Goal: Task Accomplishment & Management: Manage account settings

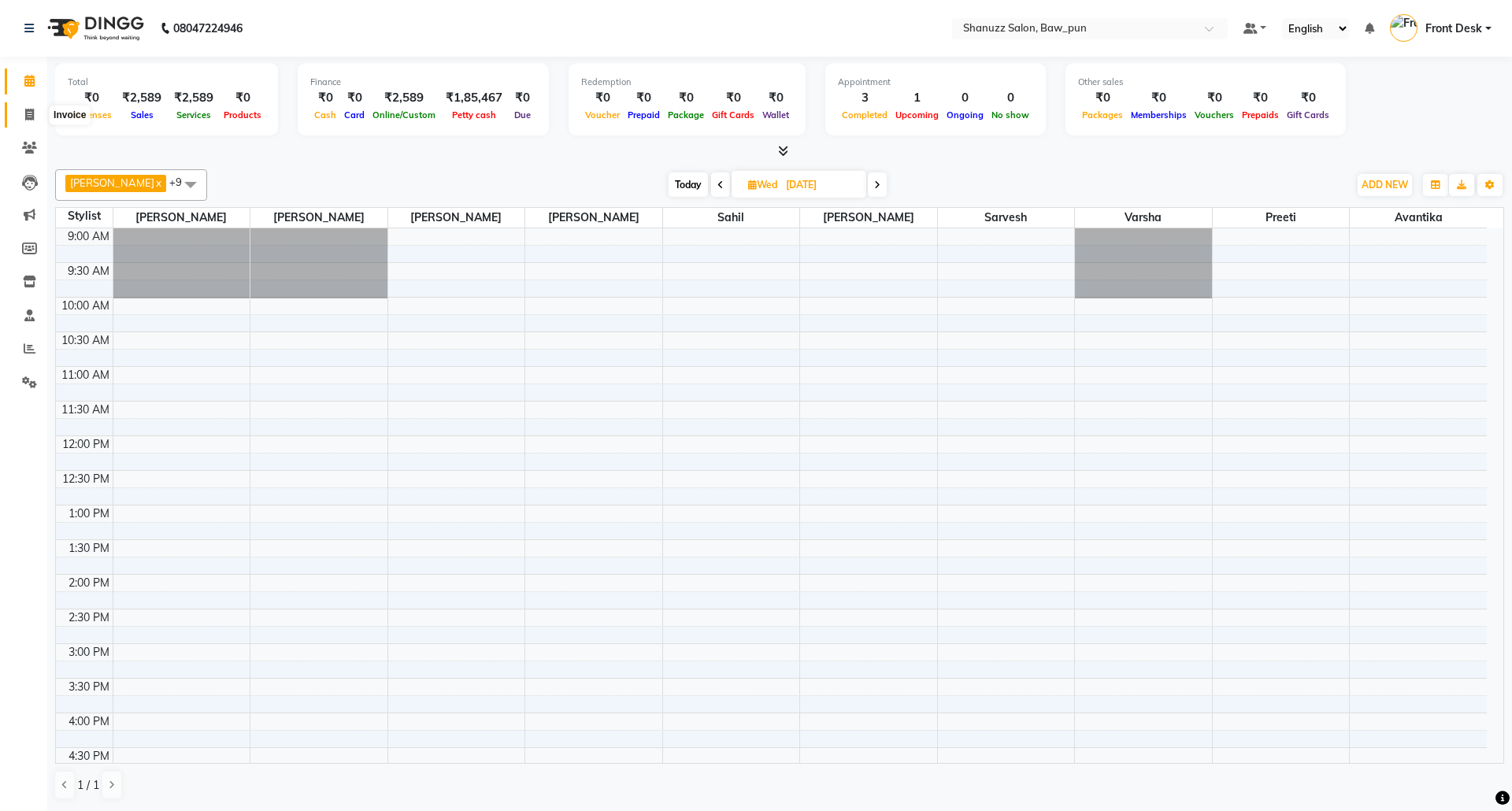
click at [32, 113] on icon at bounding box center [29, 114] width 8 height 12
select select "service"
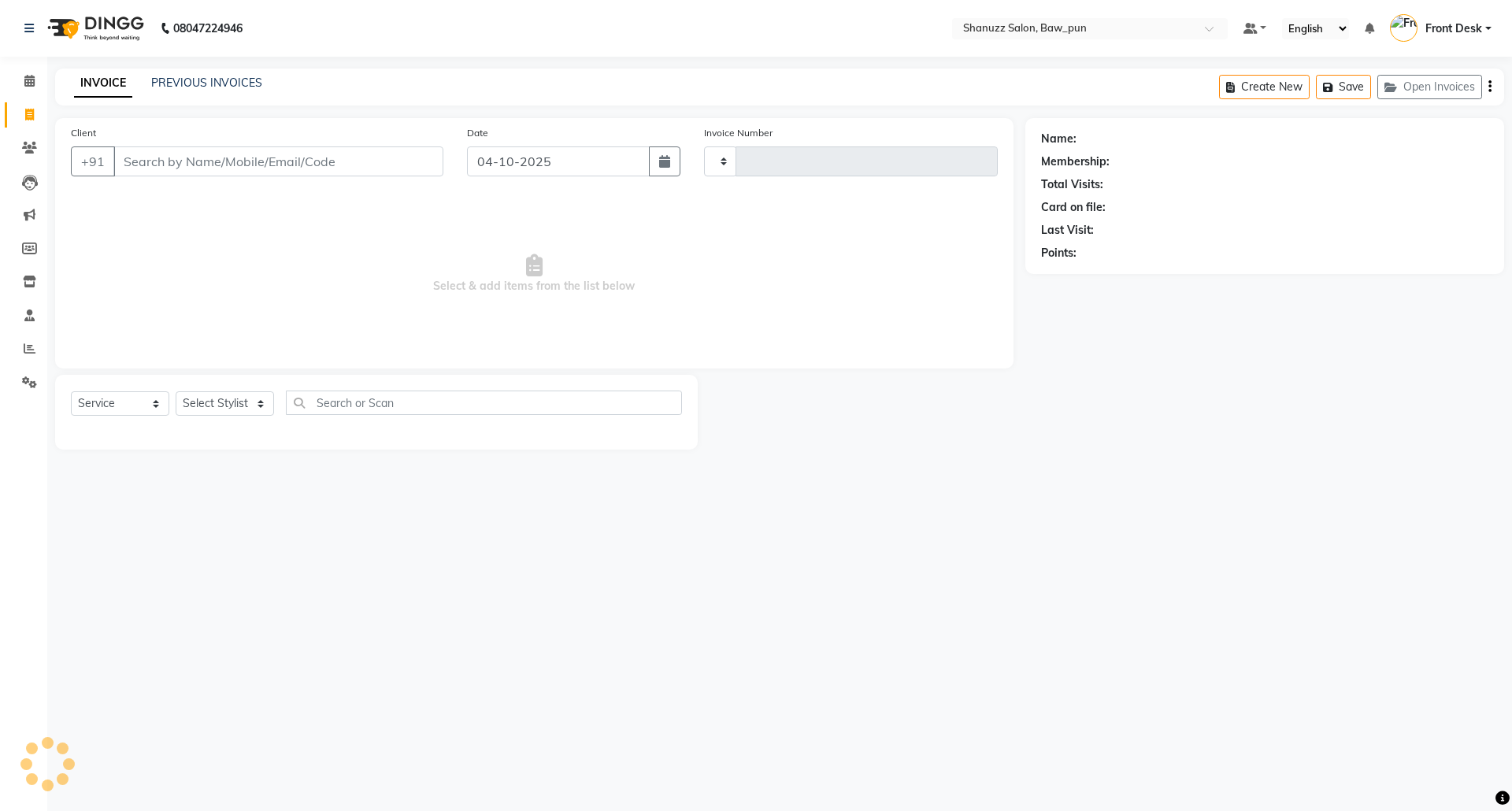
type input "0185"
select select "9025"
click at [241, 80] on link "PREVIOUS INVOICES" at bounding box center [207, 82] width 111 height 14
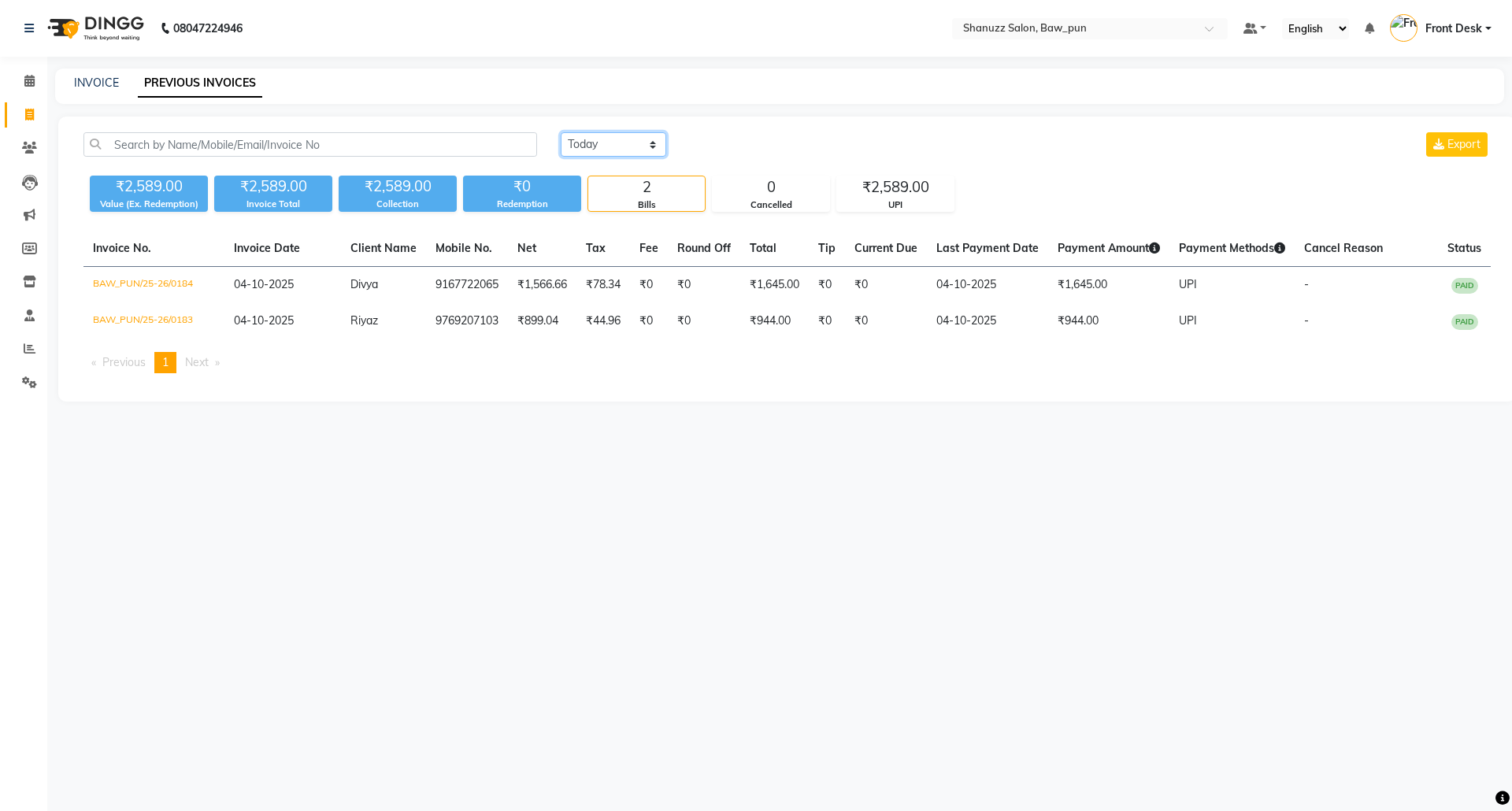
click at [602, 142] on select "Today Yesterday Custom Range" at bounding box center [613, 145] width 106 height 25
select select "range"
click at [560, 132] on select "Today Yesterday Custom Range" at bounding box center [613, 145] width 106 height 25
click at [736, 150] on input "04-10-2025" at bounding box center [742, 145] width 110 height 22
select select "10"
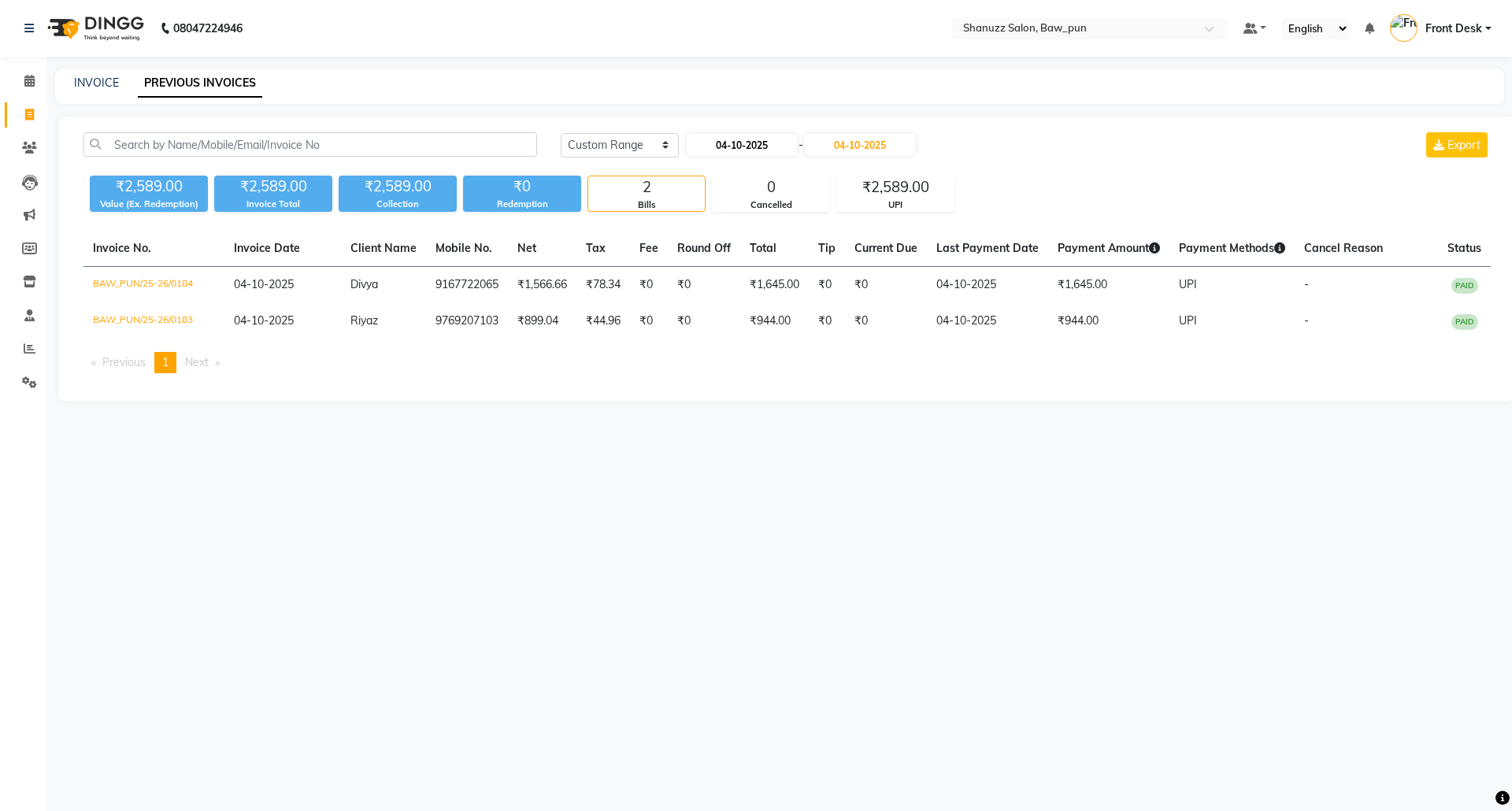
select select "2025"
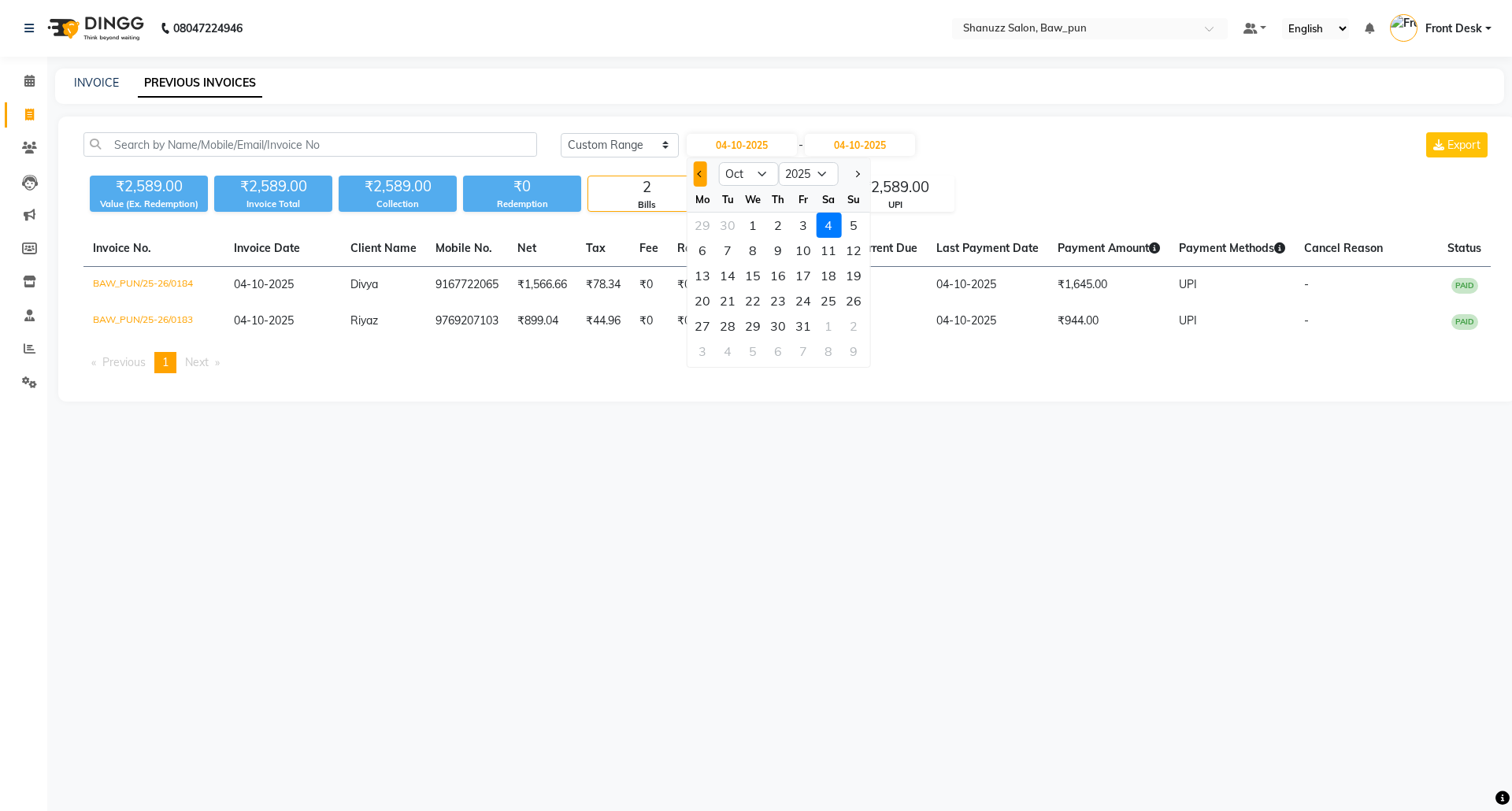
click at [700, 174] on span "Previous month" at bounding box center [700, 174] width 7 height 7
select select "9"
click at [855, 226] on div "7" at bounding box center [854, 225] width 25 height 25
type input "07-09-2025"
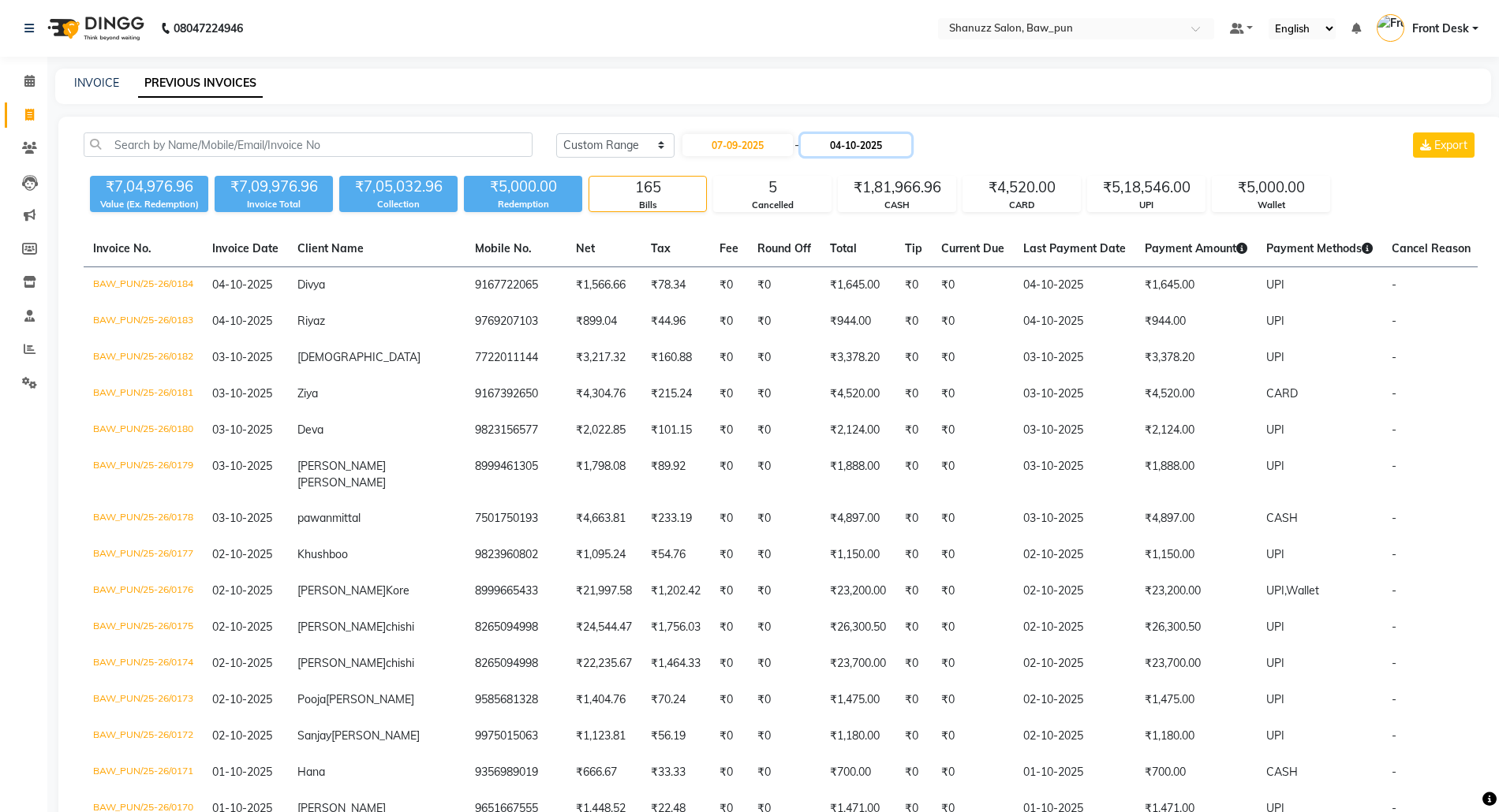
click at [865, 145] on input "04-10-2025" at bounding box center [856, 145] width 110 height 22
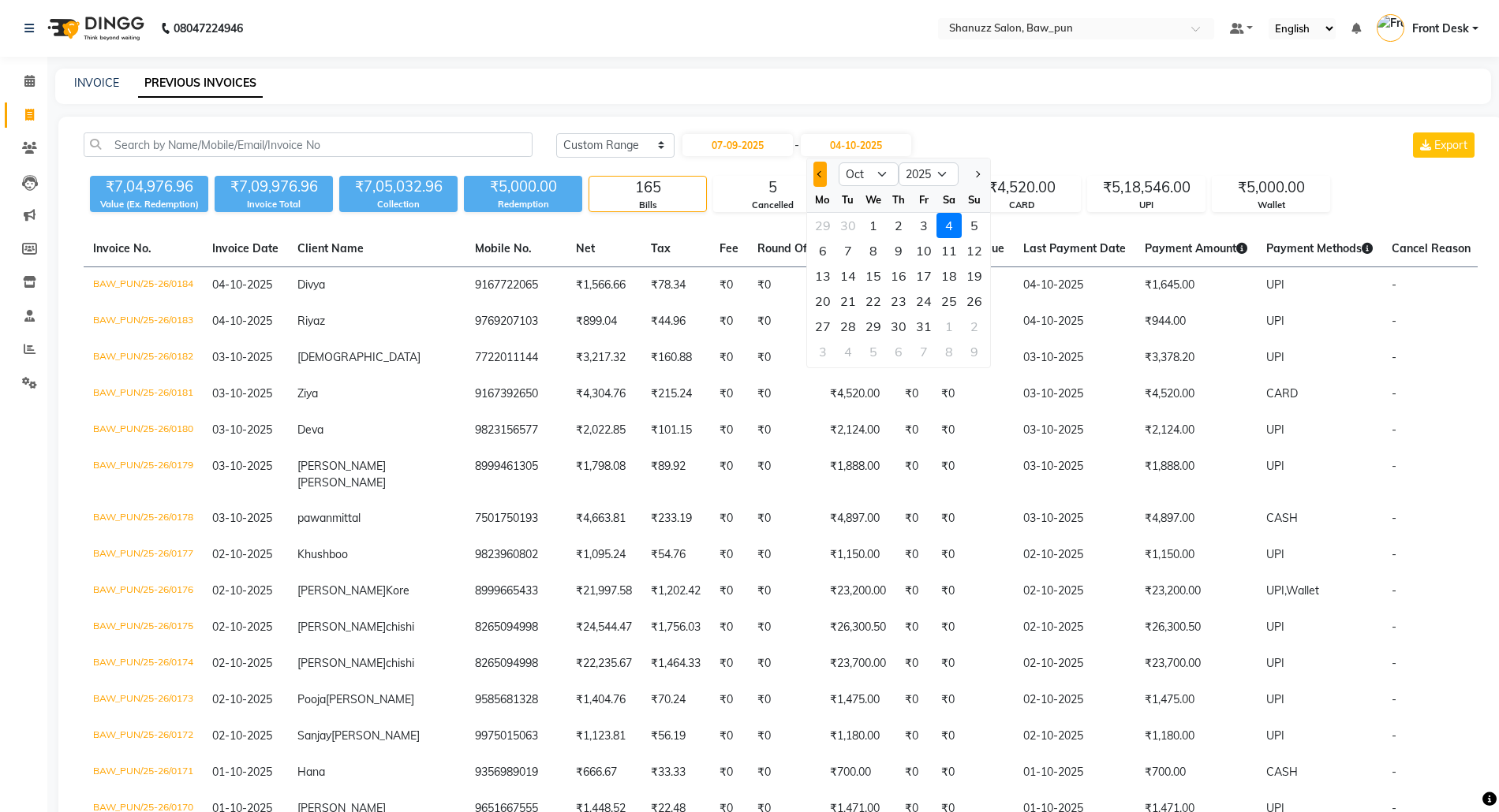
click at [824, 175] on button "Previous month" at bounding box center [820, 174] width 13 height 25
select select "9"
click at [976, 227] on div "7" at bounding box center [975, 225] width 25 height 25
type input "07-09-2025"
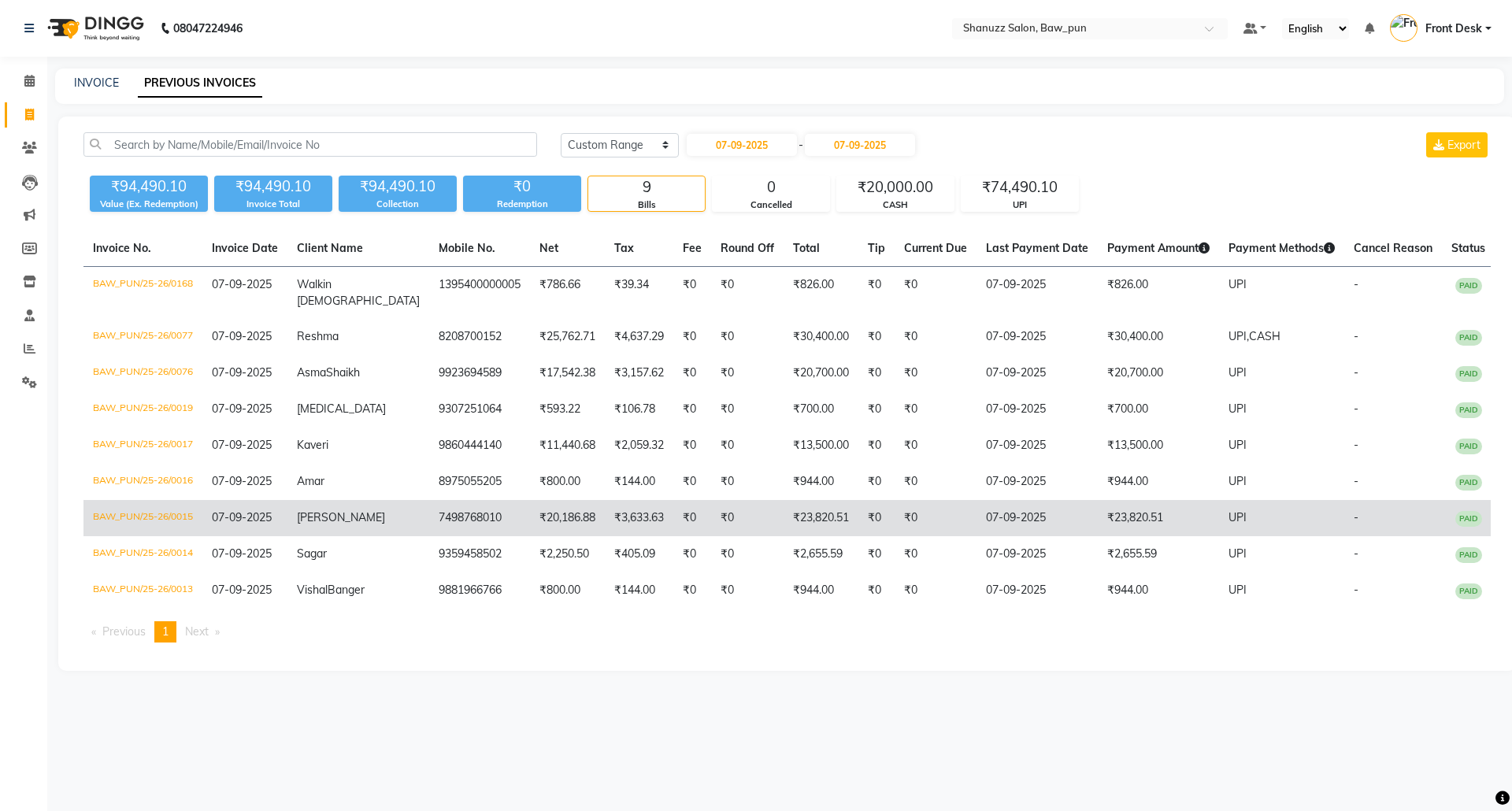
click at [381, 508] on td "Sahida" at bounding box center [359, 518] width 142 height 36
click at [178, 521] on td "BAW_PUN/25-26/0015" at bounding box center [143, 518] width 119 height 36
click at [155, 520] on td "BAW_PUN/25-26/0015" at bounding box center [143, 518] width 119 height 36
click at [189, 517] on td "BAW_PUN/25-26/0015" at bounding box center [143, 518] width 119 height 36
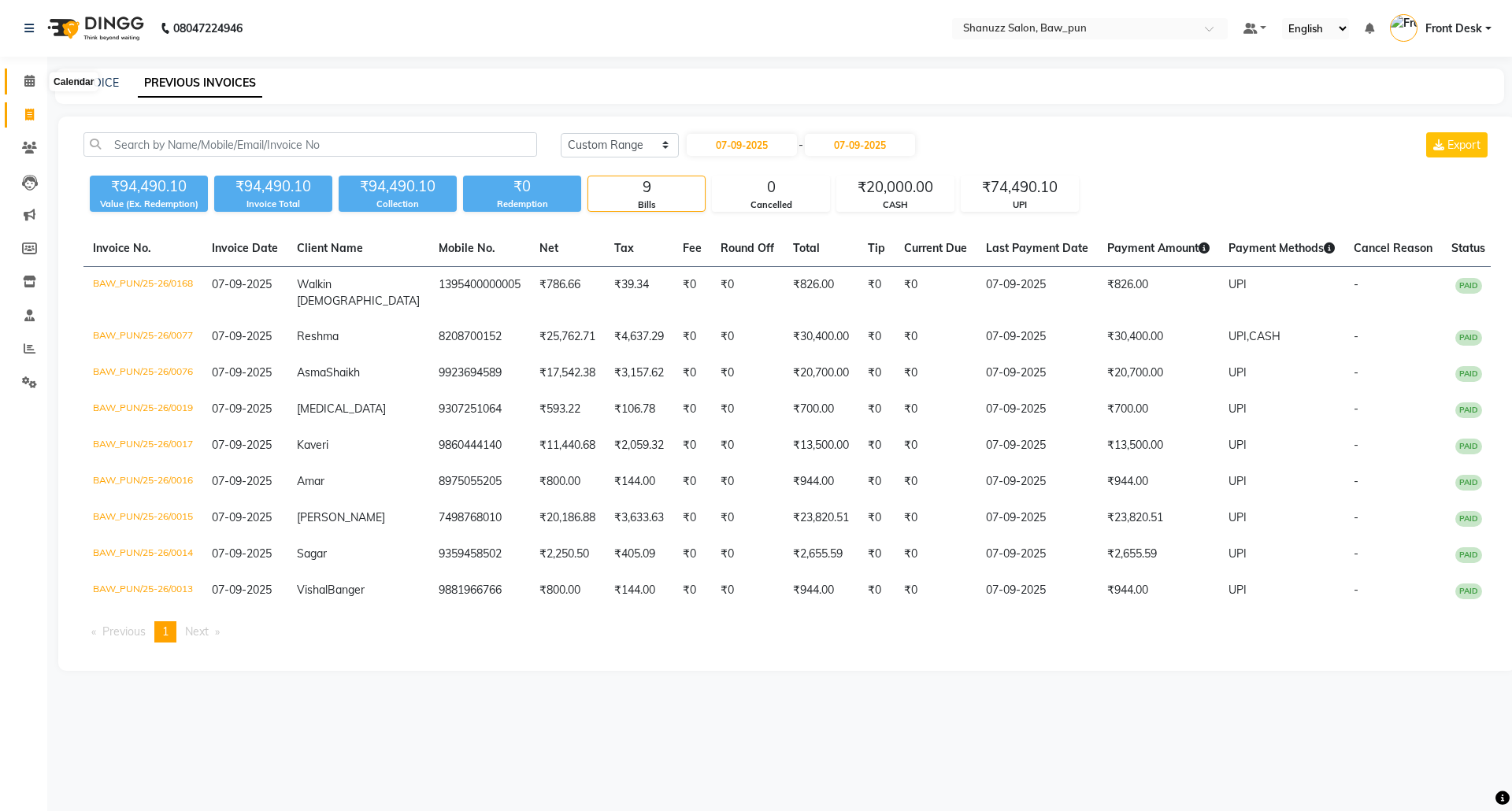
click at [26, 77] on icon at bounding box center [30, 81] width 10 height 12
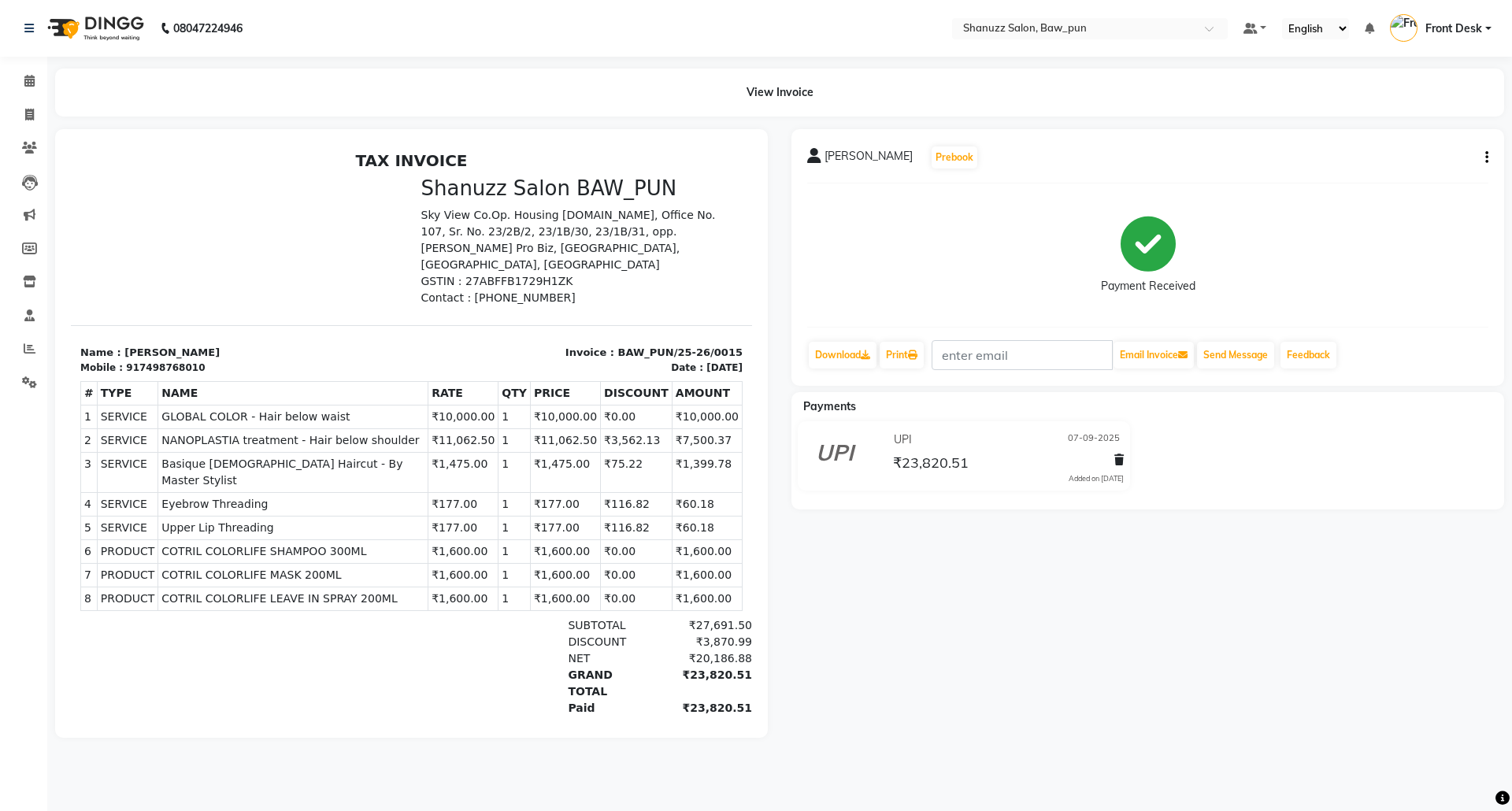
scroll to position [12, 0]
click at [1484, 158] on button "button" at bounding box center [1483, 158] width 9 height 17
click at [1400, 177] on div "Edit Invoice" at bounding box center [1408, 177] width 108 height 20
select select "service"
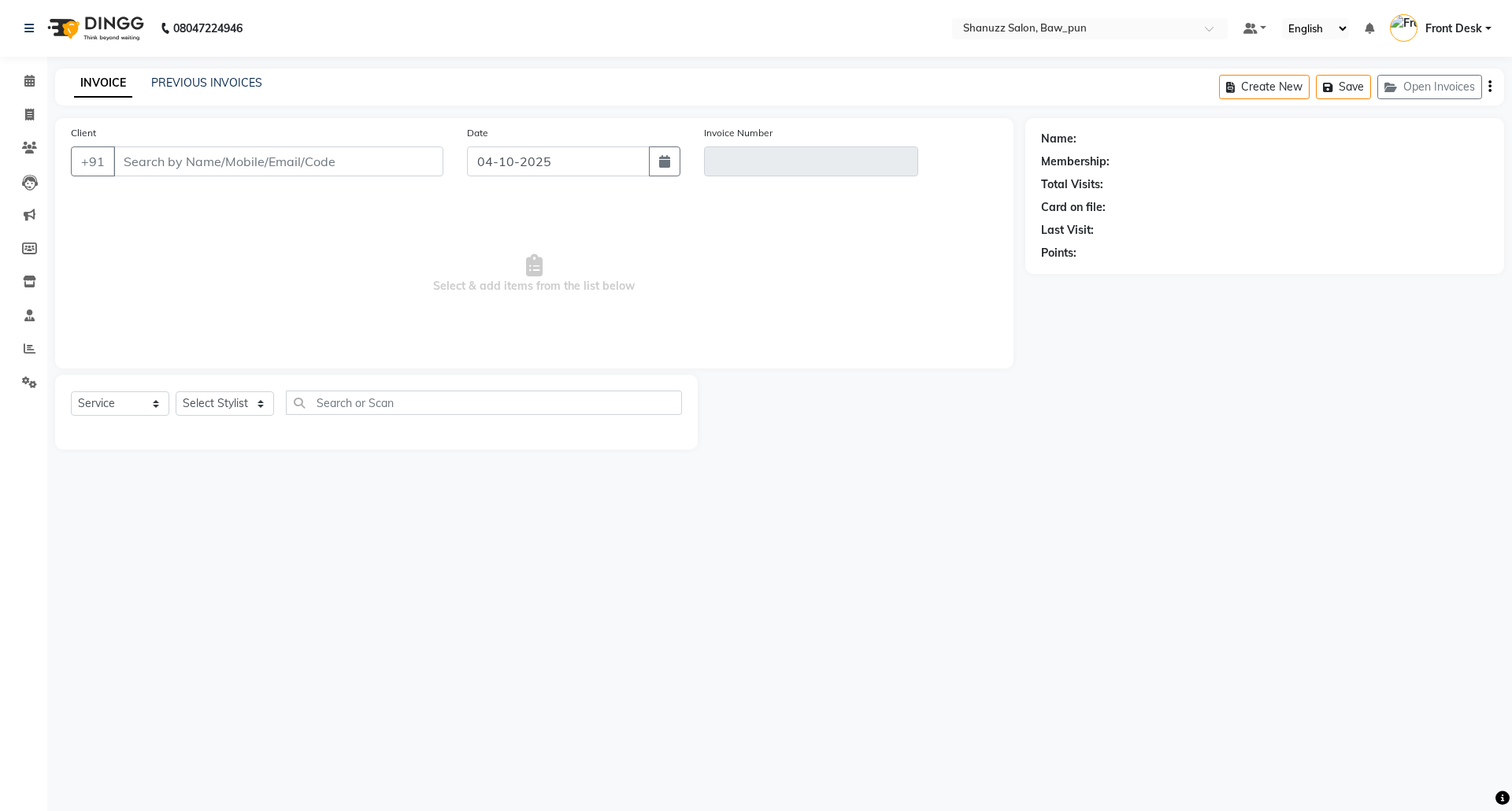
type input "7498768010"
type input "BAW_PUN/25-26/0015"
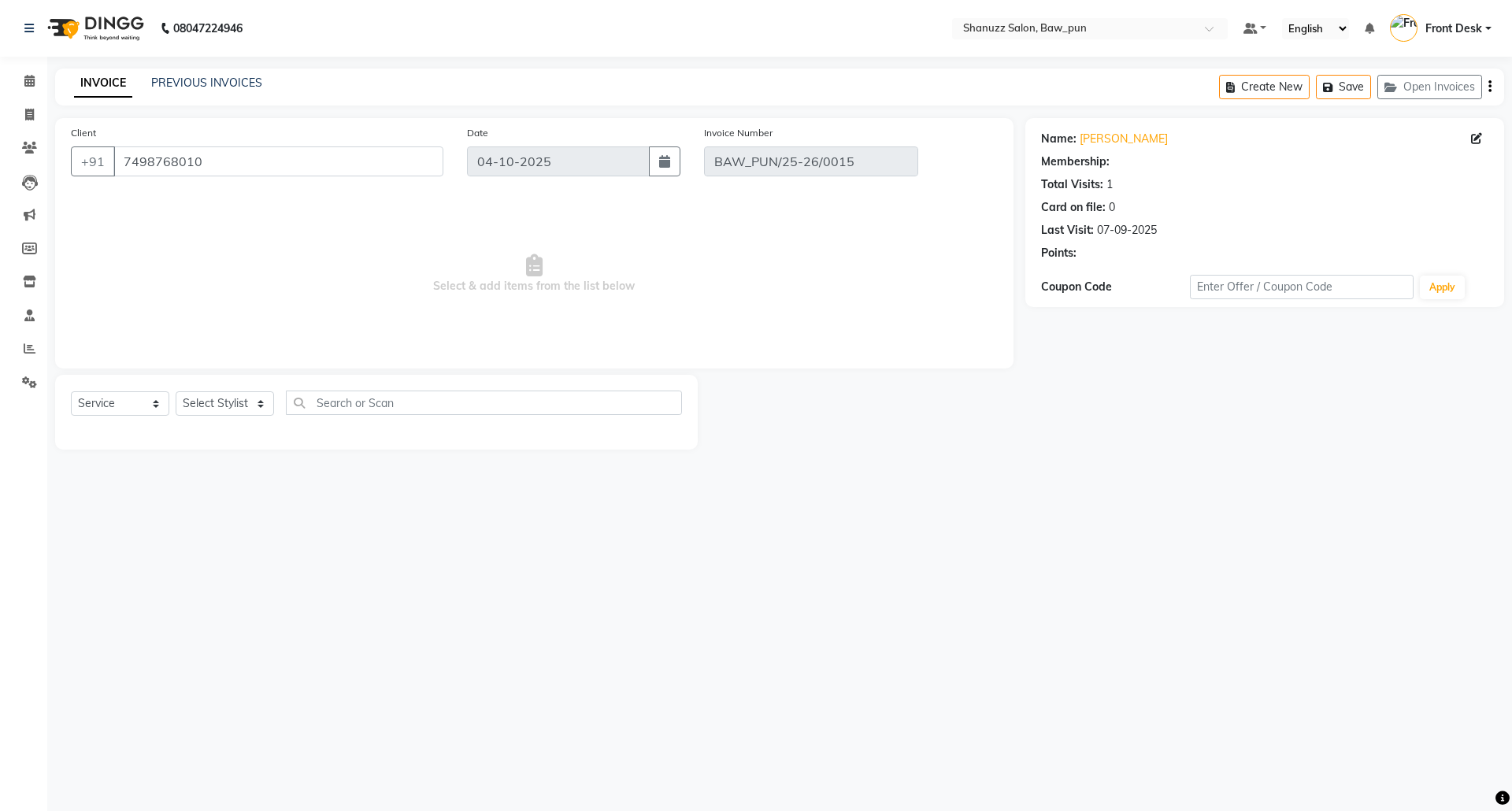
type input "07-09-2025"
select select "select"
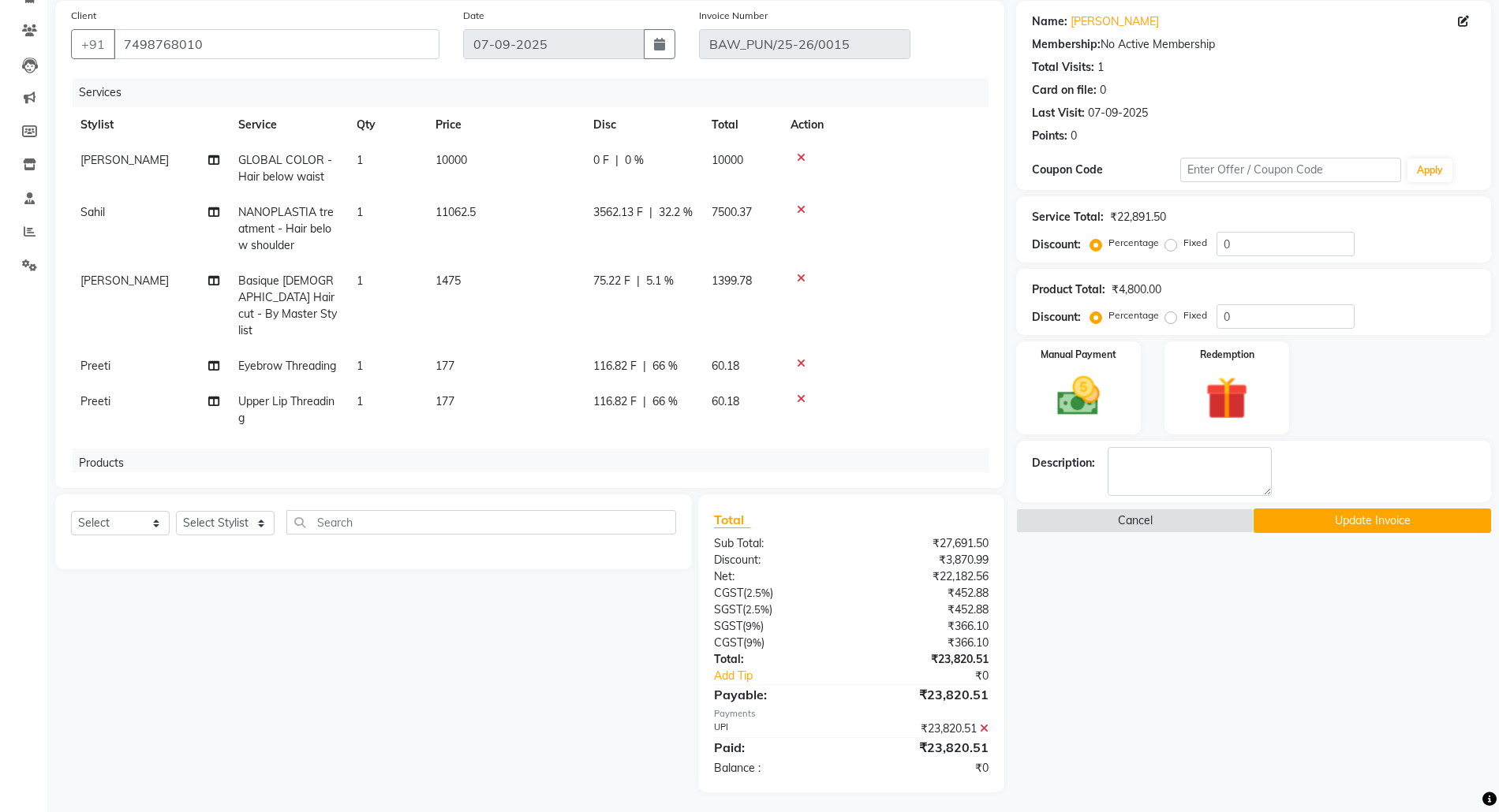
scroll to position [121, 0]
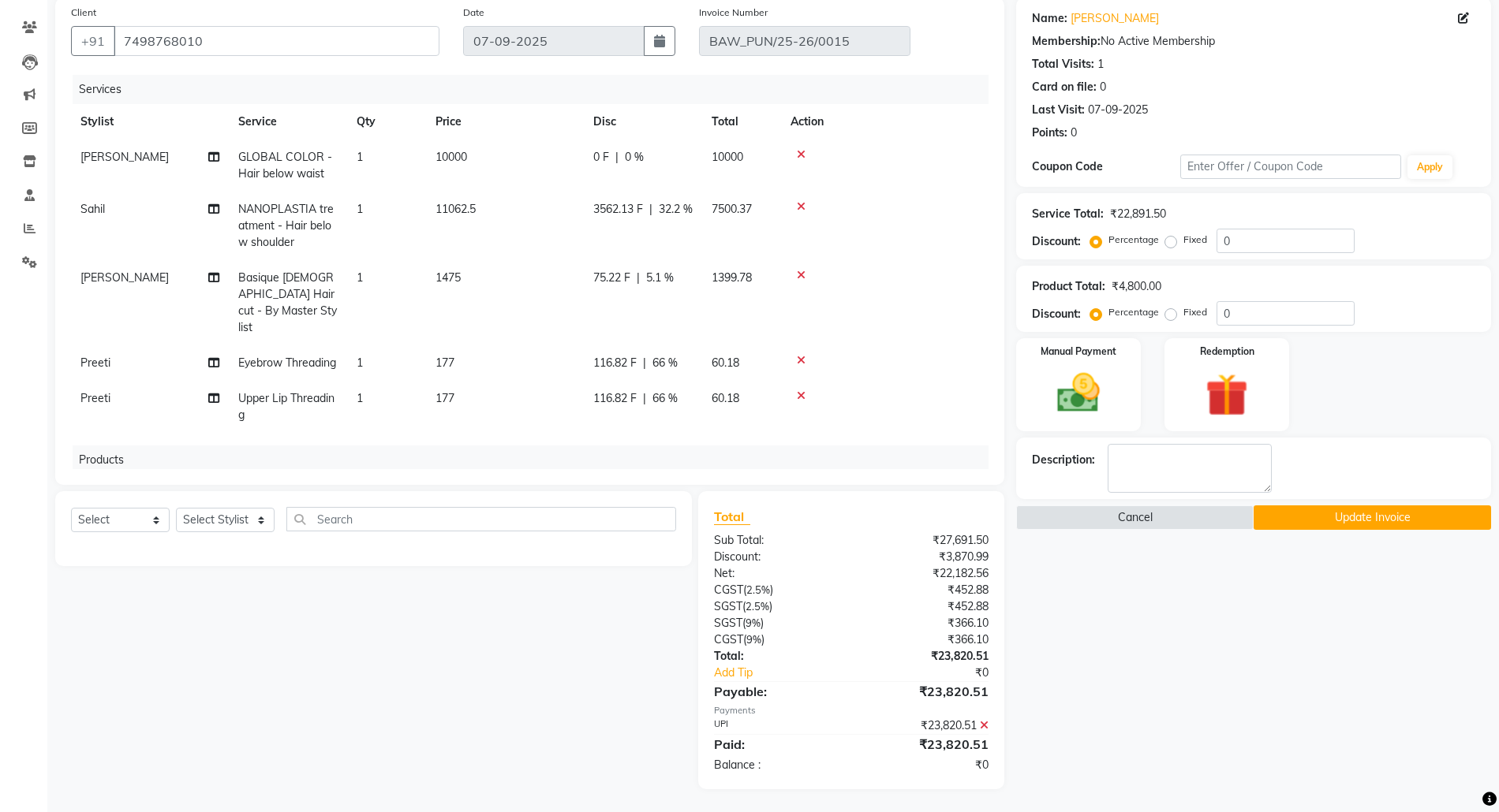
click at [988, 723] on icon at bounding box center [984, 725] width 8 height 11
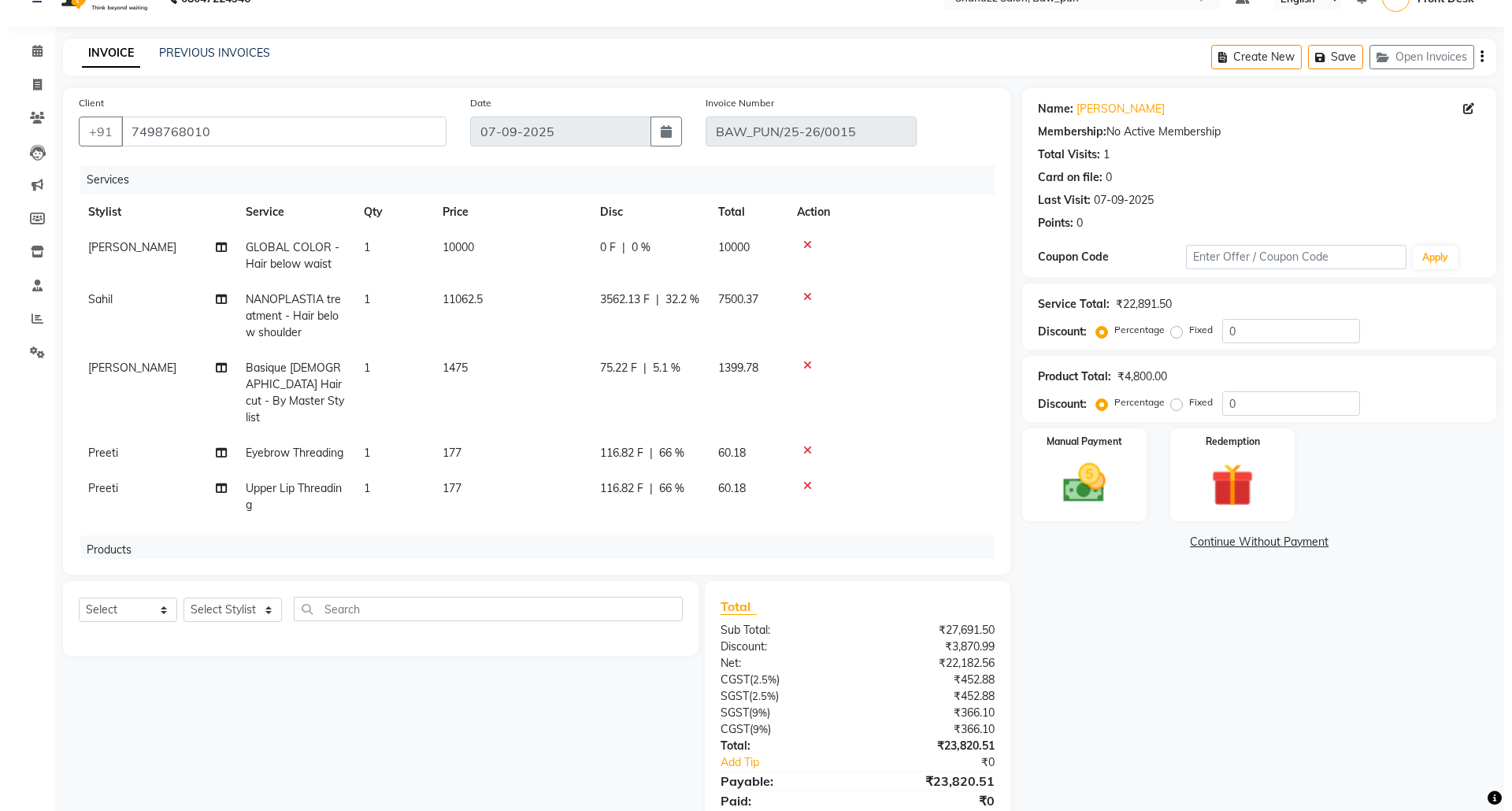
scroll to position [0, 0]
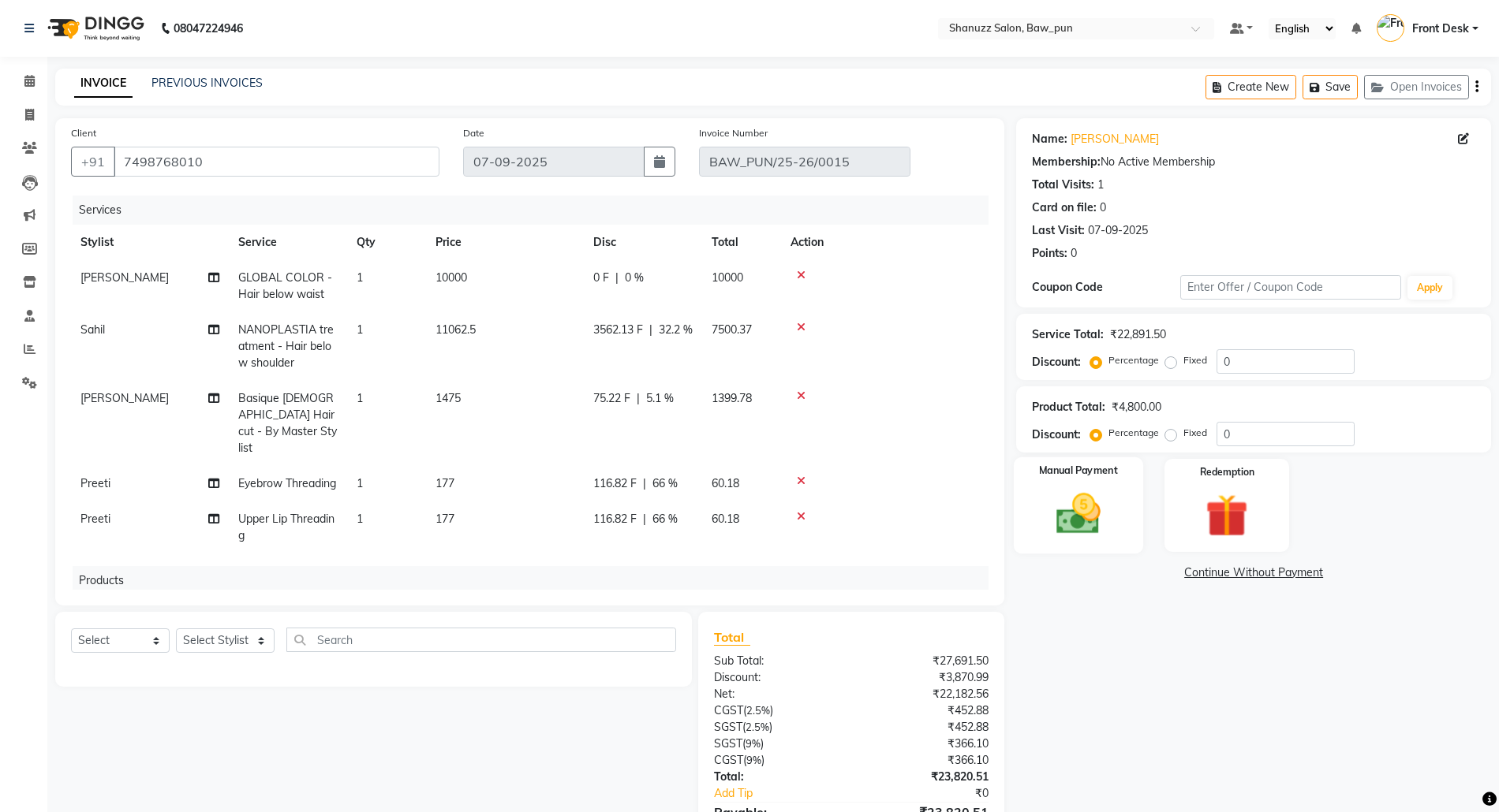
click at [1092, 508] on img at bounding box center [1079, 514] width 73 height 51
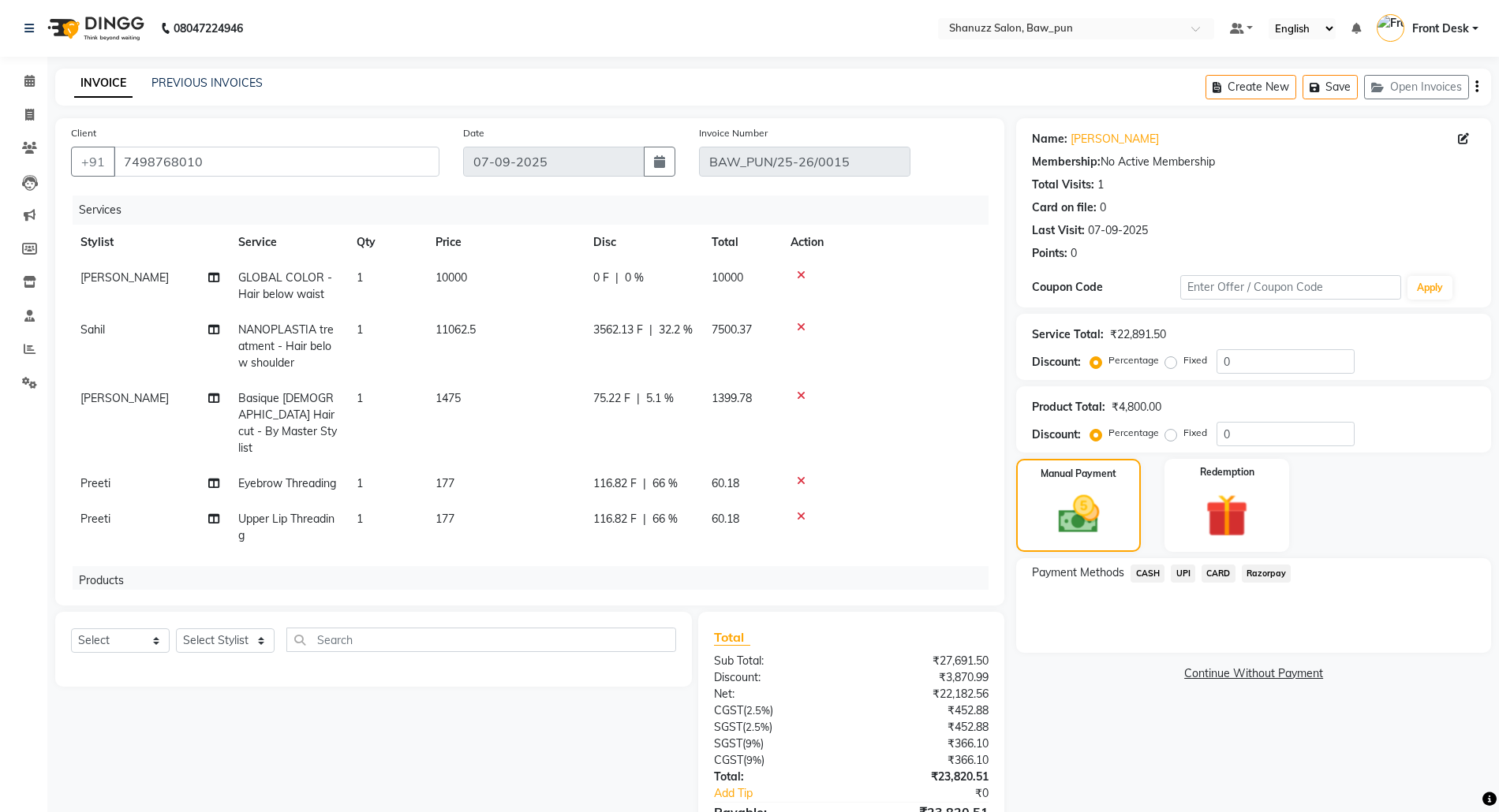
click at [1149, 571] on span "CASH" at bounding box center [1147, 574] width 34 height 18
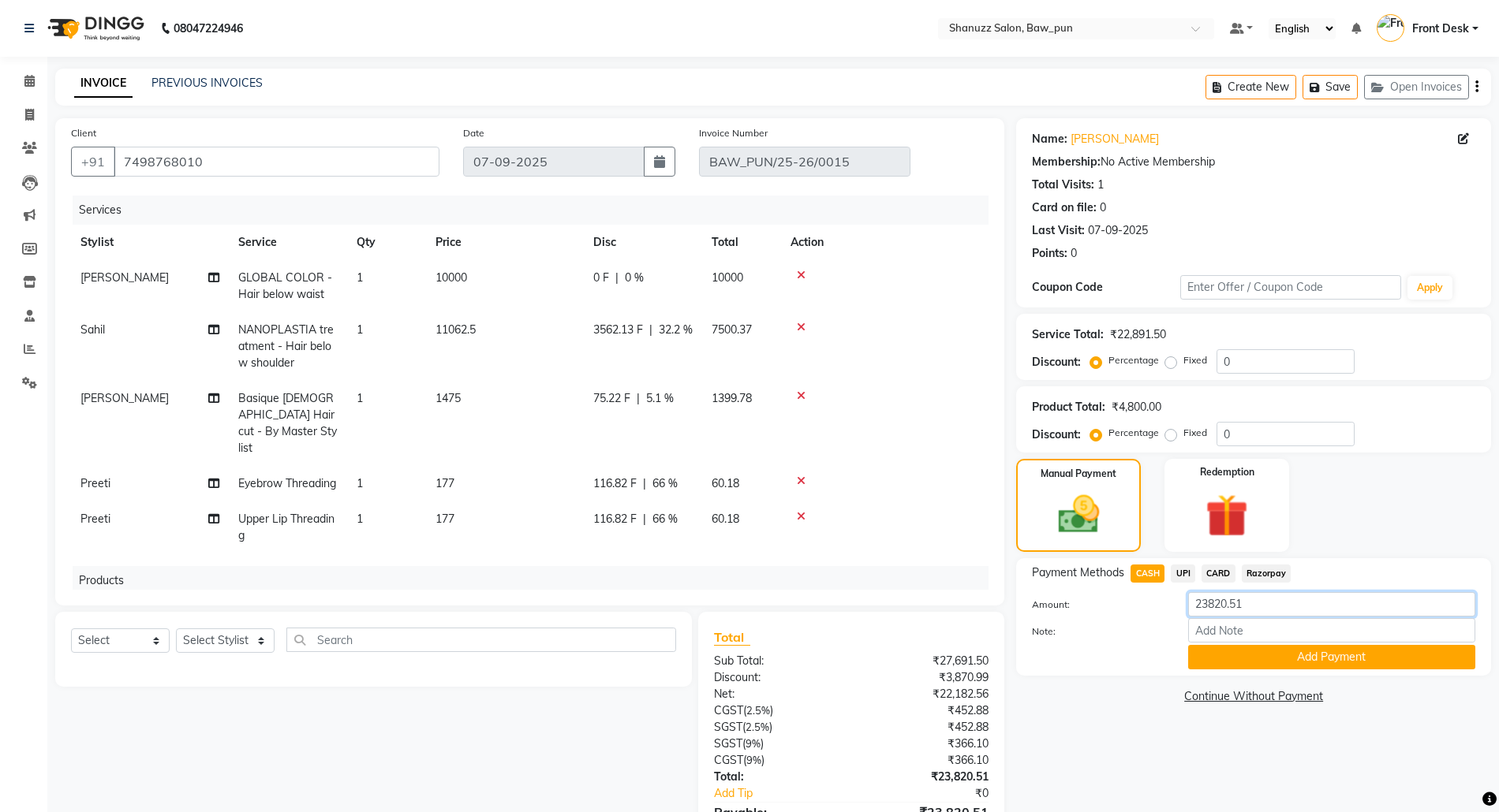
click at [1257, 610] on input "23820.51" at bounding box center [1332, 605] width 287 height 25
type input "2"
type input "17000"
click at [1285, 661] on button "Add Payment" at bounding box center [1332, 657] width 287 height 25
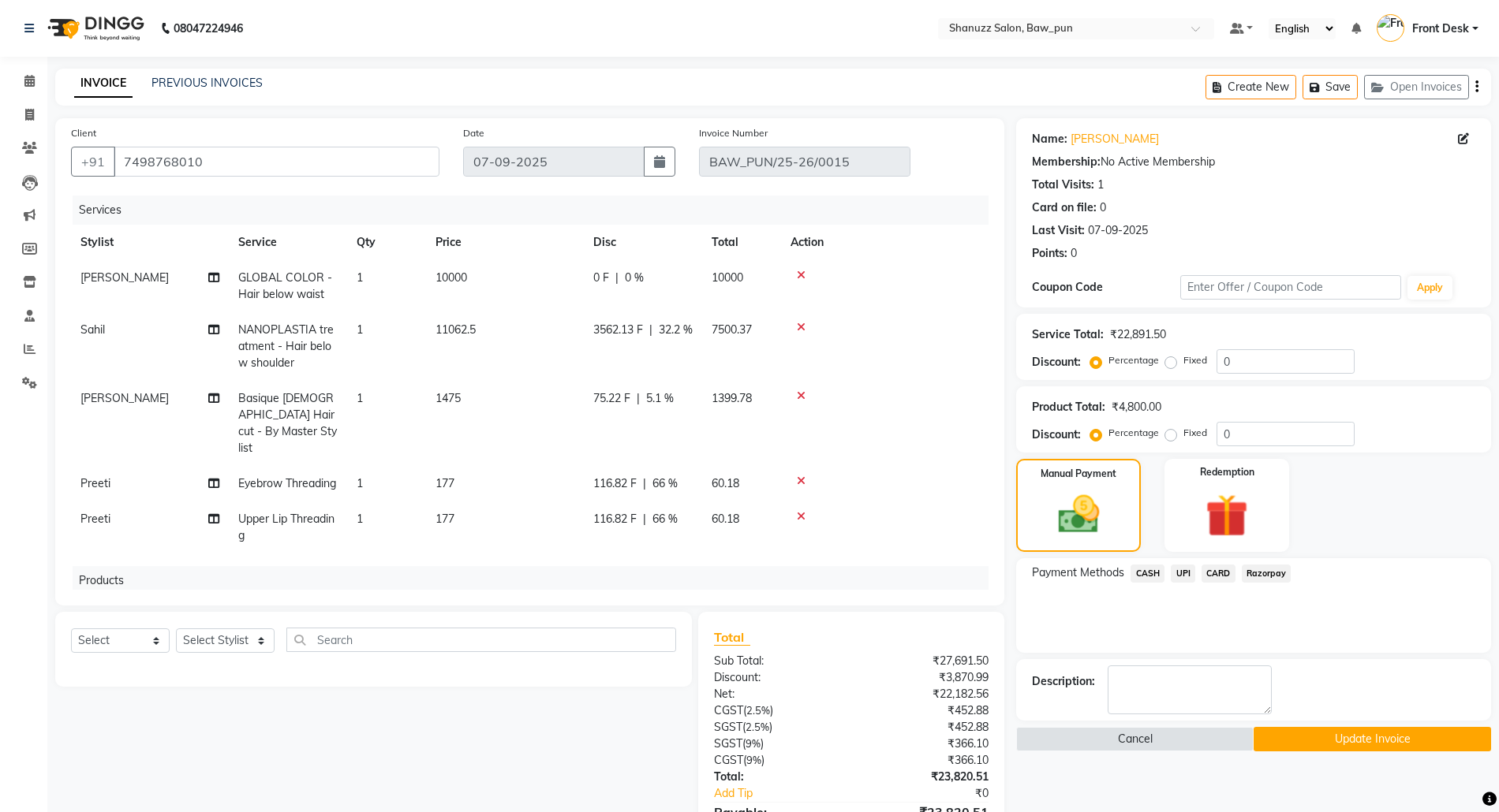
click at [1180, 576] on span "UPI" at bounding box center [1183, 574] width 25 height 18
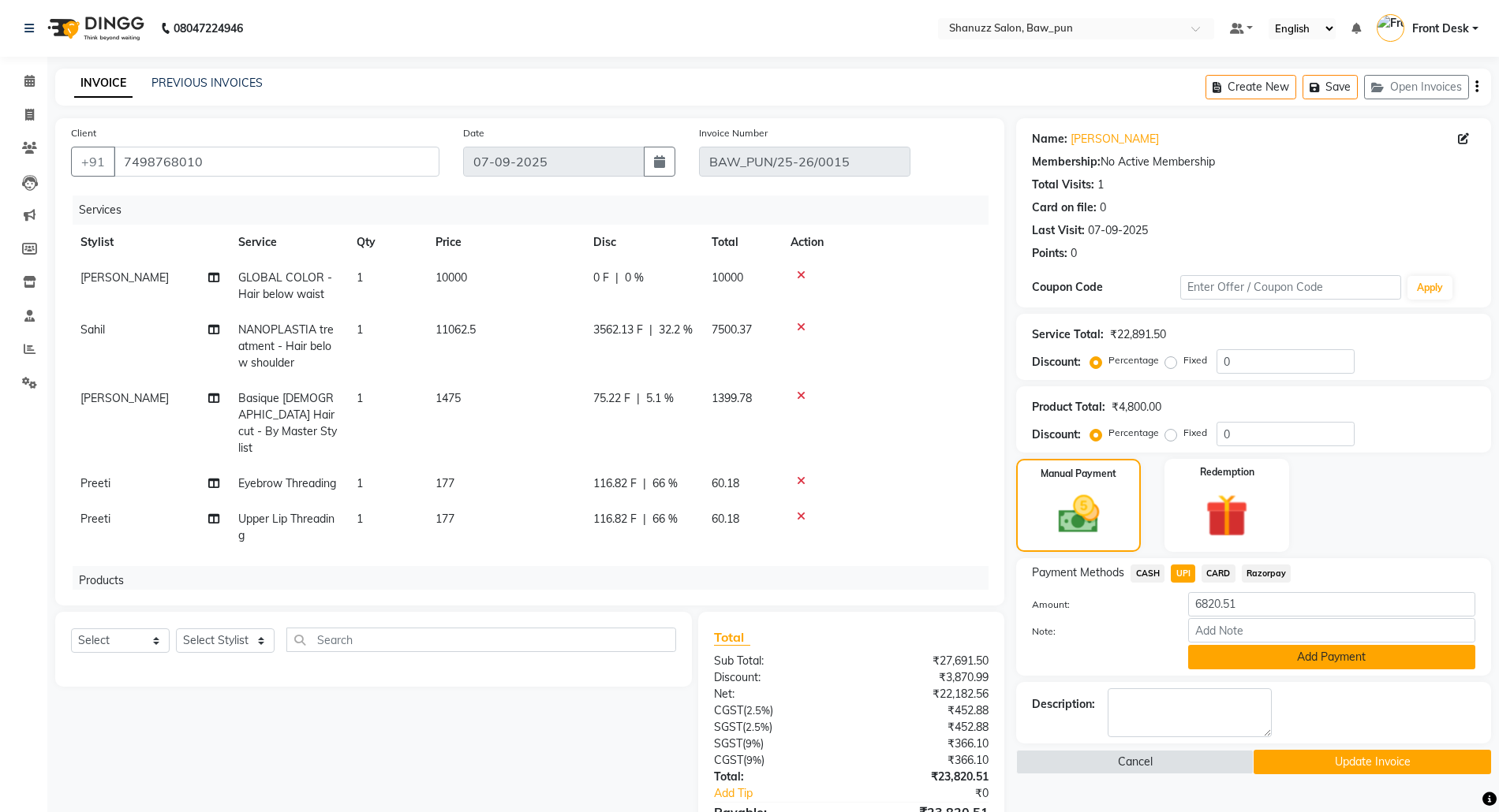
click at [1245, 660] on button "Add Payment" at bounding box center [1332, 657] width 287 height 25
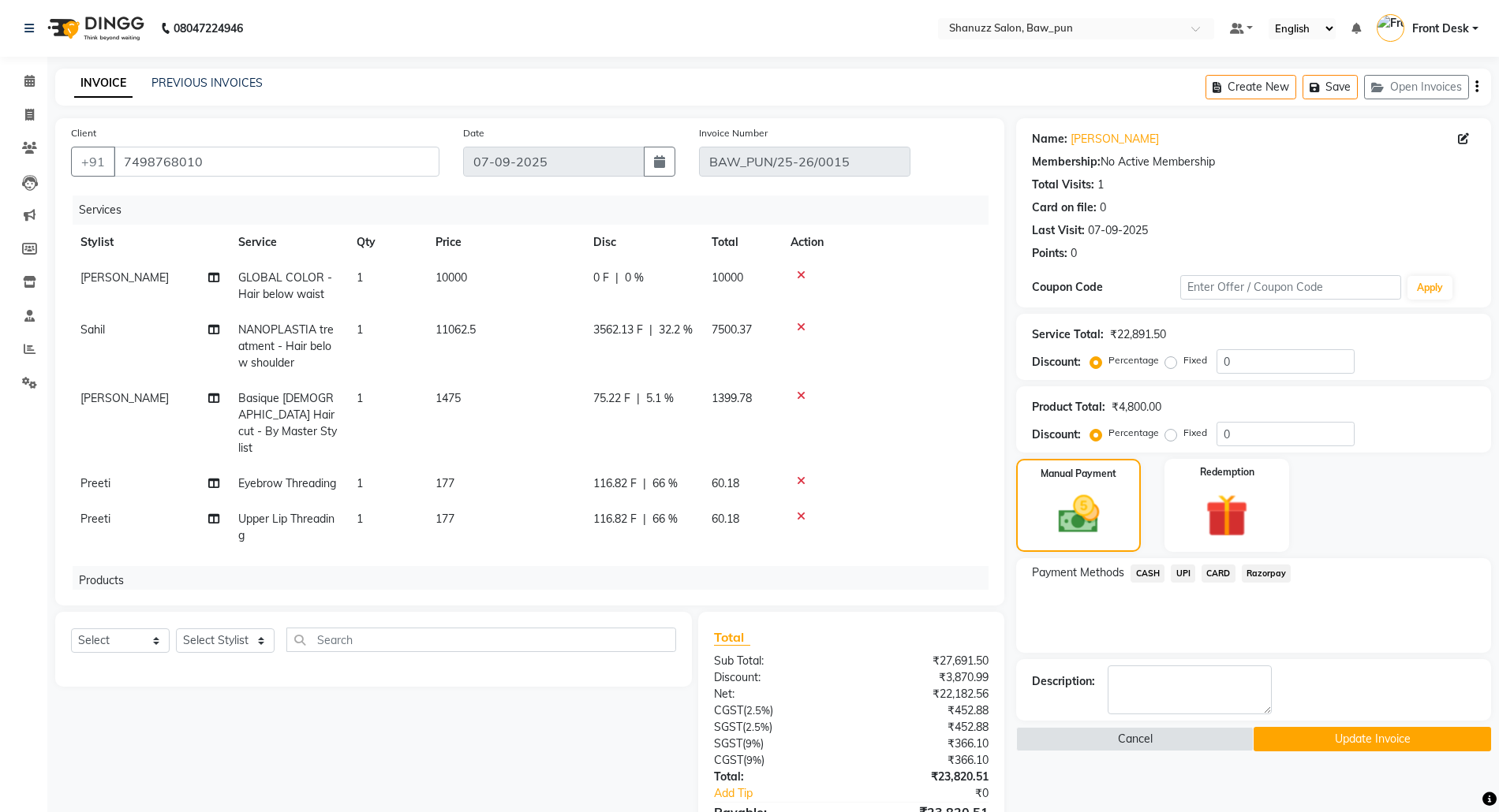
click at [1410, 742] on button "Update Invoice" at bounding box center [1372, 740] width 238 height 25
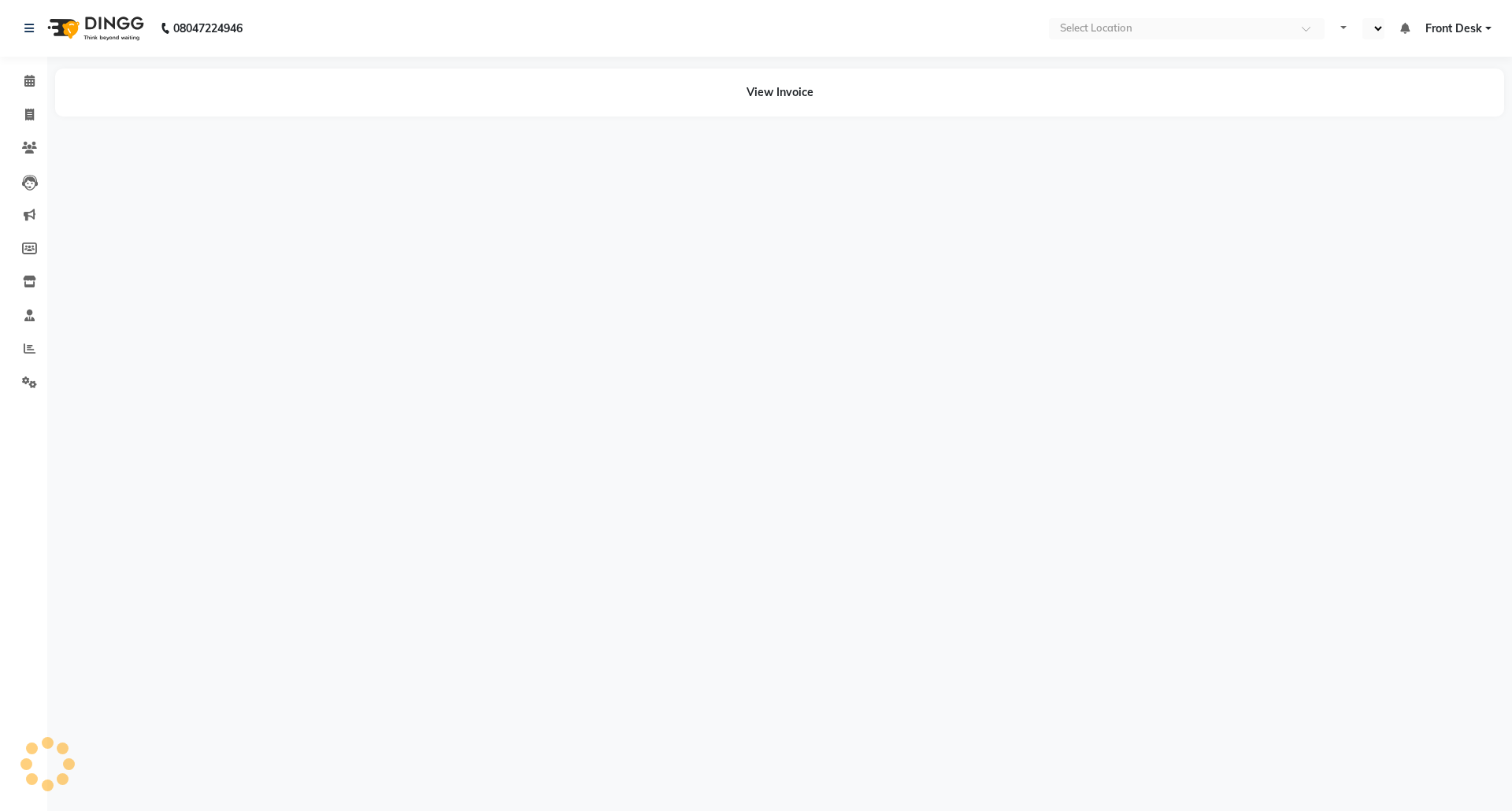
select select "en"
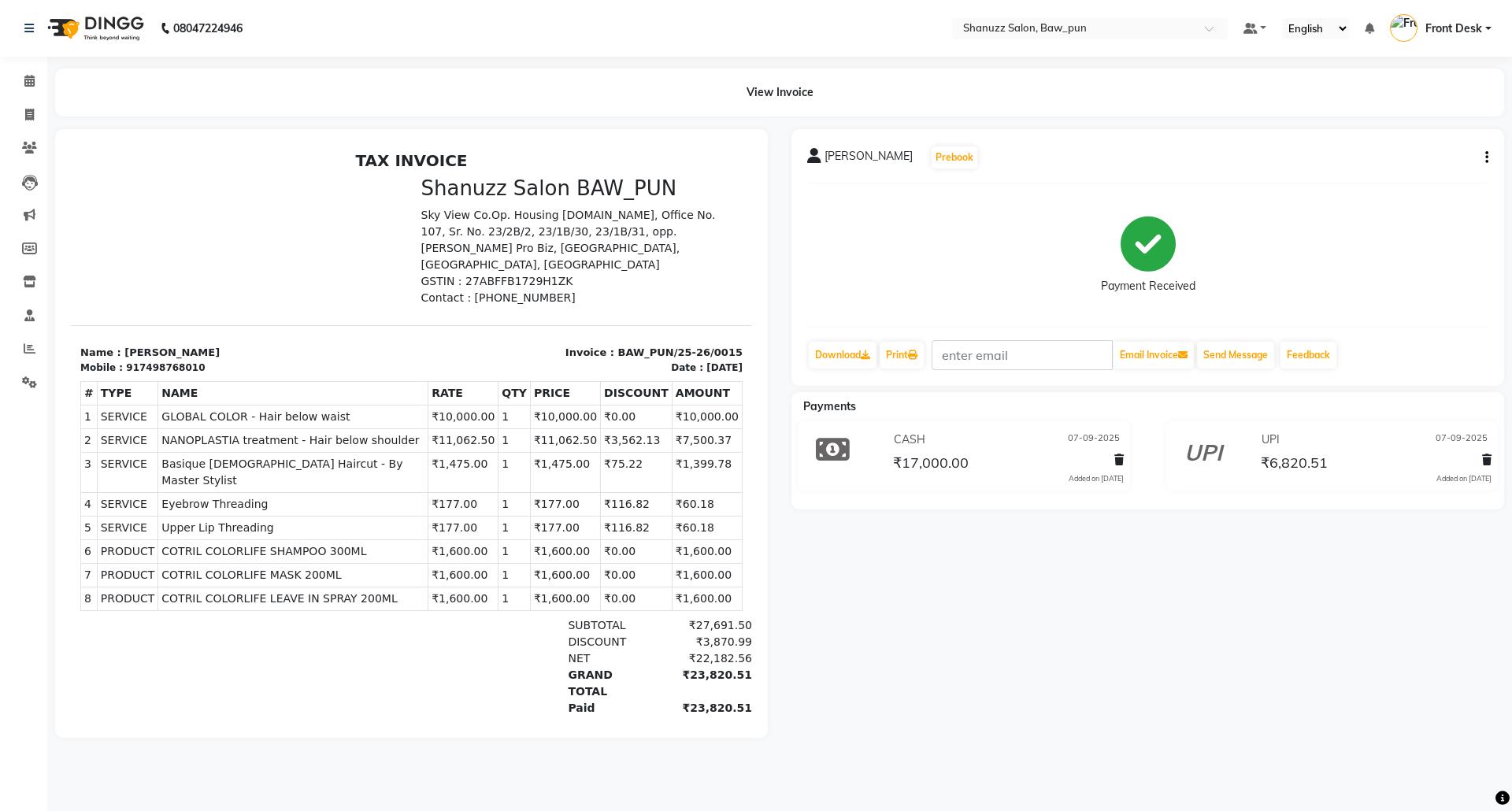
click at [969, 591] on div "Sahida Prebook Payment Received Download Print Email Invoice Send Message Feedb…" at bounding box center [1147, 433] width 737 height 609
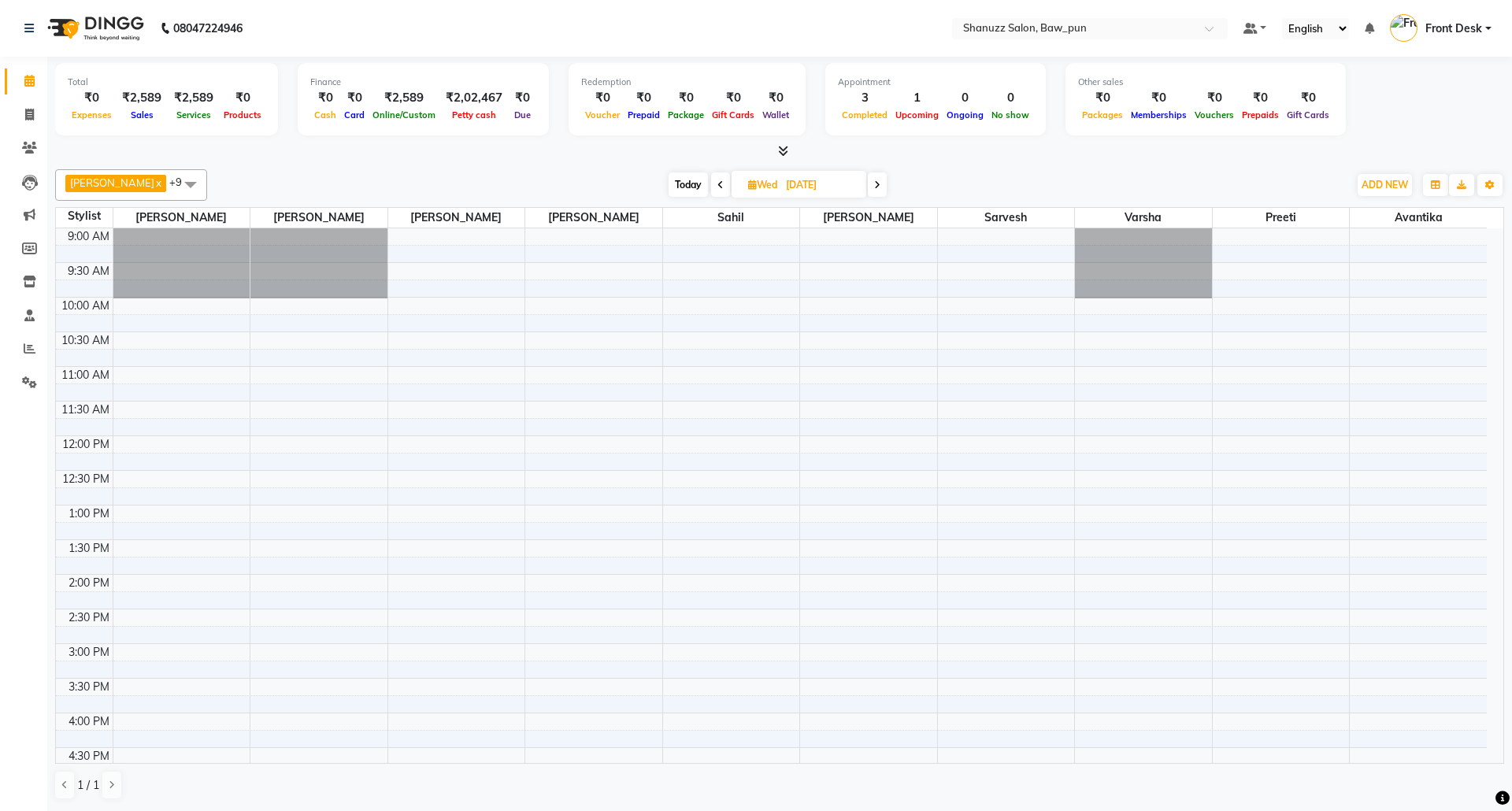
click at [748, 180] on icon at bounding box center [752, 184] width 8 height 10
select select "10"
select select "2025"
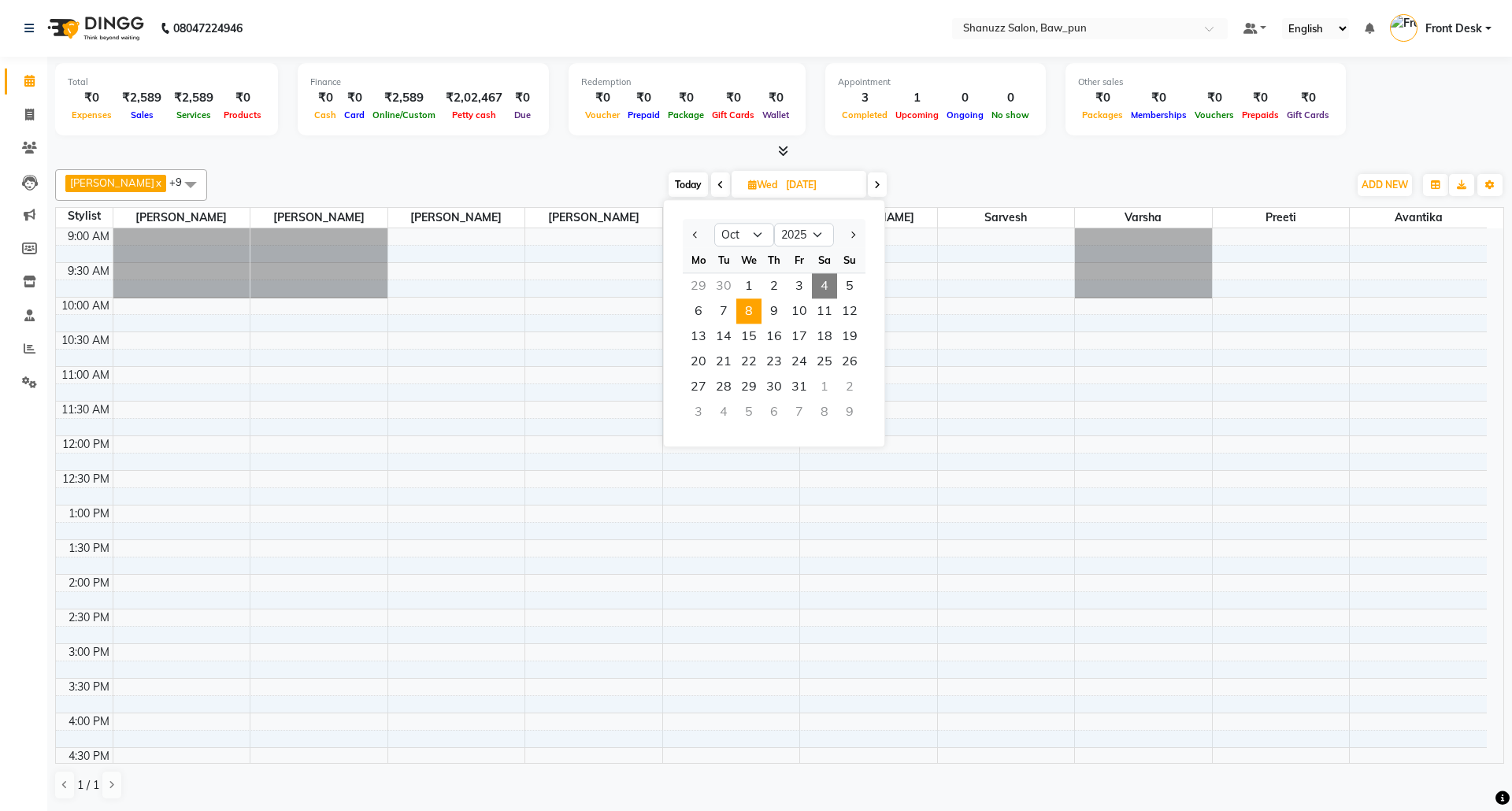
click at [829, 284] on span "4" at bounding box center [824, 286] width 25 height 25
type input "04-10-2025"
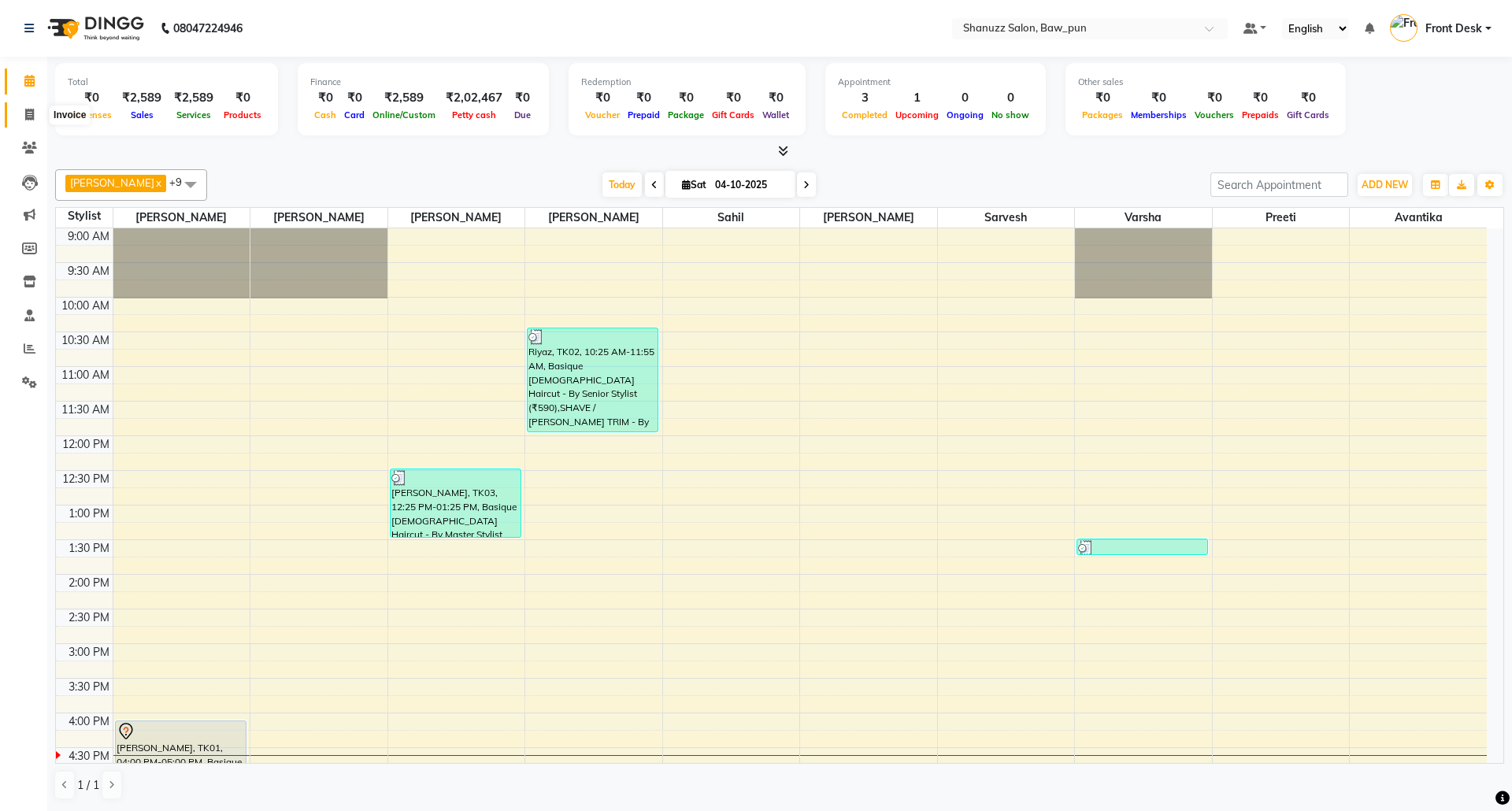
click at [30, 120] on icon at bounding box center [29, 114] width 8 height 12
select select "service"
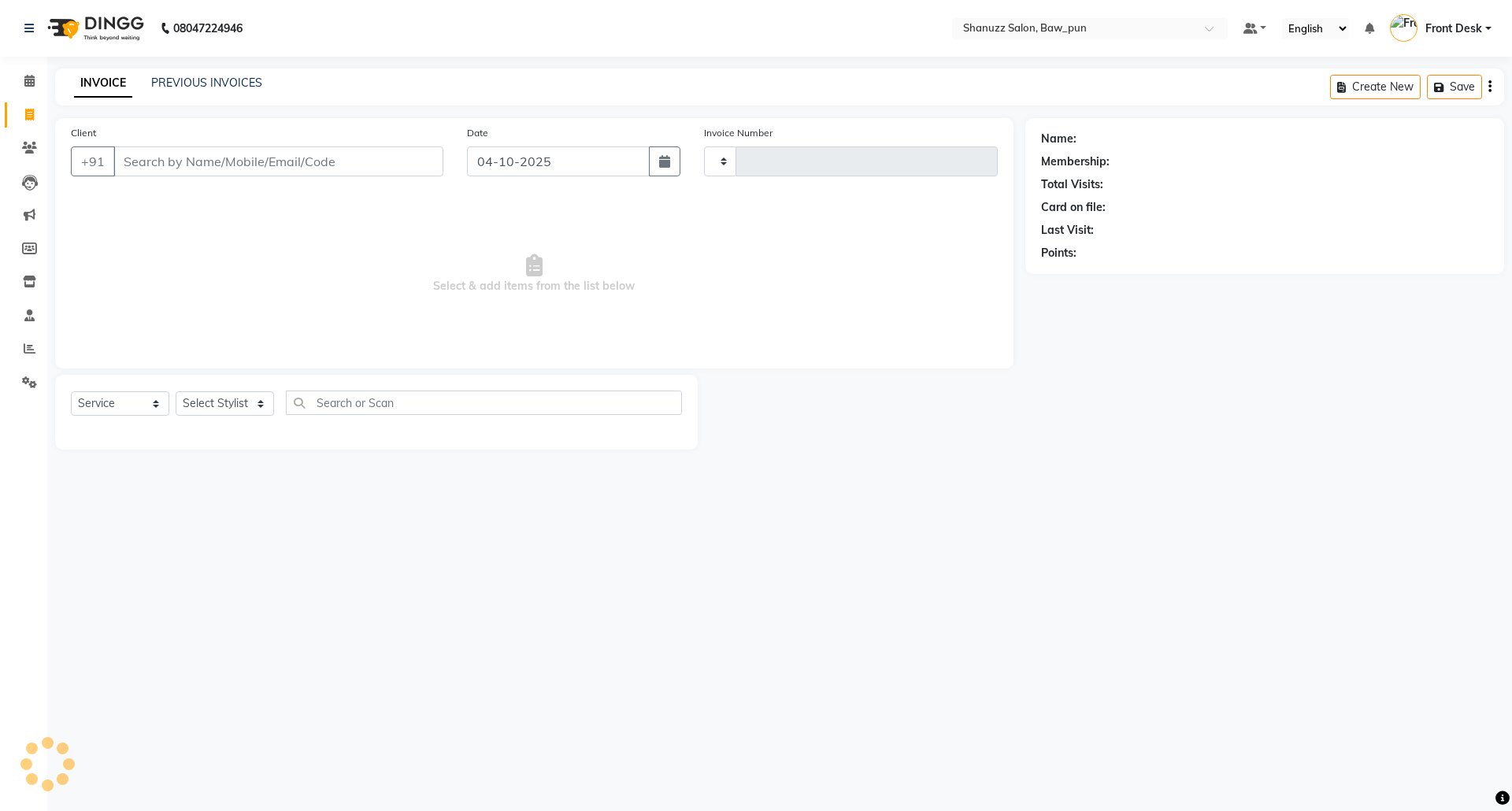
type input "0185"
select select "9025"
click at [137, 408] on select "Select Service Product Membership Package Voucher Prepaid Gift Card" at bounding box center [120, 404] width 98 height 25
select select "product"
click at [71, 392] on select "Select Service Product Membership Package Voucher Prepaid Gift Card" at bounding box center [120, 404] width 98 height 25
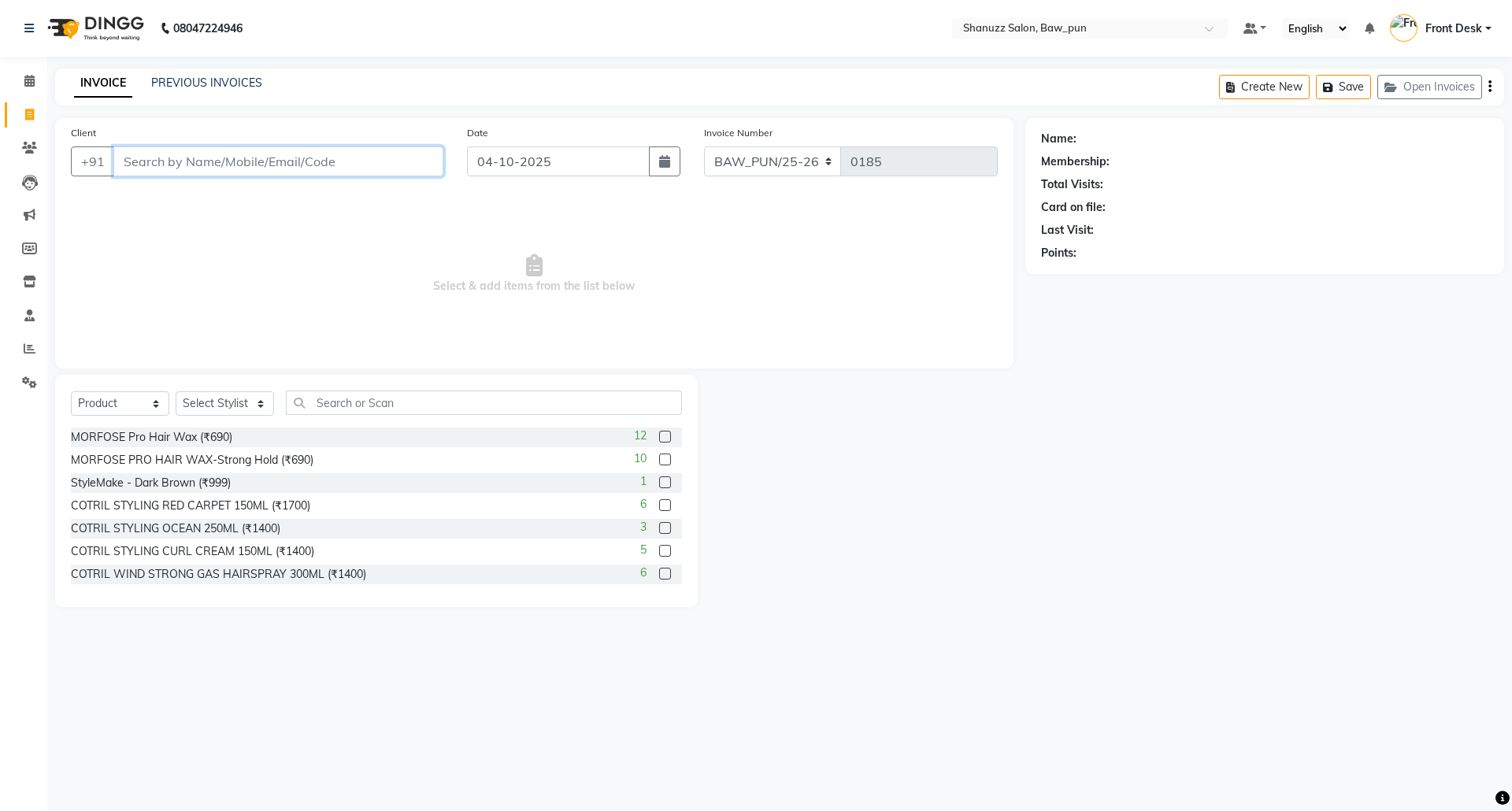
click at [236, 165] on input "Client" at bounding box center [278, 161] width 330 height 30
click at [212, 400] on select "Select Stylist Adnan AMIT Avantika Front Desk Mithlesh Mukund Osama PRATIK Pree…" at bounding box center [224, 404] width 98 height 25
select select "91883"
click at [175, 392] on select "Select Stylist Adnan AMIT Avantika Front Desk Mithlesh Mukund Osama PRATIK Pree…" at bounding box center [224, 404] width 98 height 25
click at [389, 398] on input "text" at bounding box center [484, 403] width 396 height 25
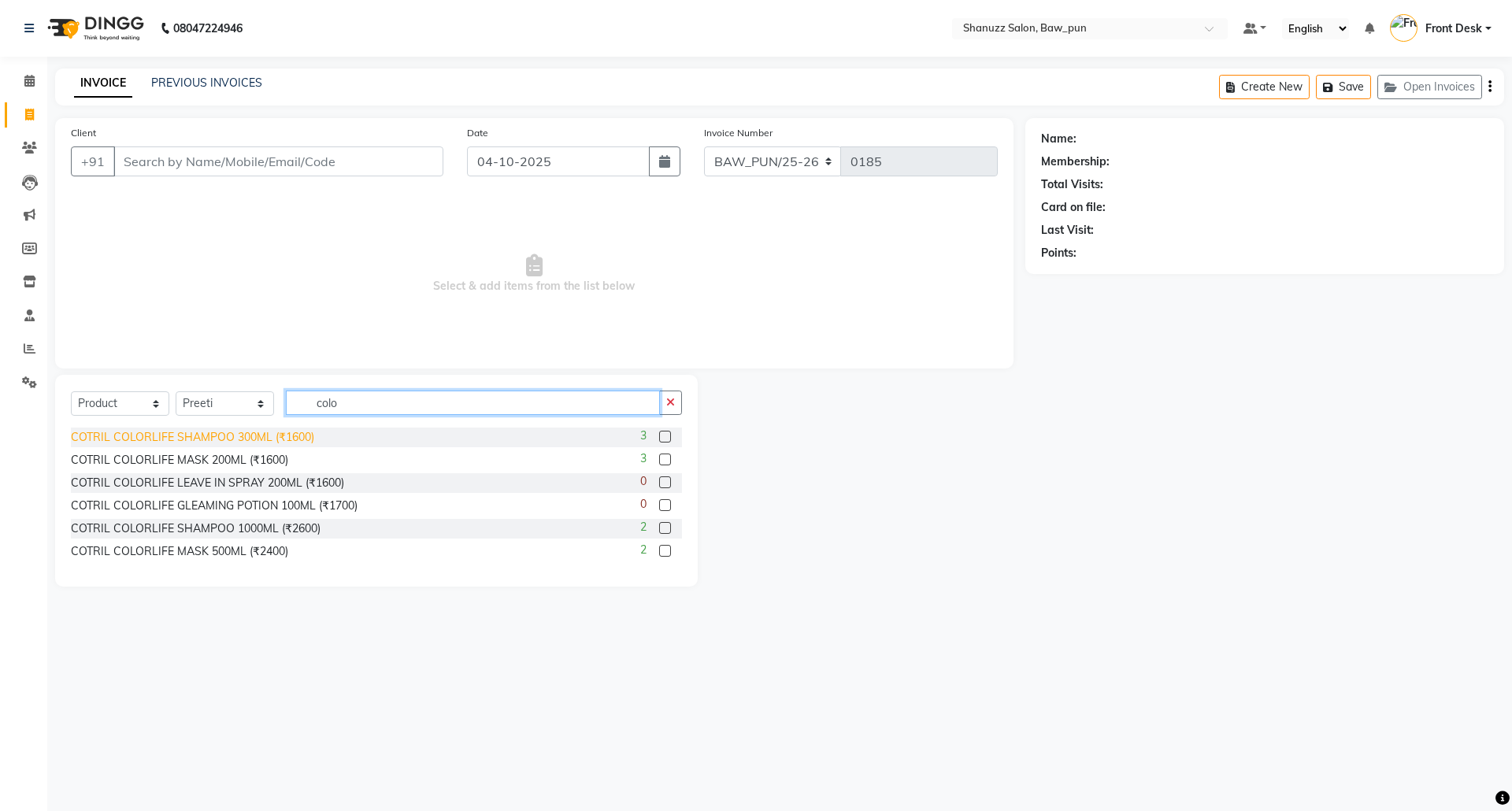
type input "colo"
click at [272, 432] on div "COTRIL COLORLIFE SHAMPOO 300ML (₹1600)" at bounding box center [193, 437] width 243 height 17
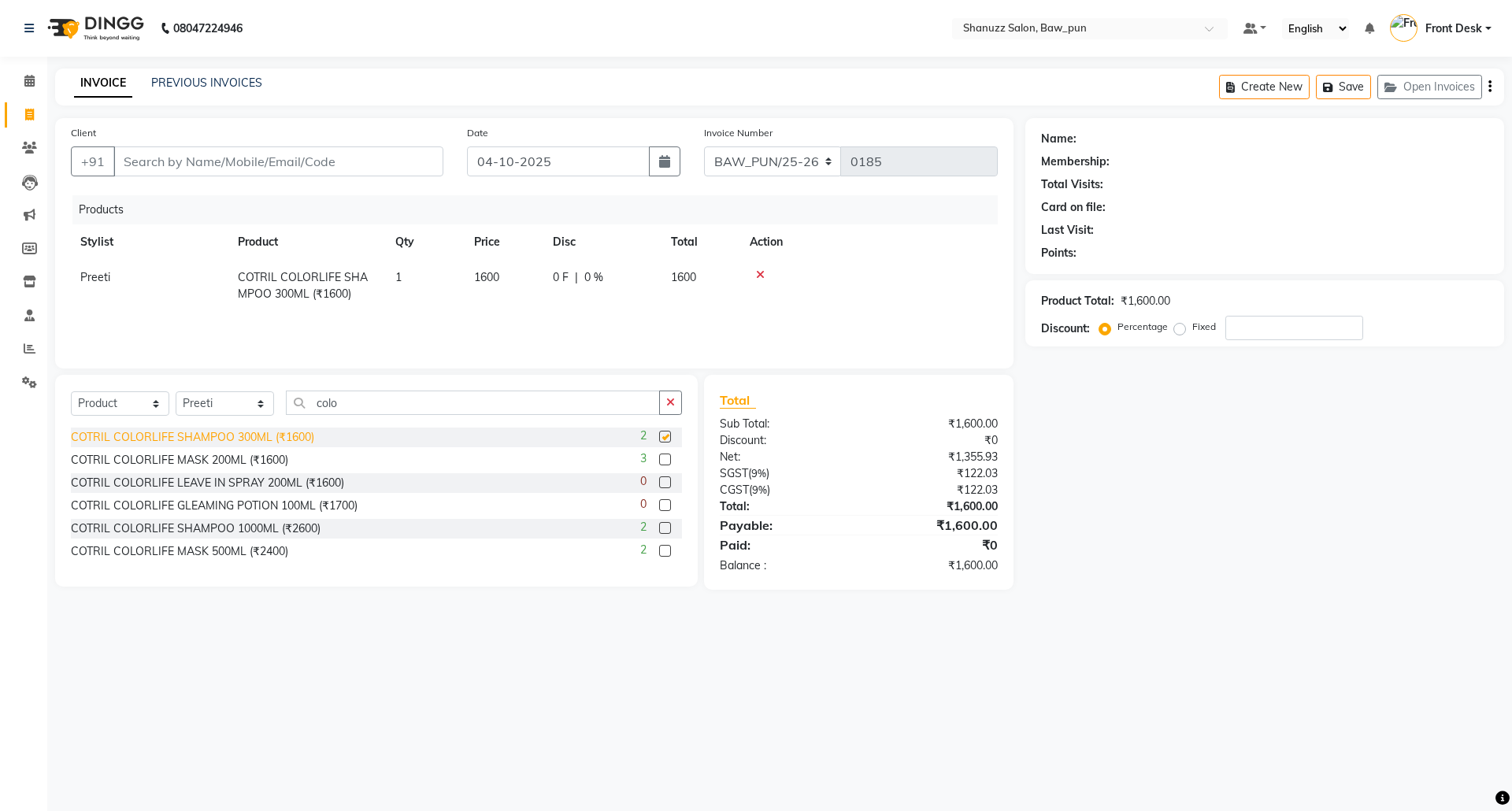
checkbox input "false"
click at [178, 164] on input "Client" at bounding box center [278, 161] width 330 height 30
click at [200, 160] on input "Client" at bounding box center [278, 161] width 330 height 30
type input "7"
type input "0"
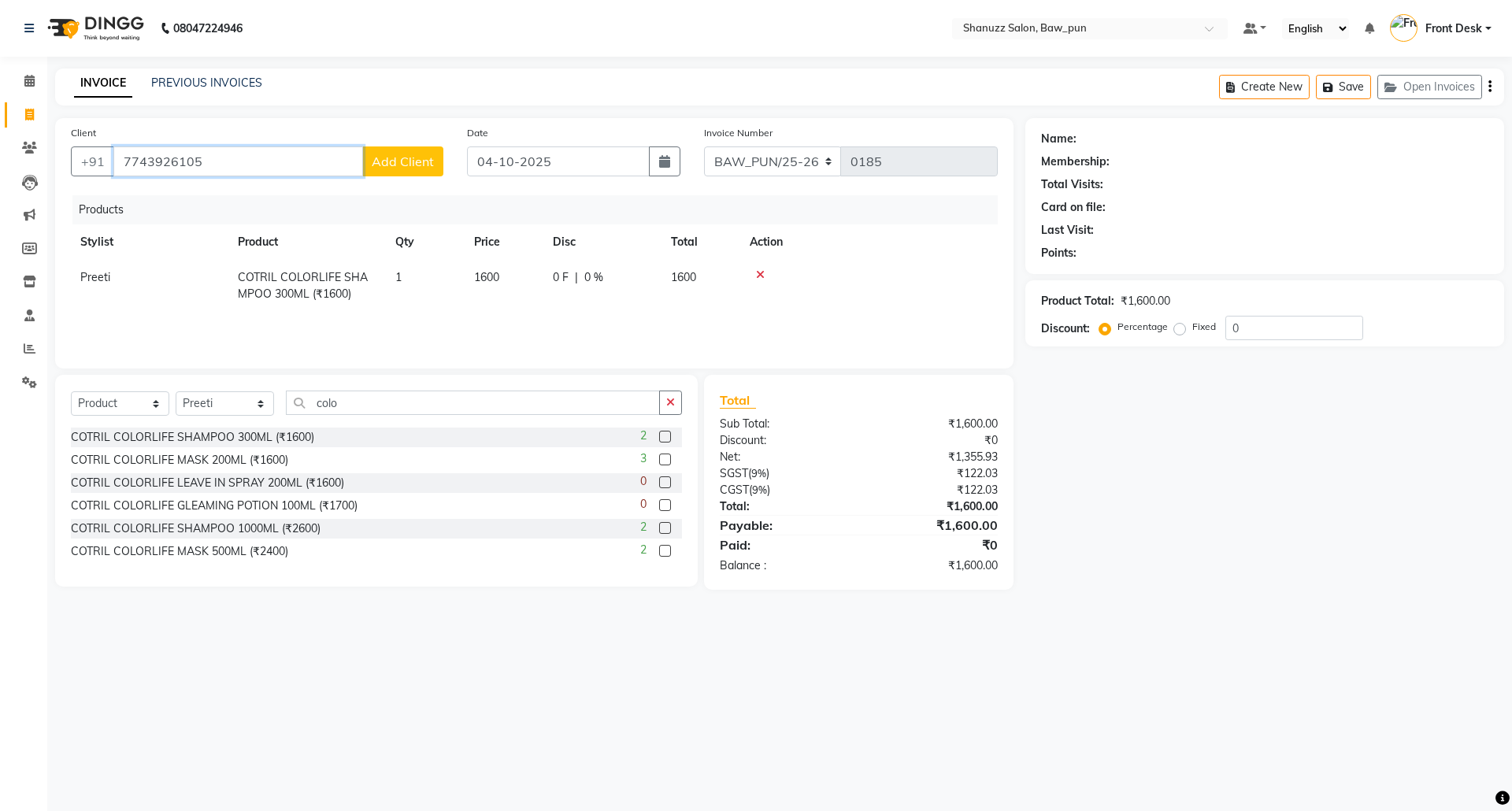
type input "7743926105"
click at [395, 162] on span "Add Client" at bounding box center [403, 161] width 62 height 16
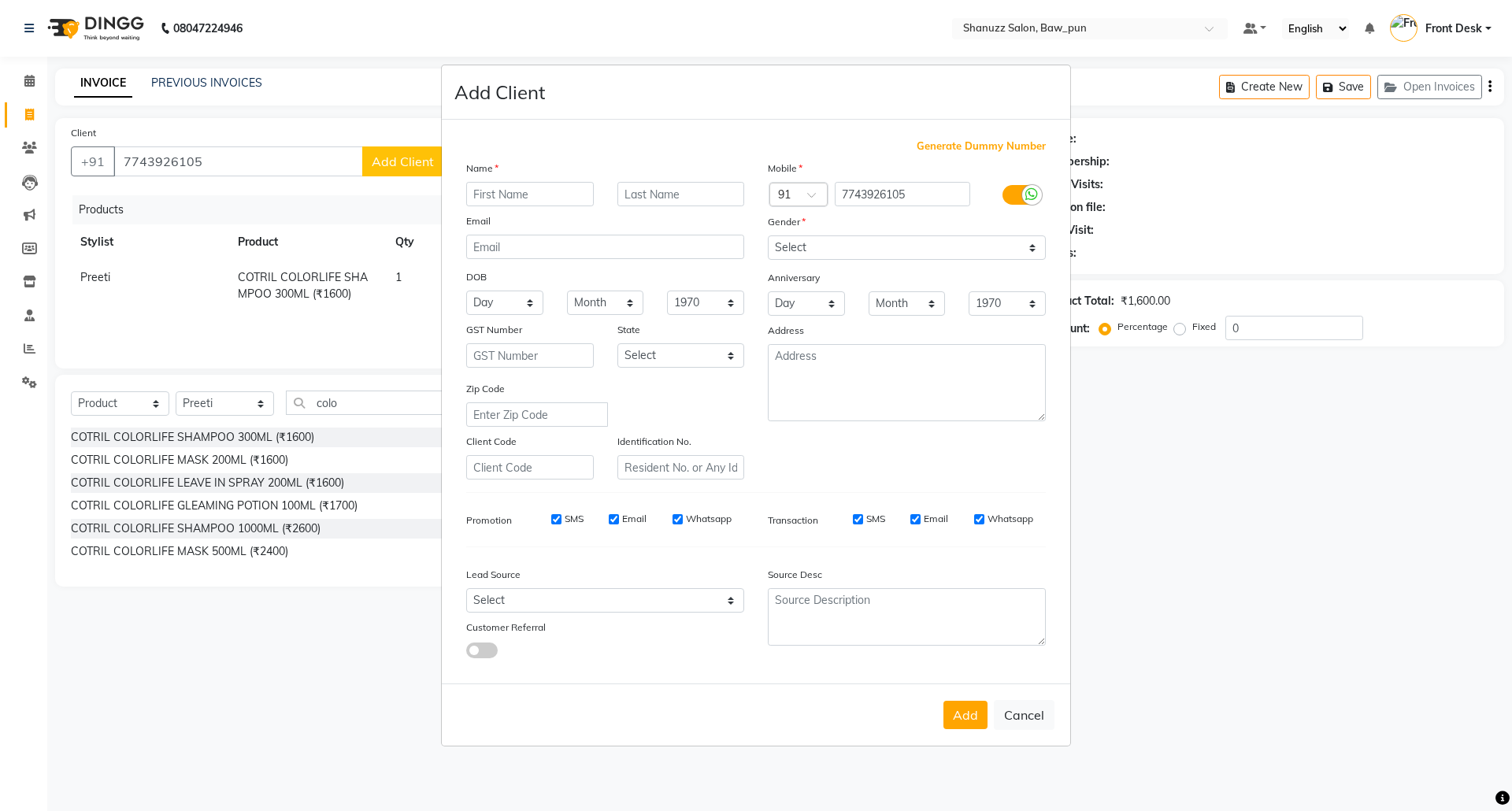
click at [514, 196] on input "text" at bounding box center [530, 194] width 127 height 25
type input "Kirti"
click at [892, 250] on select "Select Male Female Other Prefer Not To Say" at bounding box center [907, 248] width 278 height 25
select select "female"
click at [768, 237] on select "Select Male Female Other Prefer Not To Say" at bounding box center [907, 248] width 278 height 25
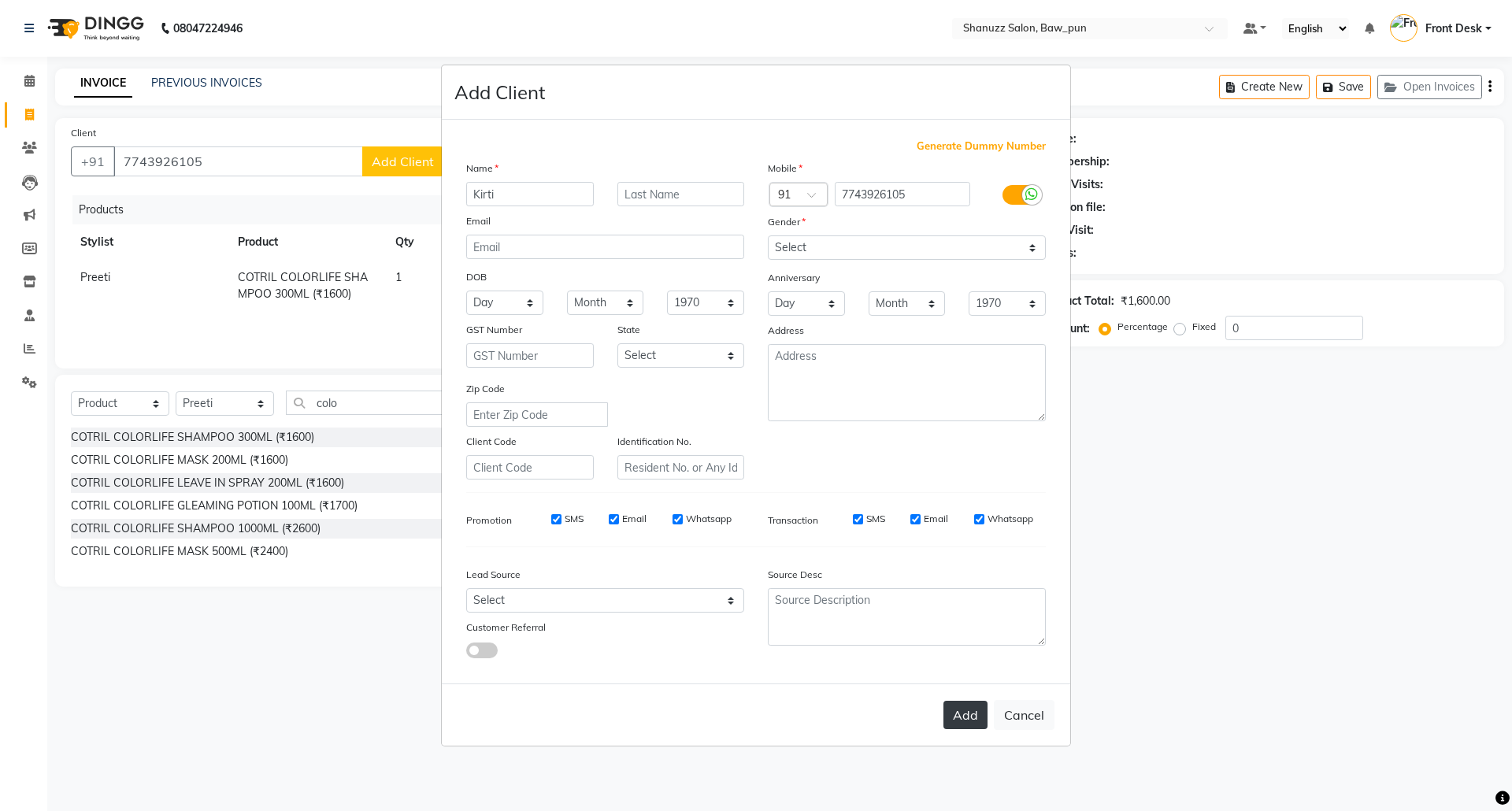
click at [975, 710] on button "Add" at bounding box center [965, 715] width 44 height 28
select select
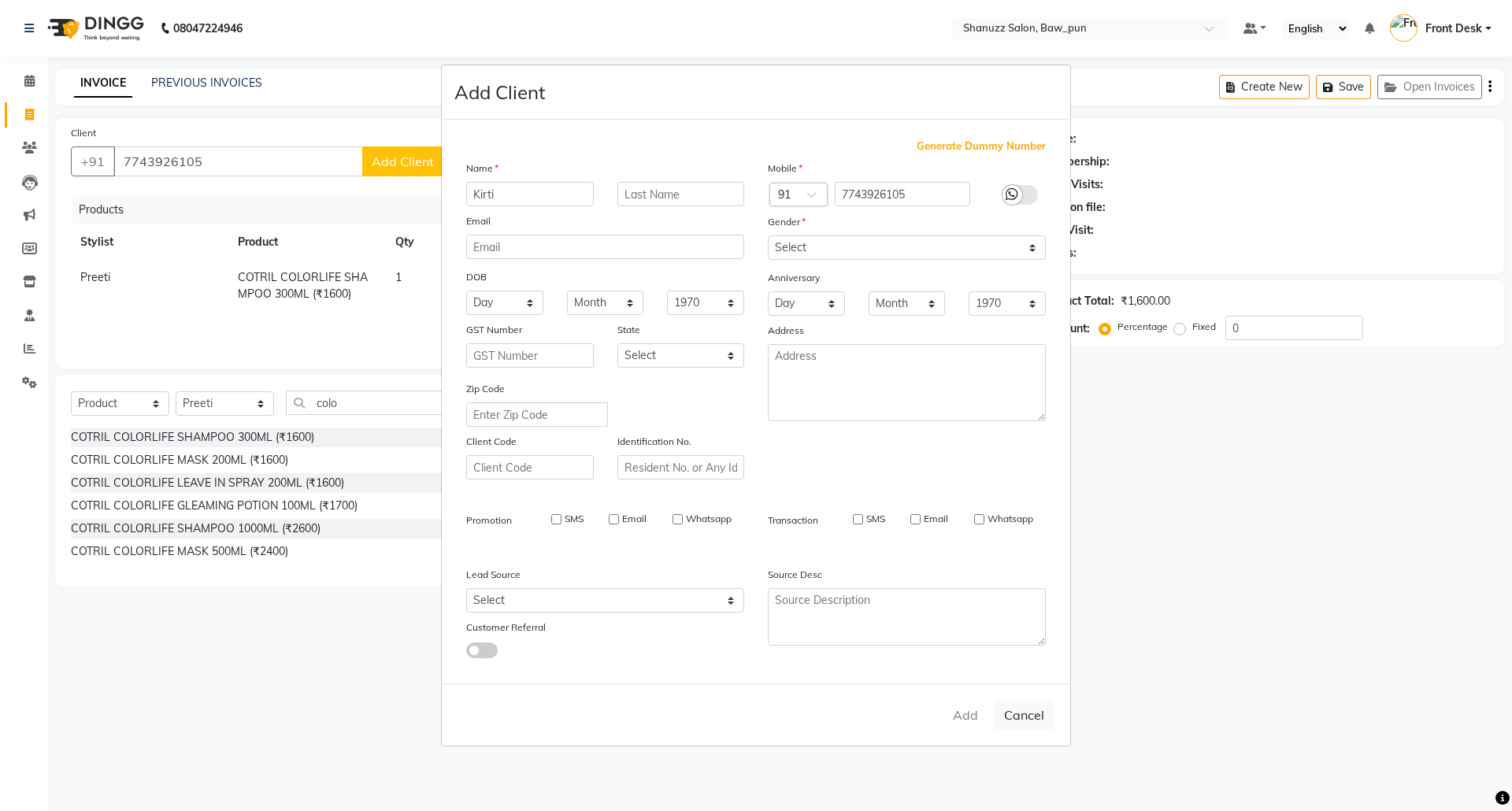
select select
checkbox input "false"
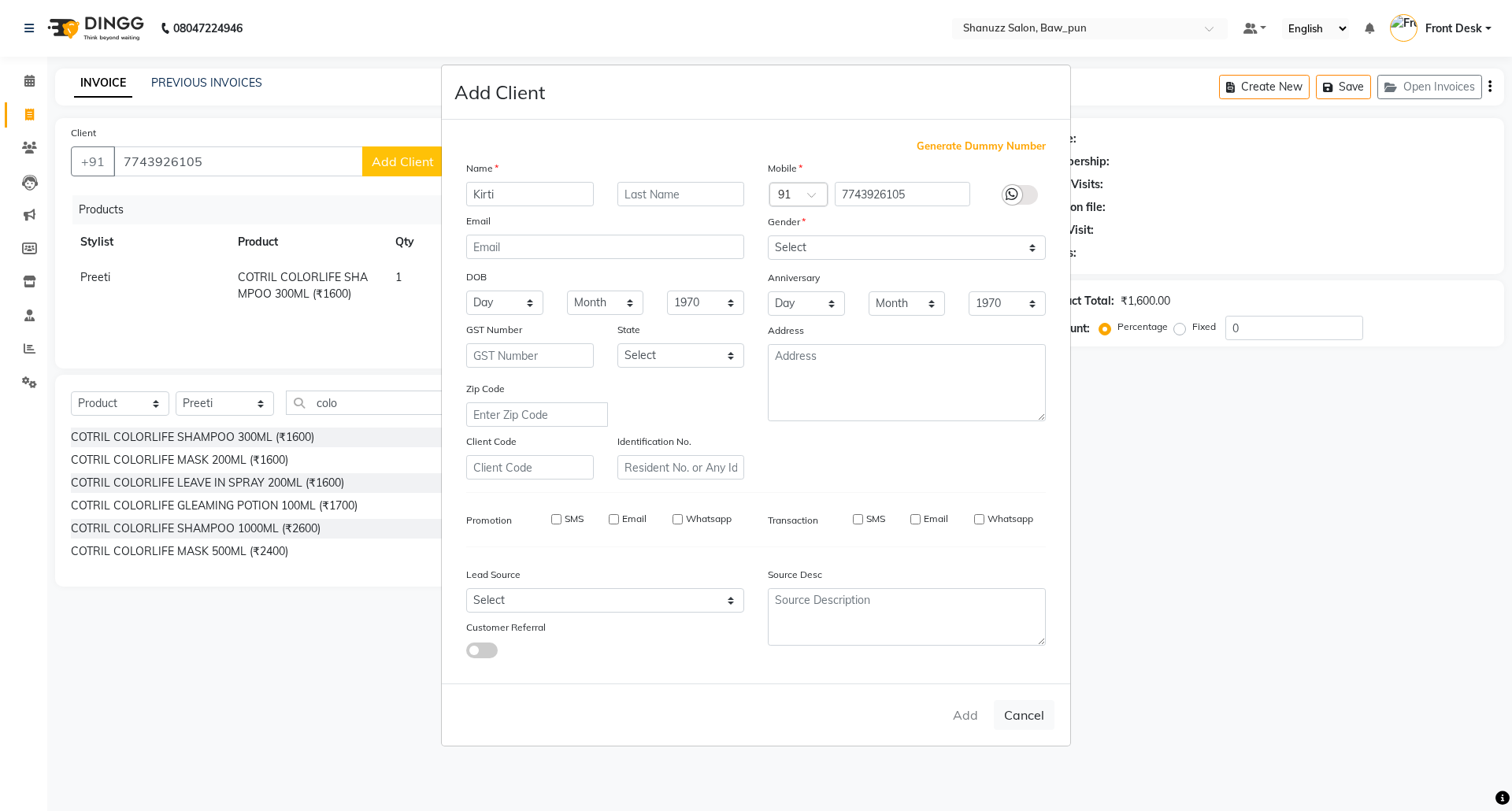
checkbox input "false"
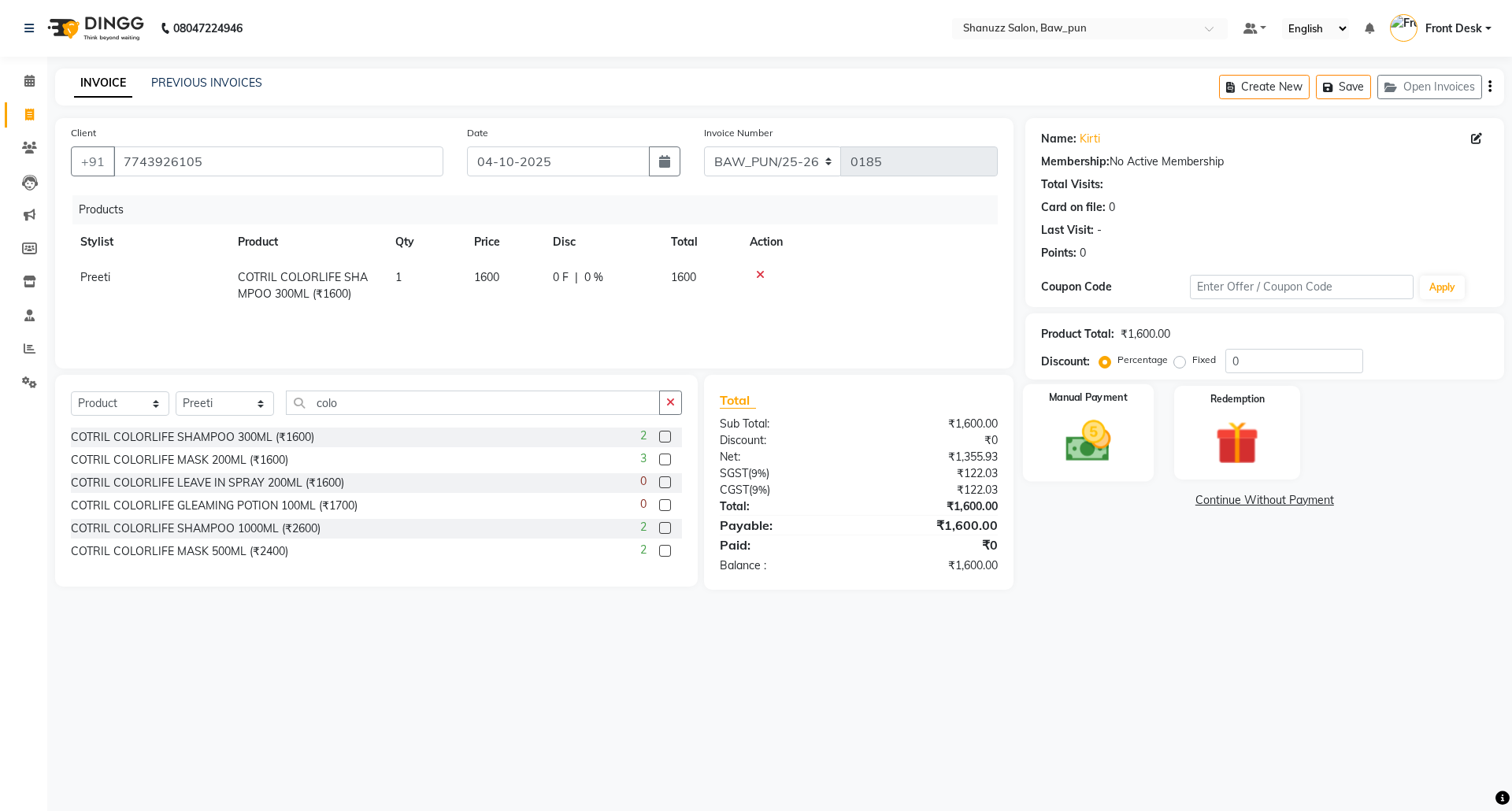
click at [1089, 448] on img at bounding box center [1088, 441] width 74 height 52
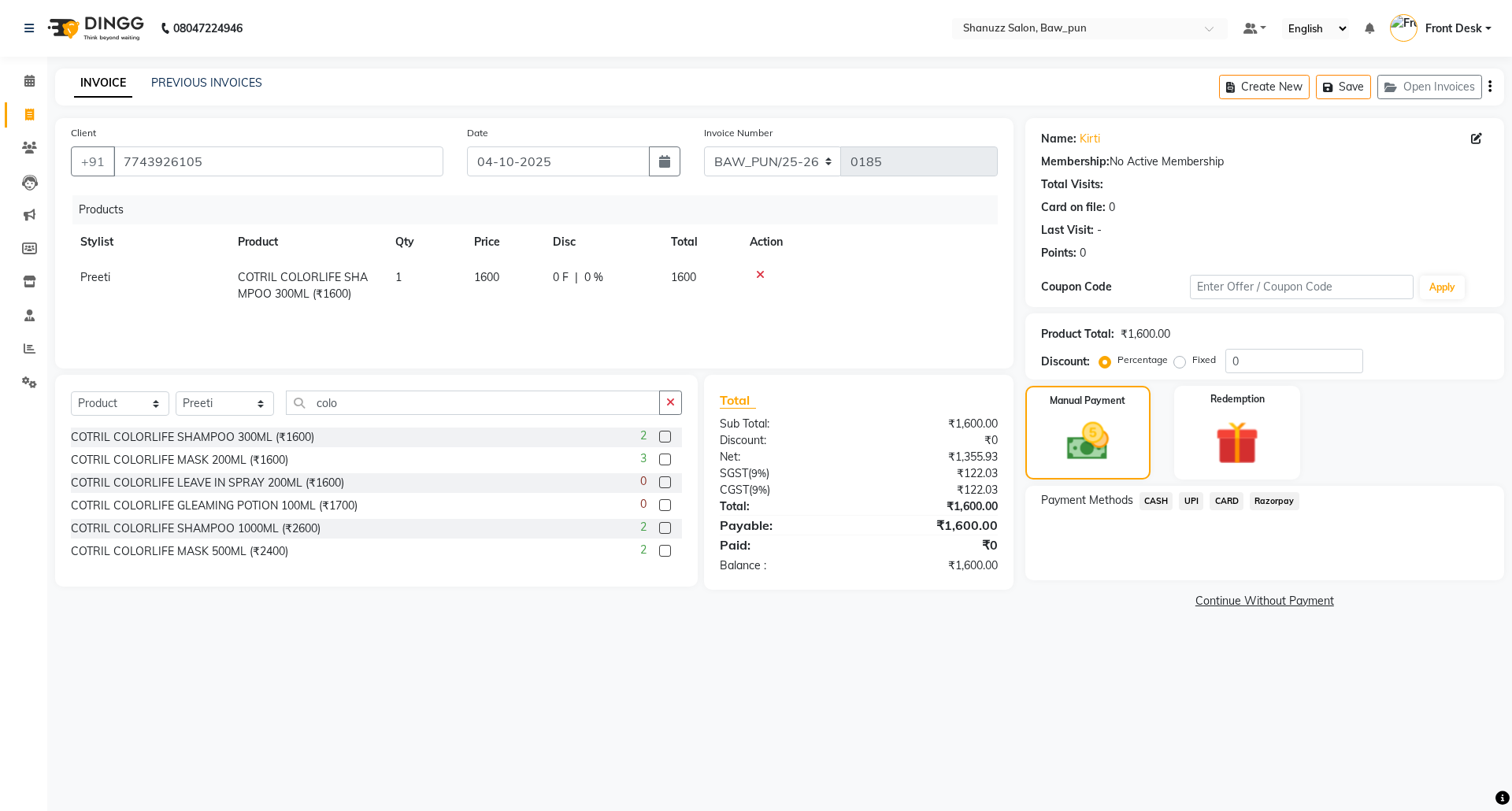
click at [1195, 496] on span "UPI" at bounding box center [1191, 502] width 25 height 18
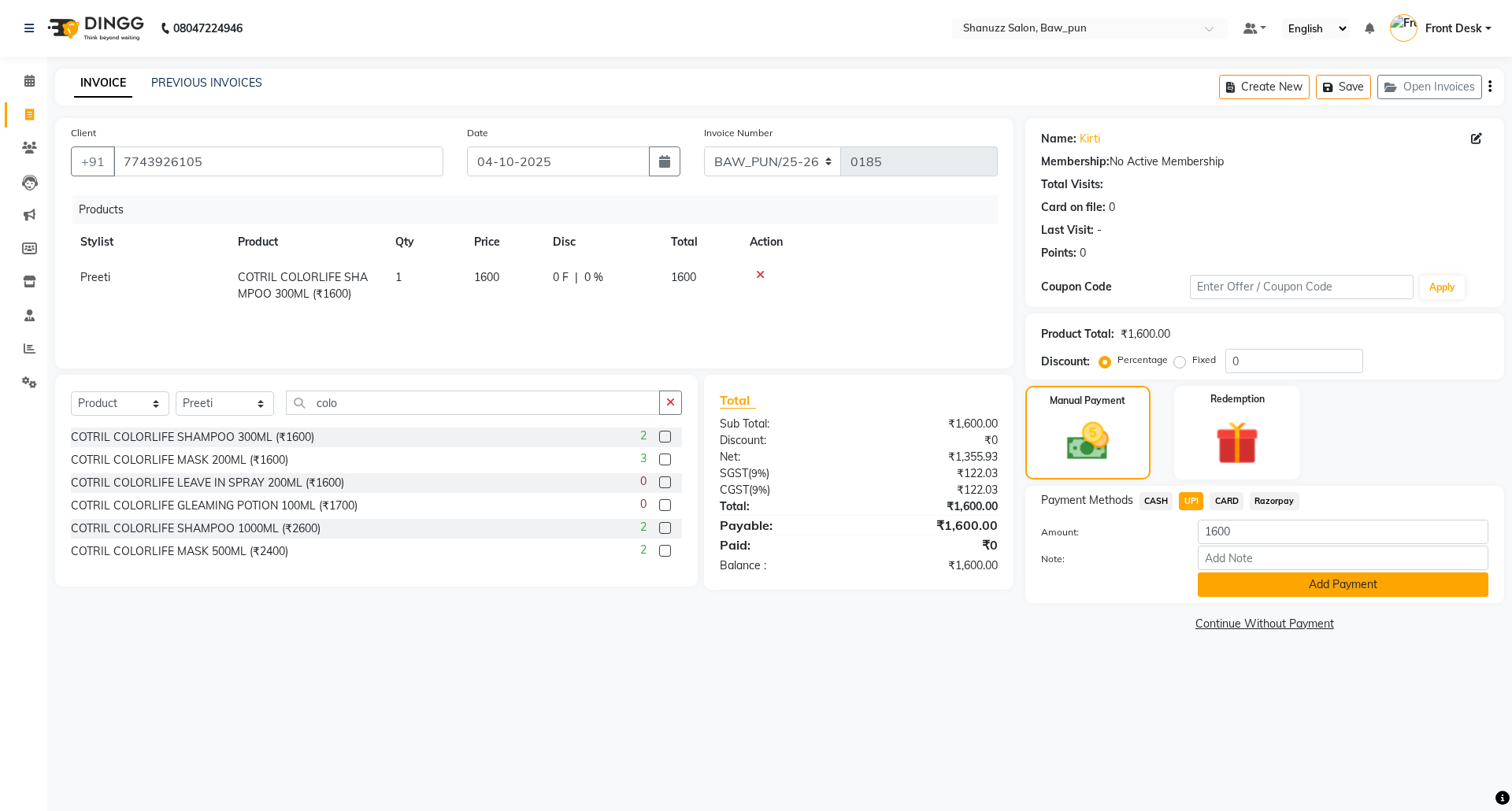
click at [1341, 584] on button "Add Payment" at bounding box center [1343, 585] width 291 height 25
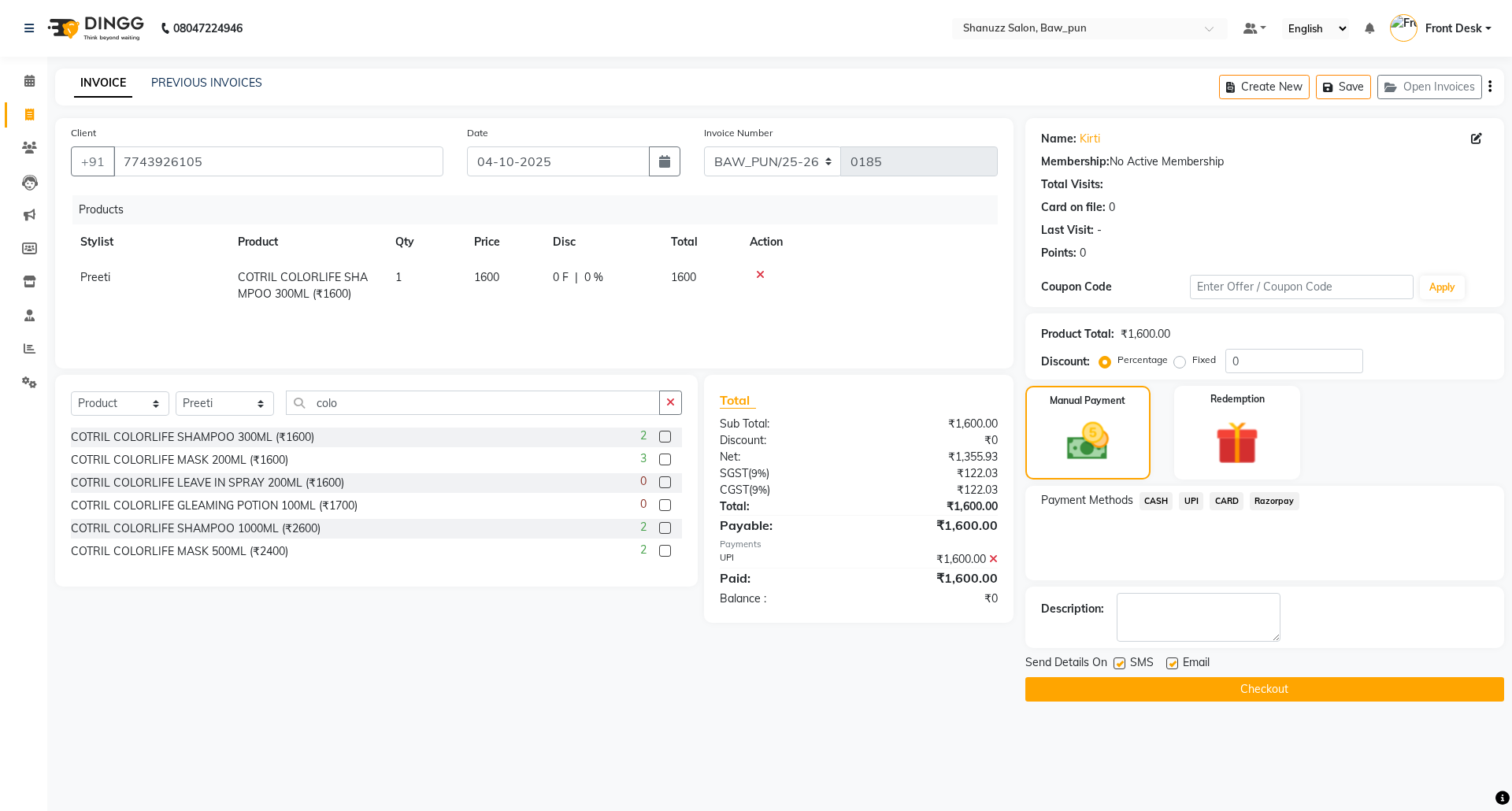
click at [1177, 662] on label at bounding box center [1172, 664] width 12 height 12
click at [1177, 662] on input "checkbox" at bounding box center [1171, 665] width 10 height 10
checkbox input "false"
click at [1286, 691] on button "Checkout" at bounding box center [1265, 689] width 479 height 25
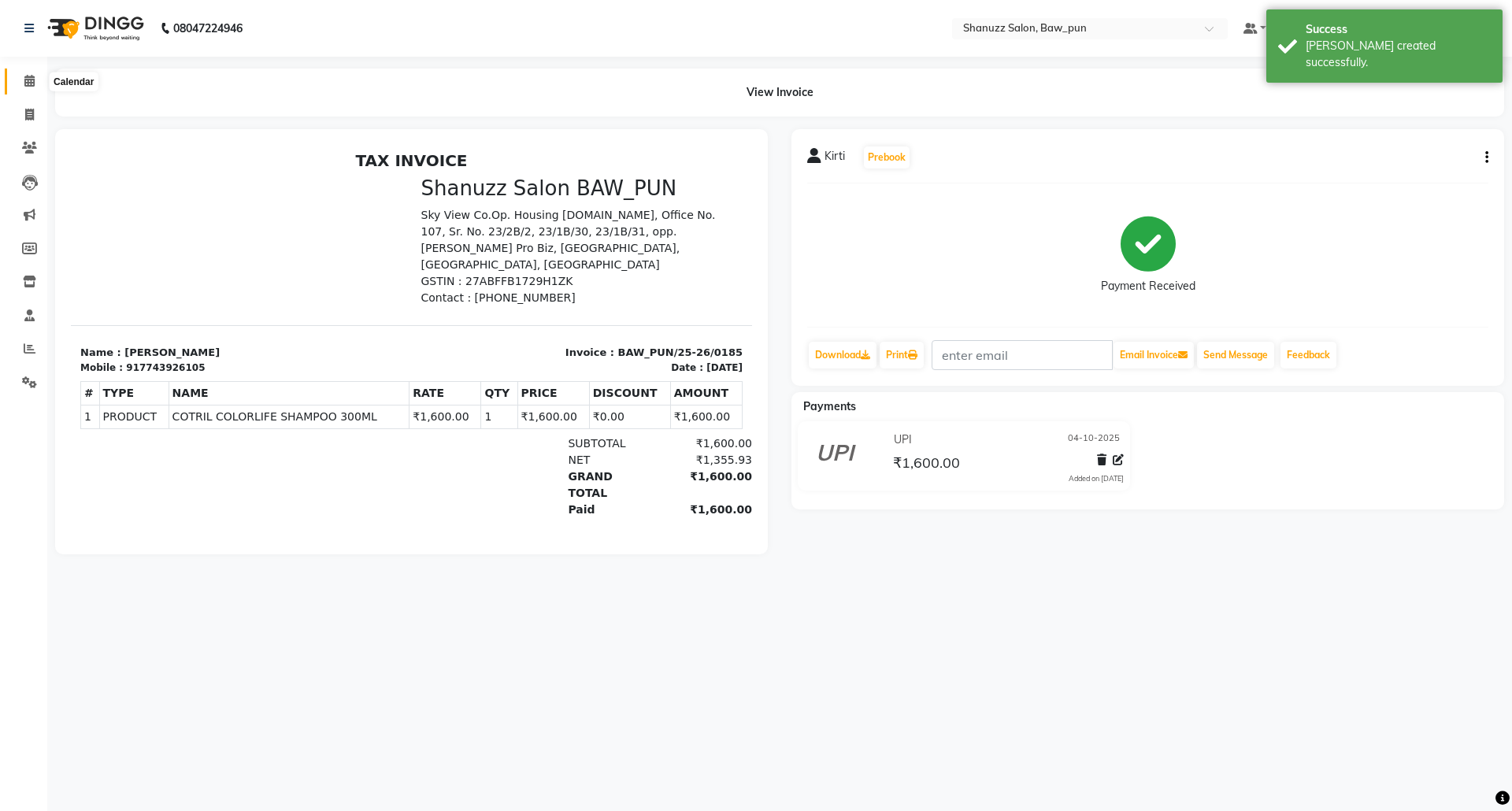
click at [31, 86] on icon at bounding box center [30, 81] width 10 height 12
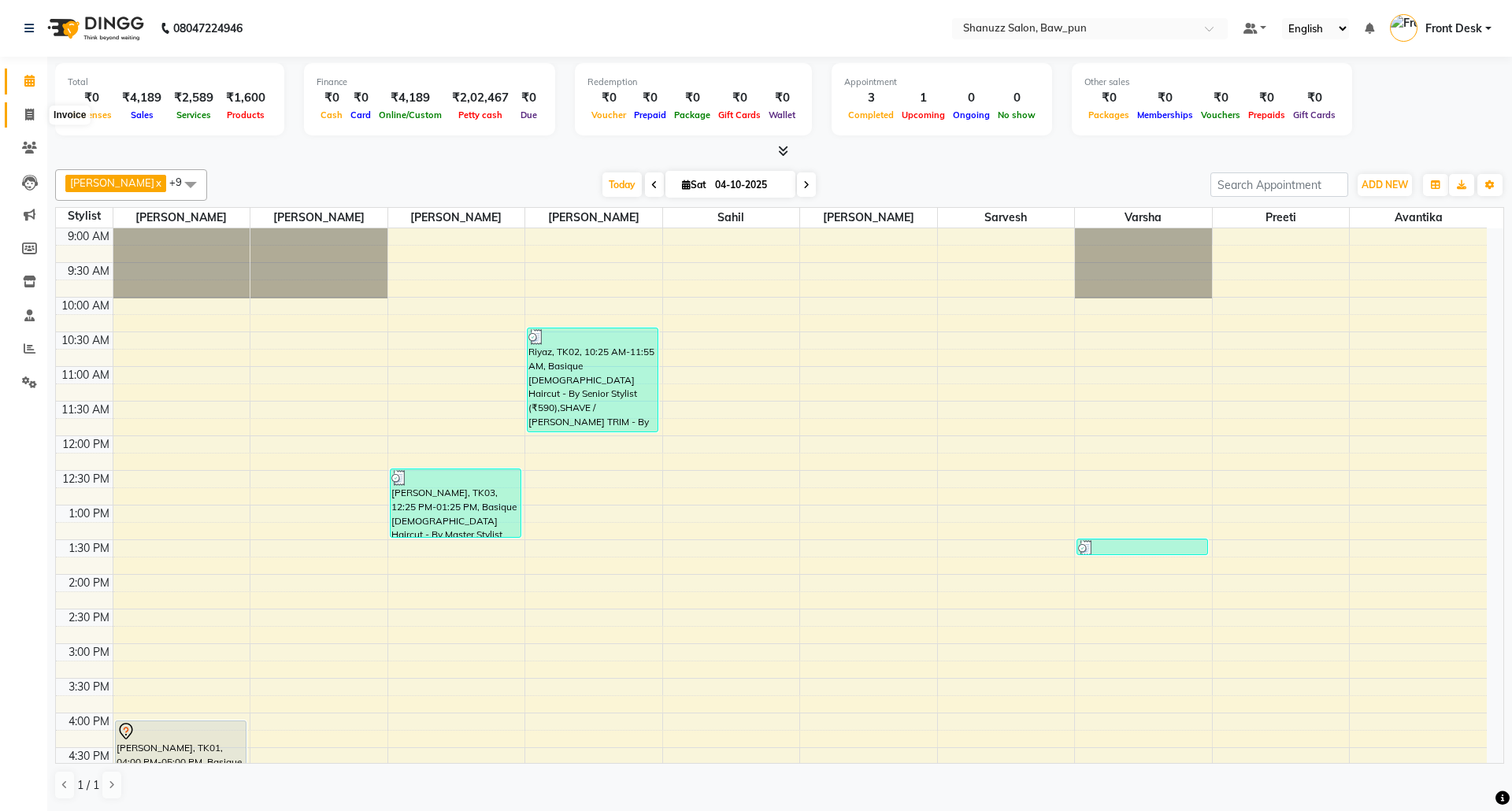
click at [25, 117] on icon at bounding box center [29, 114] width 8 height 12
select select "service"
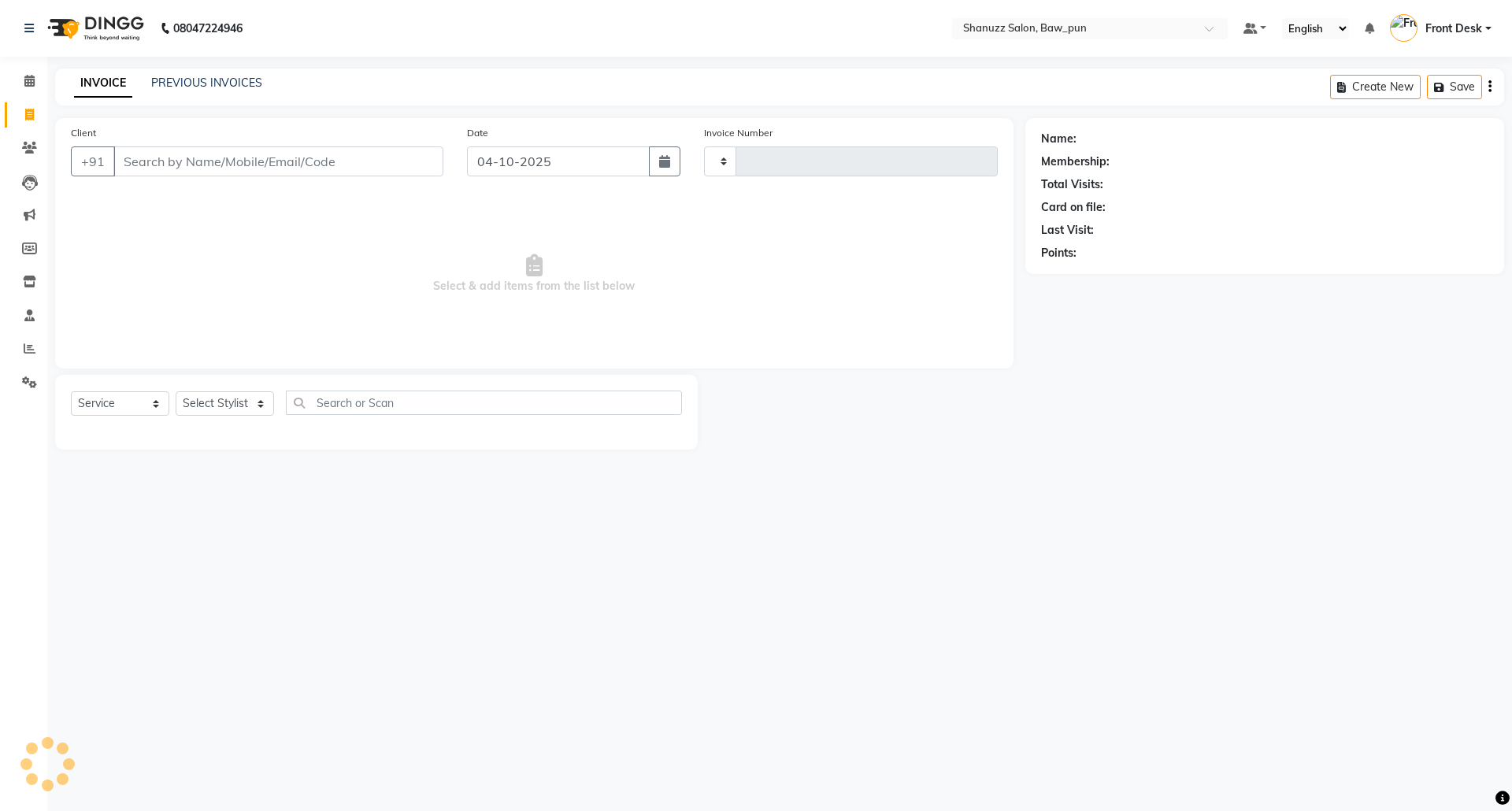
type input "0186"
select select "9025"
click at [665, 165] on icon "button" at bounding box center [665, 161] width 11 height 12
select select "10"
select select "2025"
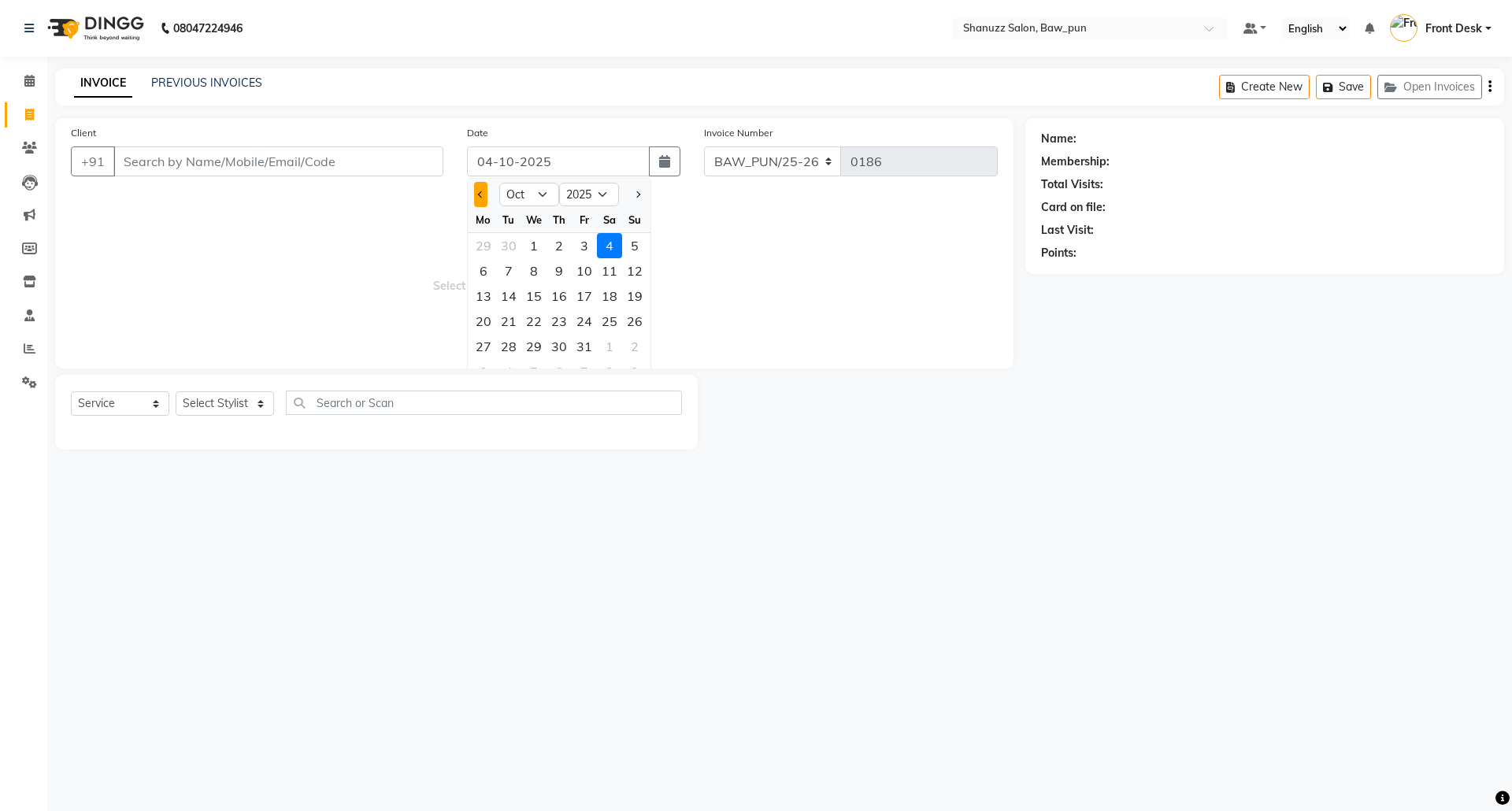
click at [479, 192] on span "Previous month" at bounding box center [481, 195] width 7 height 7
select select "9"
click at [511, 271] on div "9" at bounding box center [508, 271] width 25 height 25
type input "09-09-2025"
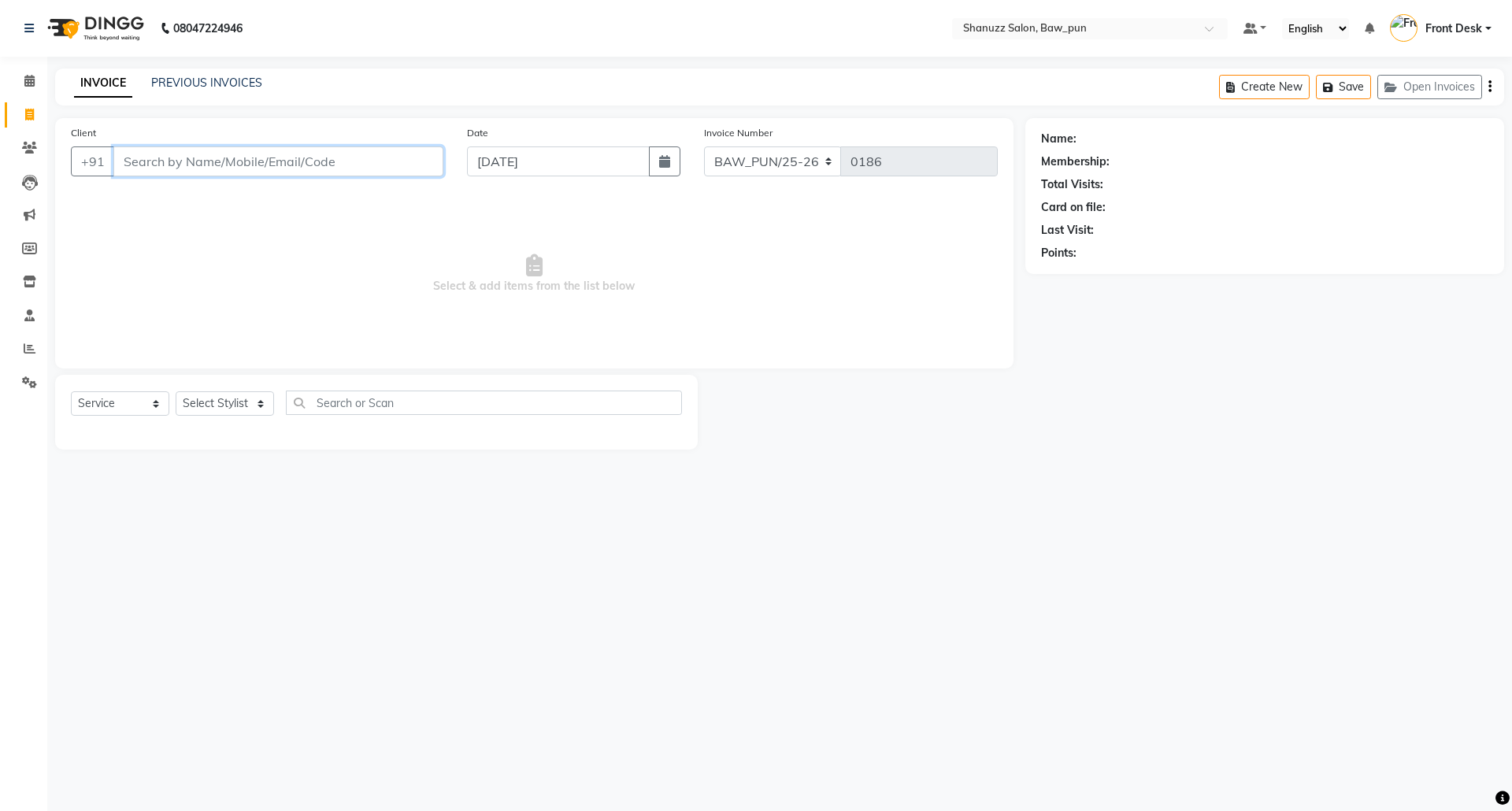
click at [354, 165] on input "Client" at bounding box center [278, 161] width 330 height 30
paste input "7602513023"
click at [307, 155] on input "760251" at bounding box center [238, 161] width 250 height 30
type input "7"
click at [203, 82] on link "PREVIOUS INVOICES" at bounding box center [207, 82] width 111 height 14
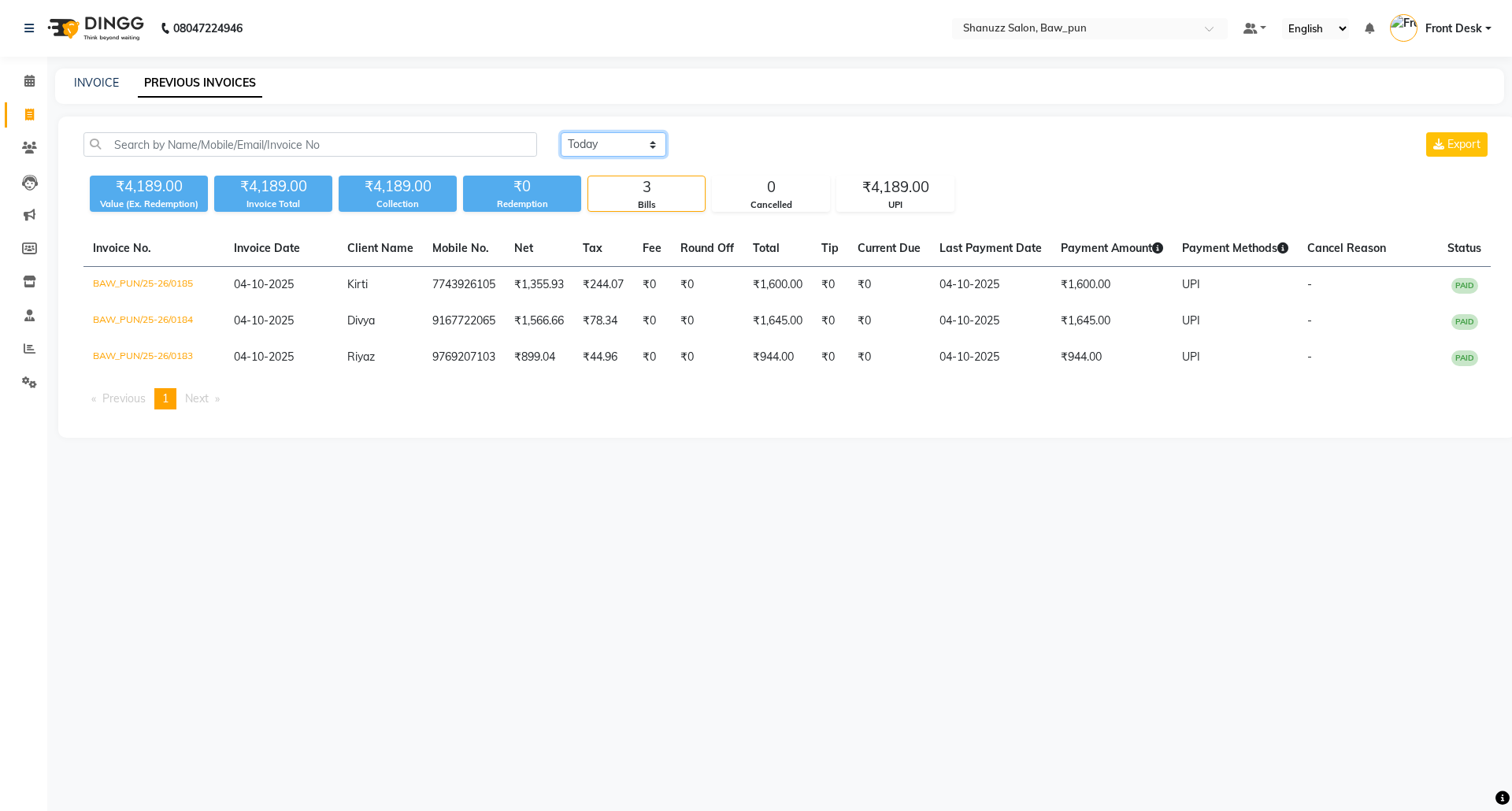
click at [593, 146] on select "Today Yesterday Custom Range" at bounding box center [613, 145] width 106 height 25
select select "range"
click at [560, 132] on select "Today Yesterday Custom Range" at bounding box center [613, 145] width 106 height 25
click at [757, 145] on input "04-10-2025" at bounding box center [742, 145] width 110 height 22
select select "10"
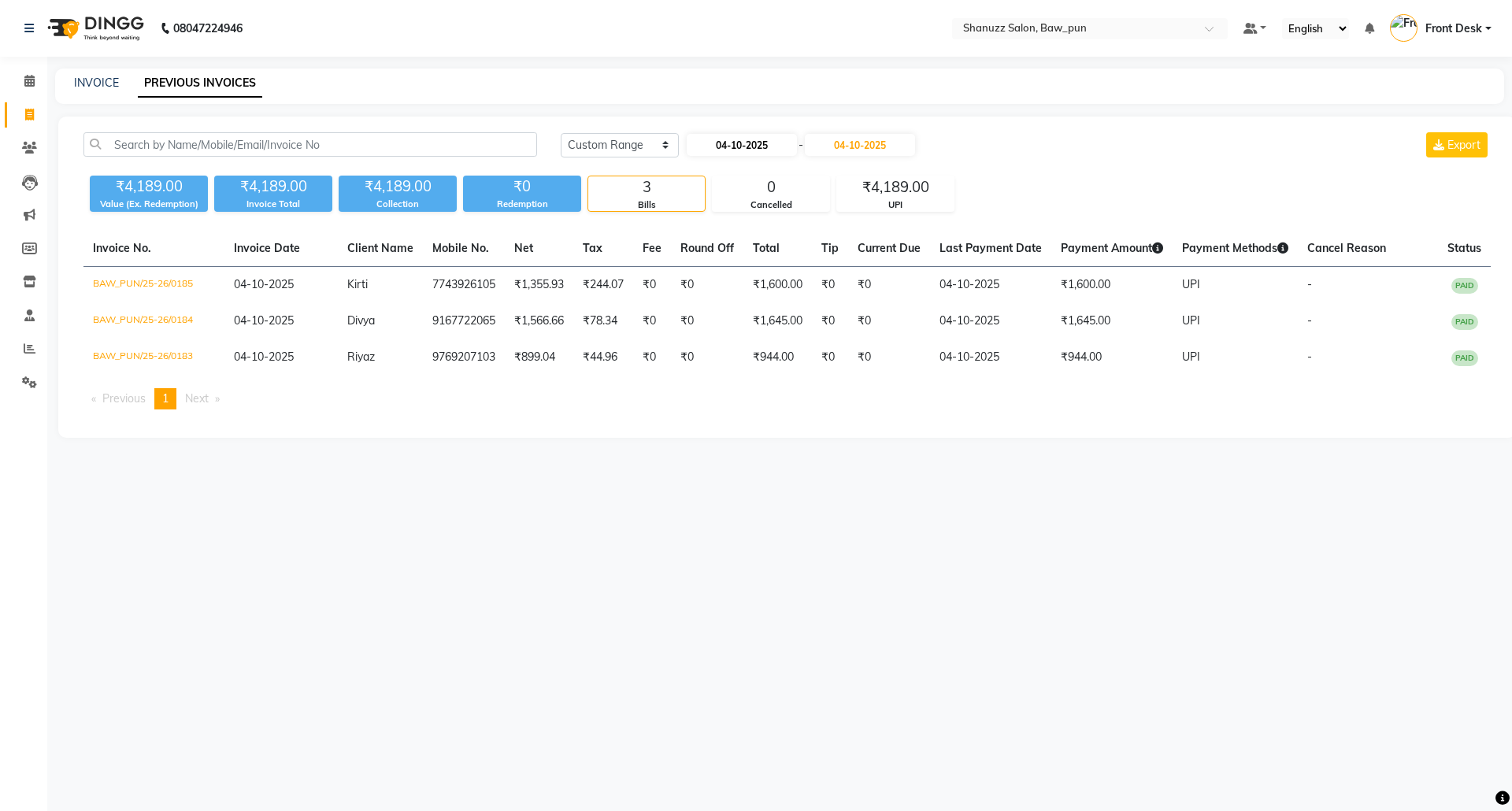
select select "2025"
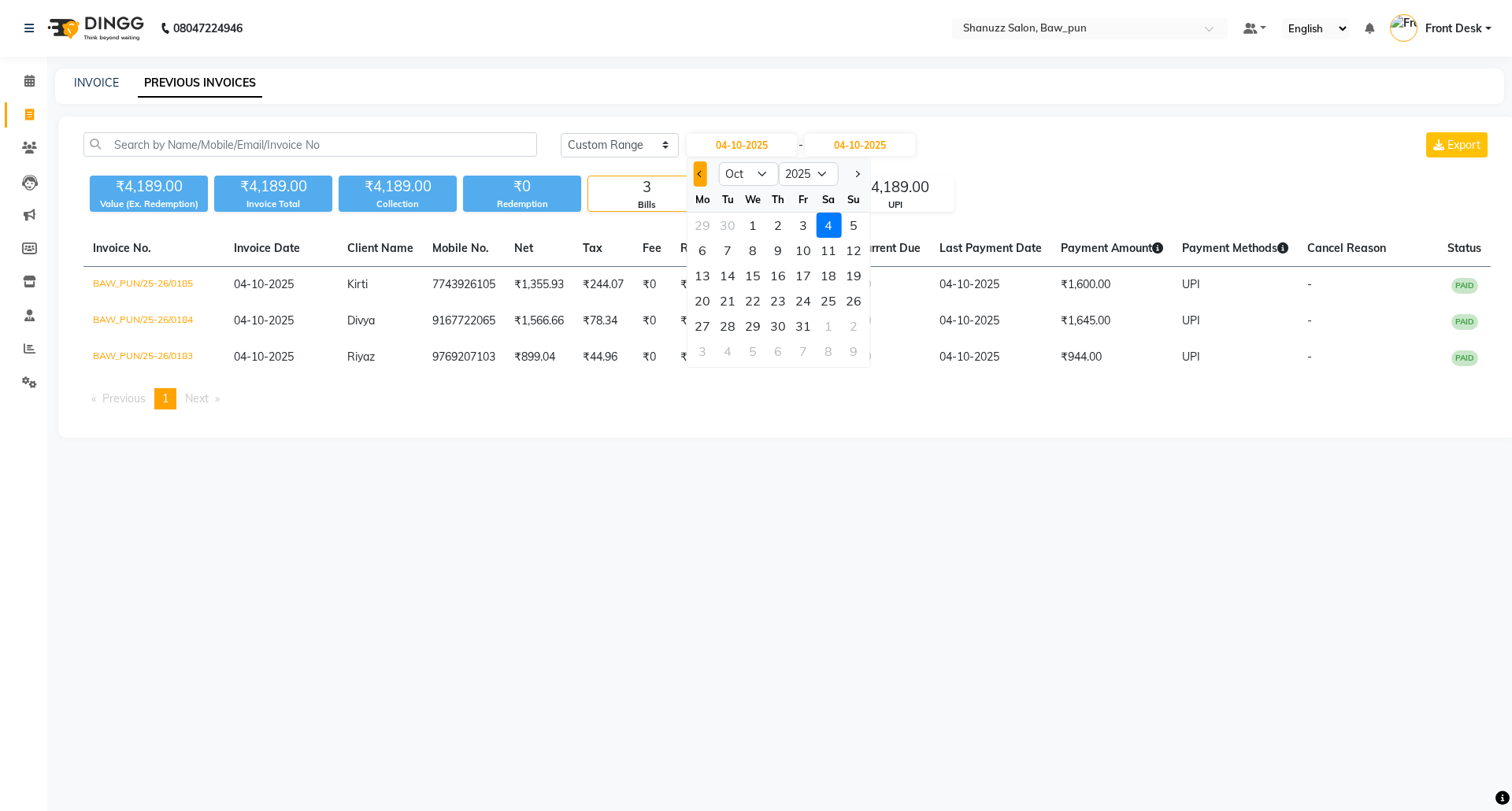
click at [698, 171] on span "Previous month" at bounding box center [700, 174] width 7 height 7
select select "9"
click at [728, 249] on div "9" at bounding box center [727, 250] width 25 height 25
type input "09-09-2025"
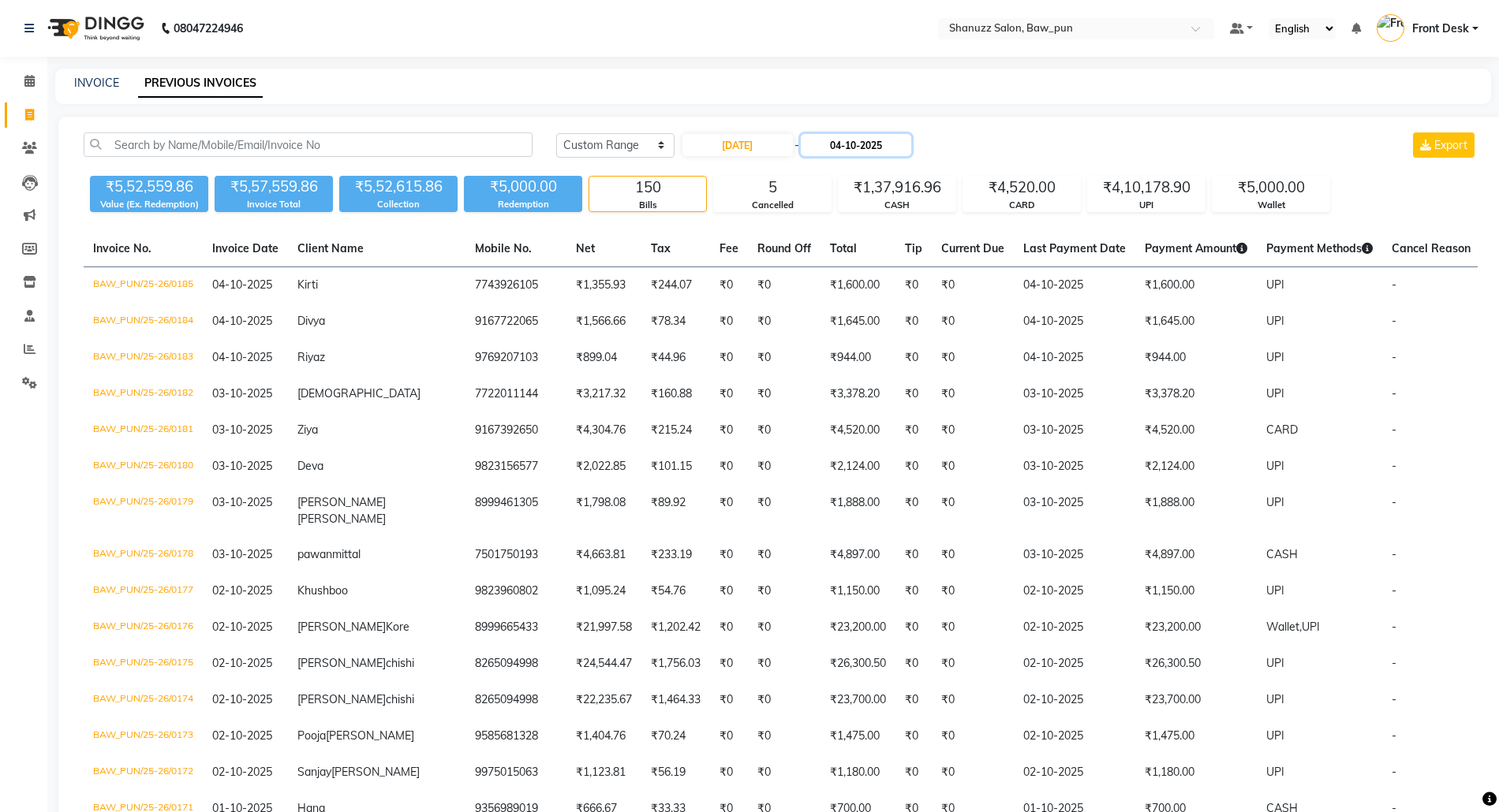
click at [871, 148] on input "04-10-2025" at bounding box center [856, 145] width 110 height 22
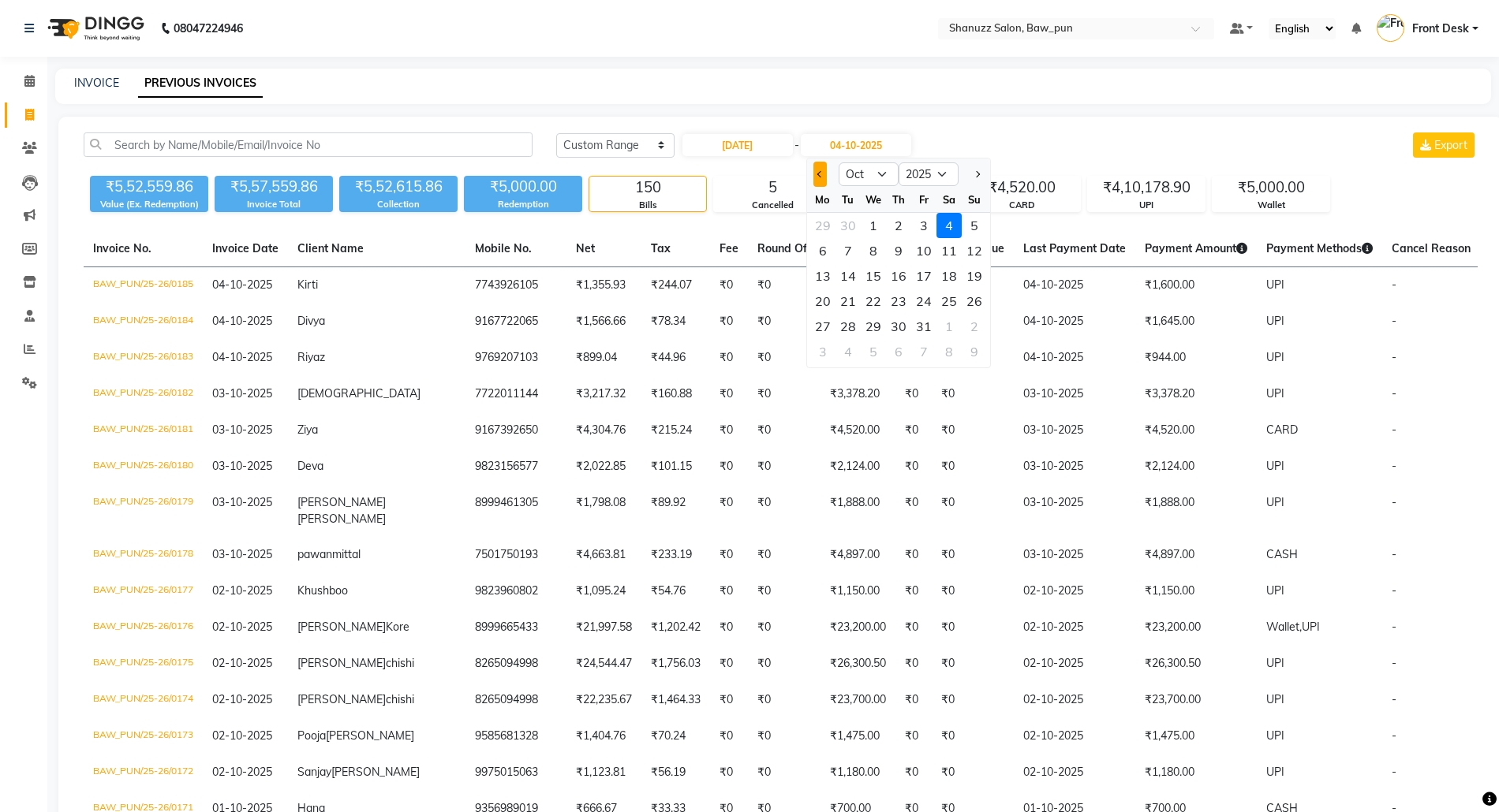
click at [827, 175] on button "Previous month" at bounding box center [820, 174] width 13 height 25
select select "9"
click at [853, 246] on div "9" at bounding box center [848, 251] width 25 height 25
type input "09-09-2025"
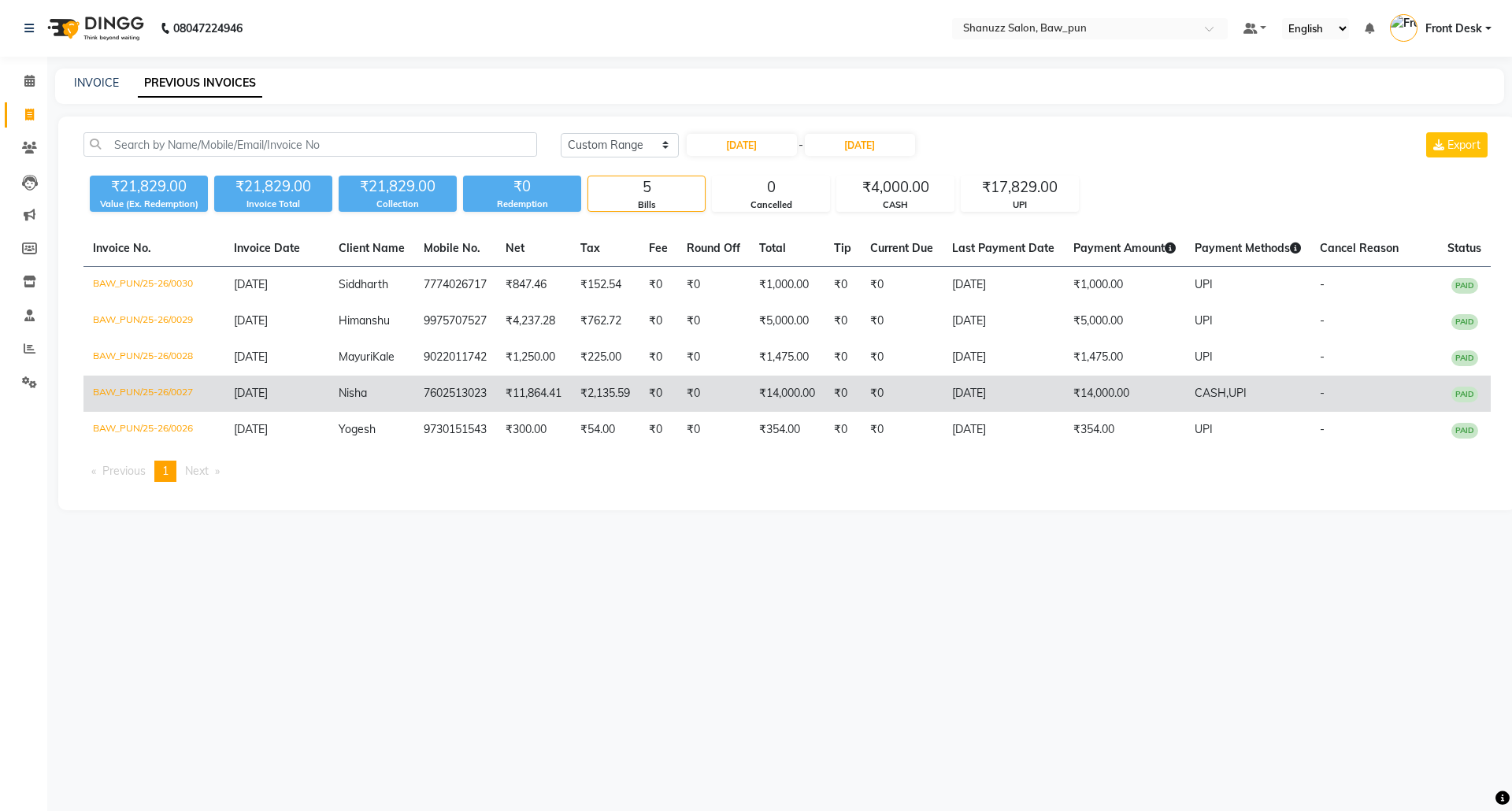
click at [1097, 393] on td "₹14,000.00" at bounding box center [1124, 394] width 122 height 36
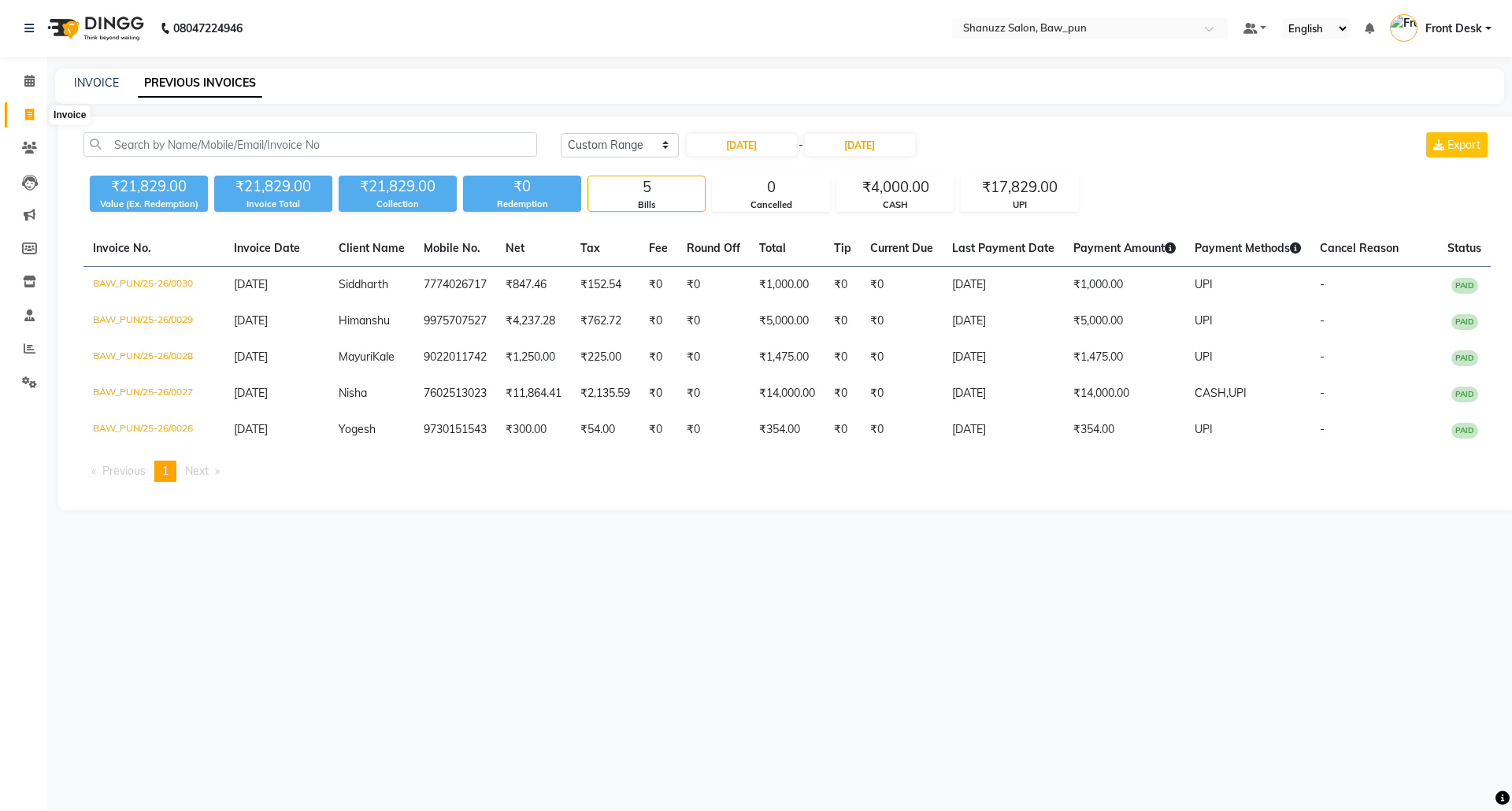
click at [29, 108] on icon at bounding box center [29, 114] width 8 height 12
select select "service"
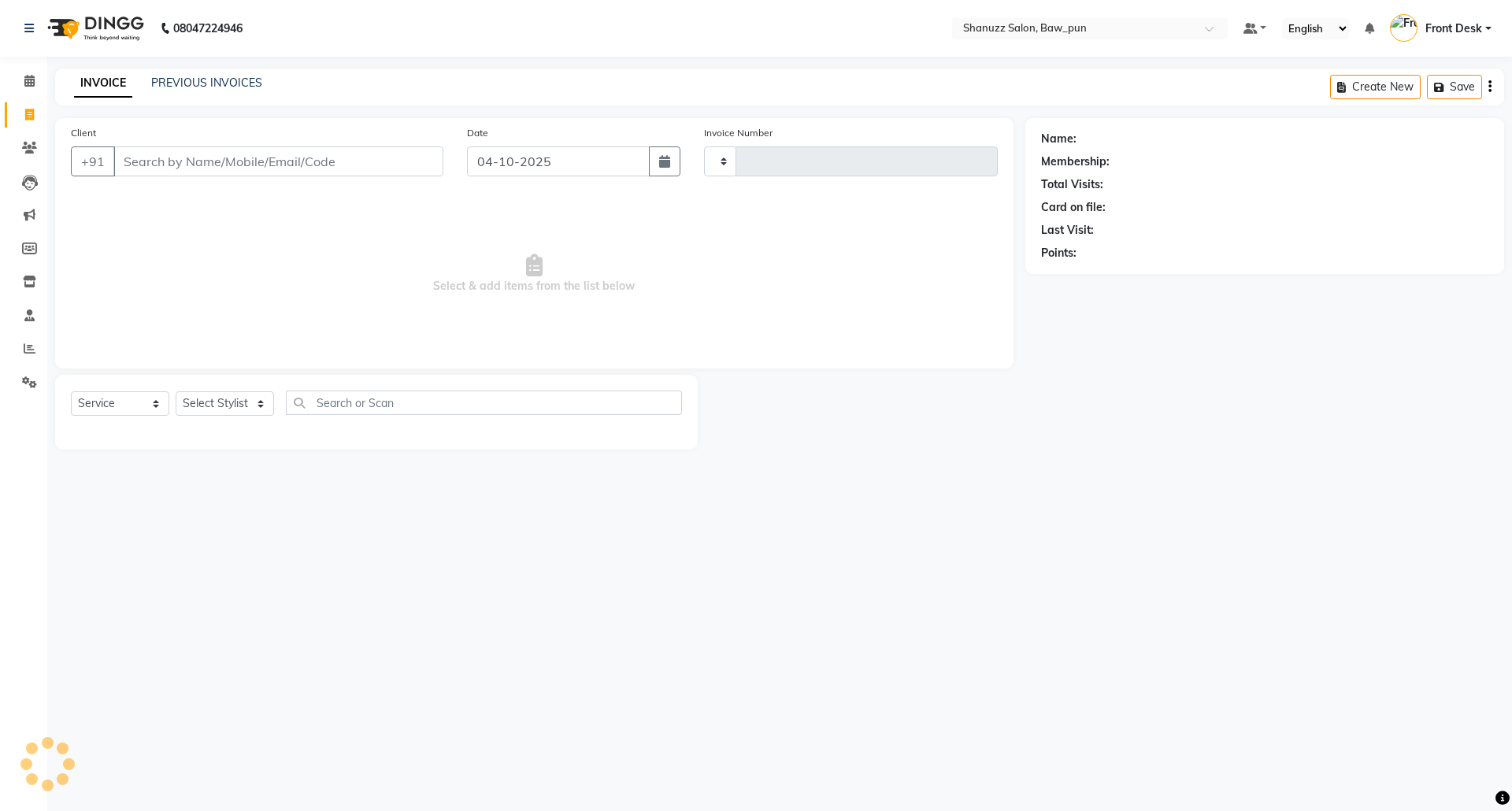
type input "0186"
select select "9025"
click at [1018, 394] on div at bounding box center [861, 413] width 327 height 75
click at [207, 85] on link "PREVIOUS INVOICES" at bounding box center [207, 82] width 111 height 14
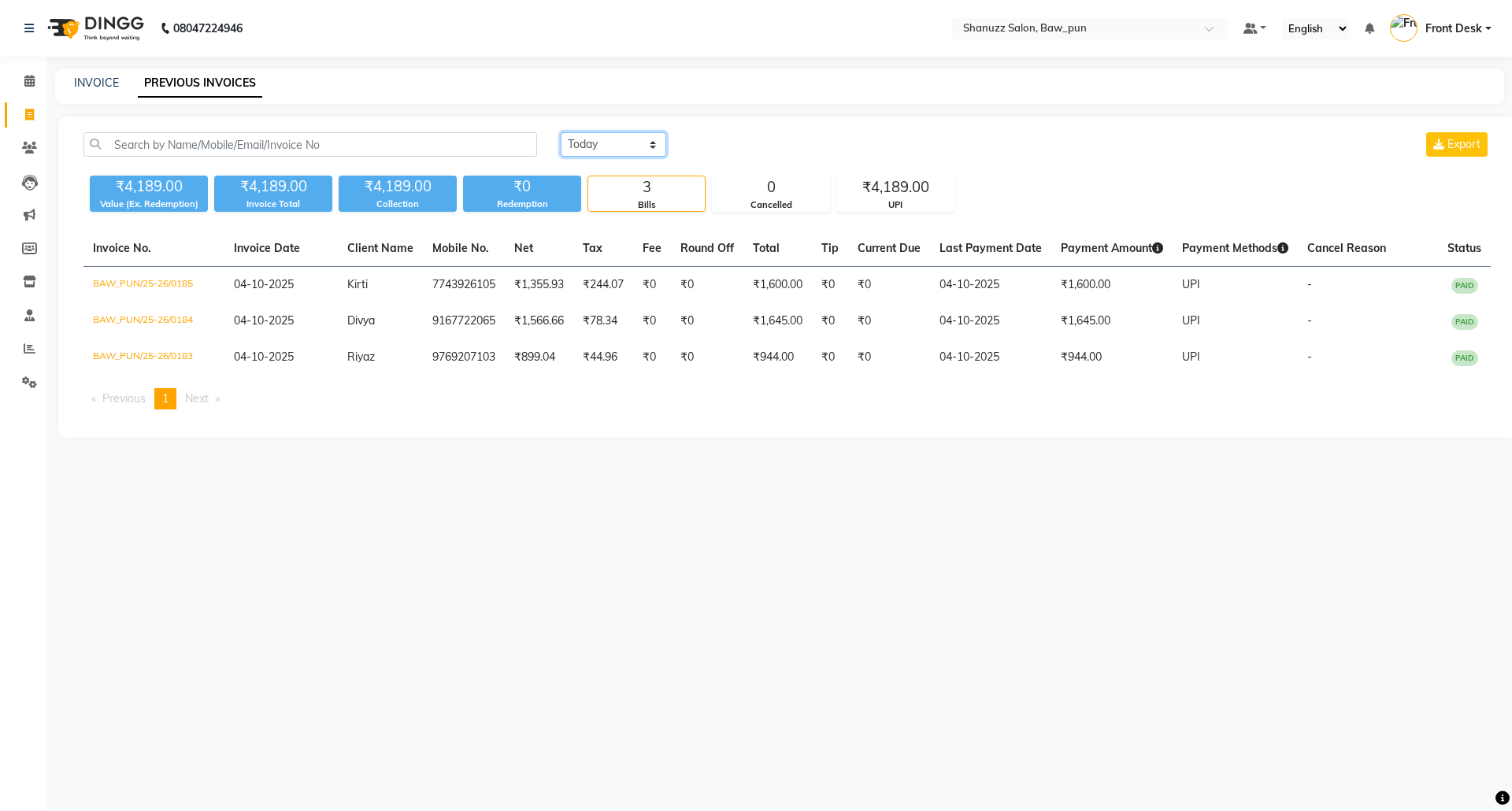
drag, startPoint x: 581, startPoint y: 143, endPoint x: 590, endPoint y: 146, distance: 9.5
click at [581, 143] on select "Today Yesterday Custom Range" at bounding box center [613, 145] width 106 height 25
select select "range"
click at [560, 132] on select "Today Yesterday Custom Range" at bounding box center [613, 145] width 106 height 25
click at [750, 146] on input "04-10-2025" at bounding box center [742, 145] width 110 height 22
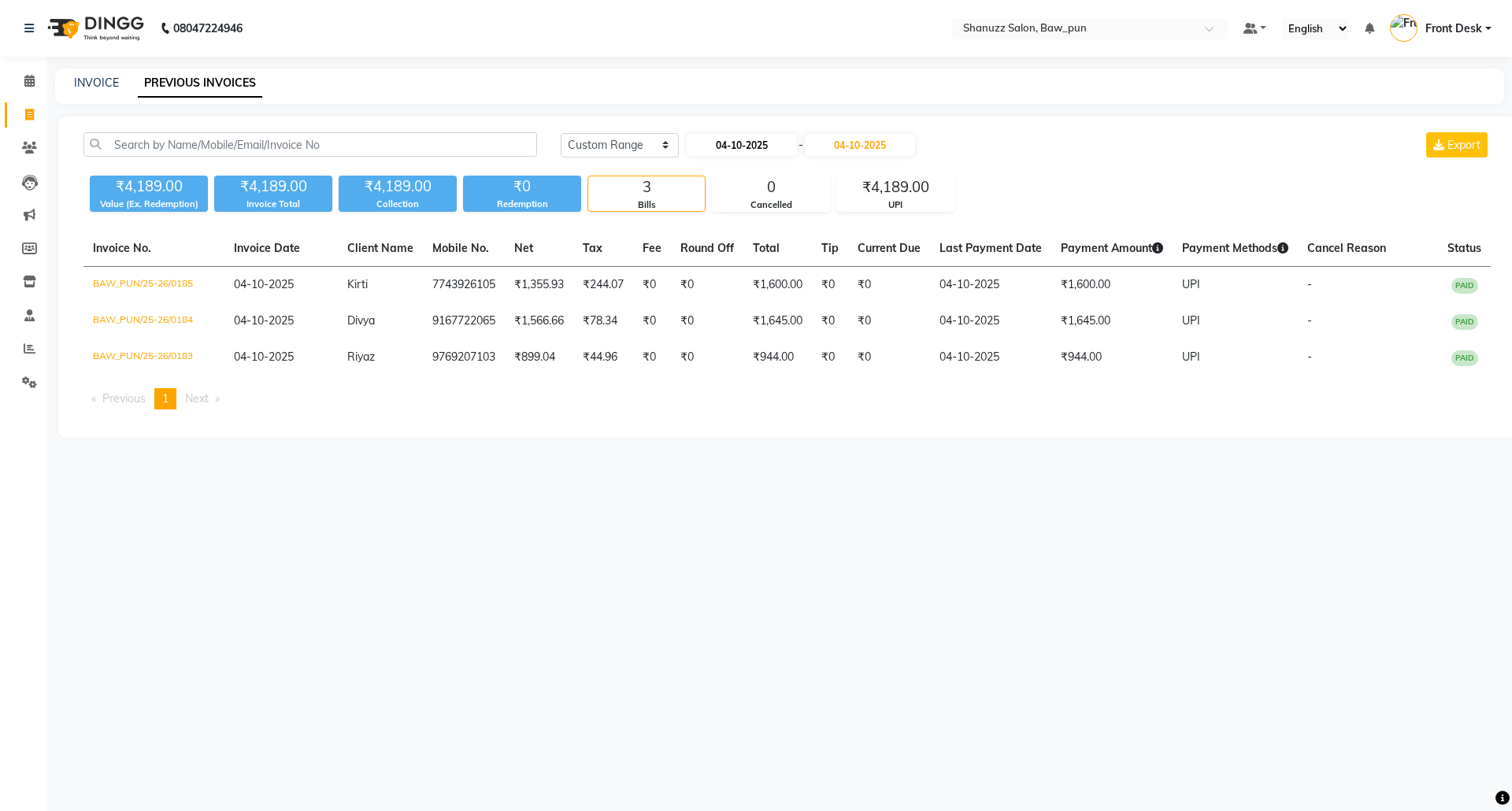
select select "10"
select select "2025"
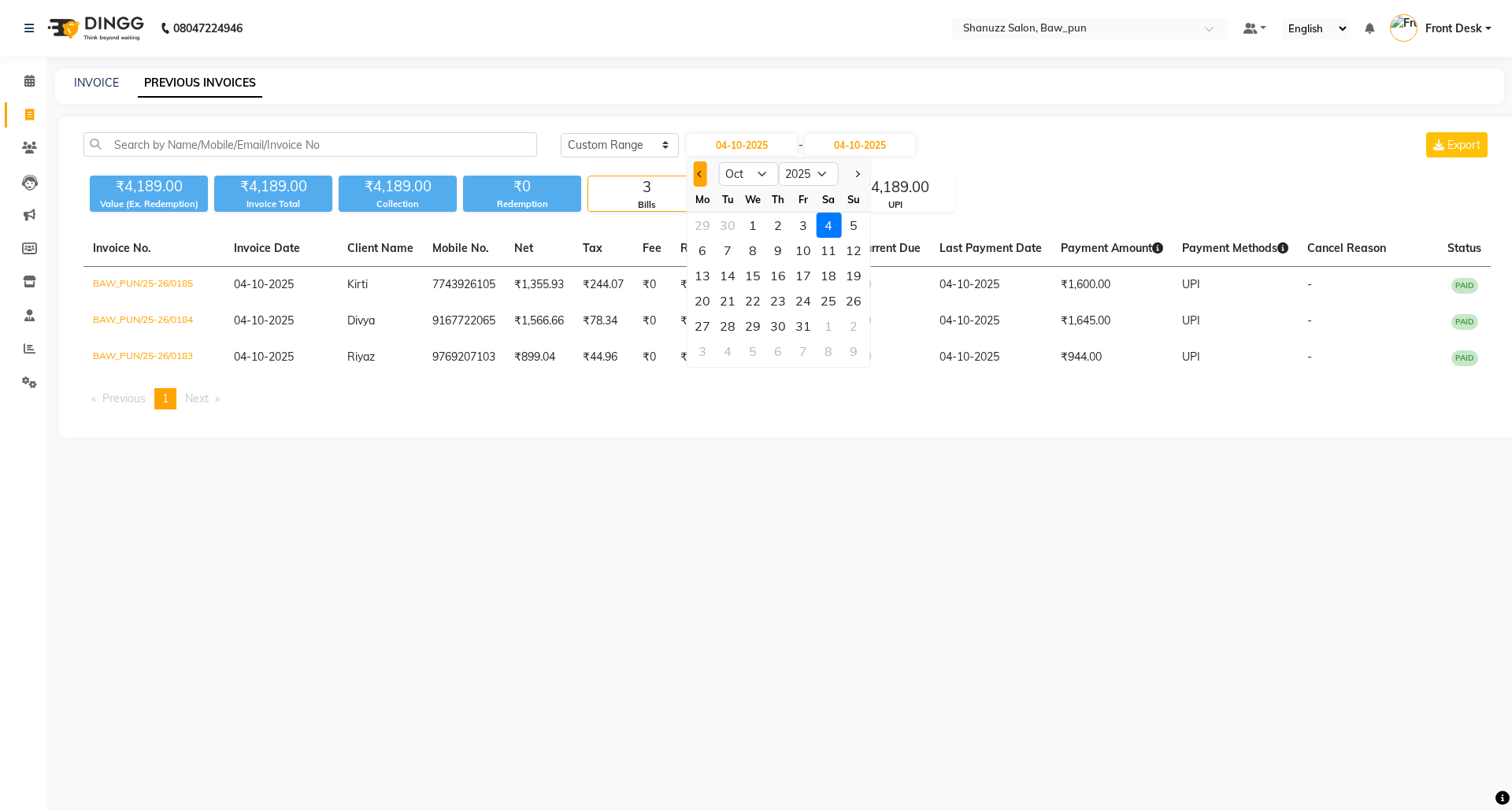
click at [694, 174] on button "Previous month" at bounding box center [699, 174] width 13 height 25
select select "9"
click at [848, 250] on div "14" at bounding box center [854, 250] width 25 height 25
type input "14-09-2025"
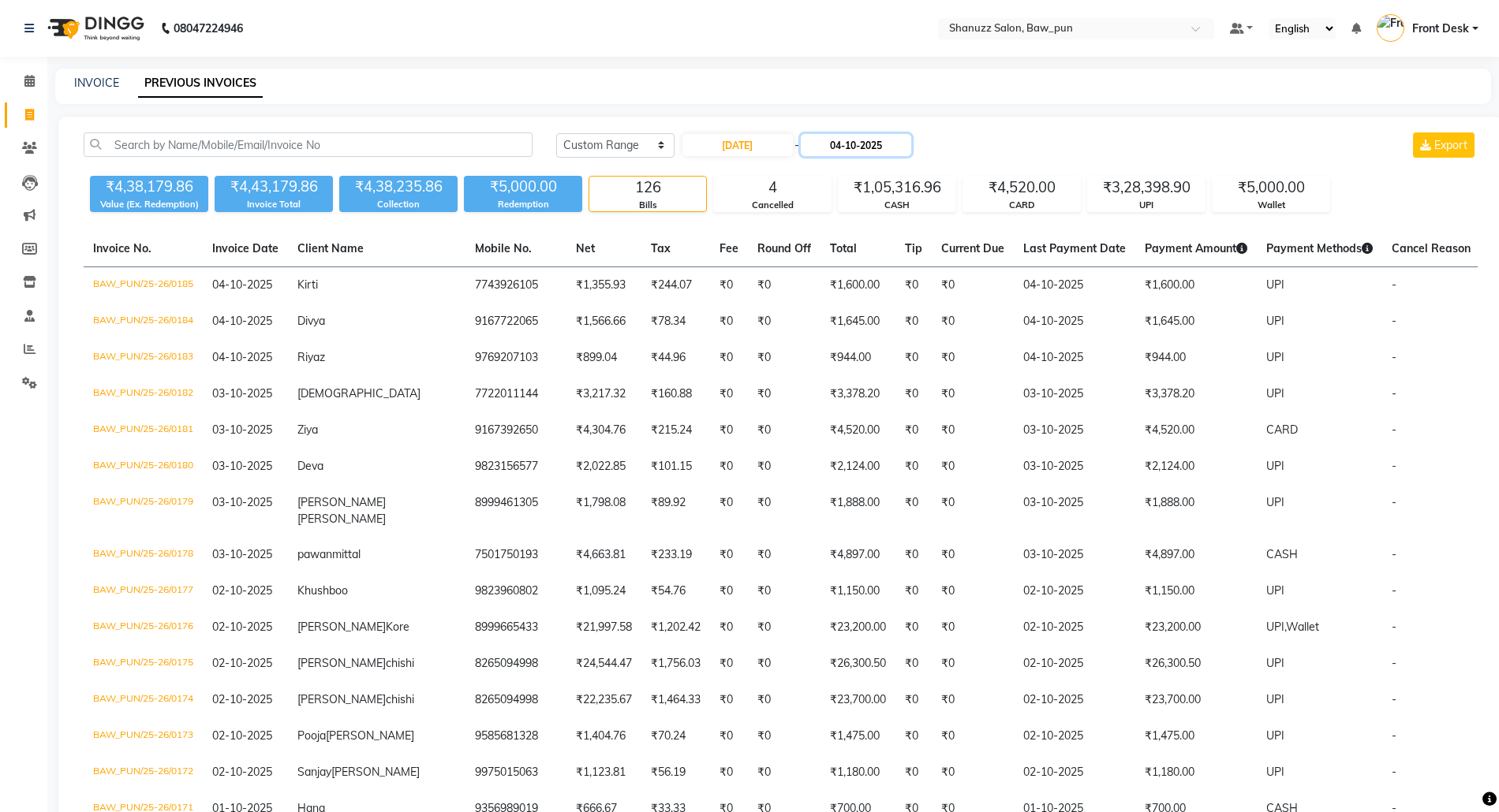
click at [861, 143] on input "04-10-2025" at bounding box center [856, 145] width 110 height 22
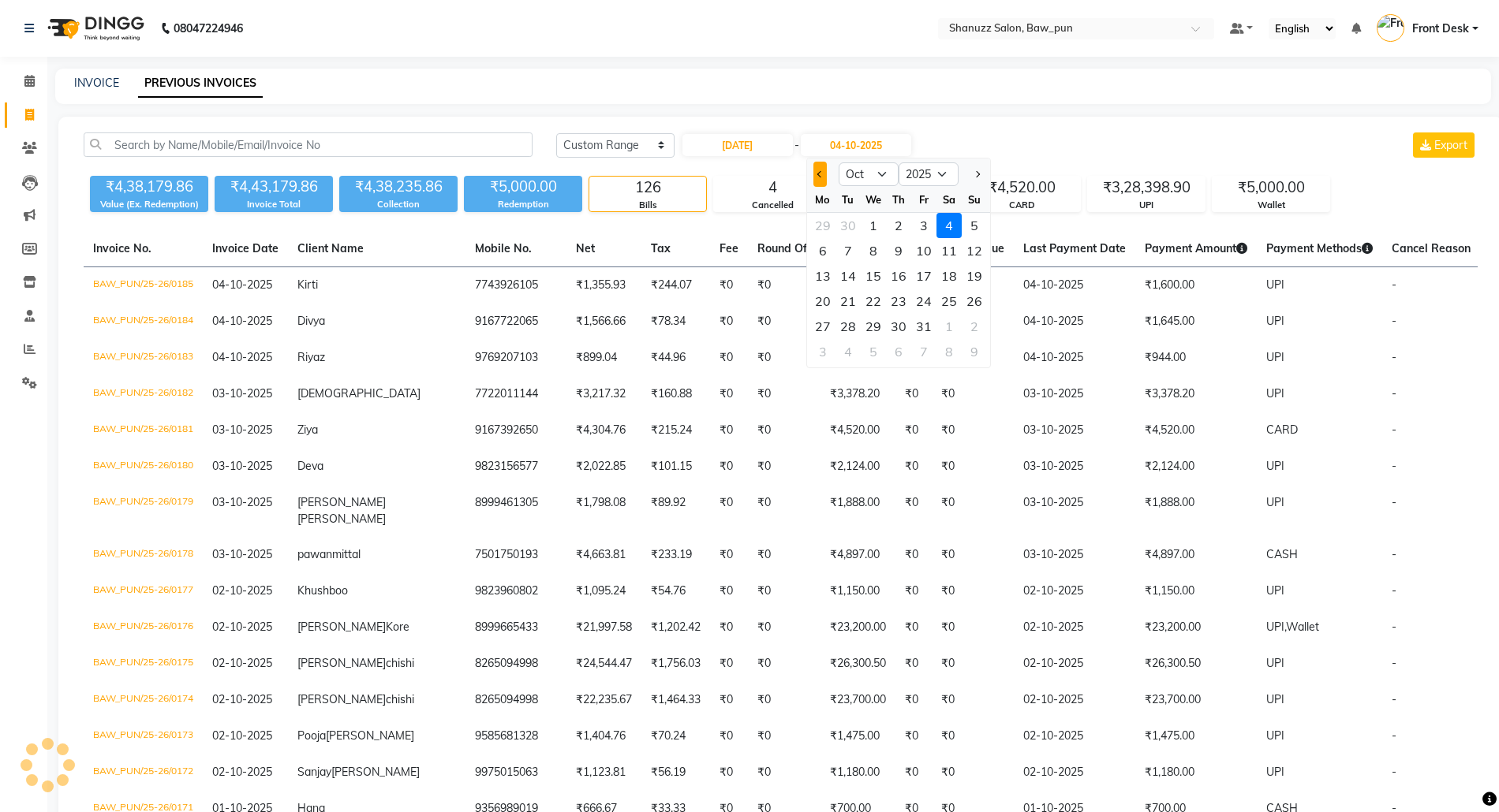
click at [821, 175] on span "Previous month" at bounding box center [821, 175] width 7 height 7
select select "9"
click at [977, 250] on div "14" at bounding box center [975, 251] width 25 height 25
type input "14-09-2025"
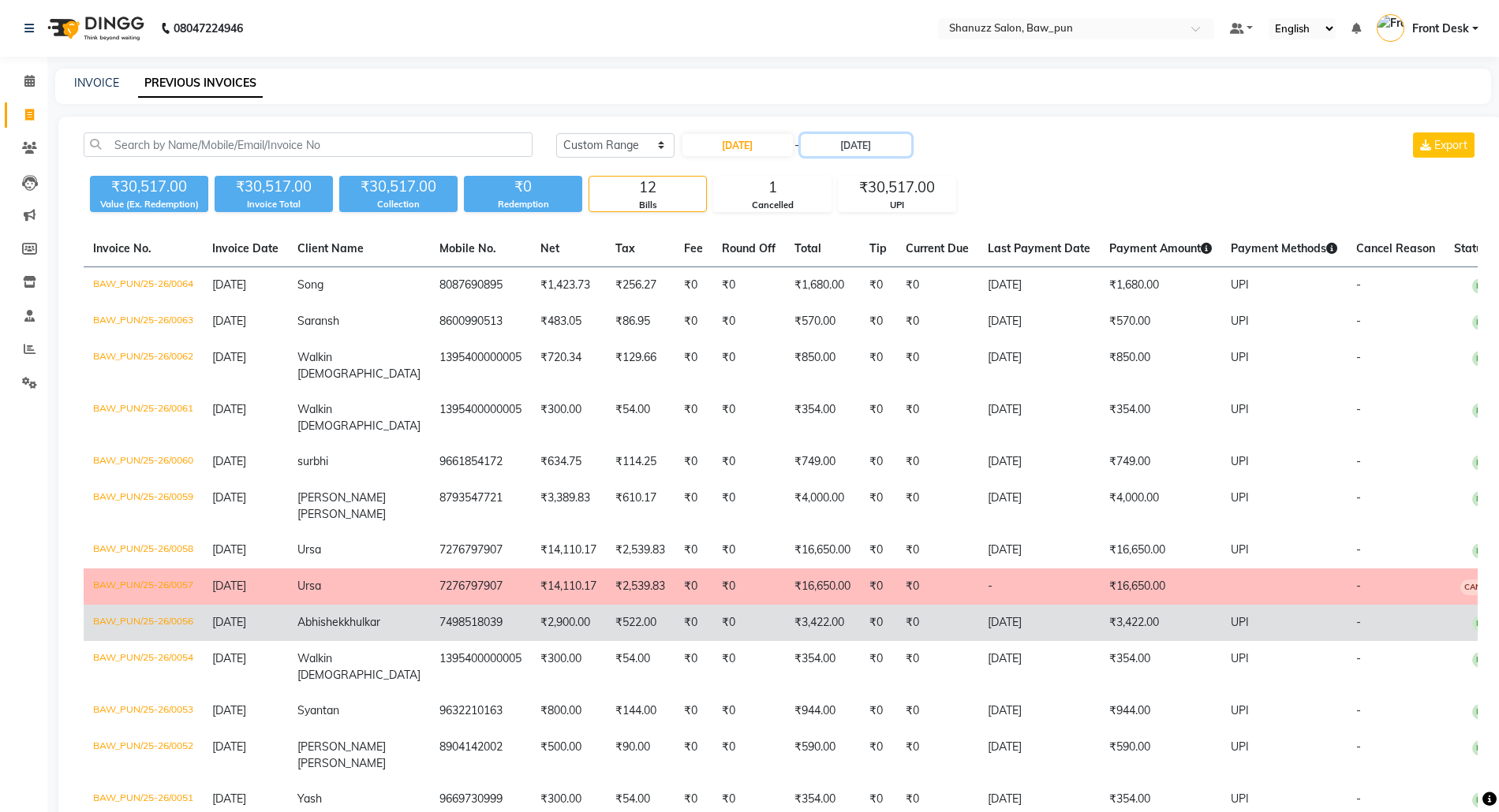
scroll to position [58, 0]
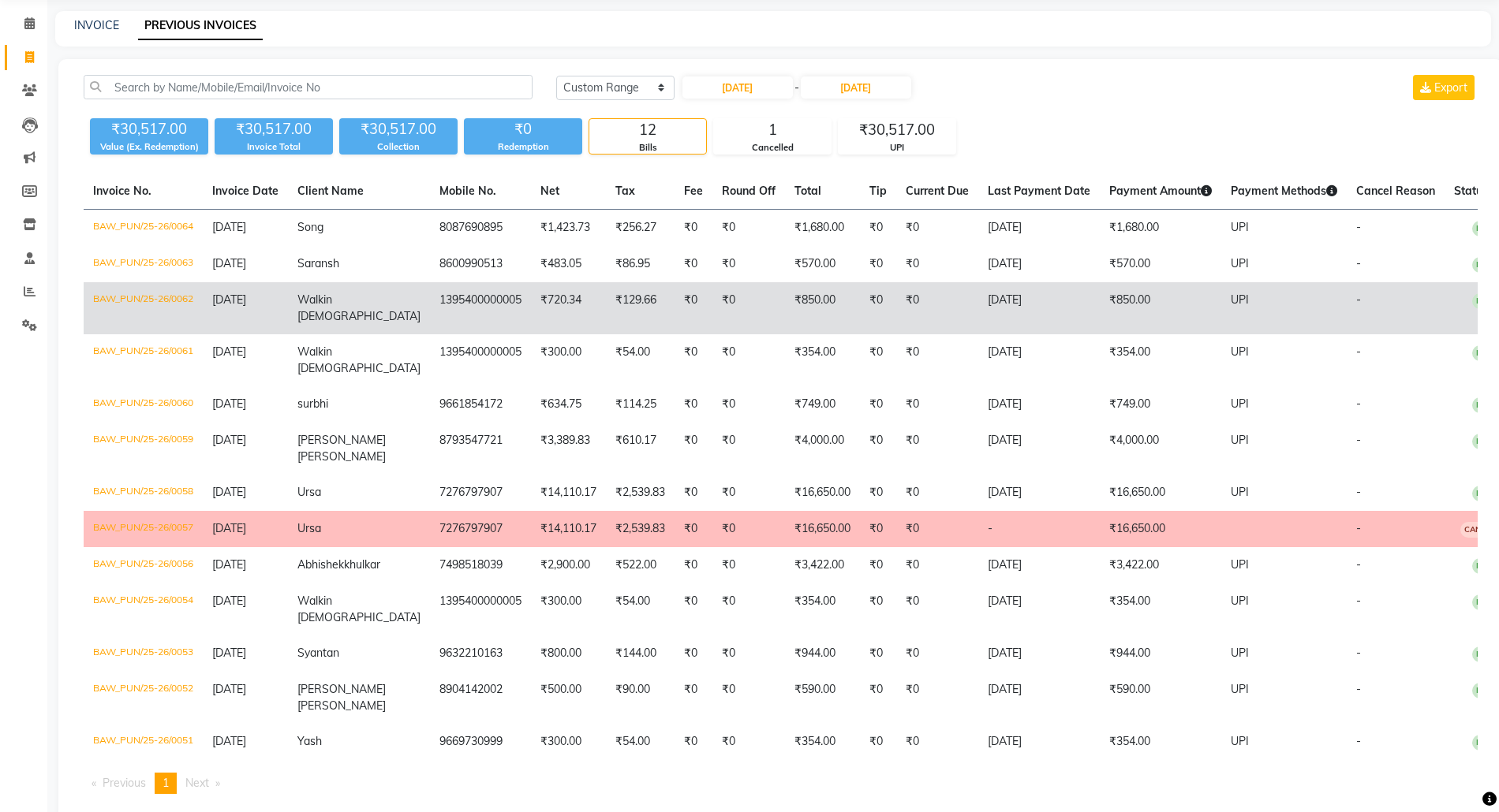
click at [432, 296] on td "1395400000005" at bounding box center [480, 308] width 101 height 52
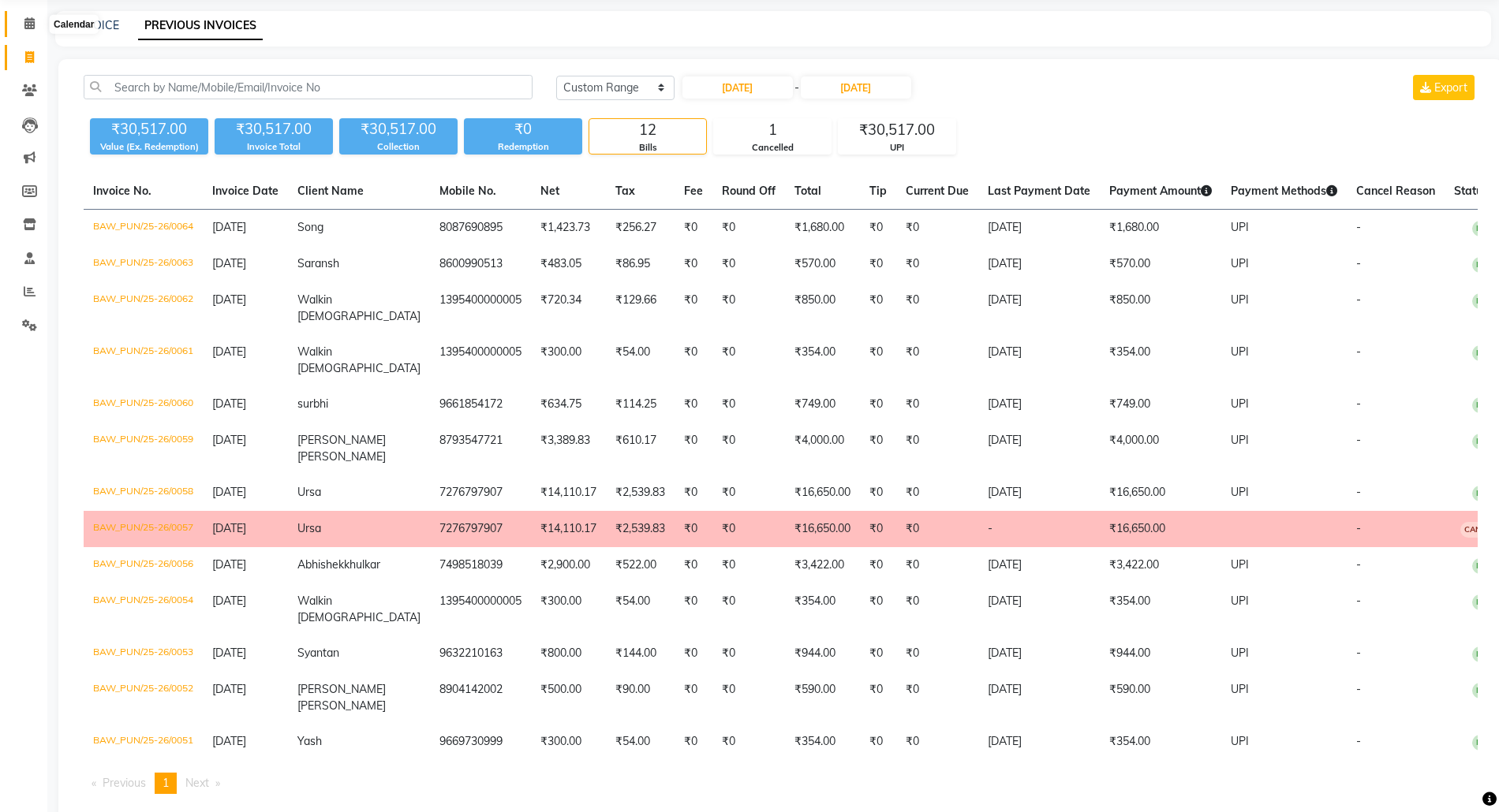
click at [27, 19] on icon at bounding box center [30, 23] width 10 height 12
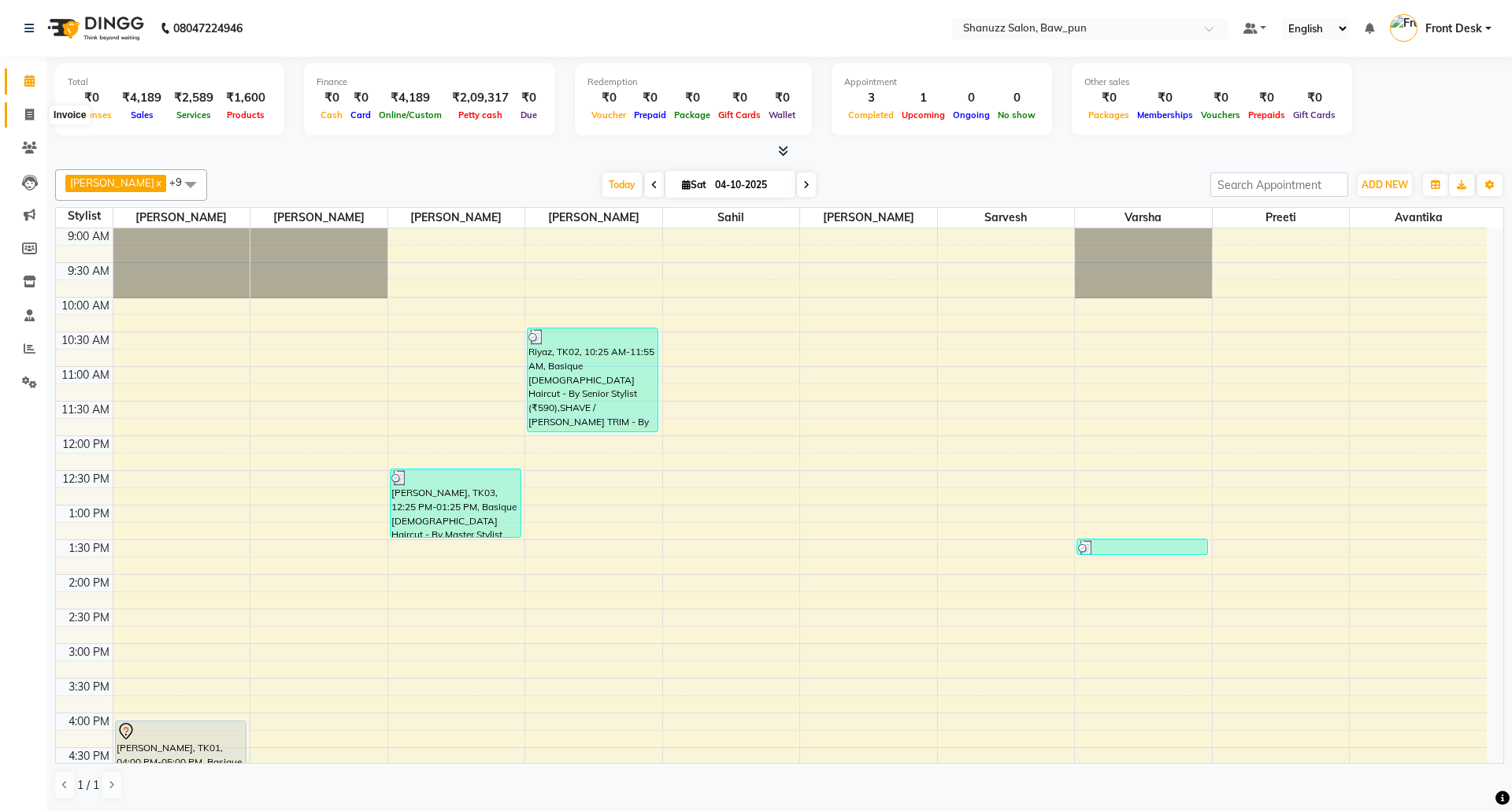
click at [25, 118] on icon at bounding box center [29, 114] width 8 height 12
select select "service"
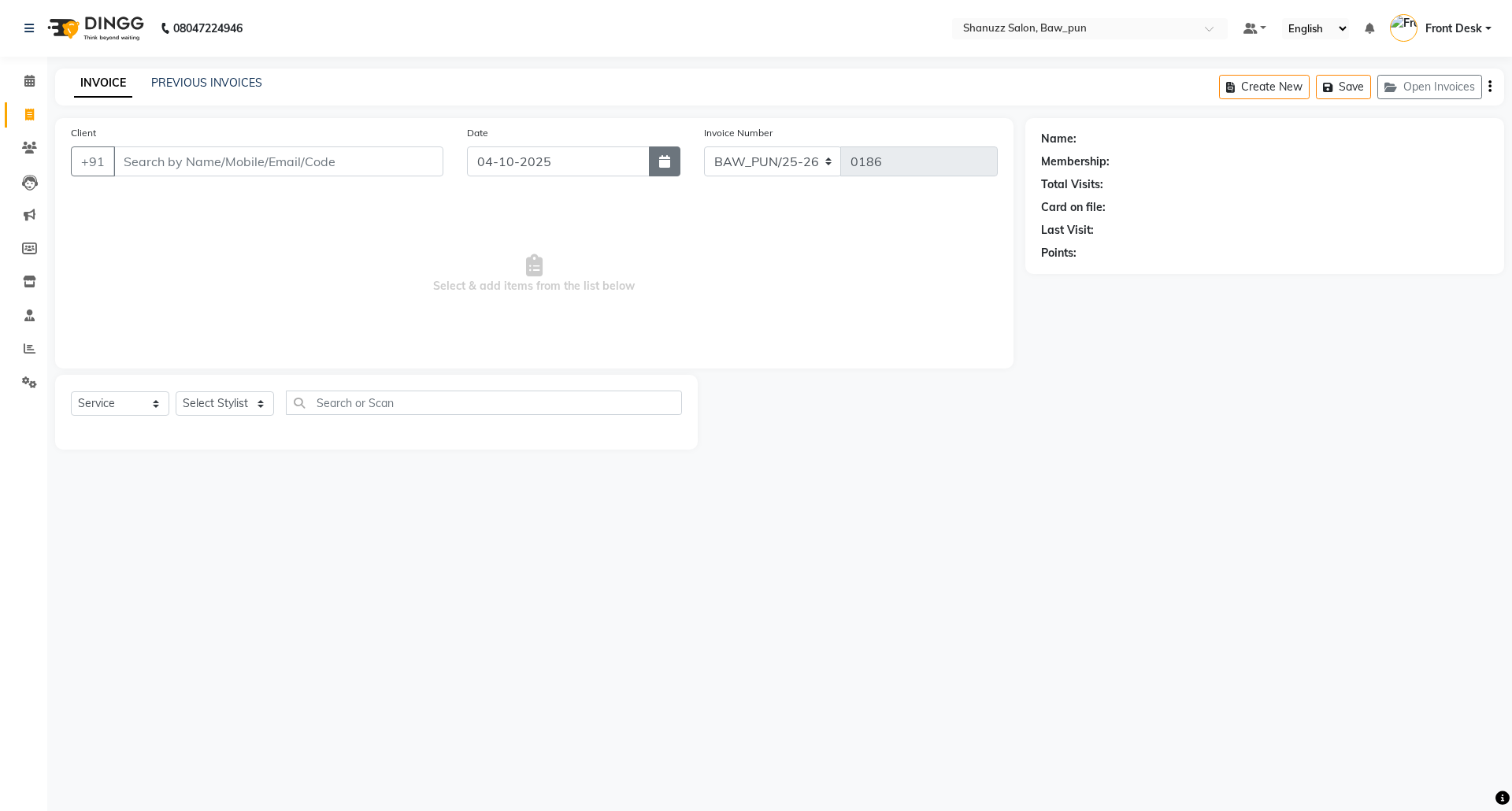
click at [660, 161] on icon "button" at bounding box center [665, 161] width 11 height 12
select select "10"
select select "2025"
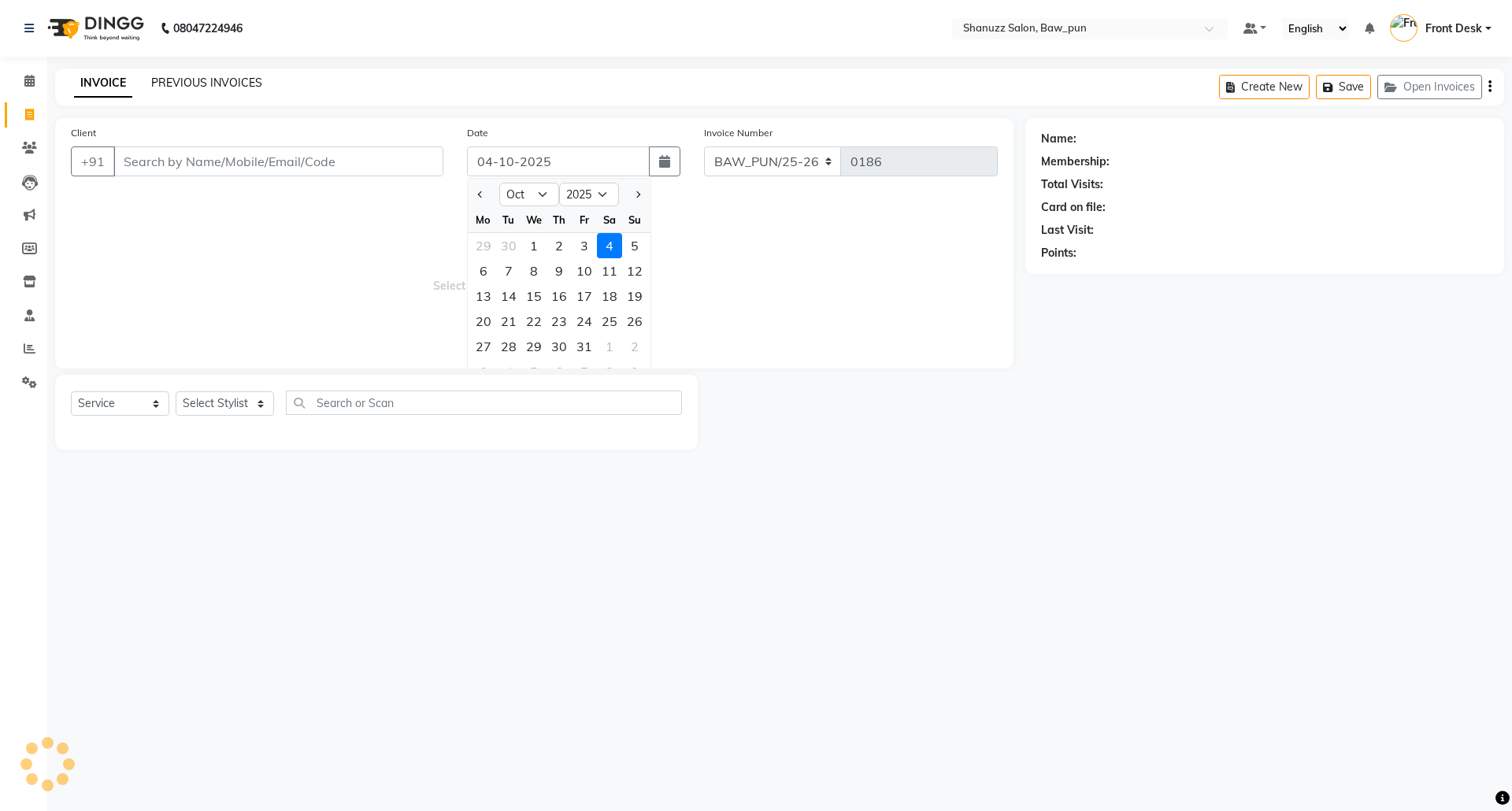
click at [230, 79] on link "PREVIOUS INVOICES" at bounding box center [207, 82] width 111 height 14
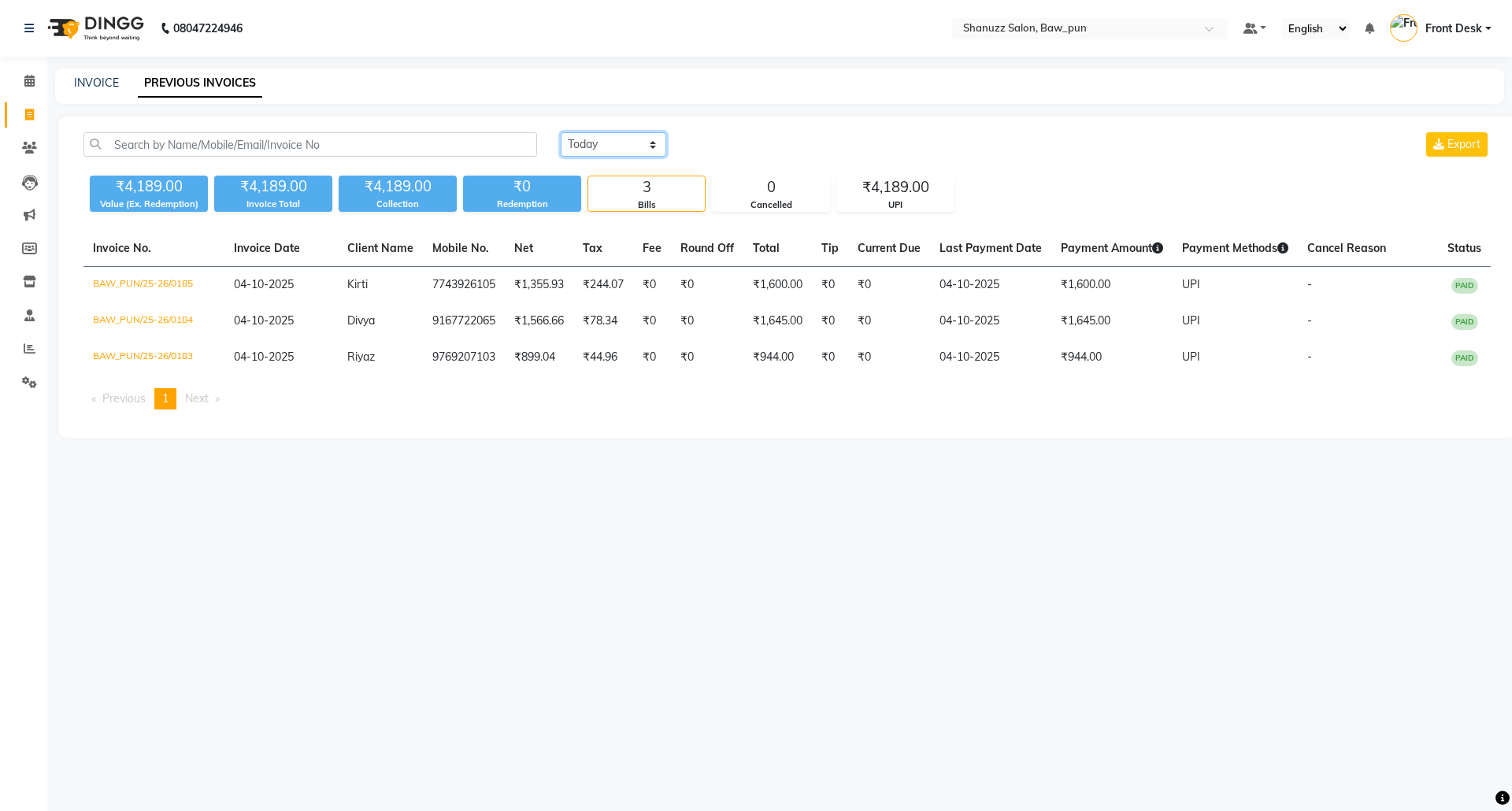
click at [626, 148] on select "Today Yesterday Custom Range" at bounding box center [613, 145] width 106 height 25
select select "range"
click at [560, 132] on select "Today Yesterday Custom Range" at bounding box center [613, 145] width 106 height 25
click at [751, 146] on input "04-10-2025" at bounding box center [742, 145] width 110 height 22
select select "10"
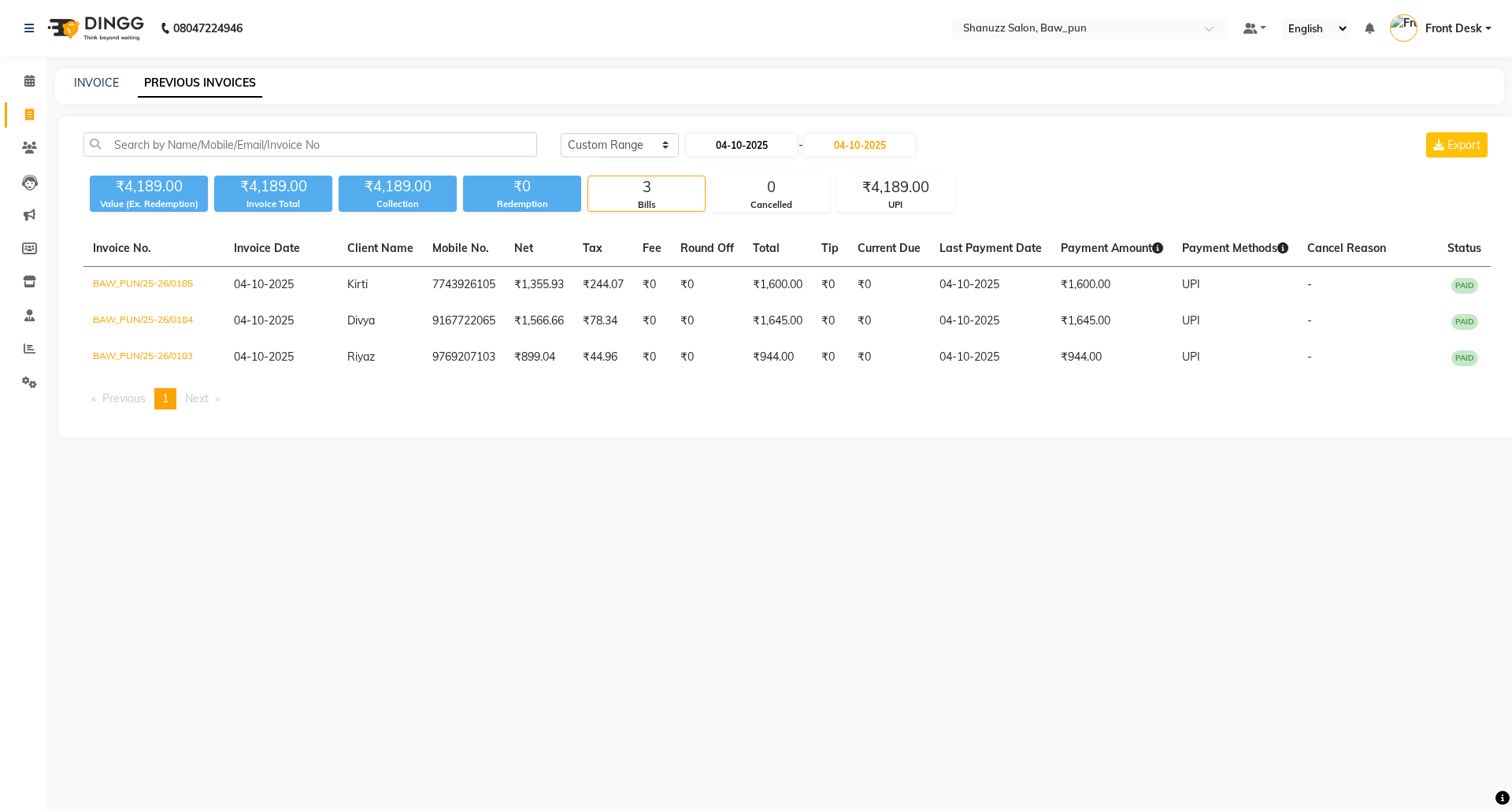
select select "2025"
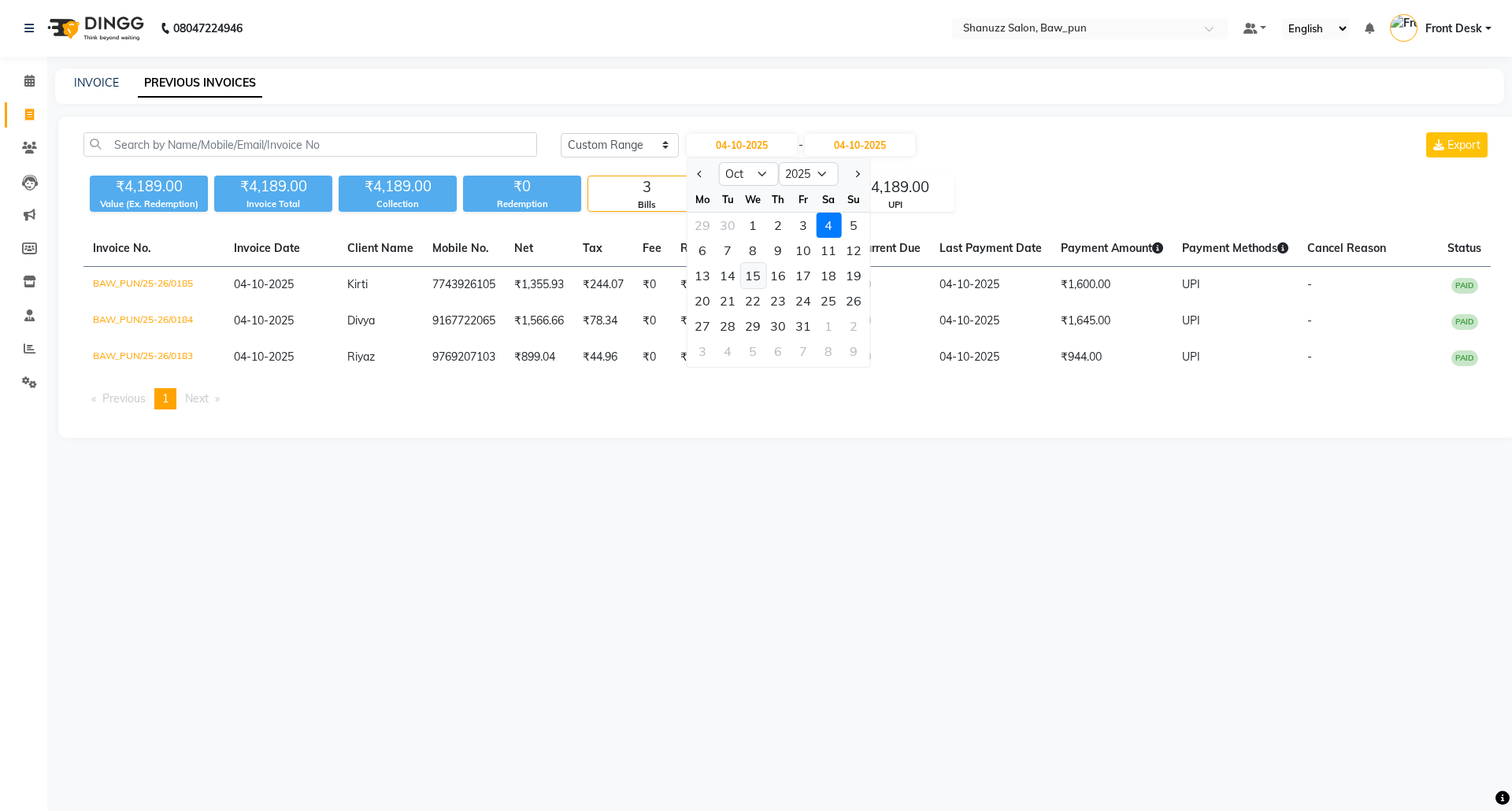
click at [758, 275] on div "15" at bounding box center [753, 275] width 25 height 25
type input "15-10-2025"
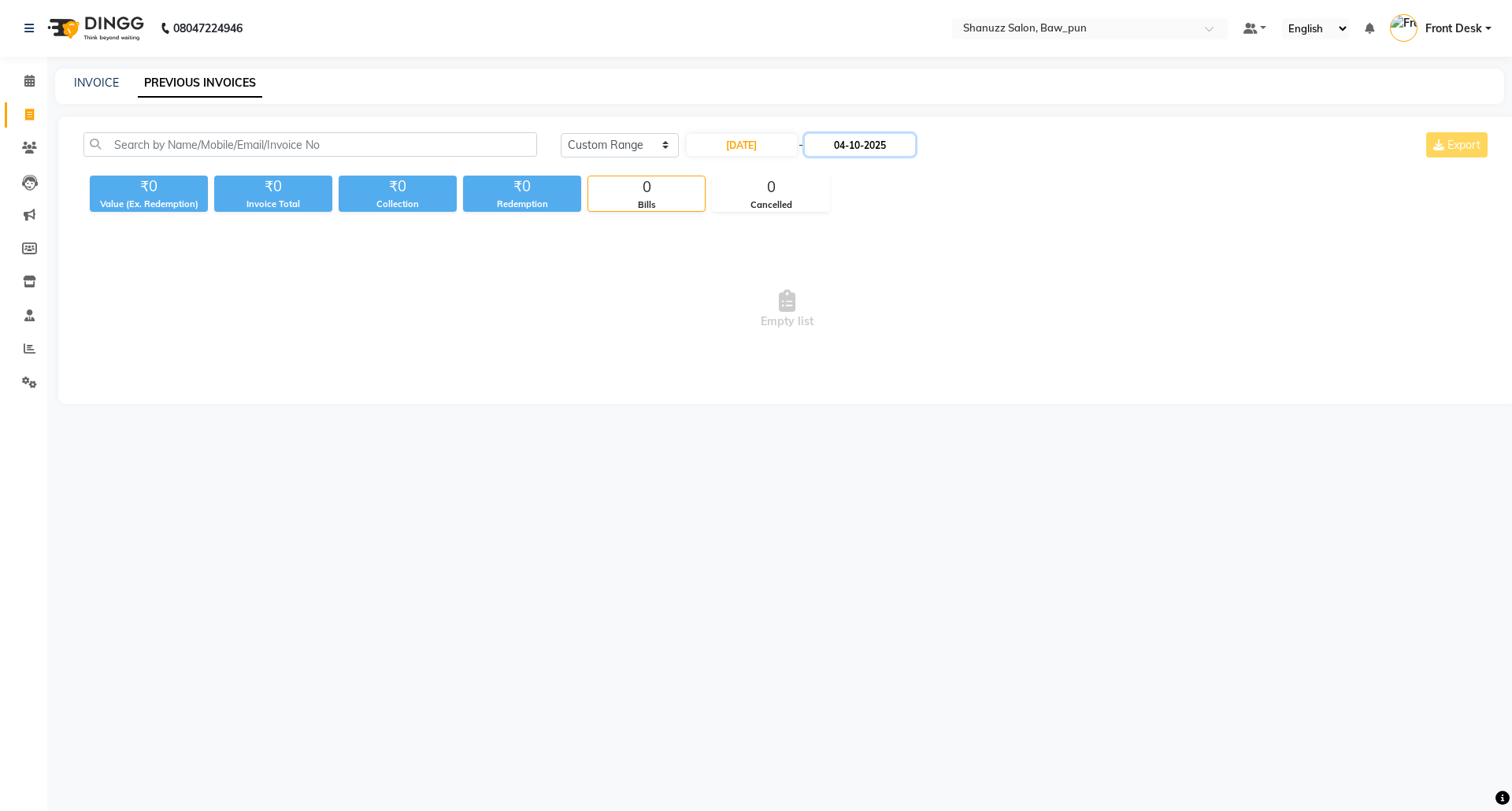
click at [856, 143] on input "04-10-2025" at bounding box center [860, 145] width 110 height 22
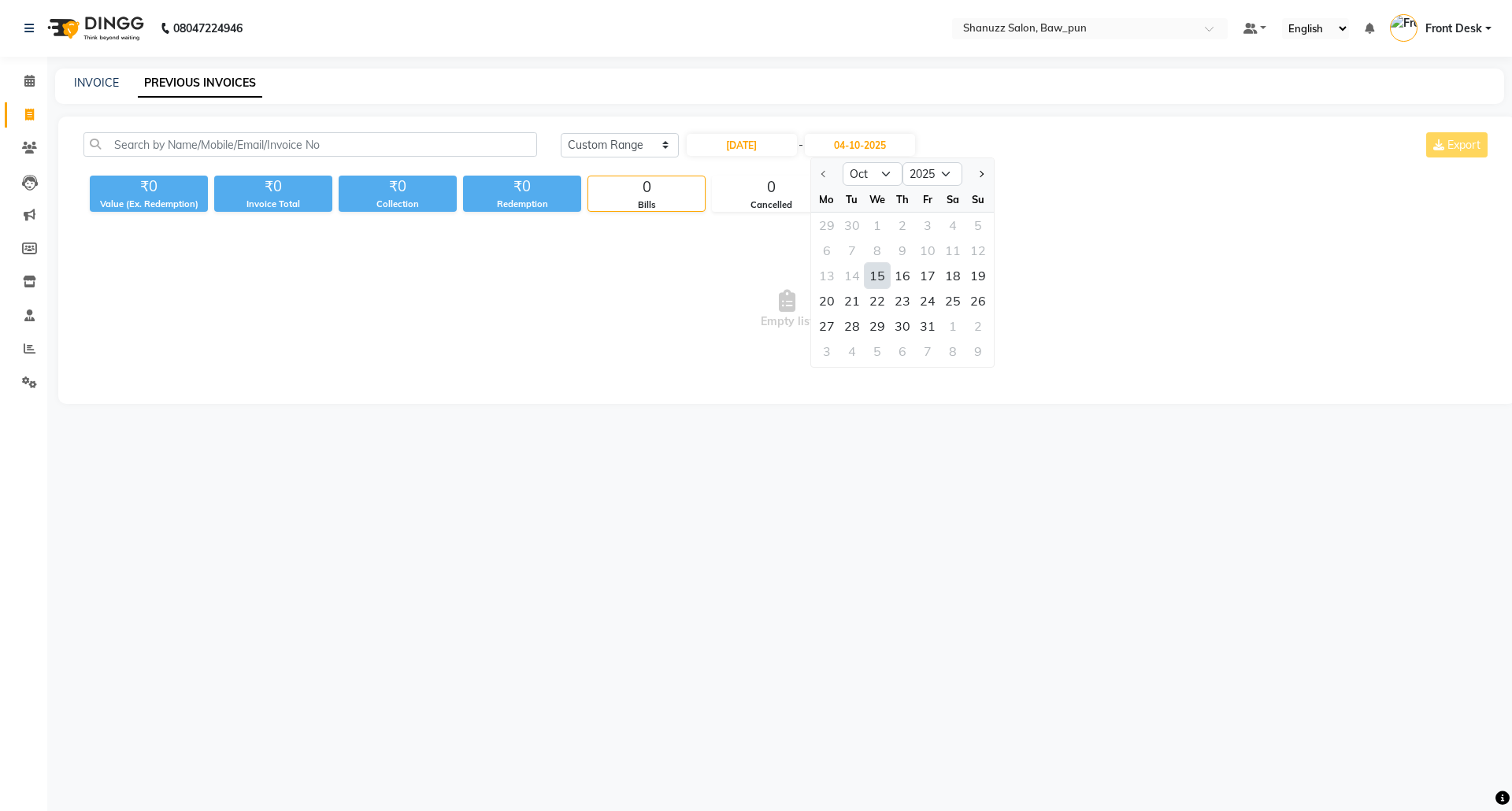
click at [876, 274] on div "15" at bounding box center [877, 275] width 25 height 25
type input "15-10-2025"
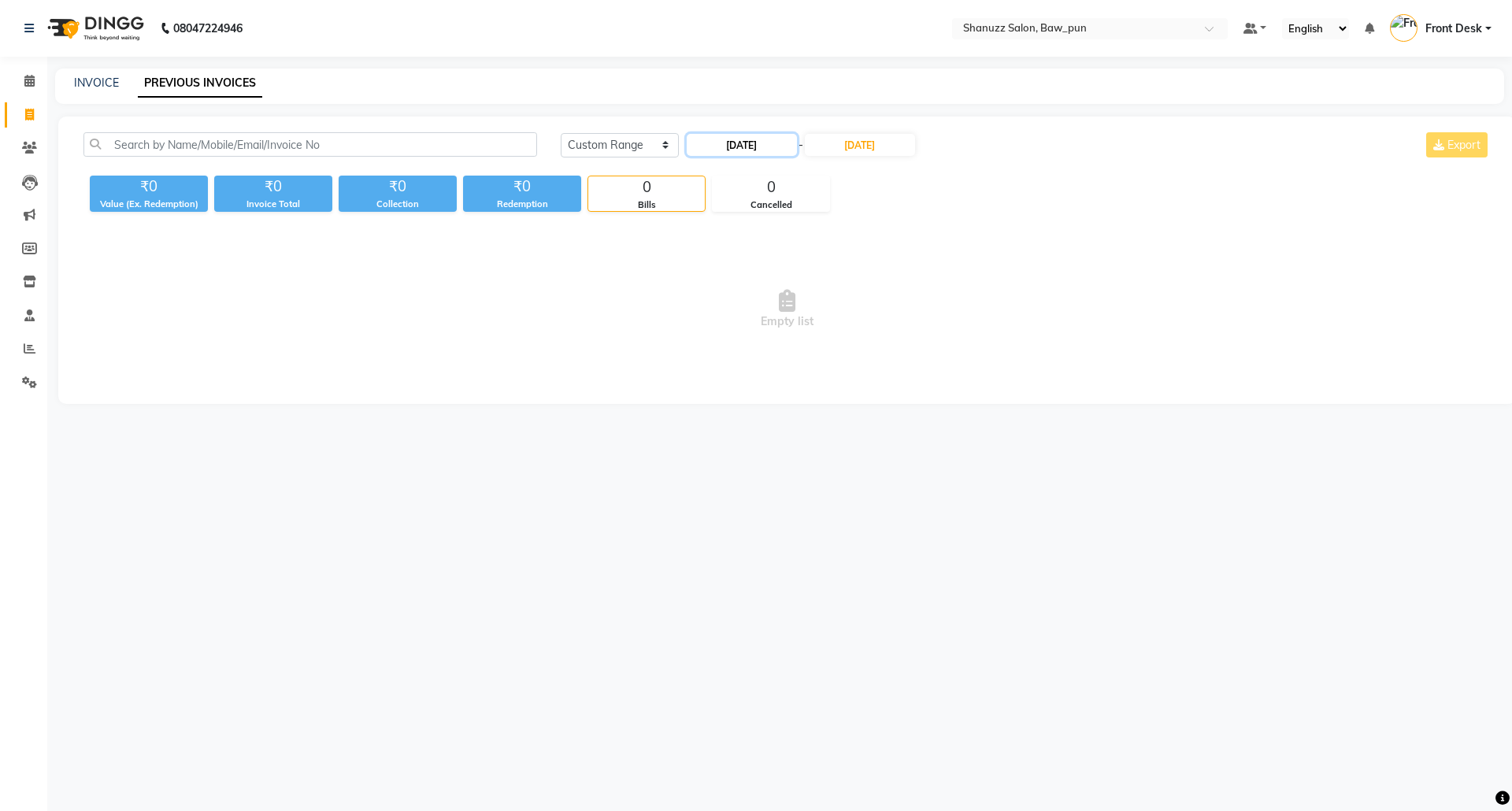
click at [735, 149] on input "15-10-2025" at bounding box center [742, 145] width 110 height 22
select select "10"
select select "2025"
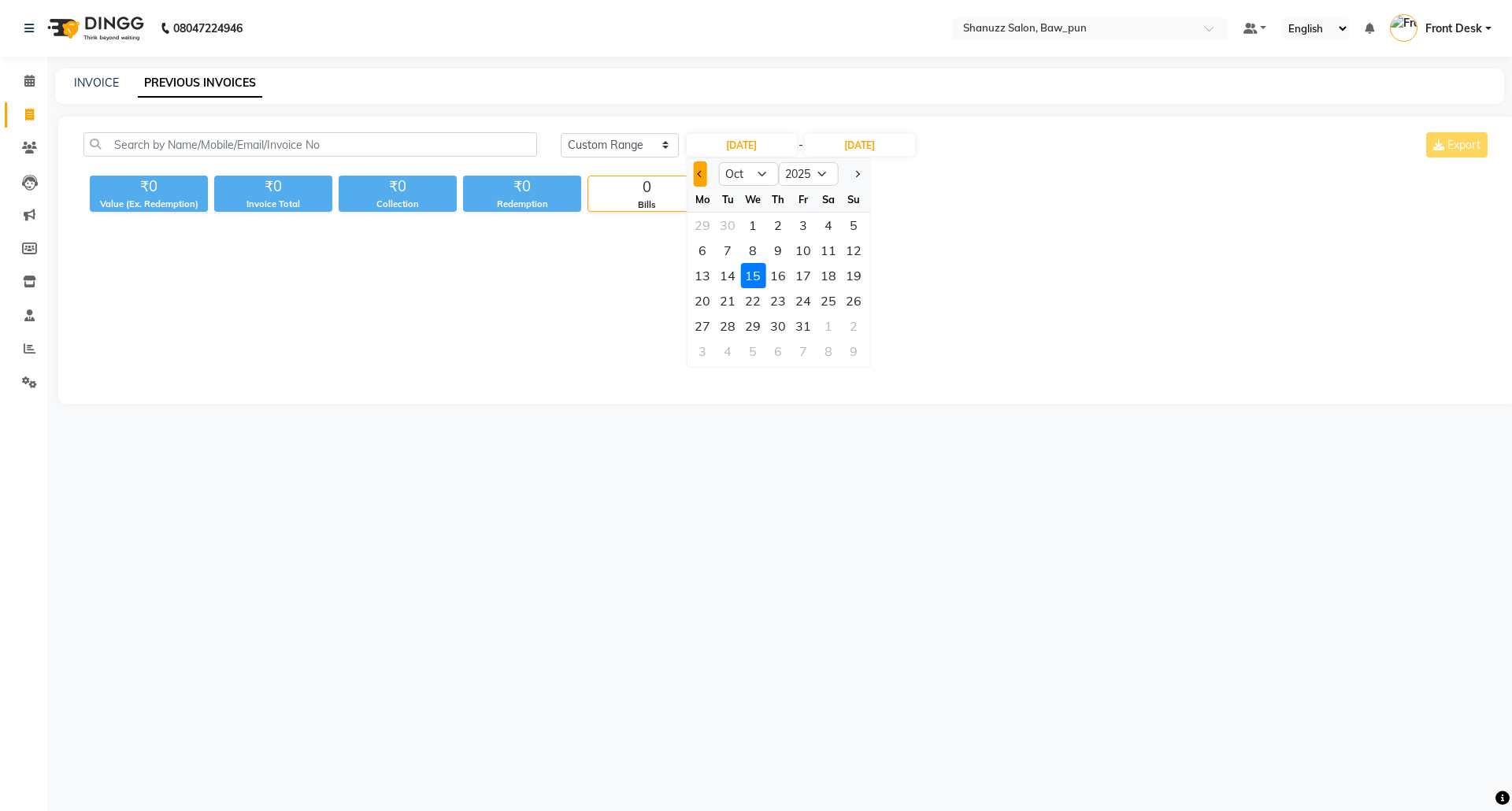
click at [699, 175] on span "Previous month" at bounding box center [700, 174] width 7 height 7
select select "9"
click at [708, 274] on div "15" at bounding box center [703, 275] width 25 height 25
type input "15-09-2025"
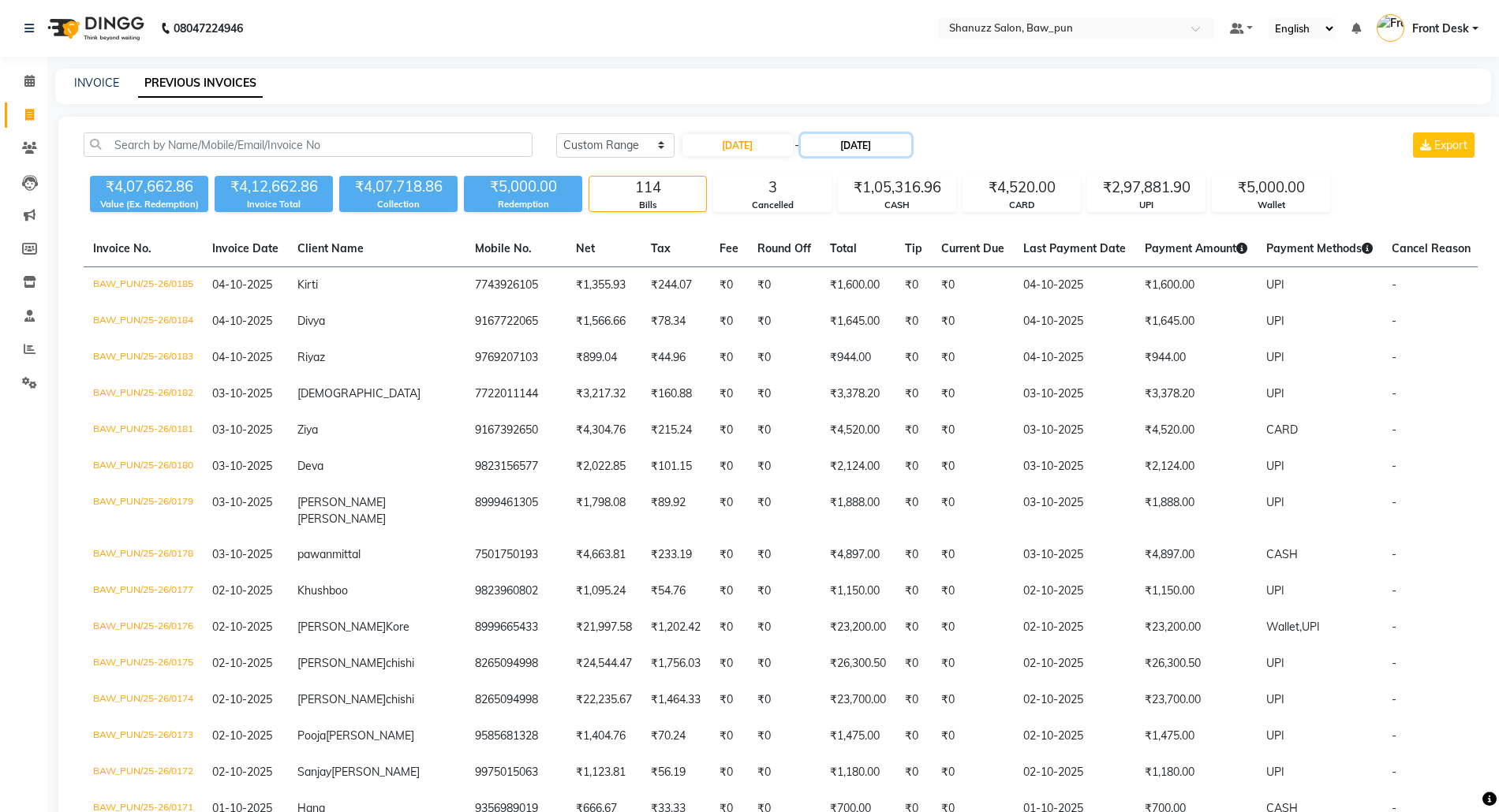
click at [870, 141] on input "15-10-2025" at bounding box center [856, 145] width 110 height 22
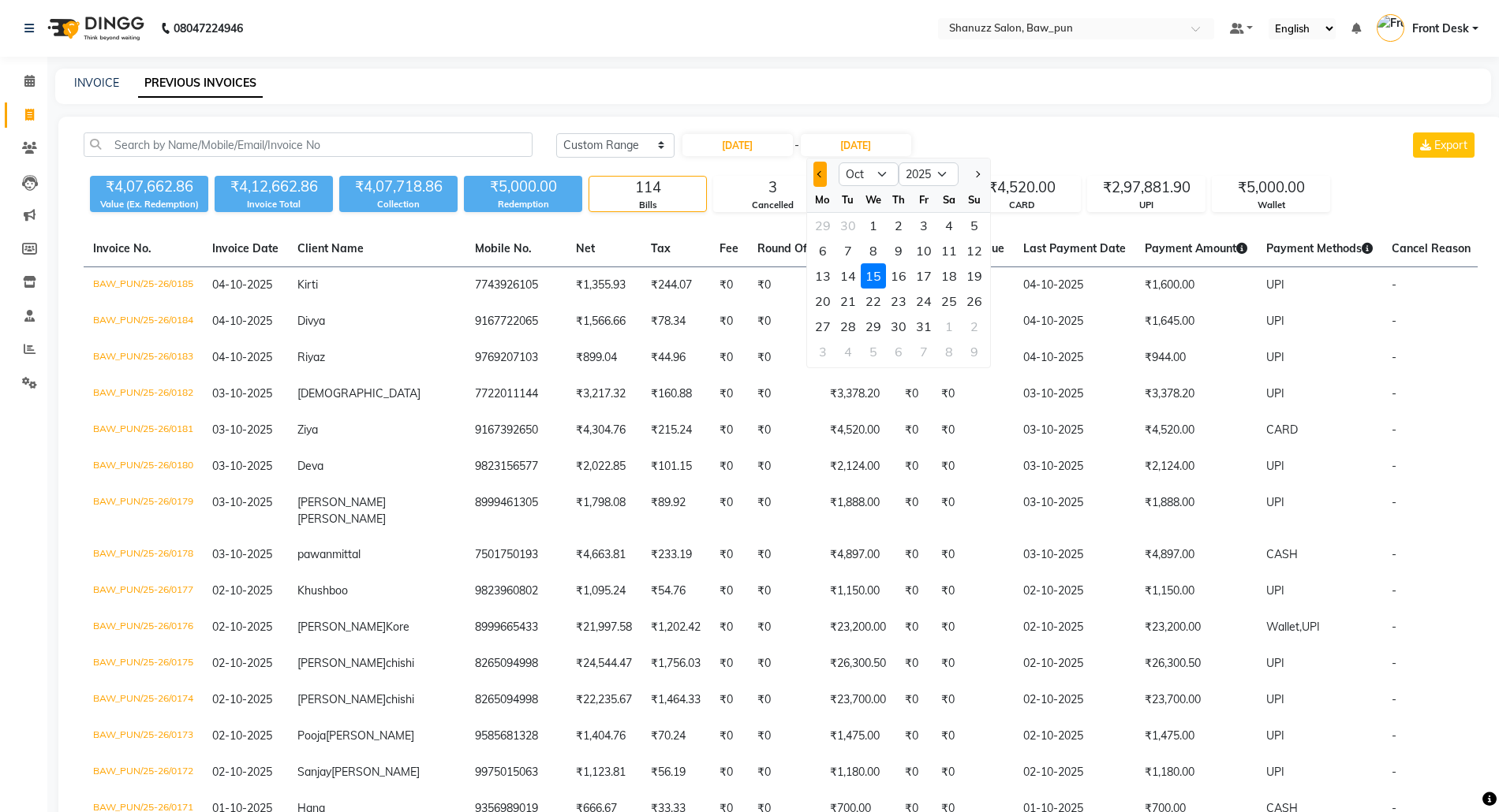
click at [824, 175] on button "Previous month" at bounding box center [820, 174] width 13 height 25
select select "9"
click at [821, 277] on div "15" at bounding box center [823, 276] width 25 height 25
type input "15-09-2025"
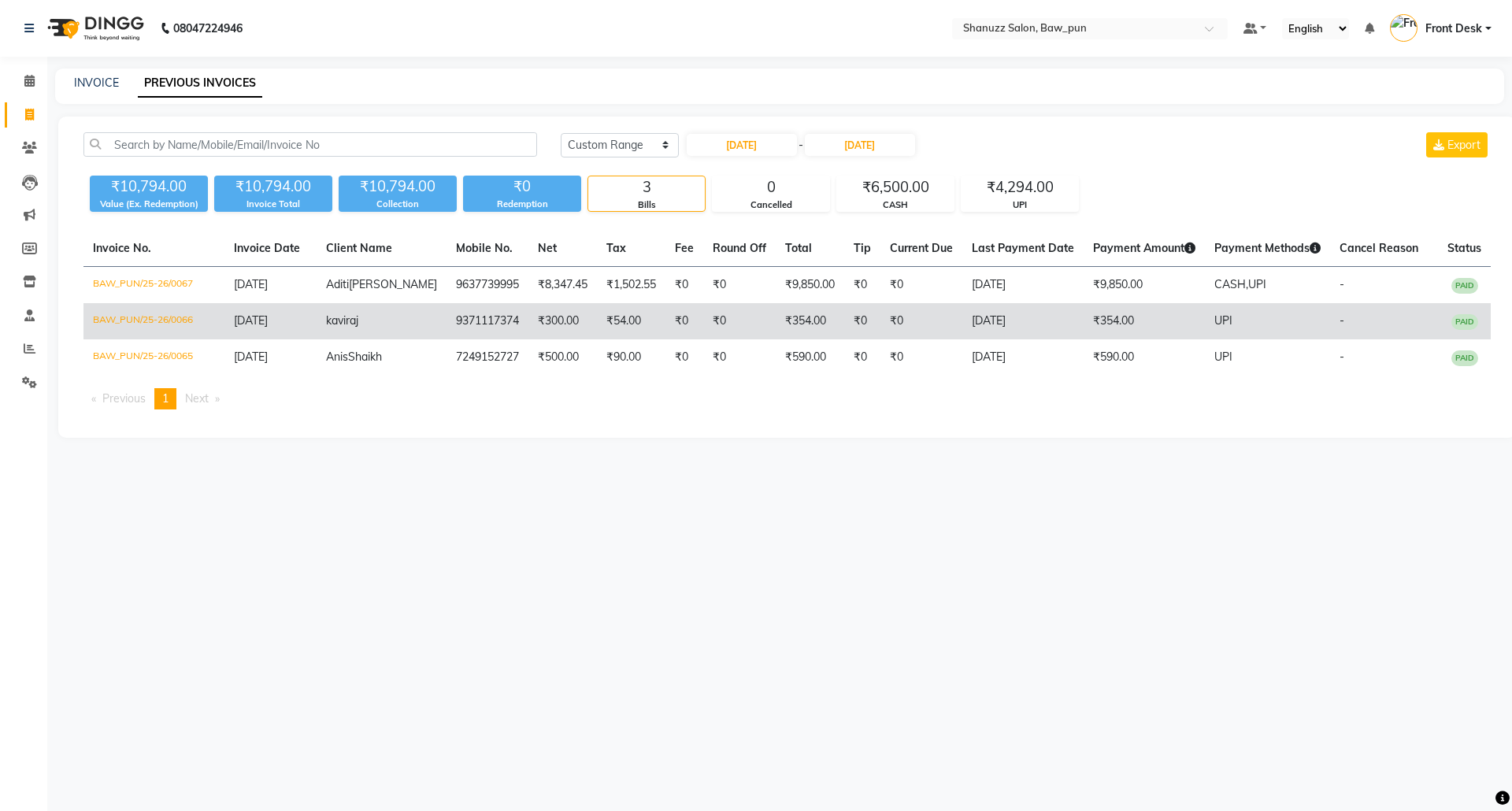
click at [528, 329] on td "₹300.00" at bounding box center [562, 322] width 69 height 36
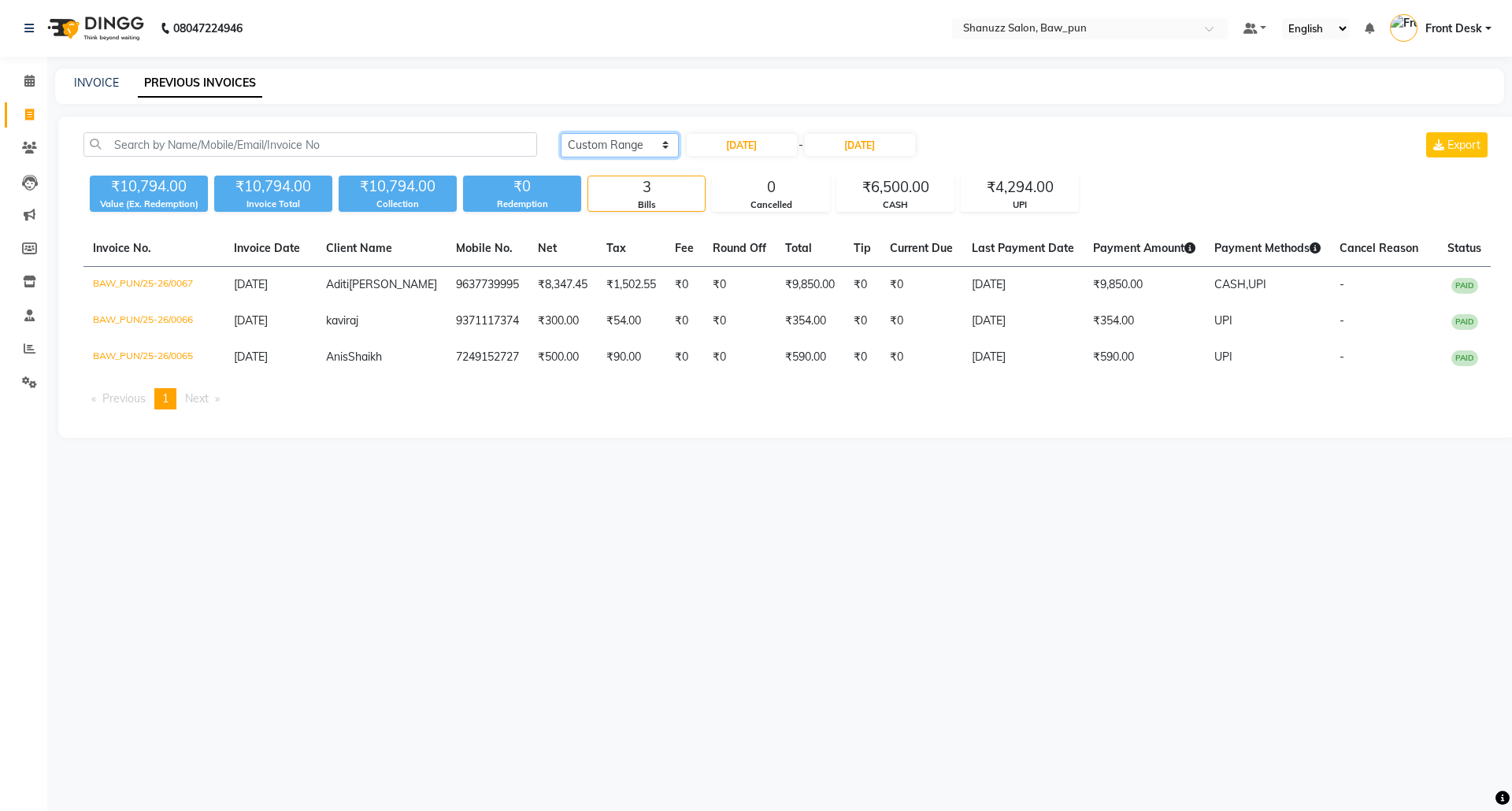
click at [624, 145] on select "Today Yesterday Custom Range" at bounding box center [619, 146] width 118 height 25
click at [745, 152] on input "15-09-2025" at bounding box center [742, 145] width 110 height 22
select select "9"
select select "2025"
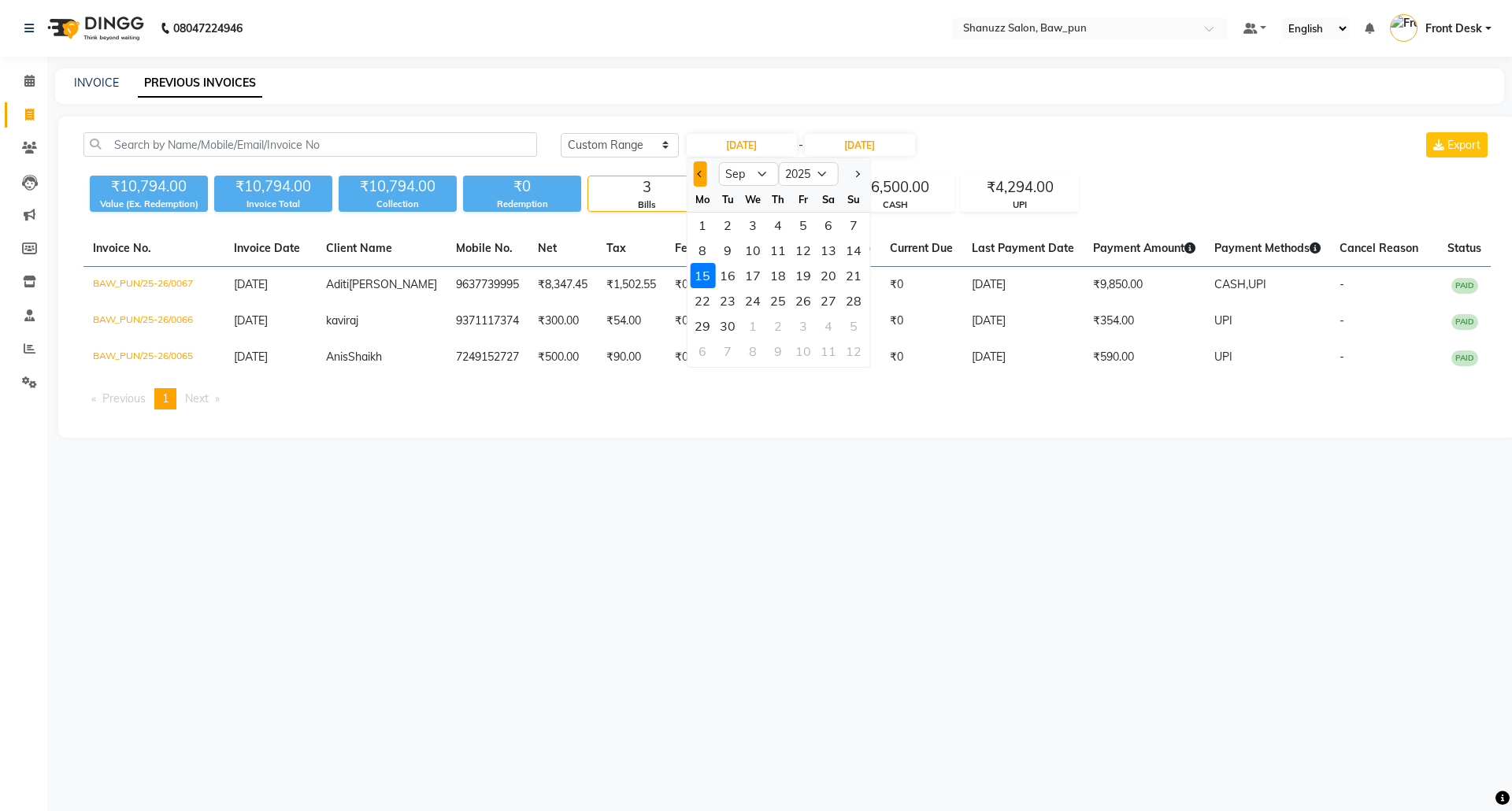
click at [701, 171] on span "Previous month" at bounding box center [700, 174] width 7 height 7
select select "8"
click at [827, 274] on div "16" at bounding box center [828, 275] width 25 height 25
type input "16-08-2025"
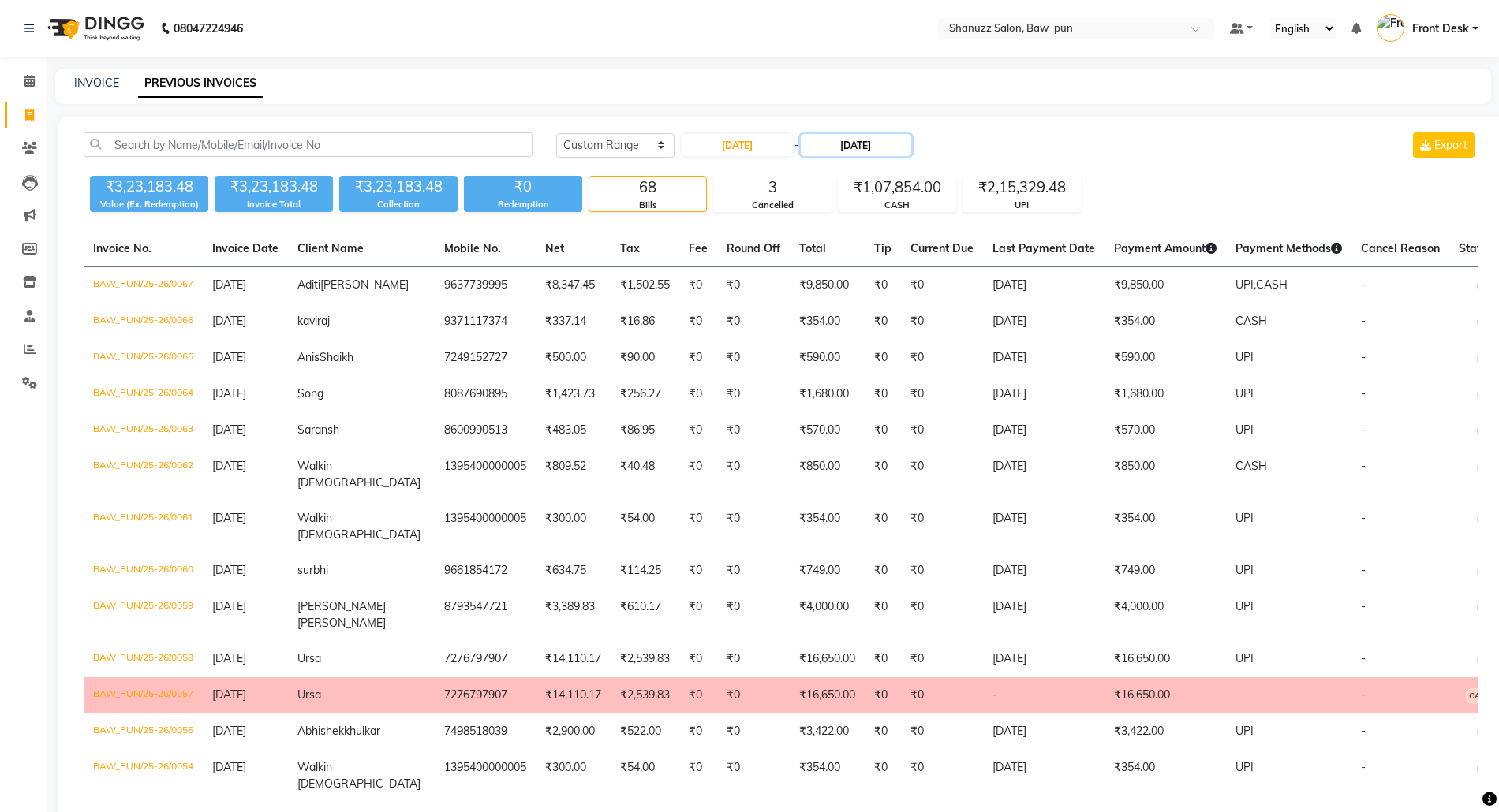
click at [880, 145] on input "15-09-2025" at bounding box center [856, 145] width 110 height 22
select select "9"
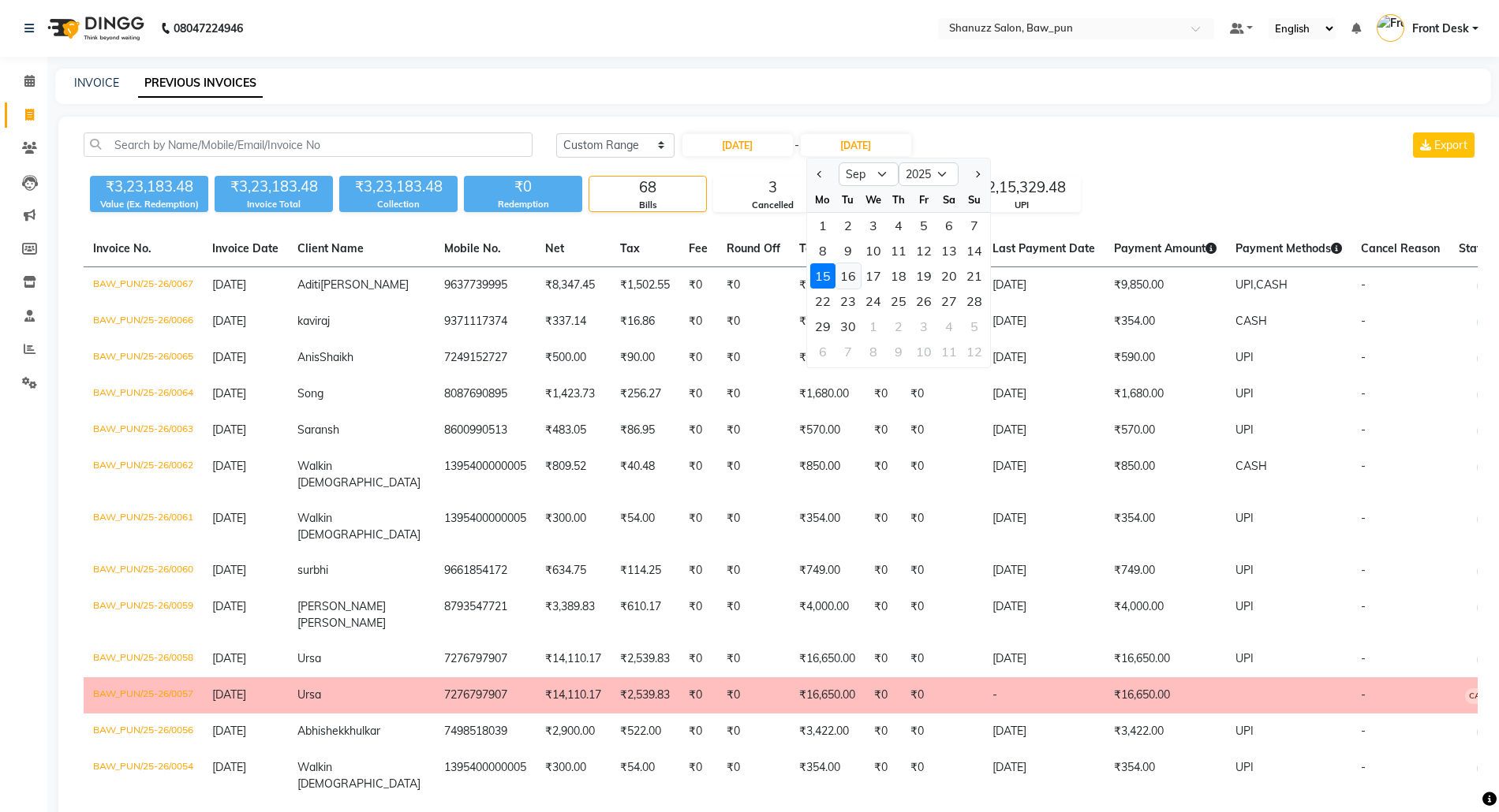
click at [849, 271] on div "16" at bounding box center [848, 276] width 25 height 25
type input "16-09-2025"
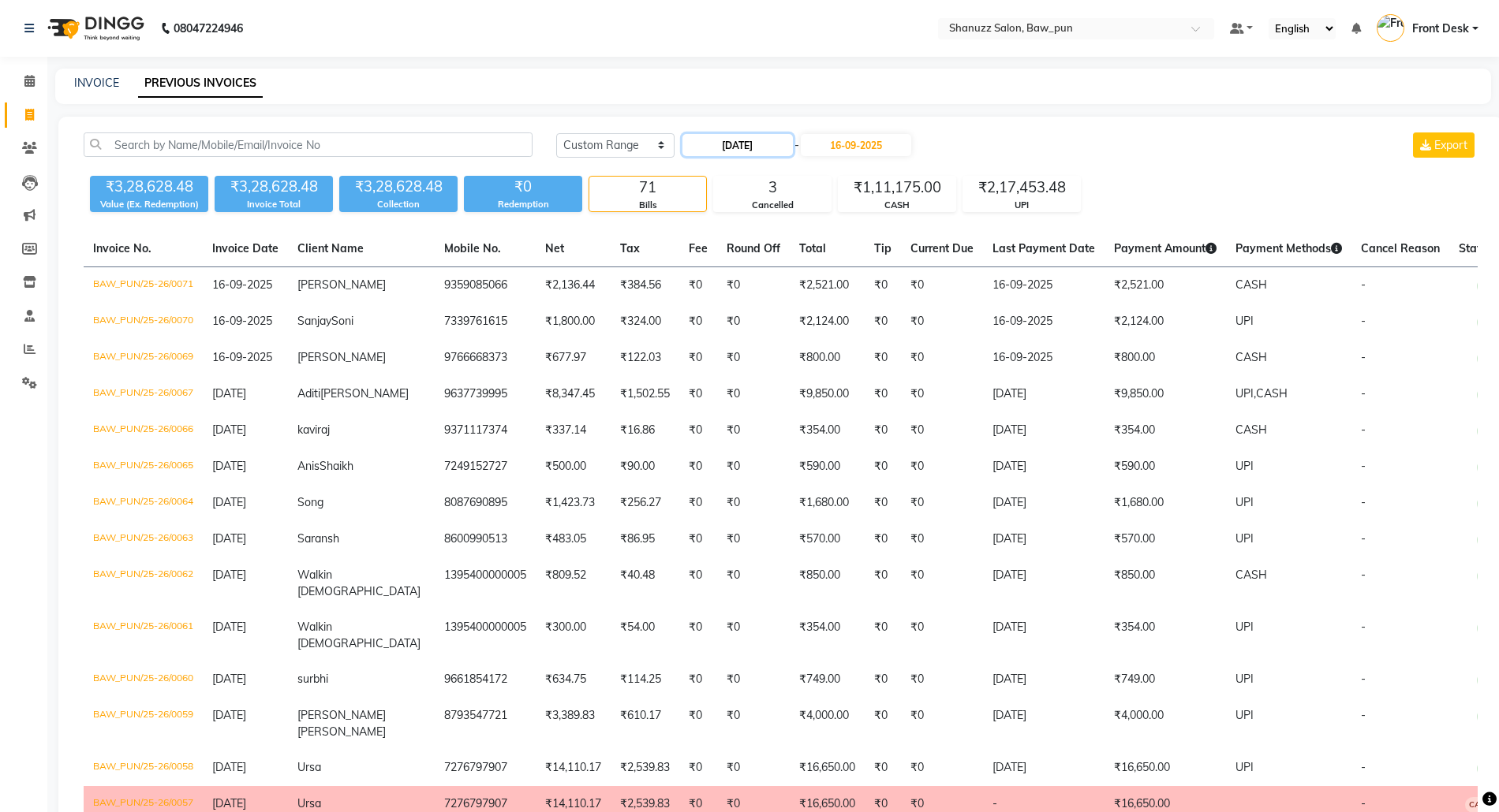
click at [743, 149] on input "16-08-2025" at bounding box center [737, 145] width 110 height 22
select select "8"
select select "2025"
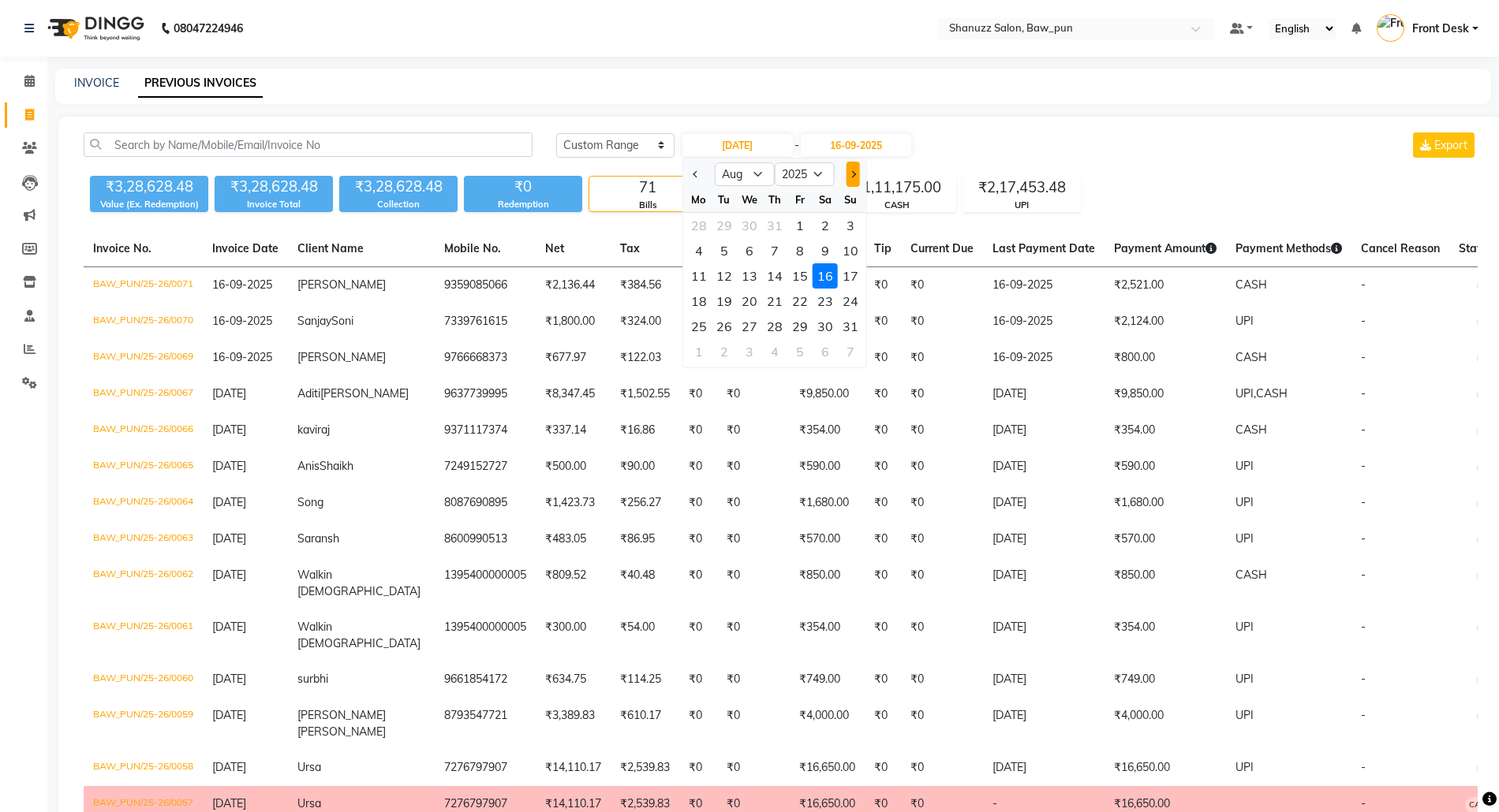
click at [857, 175] on button "Next month" at bounding box center [852, 174] width 13 height 25
select select "9"
click at [727, 276] on div "16" at bounding box center [724, 276] width 25 height 25
type input "16-09-2025"
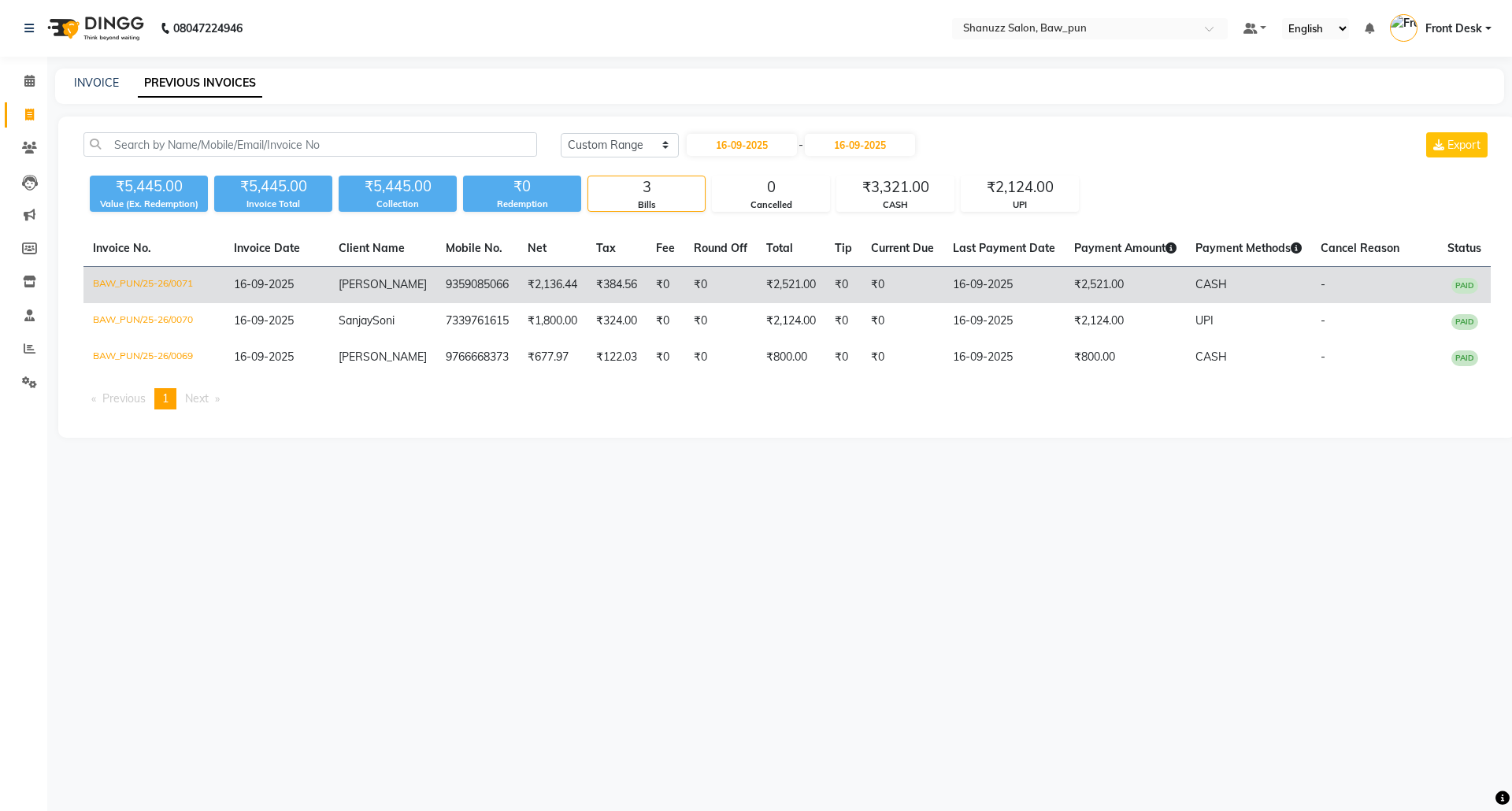
click at [961, 285] on td "16-09-2025" at bounding box center [1004, 285] width 122 height 37
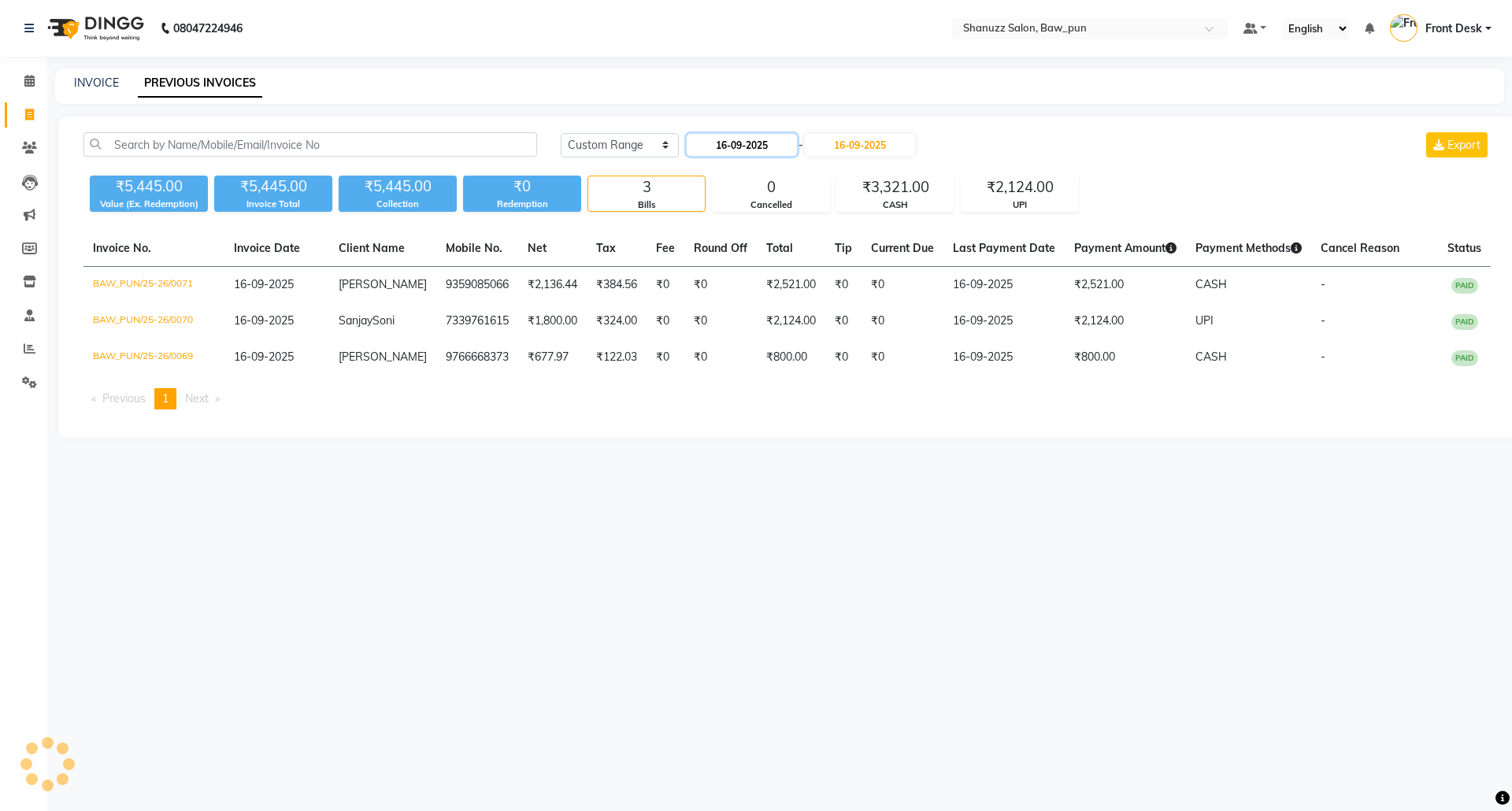
click at [734, 145] on input "16-09-2025" at bounding box center [742, 145] width 110 height 22
select select "9"
select select "2025"
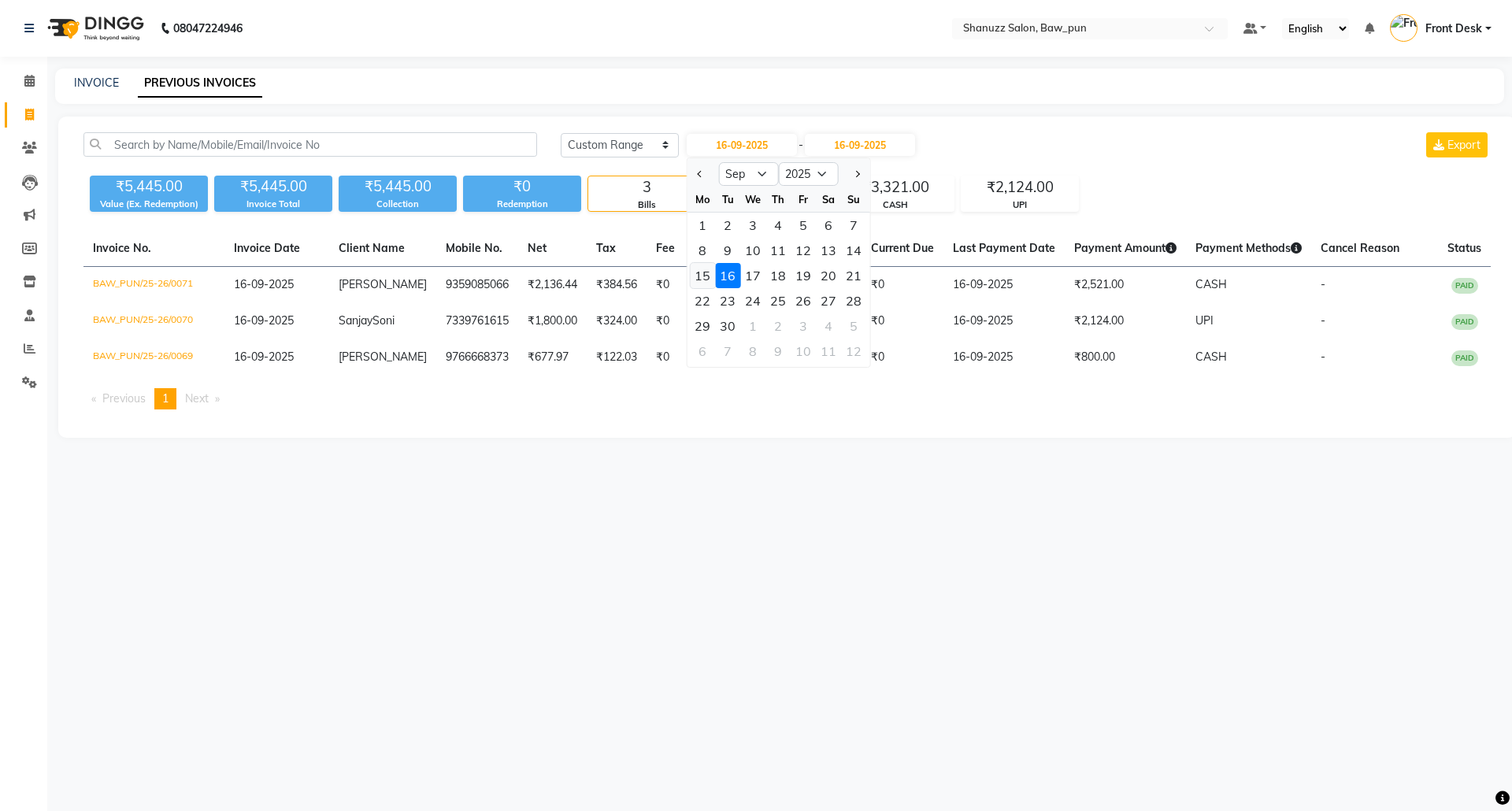
click at [696, 270] on div "15" at bounding box center [703, 275] width 25 height 25
type input "15-09-2025"
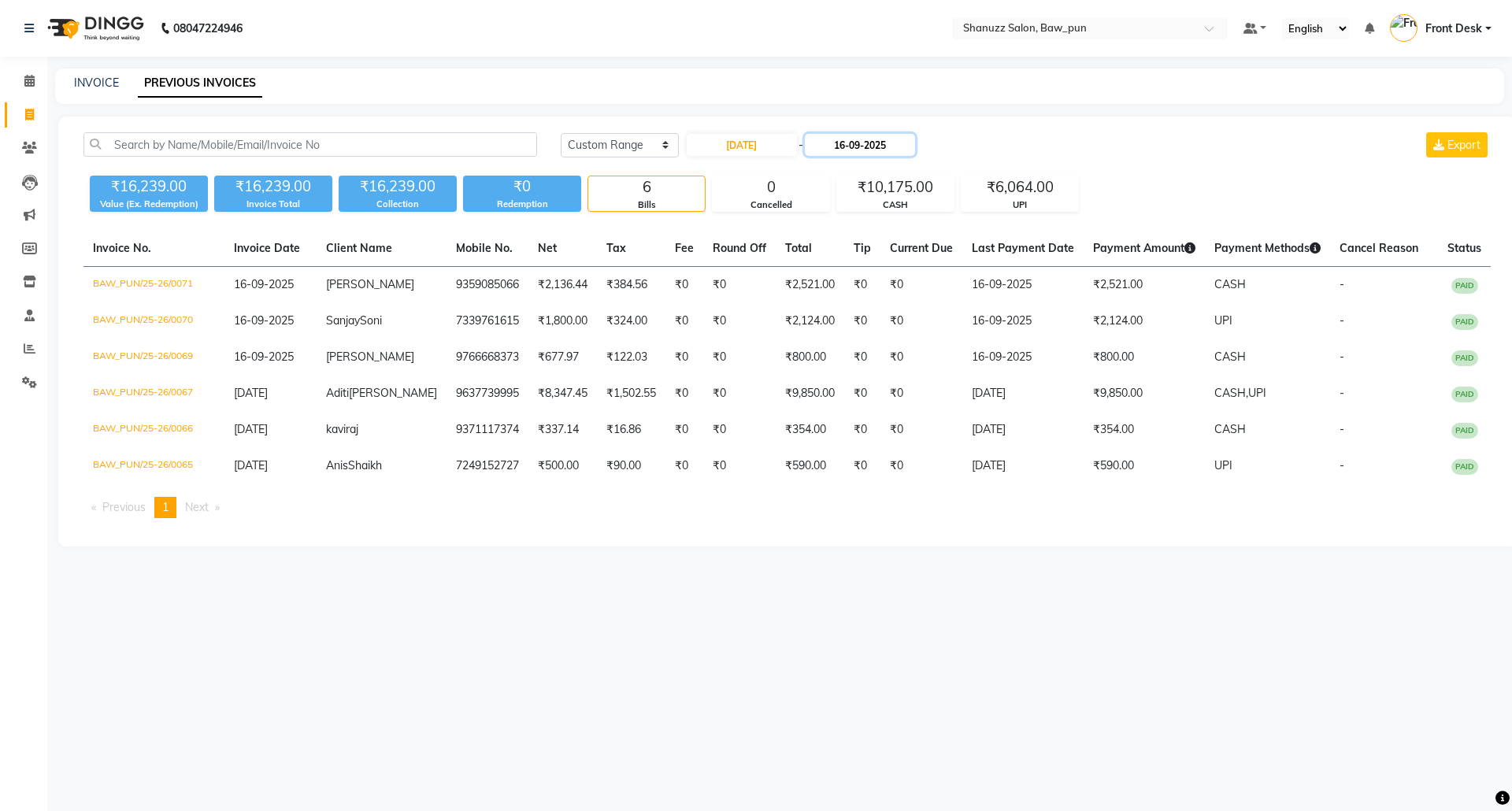
click at [867, 142] on input "16-09-2025" at bounding box center [860, 145] width 110 height 22
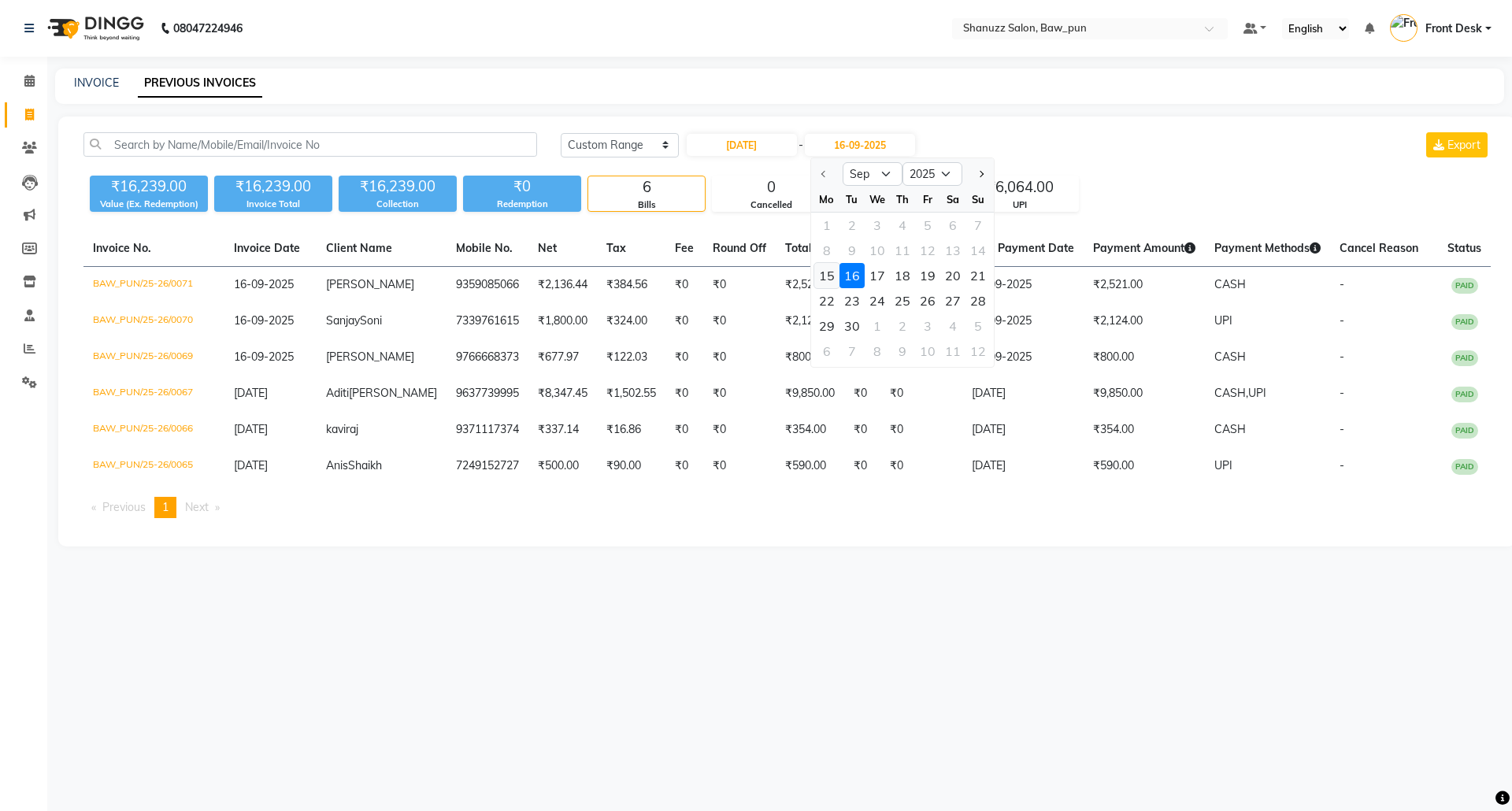
click at [828, 277] on div "15" at bounding box center [827, 275] width 25 height 25
type input "15-09-2025"
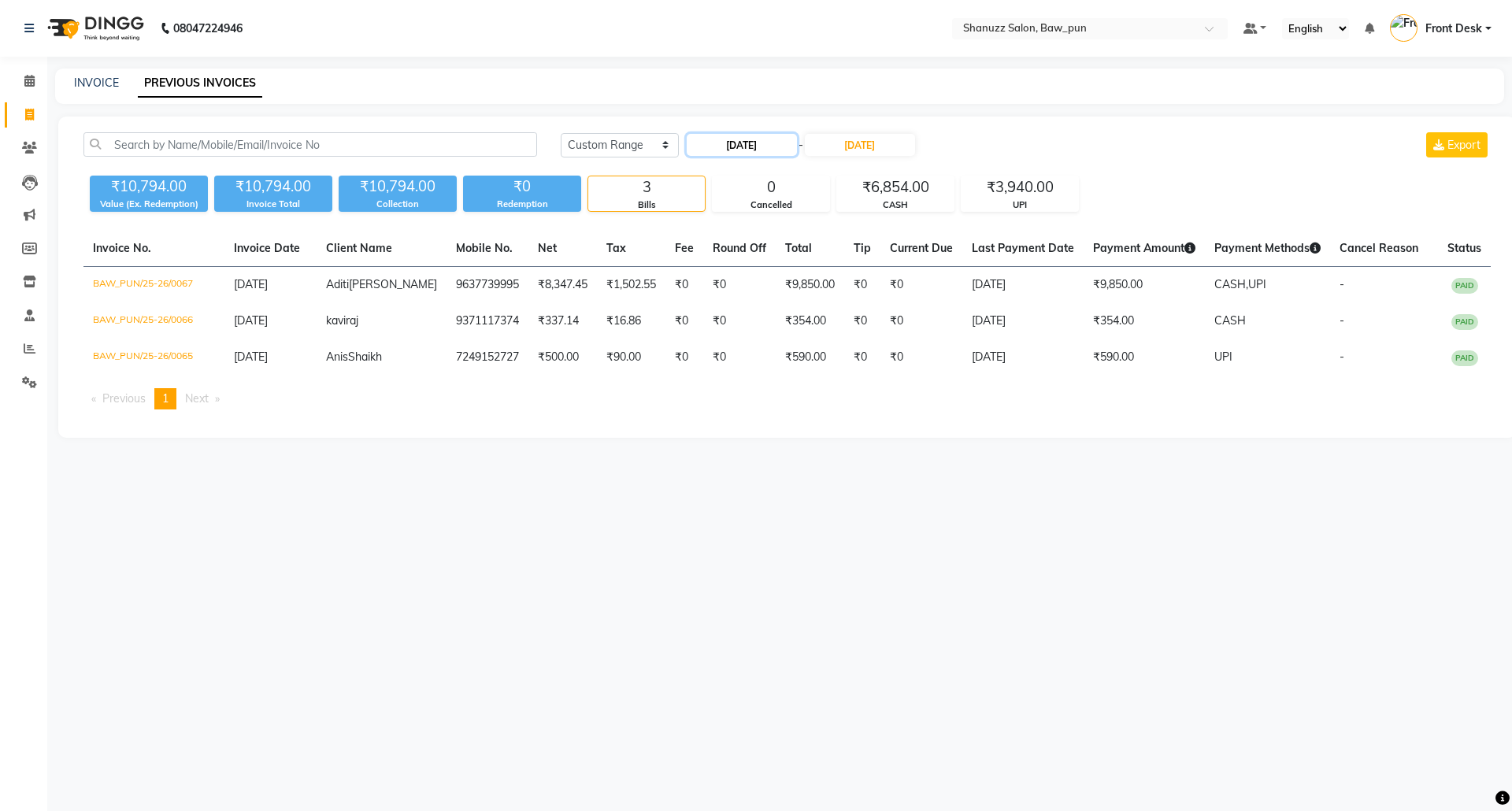
click at [741, 143] on input "15-09-2025" at bounding box center [742, 145] width 110 height 22
select select "9"
select select "2025"
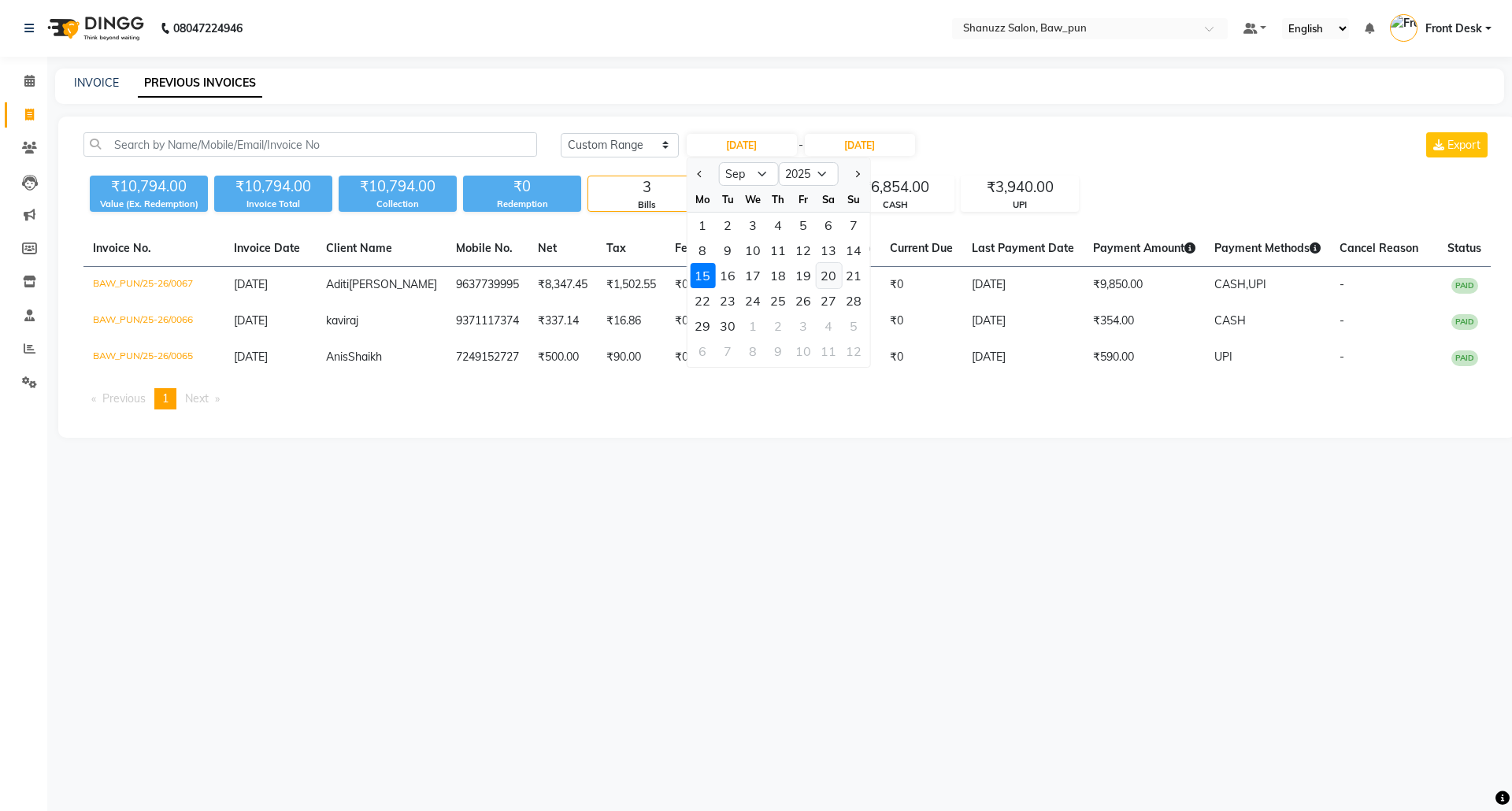
click at [832, 277] on div "20" at bounding box center [828, 275] width 25 height 25
type input "20-09-2025"
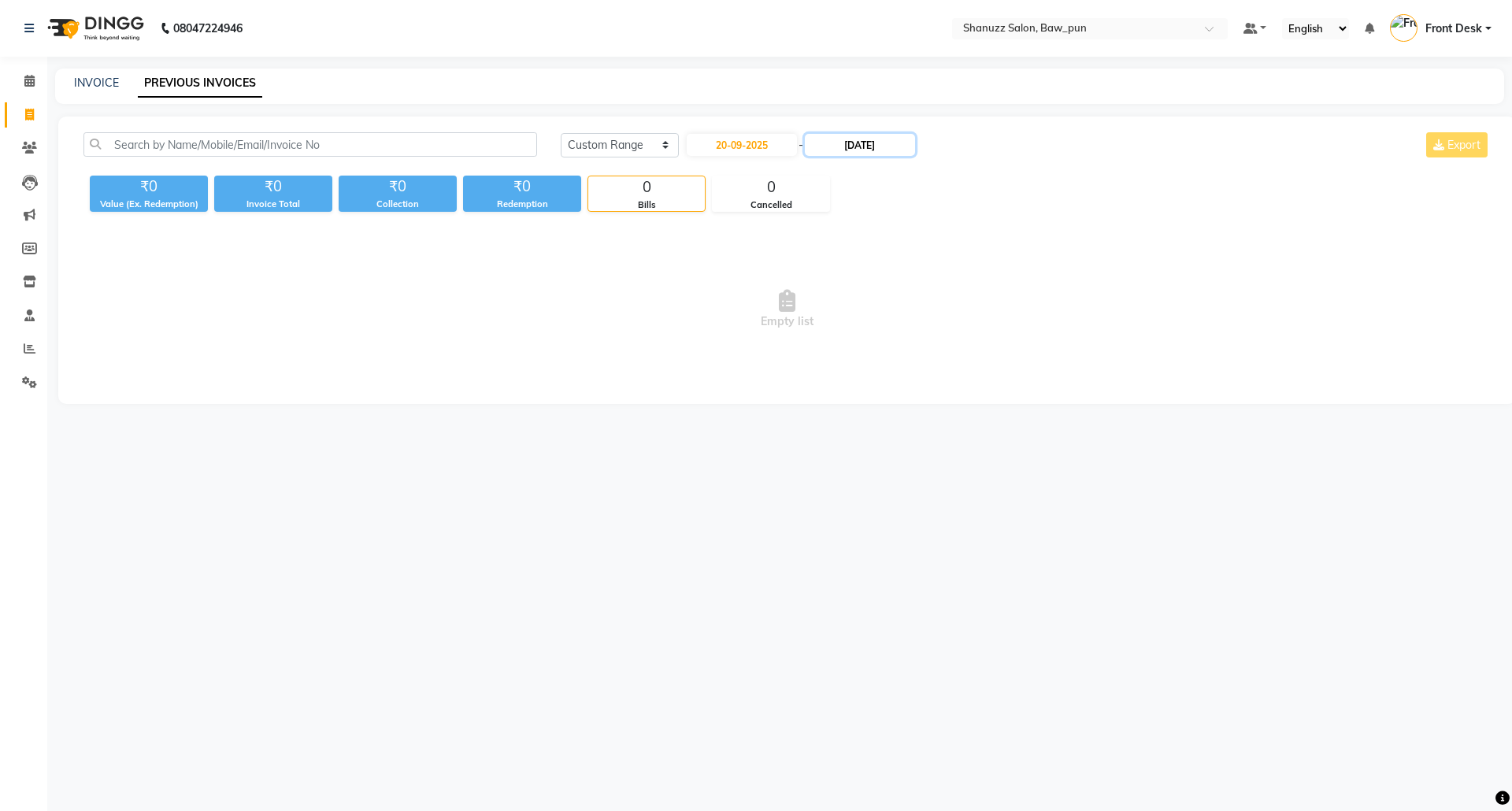
click at [865, 141] on input "15-09-2025" at bounding box center [860, 145] width 110 height 22
click at [955, 274] on div "20" at bounding box center [953, 275] width 25 height 25
type input "20-09-2025"
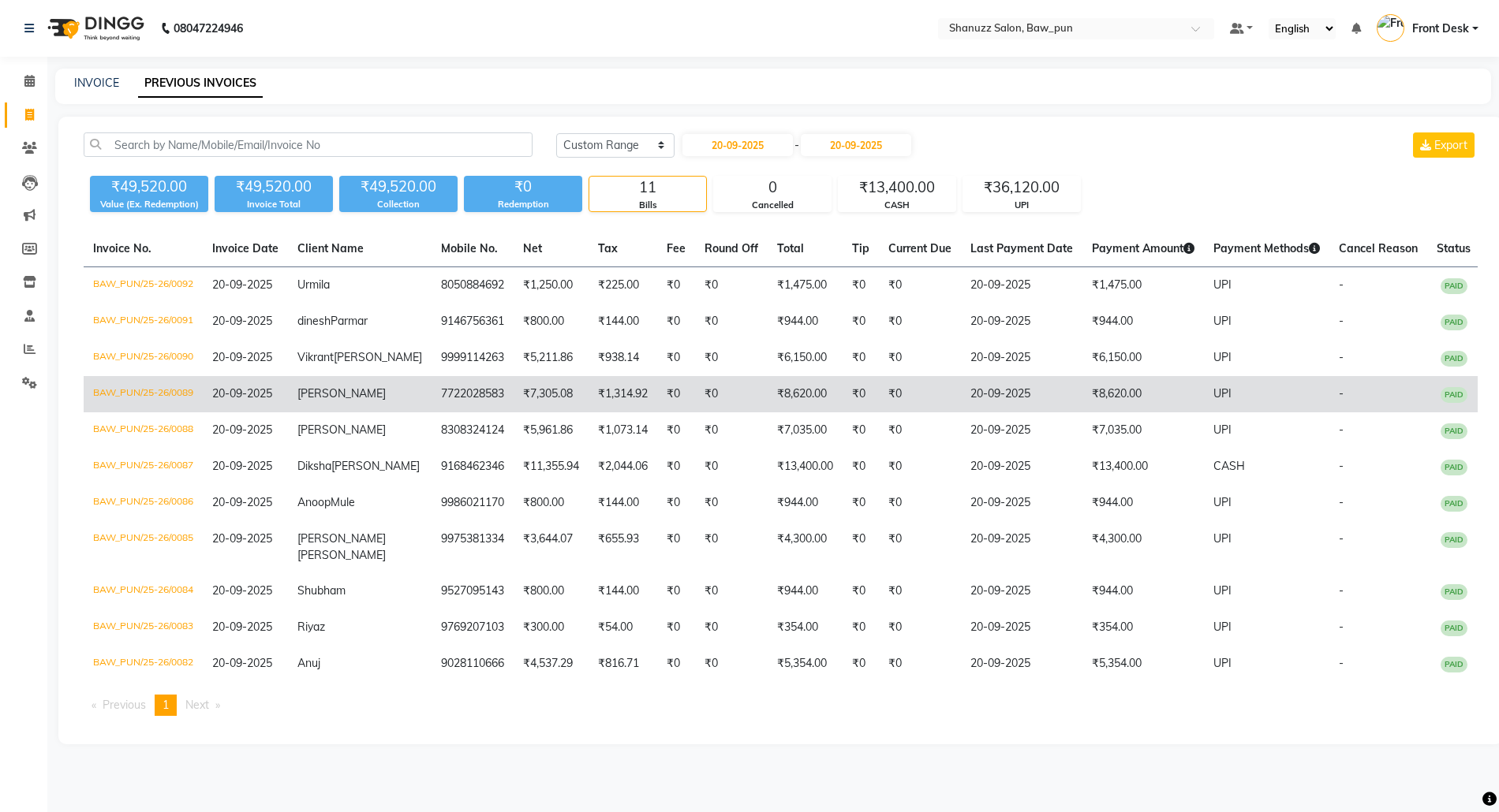
click at [484, 412] on td "7722028583" at bounding box center [472, 395] width 82 height 36
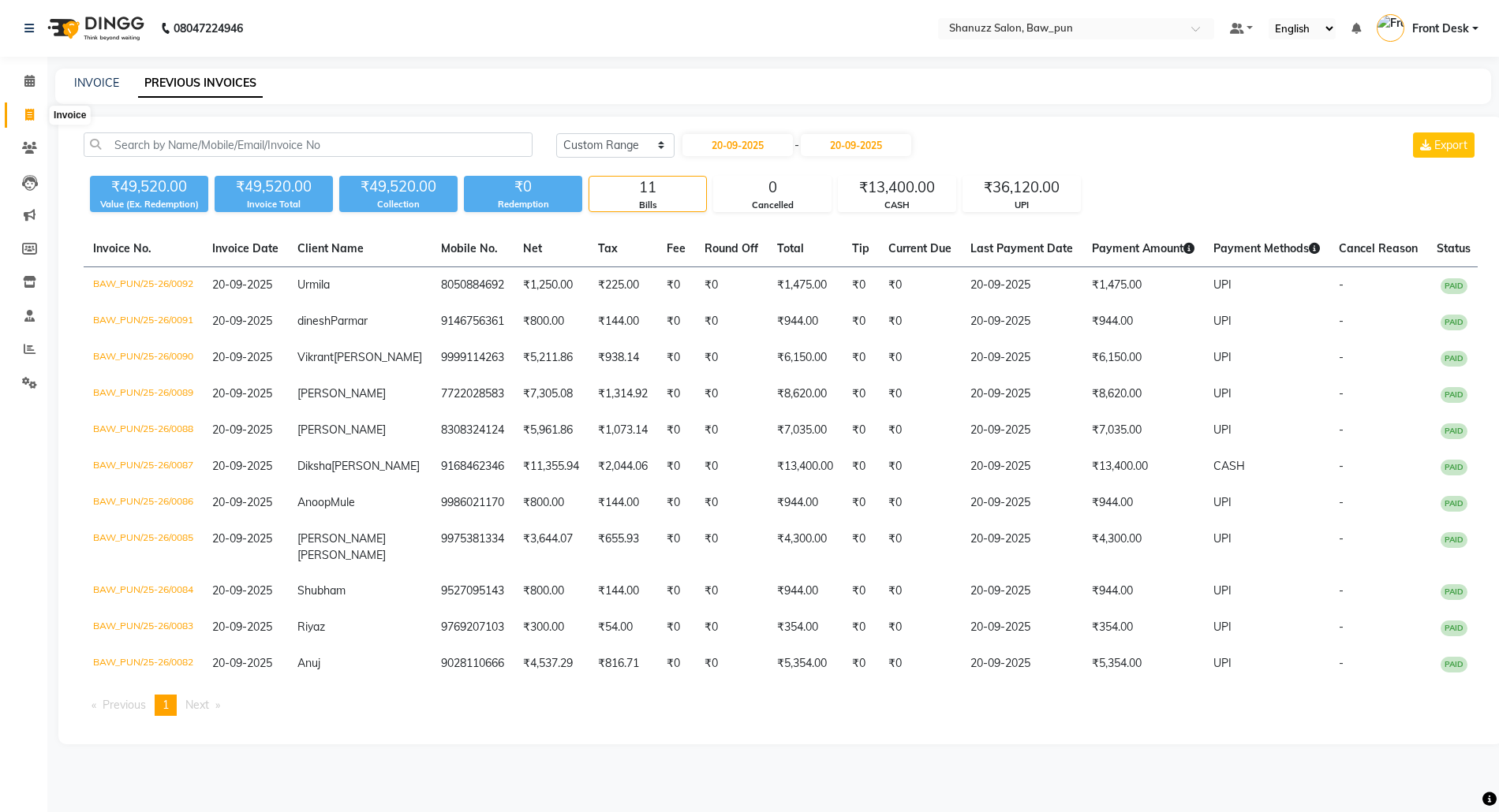
click at [30, 110] on icon at bounding box center [29, 114] width 8 height 12
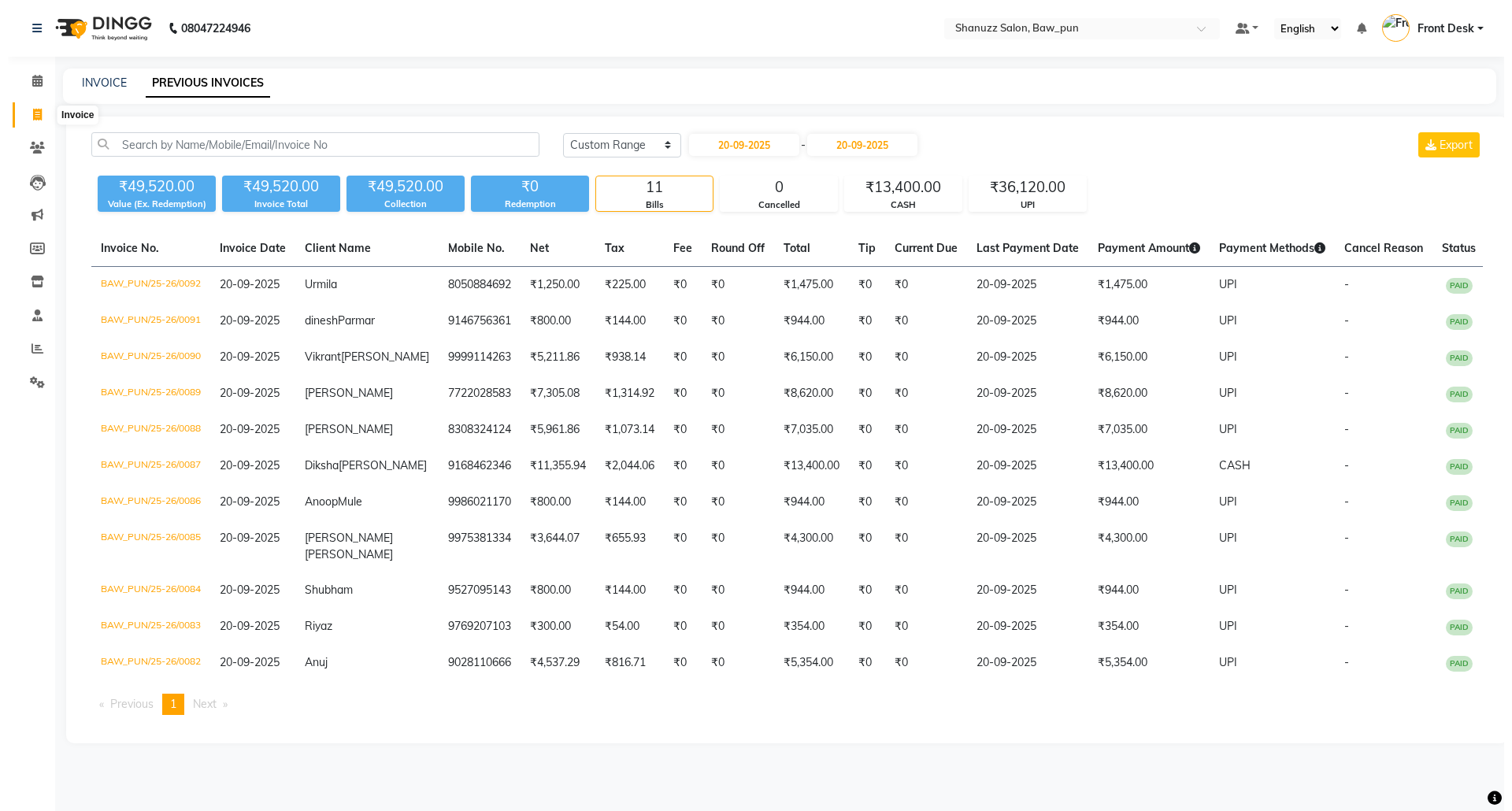
select select "service"
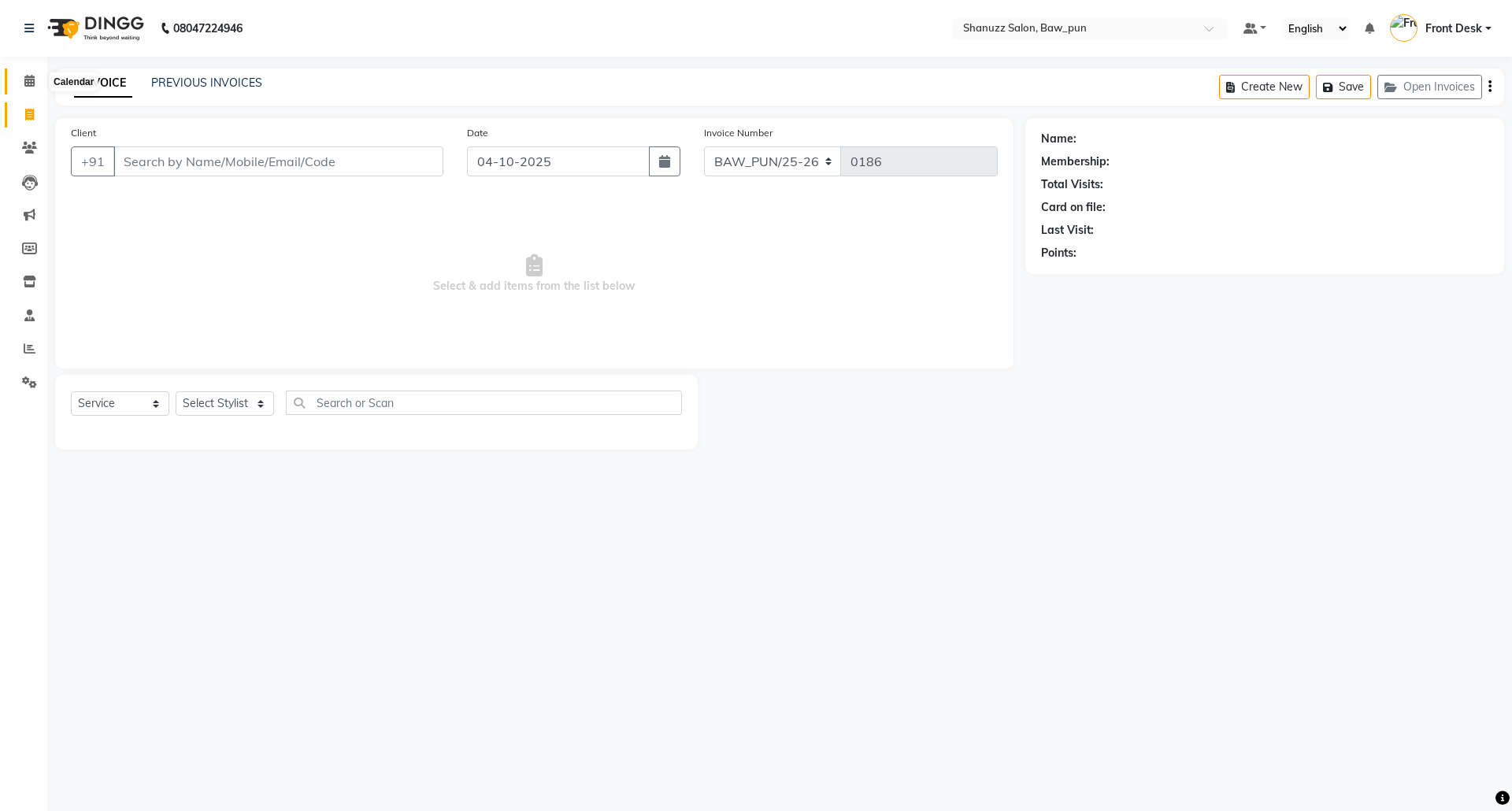
click at [26, 79] on icon at bounding box center [30, 81] width 10 height 12
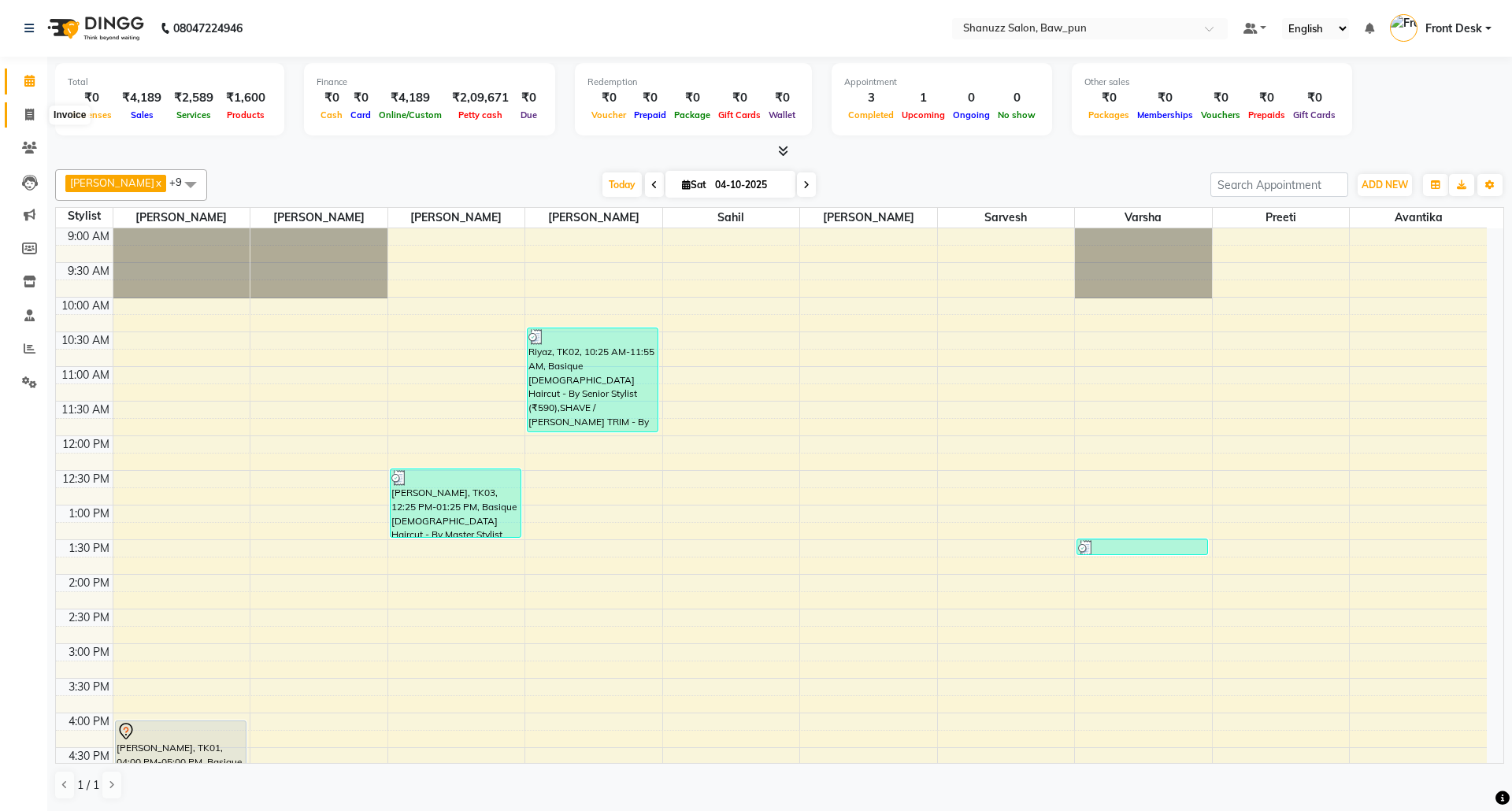
click at [33, 112] on icon at bounding box center [29, 114] width 8 height 12
select select "service"
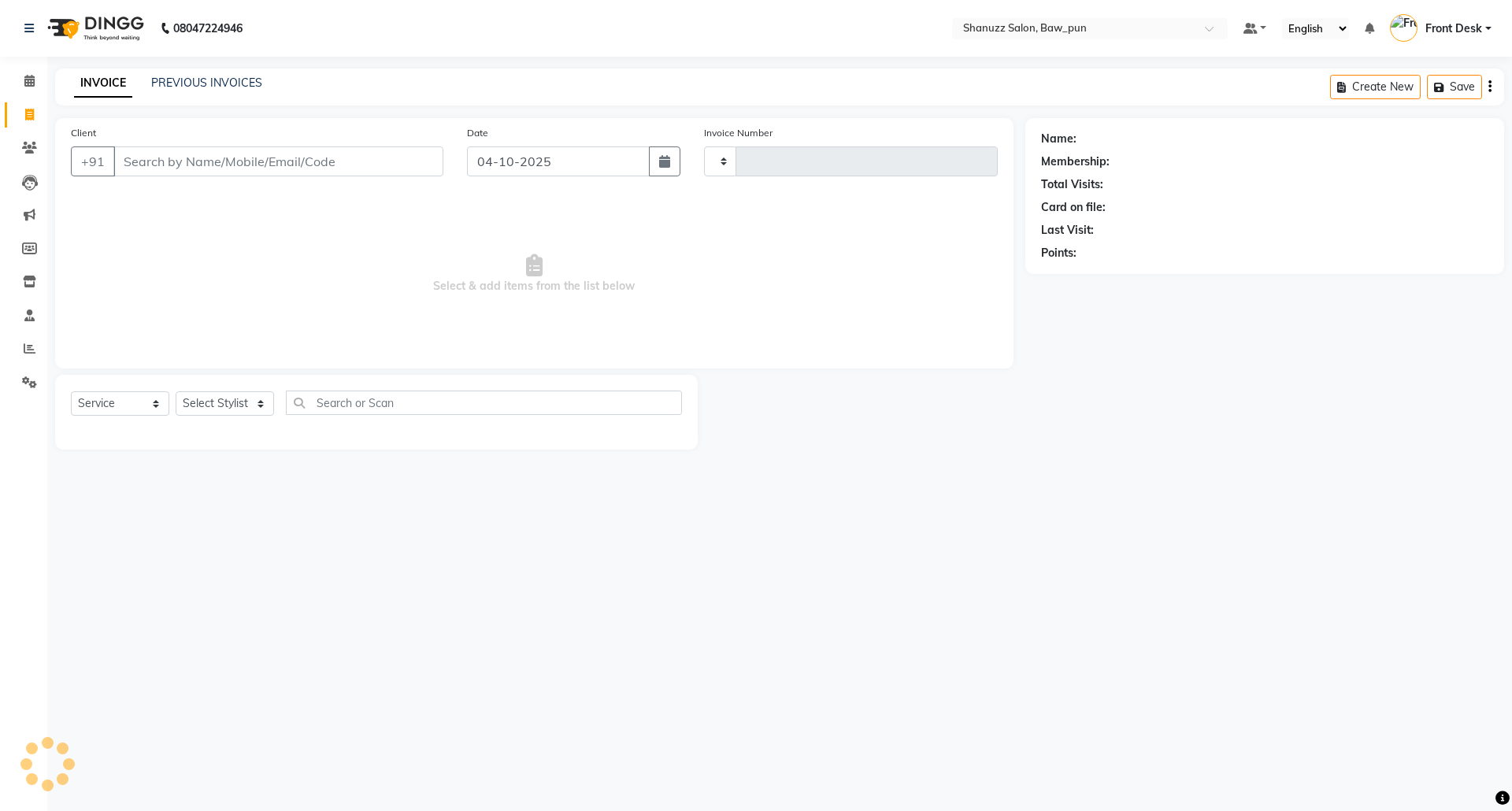
type input "0186"
select select "9025"
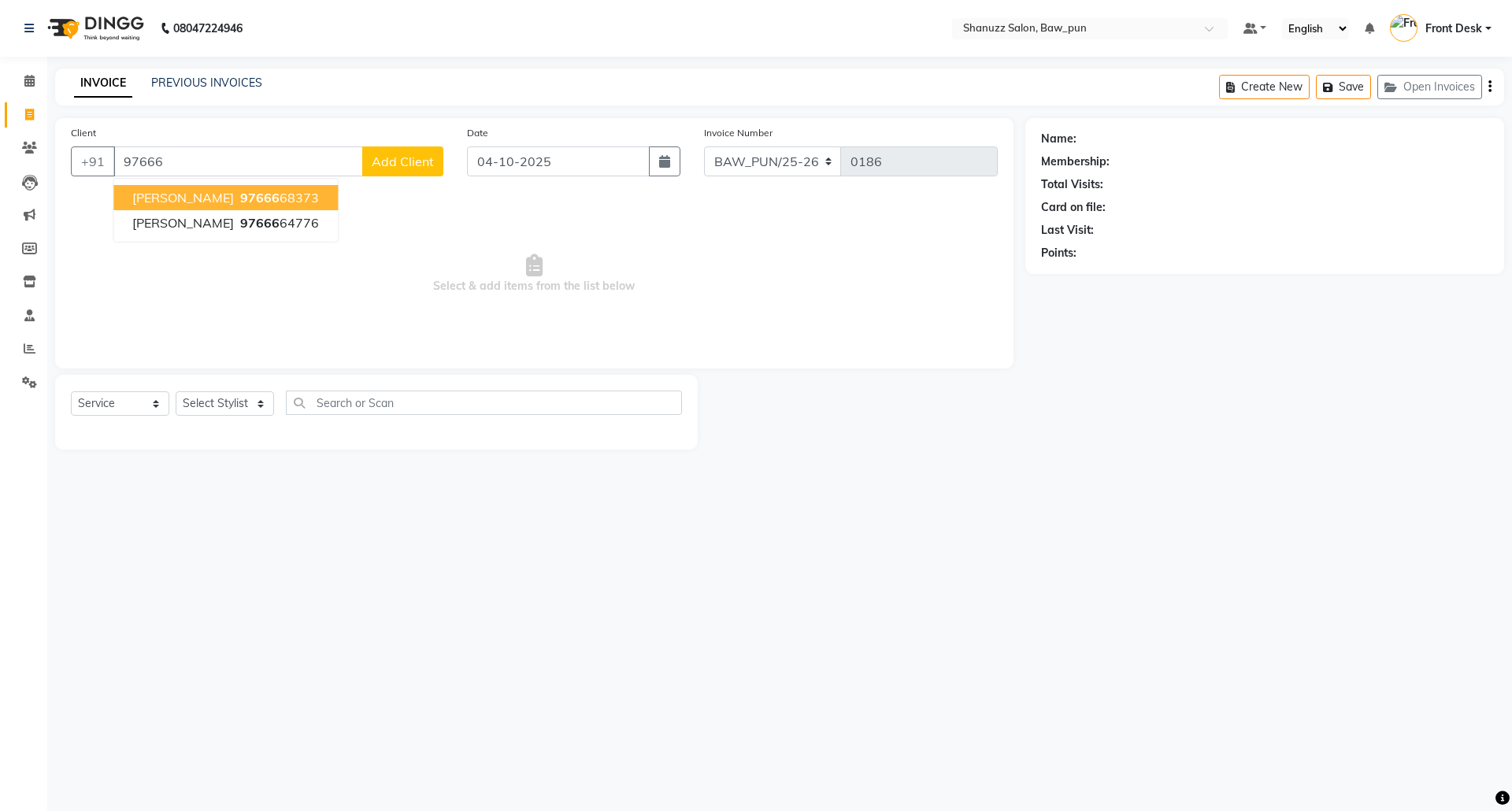
click at [254, 203] on ngb-highlight "97666 68373" at bounding box center [278, 198] width 82 height 16
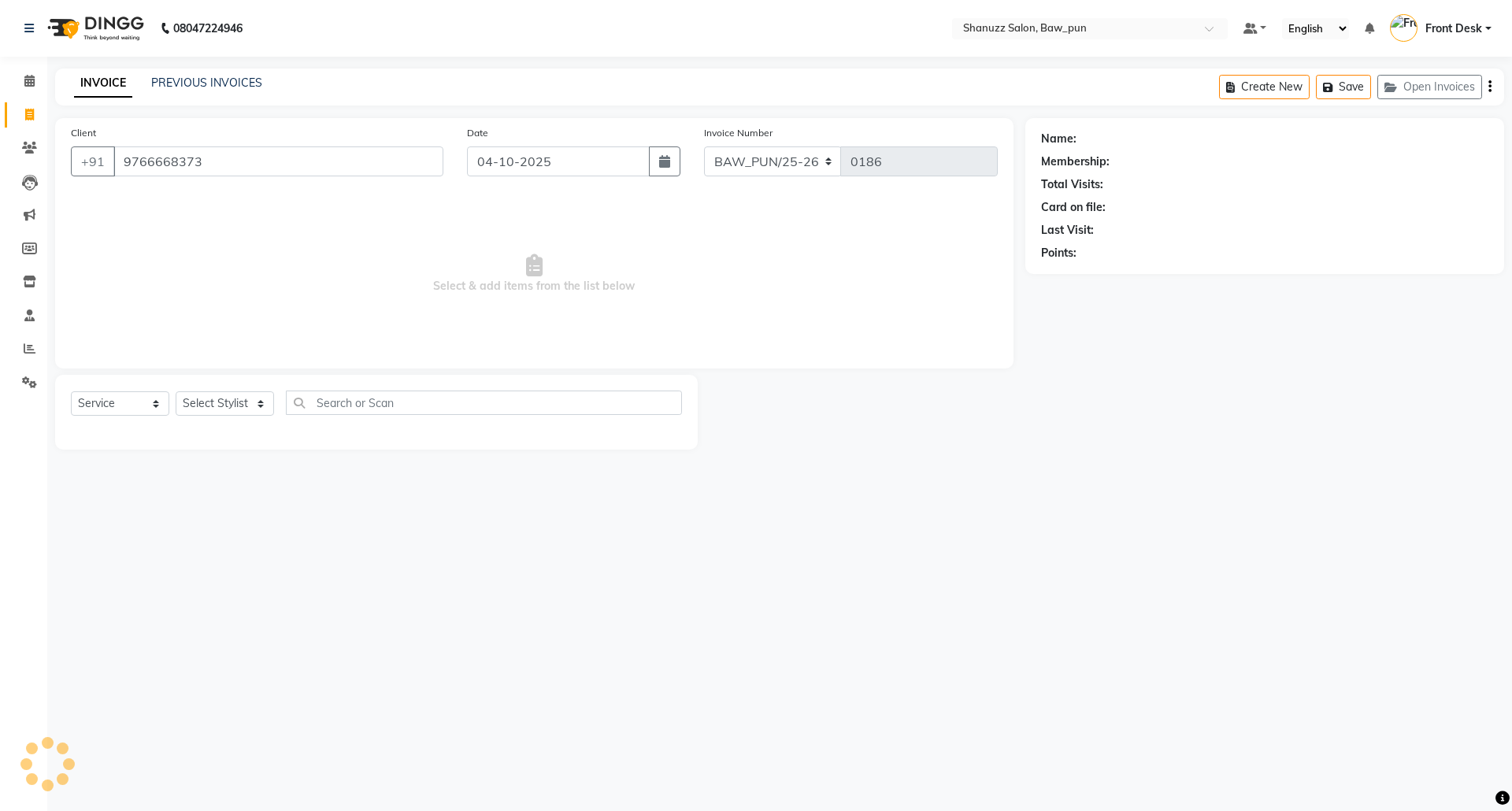
type input "9766668373"
click at [227, 408] on select "Select Stylist Adnan AMIT Avantika Front Desk Mithlesh Mukund Osama PRATIK Pree…" at bounding box center [224, 404] width 98 height 25
select select "91995"
click at [175, 392] on select "Select Stylist Adnan AMIT Avantika Front Desk Mithlesh Mukund Osama PRATIK Pree…" at bounding box center [224, 404] width 98 height 25
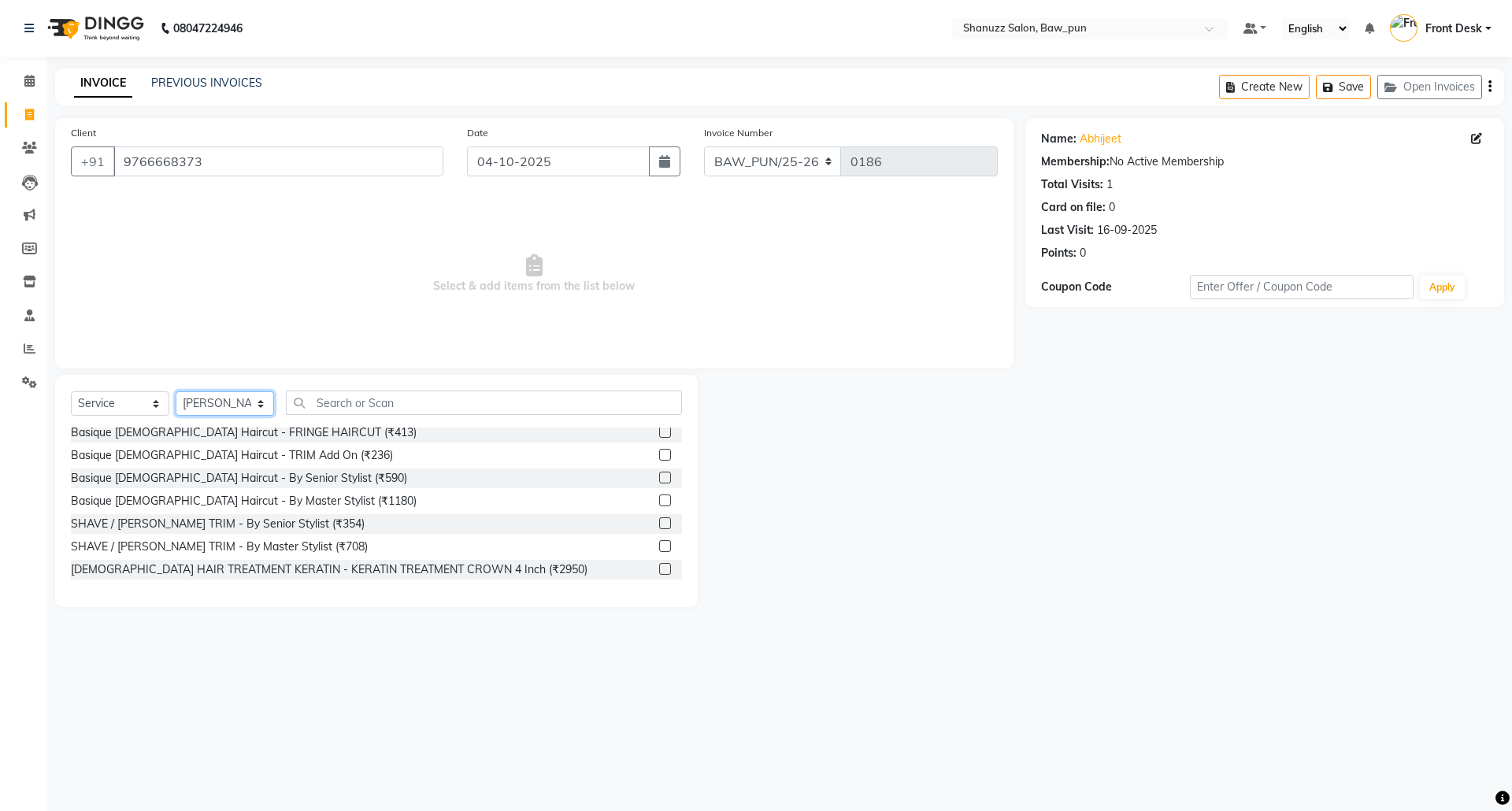
scroll to position [420, 0]
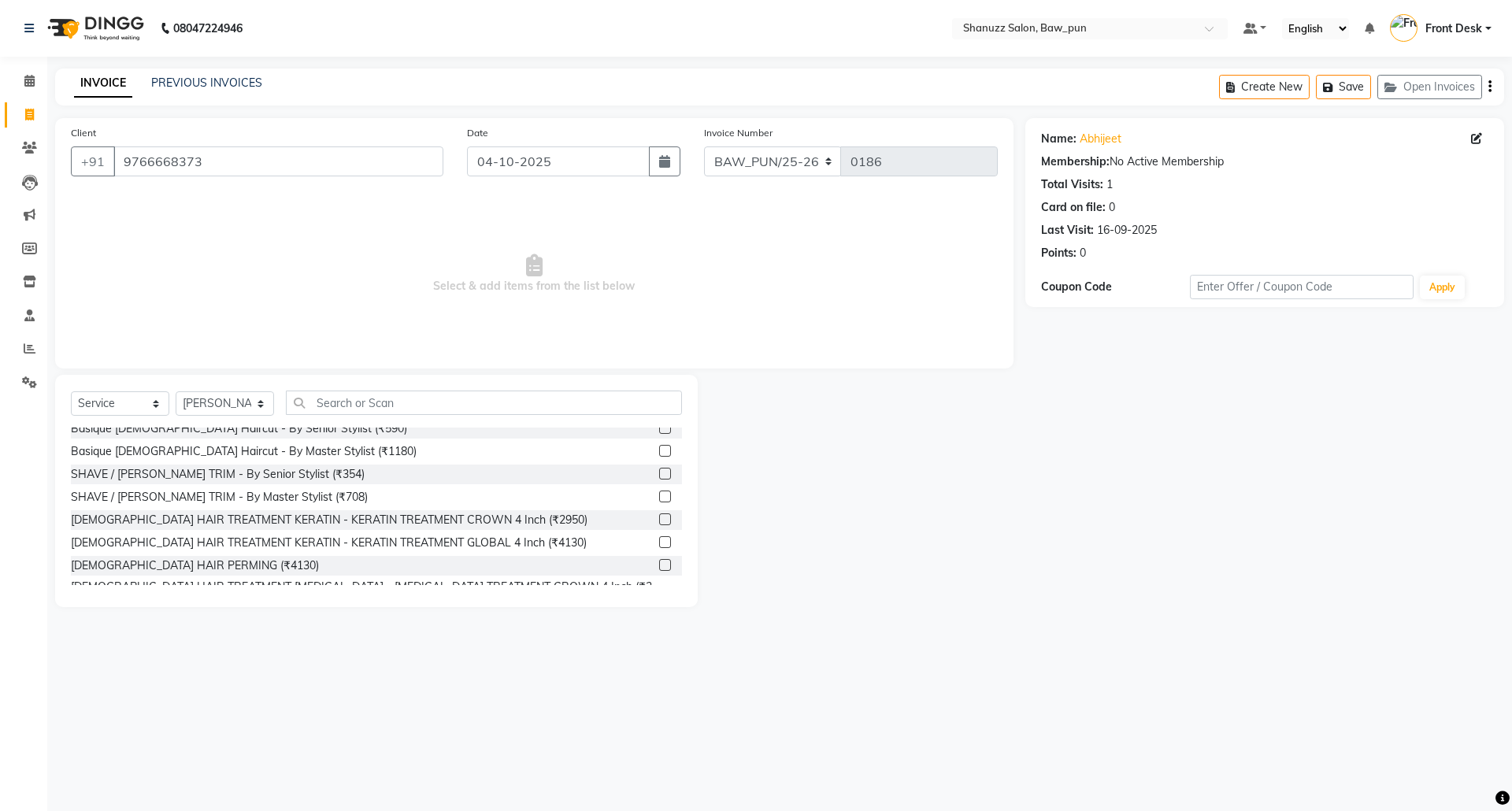
click at [660, 456] on label at bounding box center [665, 451] width 12 height 12
click at [660, 456] on input "checkbox" at bounding box center [665, 451] width 10 height 10
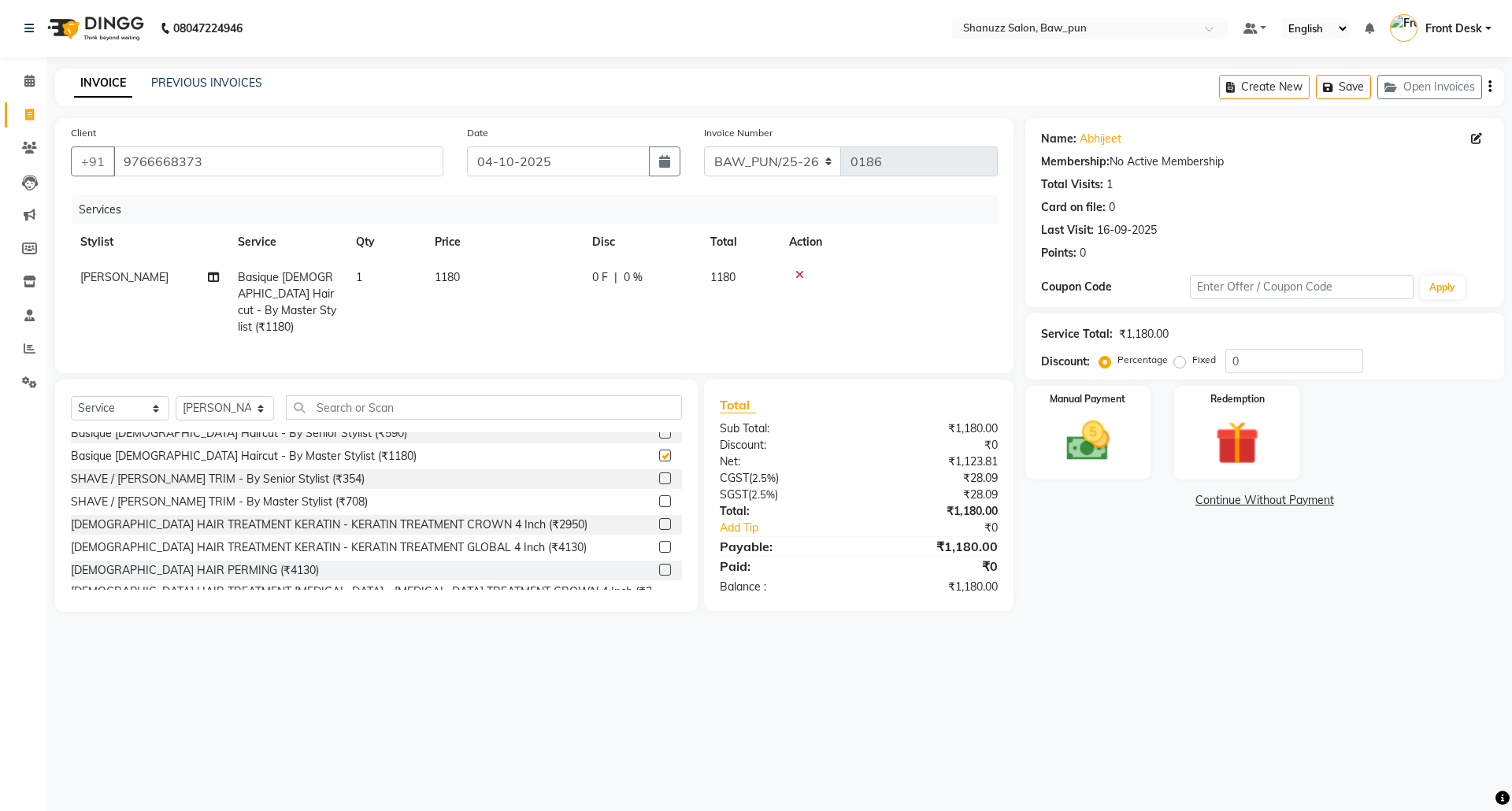
checkbox input "false"
click at [29, 86] on icon at bounding box center [30, 81] width 10 height 12
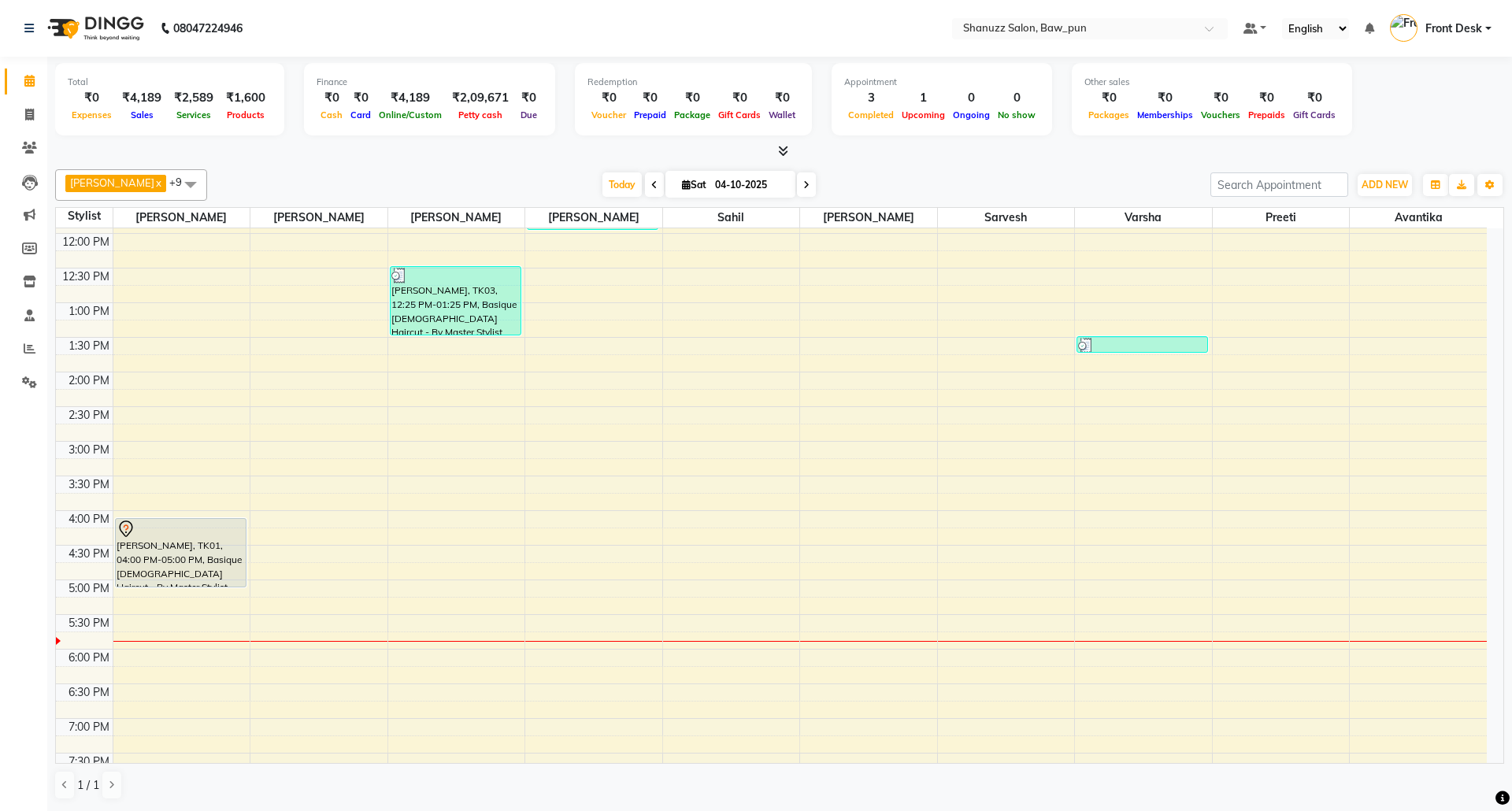
scroll to position [209, 0]
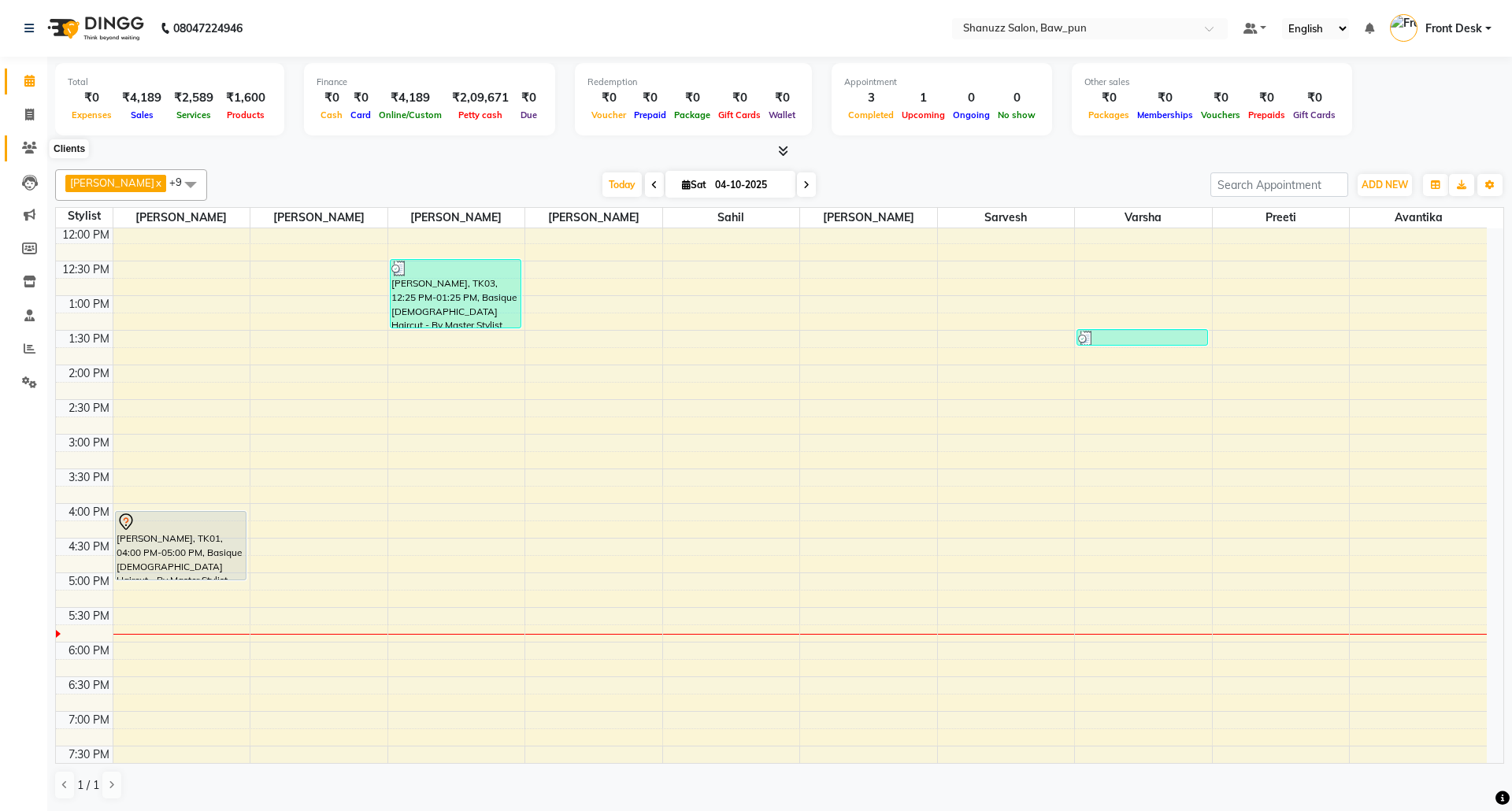
click at [24, 148] on icon at bounding box center [30, 148] width 15 height 12
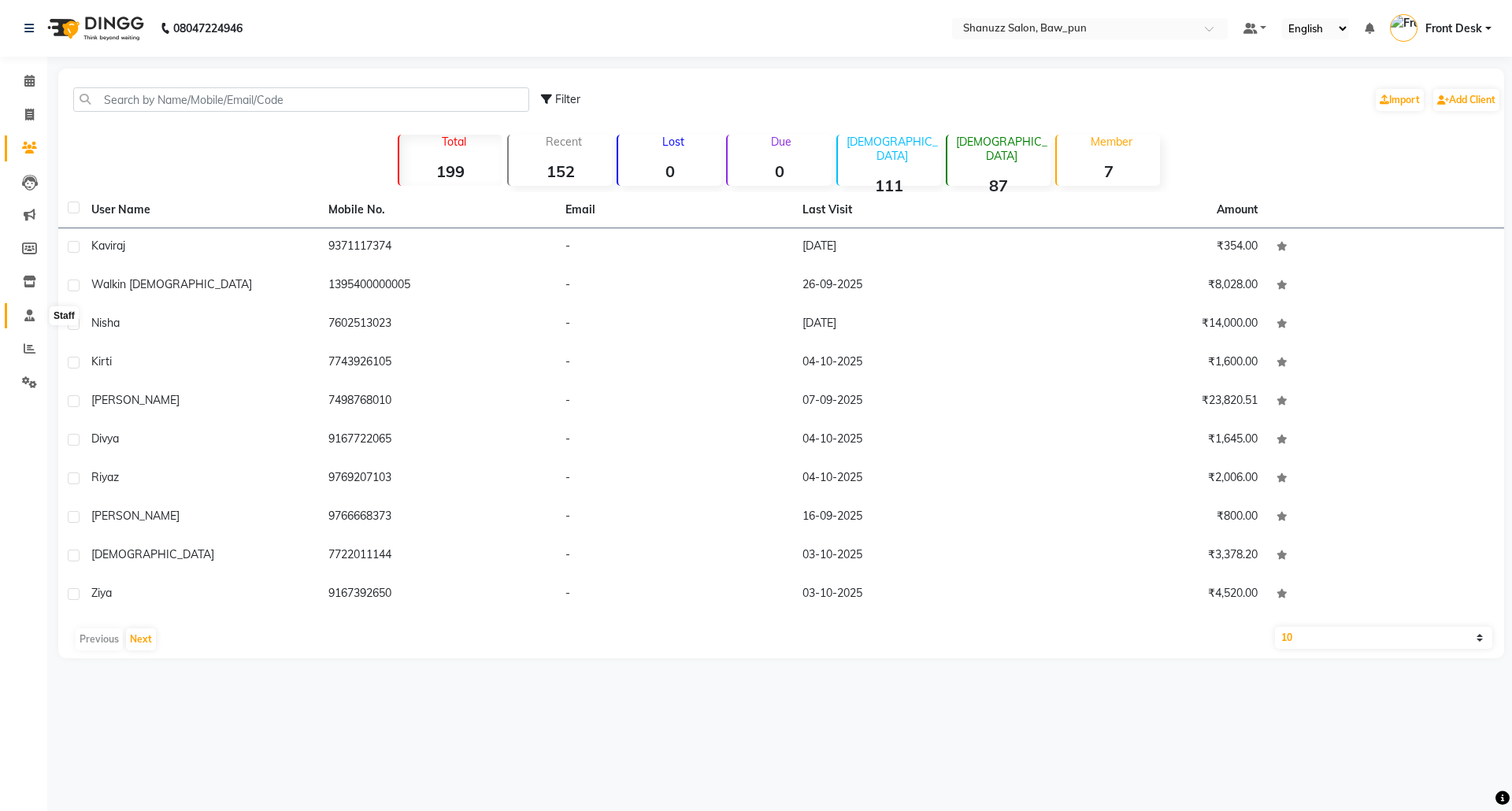
click at [29, 312] on icon at bounding box center [30, 315] width 10 height 12
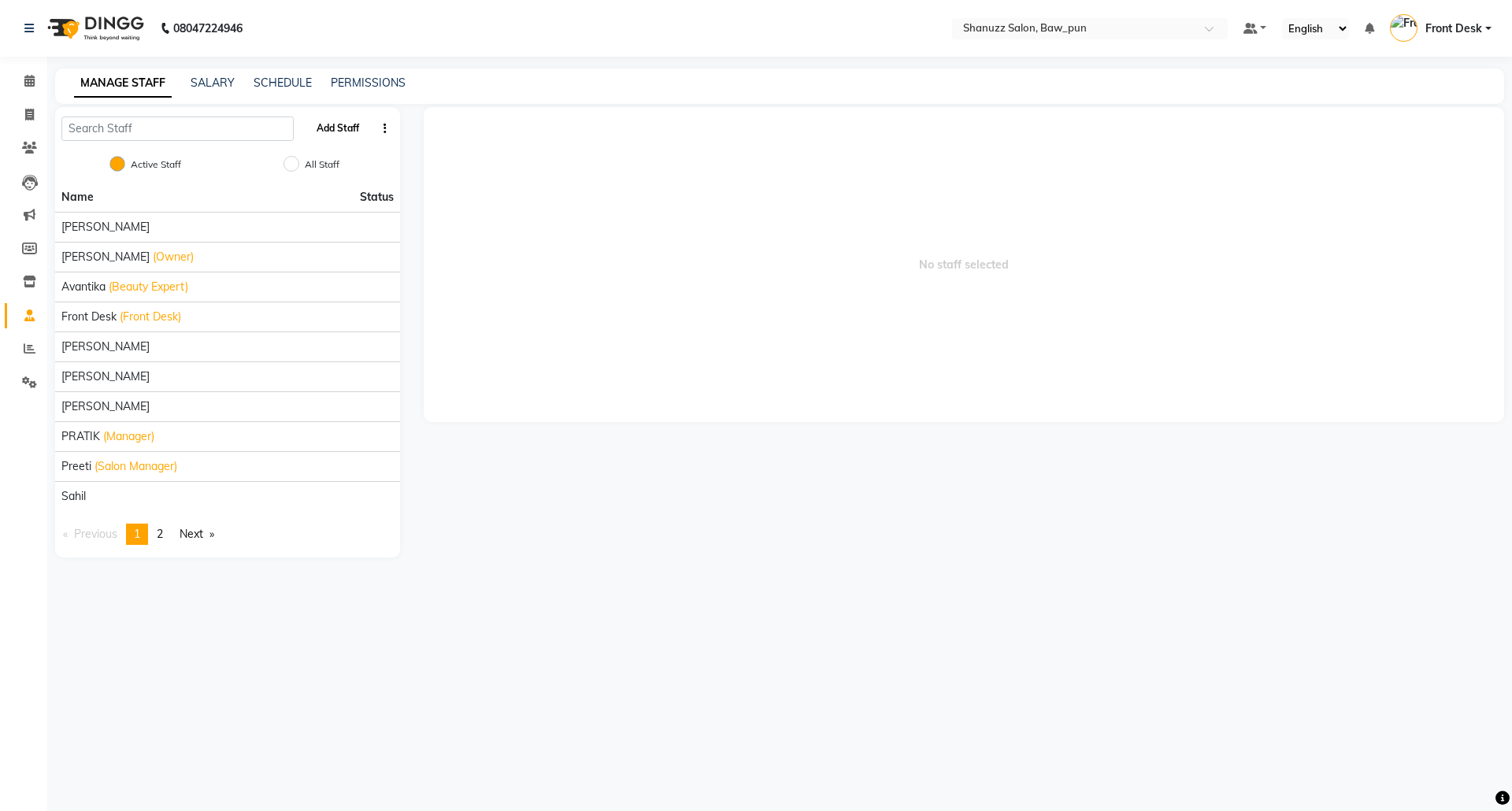
click at [325, 131] on button "Add Staff" at bounding box center [337, 128] width 55 height 26
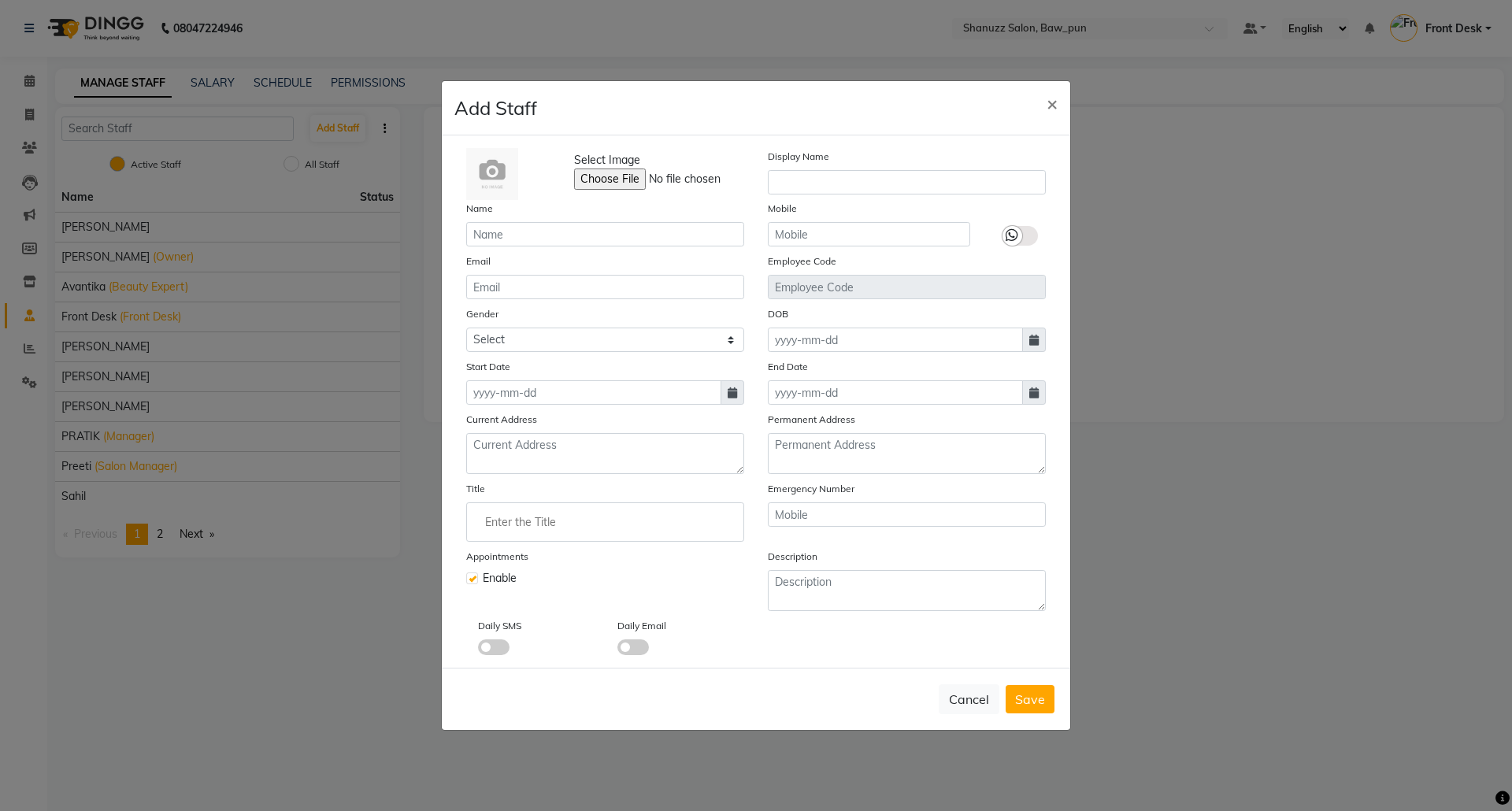
click at [690, 247] on div "Select Image Display Name Name Mobile Email Employee Code Gender Select Male Fe…" at bounding box center [756, 402] width 603 height 508
click at [681, 237] on input "text" at bounding box center [605, 235] width 278 height 25
type input "s"
type input "Snehal"
click at [827, 222] on div "Mobile" at bounding box center [869, 223] width 226 height 46
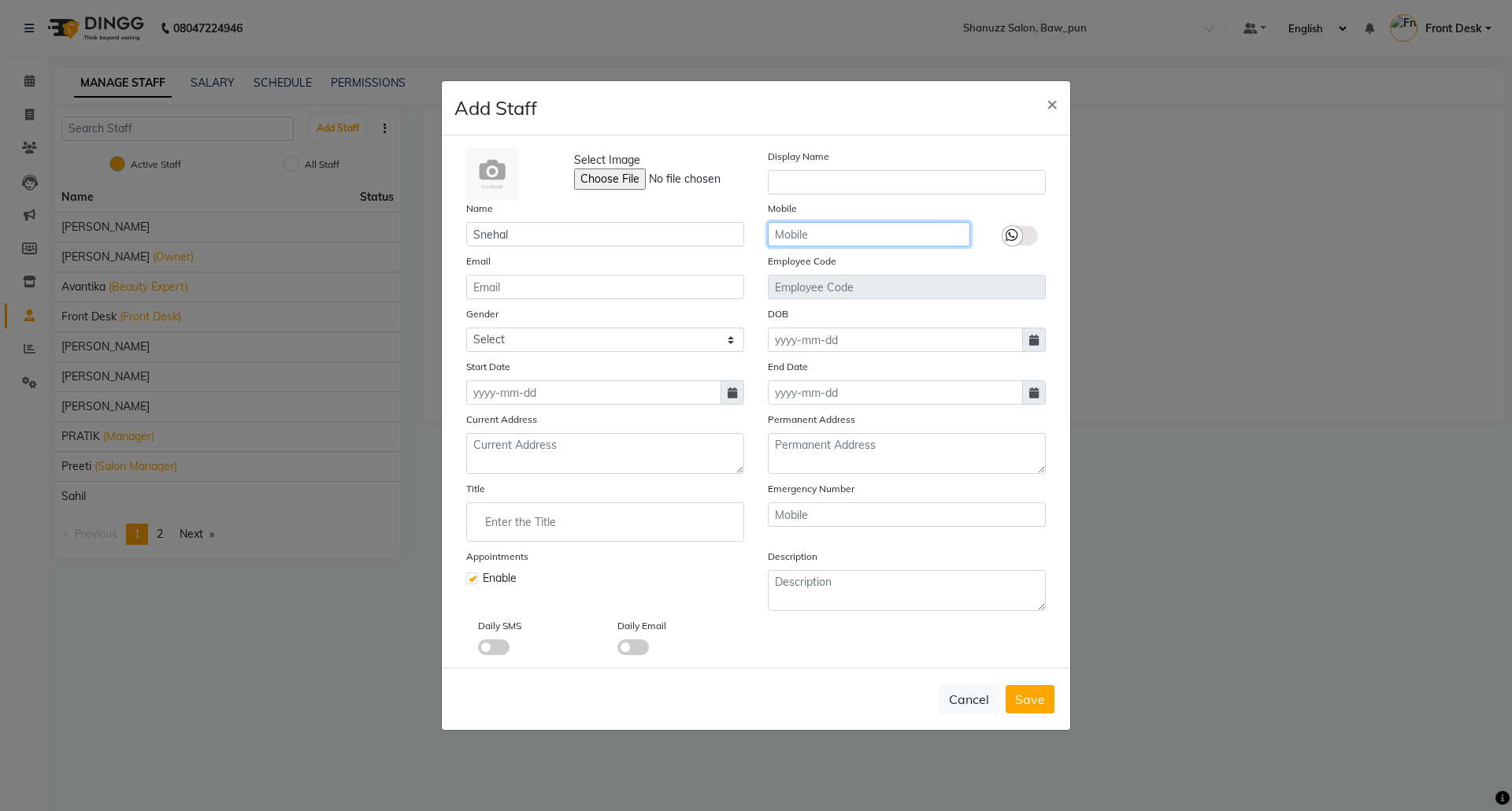
click at [836, 242] on input "text" at bounding box center [869, 235] width 203 height 25
type input "899935326"
click at [496, 647] on span at bounding box center [494, 647] width 31 height 16
click at [478, 650] on input "checkbox" at bounding box center [478, 650] width 0 height 0
click at [665, 344] on select "Select Male Female Other Prefer Not To Say" at bounding box center [605, 340] width 278 height 25
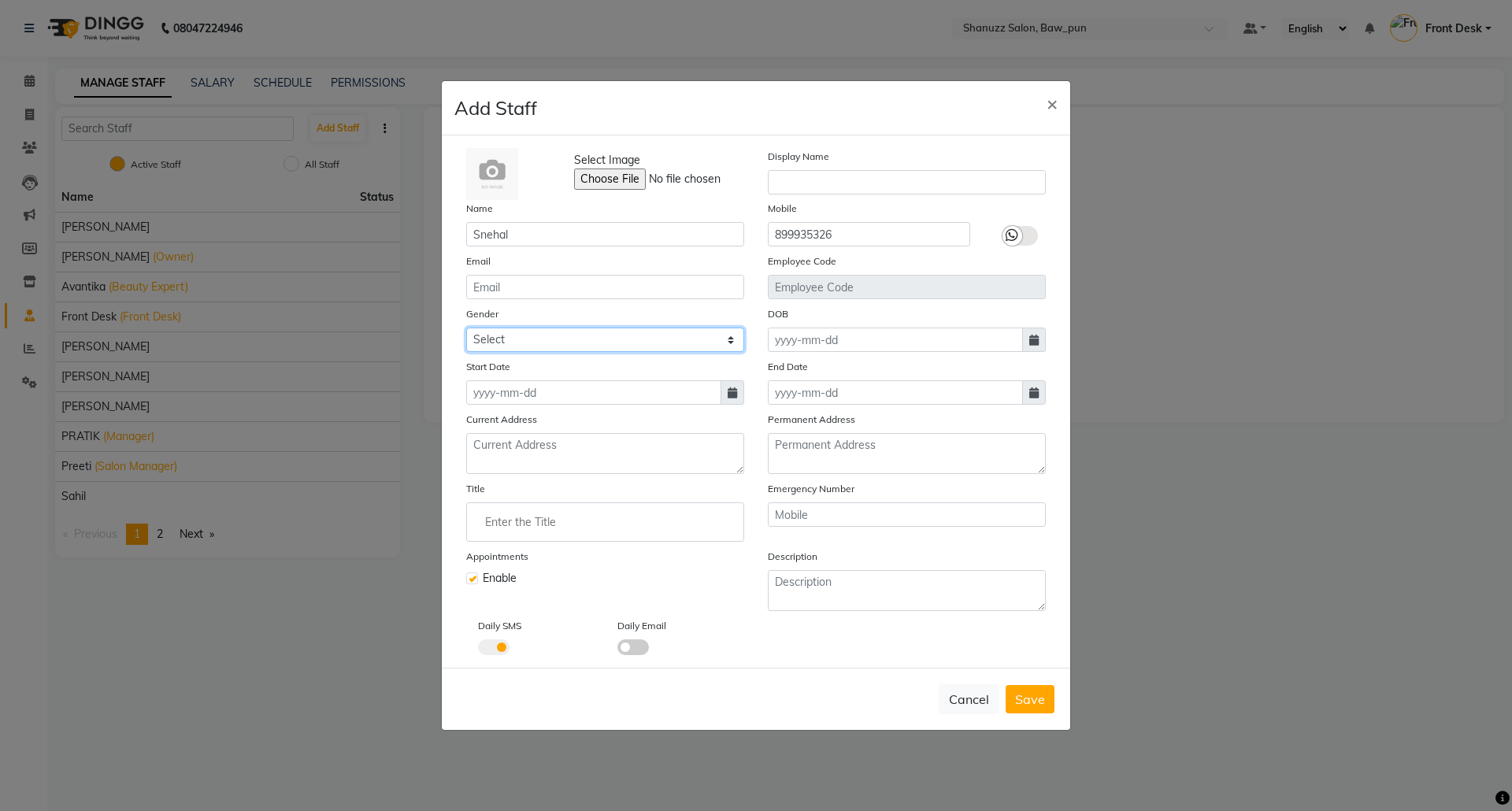
select select "female"
click at [466, 327] on select "Select Male Female Other Prefer Not To Say" at bounding box center [605, 340] width 278 height 25
click at [1034, 698] on span "Save" at bounding box center [1030, 699] width 30 height 16
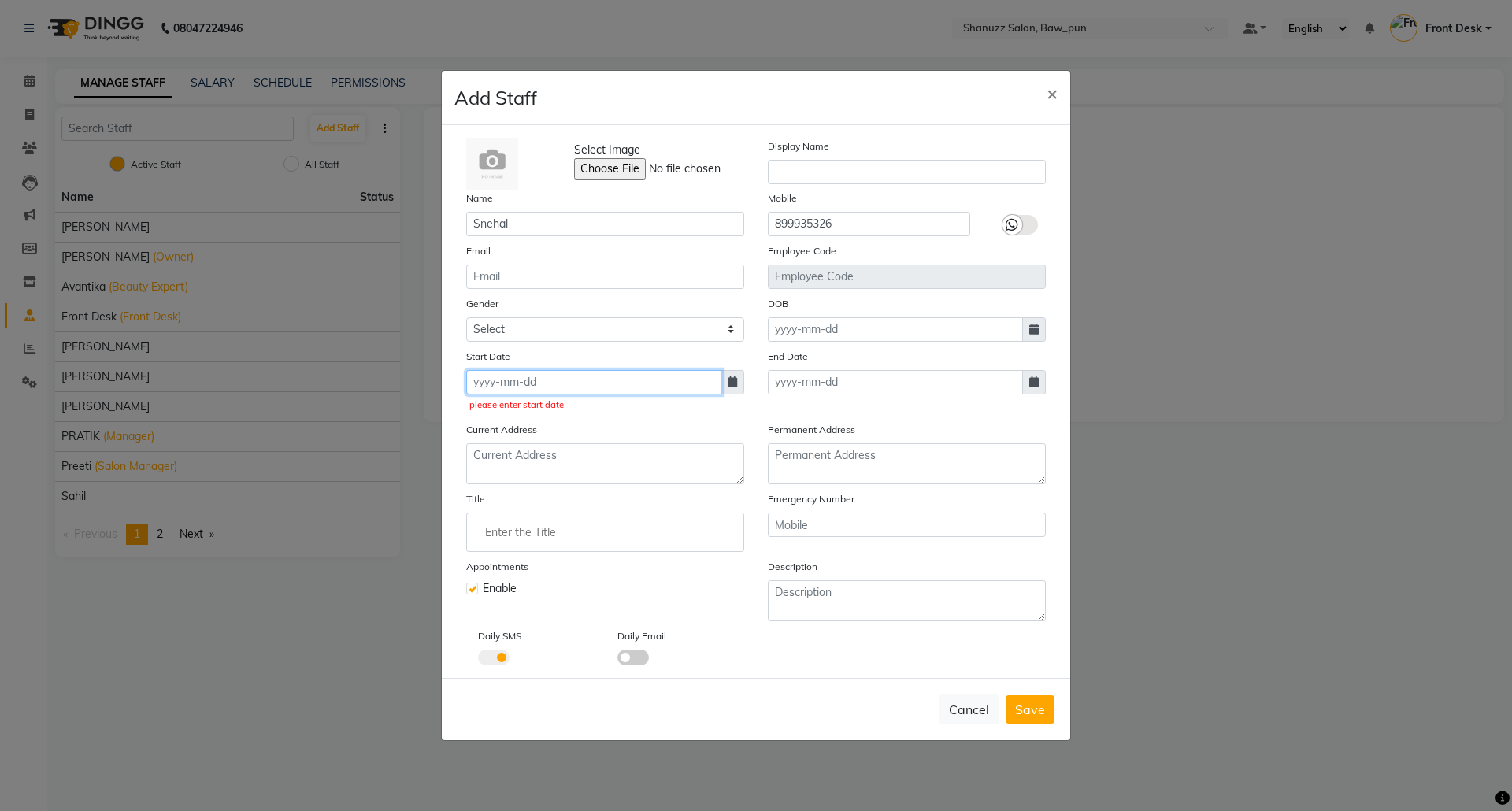
click at [508, 386] on input at bounding box center [594, 383] width 255 height 25
select select "10"
select select "2025"
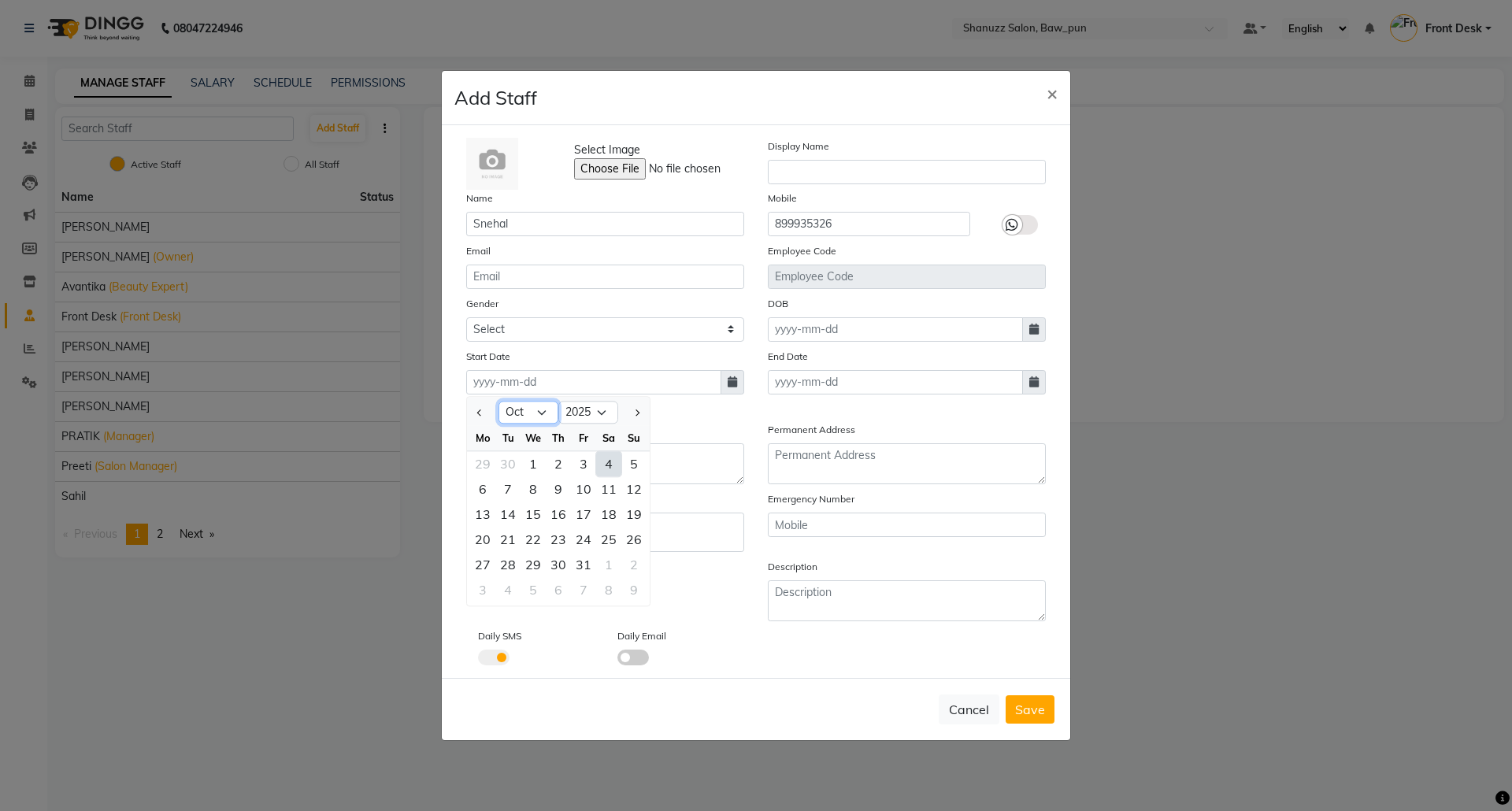
click at [511, 413] on select "Jan Feb Mar Apr May Jun Jul Aug Sep Oct Nov Dec" at bounding box center [528, 413] width 60 height 24
click at [498, 401] on select "Jan Feb Mar Apr May Jun Jul Aug Sep Oct Nov Dec" at bounding box center [528, 413] width 60 height 24
click at [580, 409] on select "2015 2016 2017 2018 2019 2020 2021 2022 2023 2024 2025 2026 2027 2028 2029 2030…" at bounding box center [589, 413] width 60 height 24
click at [474, 413] on button "Previous month" at bounding box center [480, 413] width 13 height 25
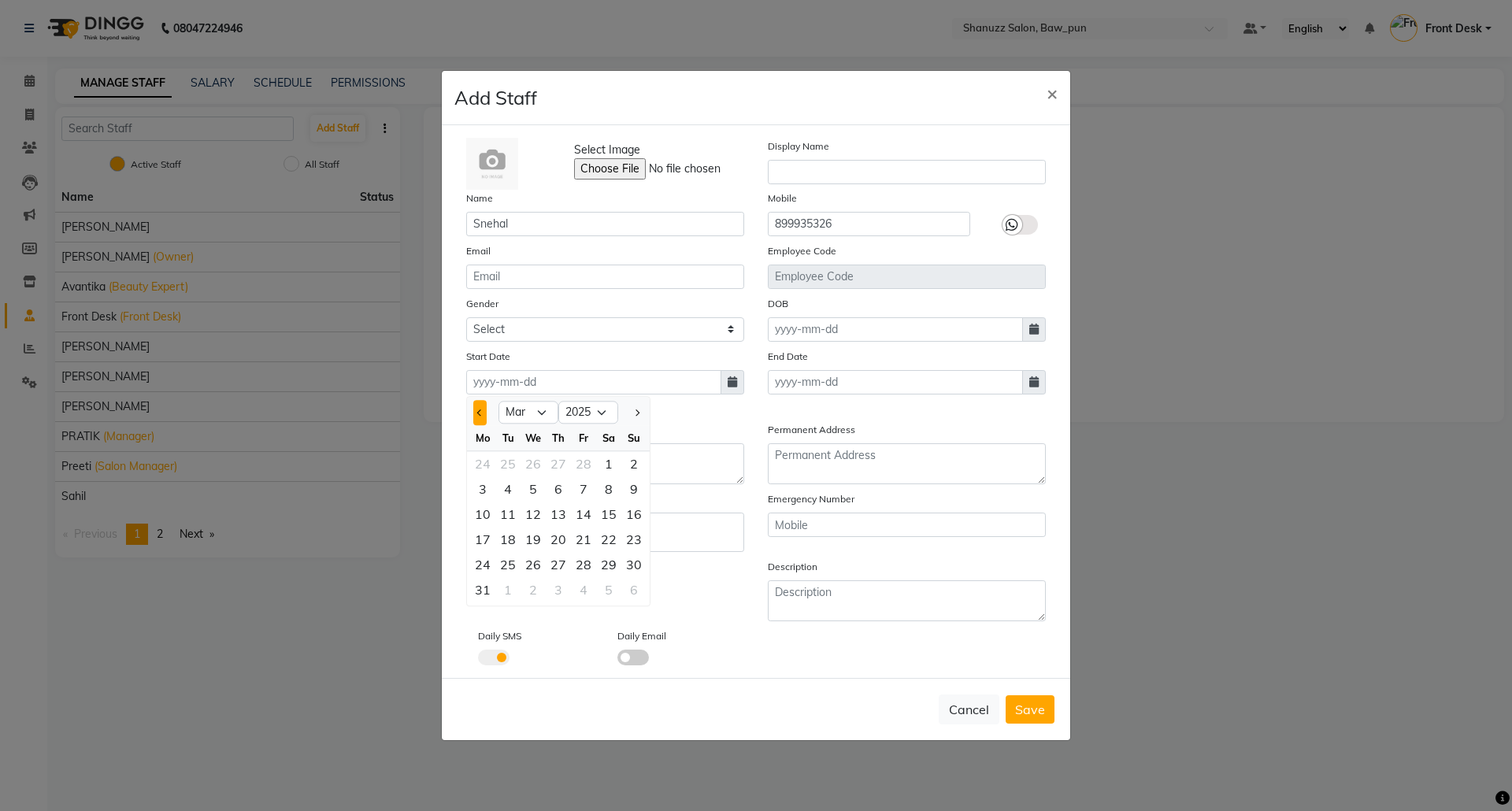
click at [474, 413] on button "Previous month" at bounding box center [480, 413] width 13 height 25
select select "12"
select select "2024"
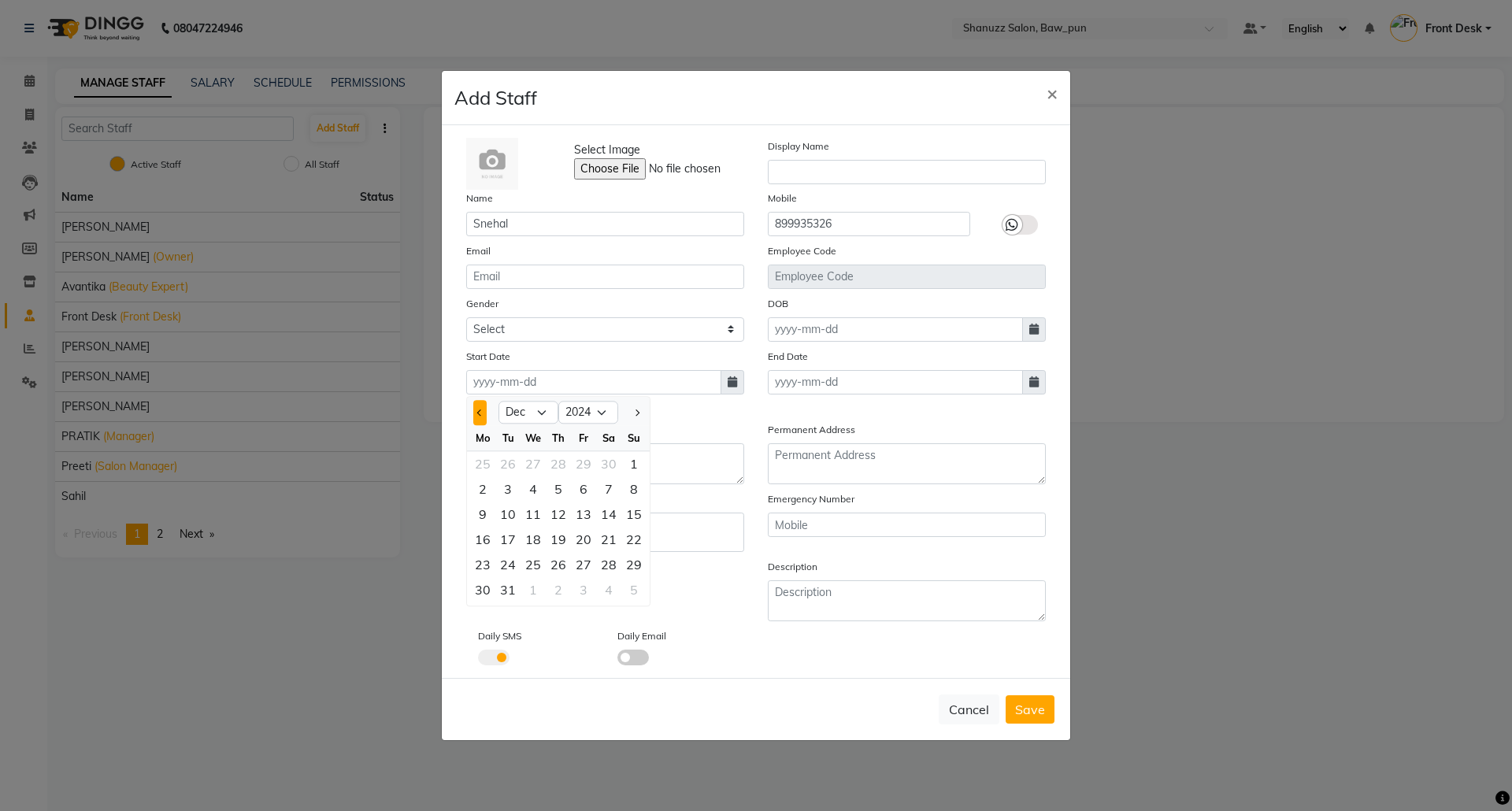
click at [474, 413] on button "Previous month" at bounding box center [480, 413] width 13 height 25
select select "11"
click at [741, 381] on span at bounding box center [732, 383] width 24 height 25
click at [732, 385] on icon at bounding box center [732, 381] width 9 height 11
select select "10"
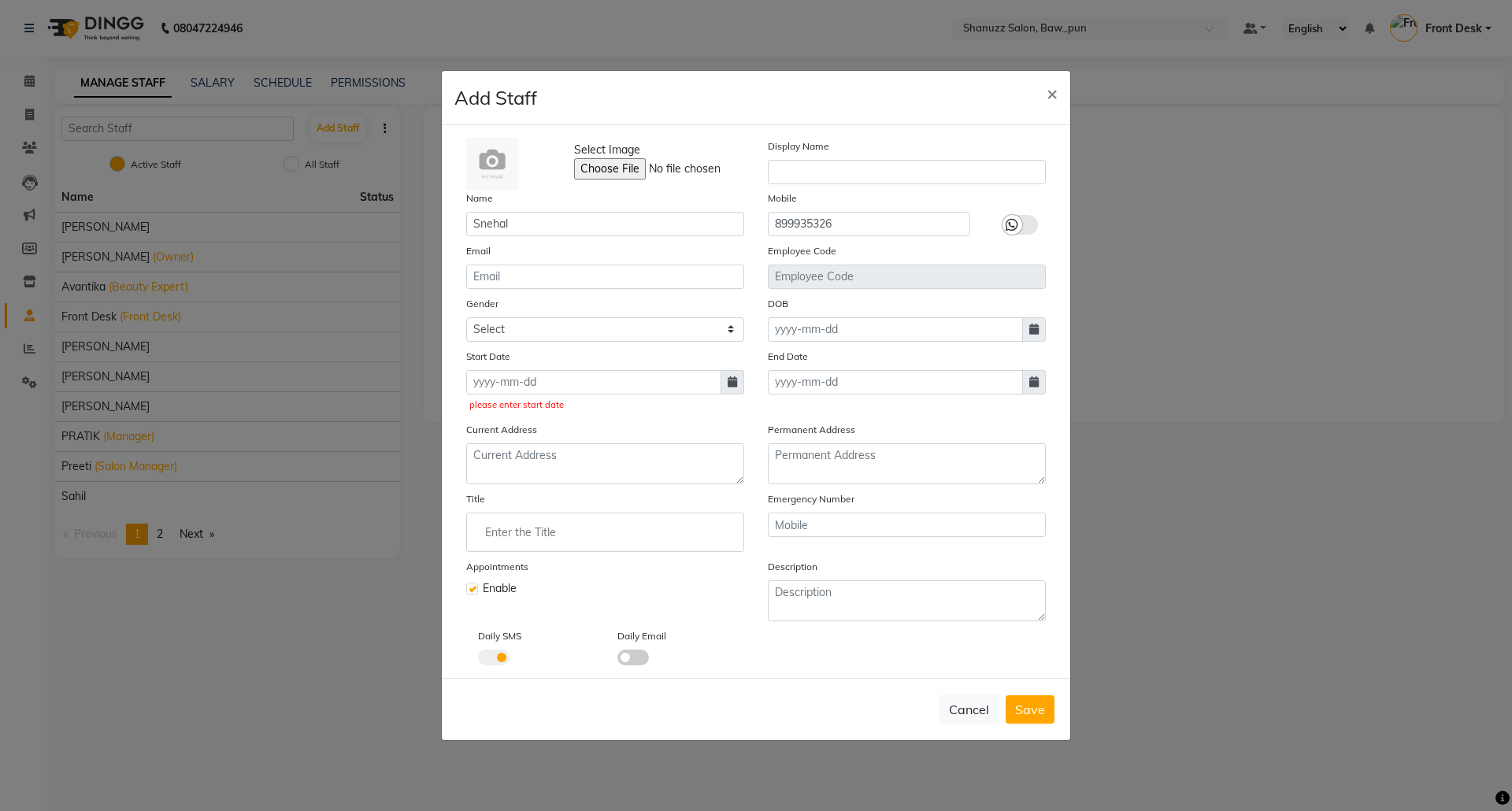
select select "2025"
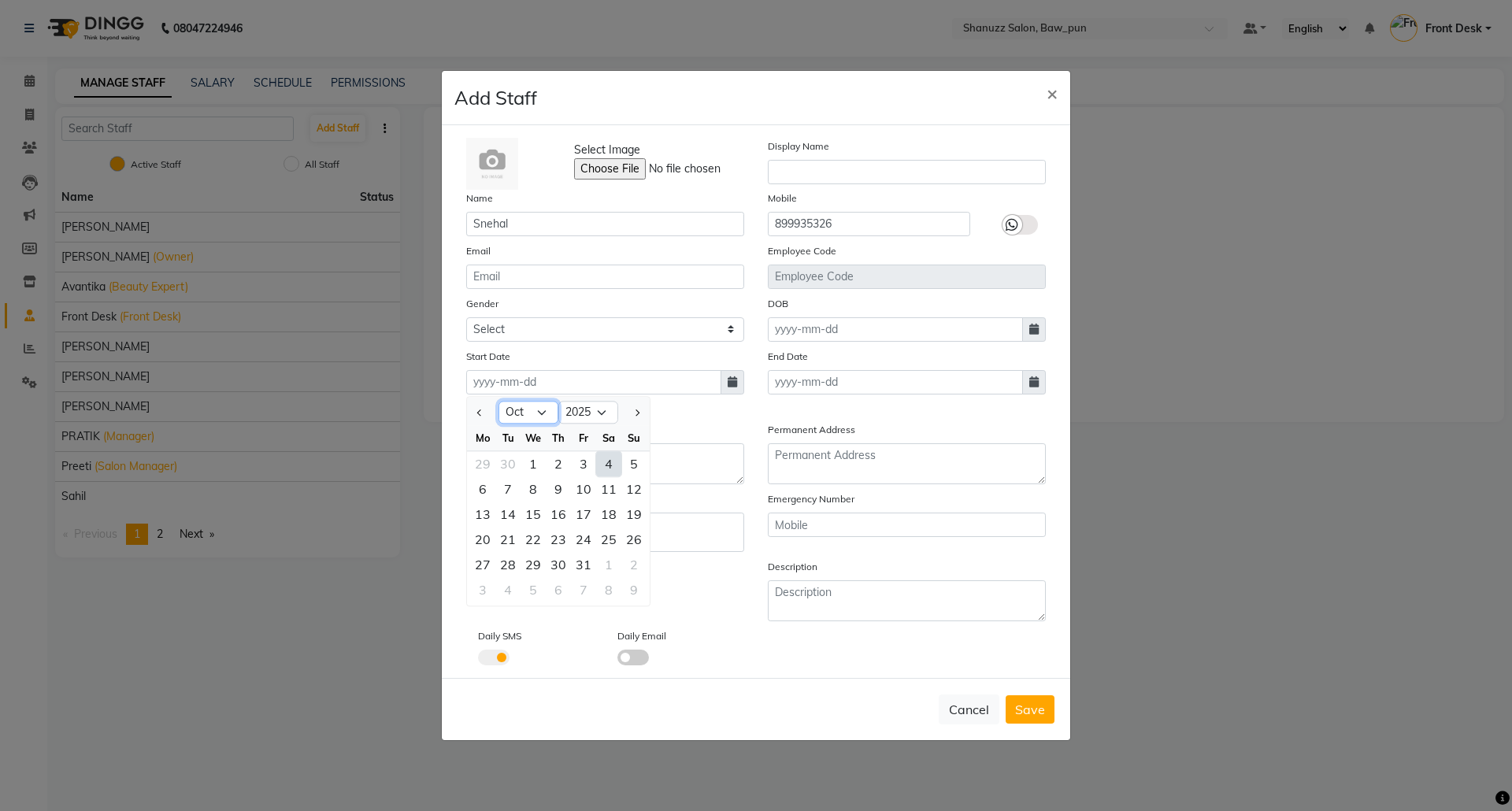
drag, startPoint x: 524, startPoint y: 401, endPoint x: 524, endPoint y: 411, distance: 10.0
click at [524, 401] on select "Jan Feb Mar Apr May Jun Jul Aug Sep Oct Nov Dec" at bounding box center [528, 413] width 60 height 24
click at [498, 401] on select "Jan Feb Mar Apr May Jun Jul Aug Sep Oct Nov Dec" at bounding box center [528, 413] width 60 height 24
click at [593, 414] on select "2015 2016 2017 2018 2019 2020 2021 2022 2023 2024 2025 2026 2027 2028 2029 2030…" at bounding box center [589, 413] width 60 height 24
click at [643, 410] on button "Next month" at bounding box center [637, 413] width 13 height 25
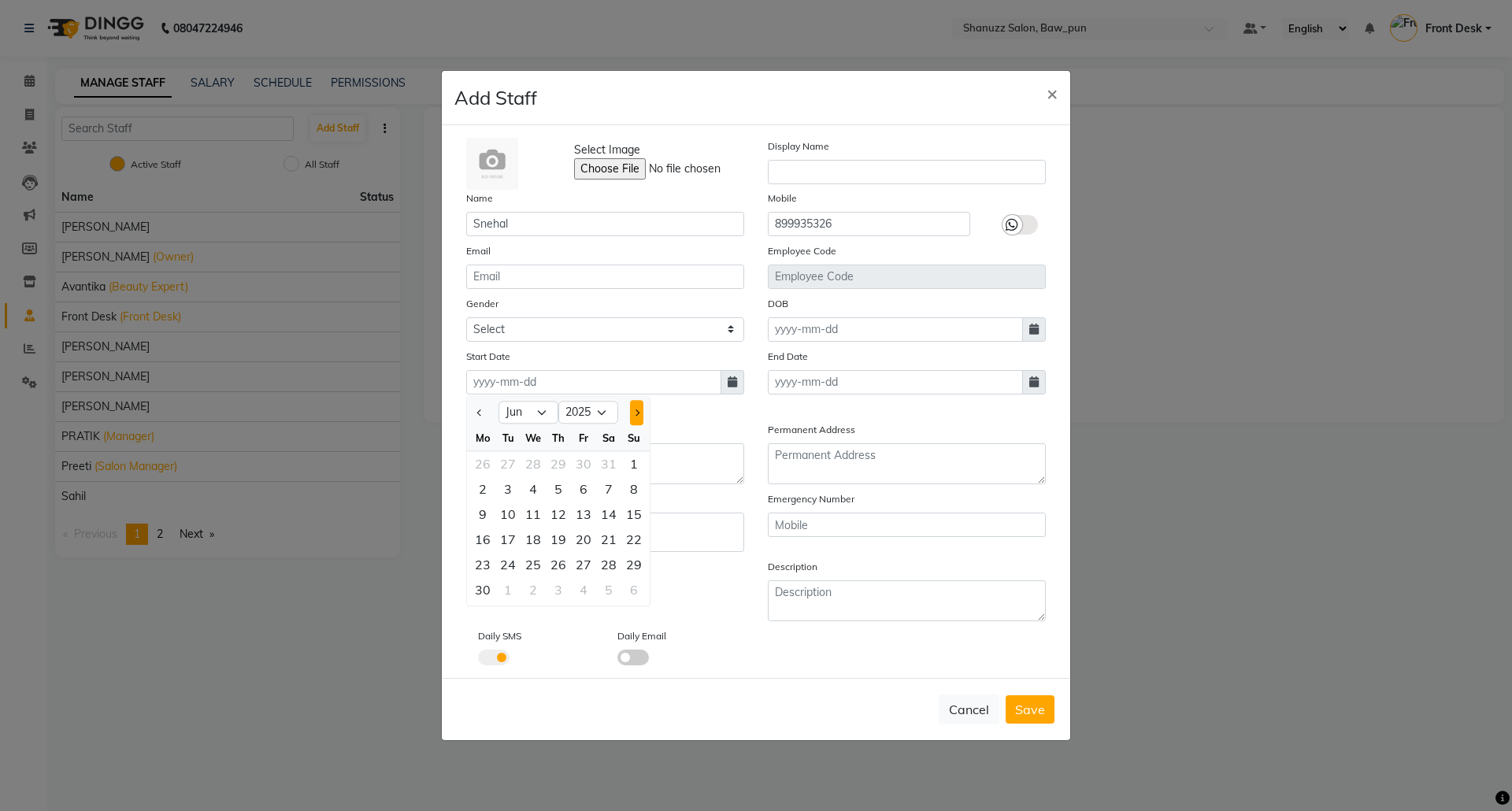
click at [643, 410] on button "Next month" at bounding box center [637, 413] width 13 height 25
click at [483, 410] on span "Previous month" at bounding box center [480, 413] width 7 height 7
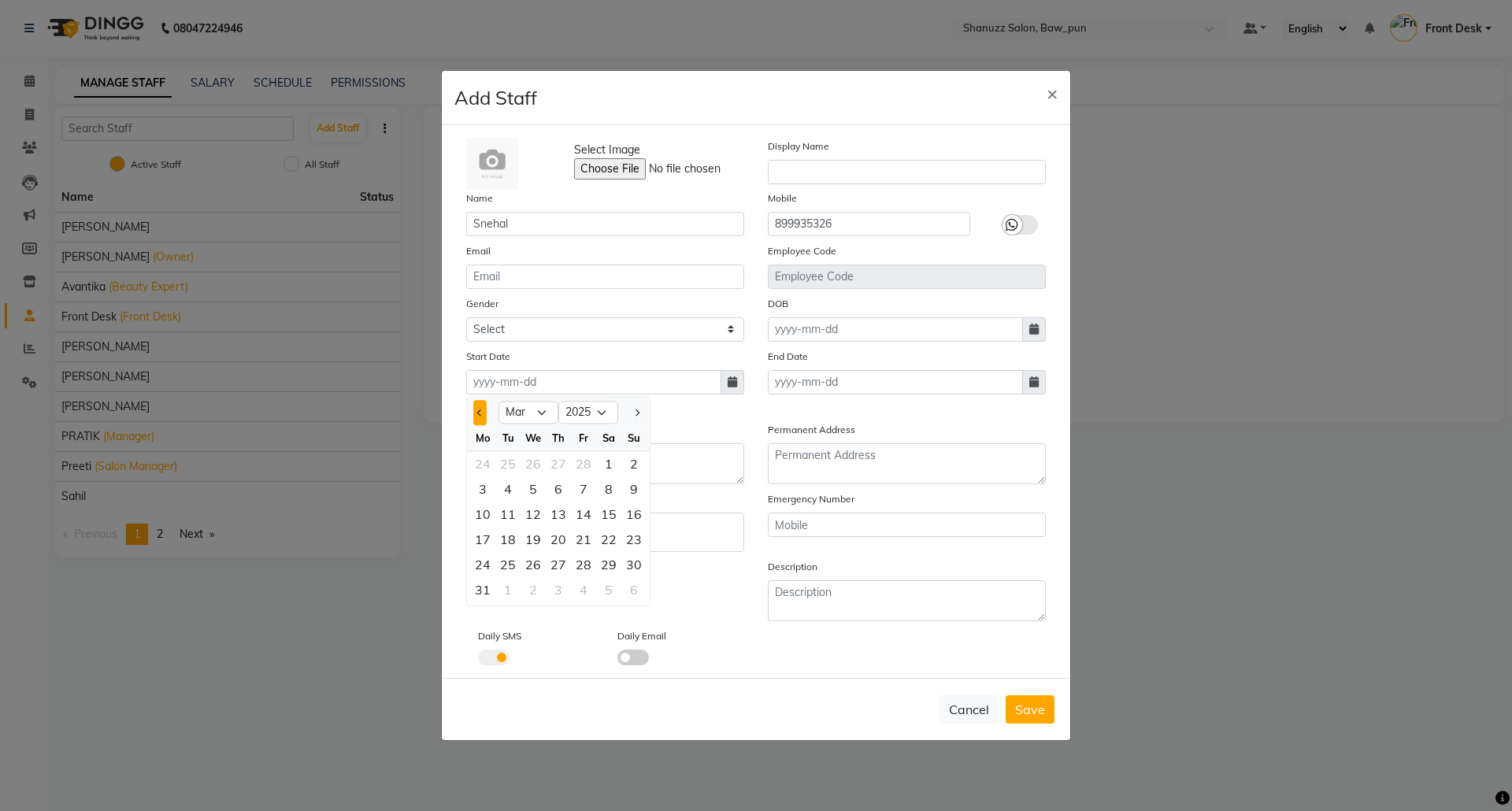
click at [483, 410] on span "Previous month" at bounding box center [480, 413] width 7 height 7
click at [482, 409] on span "Previous month" at bounding box center [480, 413] width 7 height 7
select select "12"
select select "2024"
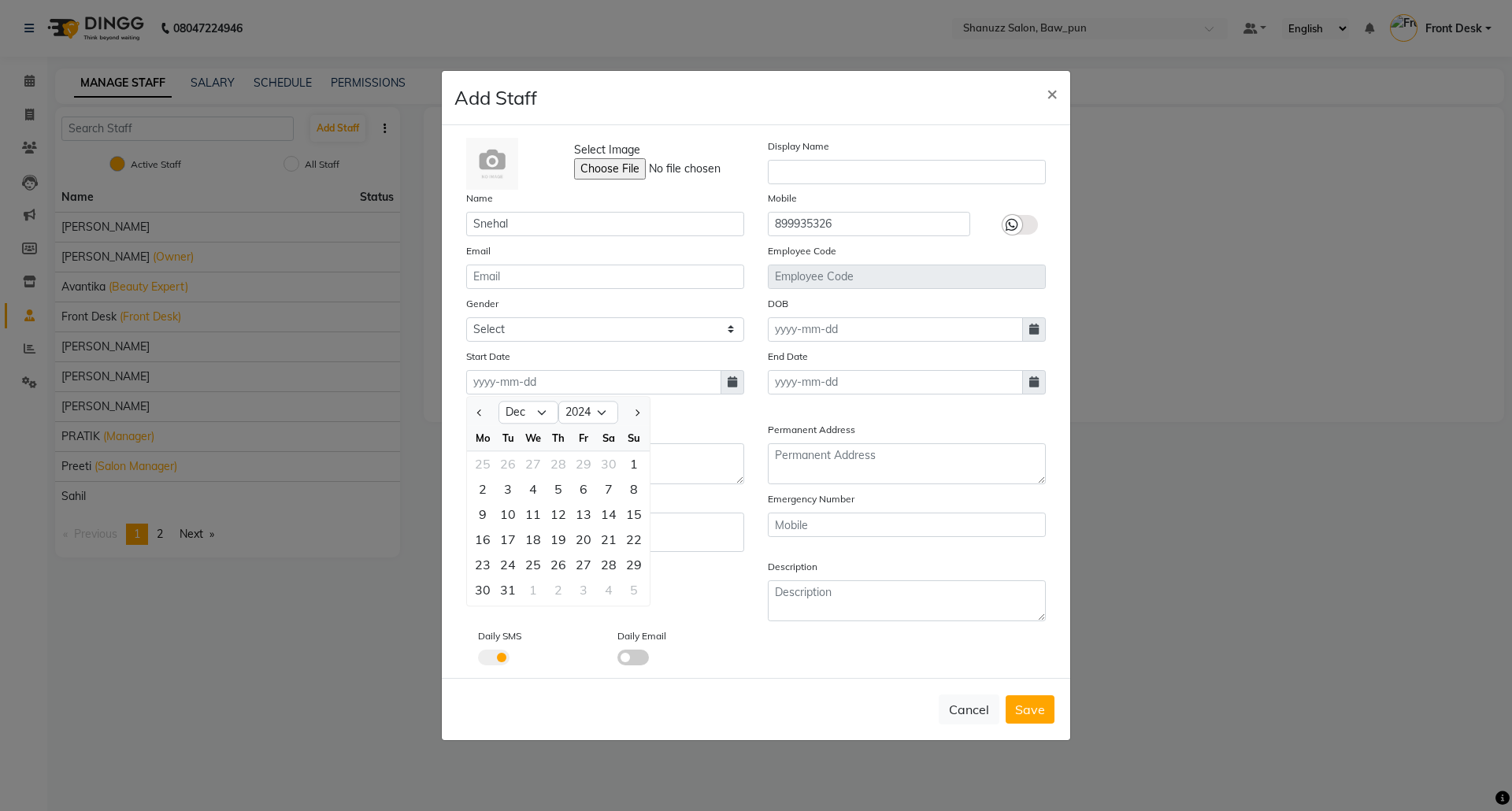
click at [718, 410] on div "please enter start date" at bounding box center [605, 405] width 271 height 13
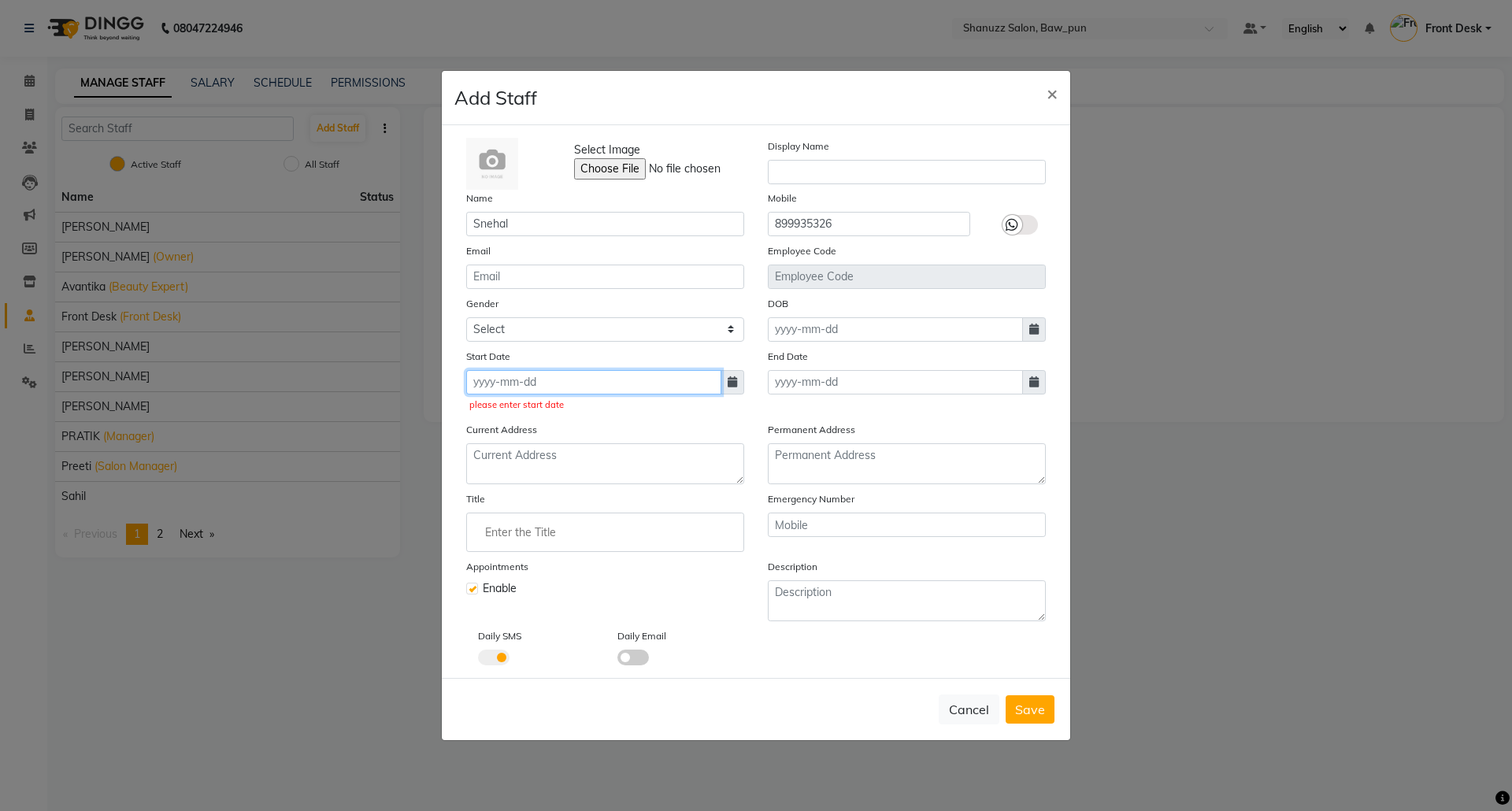
click at [568, 381] on input at bounding box center [594, 383] width 255 height 25
select select "10"
select select "2025"
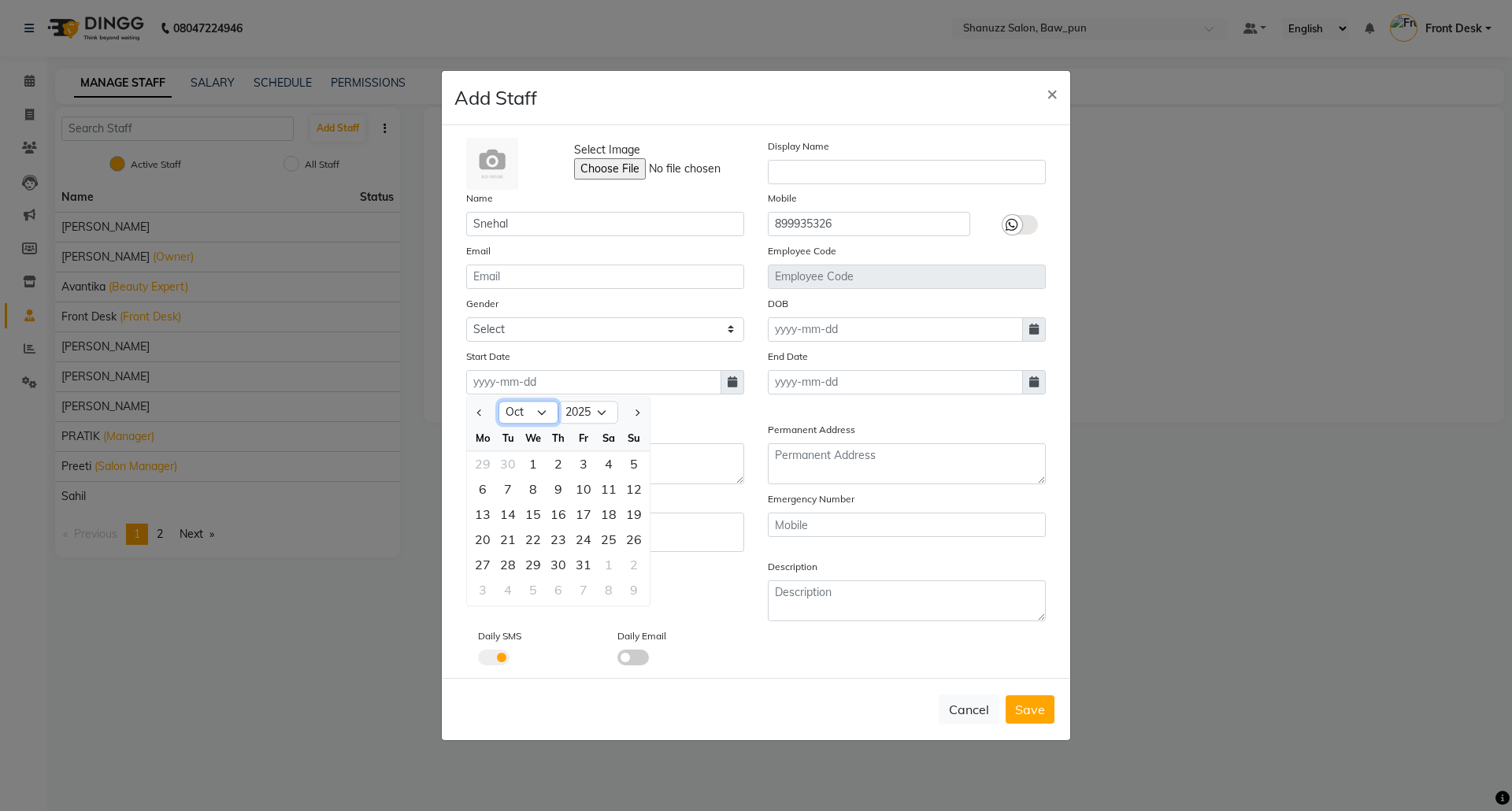
click at [506, 417] on select "Jan Feb Mar Apr May Jun Jul Aug Sep Oct Nov Dec" at bounding box center [528, 413] width 60 height 24
click at [723, 422] on div "Current Address" at bounding box center [605, 453] width 302 height 63
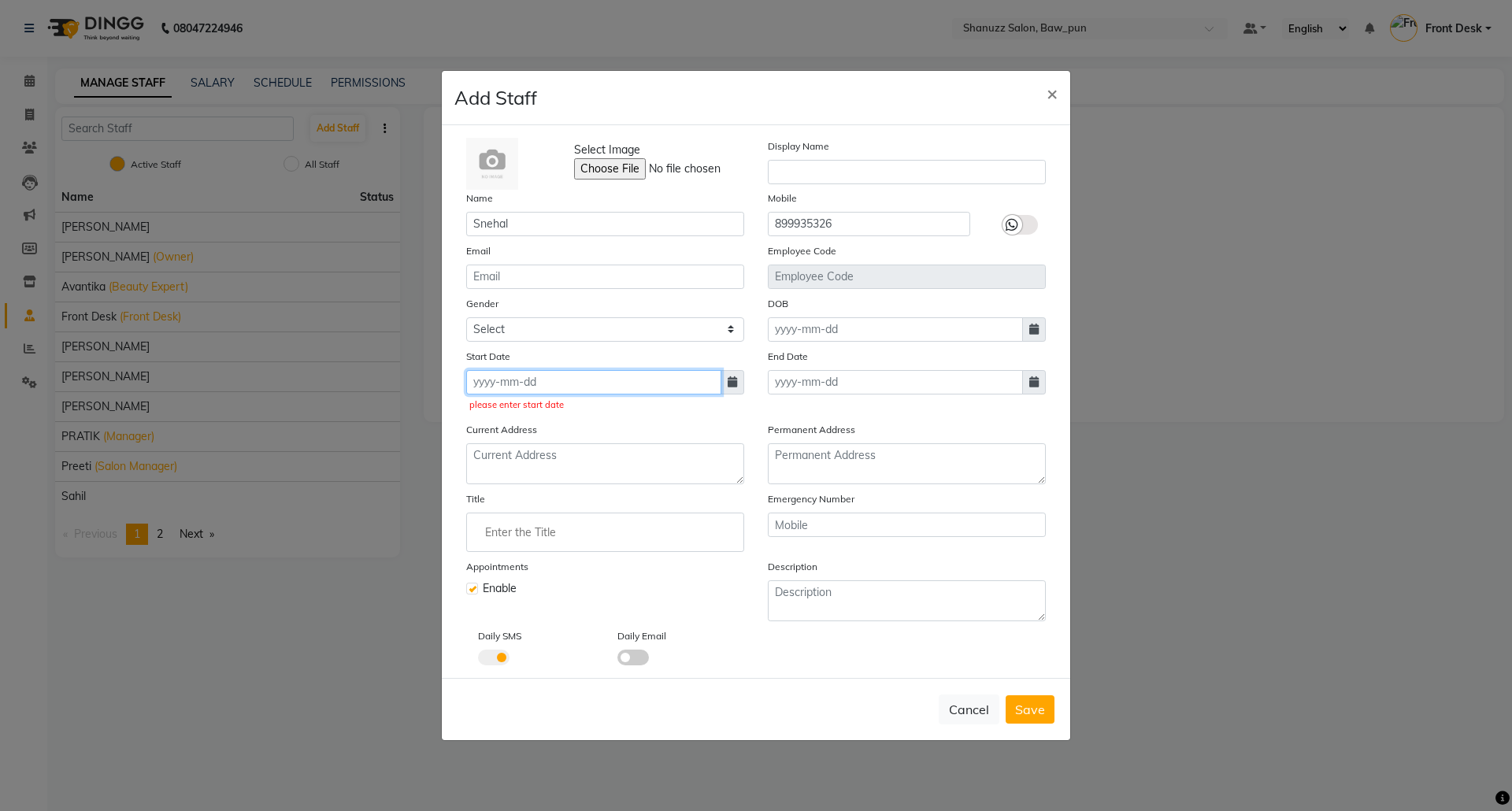
click at [522, 383] on input at bounding box center [594, 383] width 255 height 25
select select "10"
select select "2025"
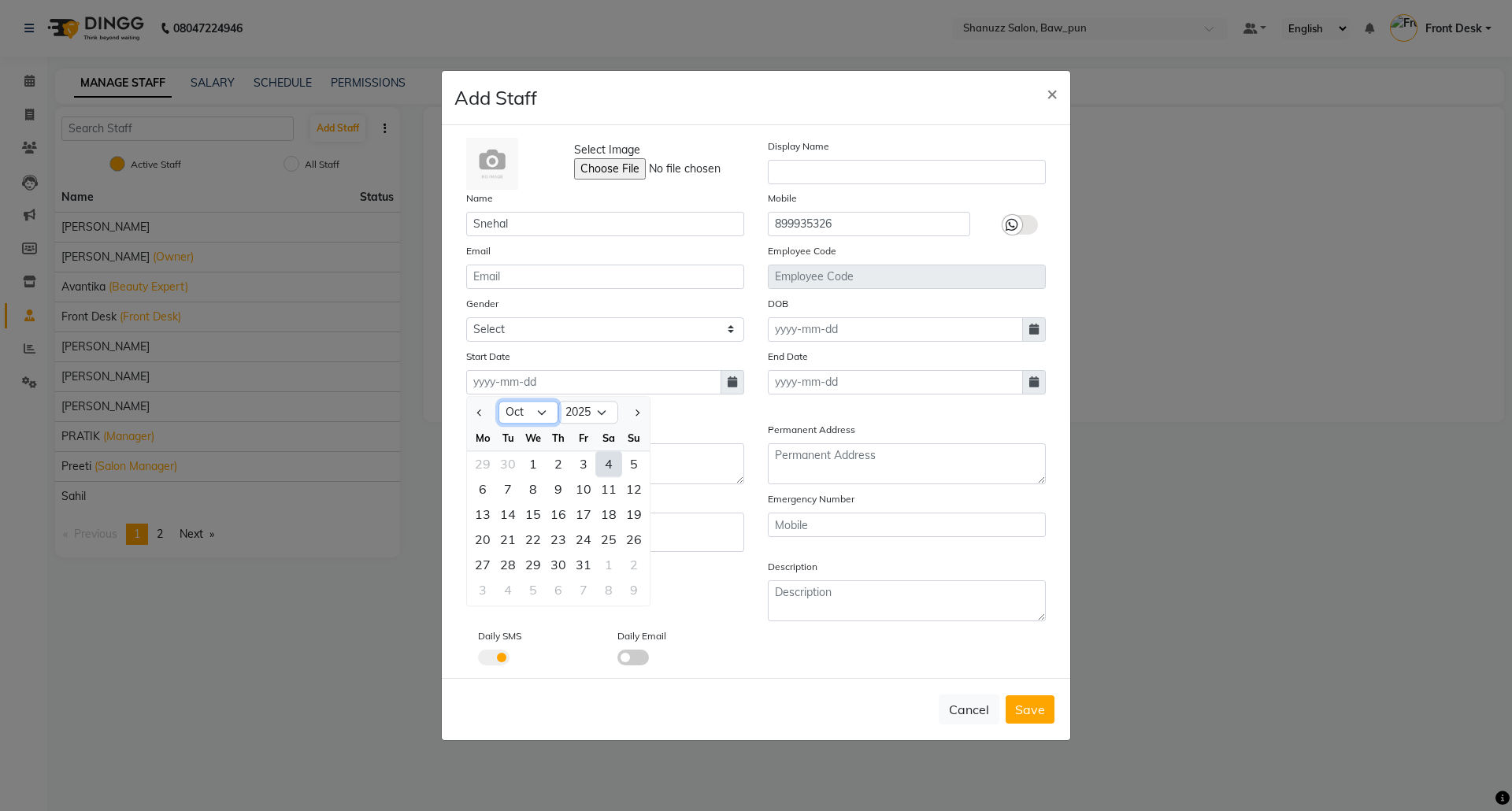
click at [521, 413] on select "Jan Feb Mar Apr May Jun Jul Aug Sep Oct Nov Dec" at bounding box center [528, 413] width 60 height 24
select select "9"
click at [498, 401] on select "Jan Feb Mar Apr May Jun Jul Aug Sep Oct Nov Dec" at bounding box center [528, 413] width 60 height 24
click at [485, 565] on div "29" at bounding box center [483, 565] width 25 height 25
type input "29-09-2025"
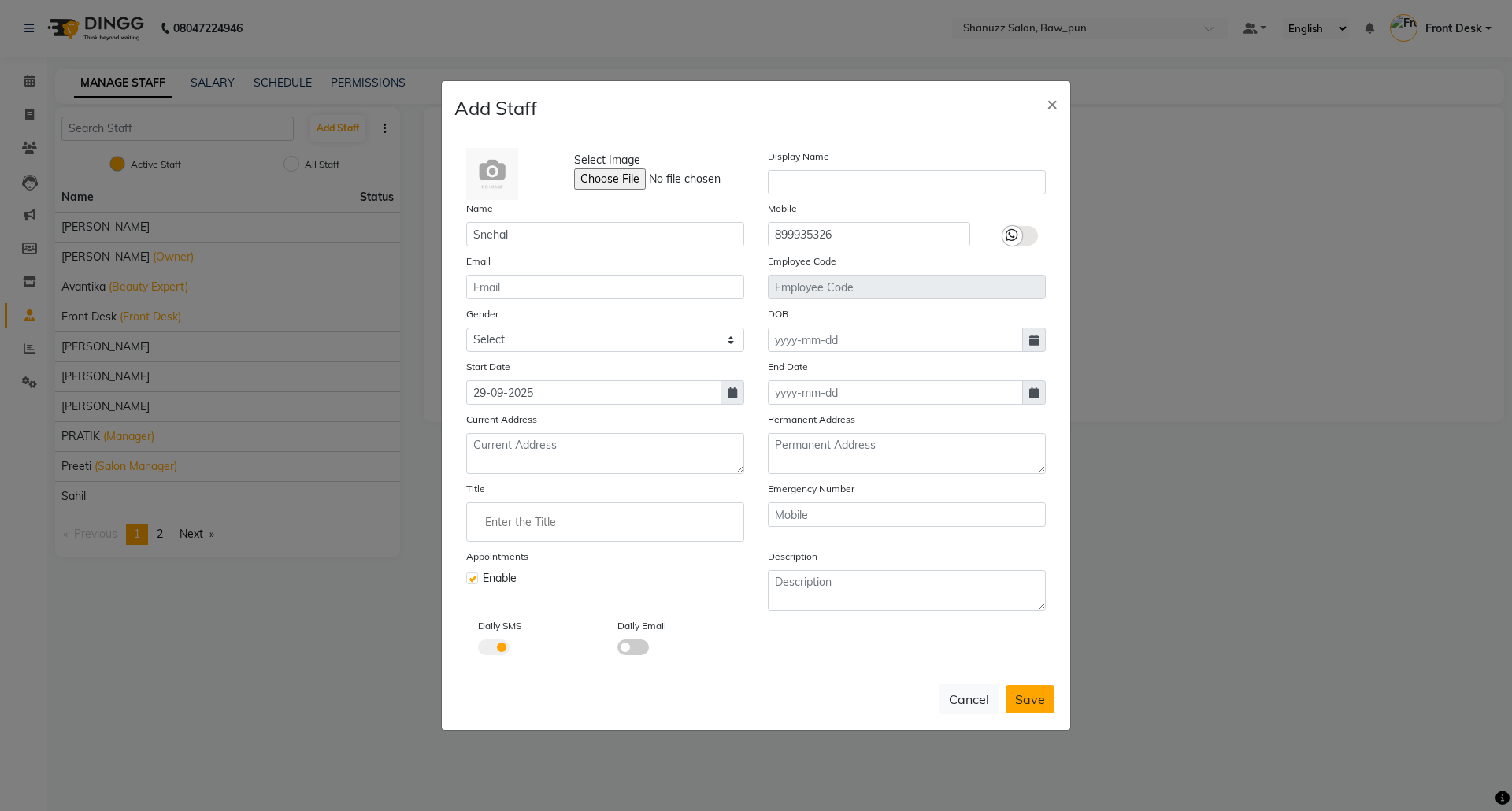
click at [1035, 692] on span "Save" at bounding box center [1030, 699] width 30 height 16
select select
checkbox input "false"
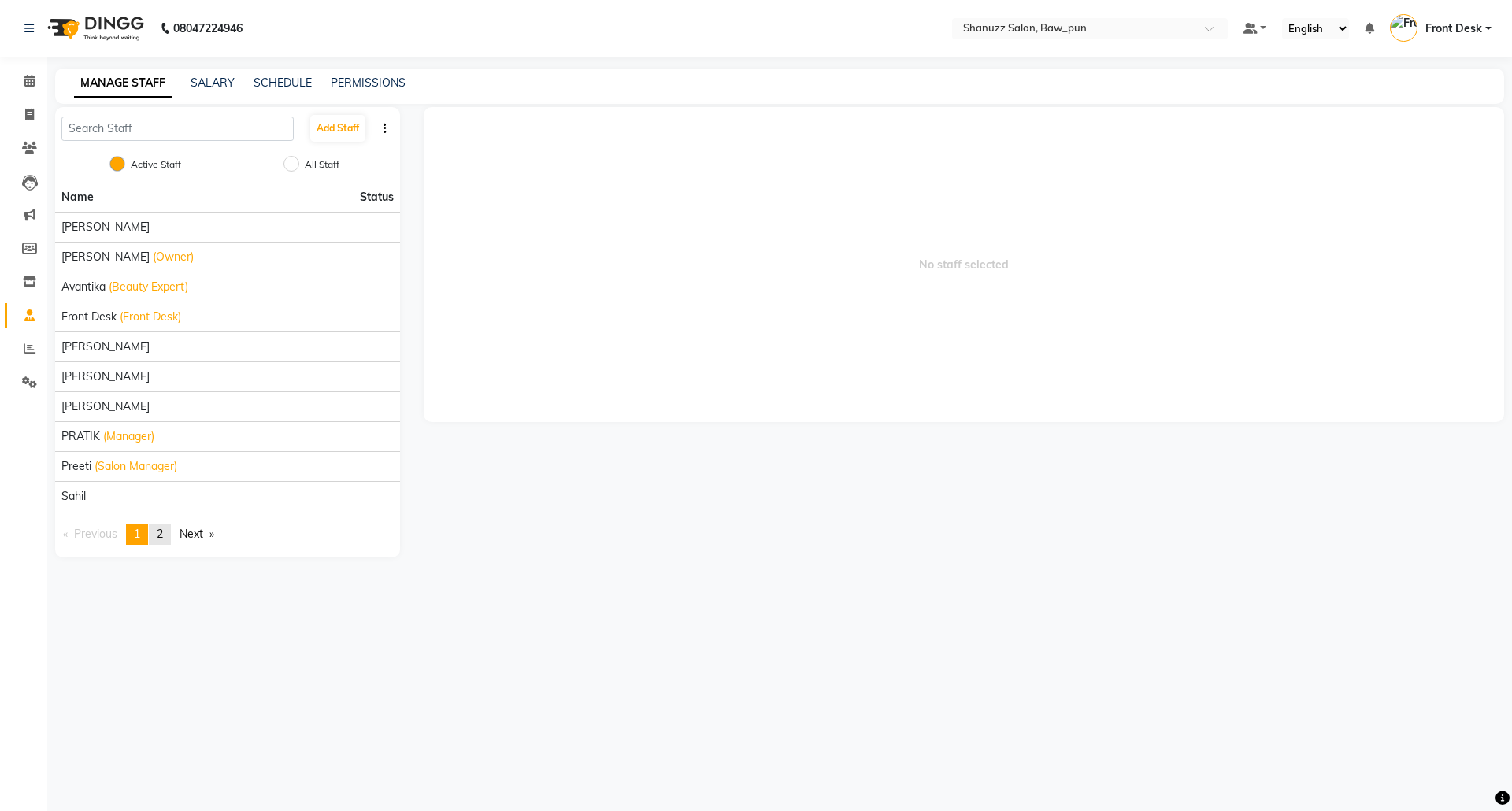
click at [163, 532] on span "2" at bounding box center [160, 533] width 7 height 14
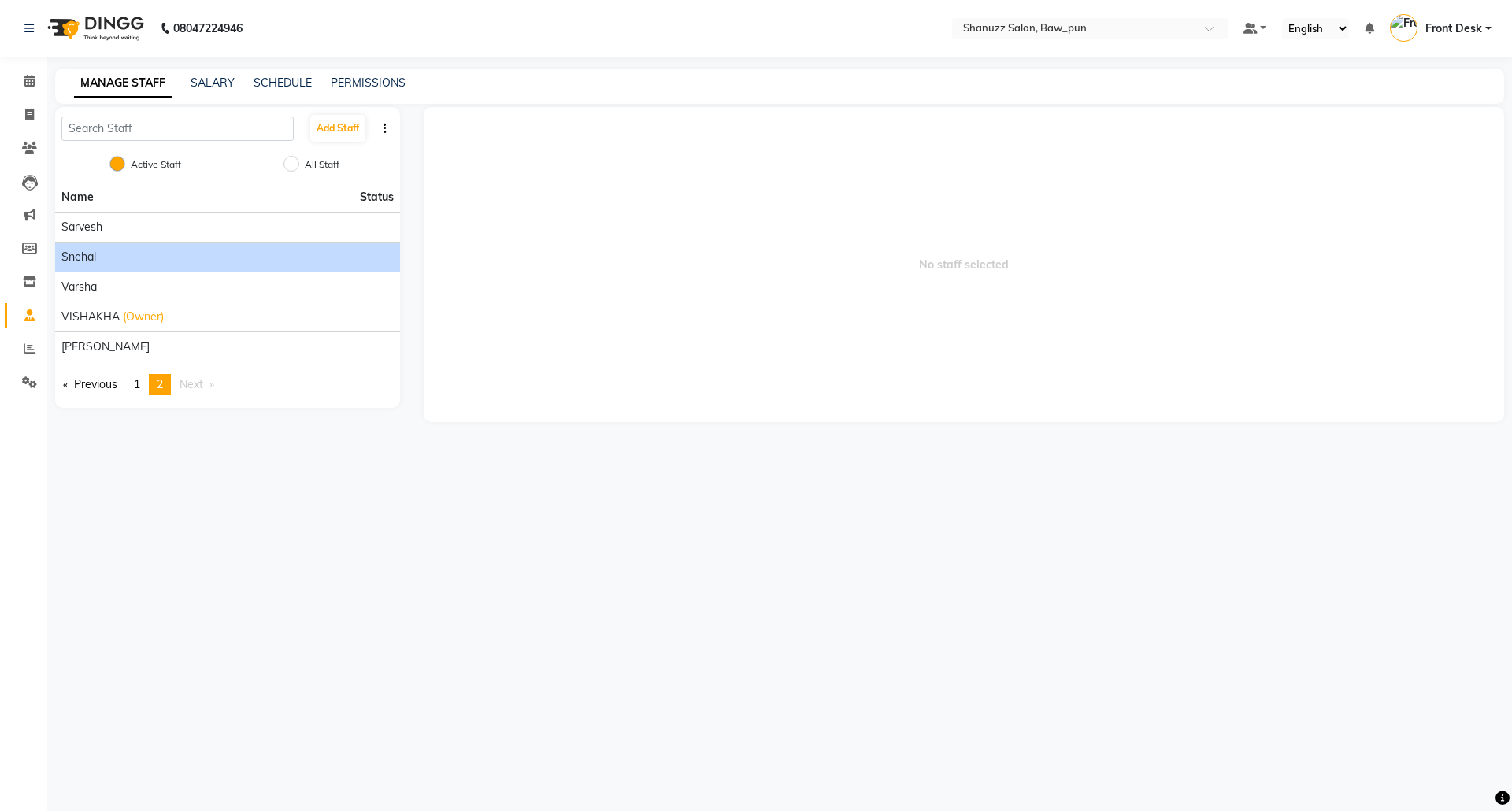
drag, startPoint x: 124, startPoint y: 256, endPoint x: 136, endPoint y: 265, distance: 15.0
click at [129, 261] on div "Snehal" at bounding box center [227, 257] width 332 height 17
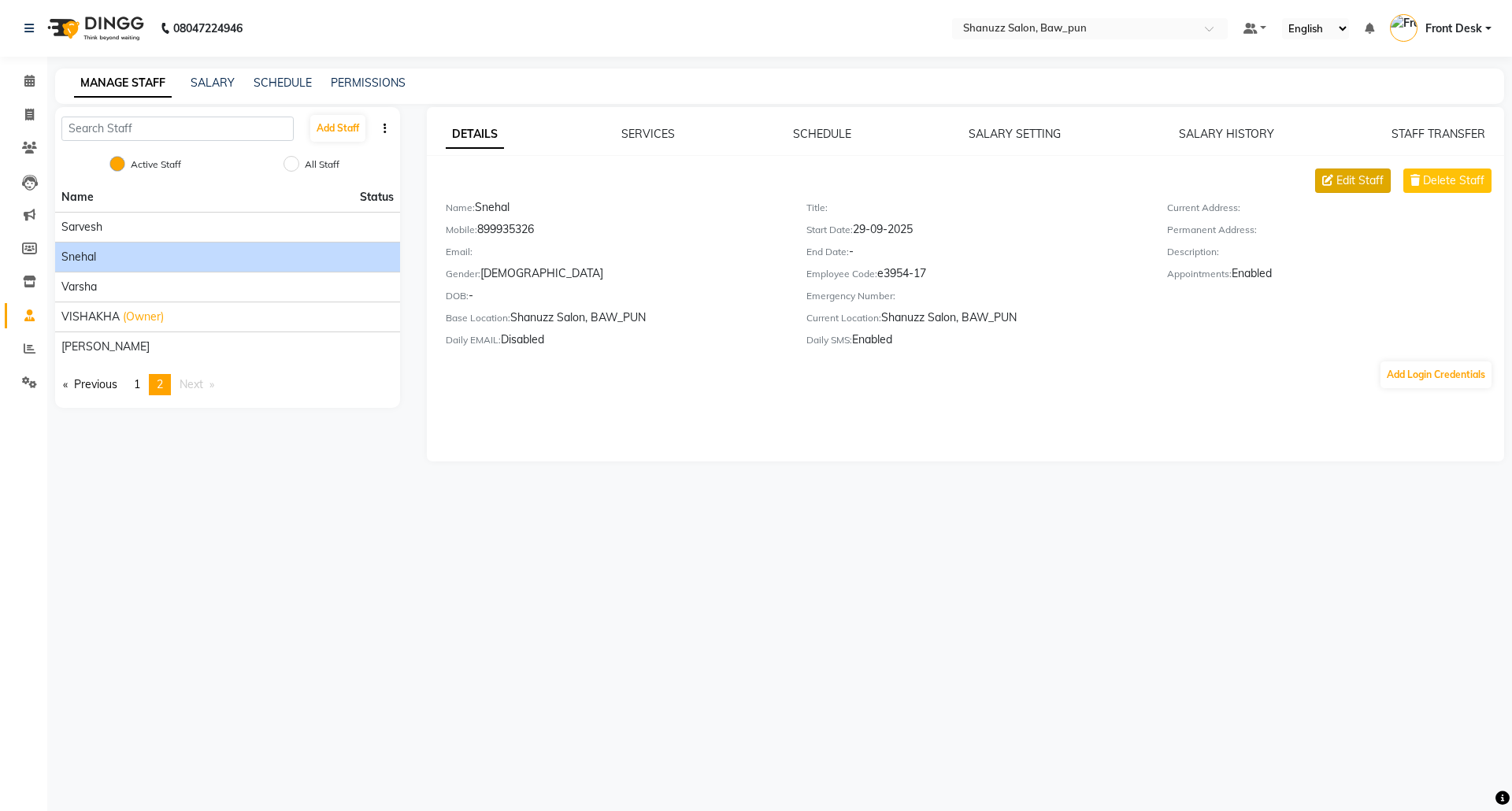
click at [1359, 184] on span "Edit Staff" at bounding box center [1360, 181] width 47 height 17
select select "female"
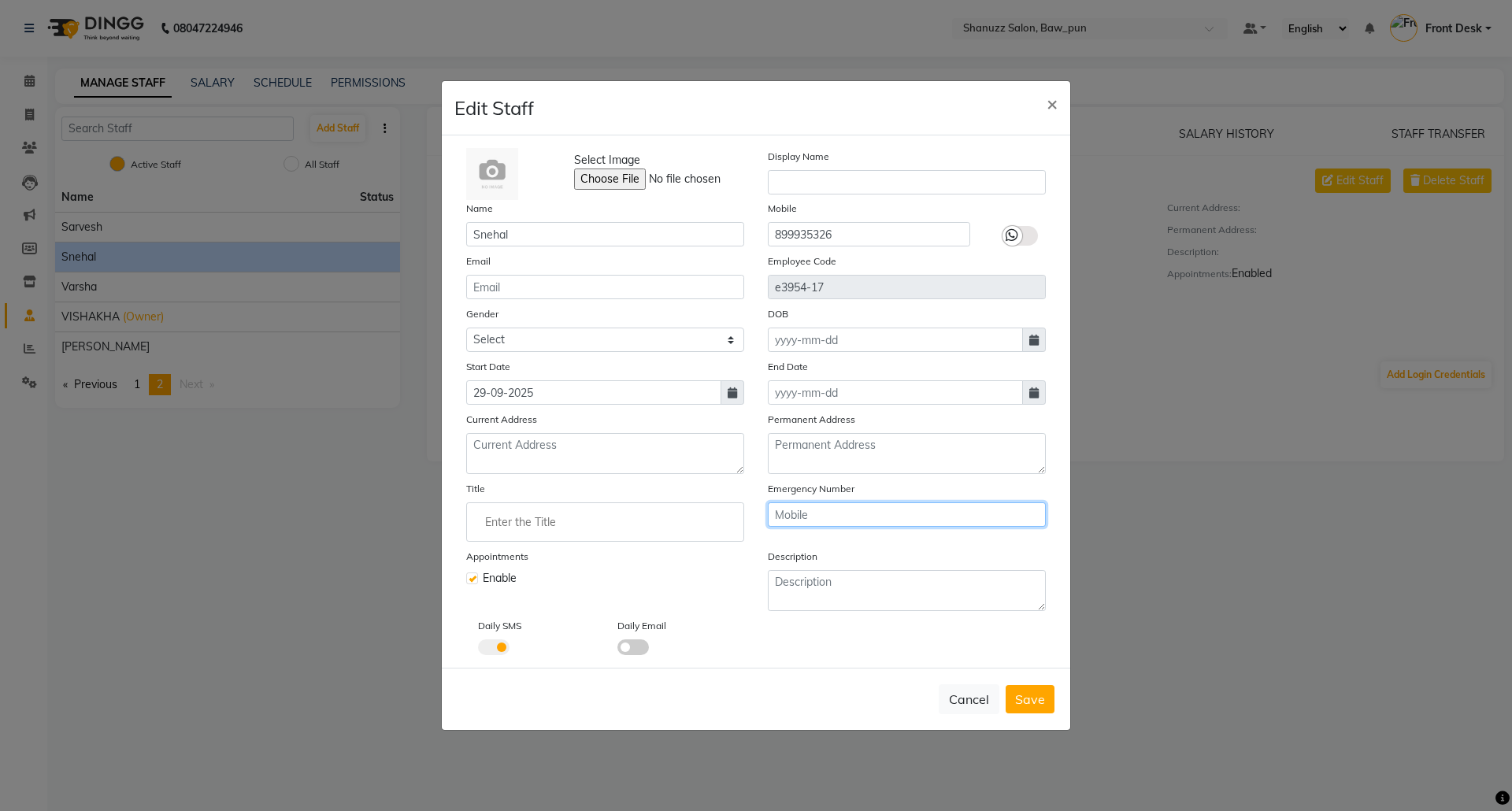
click at [880, 504] on input "text" at bounding box center [907, 515] width 278 height 25
click at [531, 527] on input "Enter the Title" at bounding box center [605, 522] width 264 height 31
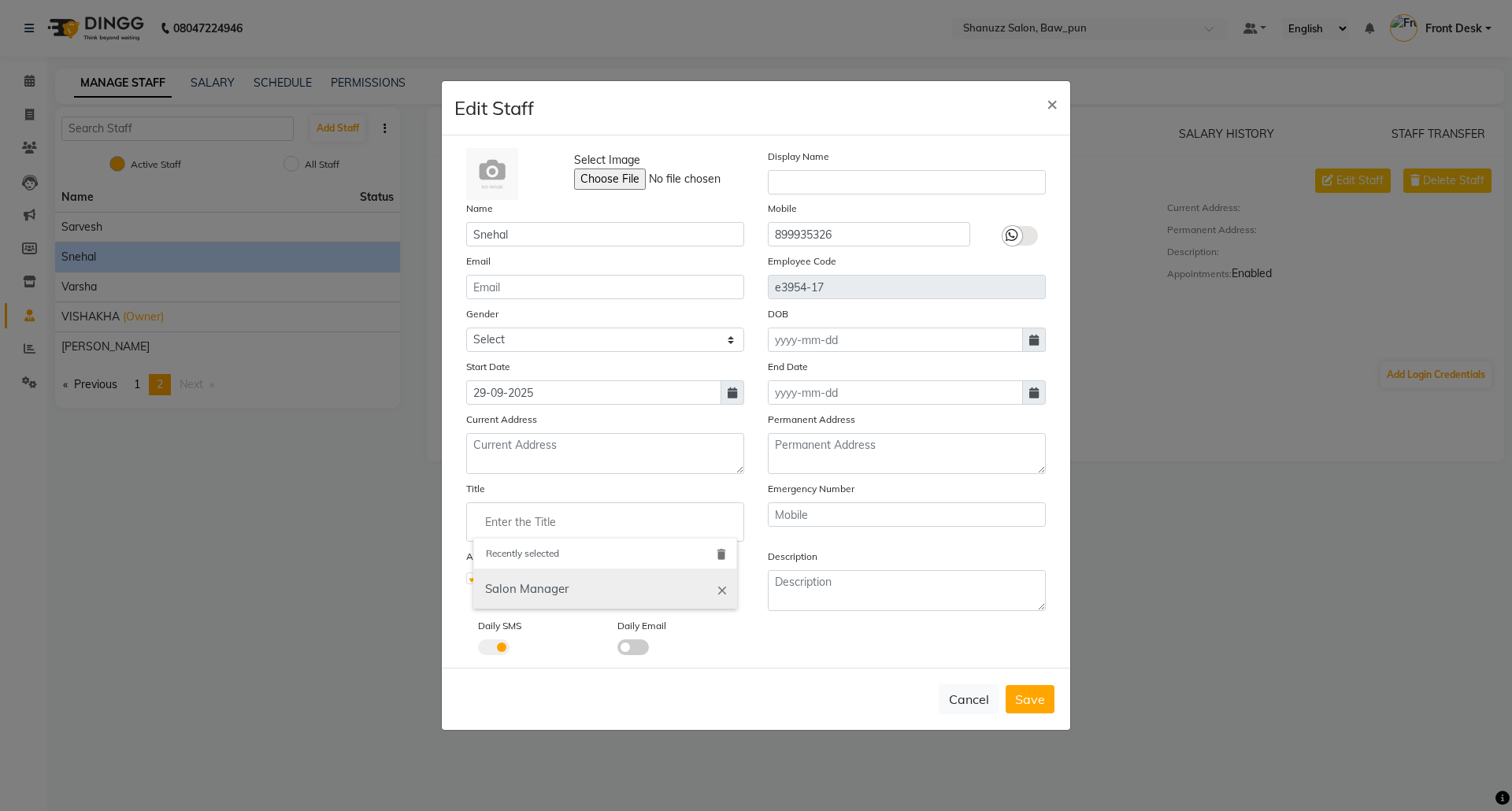
click at [555, 580] on link "Salon Manager" at bounding box center [605, 589] width 264 height 41
type input "Salon Manager"
click at [1046, 693] on button "Save" at bounding box center [1030, 699] width 49 height 28
select select
checkbox input "false"
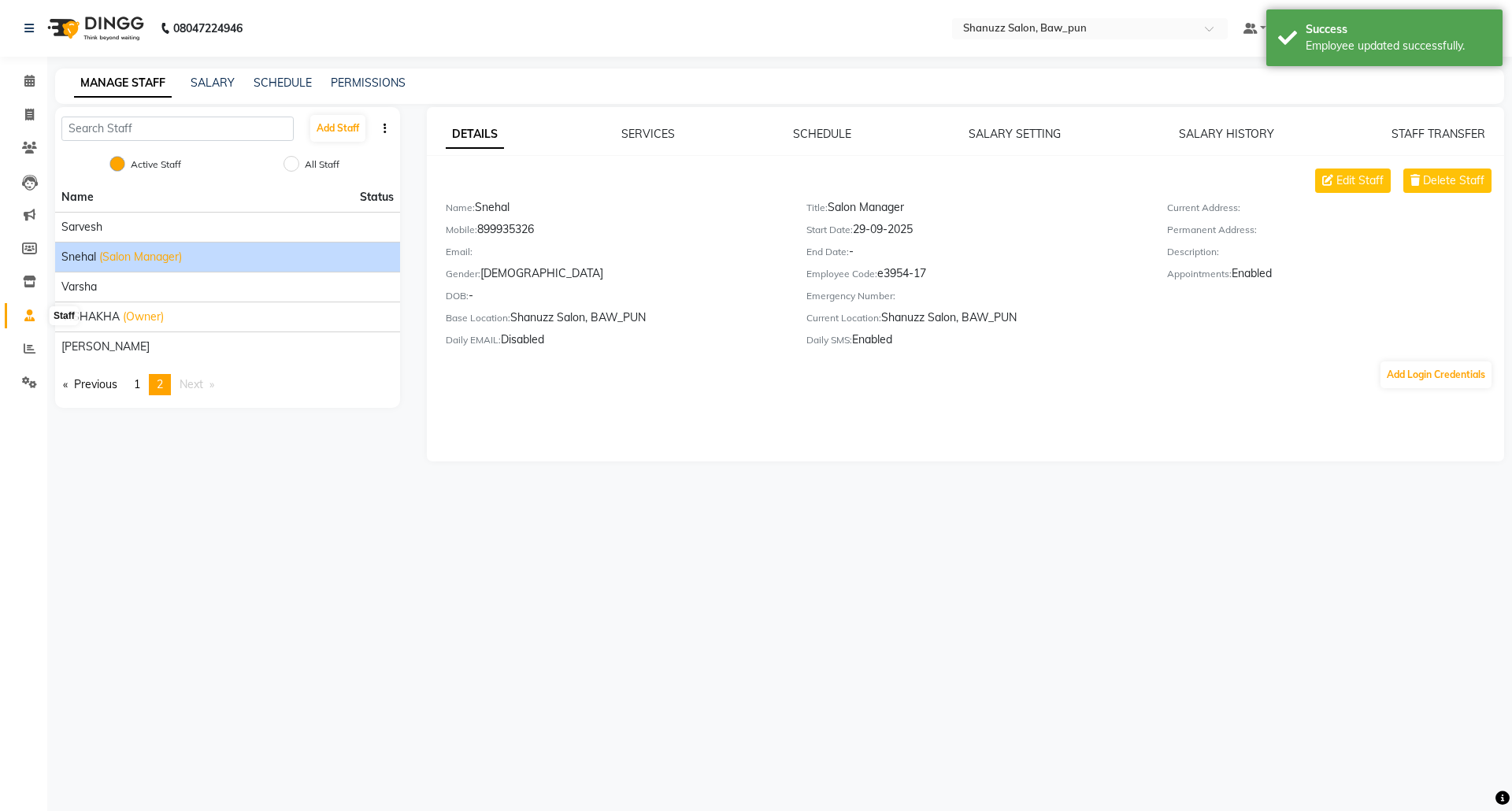
click at [35, 315] on span at bounding box center [29, 317] width 27 height 18
click at [35, 83] on span at bounding box center [29, 82] width 27 height 18
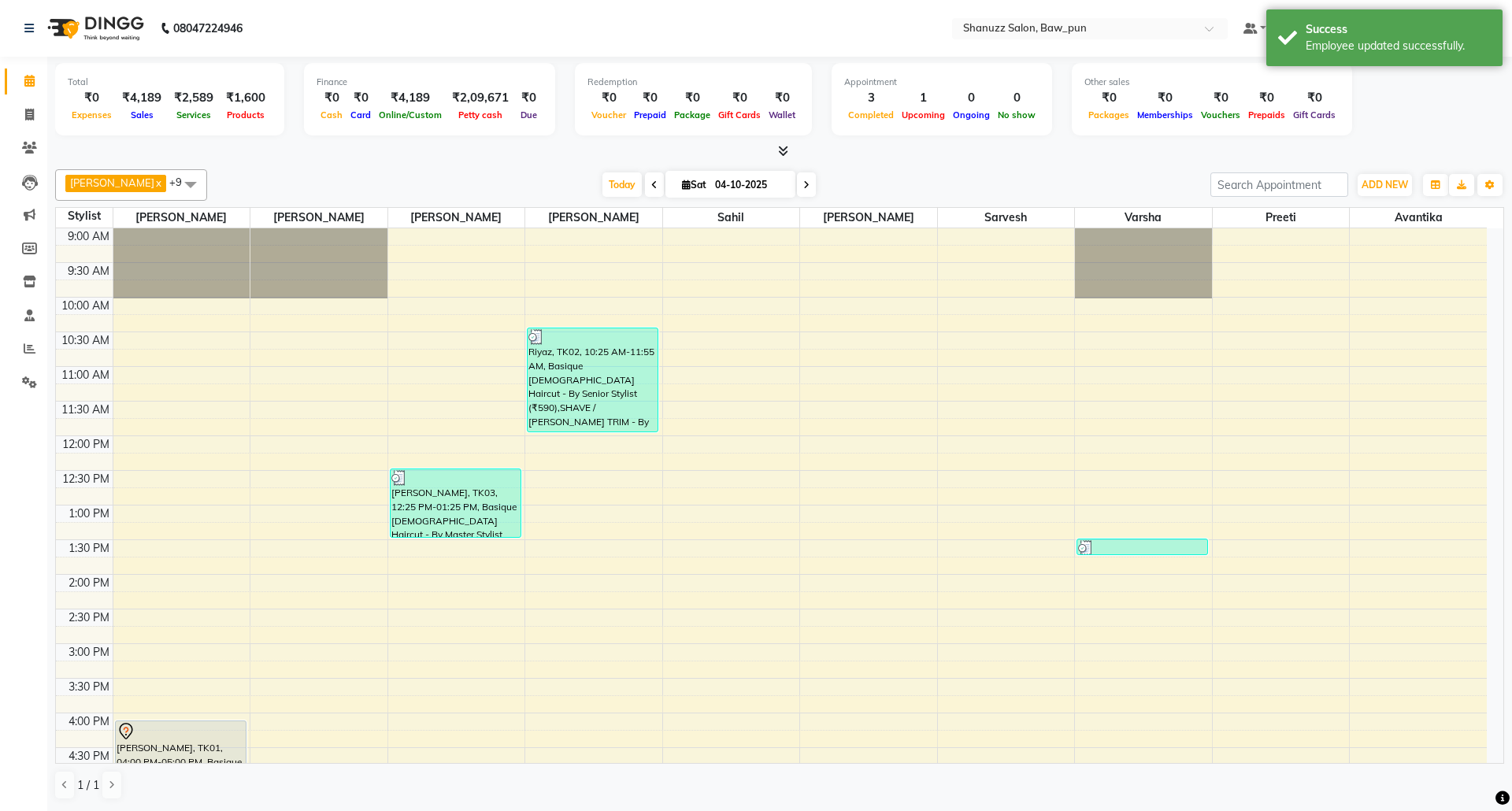
click at [175, 181] on span at bounding box center [191, 184] width 31 height 30
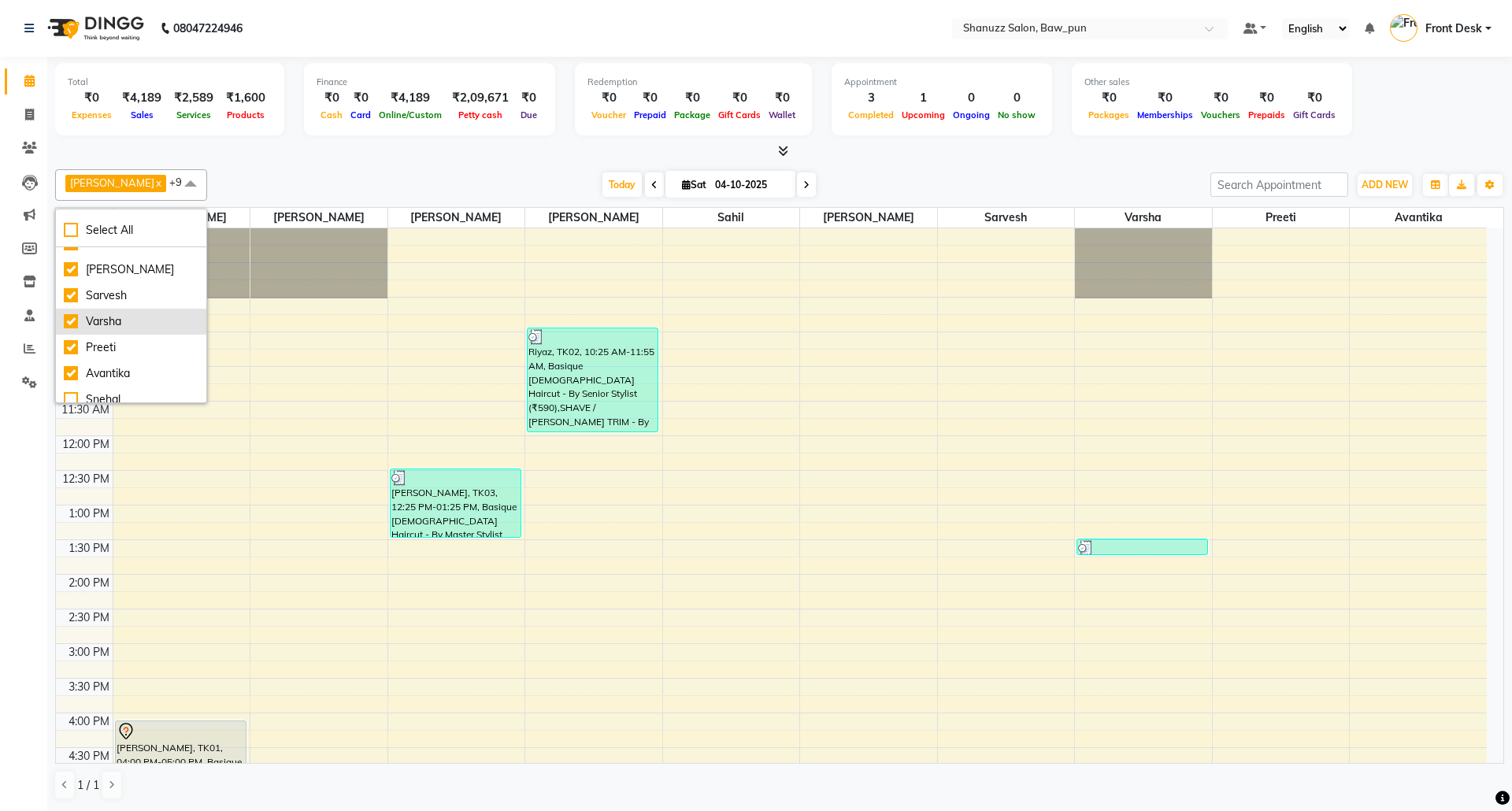
scroll to position [130, 0]
click at [71, 392] on div "Snehal" at bounding box center [131, 390] width 135 height 17
checkbox input "true"
click at [236, 168] on div "Adnan x Osama x Zeeshan x Mithlesh x Sahil x Mukund x Sarvesh x Varsha x Preeti…" at bounding box center [780, 484] width 1449 height 643
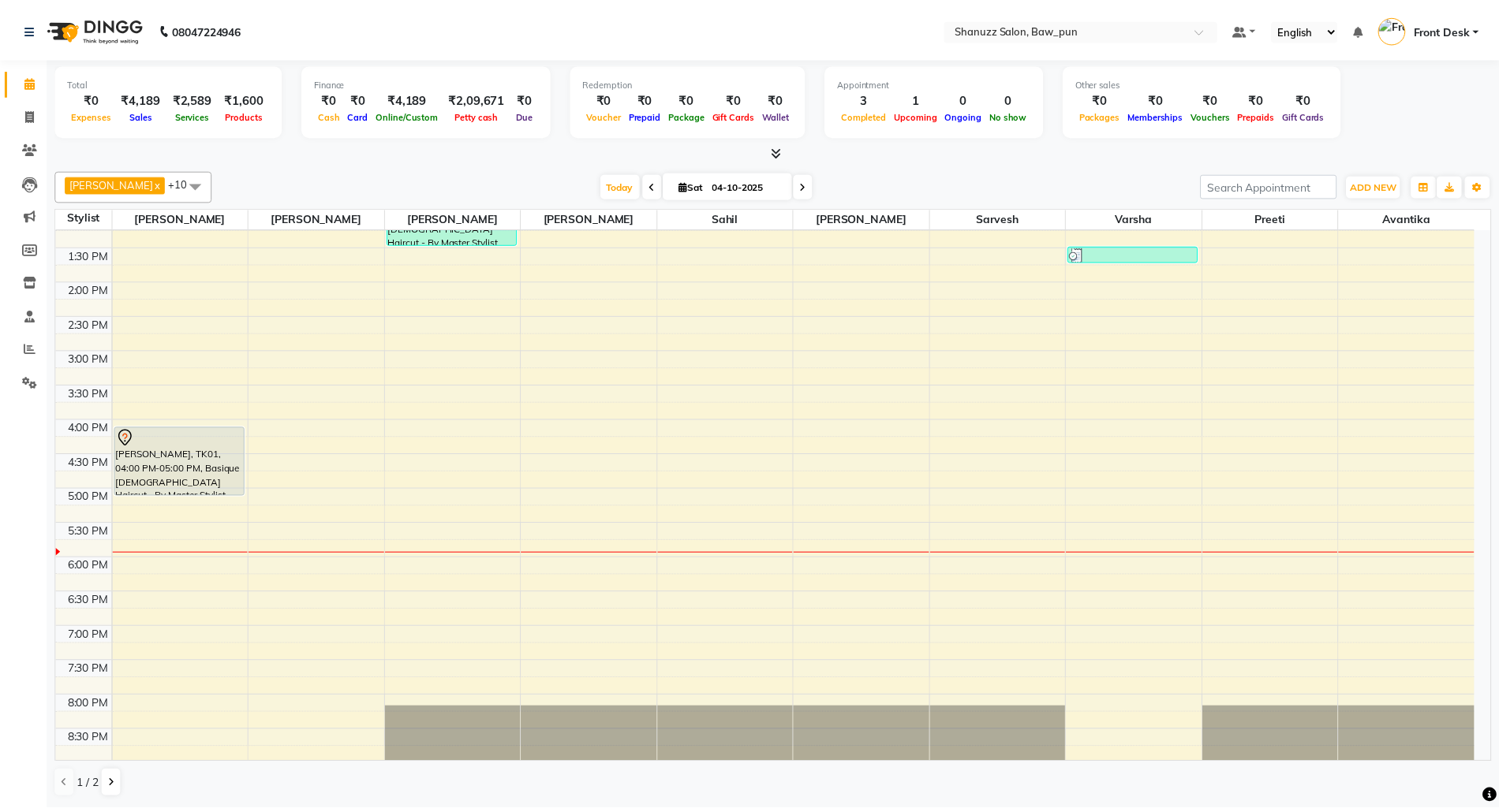
scroll to position [0, 0]
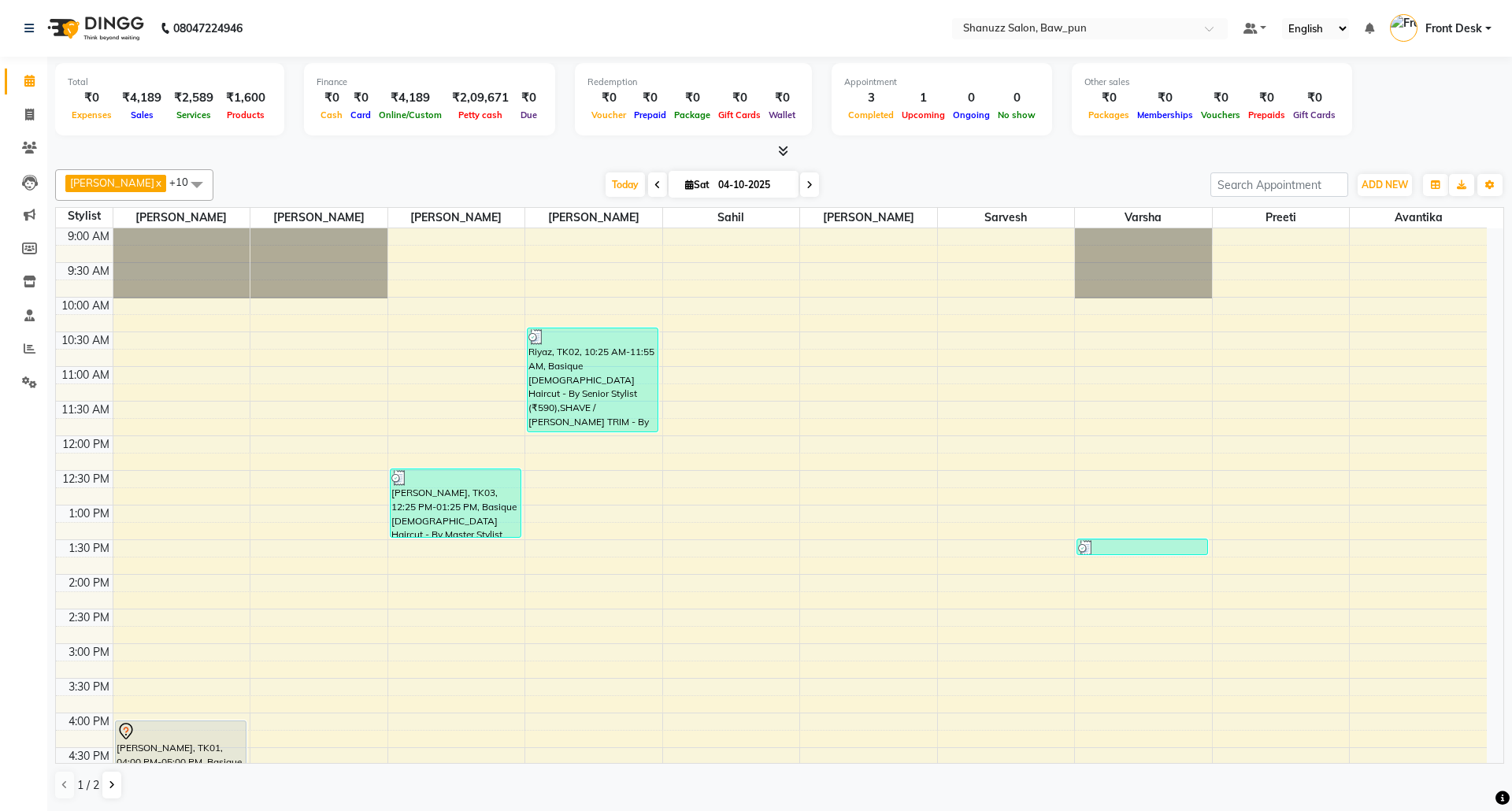
click at [181, 181] on span at bounding box center [197, 184] width 31 height 30
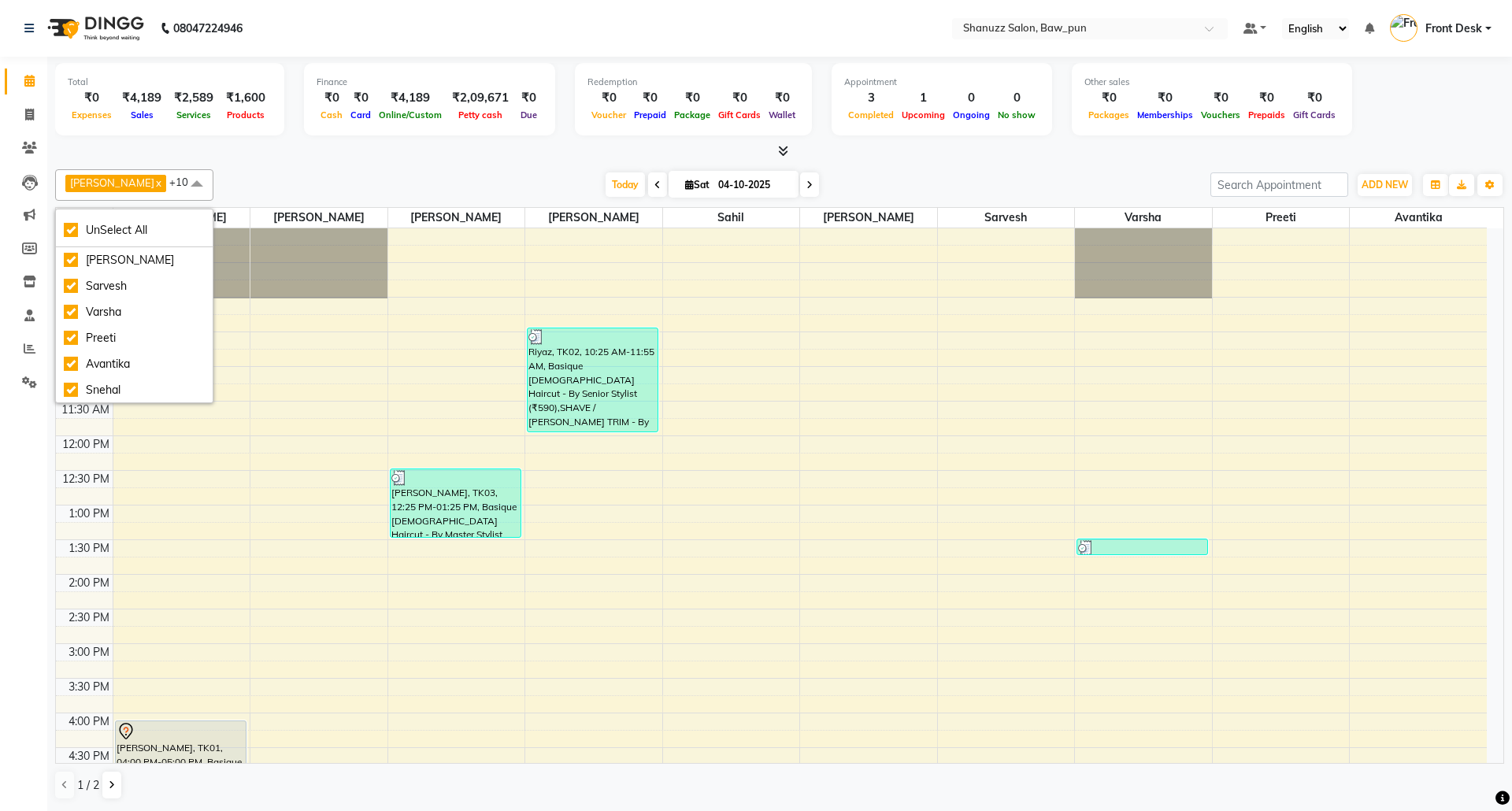
click at [247, 155] on div at bounding box center [780, 151] width 1449 height 17
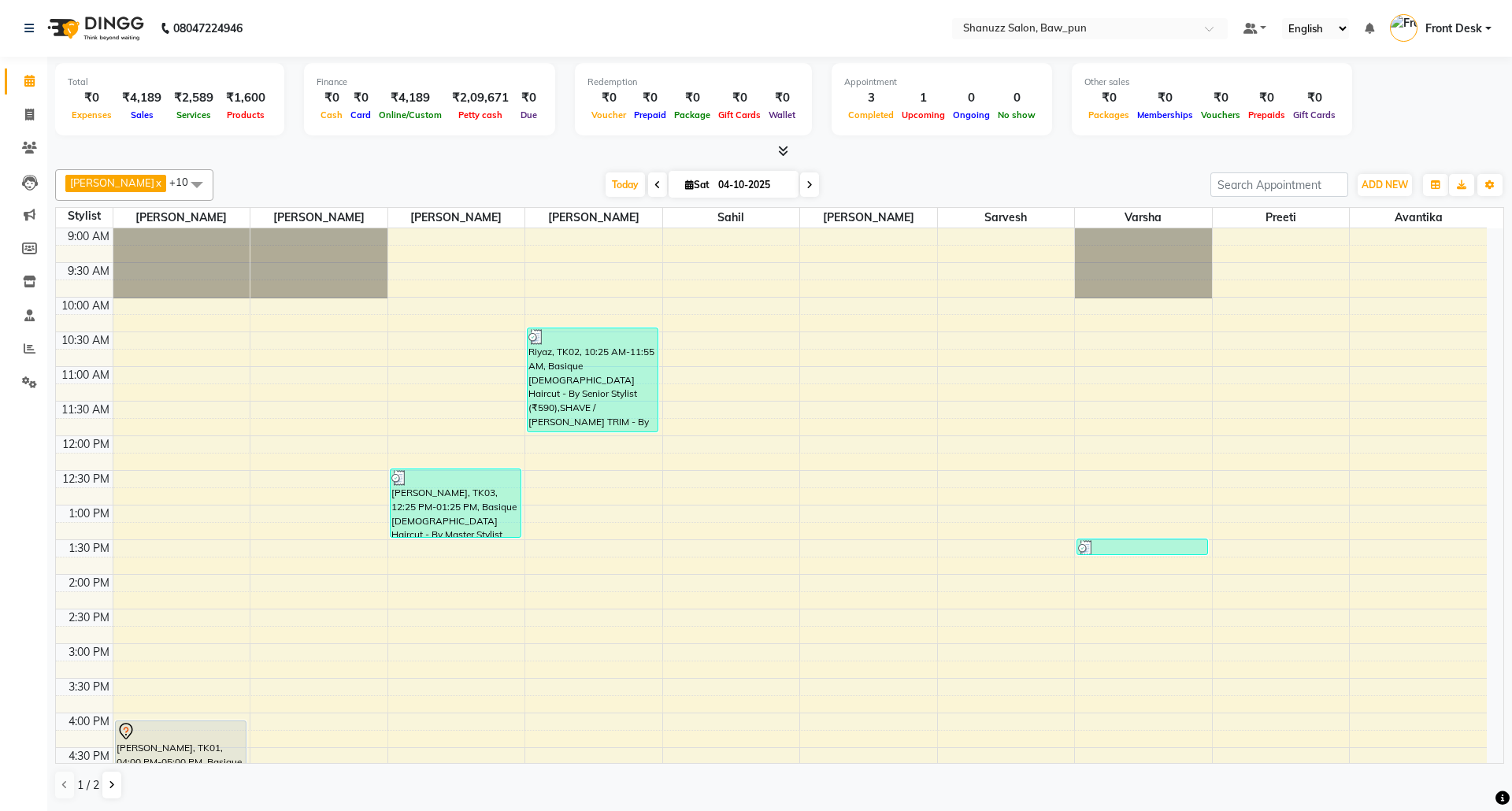
click at [31, 297] on li "Inventory" at bounding box center [23, 282] width 47 height 34
click at [30, 309] on icon at bounding box center [30, 315] width 10 height 12
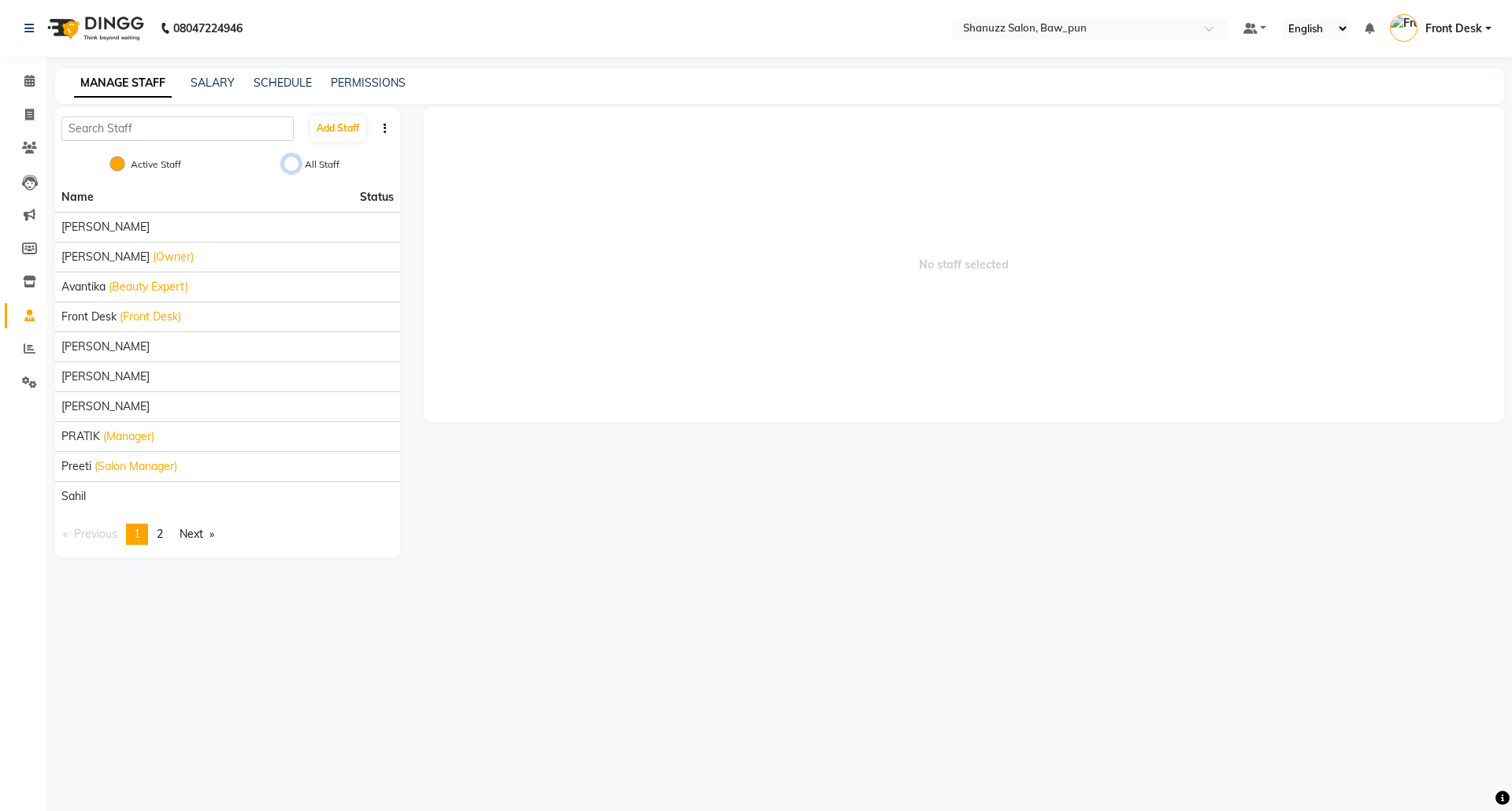
click at [296, 160] on input "All Staff" at bounding box center [291, 164] width 16 height 16
radio input "true"
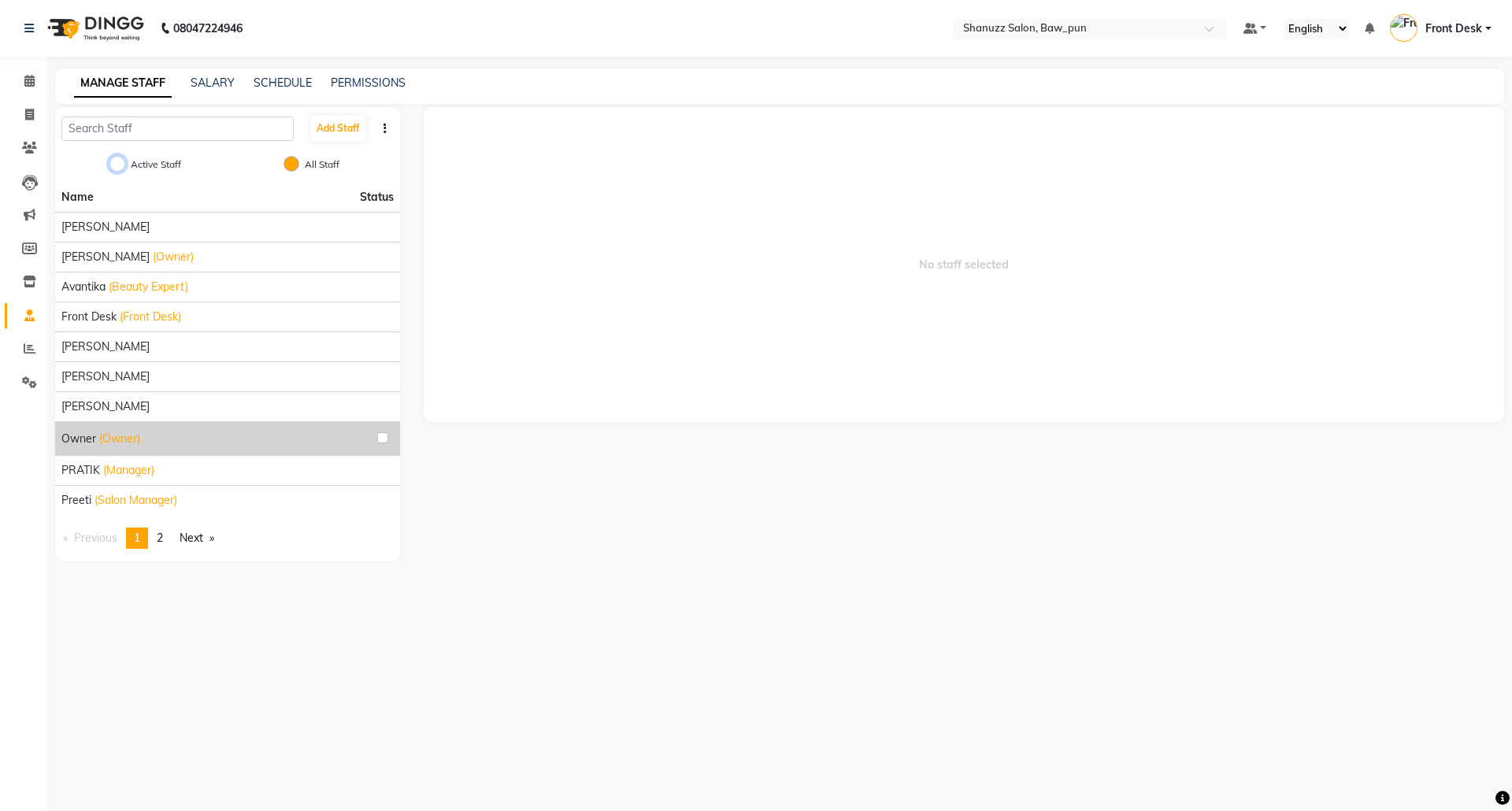
click at [118, 162] on input "Active Staff" at bounding box center [117, 164] width 16 height 16
radio input "true"
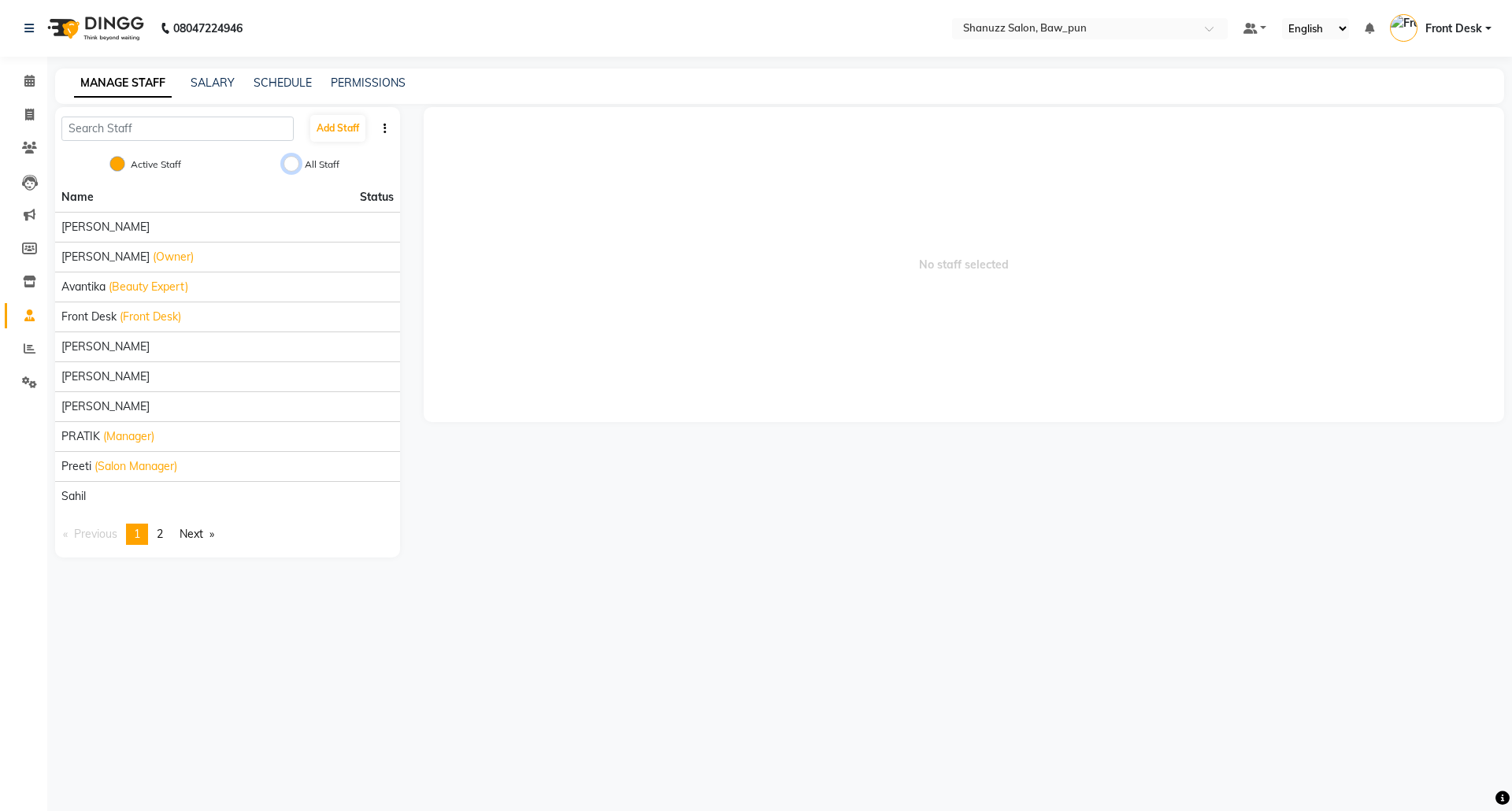
click at [297, 164] on input "All Staff" at bounding box center [291, 164] width 16 height 16
radio input "true"
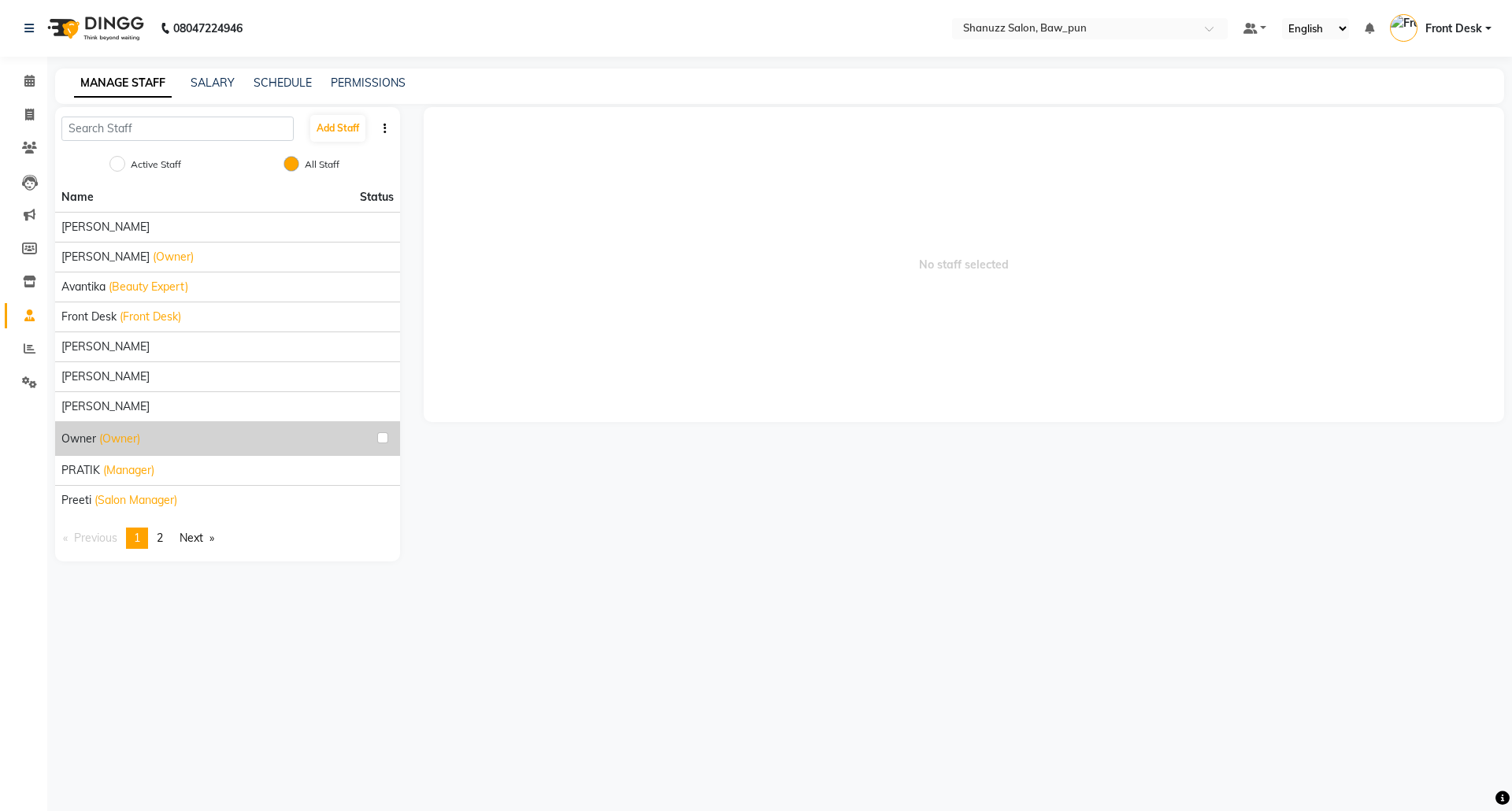
click at [108, 159] on div "Active Staff All Staff" at bounding box center [227, 166] width 345 height 33
click at [120, 159] on input "Active Staff" at bounding box center [117, 164] width 16 height 16
radio input "true"
radio input "false"
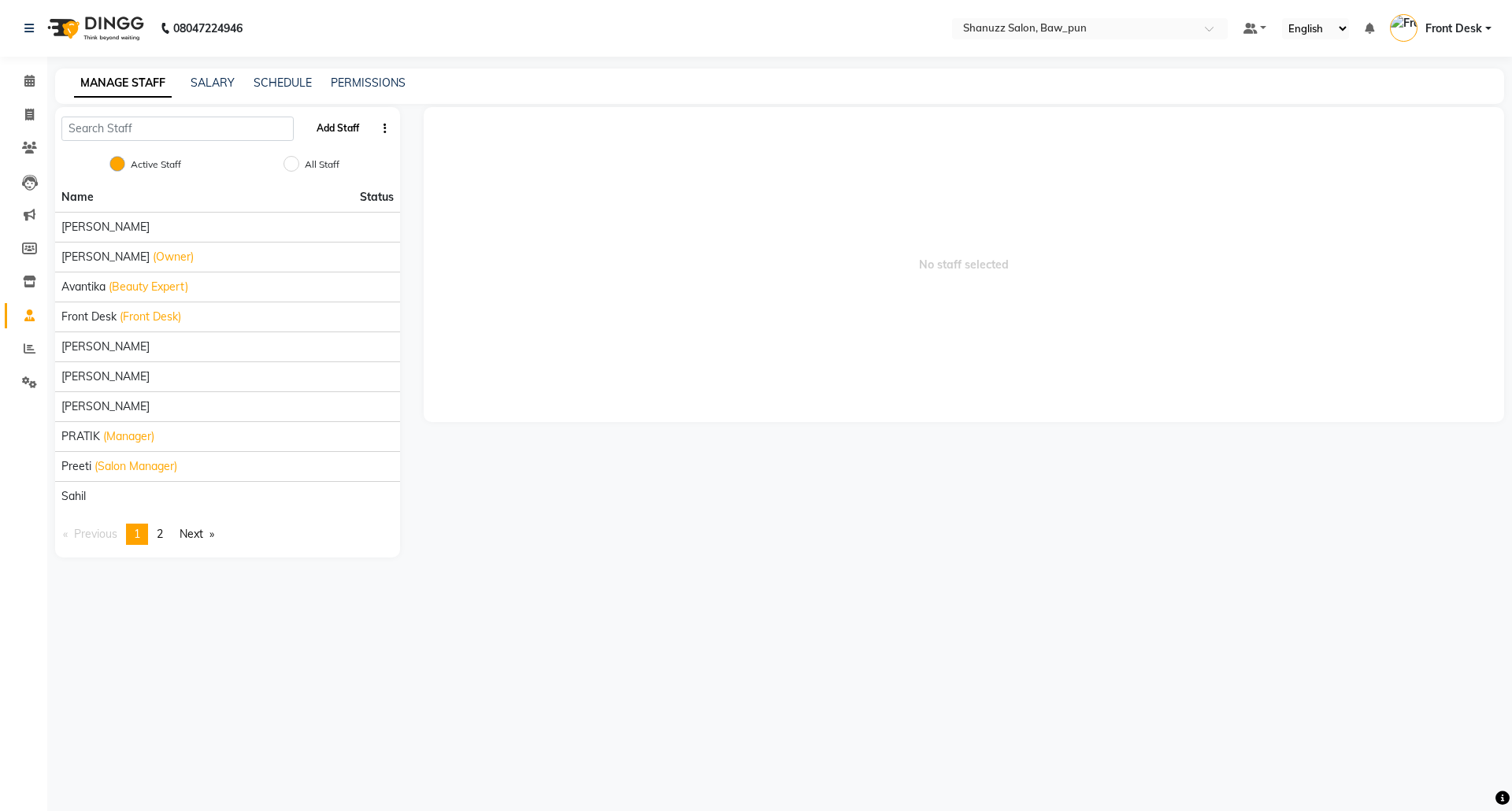
click at [338, 129] on button "Add Staff" at bounding box center [337, 128] width 55 height 26
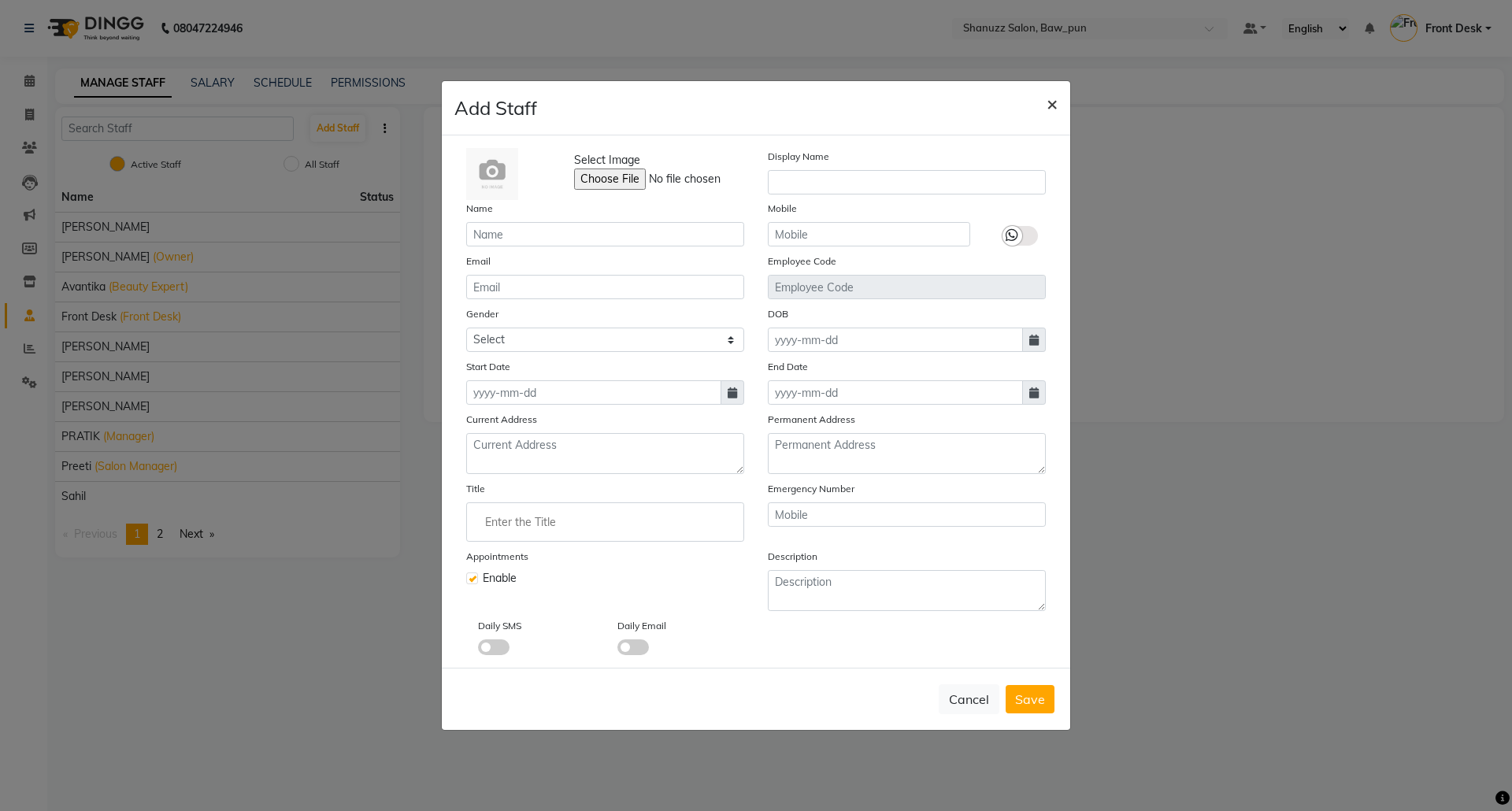
click at [1044, 104] on button "×" at bounding box center [1052, 103] width 36 height 44
checkbox input "false"
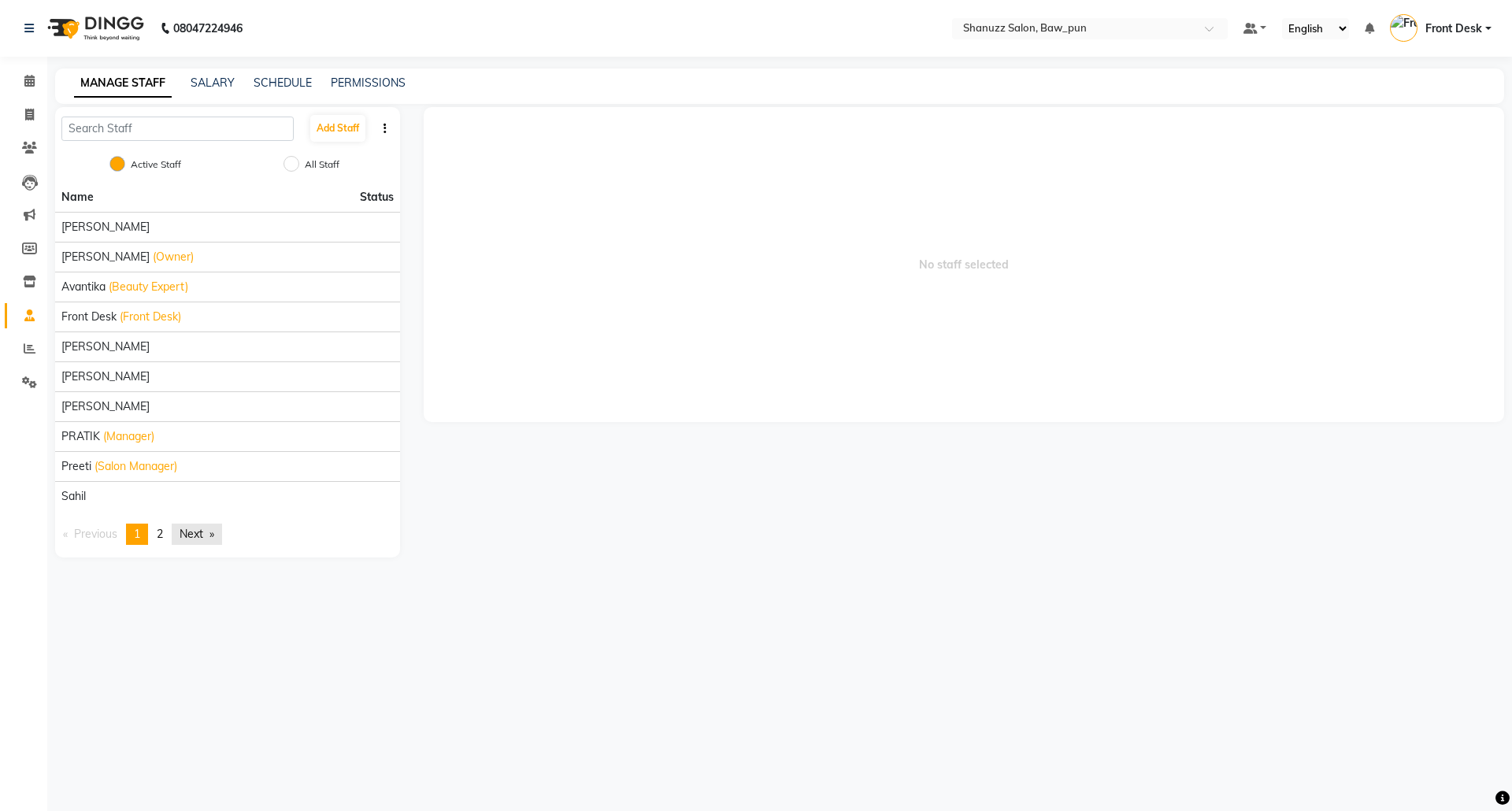
click at [184, 534] on link "Next page" at bounding box center [197, 535] width 50 height 21
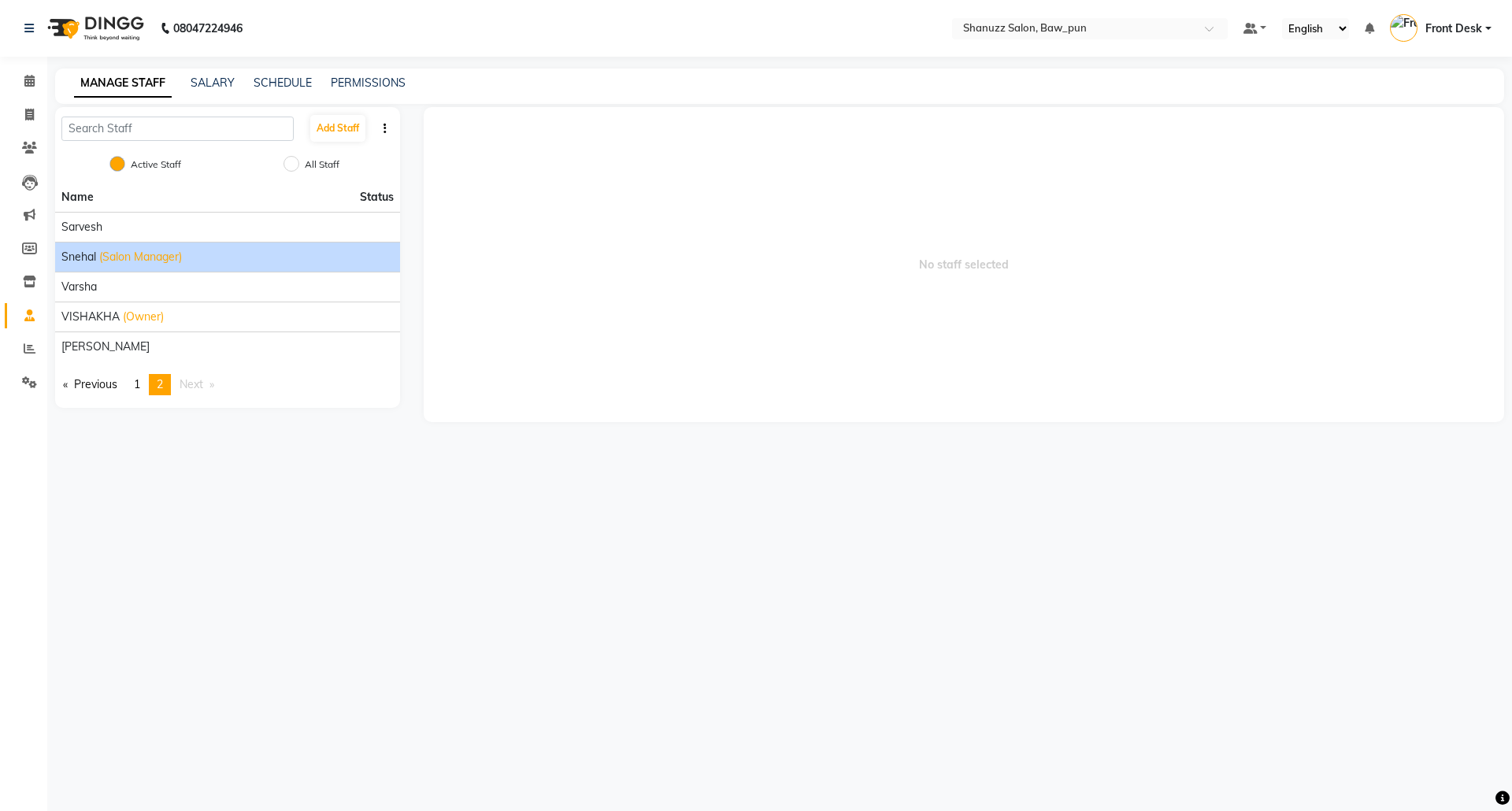
click at [118, 259] on span "(Salon Manager)" at bounding box center [141, 257] width 83 height 17
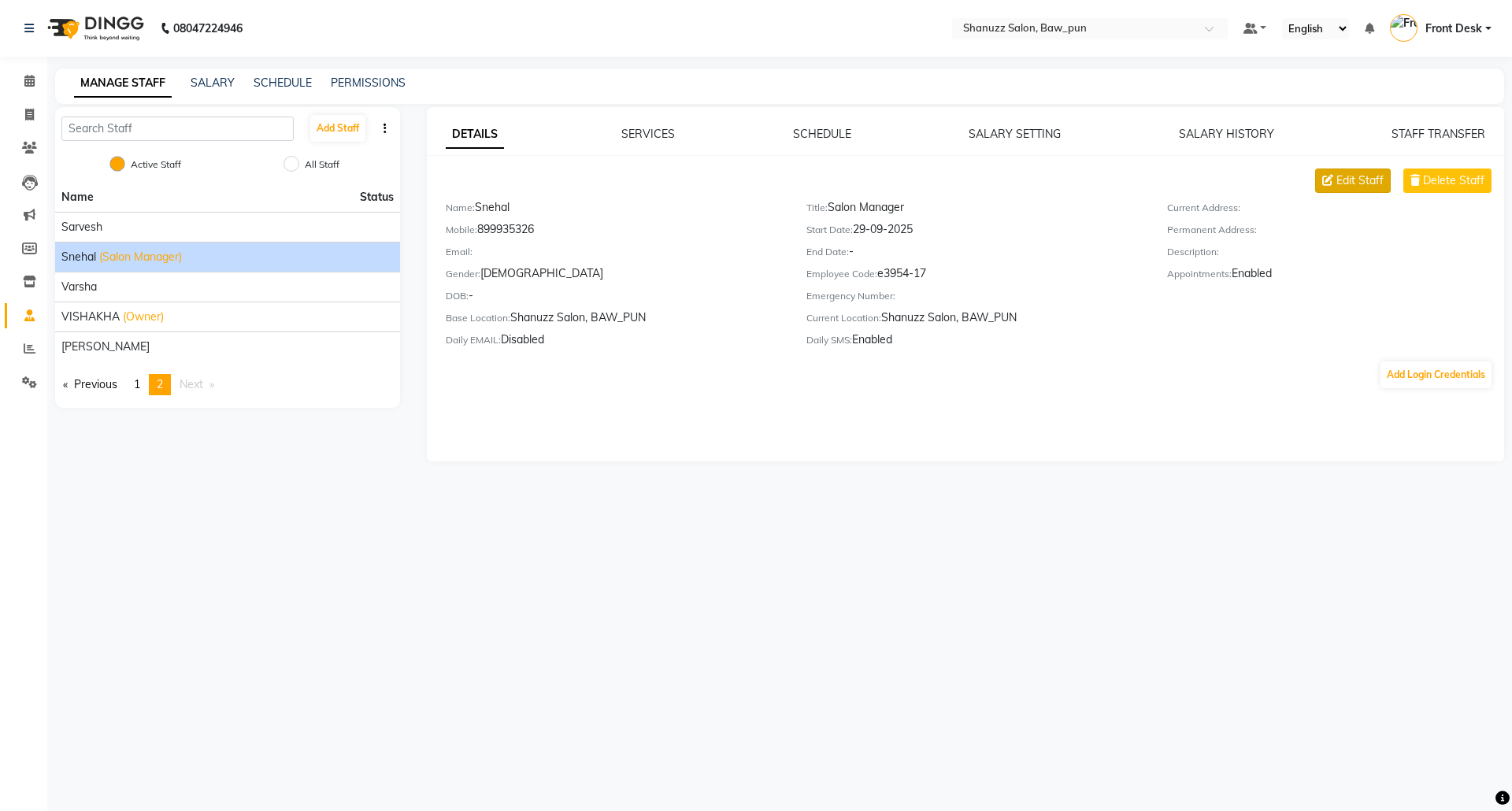
click at [1330, 186] on icon at bounding box center [1328, 180] width 11 height 11
select select "female"
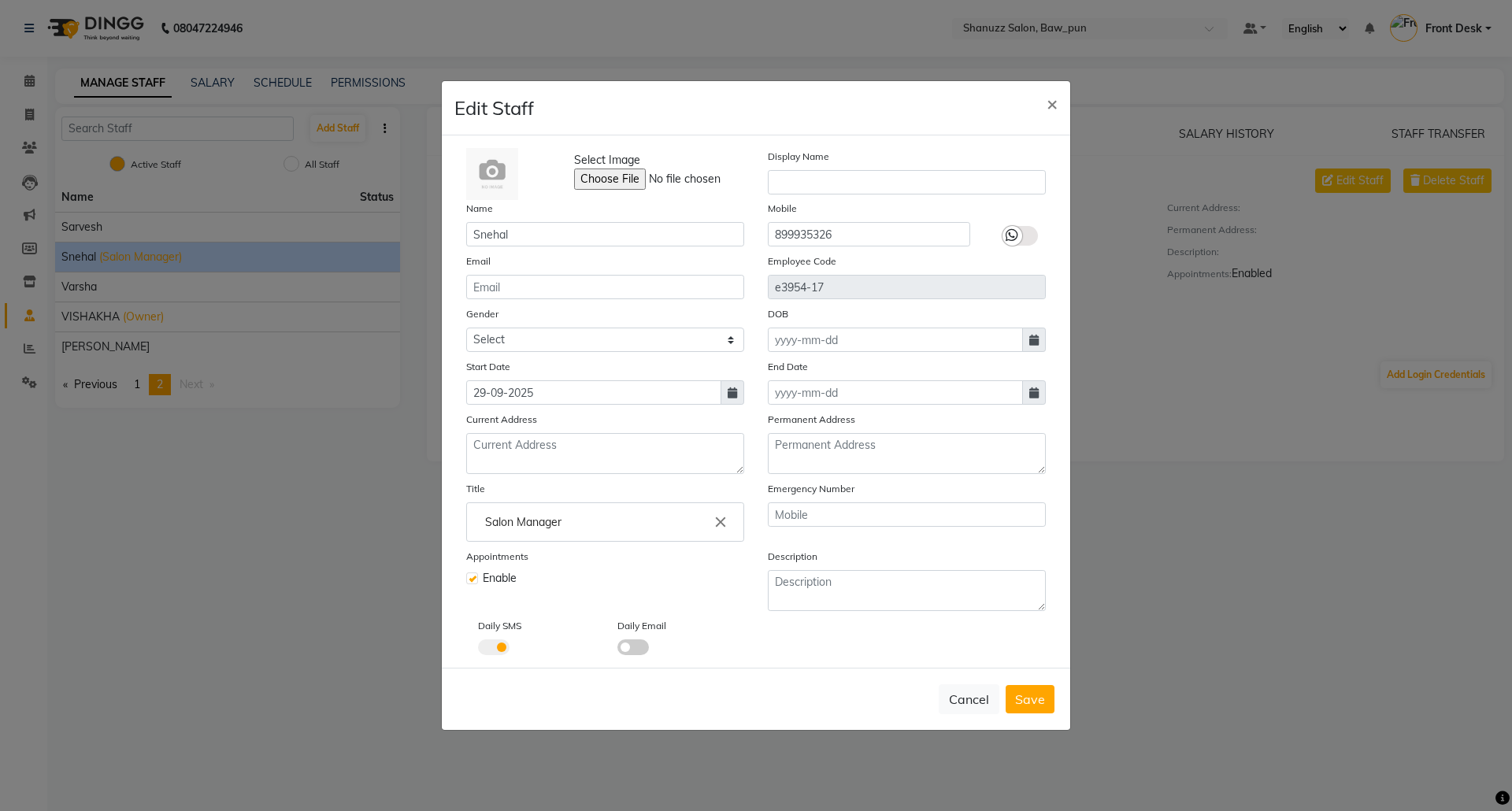
click at [606, 581] on div "Enable" at bounding box center [605, 579] width 278 height 17
click at [485, 571] on span "Enable" at bounding box center [499, 579] width 34 height 17
click at [545, 575] on div "Enable" at bounding box center [605, 579] width 278 height 17
click at [493, 575] on span "Enable" at bounding box center [499, 579] width 34 height 17
drag, startPoint x: 493, startPoint y: 575, endPoint x: 501, endPoint y: 590, distance: 17.0
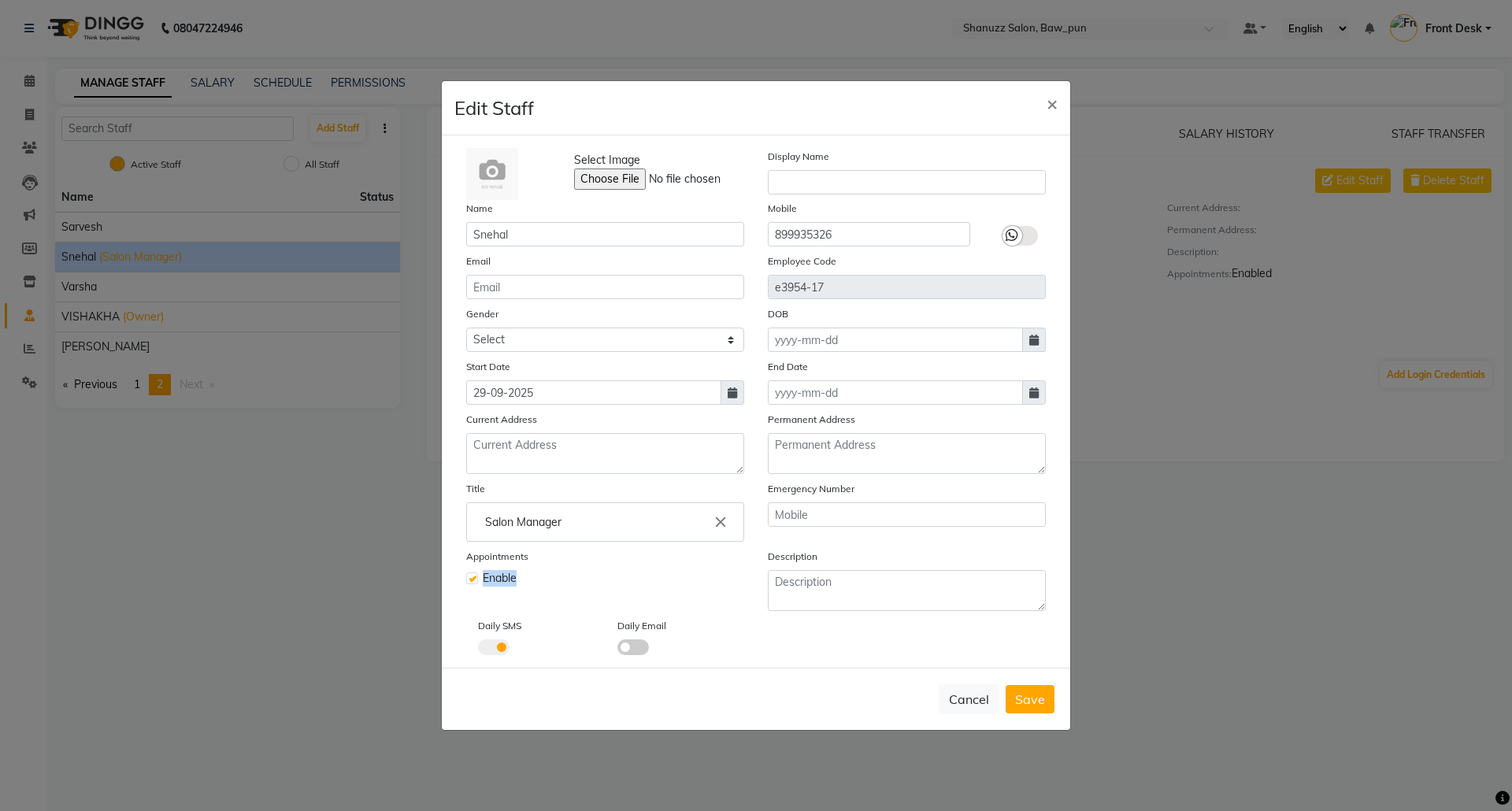
click at [496, 580] on span "Enable" at bounding box center [499, 579] width 34 height 17
click at [505, 583] on span "Enable" at bounding box center [499, 579] width 34 height 17
click at [971, 600] on textarea at bounding box center [907, 591] width 278 height 41
click at [605, 503] on ng-autocomplete "Salon Manager close" at bounding box center [605, 522] width 278 height 40
click at [691, 184] on input "Select Image" at bounding box center [681, 179] width 214 height 21
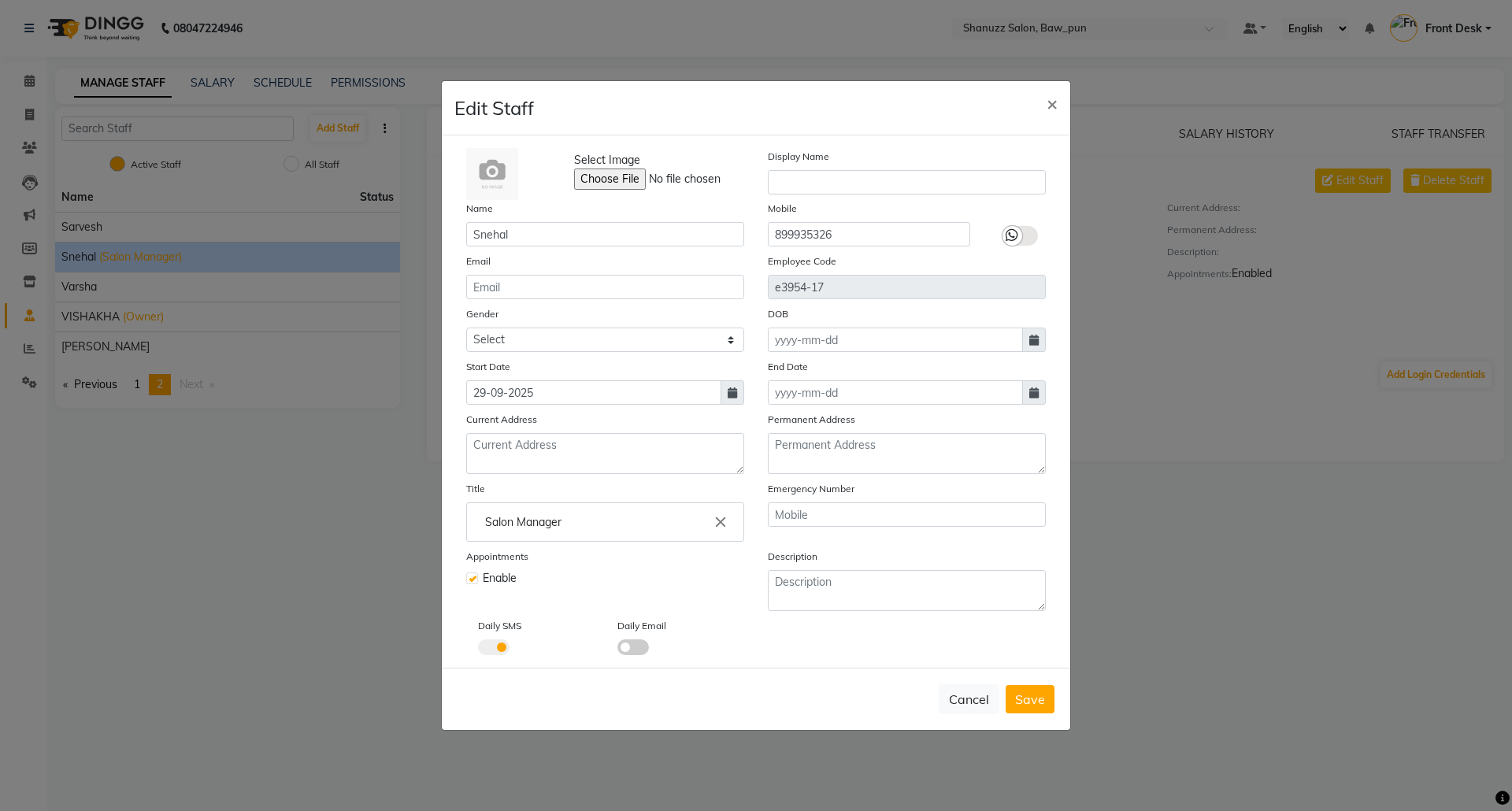
click at [473, 577] on label at bounding box center [472, 579] width 12 height 12
click at [473, 577] on input "checkbox" at bounding box center [471, 577] width 10 height 10
checkbox input "false"
click at [1026, 704] on span "Save" at bounding box center [1030, 699] width 30 height 16
select select
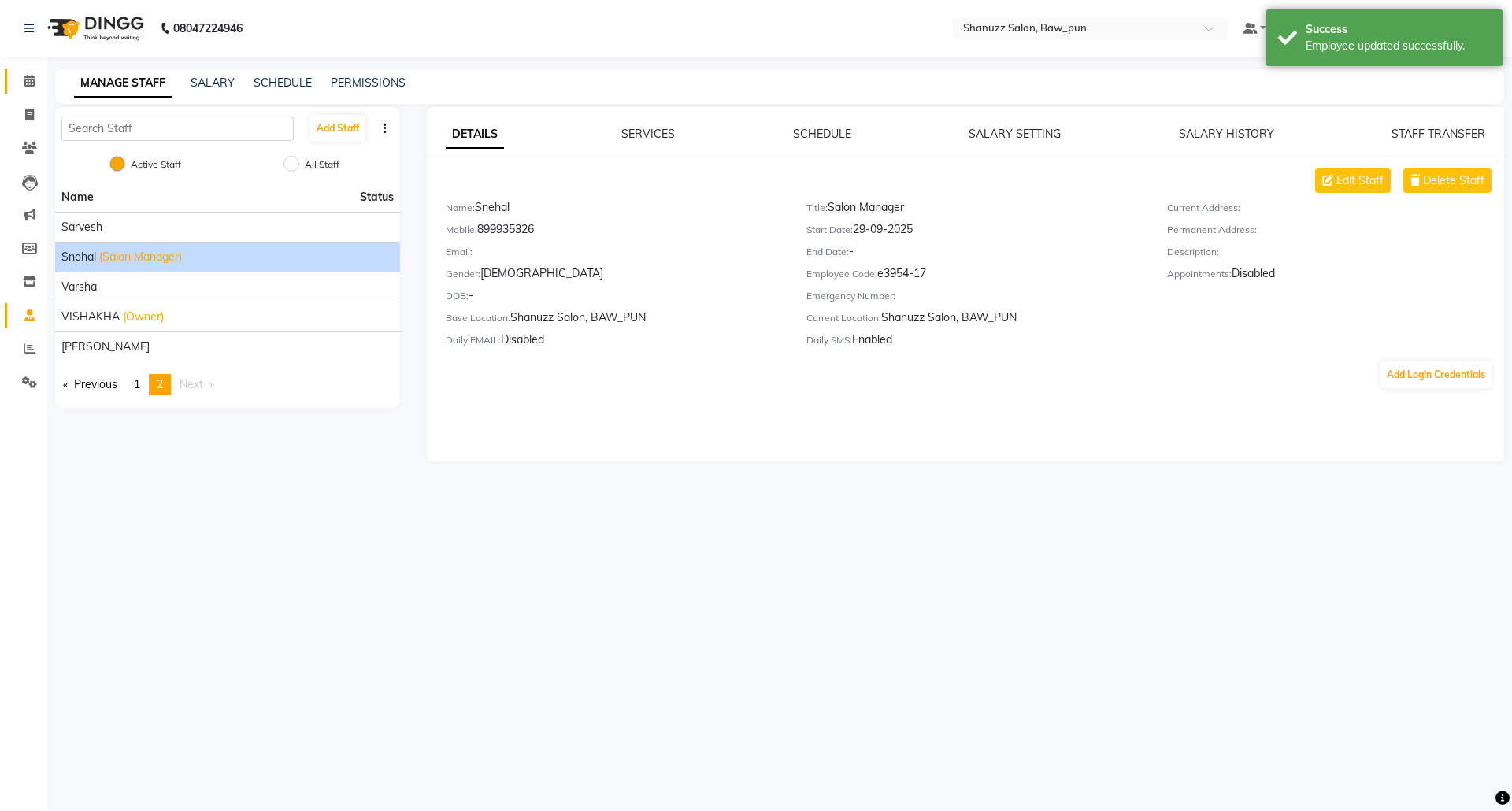
click at [26, 70] on link "Calendar" at bounding box center [24, 81] width 38 height 26
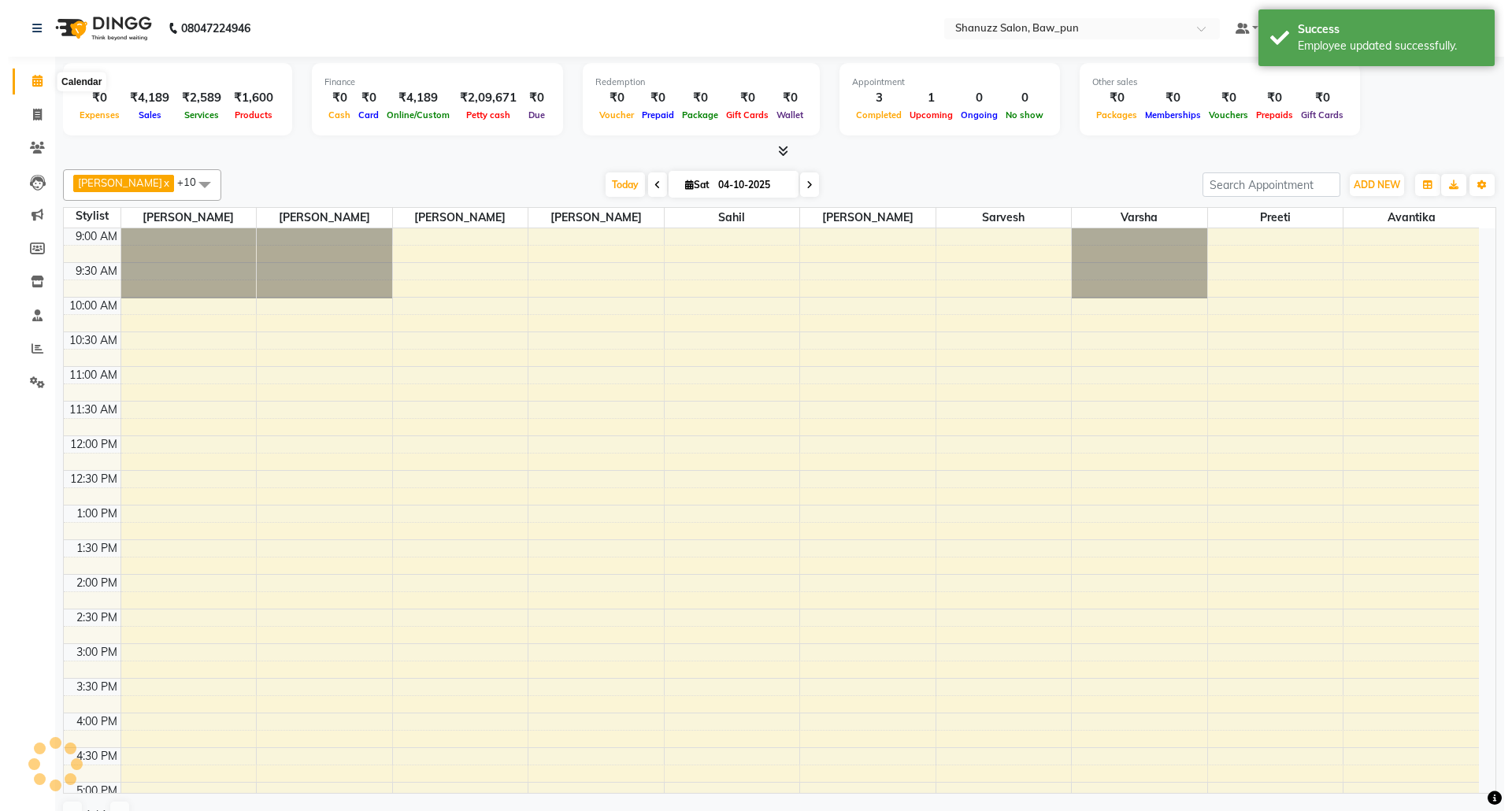
scroll to position [411, 0]
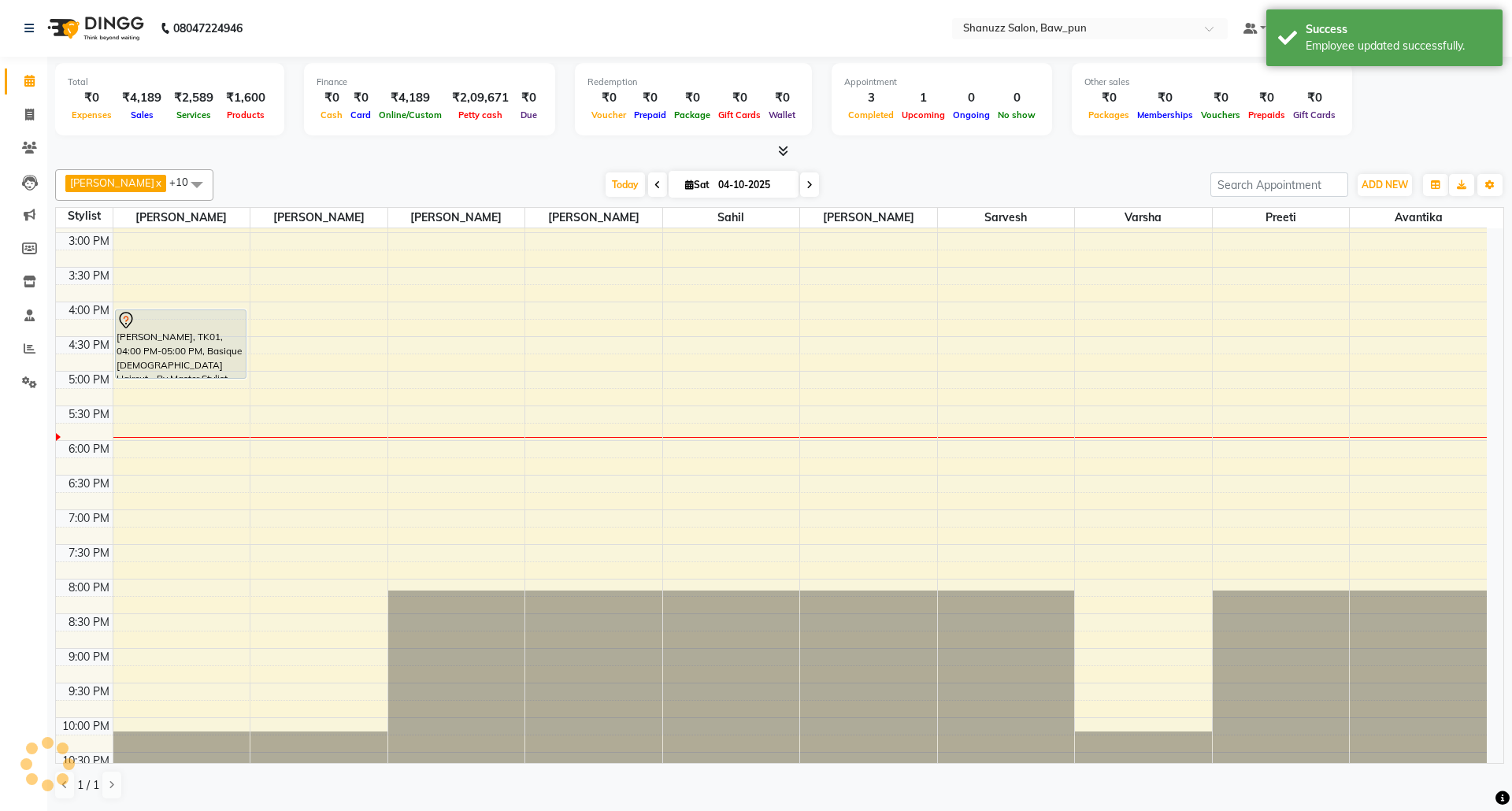
click at [181, 184] on span at bounding box center [197, 184] width 31 height 30
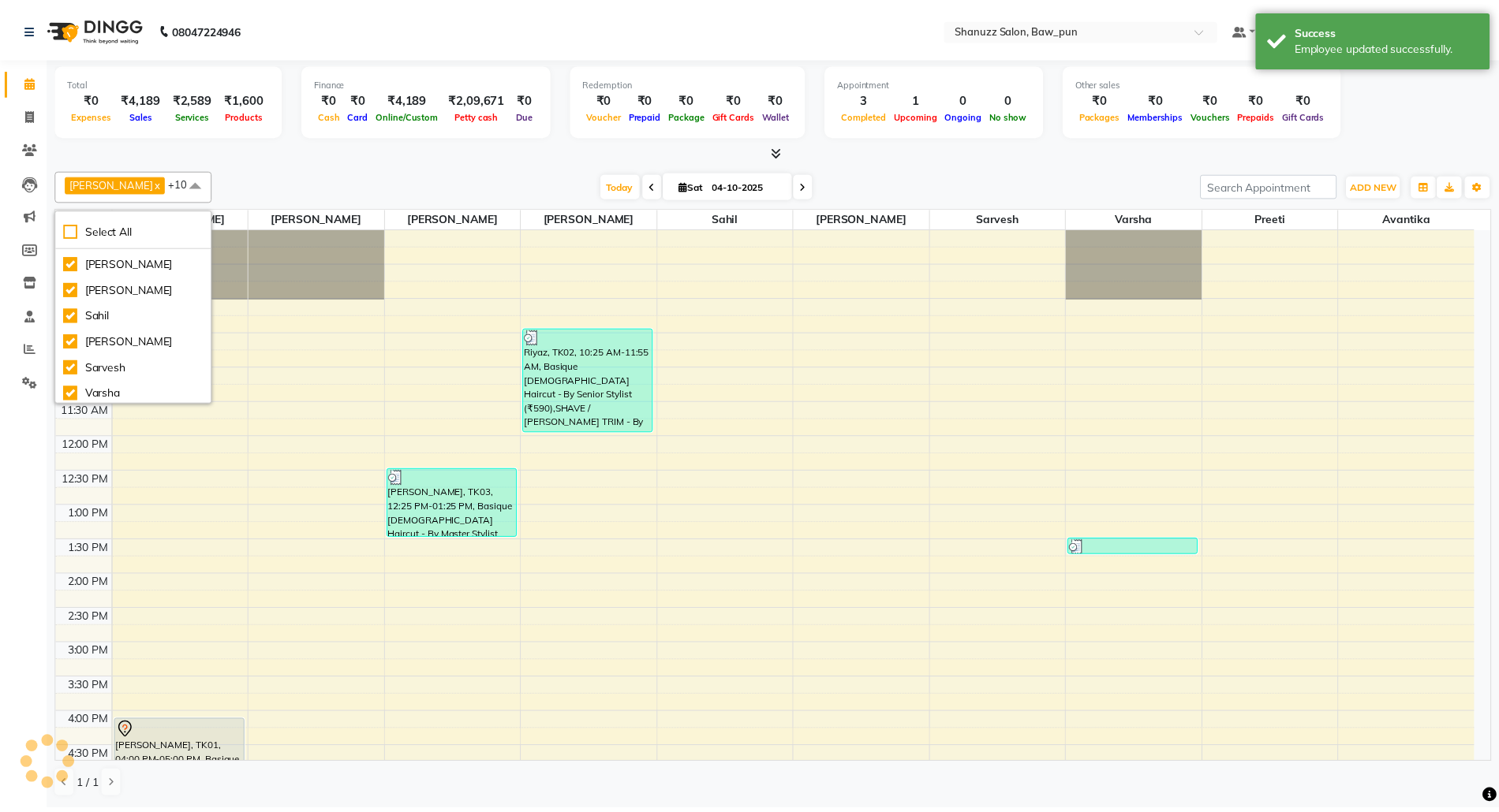
scroll to position [0, 0]
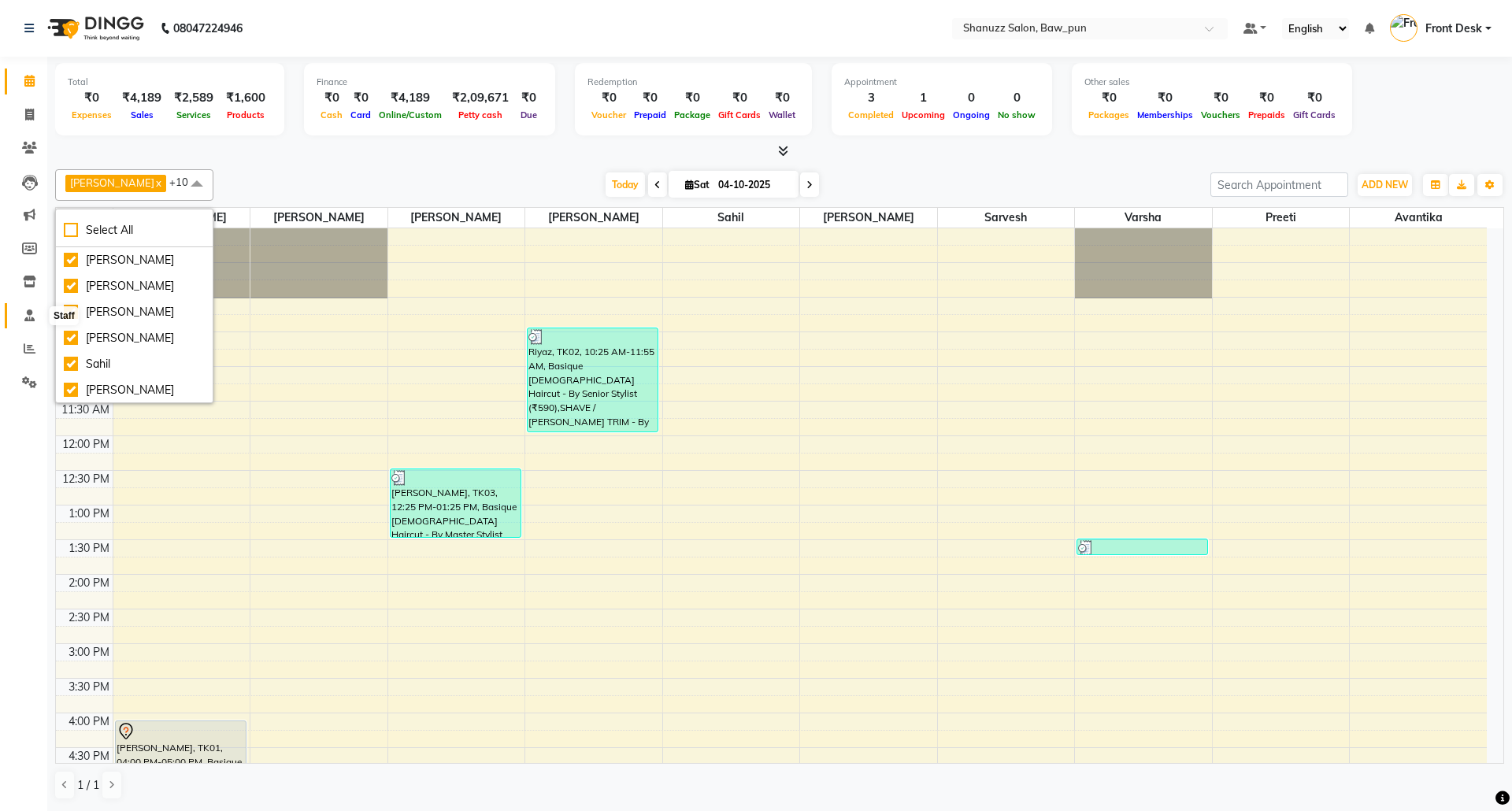
click at [26, 317] on icon at bounding box center [30, 315] width 10 height 12
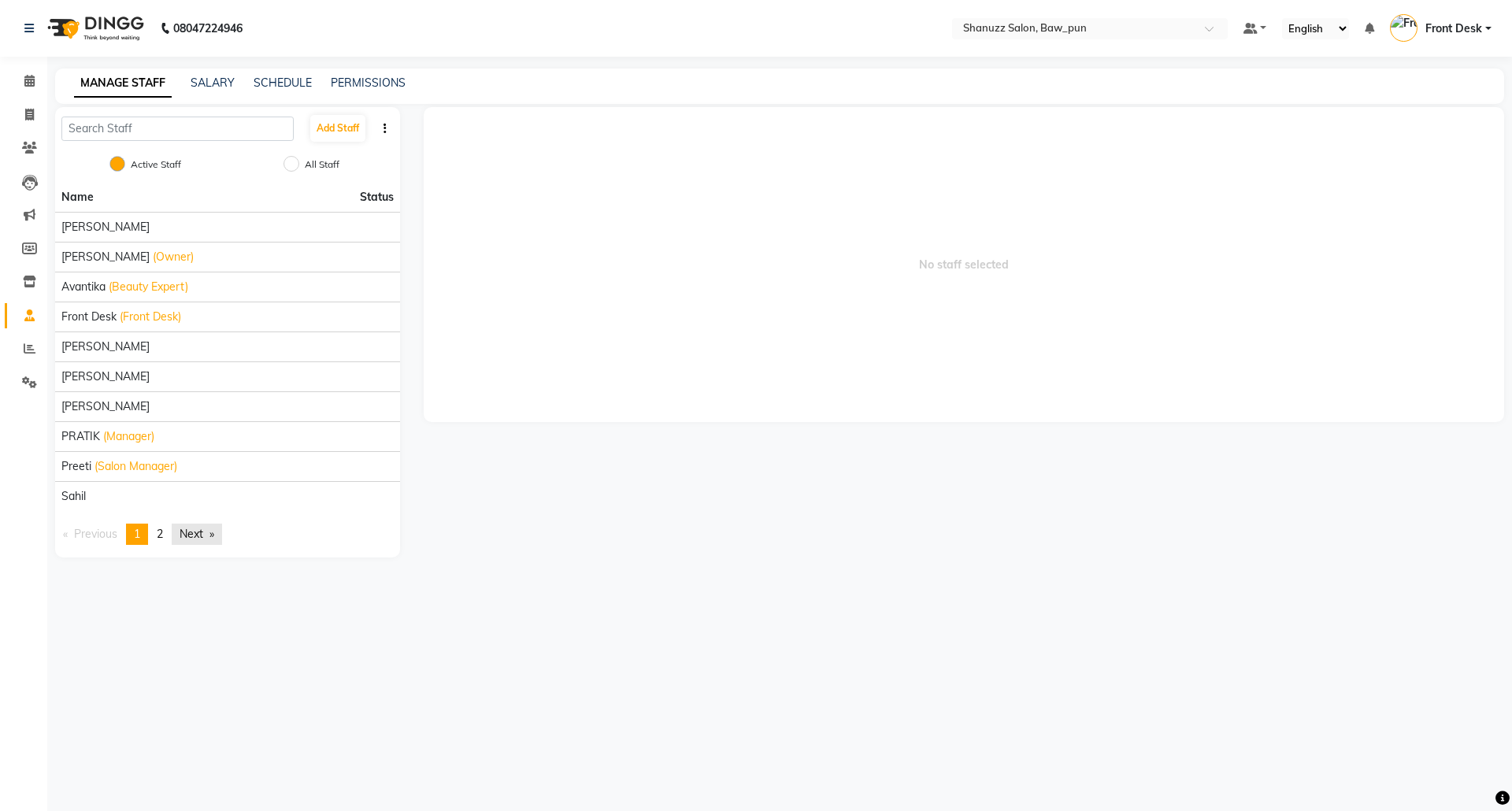
click at [192, 536] on link "Next page" at bounding box center [197, 535] width 50 height 21
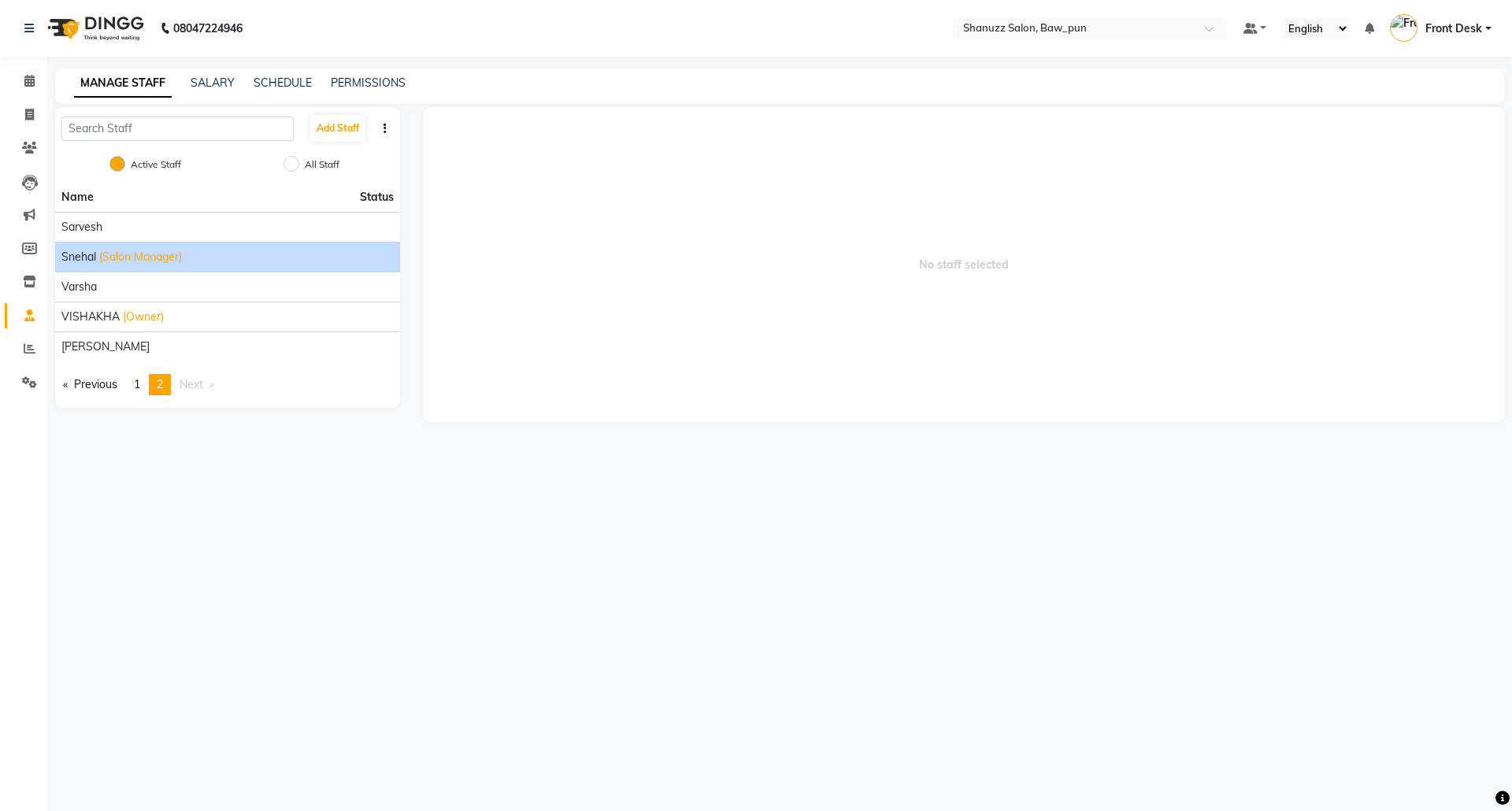
click at [106, 259] on span "(Salon Manager)" at bounding box center [141, 257] width 83 height 17
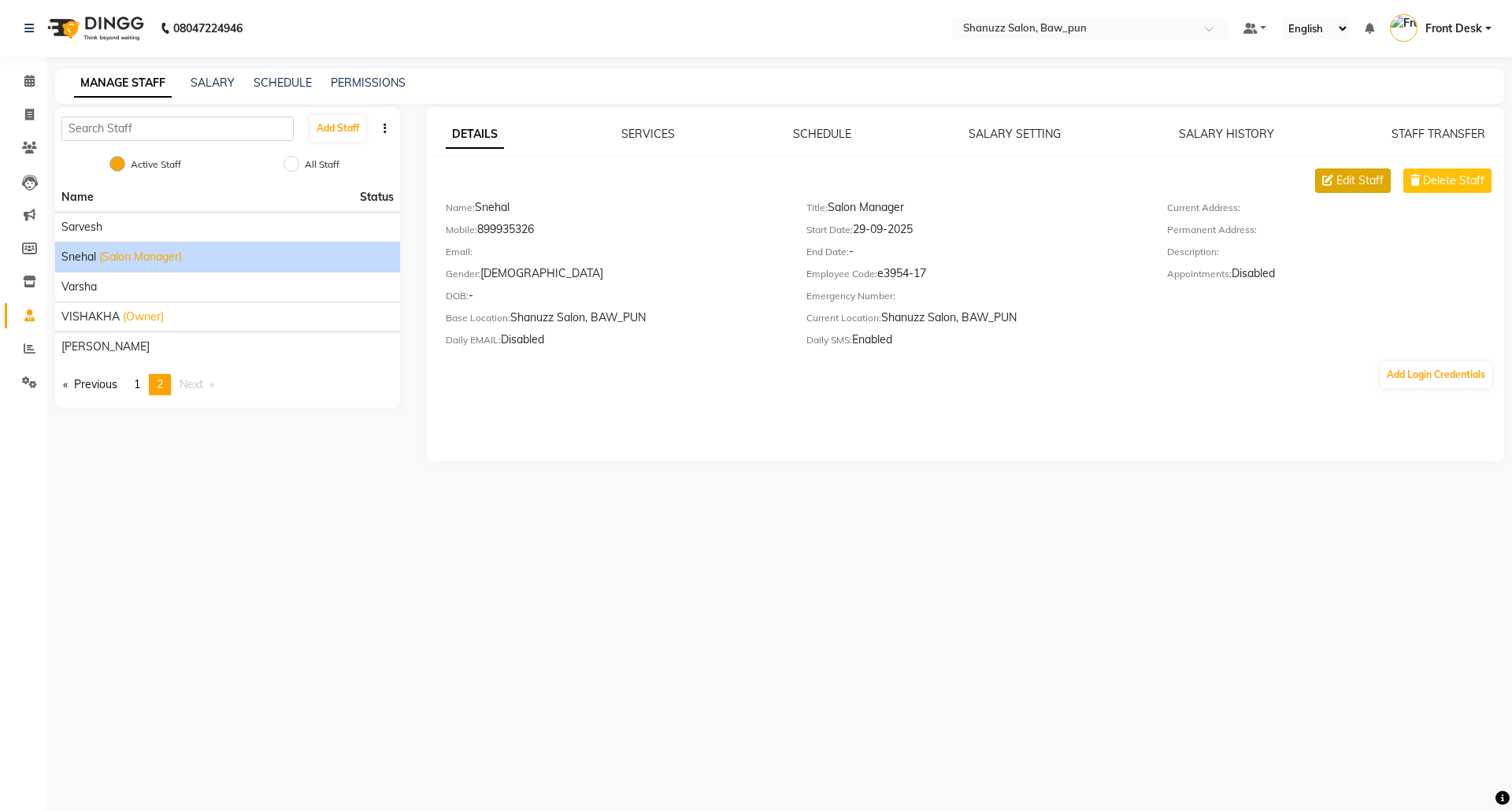
click at [1349, 175] on span "Edit Staff" at bounding box center [1360, 181] width 47 height 17
select select "female"
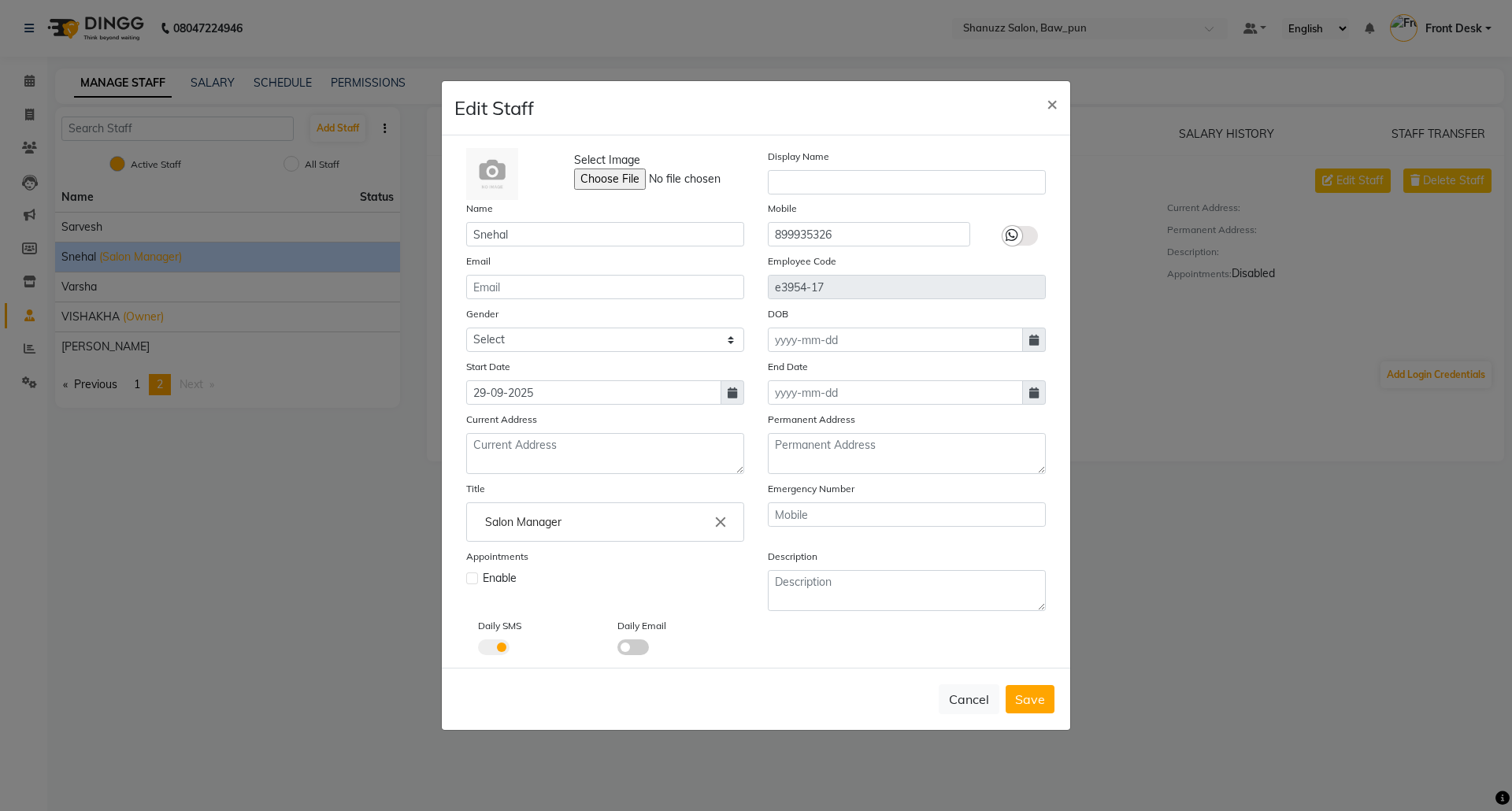
click at [470, 575] on label at bounding box center [472, 579] width 12 height 12
click at [470, 575] on input "checkbox" at bounding box center [471, 577] width 10 height 10
checkbox input "true"
click at [867, 240] on input "899935326" at bounding box center [869, 235] width 203 height 25
type input "8"
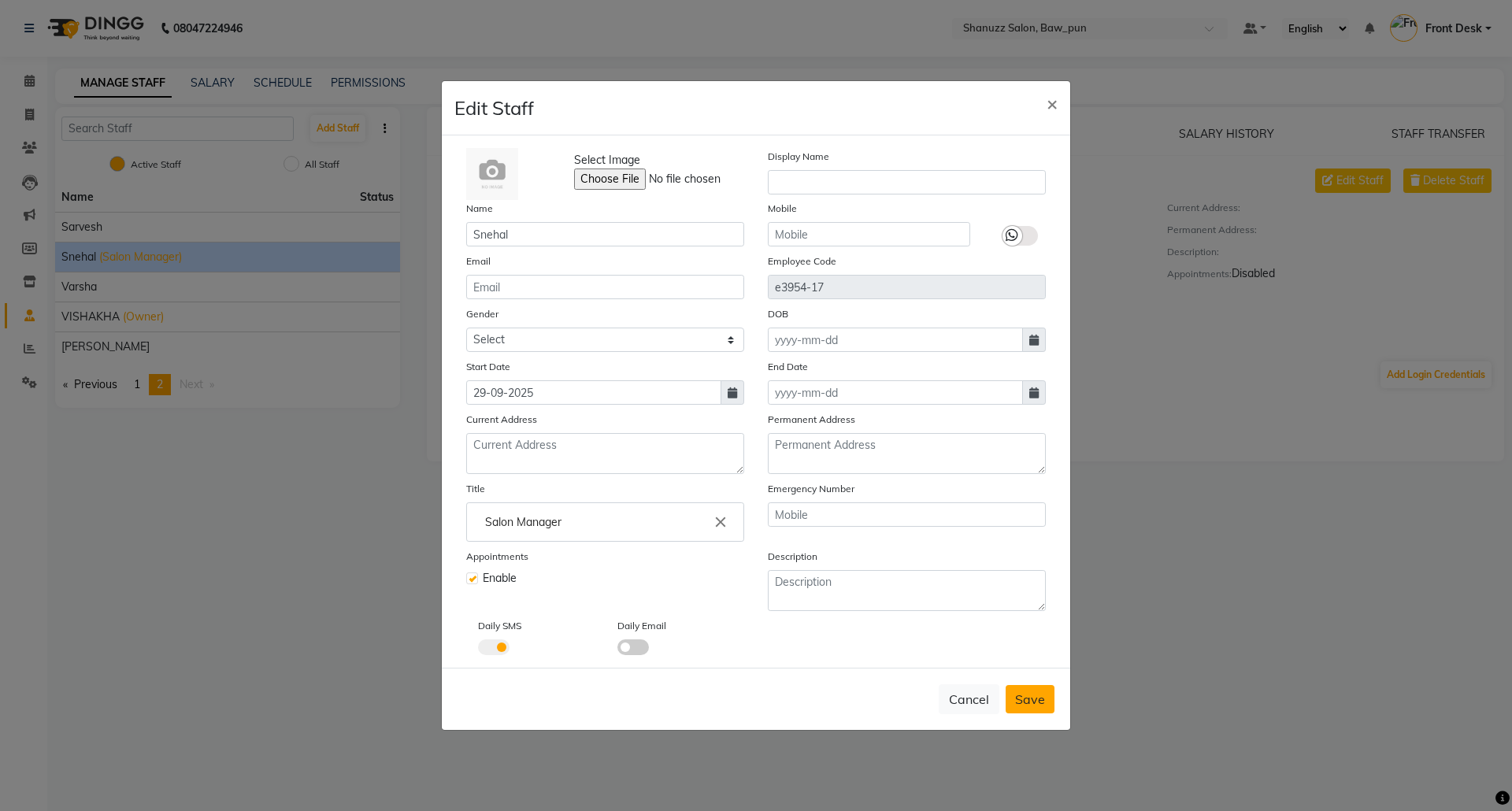
click at [1016, 697] on span "Save" at bounding box center [1030, 699] width 30 height 16
select select
checkbox input "false"
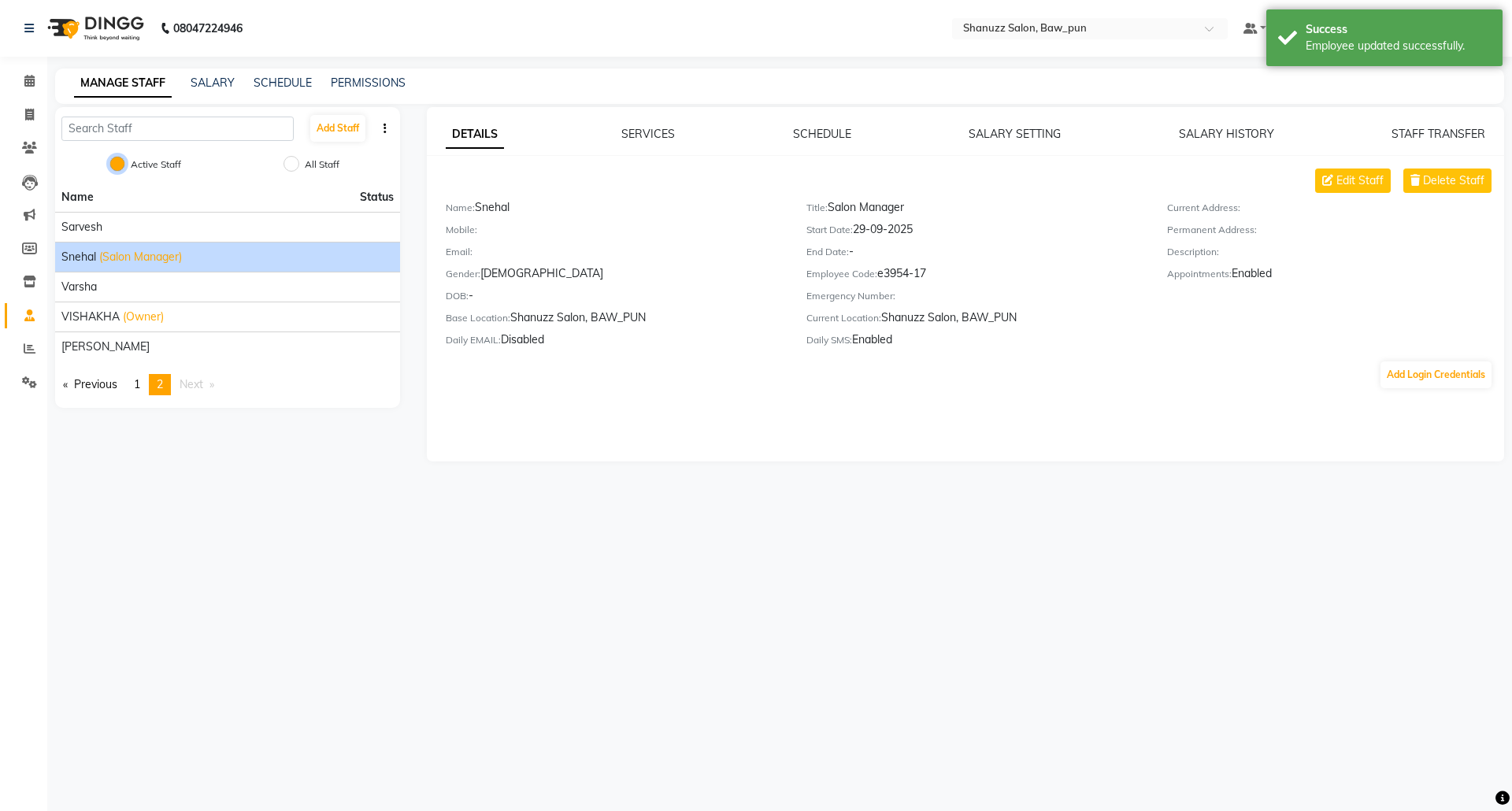
click at [115, 168] on input "Active Staff" at bounding box center [117, 164] width 16 height 16
click at [1377, 94] on div "MANAGE STAFF SALARY SCHEDULE PERMISSIONS" at bounding box center [780, 86] width 1449 height 36
click at [1248, 32] on span at bounding box center [1251, 28] width 14 height 11
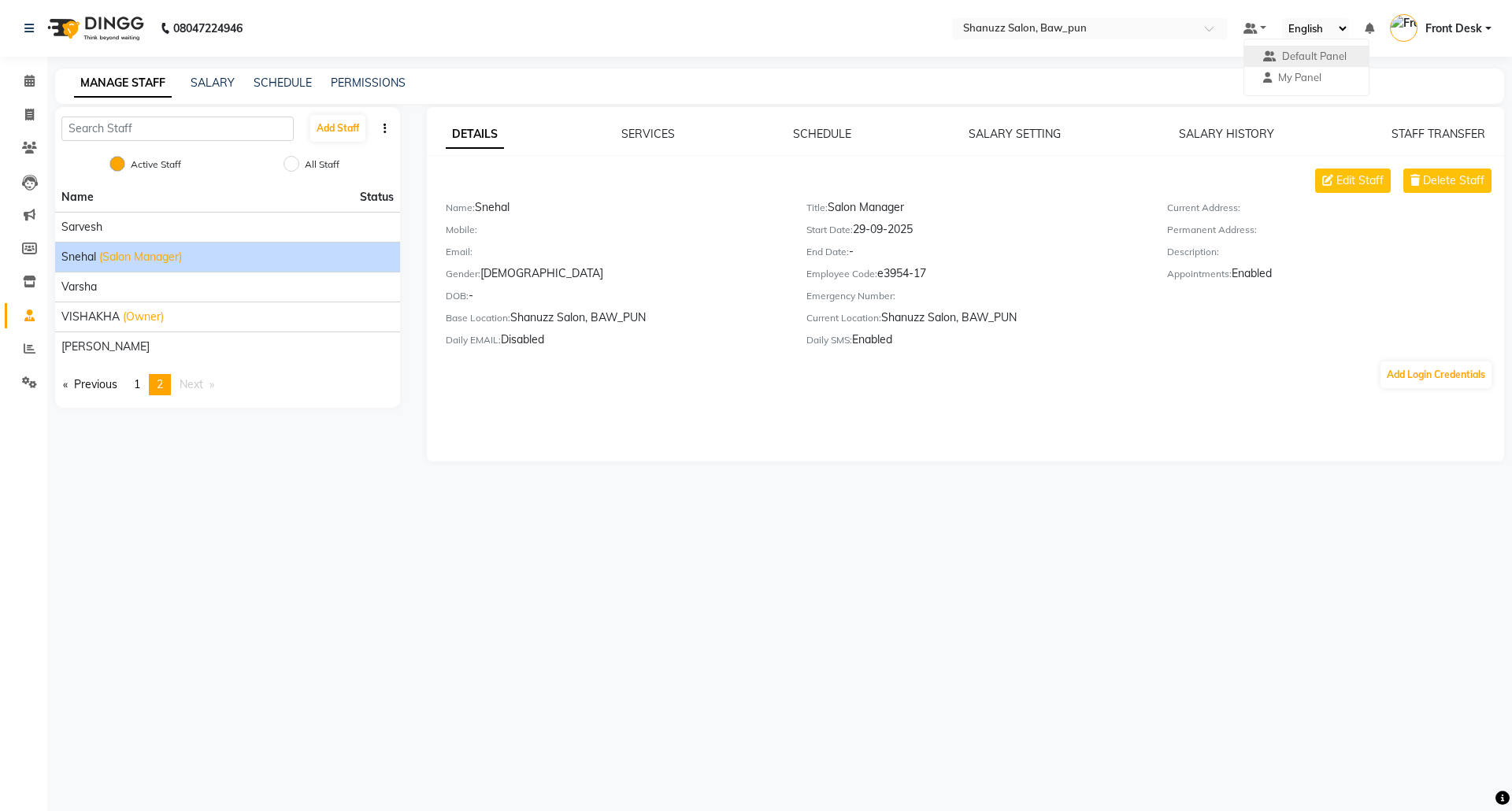
click at [990, 71] on div "MANAGE STAFF SALARY SCHEDULE PERMISSIONS" at bounding box center [780, 86] width 1449 height 36
click at [334, 136] on button "Add Staff" at bounding box center [337, 128] width 55 height 26
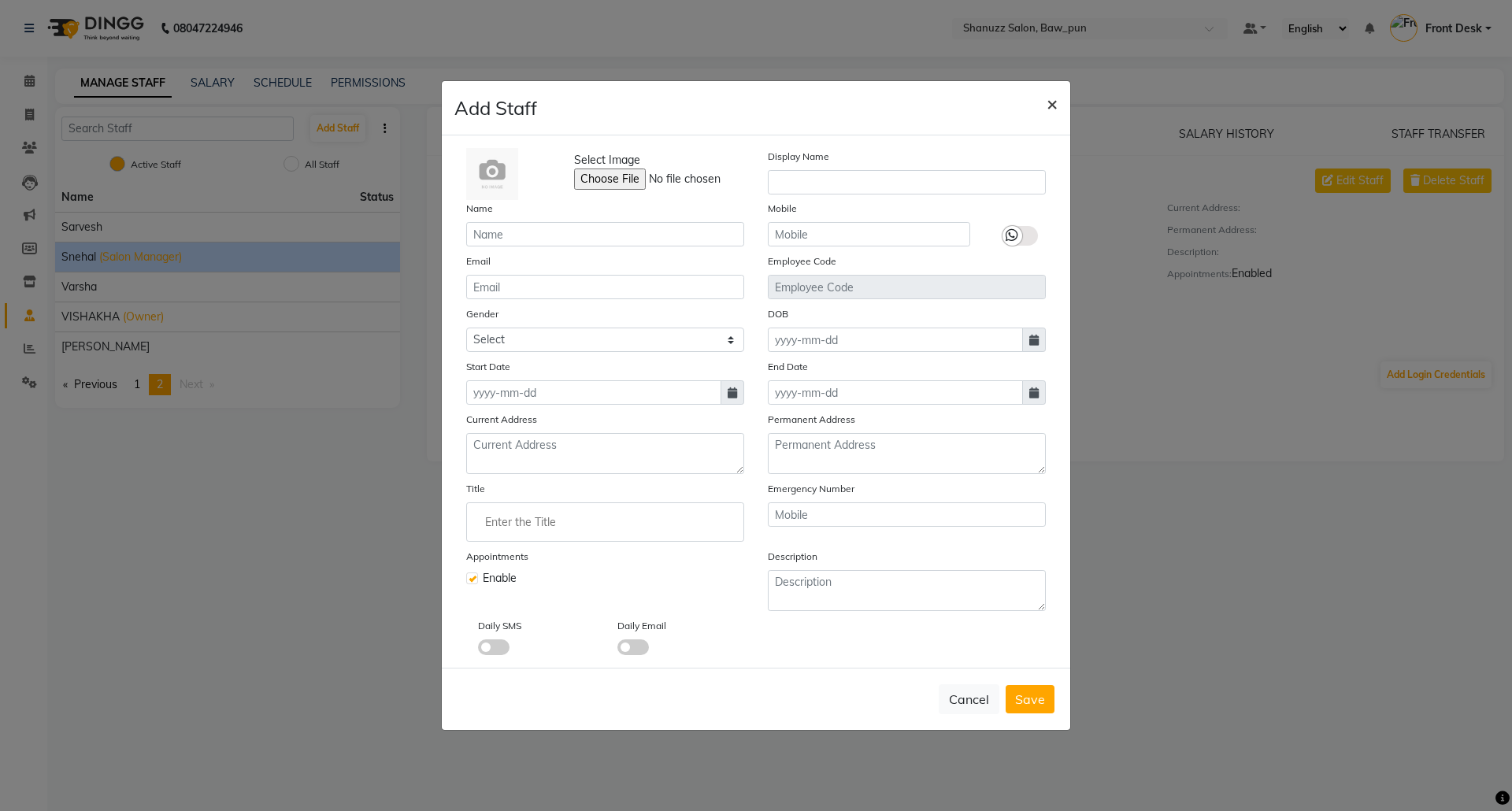
click at [1050, 102] on span "×" at bounding box center [1052, 103] width 11 height 24
checkbox input "false"
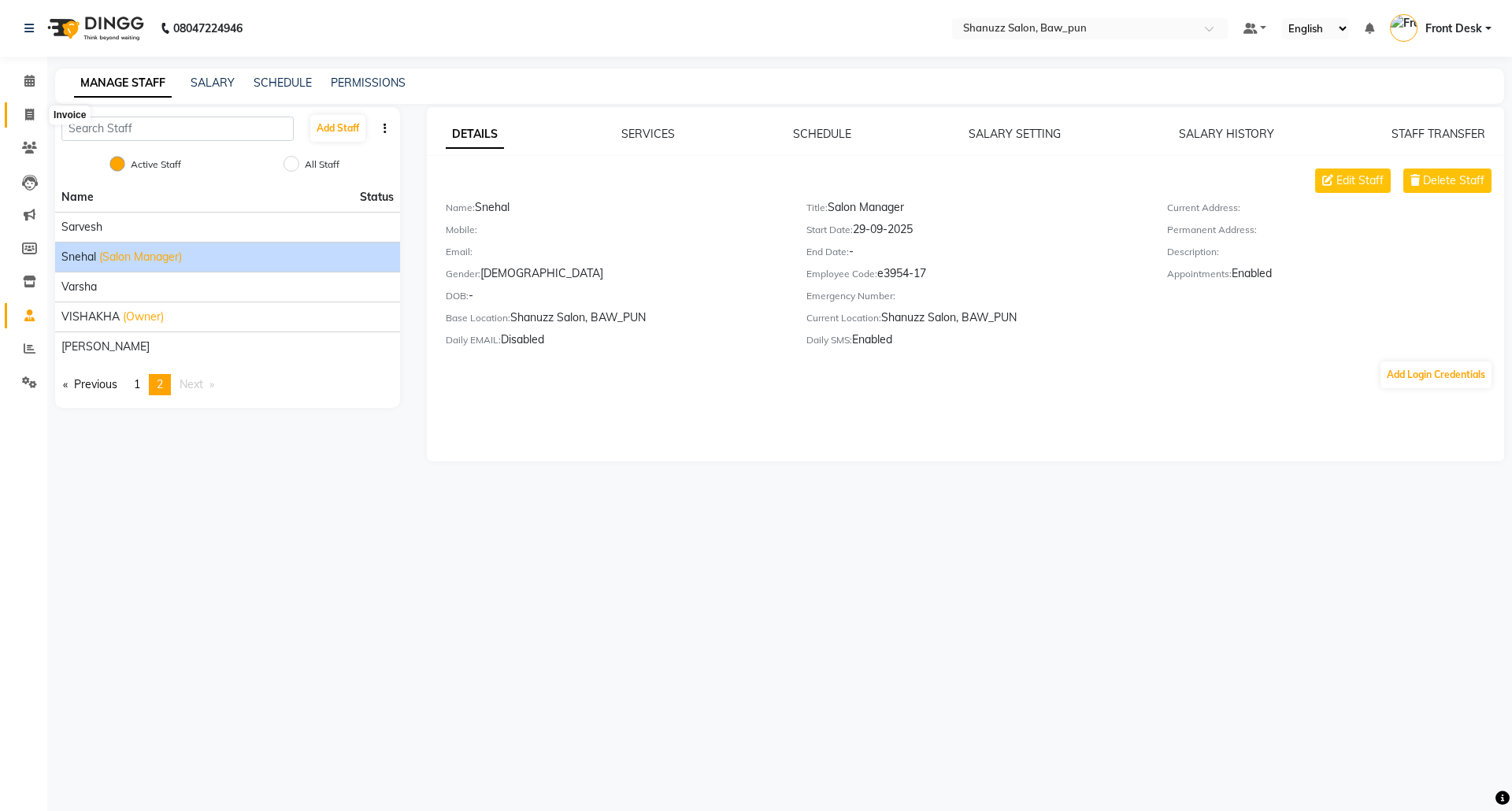
click at [32, 117] on icon at bounding box center [29, 114] width 8 height 12
select select "service"
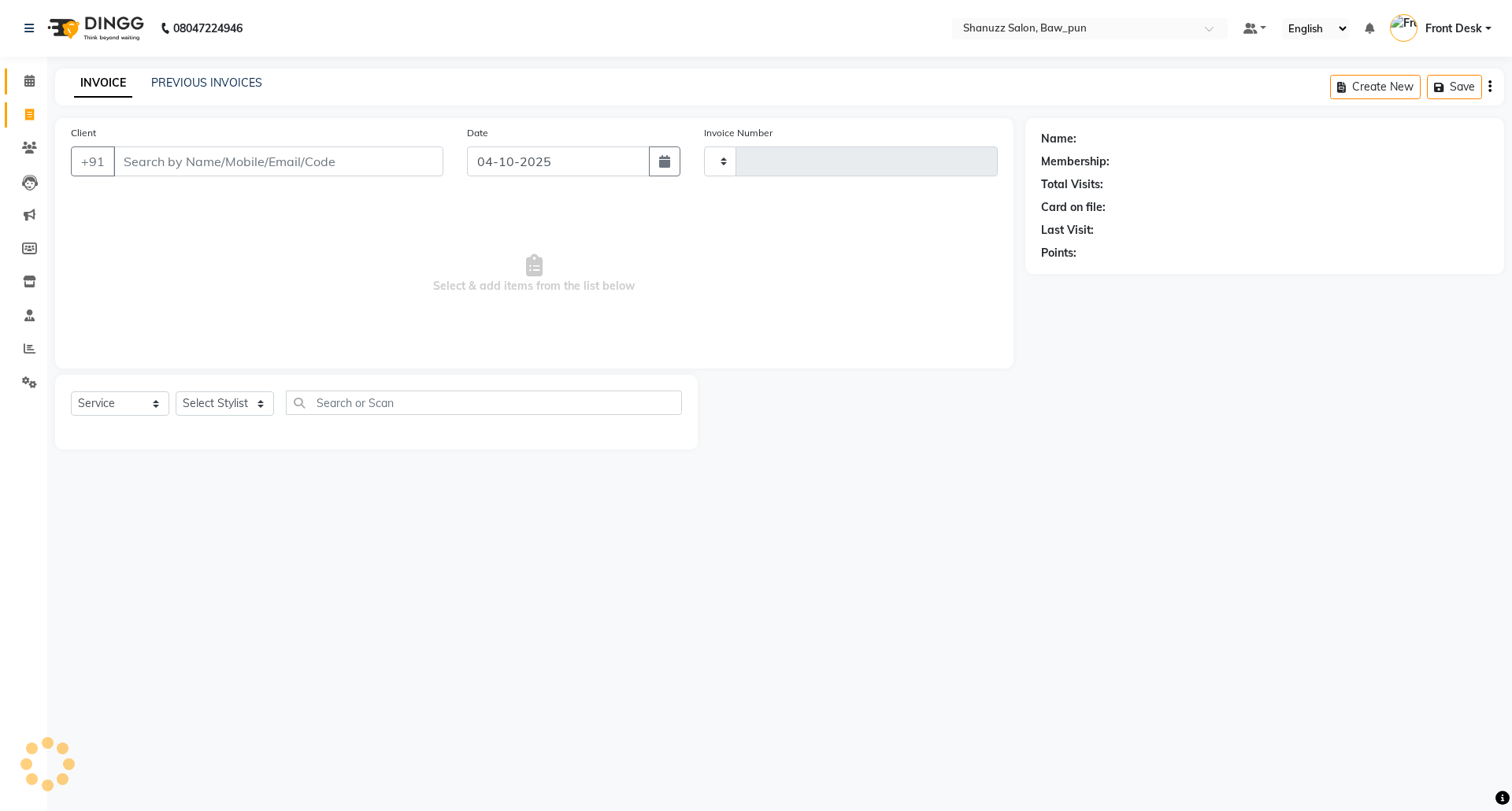
type input "0186"
select select "9025"
click at [170, 75] on link "PREVIOUS INVOICES" at bounding box center [207, 82] width 111 height 14
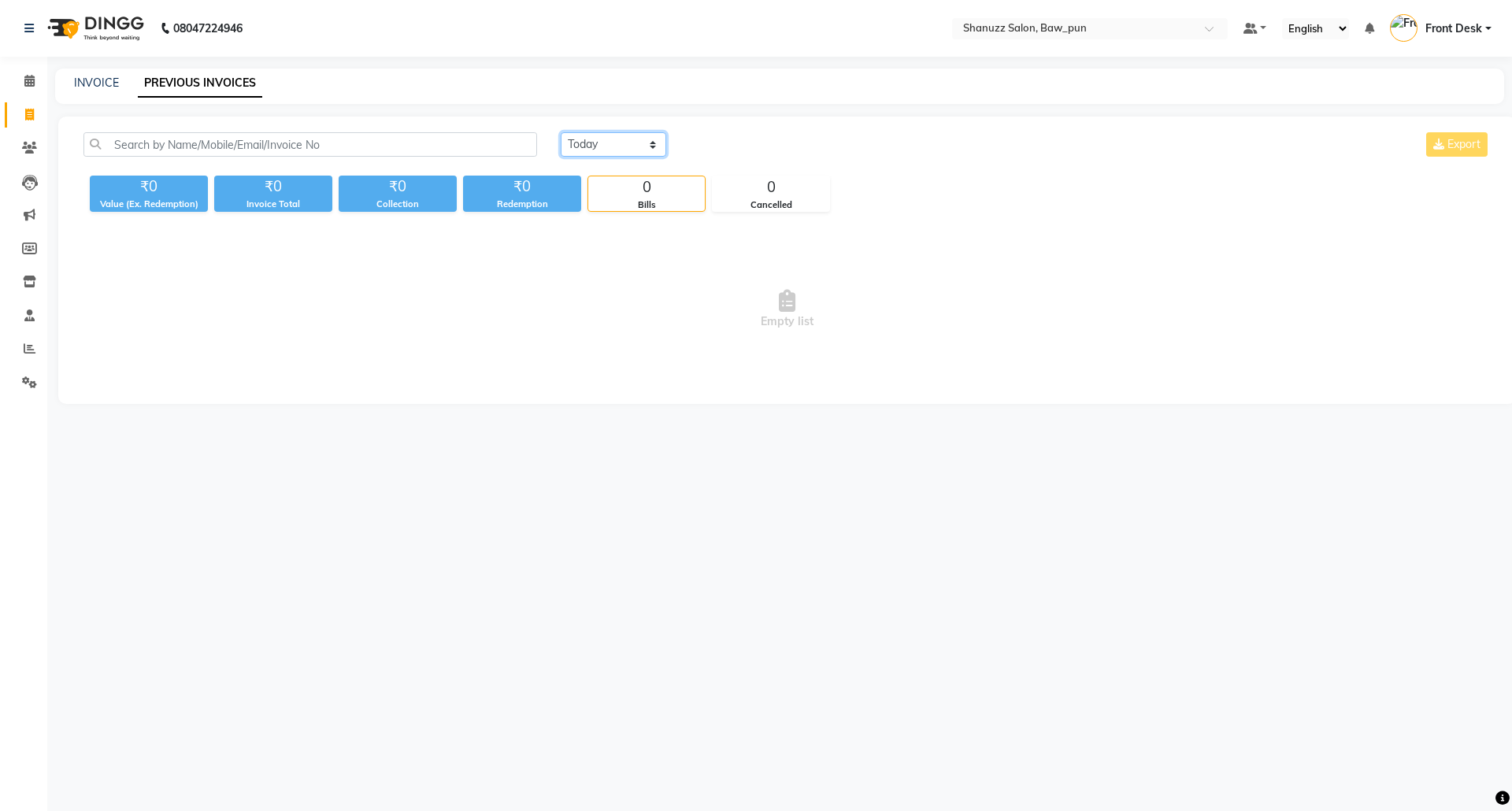
click at [609, 133] on select "Today Yesterday Custom Range" at bounding box center [613, 145] width 106 height 25
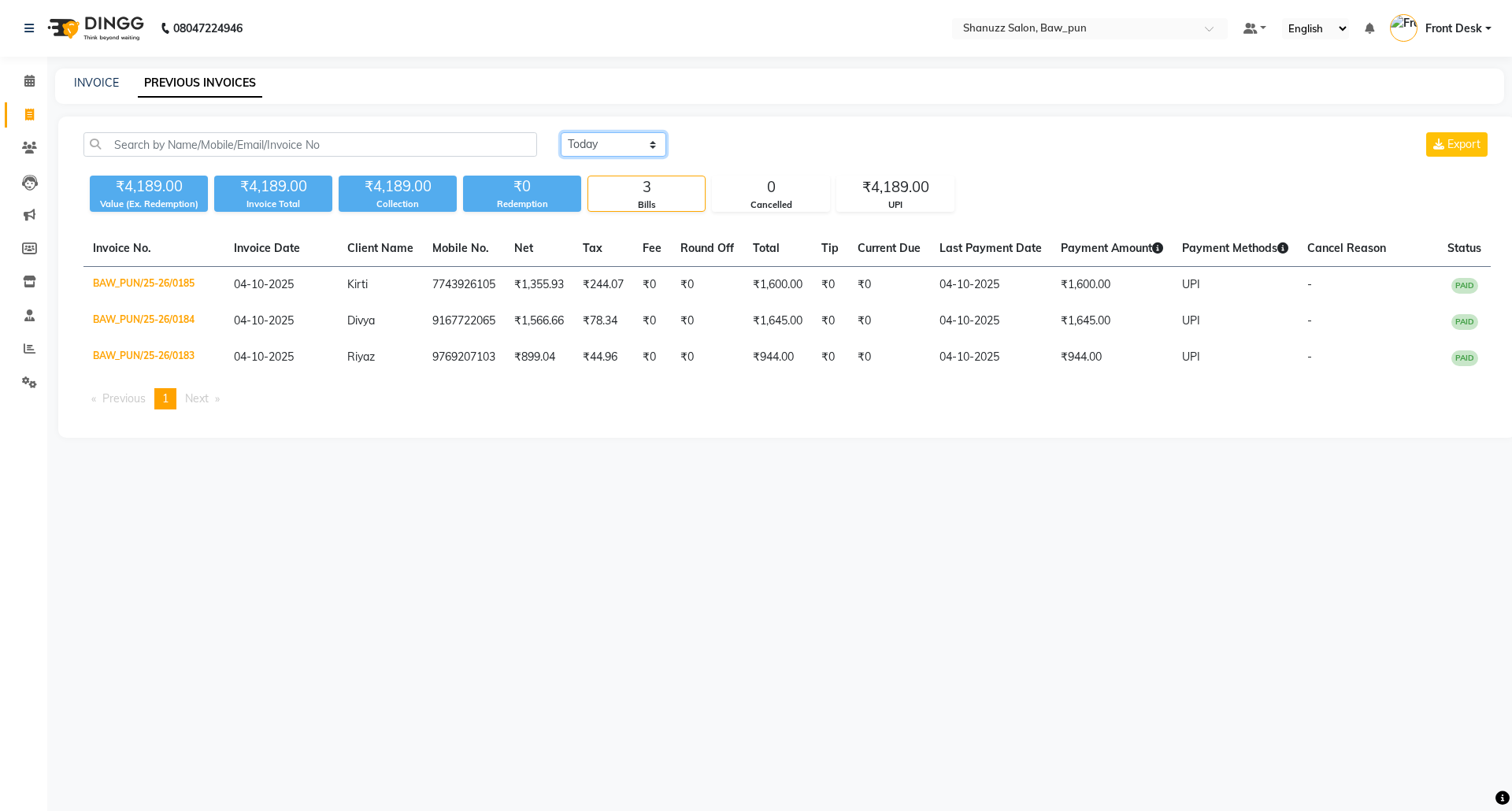
select select "range"
click at [560, 132] on select "Today Yesterday Custom Range" at bounding box center [613, 145] width 106 height 25
click at [743, 150] on input "04-10-2025" at bounding box center [742, 145] width 110 height 22
select select "10"
select select "2025"
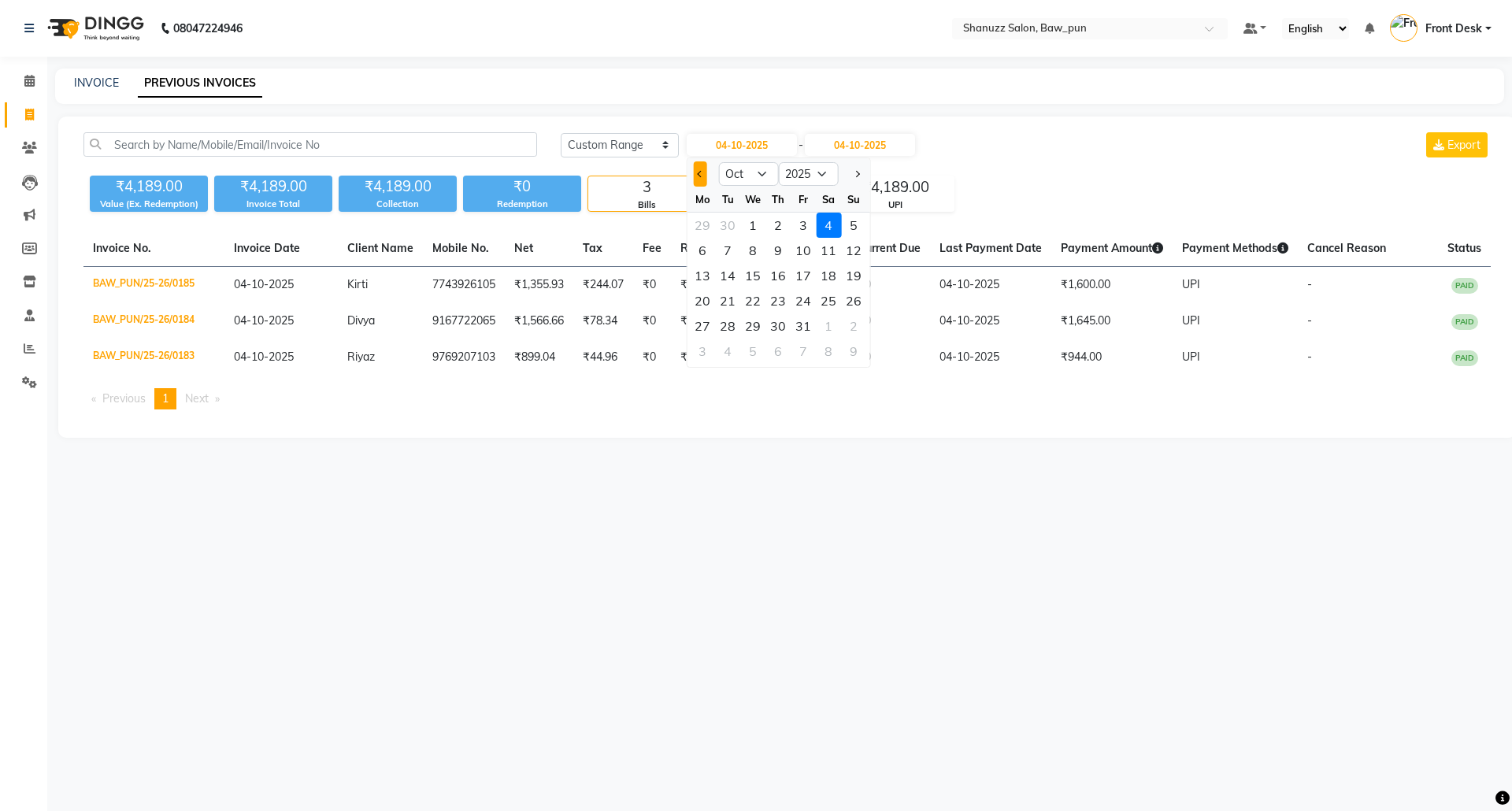
click at [698, 175] on span "Previous month" at bounding box center [700, 174] width 7 height 7
select select "9"
click at [854, 272] on div "21" at bounding box center [854, 275] width 25 height 25
type input "[DATE]"
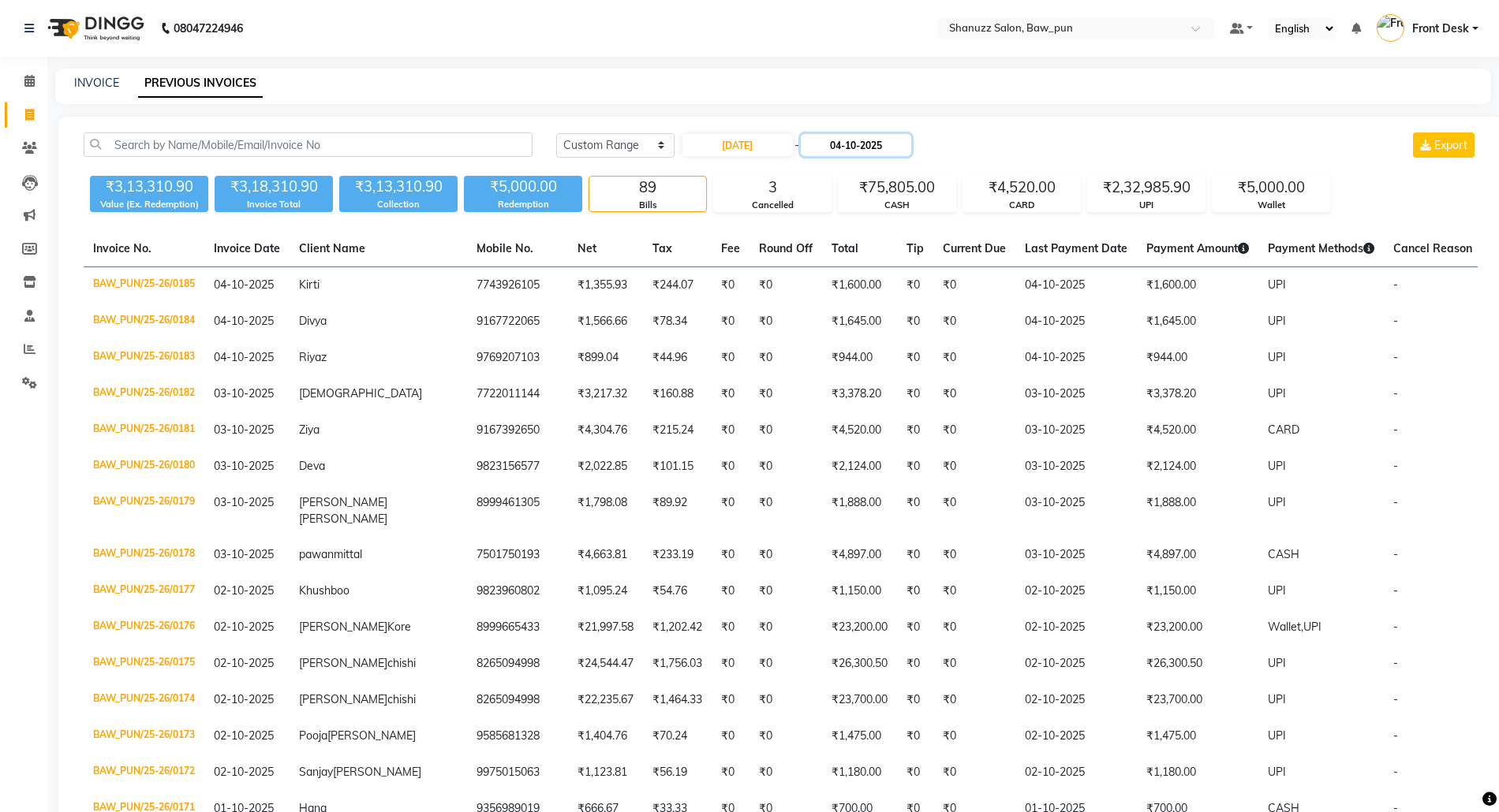
click at [860, 137] on input "04-10-2025" at bounding box center [856, 145] width 110 height 22
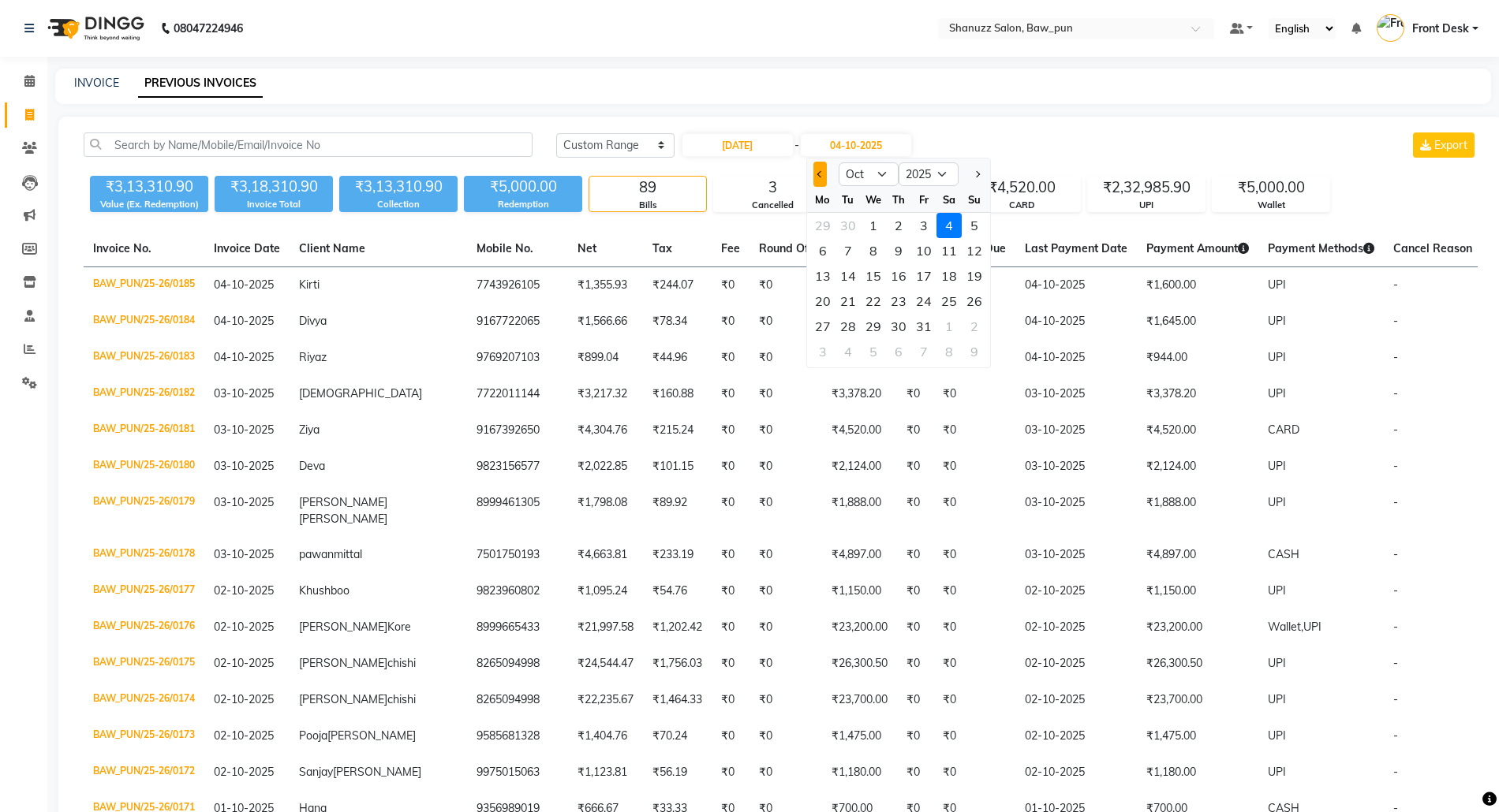
click at [814, 176] on button "Previous month" at bounding box center [820, 174] width 13 height 25
select select "9"
click at [977, 273] on div "21" at bounding box center [975, 276] width 25 height 25
type input "[DATE]"
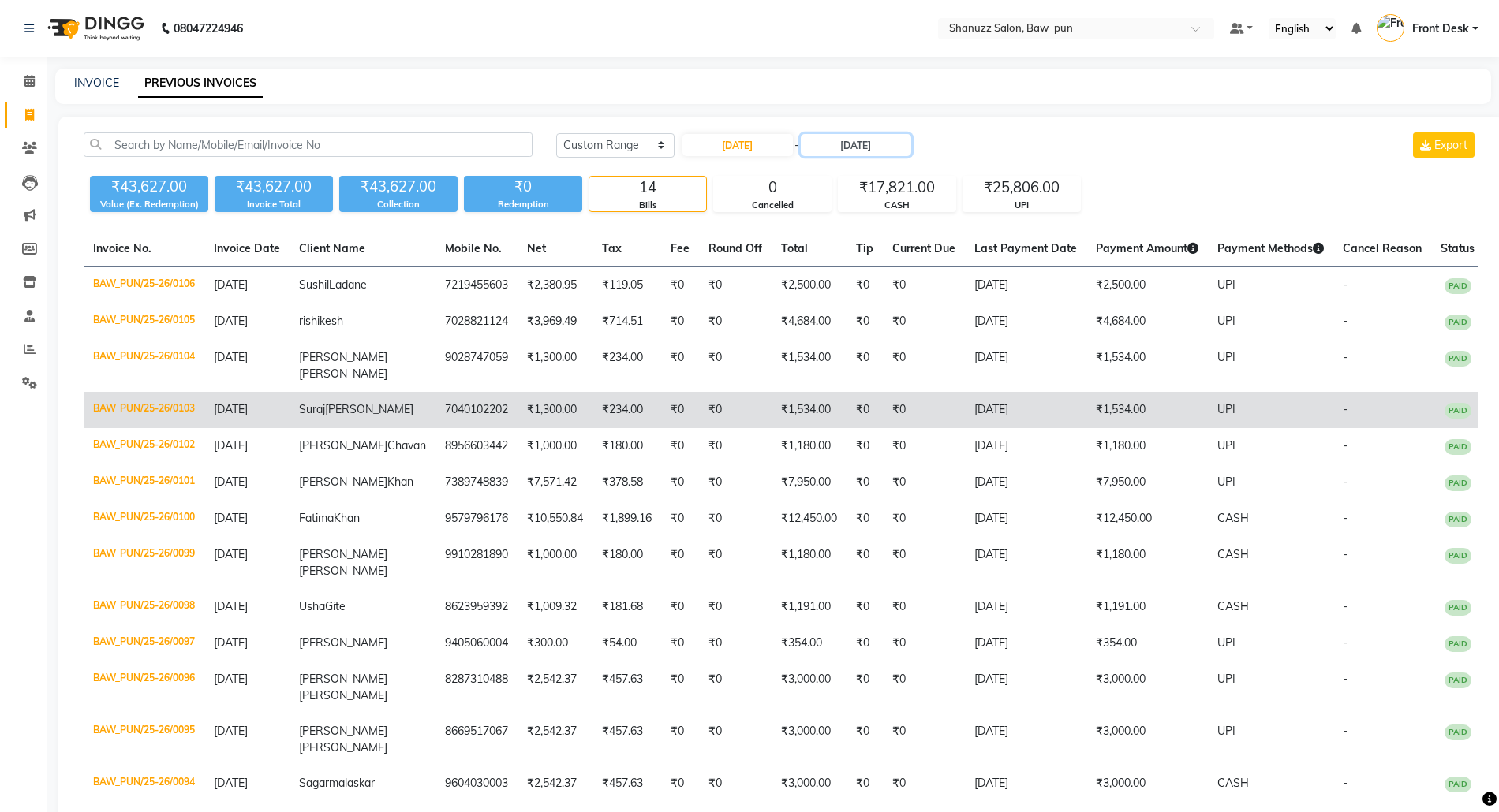
scroll to position [105, 0]
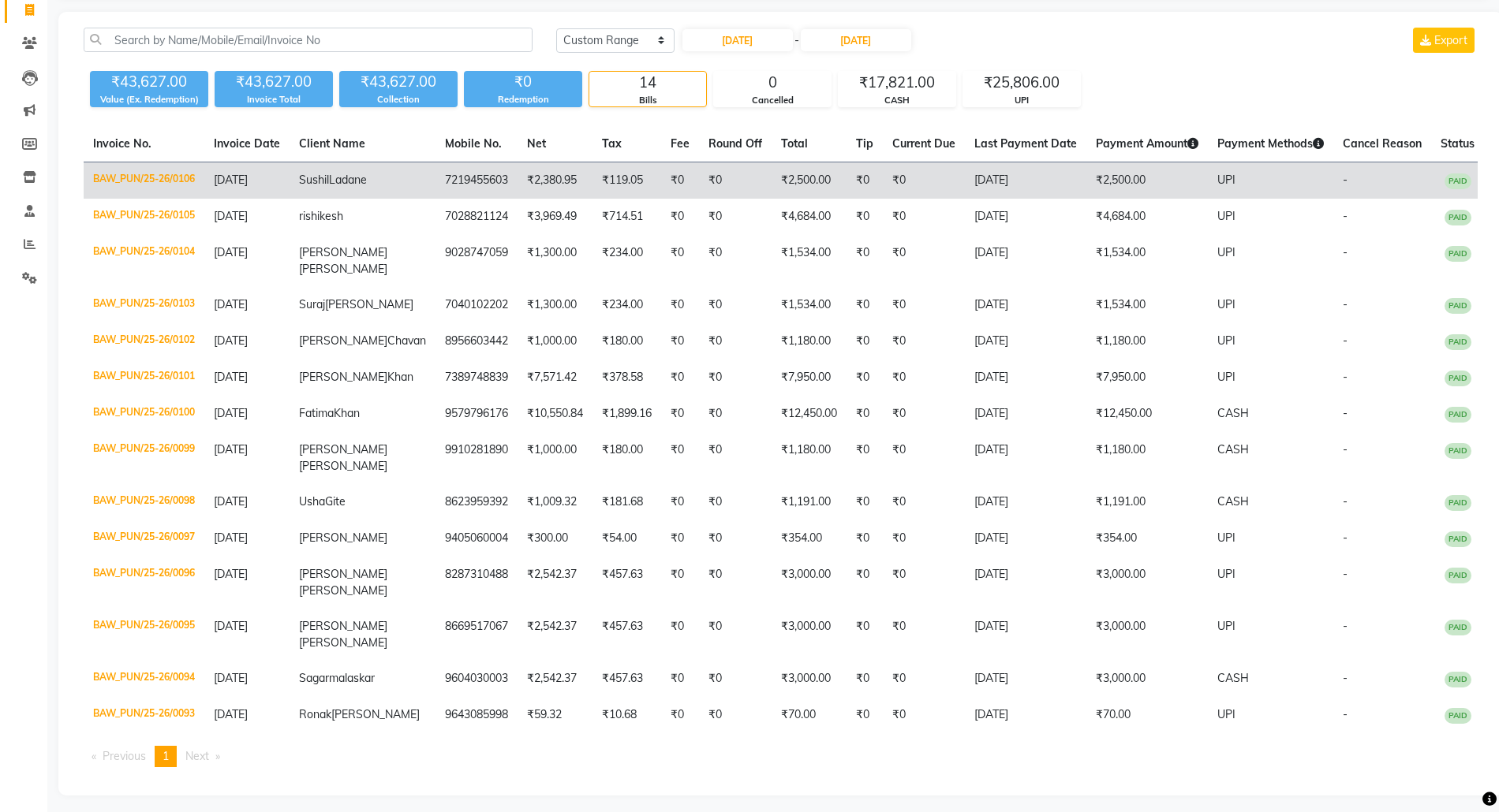
click at [772, 193] on td "₹2,500.00" at bounding box center [809, 180] width 75 height 37
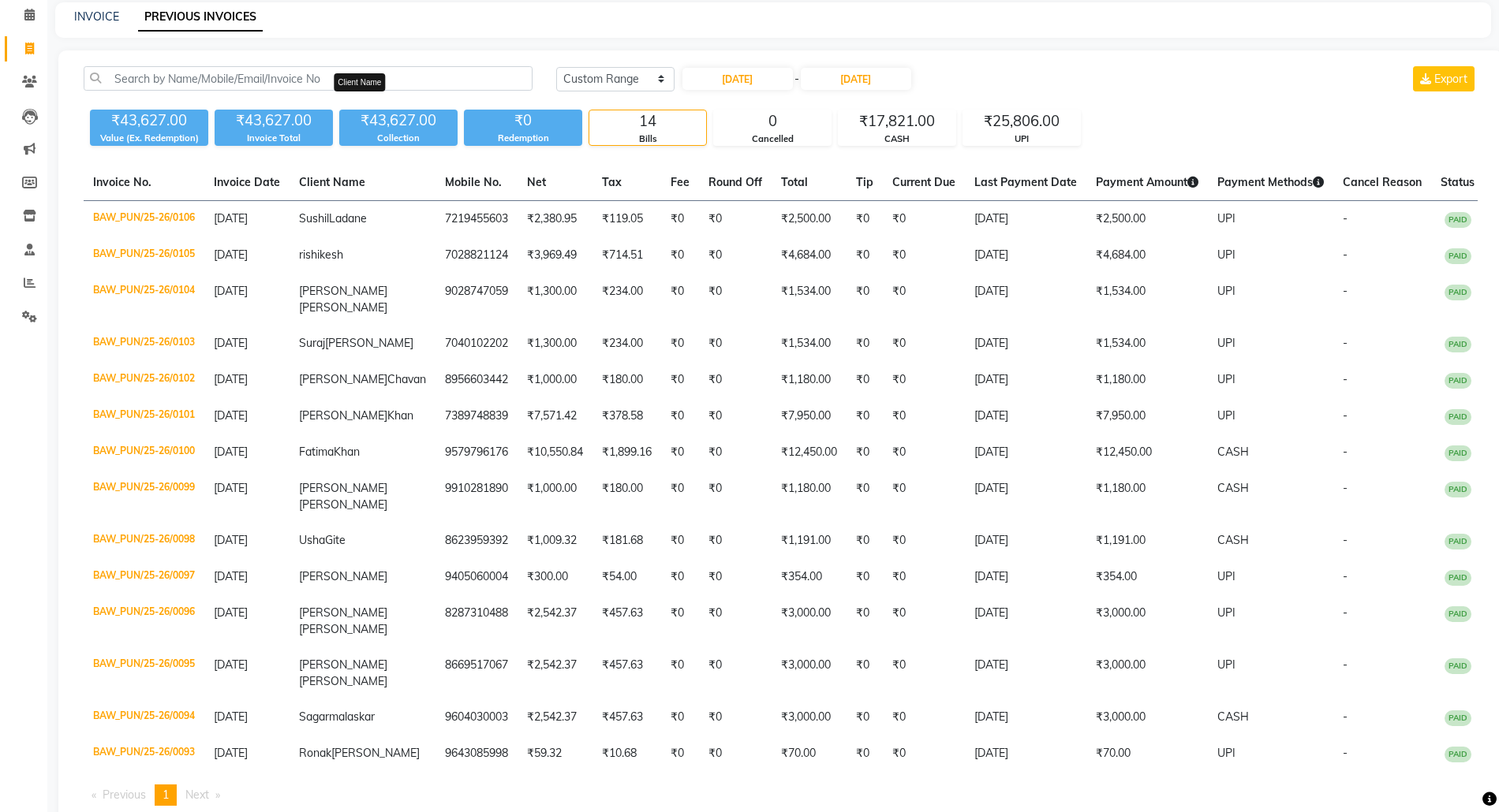
scroll to position [0, 0]
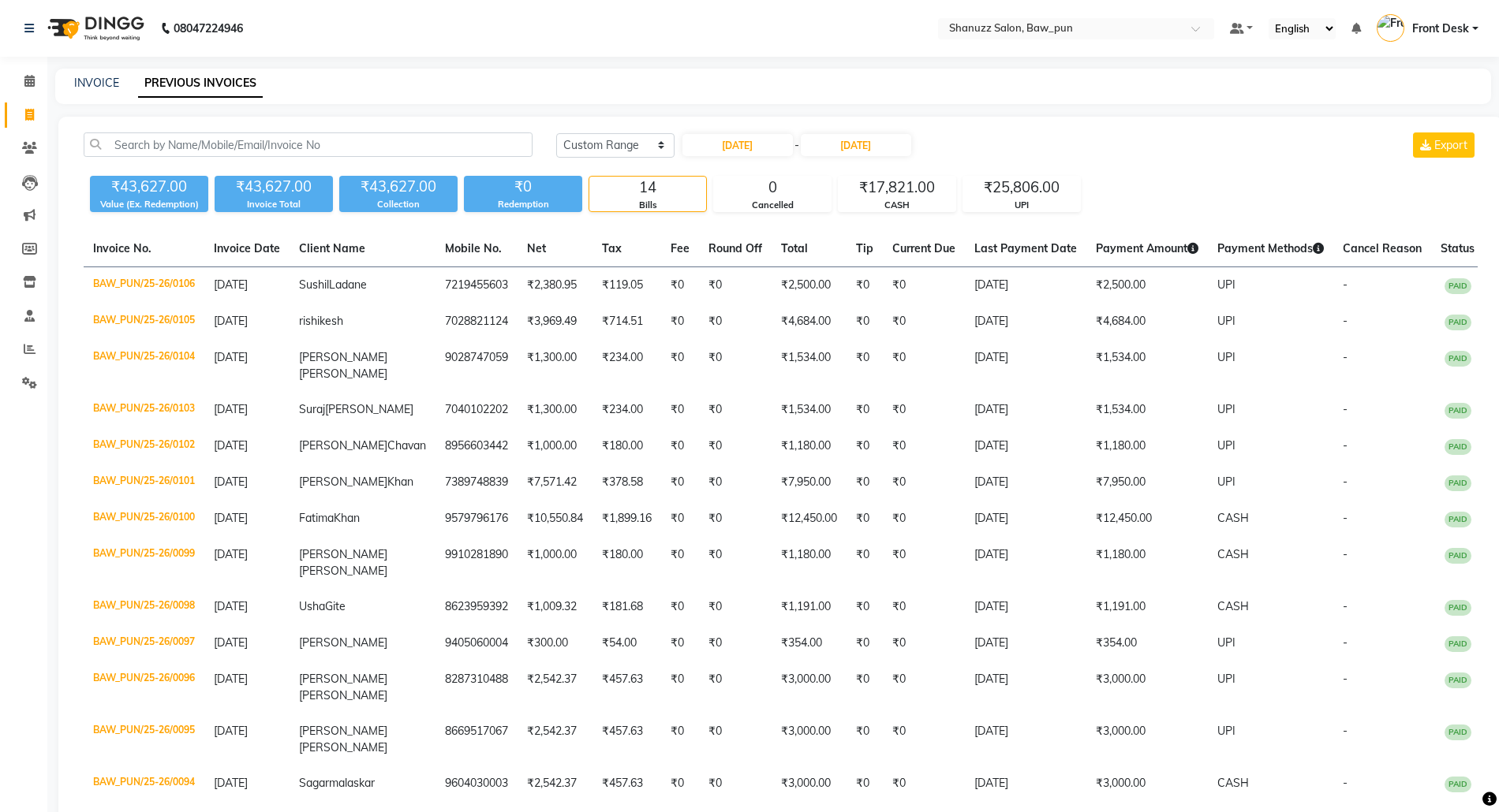
click at [633, 79] on div "INVOICE PREVIOUS INVOICES" at bounding box center [764, 84] width 1417 height 17
click at [31, 114] on icon at bounding box center [29, 114] width 8 height 12
select select "service"
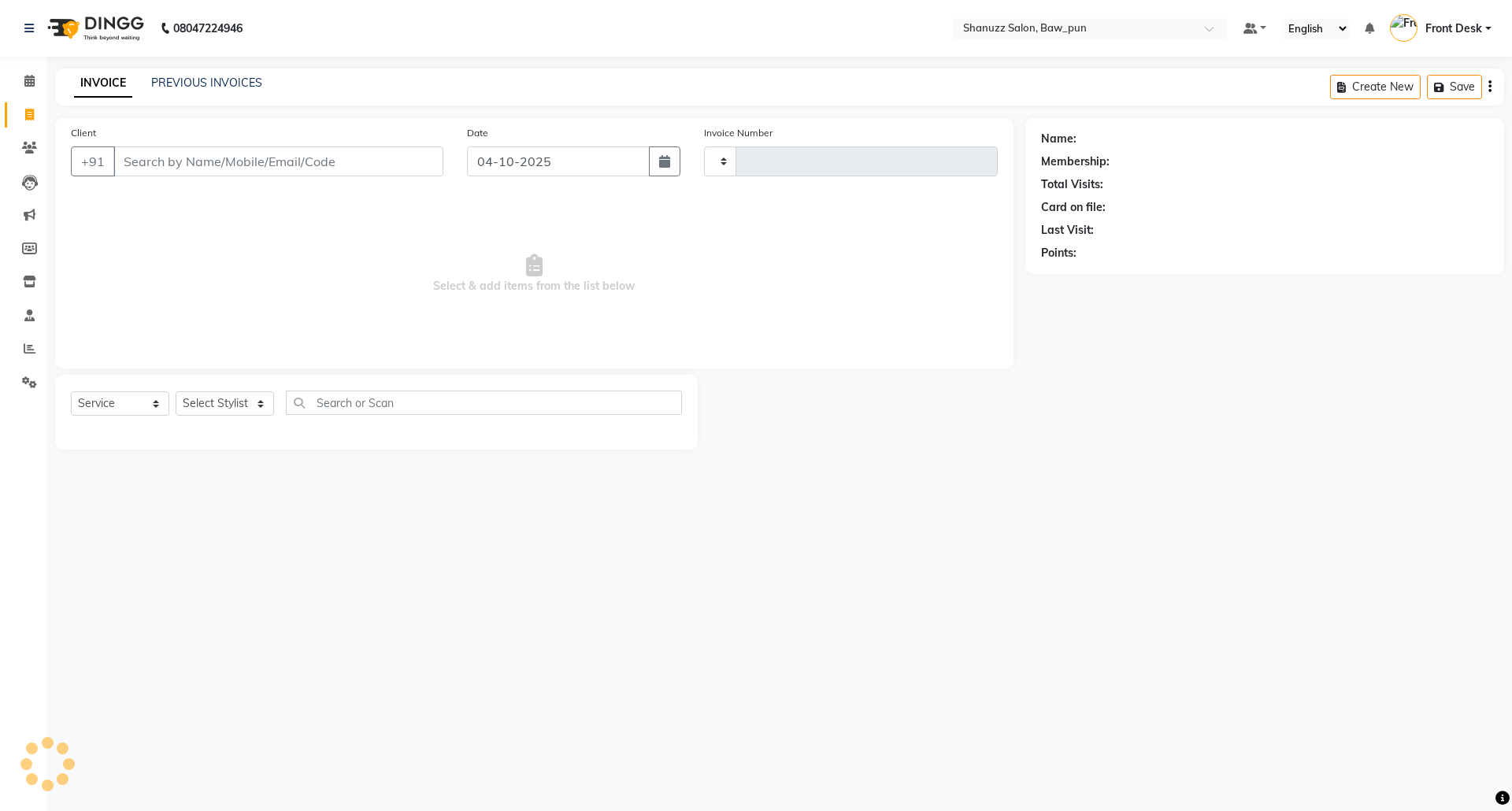
type input "0186"
select select "9025"
click at [967, 661] on div "08047224946 Select Location × Shanuzz Salon, Baw_pun Default Panel My Panel Eng…" at bounding box center [756, 405] width 1512 height 811
click at [17, 347] on span at bounding box center [29, 350] width 27 height 18
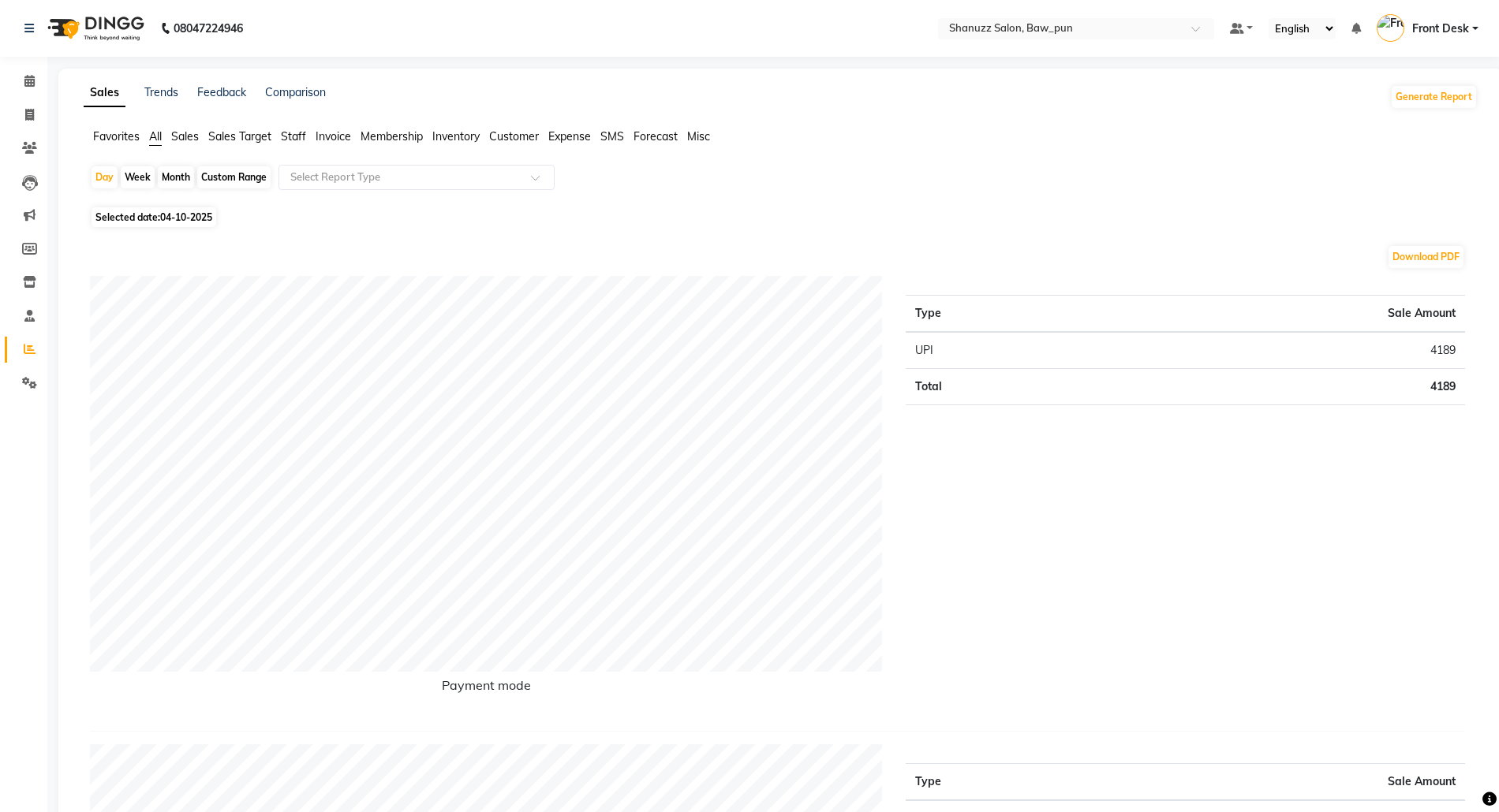
click at [297, 137] on span "Staff" at bounding box center [293, 136] width 25 height 14
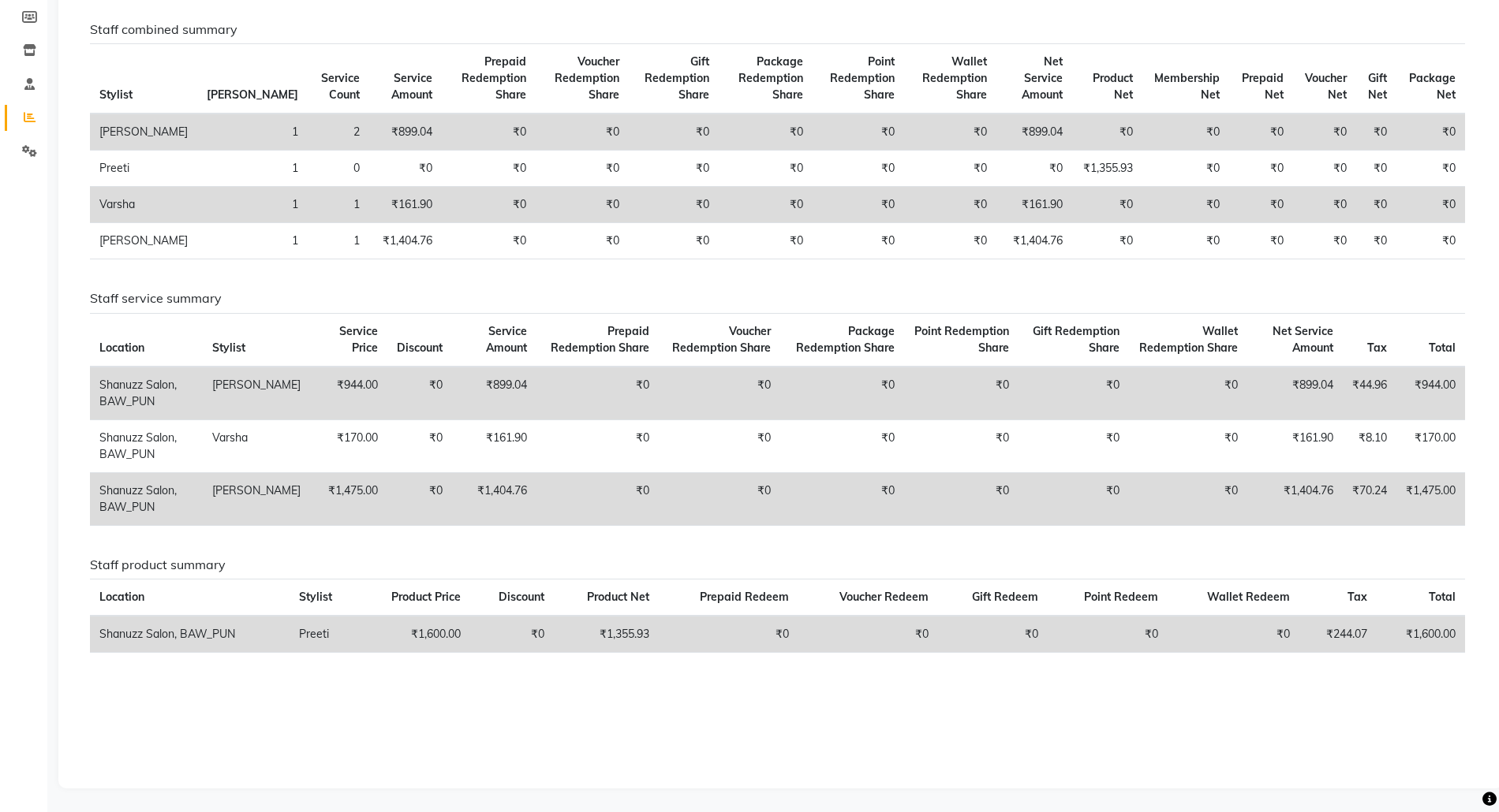
scroll to position [127, 0]
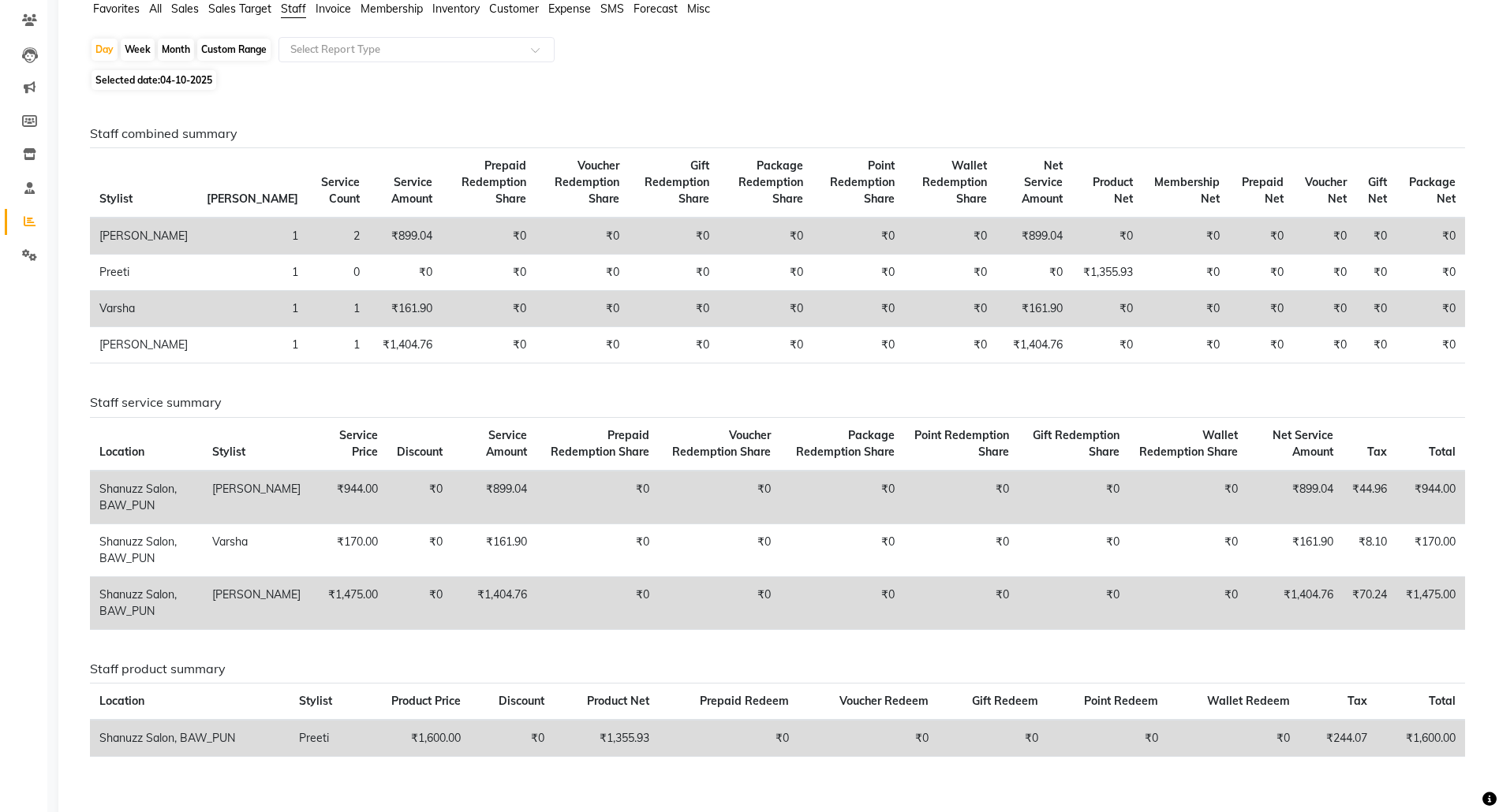
click at [176, 52] on div "Month" at bounding box center [176, 50] width 36 height 22
select select "10"
select select "2025"
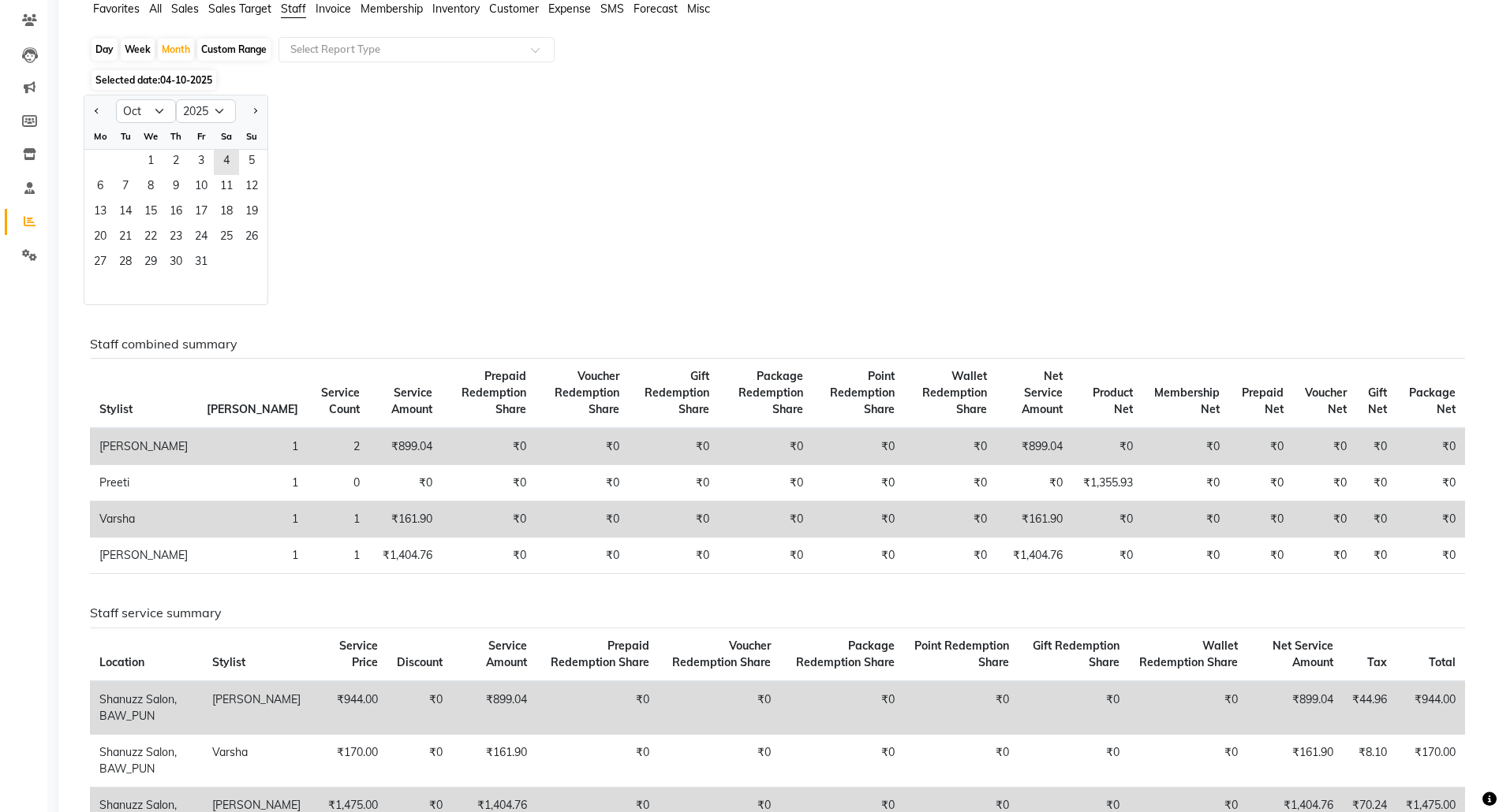
drag, startPoint x: 155, startPoint y: 161, endPoint x: 248, endPoint y: 282, distance: 152.6
click at [260, 288] on ngb-datepicker-month "Mo Tu We Th Fr Sa Su 1 2 3 4 5 6 7 8 9 10 11 12 13 14 15 16 17 18 19 20 21 22 2…" at bounding box center [176, 214] width 183 height 180
click at [250, 110] on button "Next month" at bounding box center [254, 111] width 12 height 25
select select "11"
click at [257, 45] on div "Custom Range" at bounding box center [234, 50] width 74 height 22
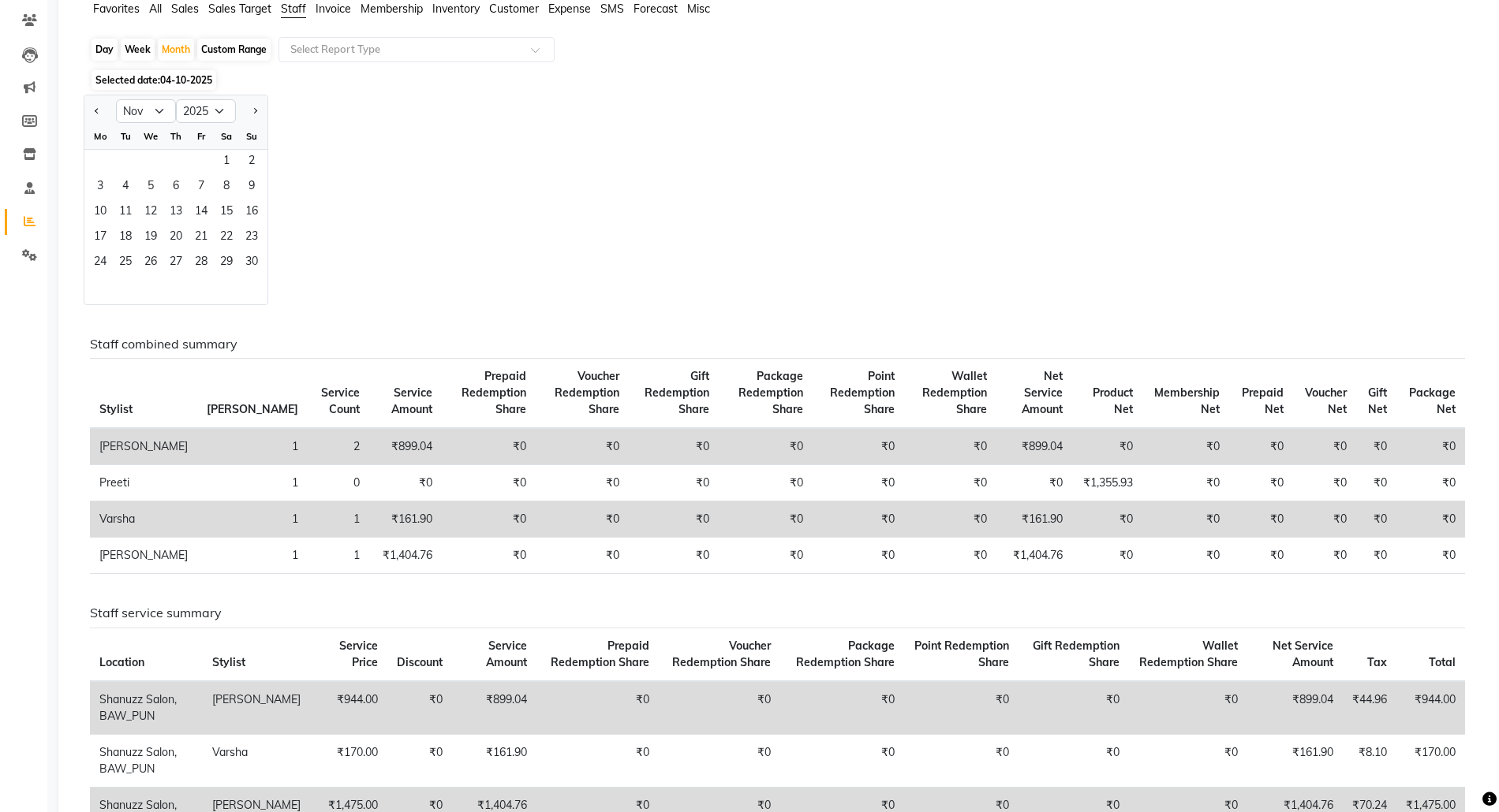
select select "10"
select select "2025"
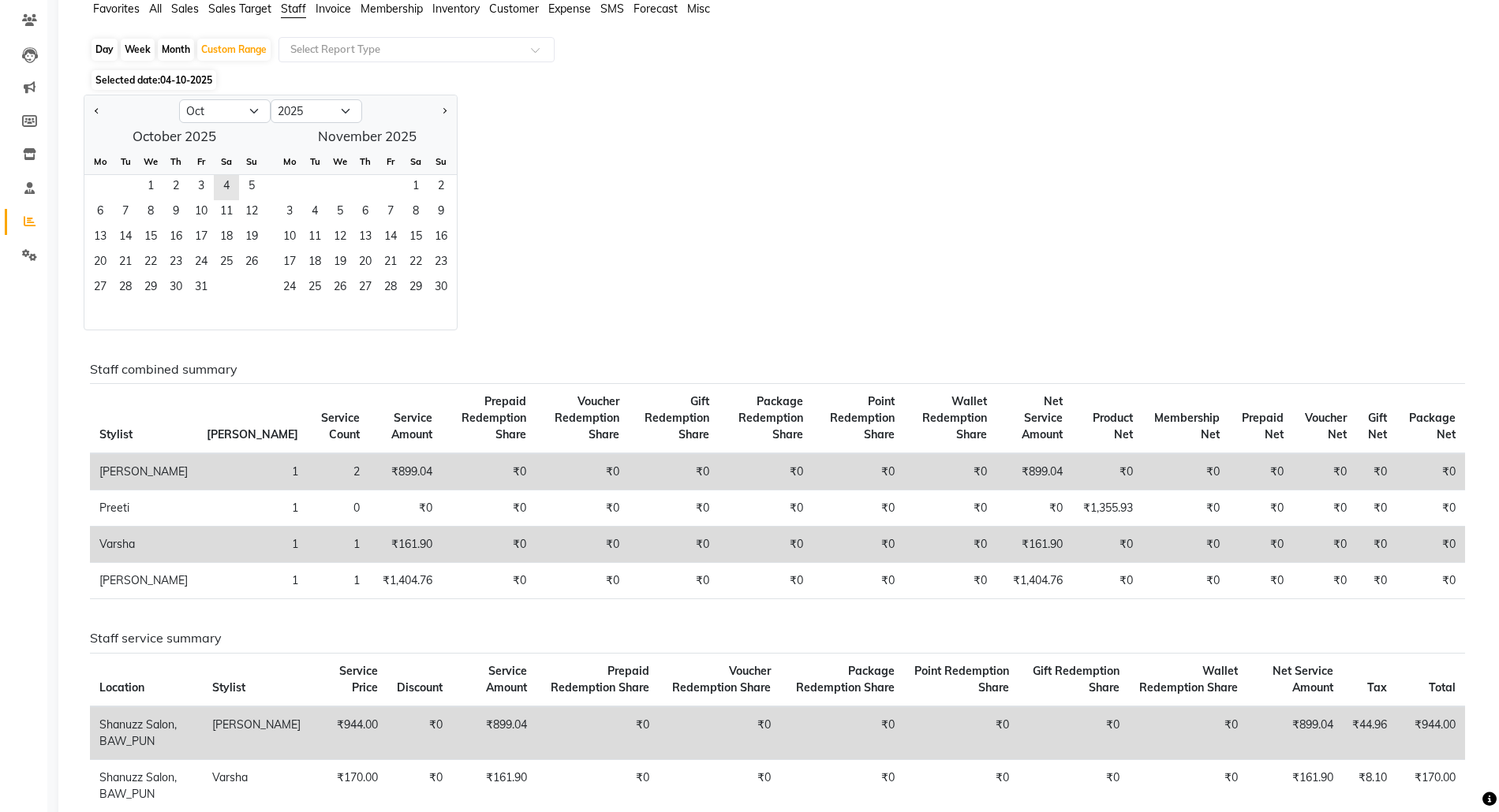
click at [180, 48] on div "Month" at bounding box center [176, 50] width 36 height 22
select select "10"
select select "2025"
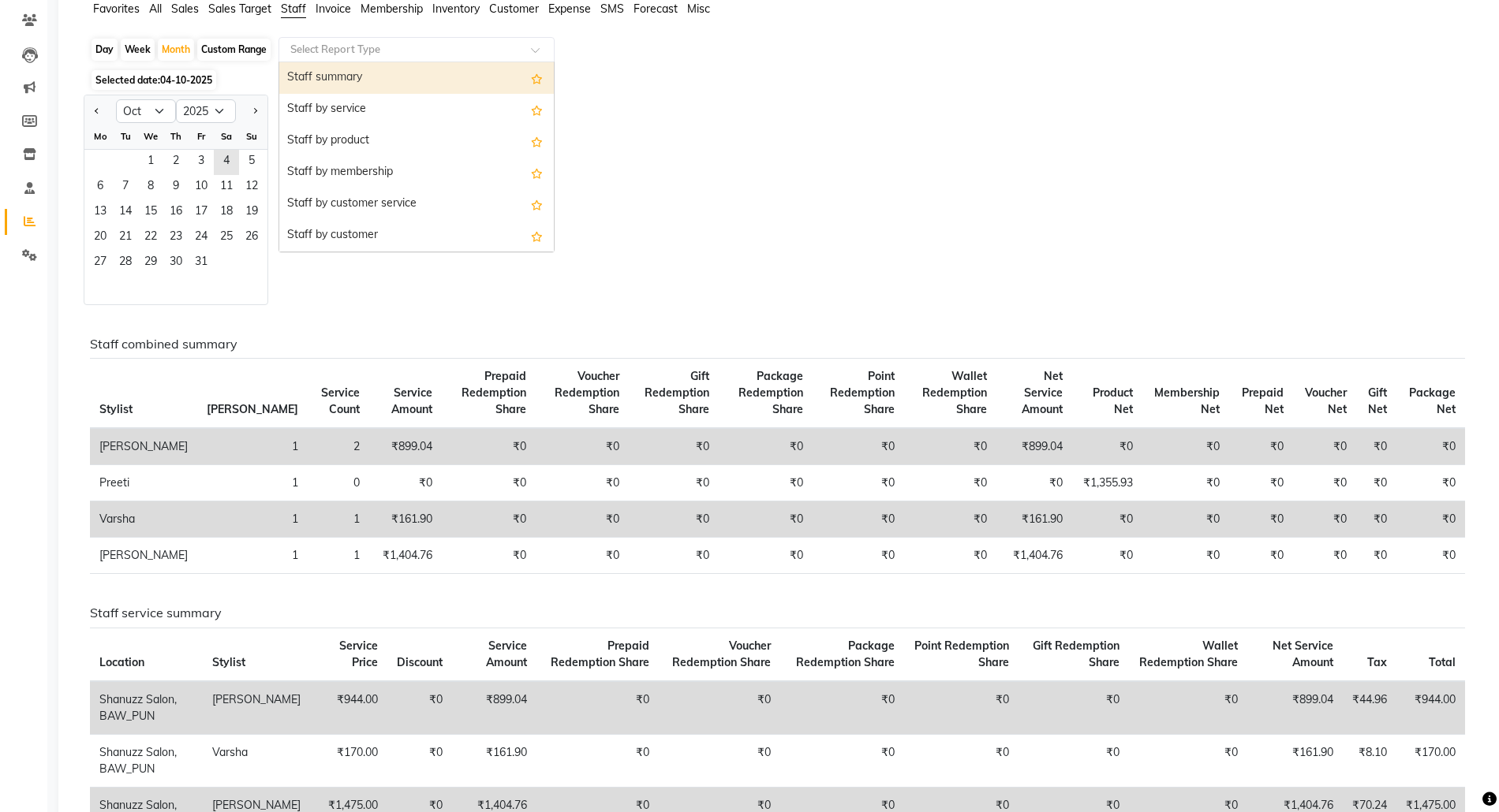
click at [338, 51] on input "text" at bounding box center [401, 50] width 227 height 16
click at [342, 110] on div "Staff by service" at bounding box center [417, 109] width 275 height 31
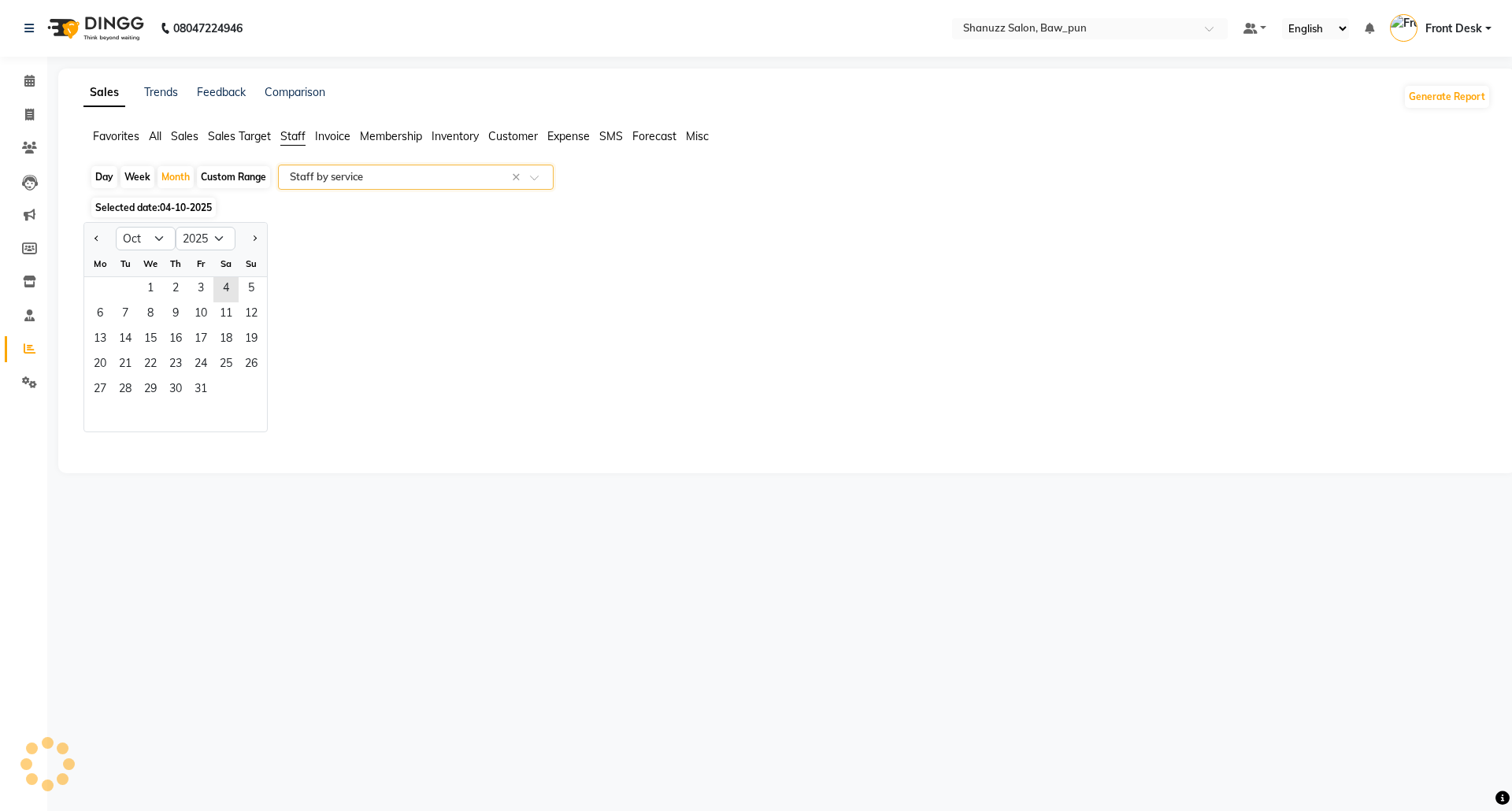
select select "full_report"
select select "csv"
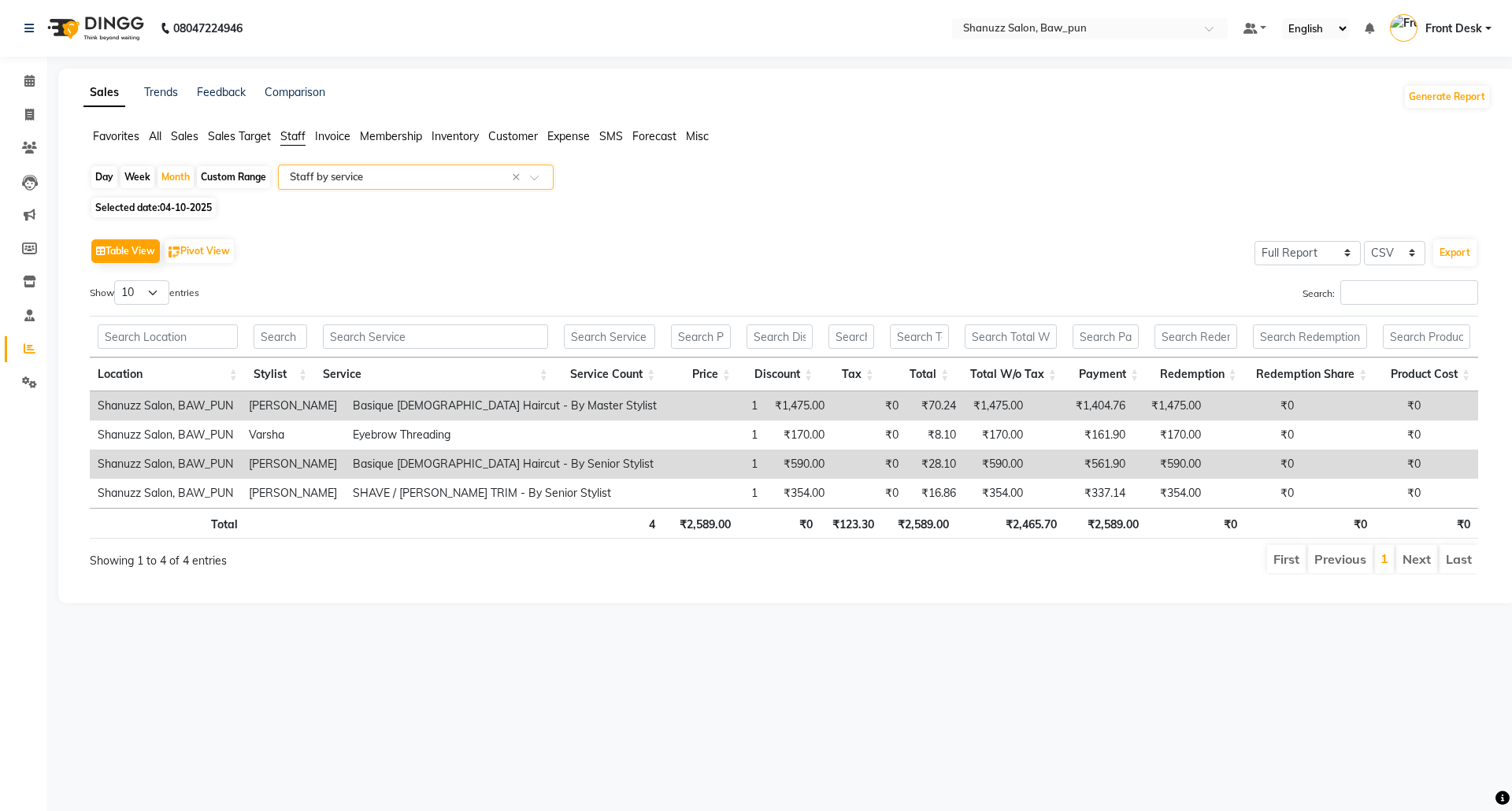
click at [540, 180] on span at bounding box center [540, 182] width 20 height 16
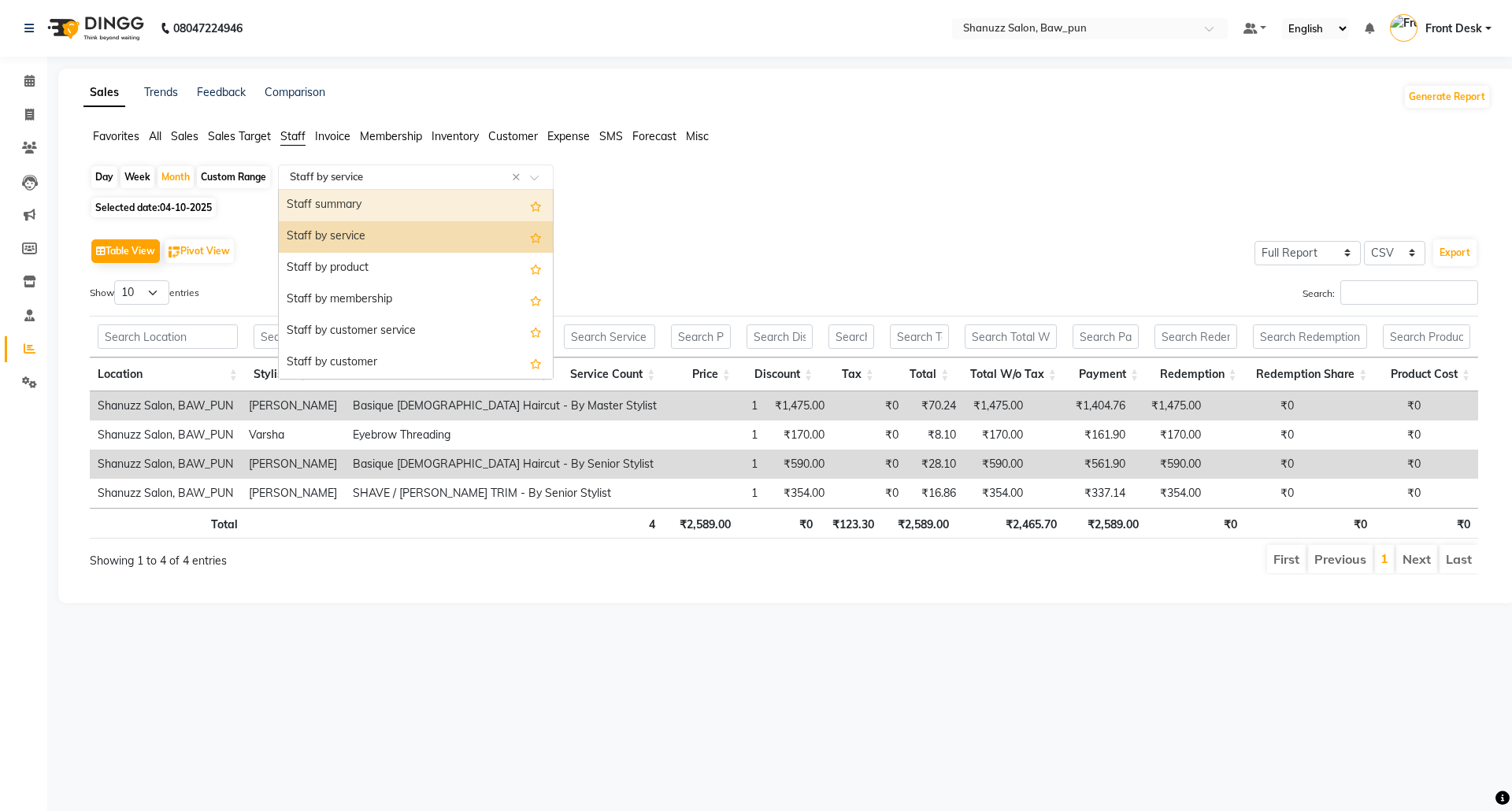
click at [435, 209] on div "Staff summary" at bounding box center [416, 206] width 274 height 31
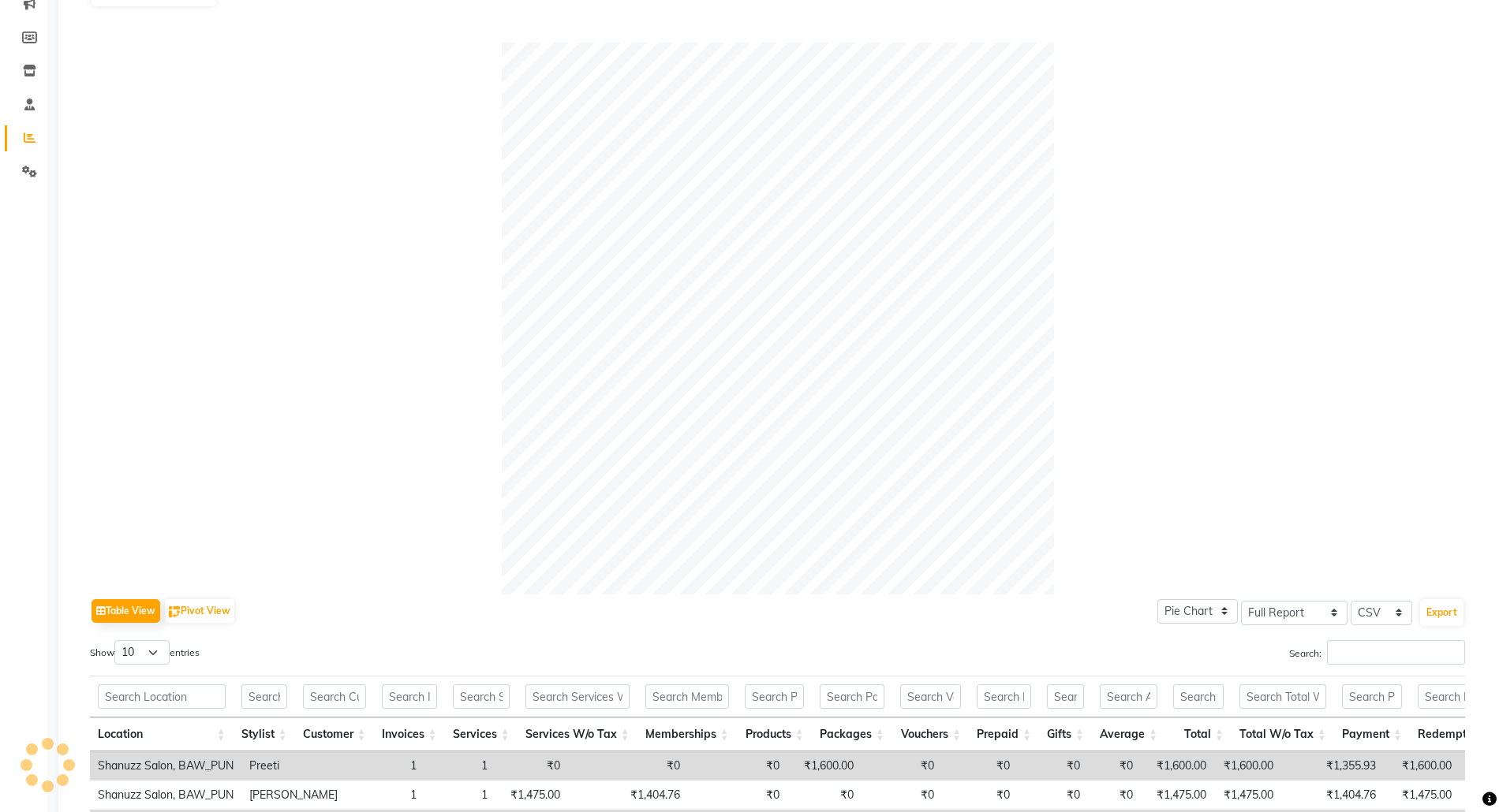
scroll to position [1, 0]
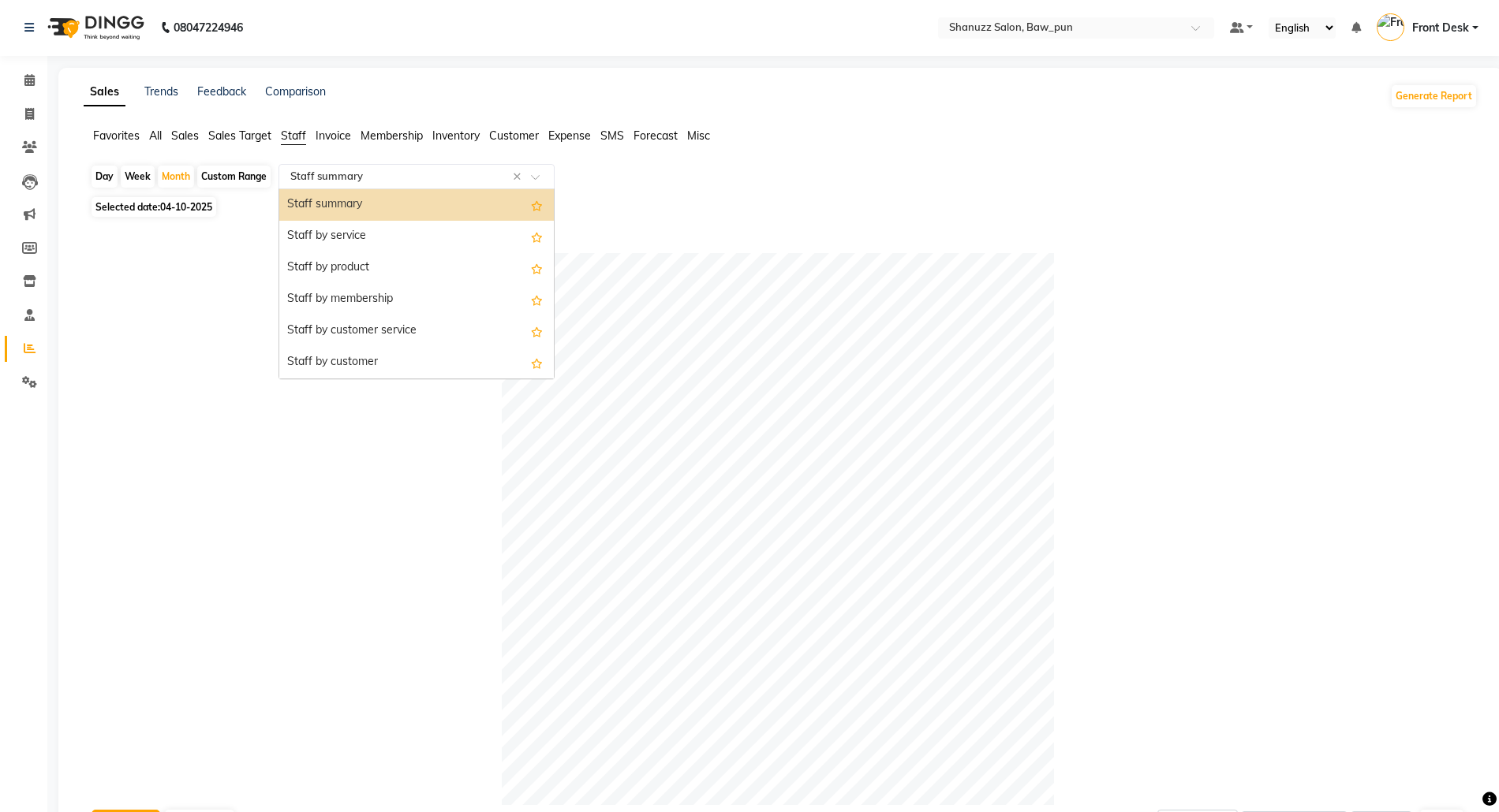
click at [542, 175] on span at bounding box center [541, 181] width 20 height 16
click at [395, 178] on input "text" at bounding box center [401, 177] width 227 height 16
click at [399, 271] on div "Staff by product" at bounding box center [417, 269] width 275 height 31
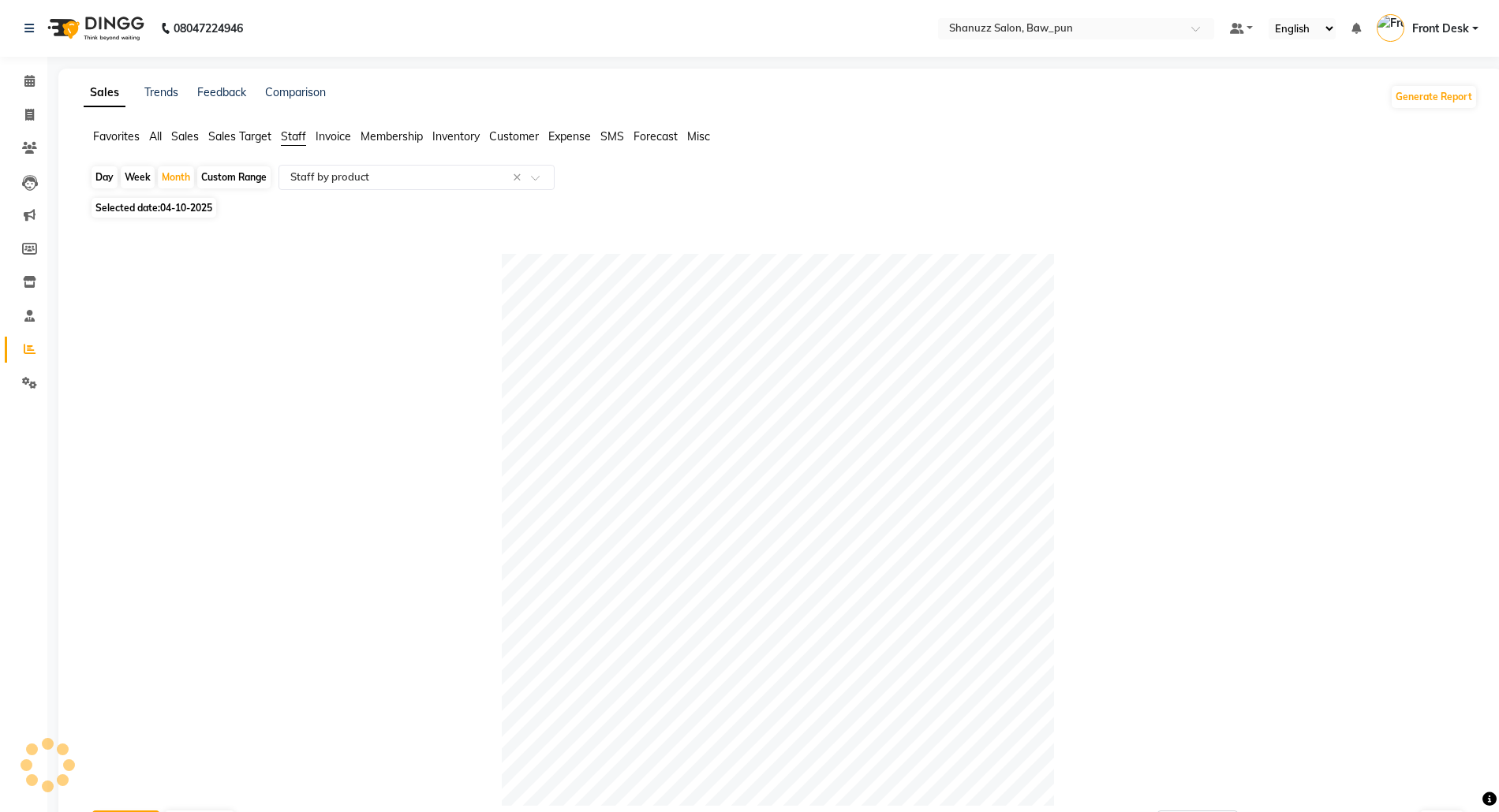
drag, startPoint x: 431, startPoint y: 385, endPoint x: 427, endPoint y: 411, distance: 26.3
drag, startPoint x: 427, startPoint y: 411, endPoint x: 152, endPoint y: 417, distance: 275.1
click at [152, 417] on div at bounding box center [778, 530] width 1376 height 552
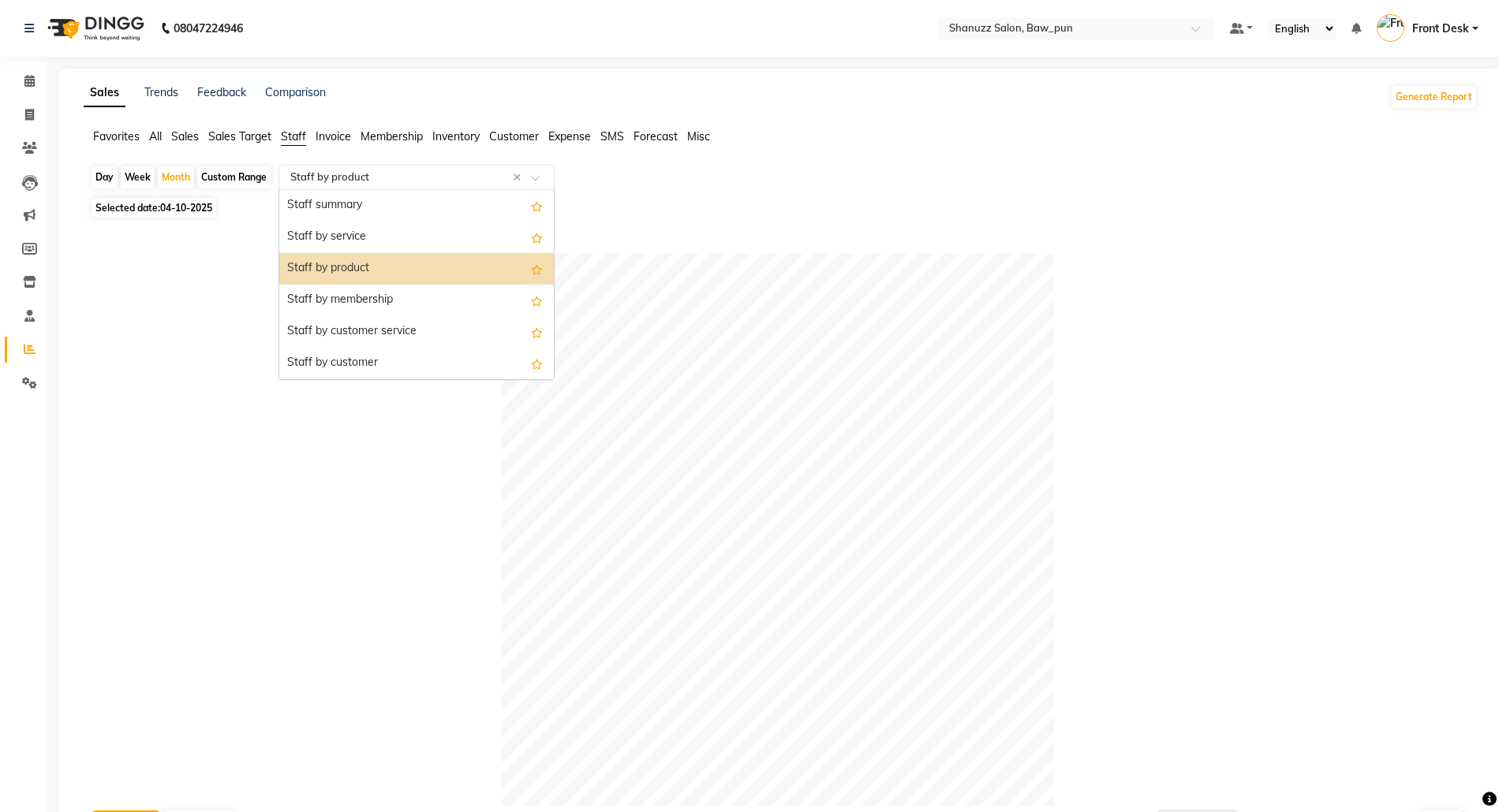
click at [540, 177] on span at bounding box center [541, 182] width 20 height 16
click at [398, 200] on div "Staff summary" at bounding box center [417, 206] width 275 height 31
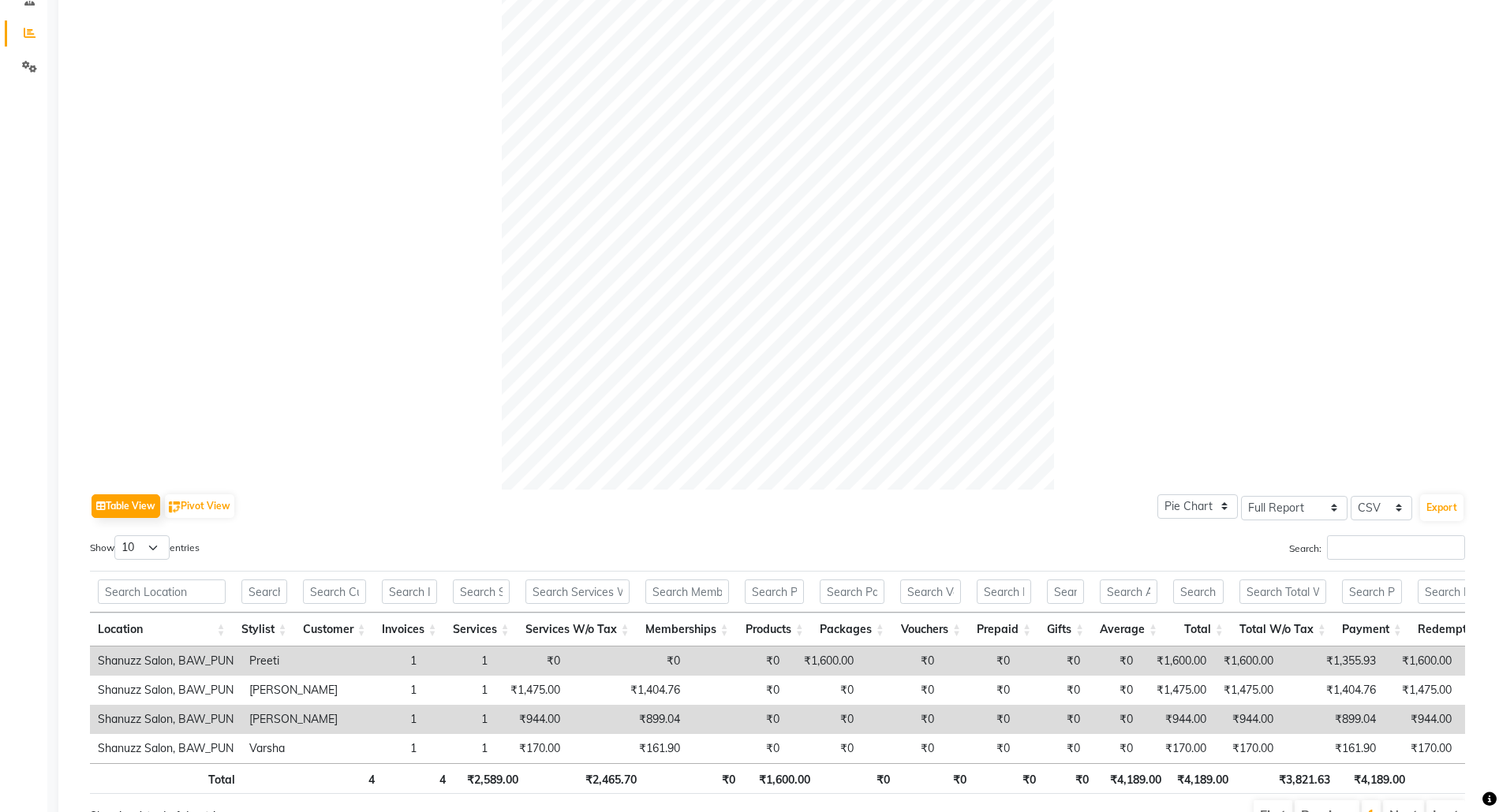
scroll to position [421, 0]
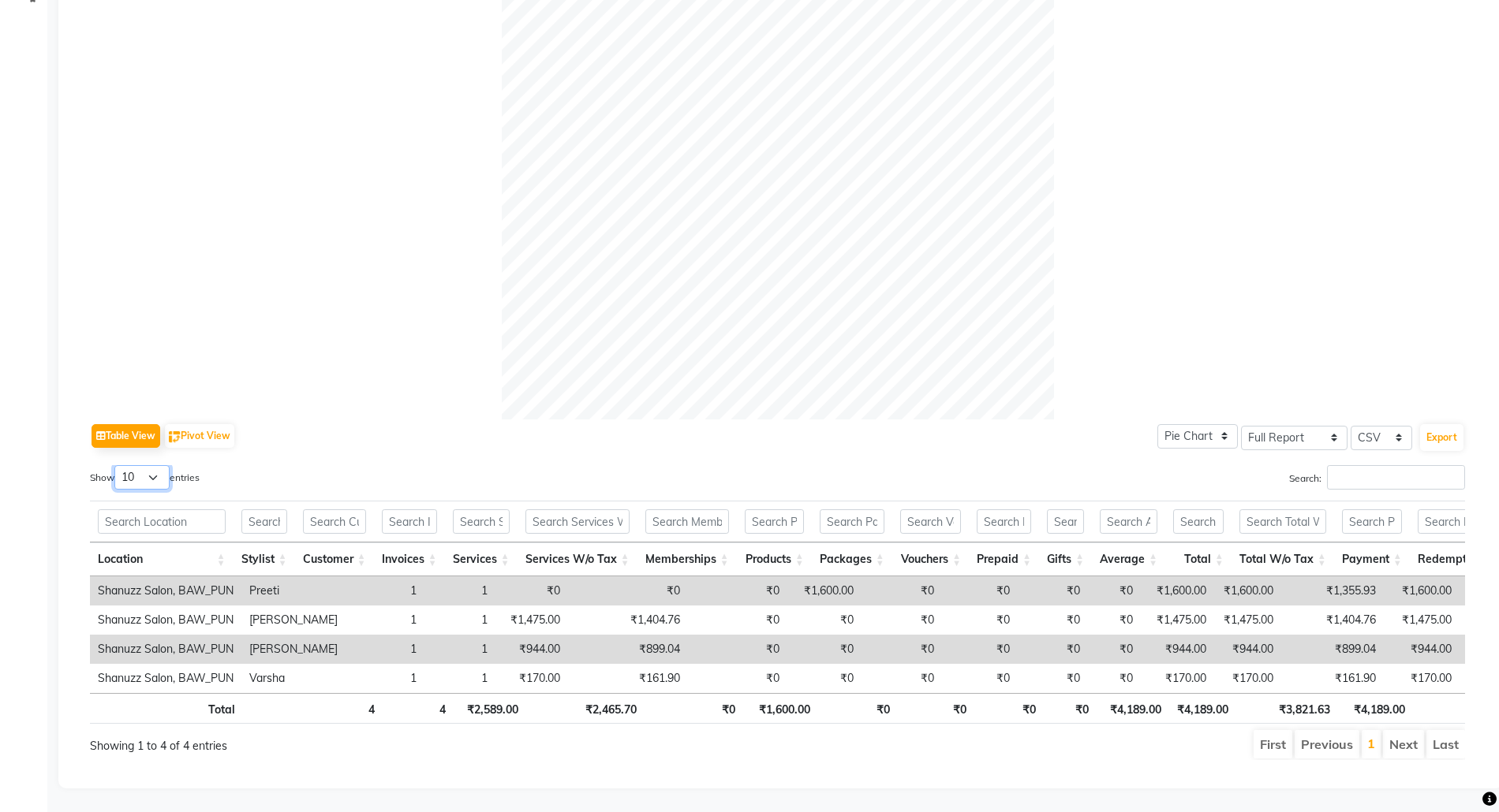
click at [156, 465] on select "10 25 50 100" at bounding box center [142, 478] width 55 height 25
click at [298, 285] on div at bounding box center [778, 143] width 1376 height 552
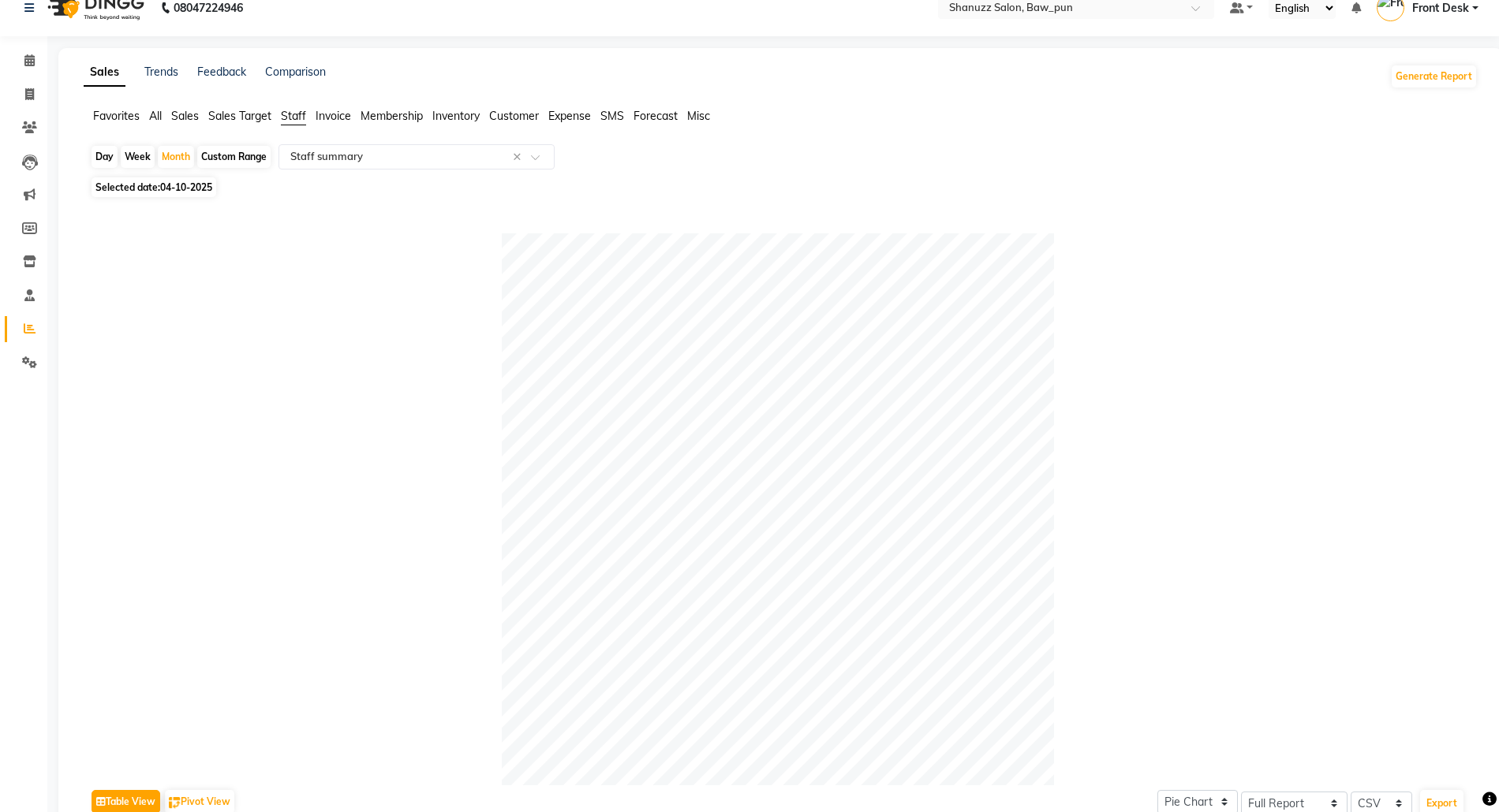
scroll to position [0, 0]
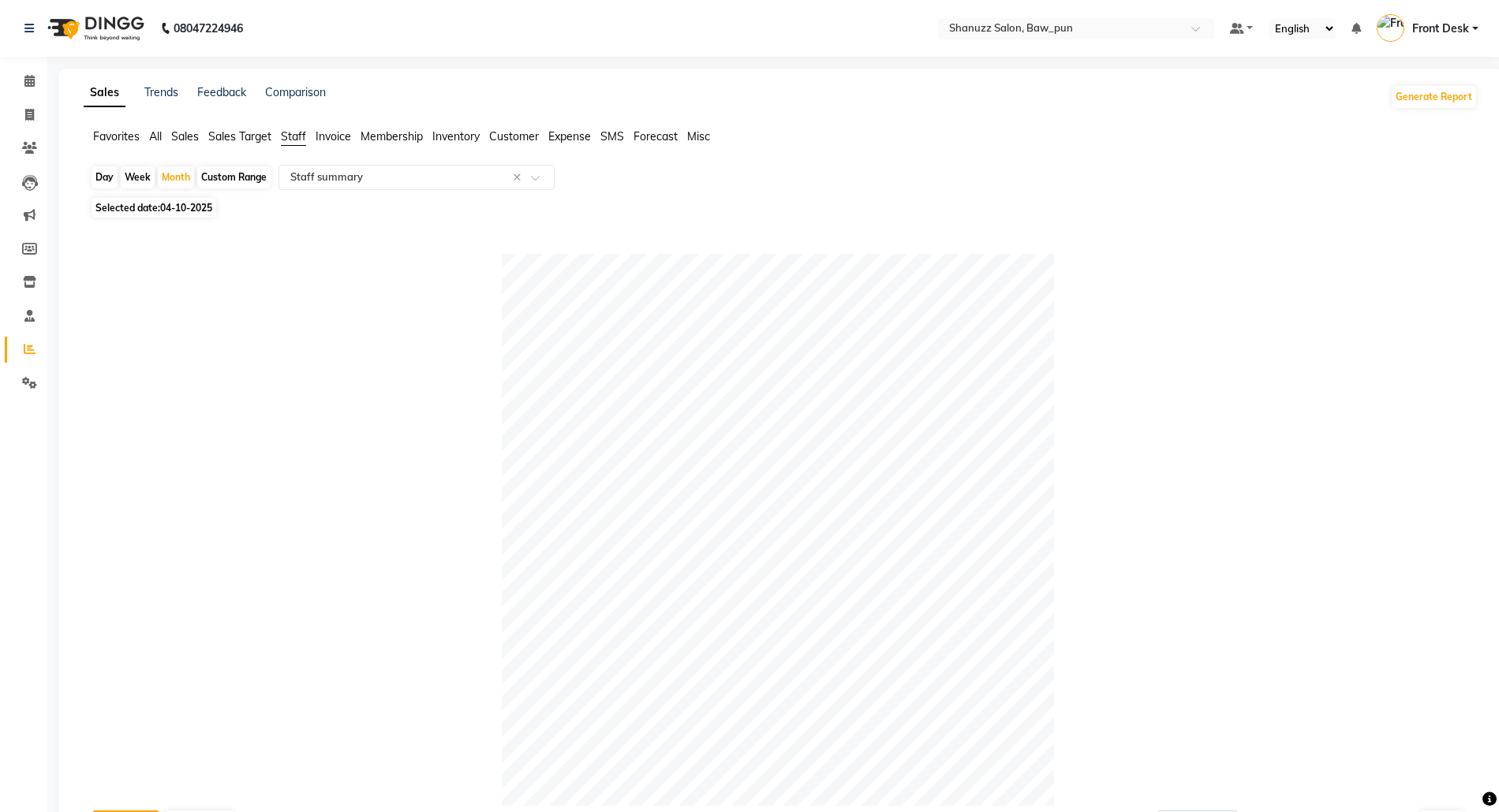
click at [153, 204] on span "Selected date: 04-10-2025" at bounding box center [154, 208] width 125 height 20
select select "10"
select select "2025"
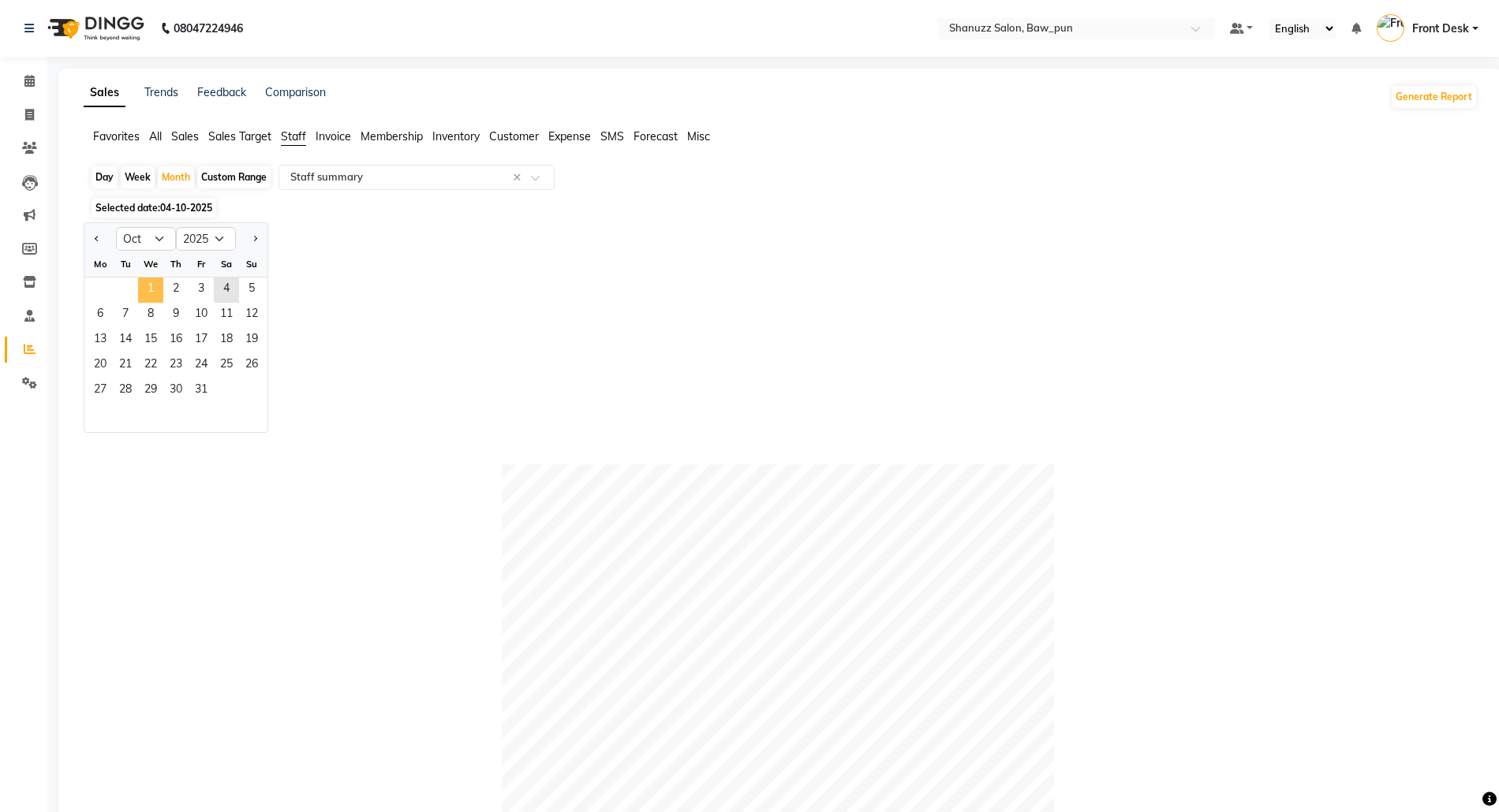
click at [159, 293] on span "1" at bounding box center [151, 290] width 25 height 25
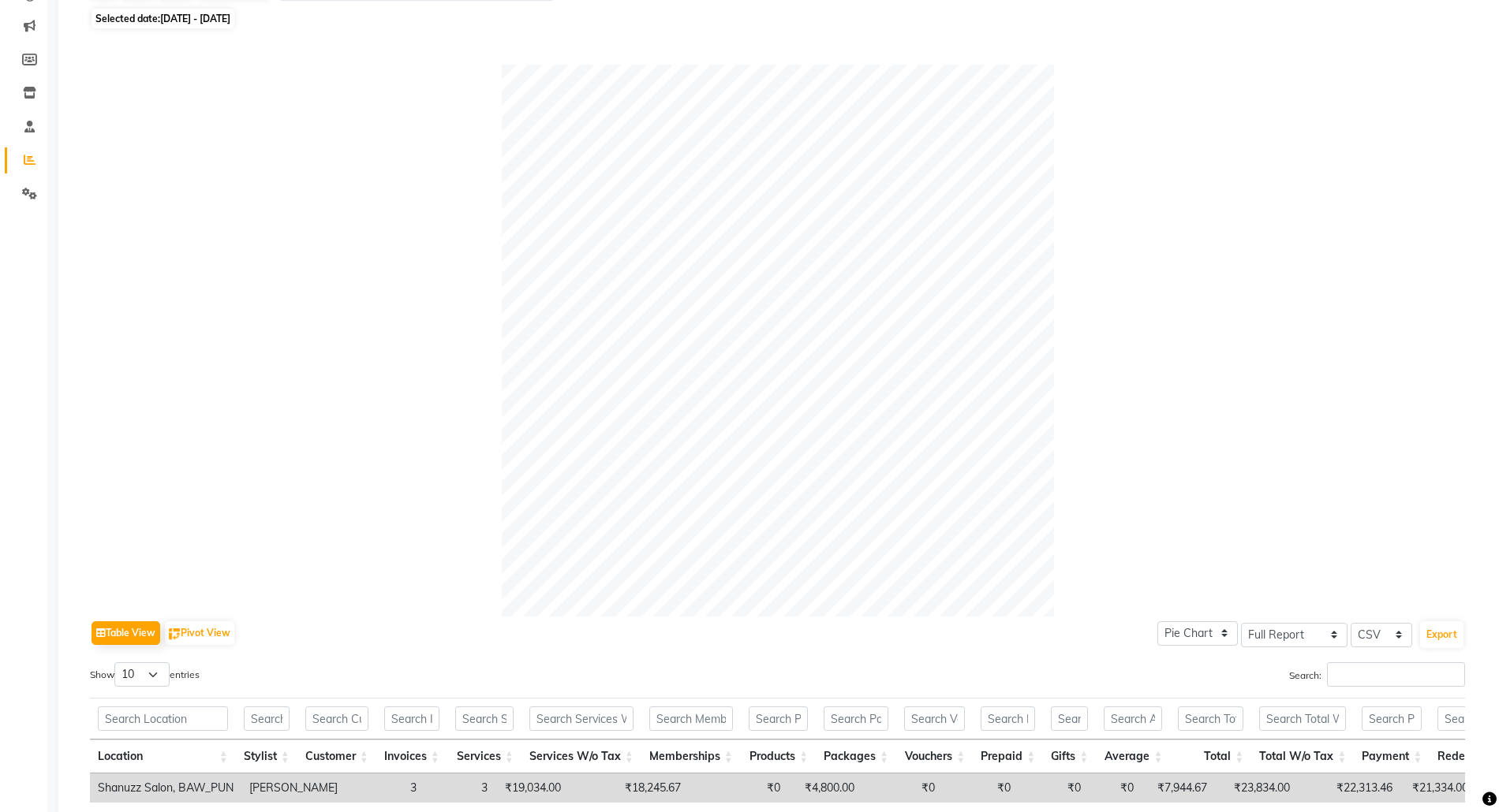
scroll to position [118, 0]
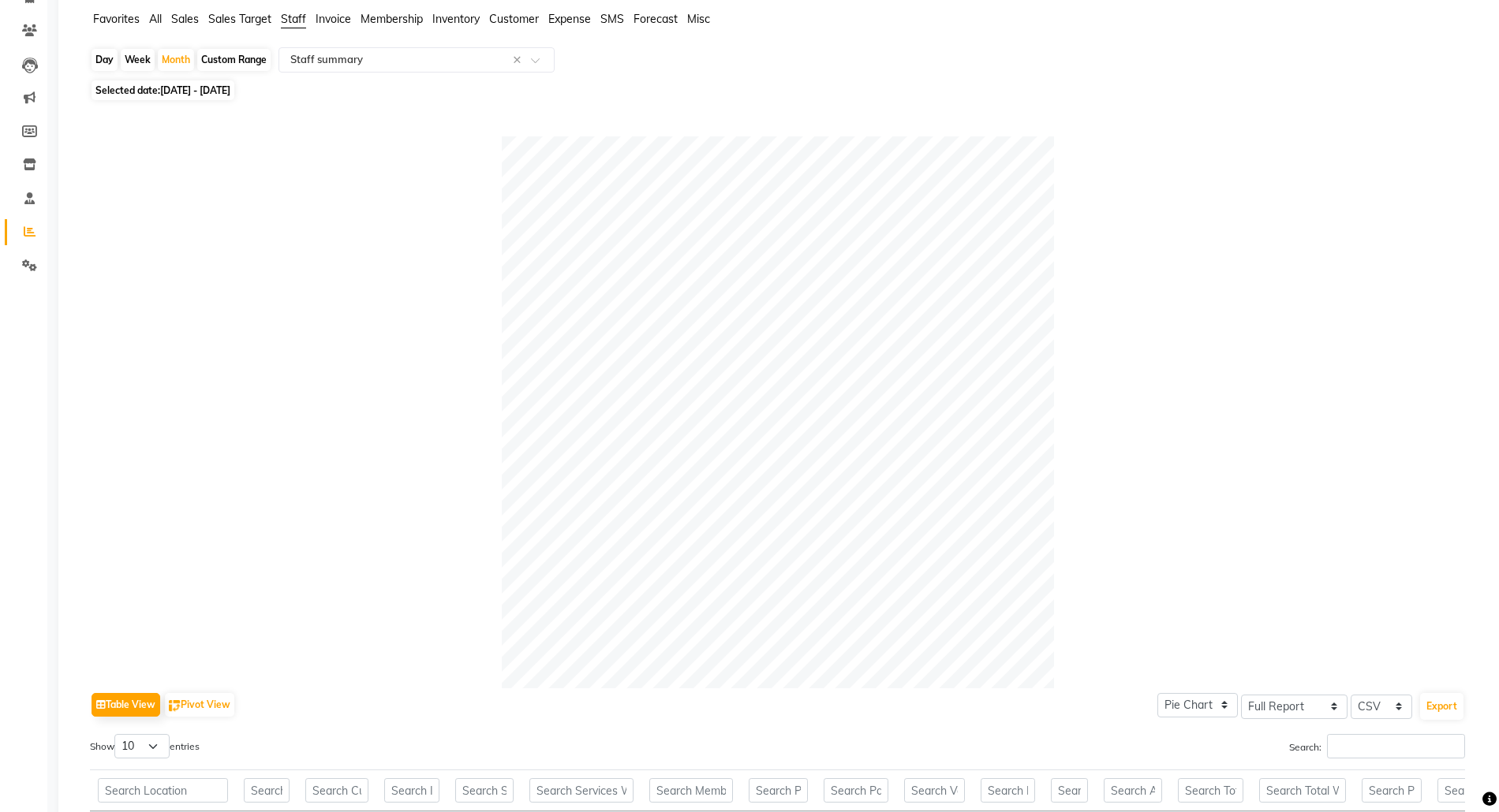
click at [180, 94] on span "01-10-2025 - 31-10-2025" at bounding box center [195, 90] width 70 height 12
select select "10"
select select "2025"
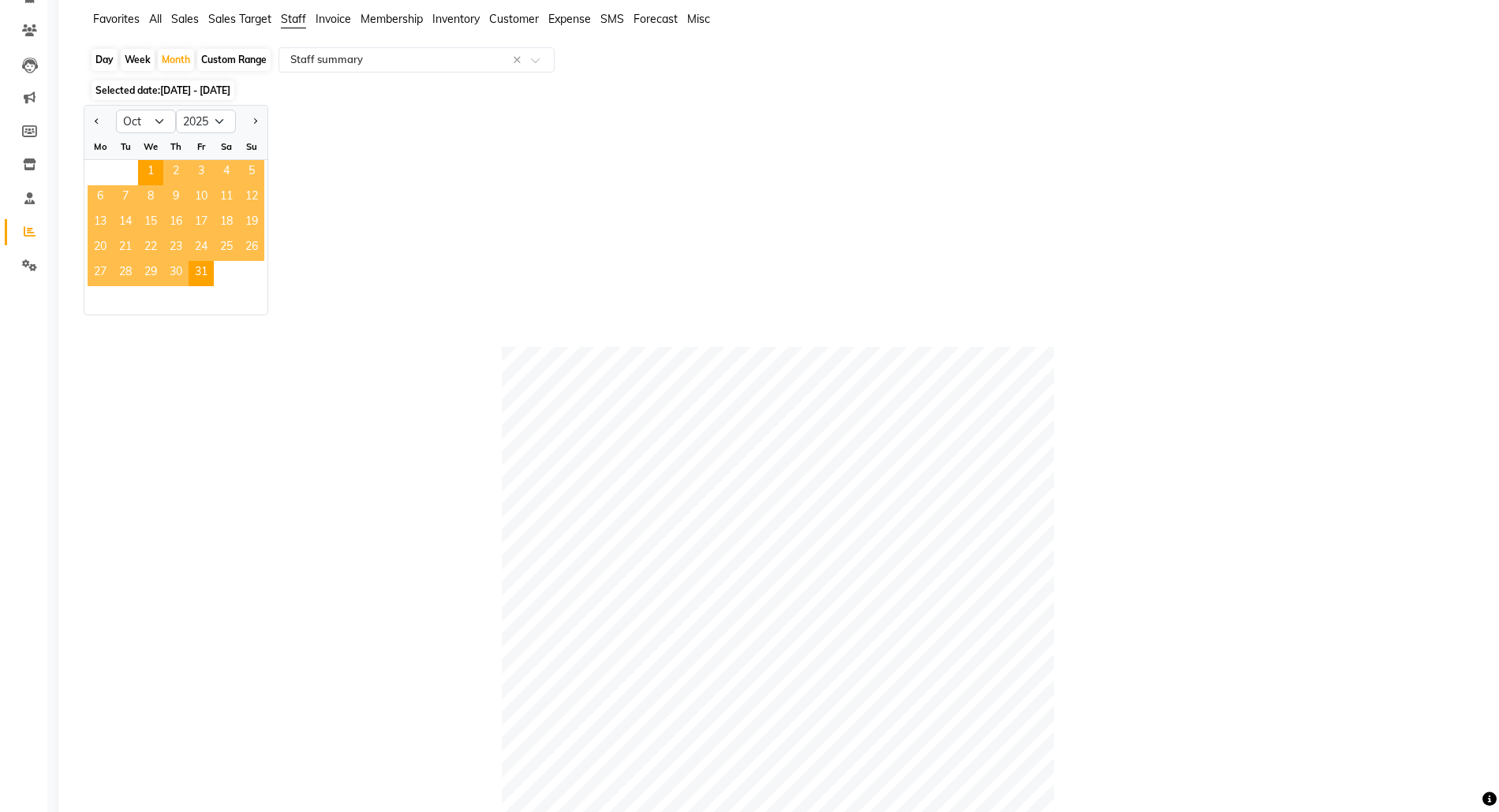
click at [181, 165] on span "2" at bounding box center [176, 172] width 25 height 25
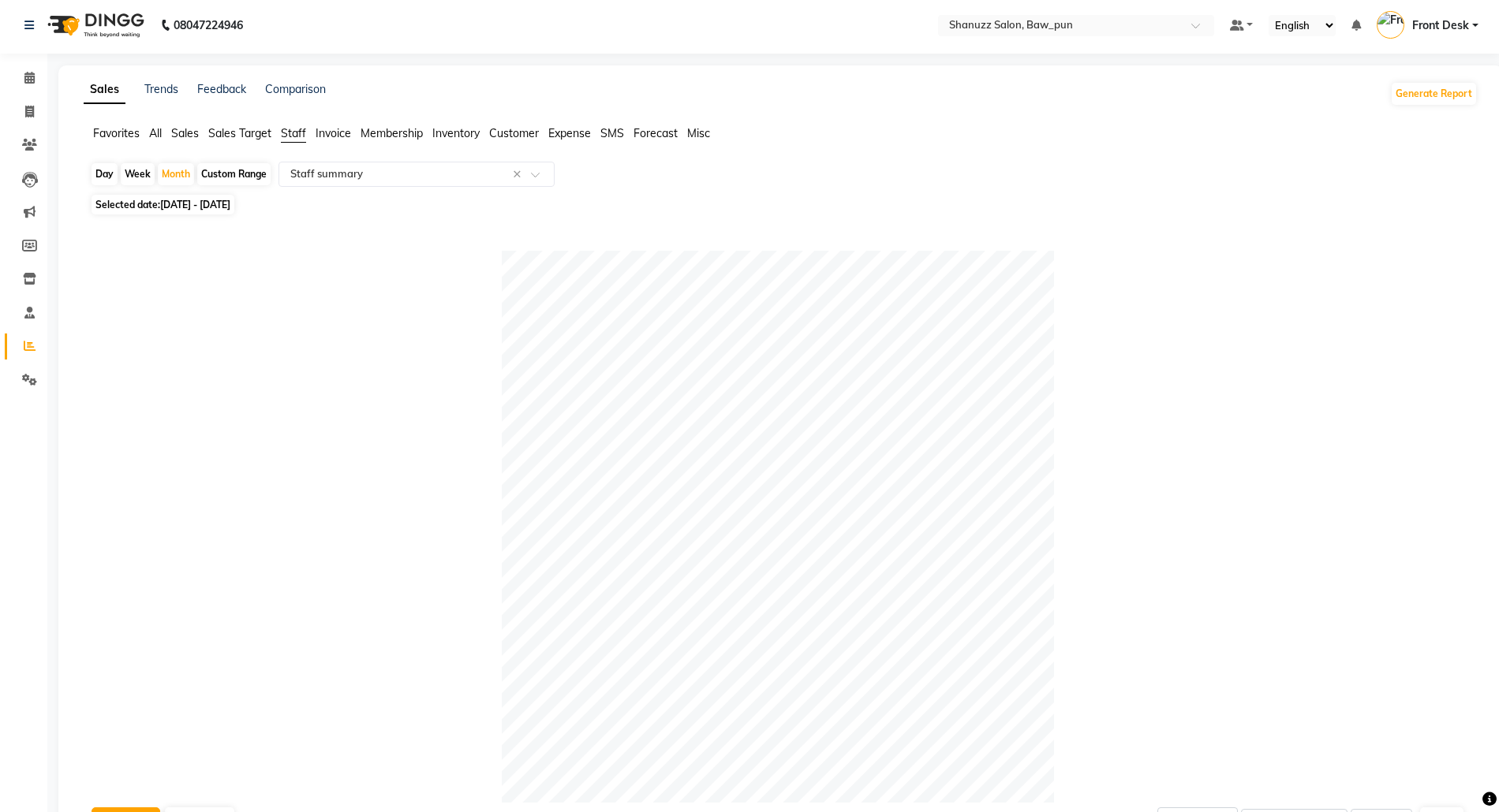
scroll to position [0, 0]
click at [185, 206] on span "01-10-2025 - 31-10-2025" at bounding box center [195, 208] width 70 height 12
select select "10"
select select "2025"
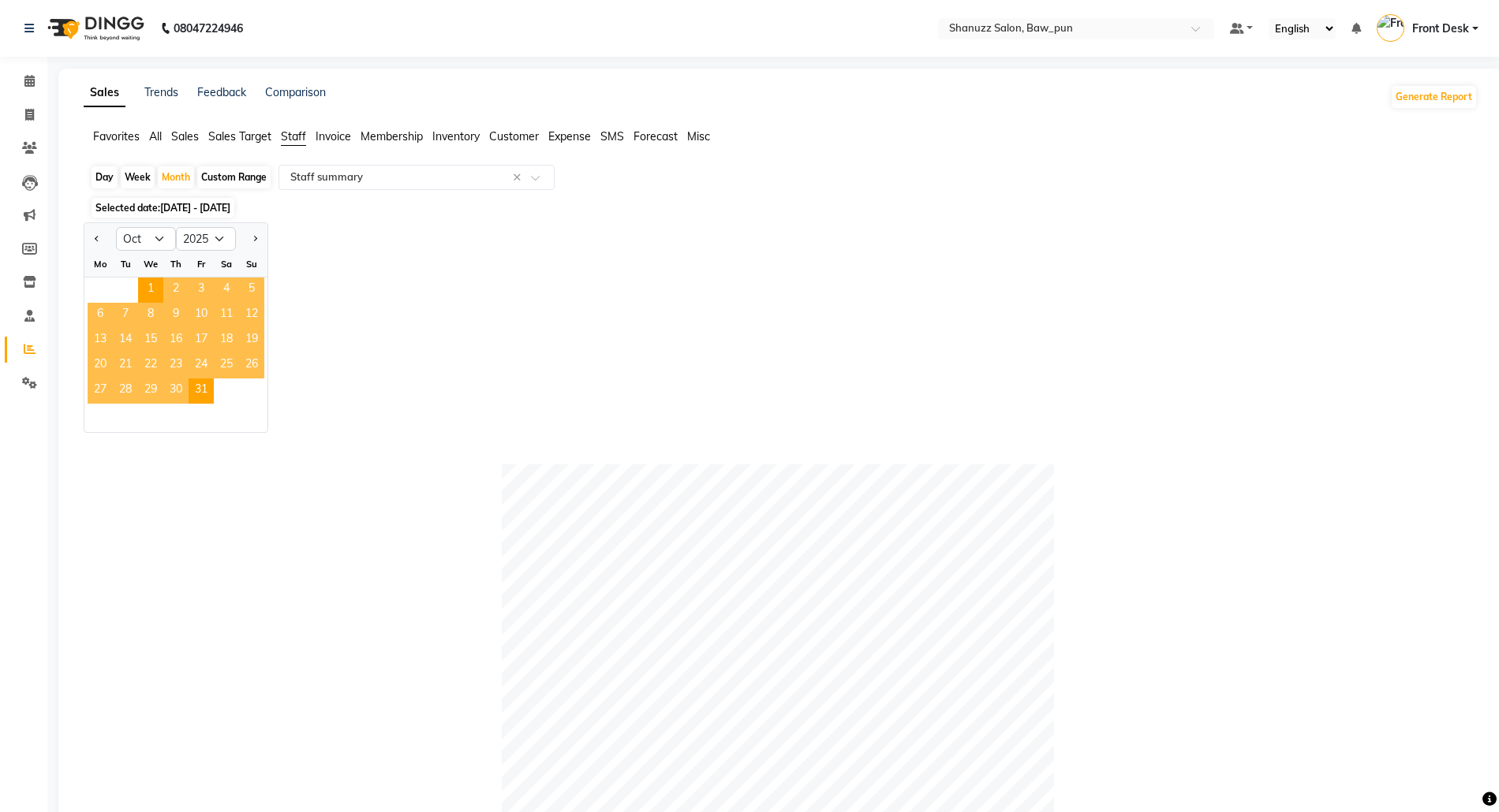
click at [204, 289] on span "3" at bounding box center [201, 290] width 25 height 25
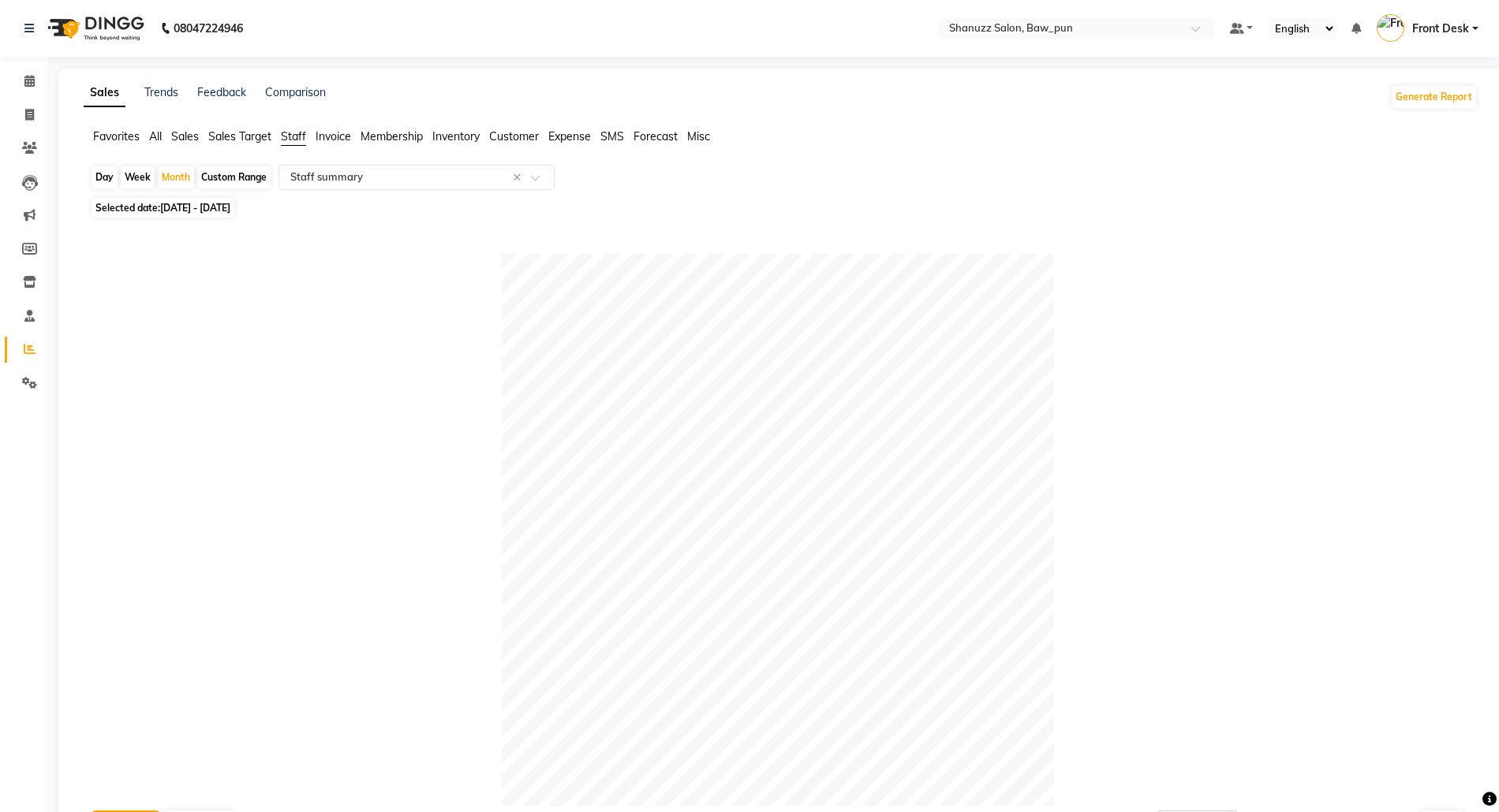
scroll to position [538, 0]
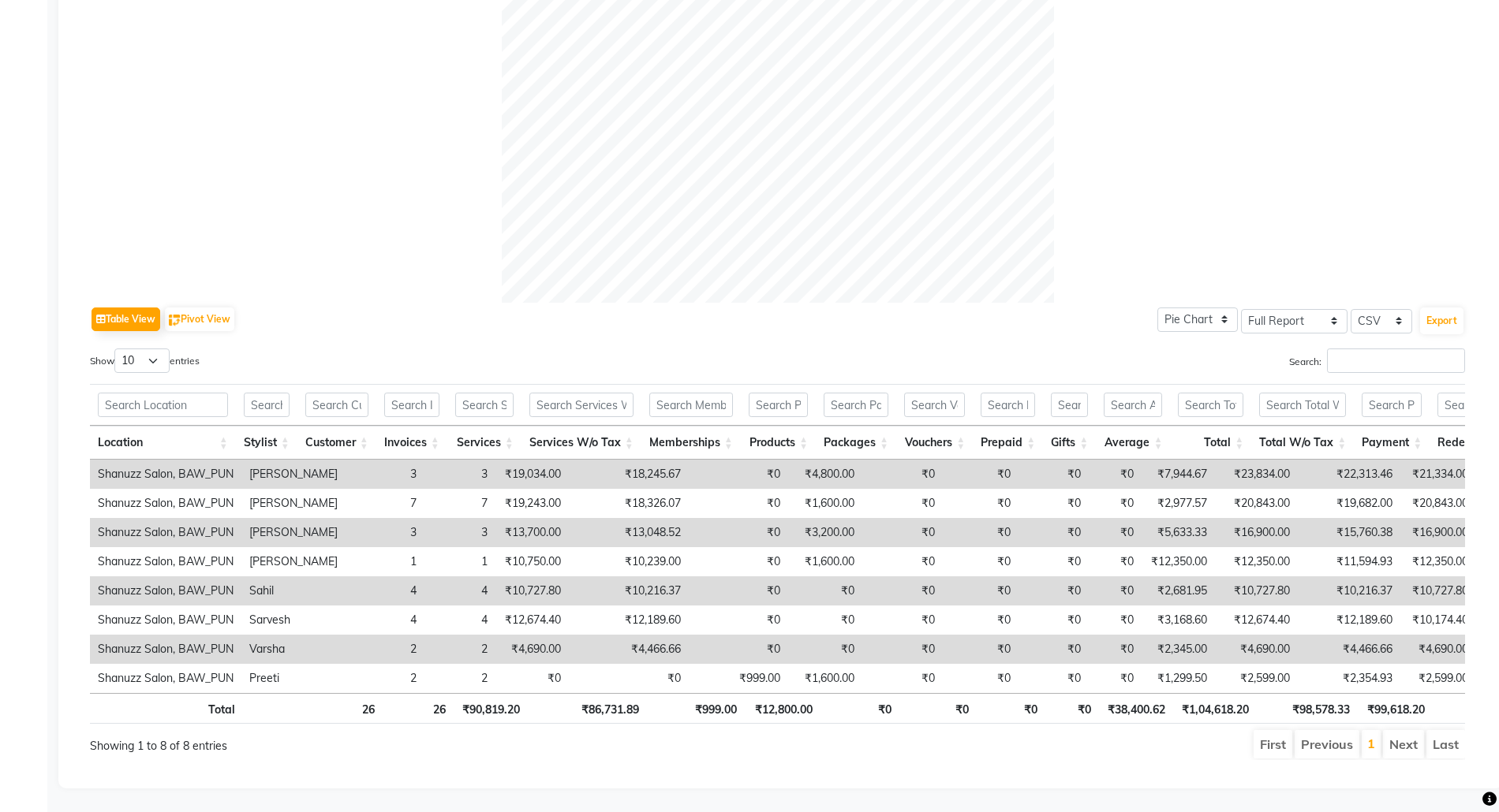
drag, startPoint x: 431, startPoint y: 610, endPoint x: 291, endPoint y: 161, distance: 470.3
click at [291, 161] on div at bounding box center [778, 26] width 1376 height 552
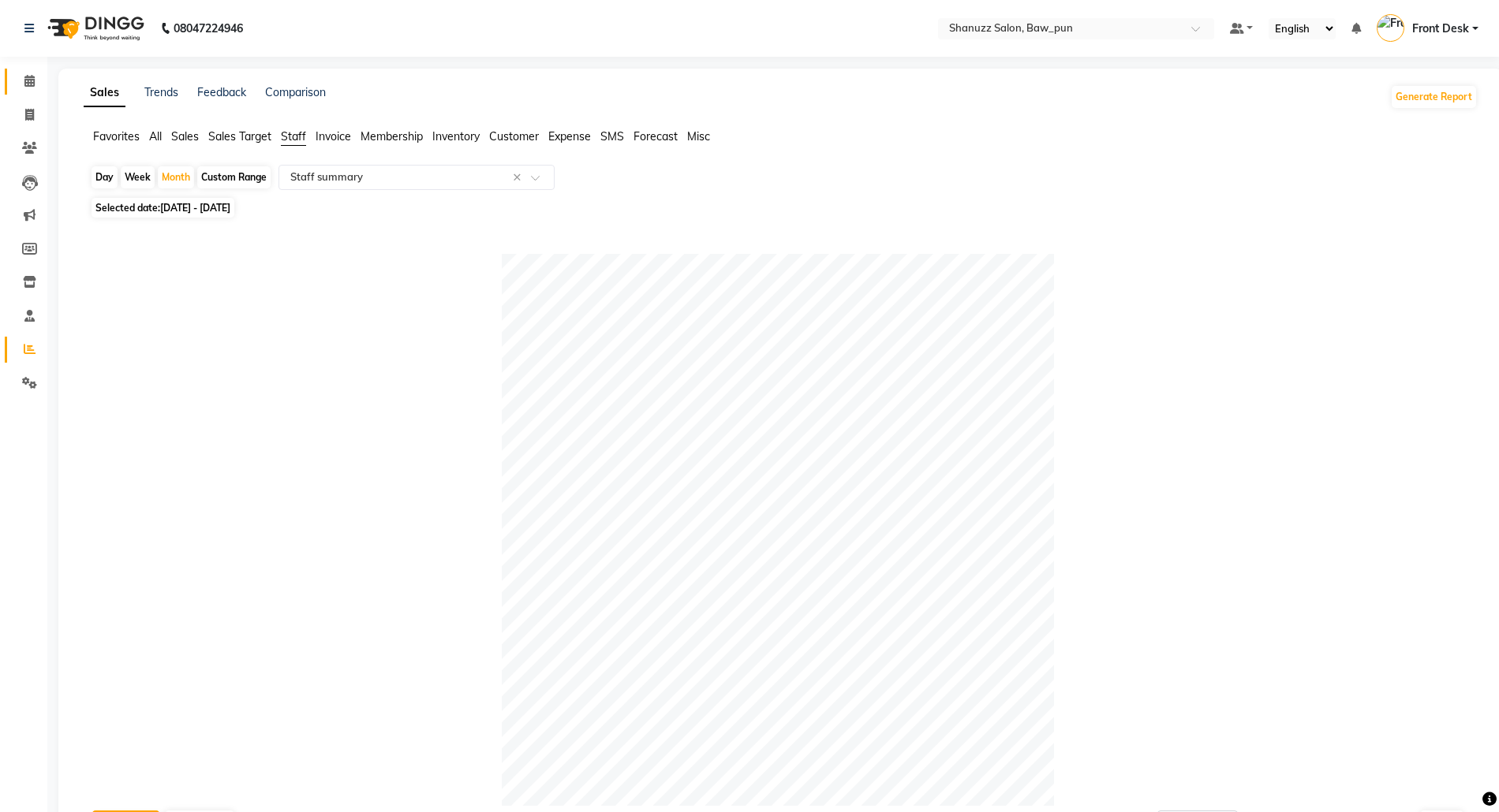
click at [31, 83] on icon at bounding box center [30, 81] width 10 height 12
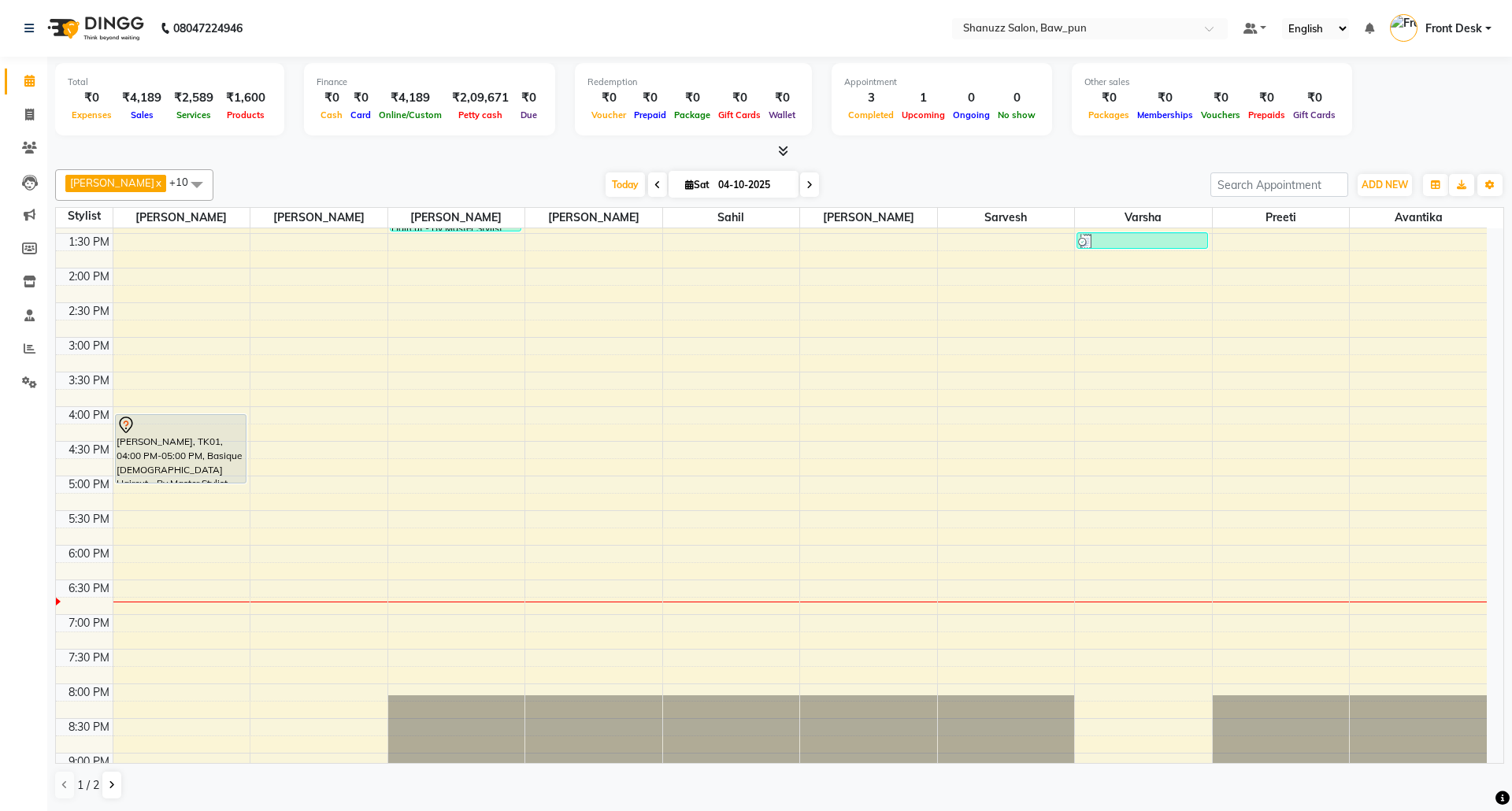
scroll to position [315, 0]
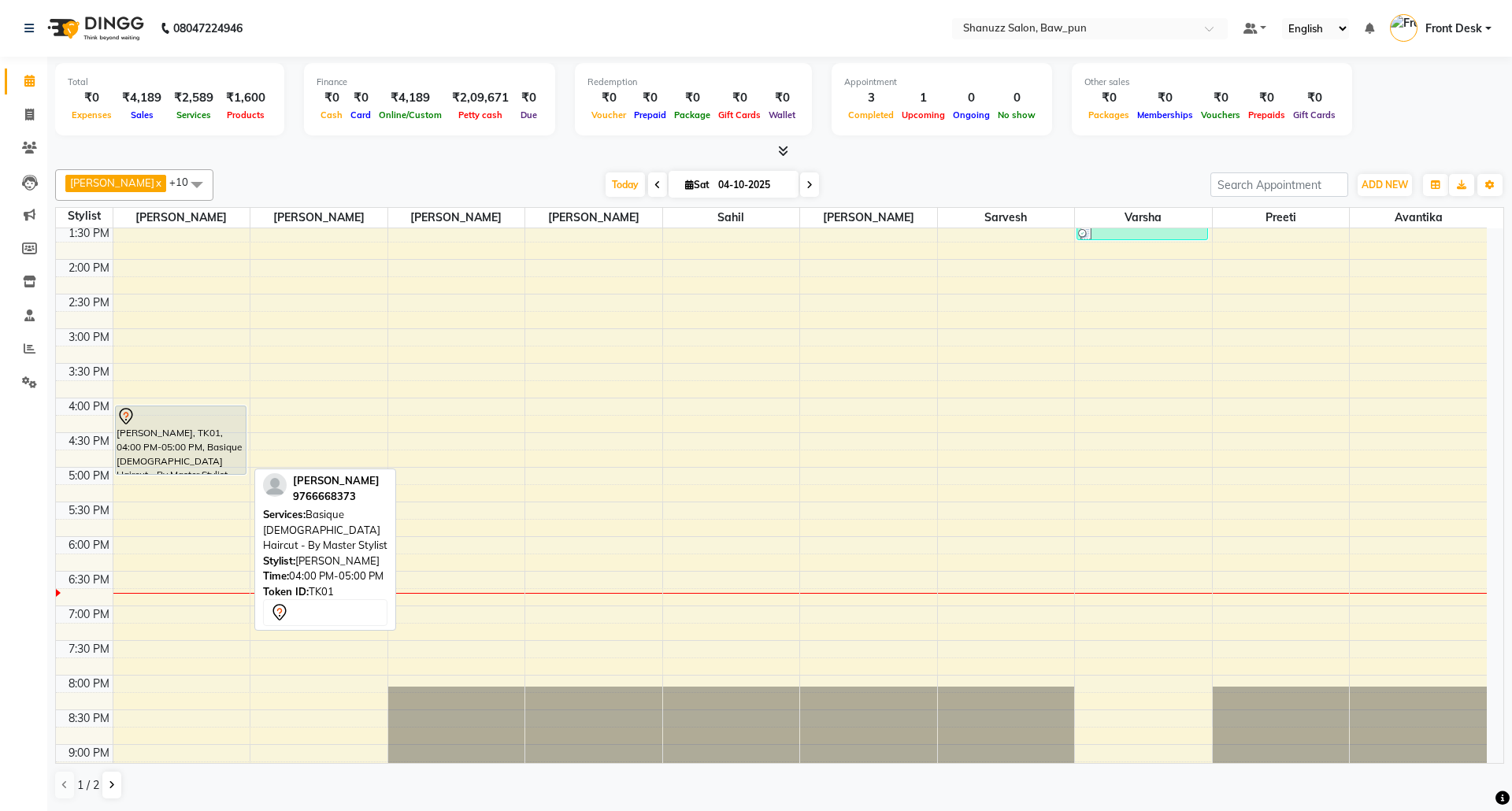
click at [203, 447] on div "abhijeet, TK01, 04:00 PM-05:00 PM, Basique MALE Haircut - By Master Stylist" at bounding box center [180, 441] width 130 height 68
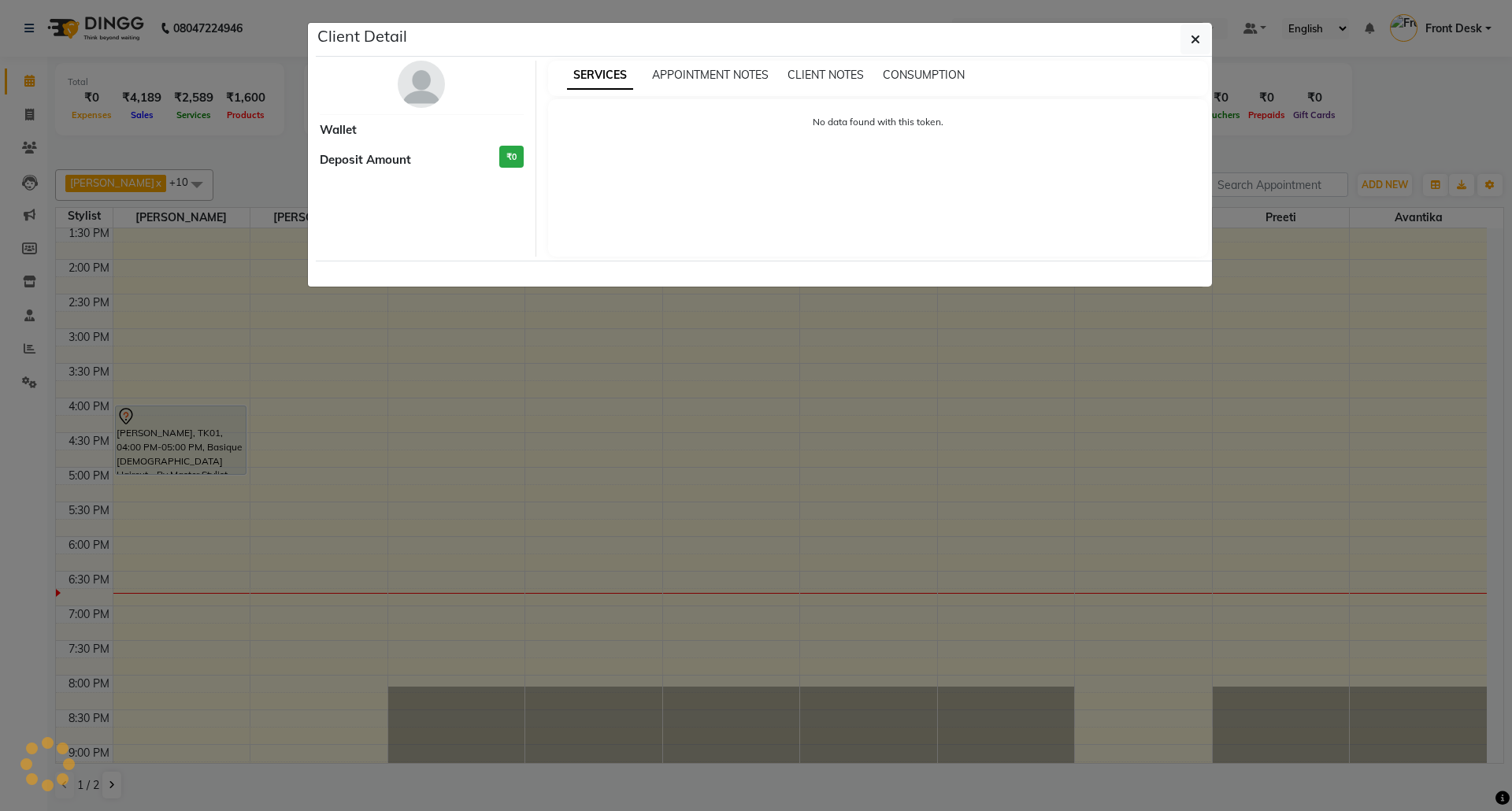
select select "7"
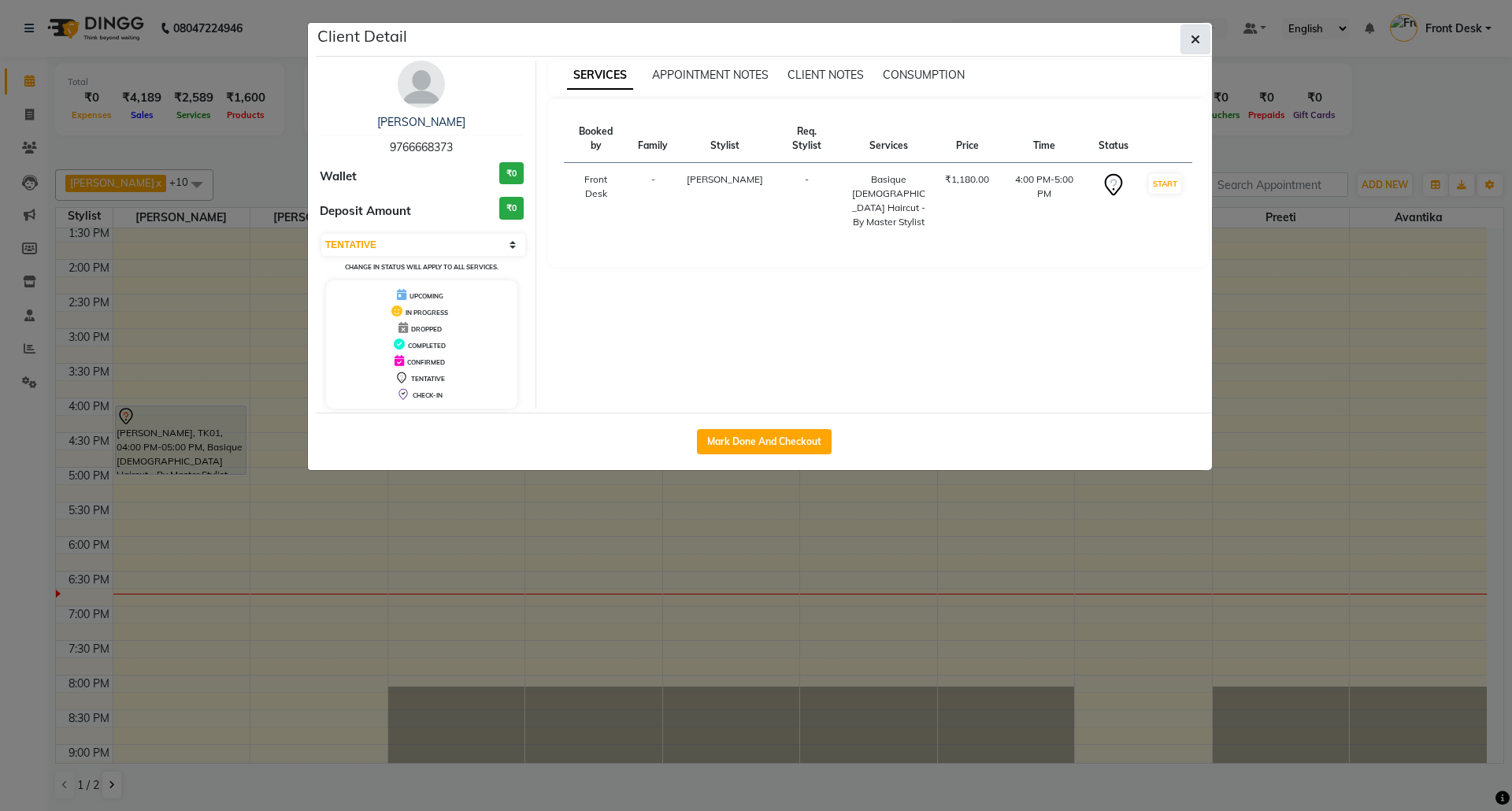
click at [1188, 38] on button "button" at bounding box center [1195, 40] width 30 height 30
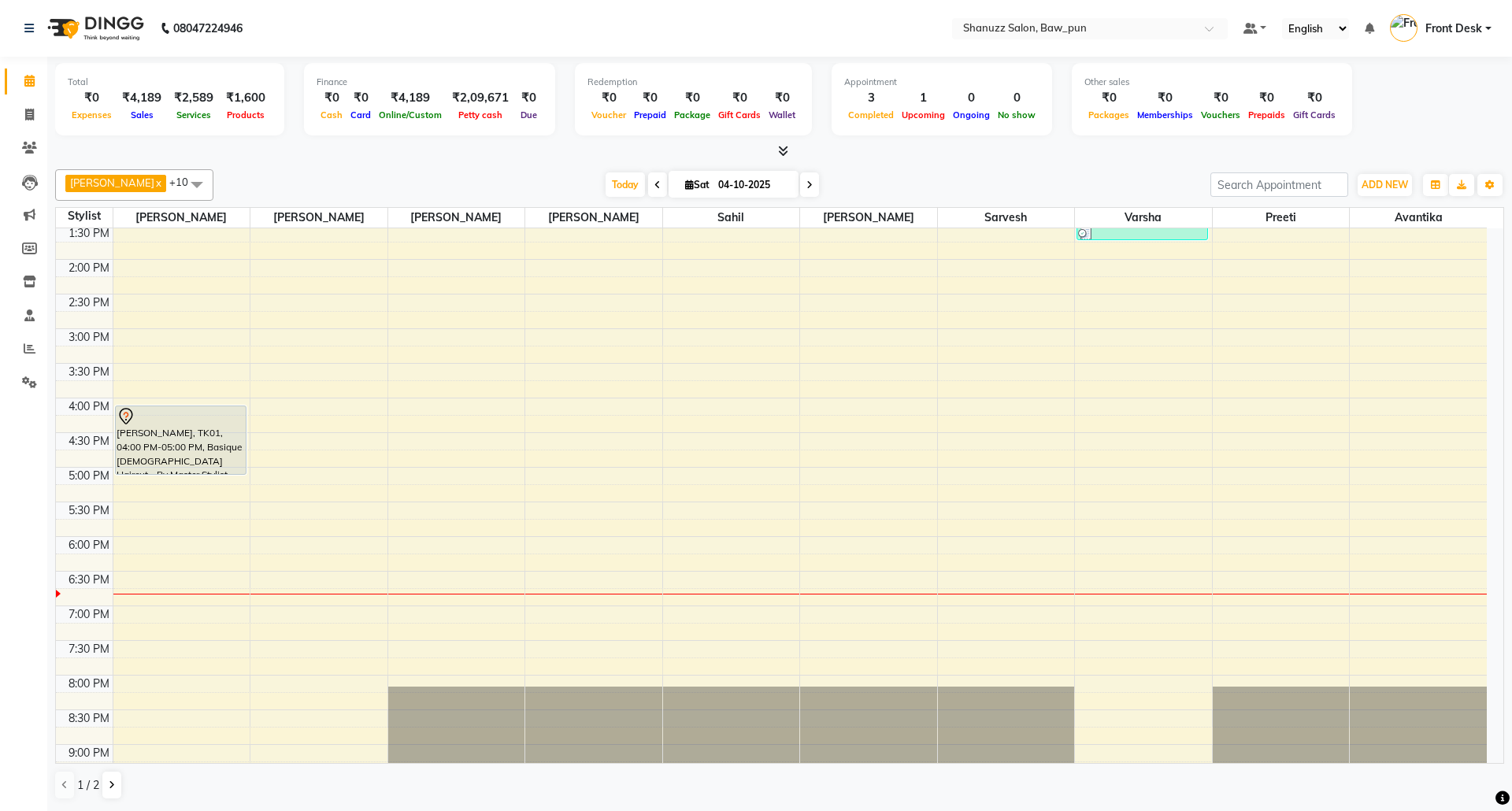
click at [181, 177] on span at bounding box center [197, 184] width 31 height 30
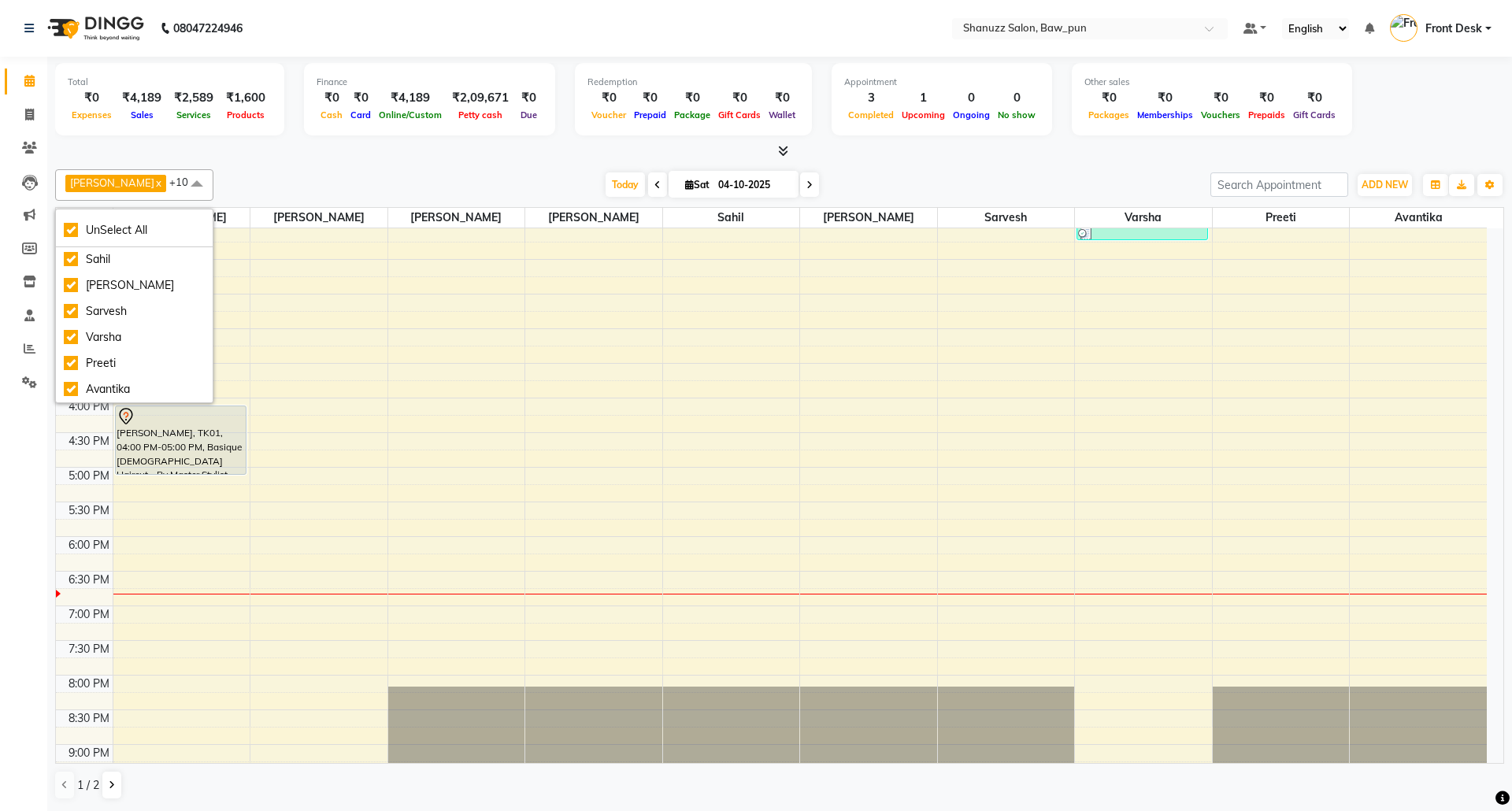
scroll to position [130, 0]
click at [988, 183] on div "Today Sat 04-10-2025" at bounding box center [712, 185] width 981 height 24
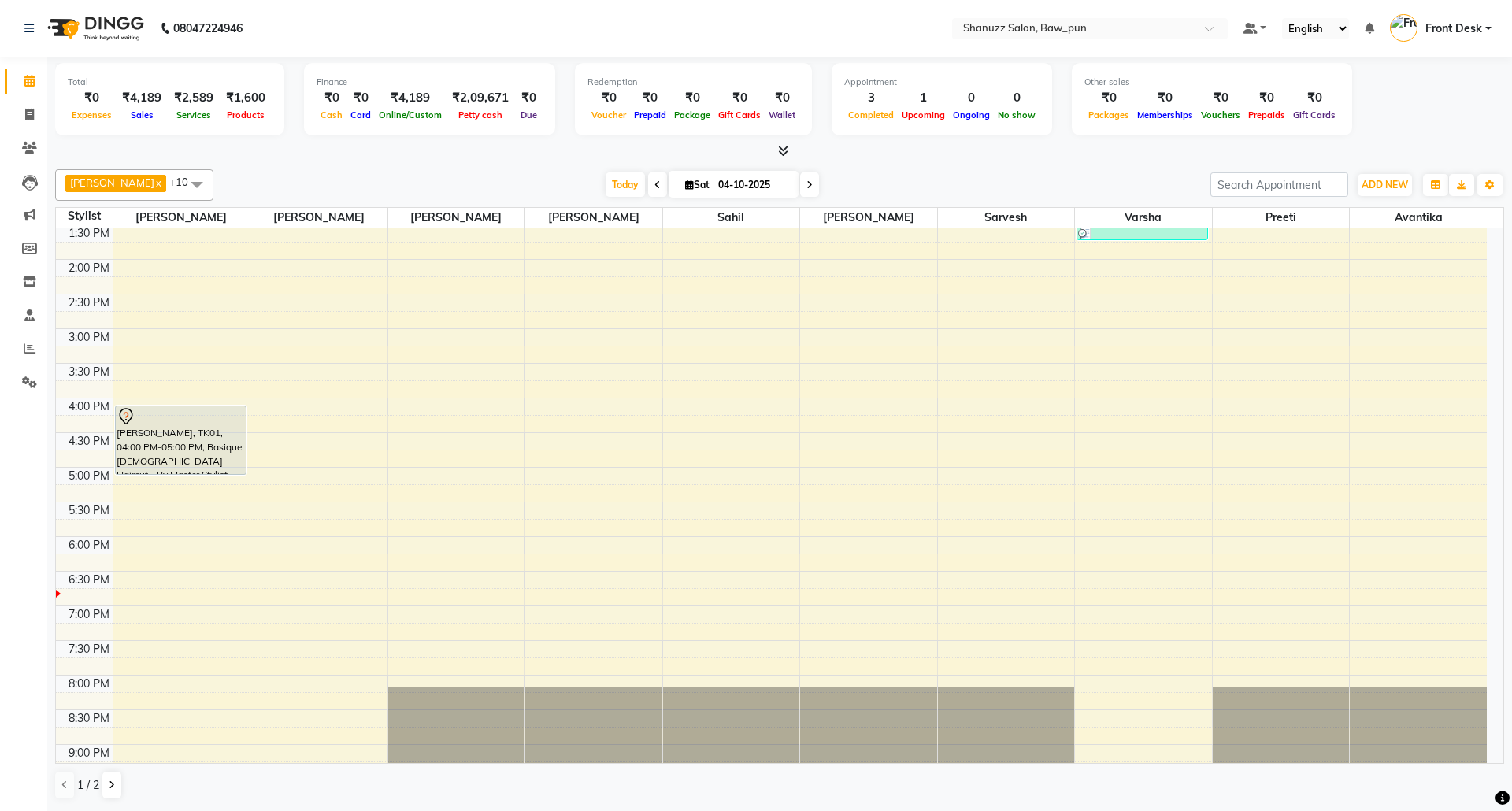
click at [181, 177] on span at bounding box center [197, 184] width 31 height 30
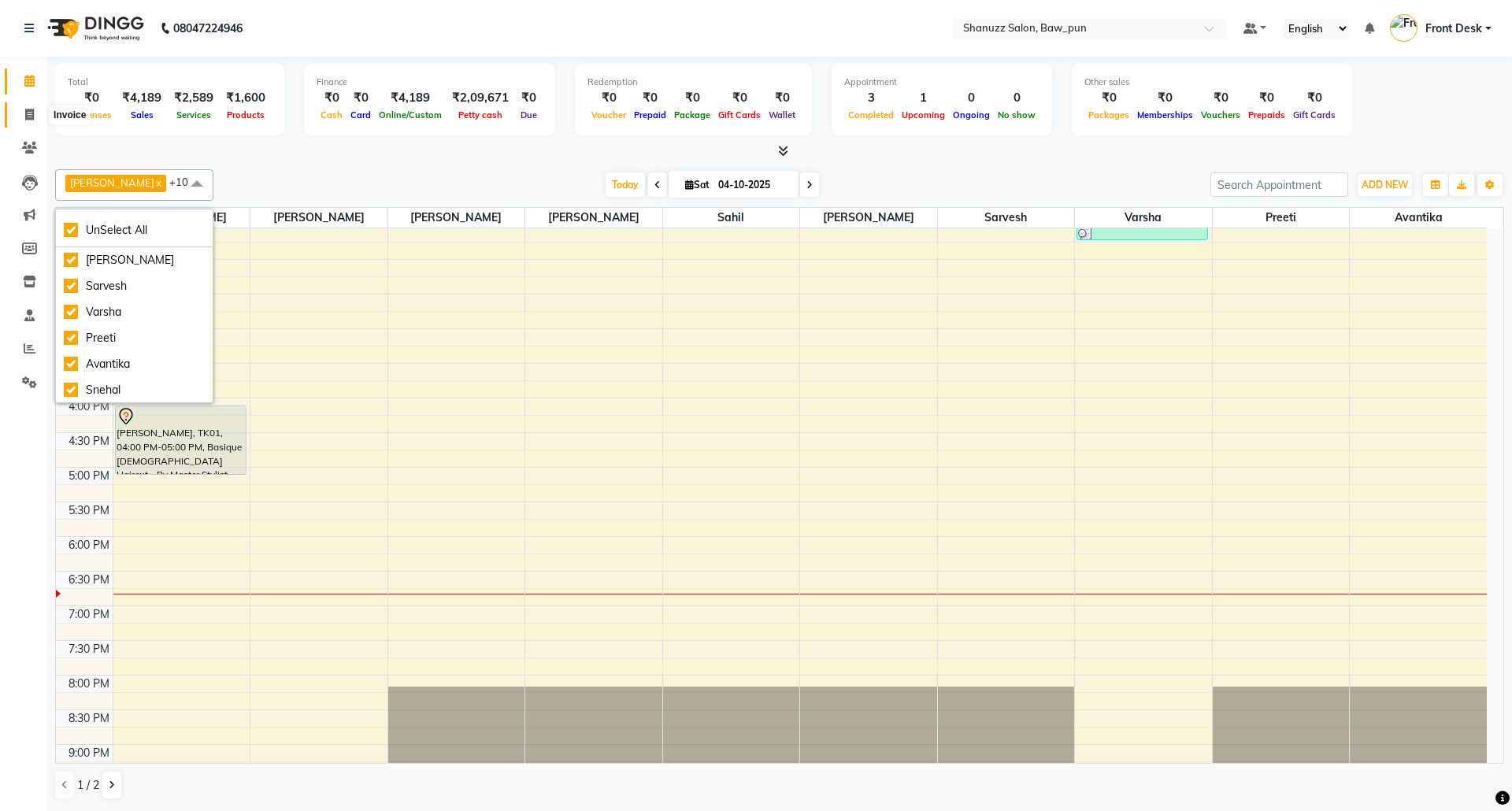
click at [23, 114] on span at bounding box center [29, 116] width 27 height 18
select select "service"
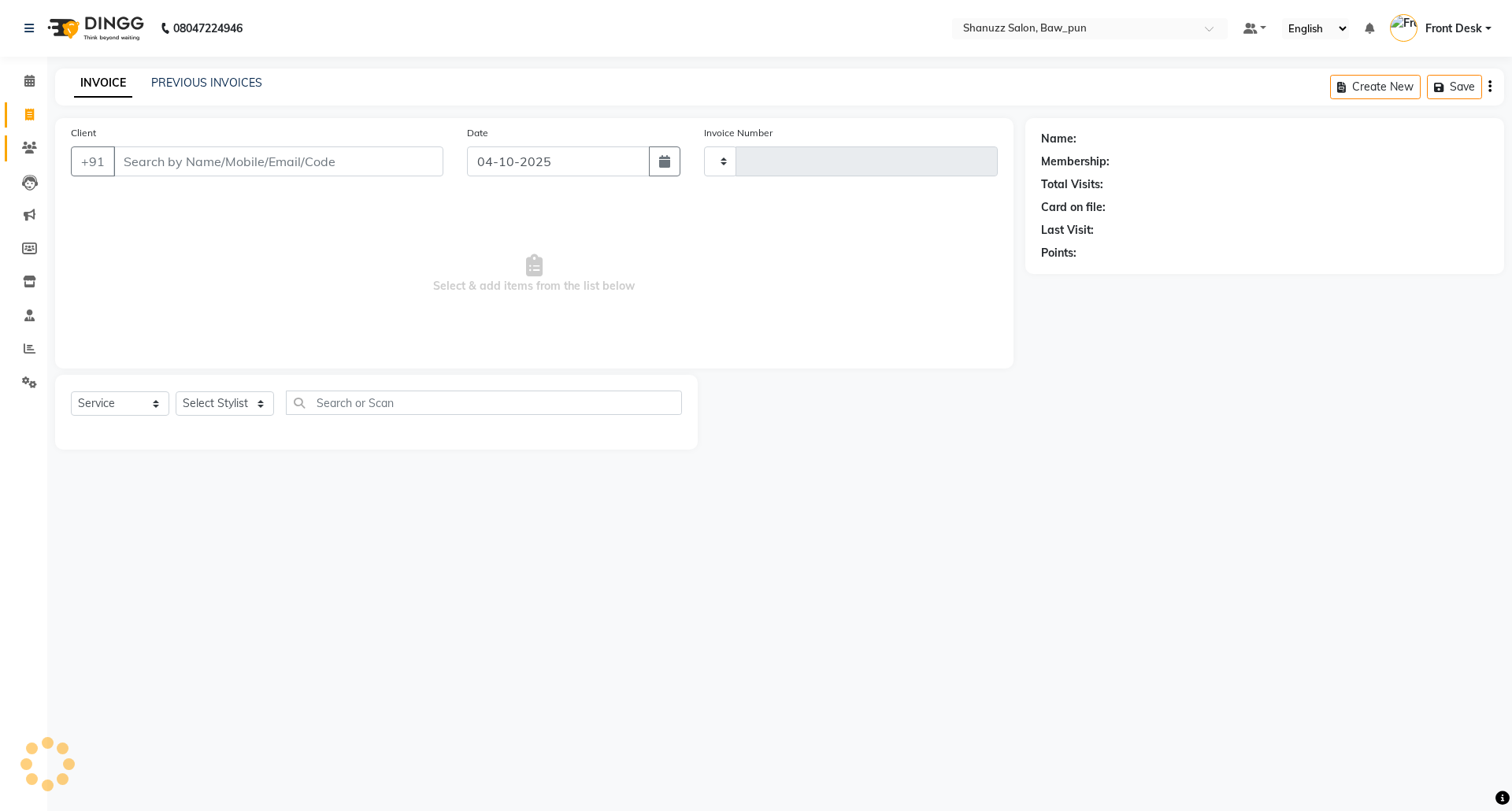
type input "0186"
select select "9025"
click at [24, 323] on span at bounding box center [29, 317] width 27 height 18
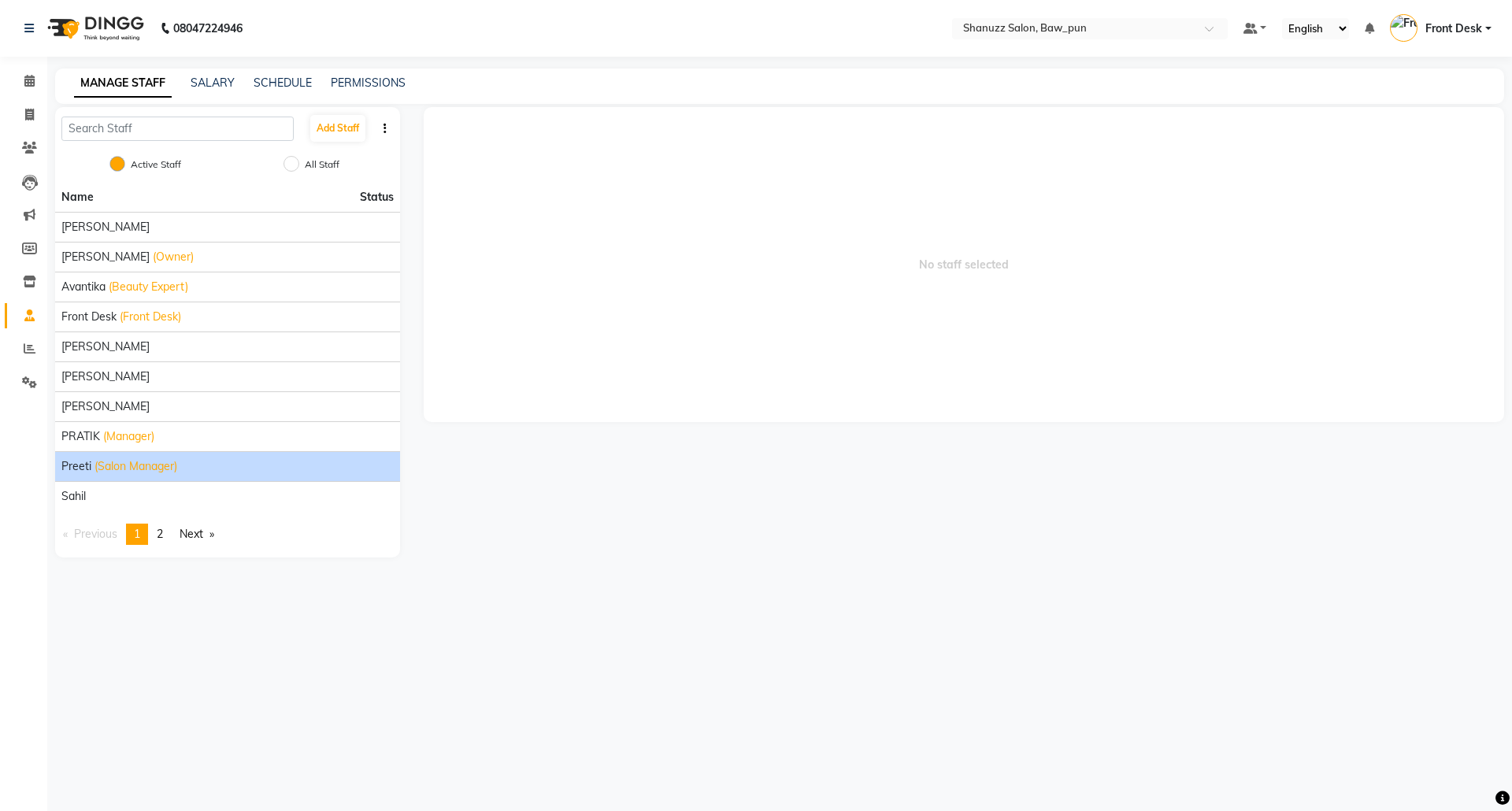
click at [95, 471] on span "(Salon Manager)" at bounding box center [136, 467] width 83 height 17
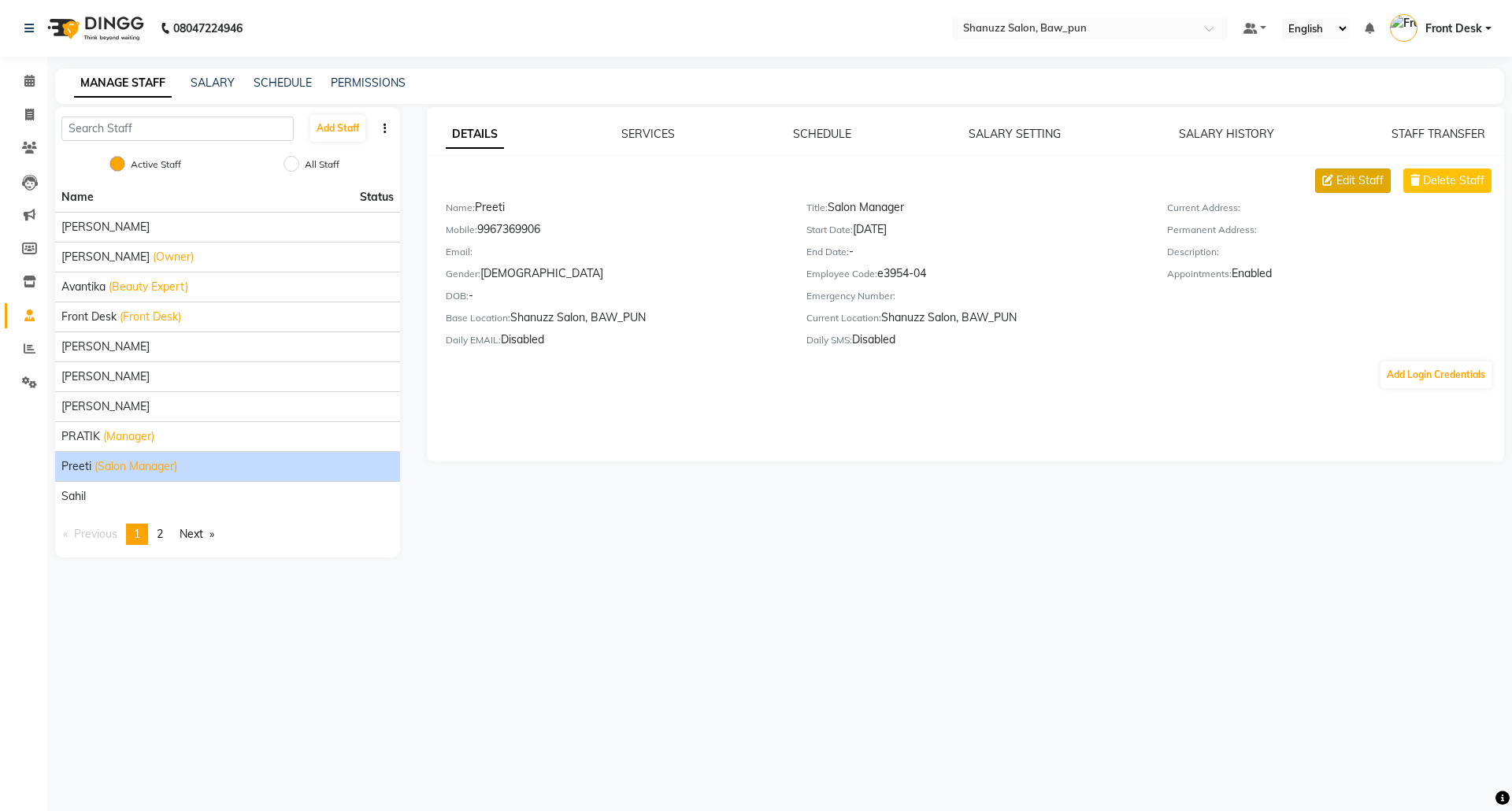
click at [1346, 175] on span "Edit Staff" at bounding box center [1360, 181] width 47 height 17
select select "female"
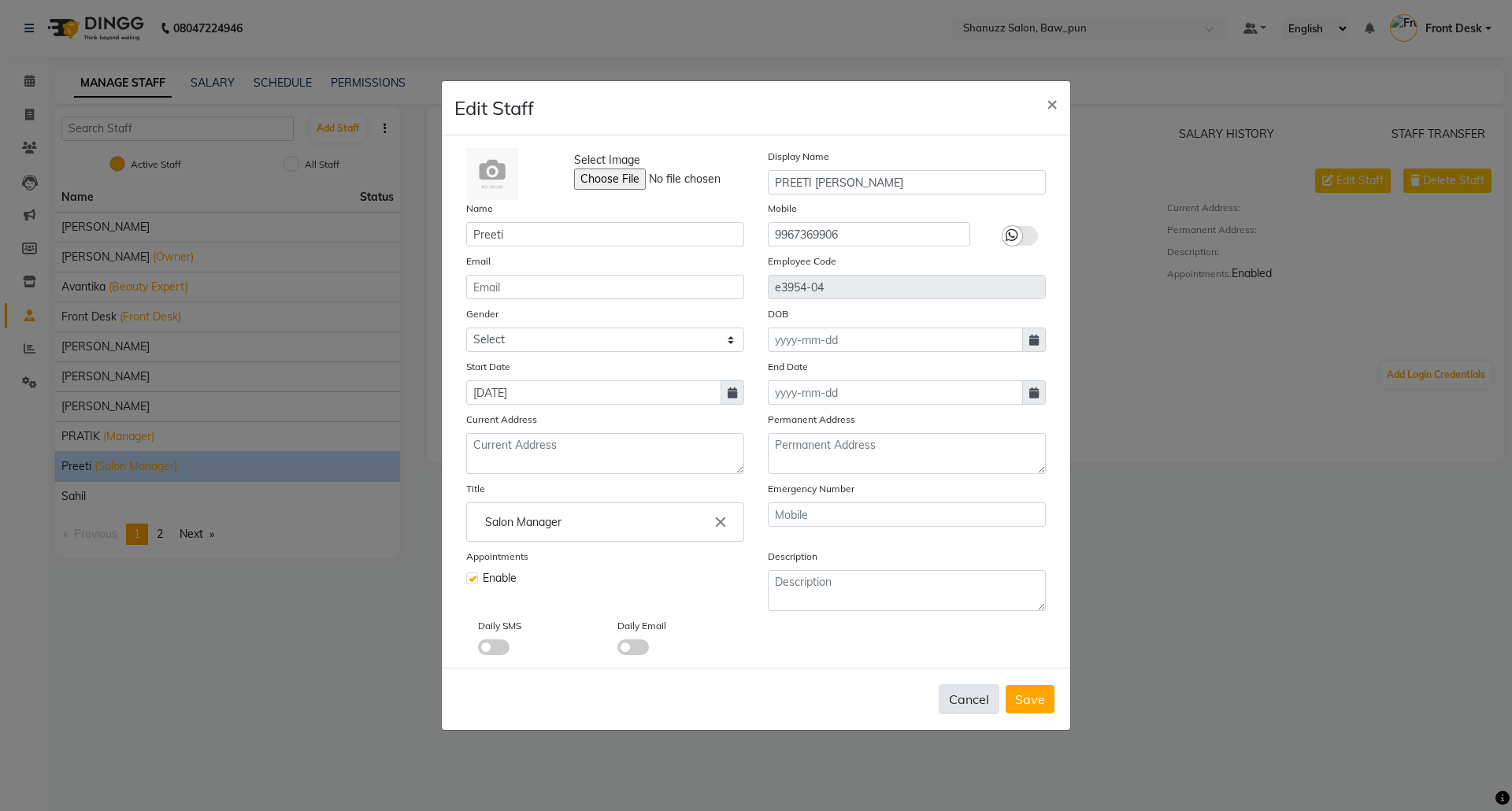
click at [971, 692] on button "Cancel" at bounding box center [969, 699] width 60 height 30
select select
checkbox input "false"
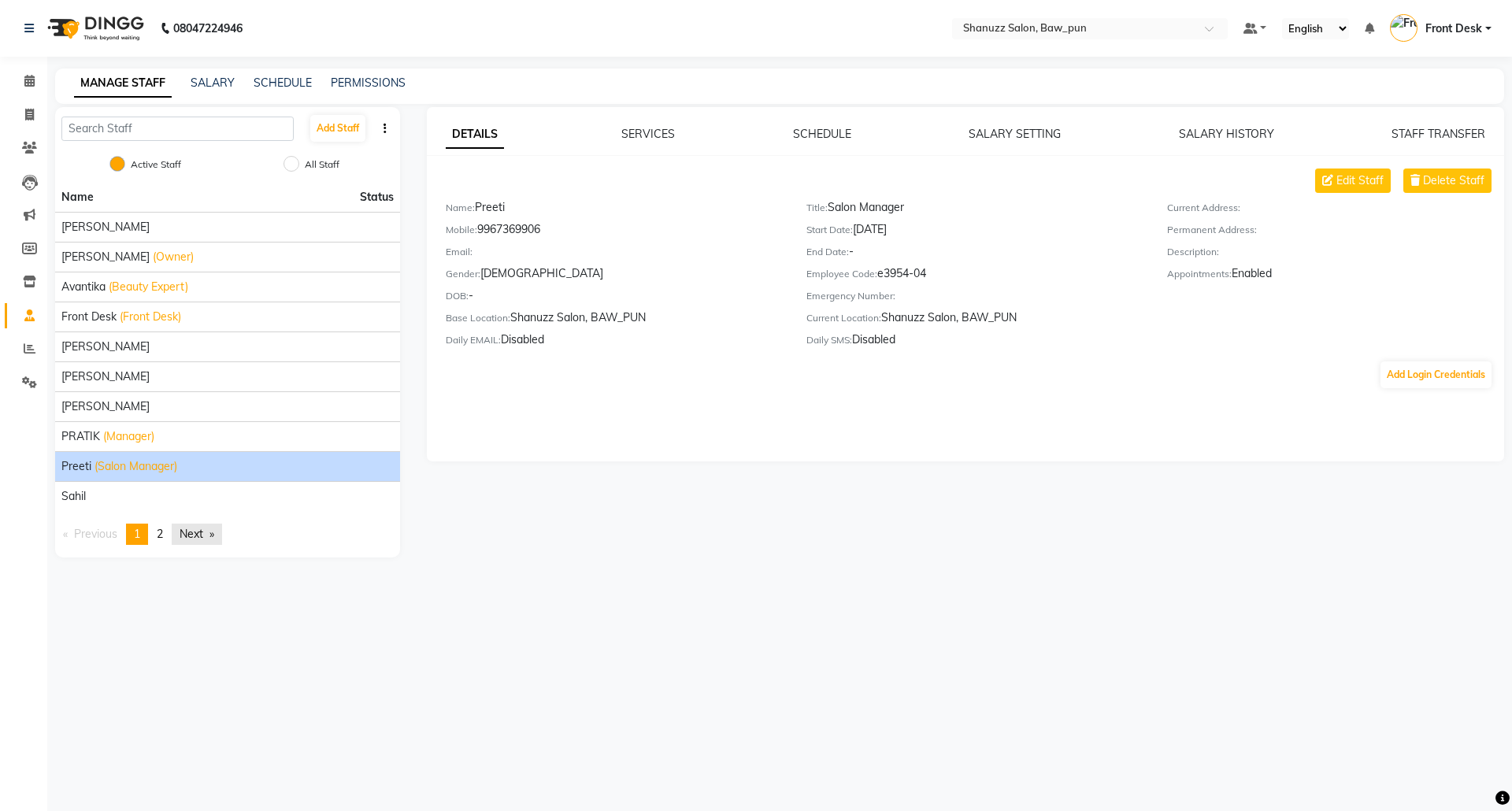
click at [200, 536] on link "Next page" at bounding box center [197, 535] width 50 height 21
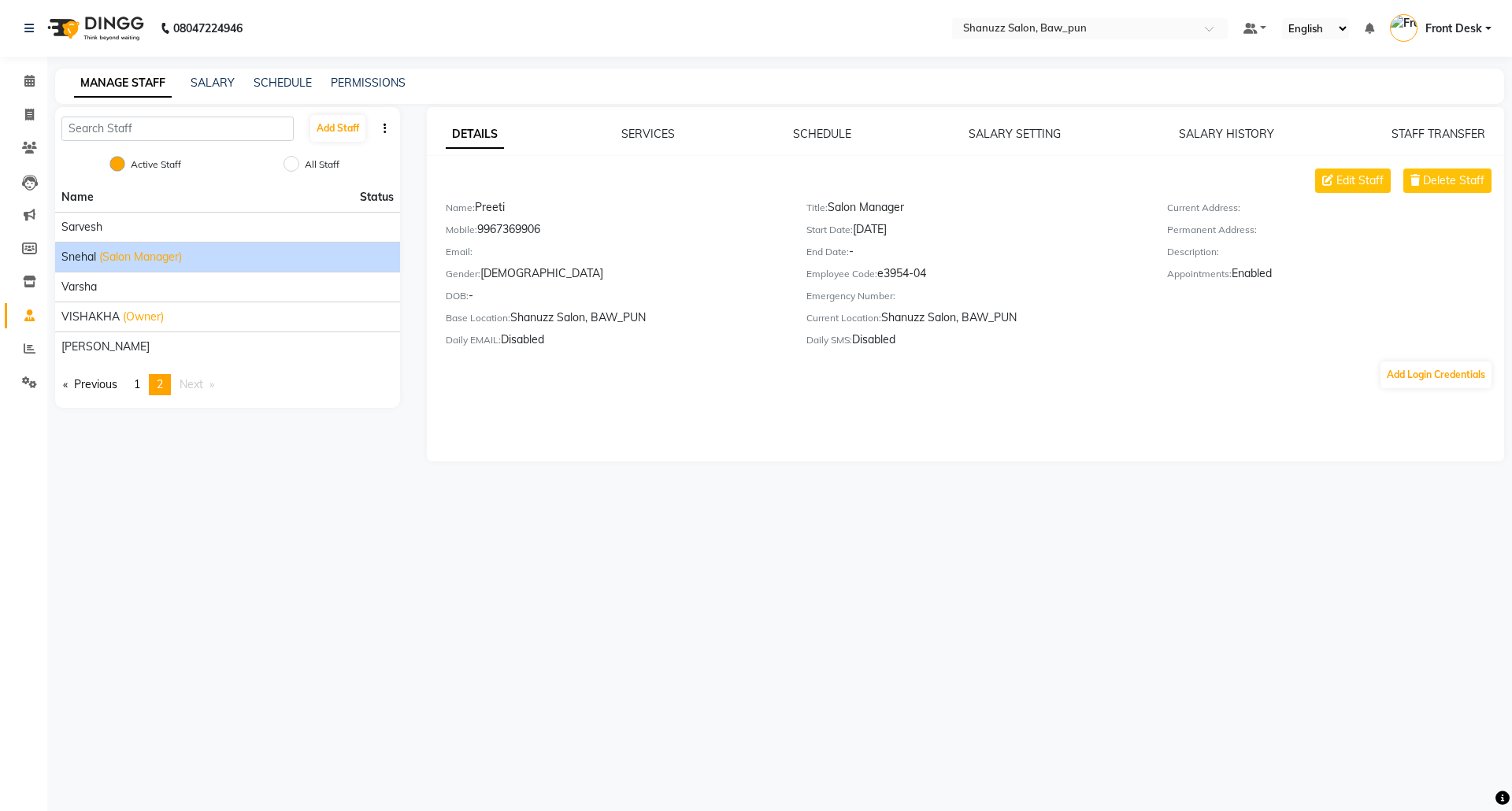
click at [113, 256] on span "(Salon Manager)" at bounding box center [141, 257] width 83 height 17
click at [1343, 170] on button "Edit Staff" at bounding box center [1352, 181] width 75 height 25
select select "female"
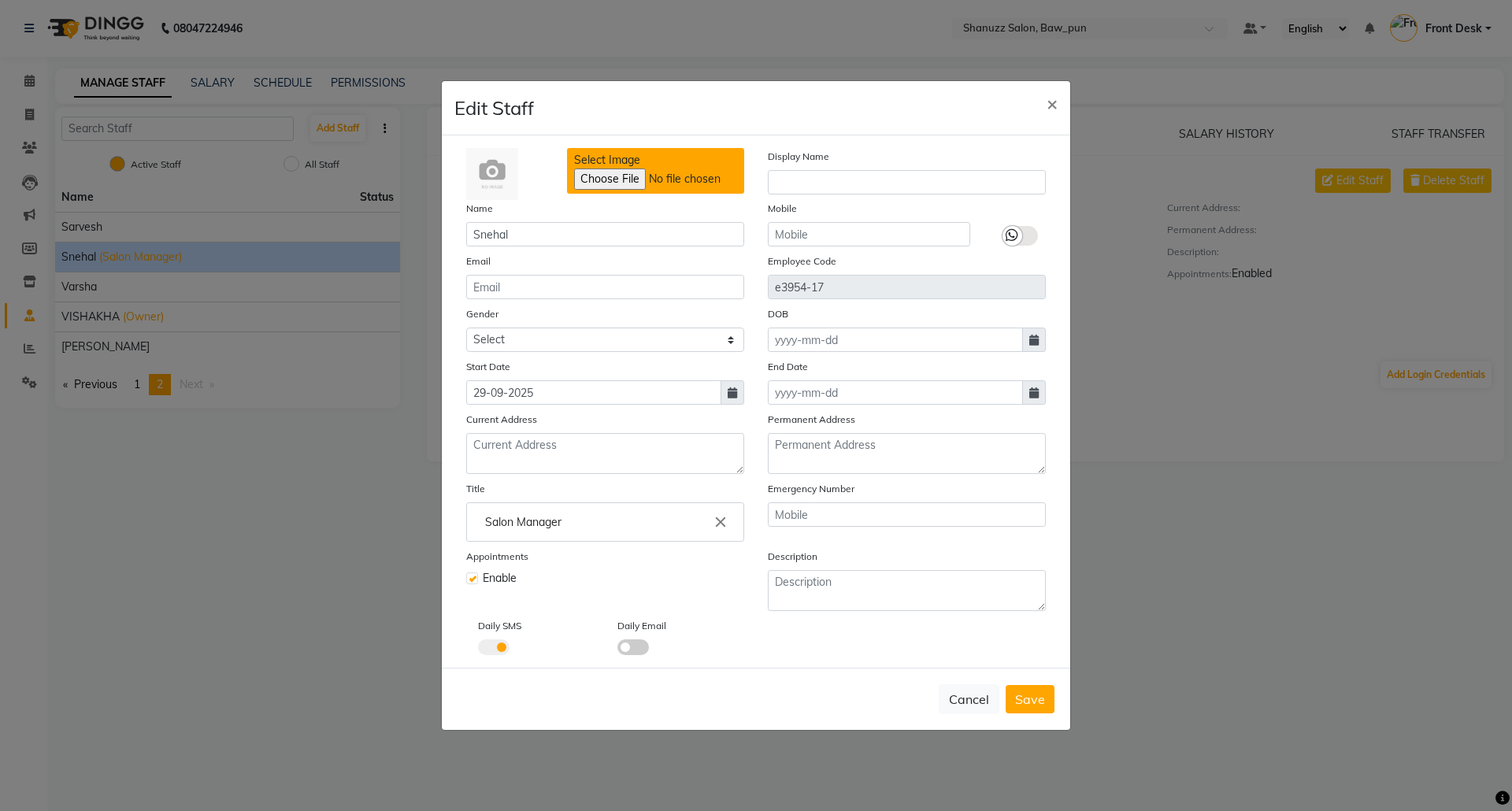
click at [677, 180] on input "Select Image" at bounding box center [681, 179] width 214 height 21
drag, startPoint x: 1018, startPoint y: 704, endPoint x: 1019, endPoint y: 694, distance: 10.0
click at [1019, 693] on span "Save" at bounding box center [1030, 699] width 30 height 16
select select
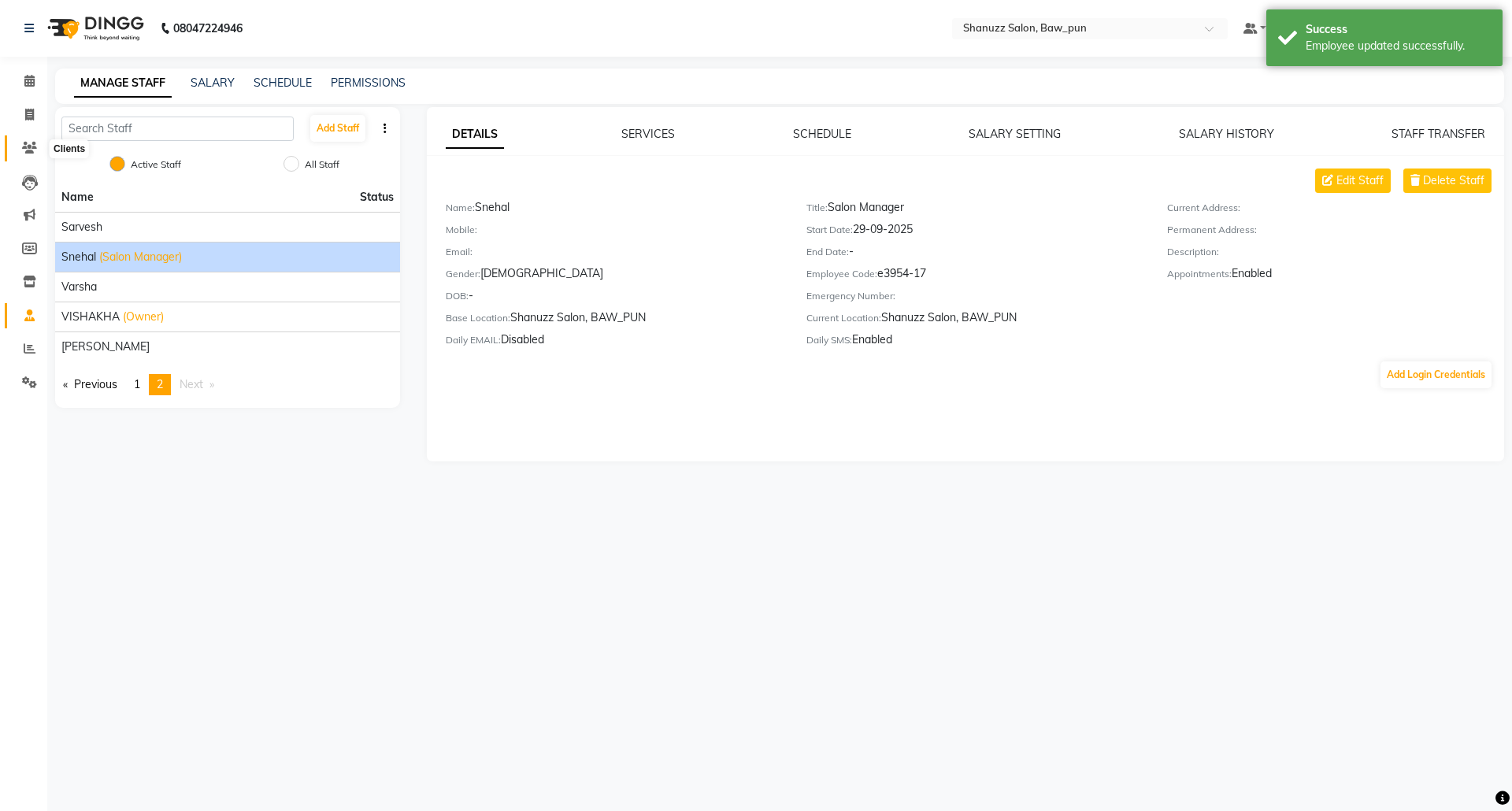
click at [31, 143] on icon at bounding box center [30, 148] width 15 height 12
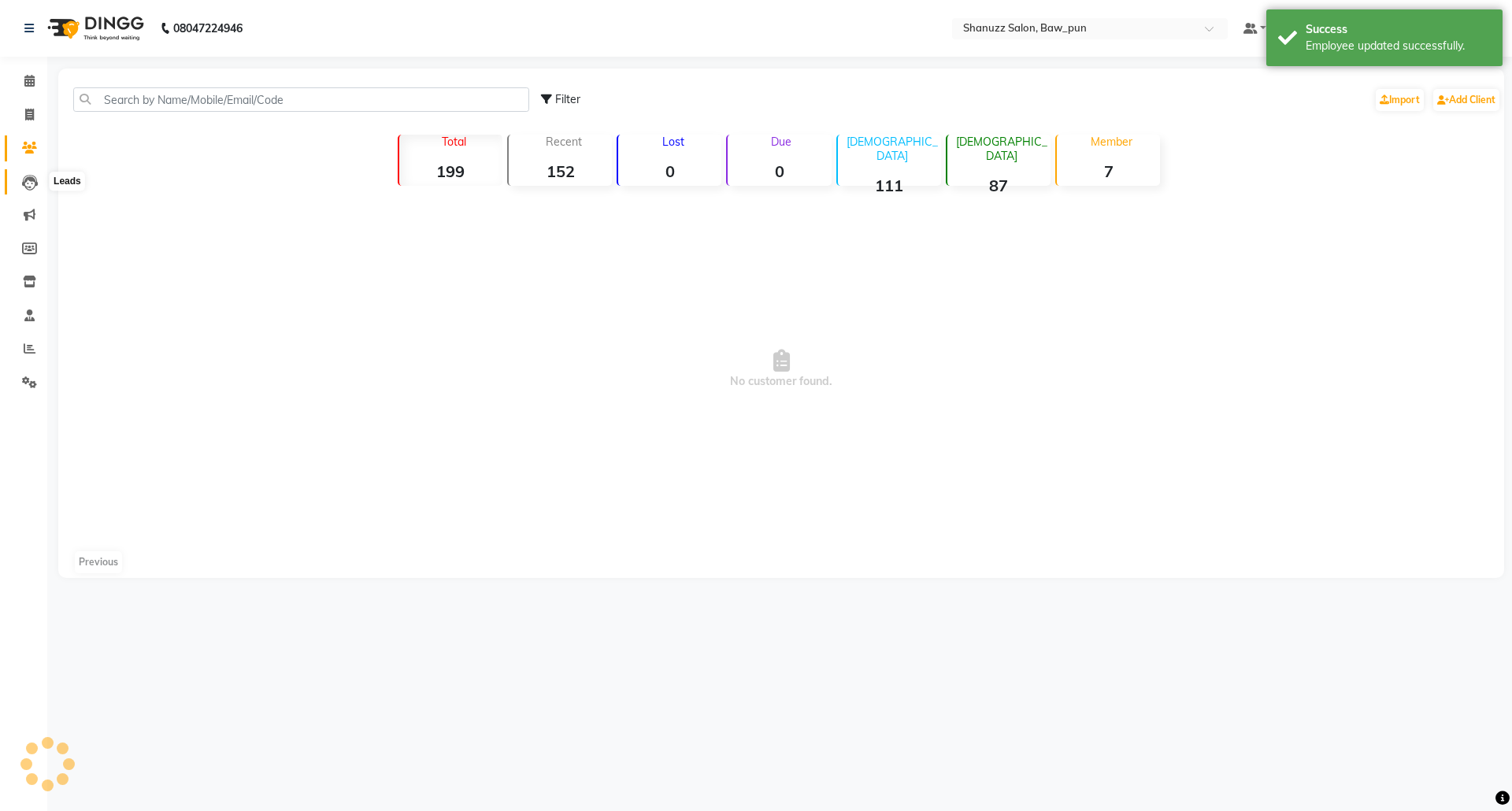
click at [35, 181] on icon at bounding box center [30, 183] width 16 height 16
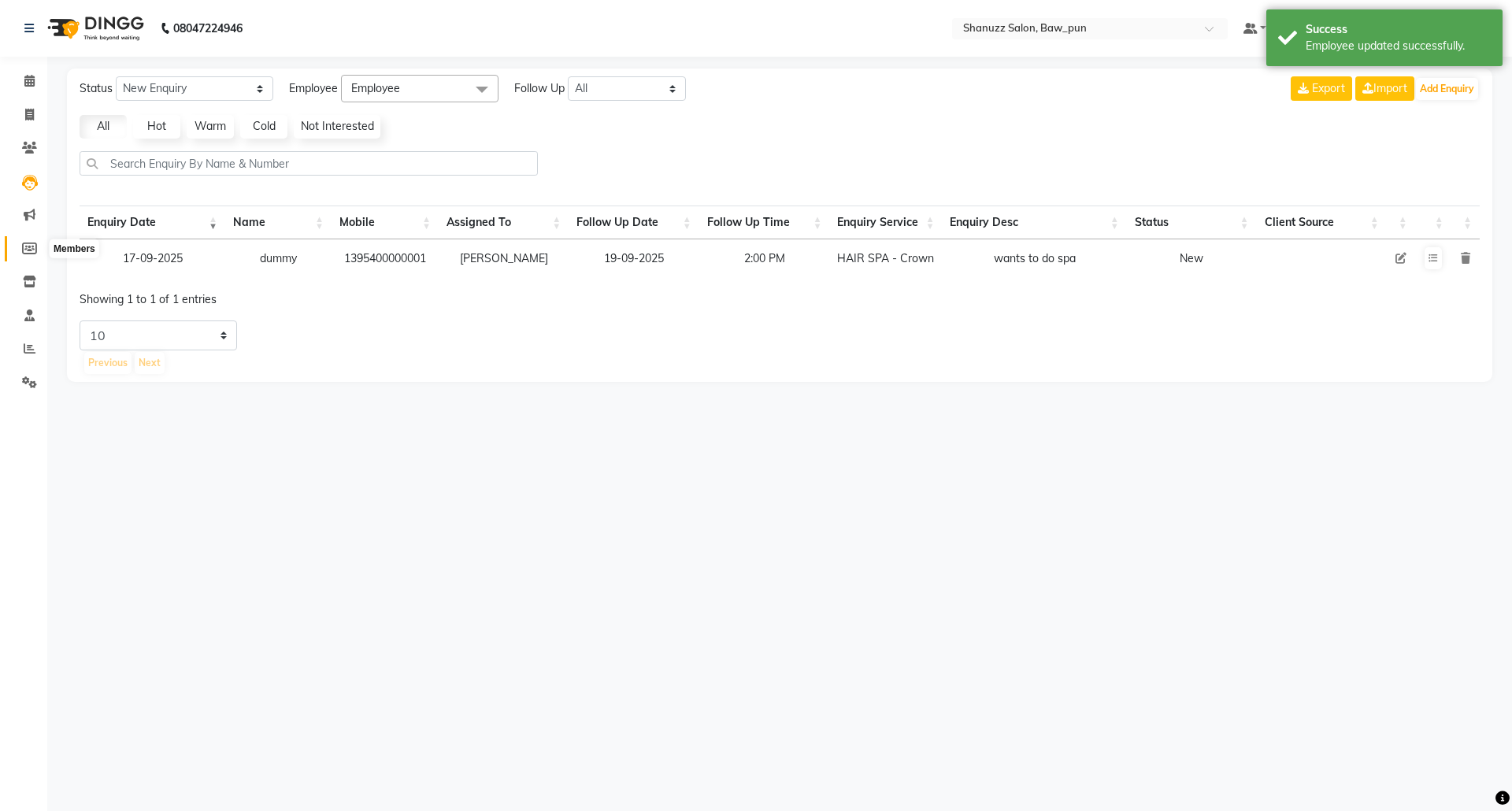
click at [22, 246] on icon at bounding box center [30, 248] width 15 height 12
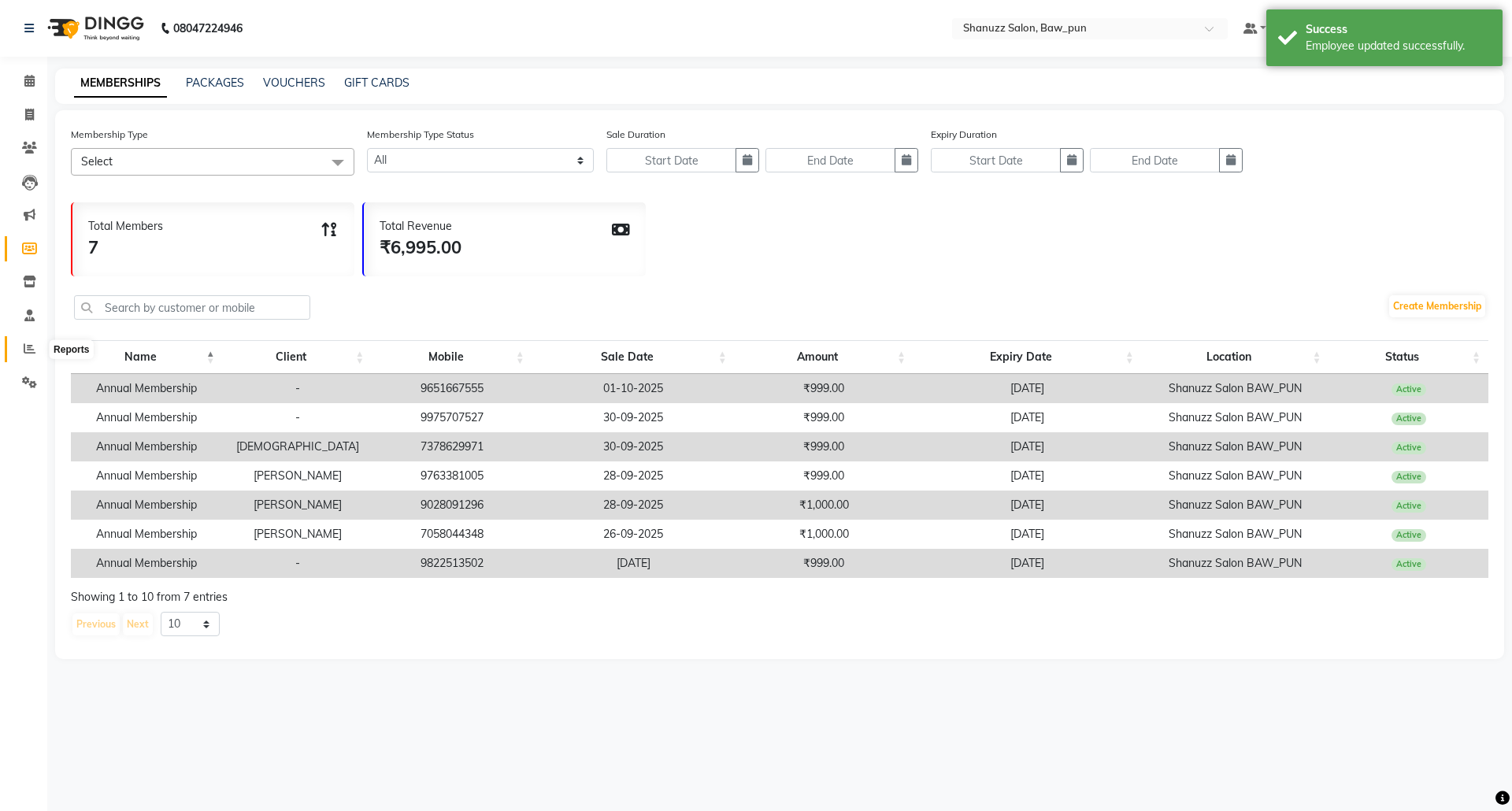
click at [25, 343] on icon at bounding box center [30, 348] width 12 height 12
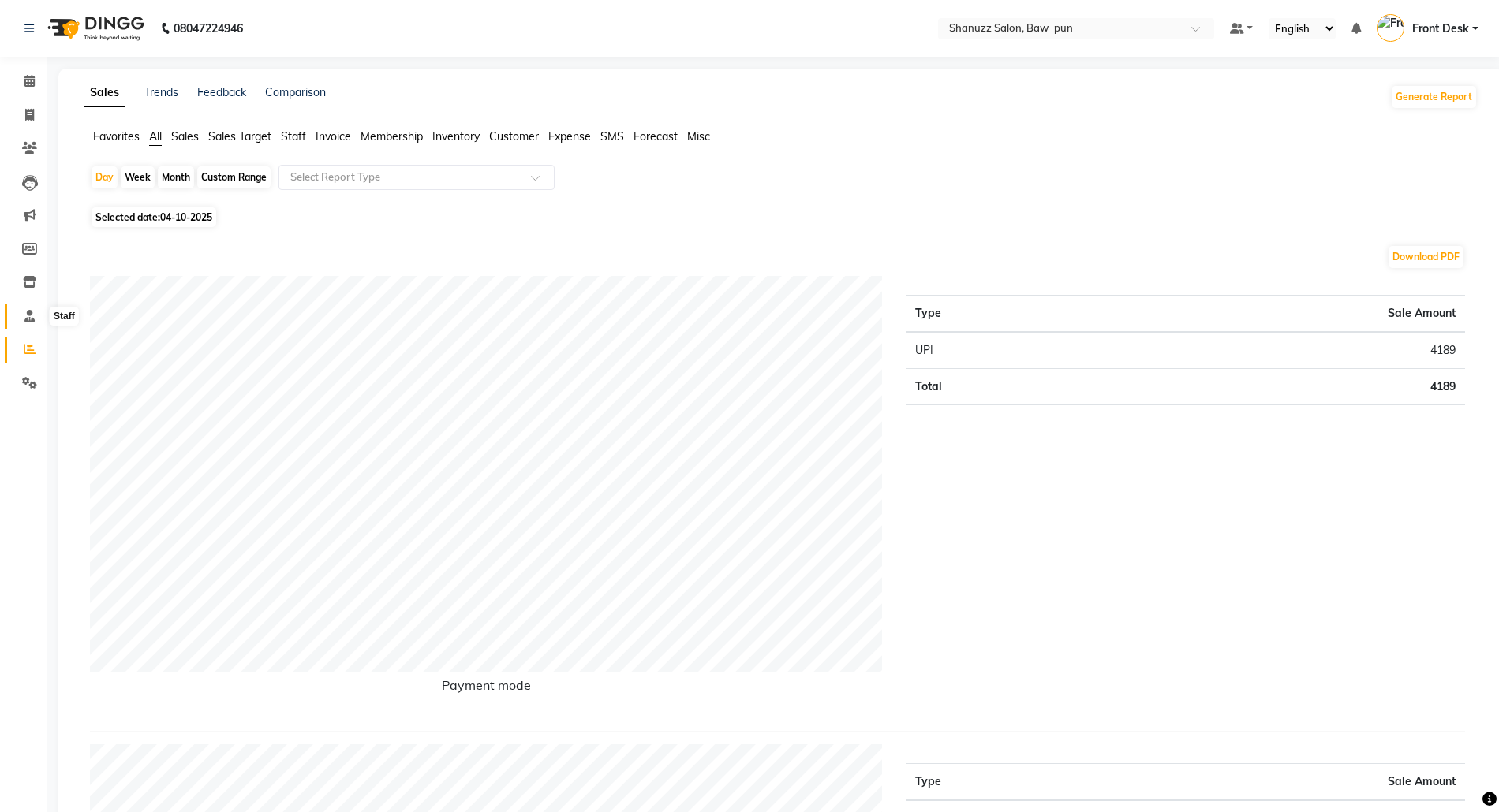
click at [22, 315] on span at bounding box center [29, 317] width 27 height 18
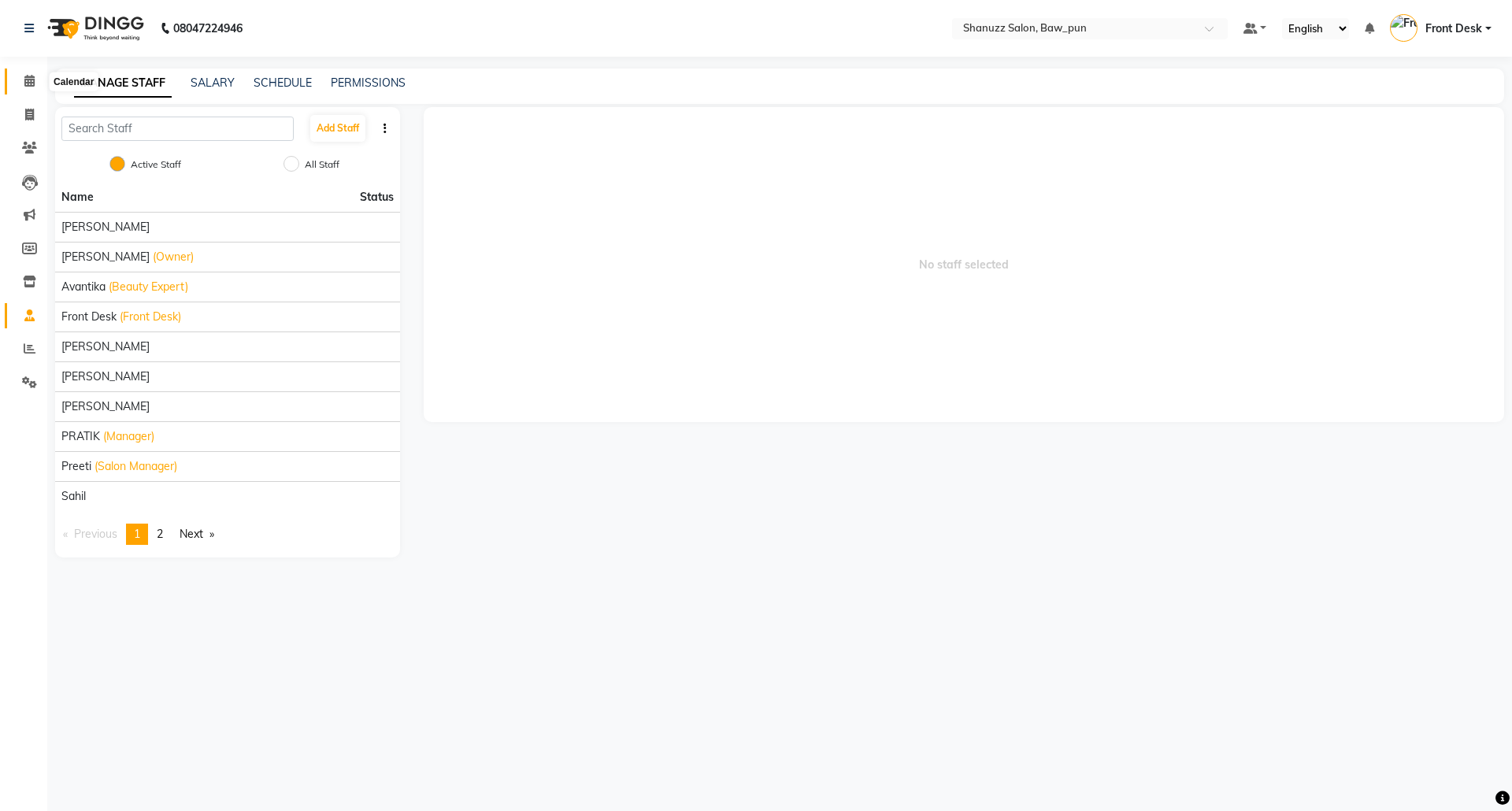
click at [30, 75] on icon at bounding box center [30, 81] width 10 height 12
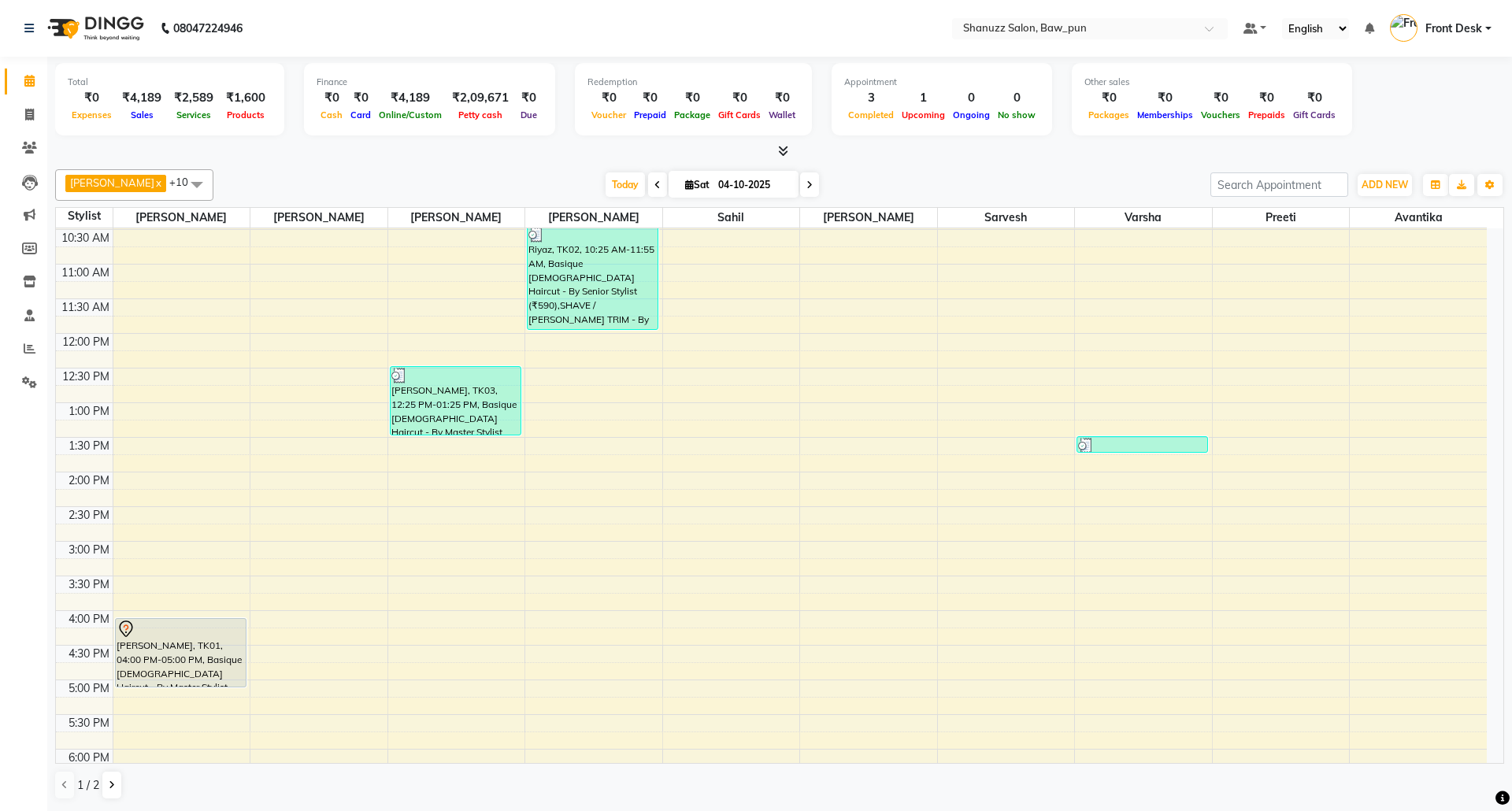
scroll to position [209, 0]
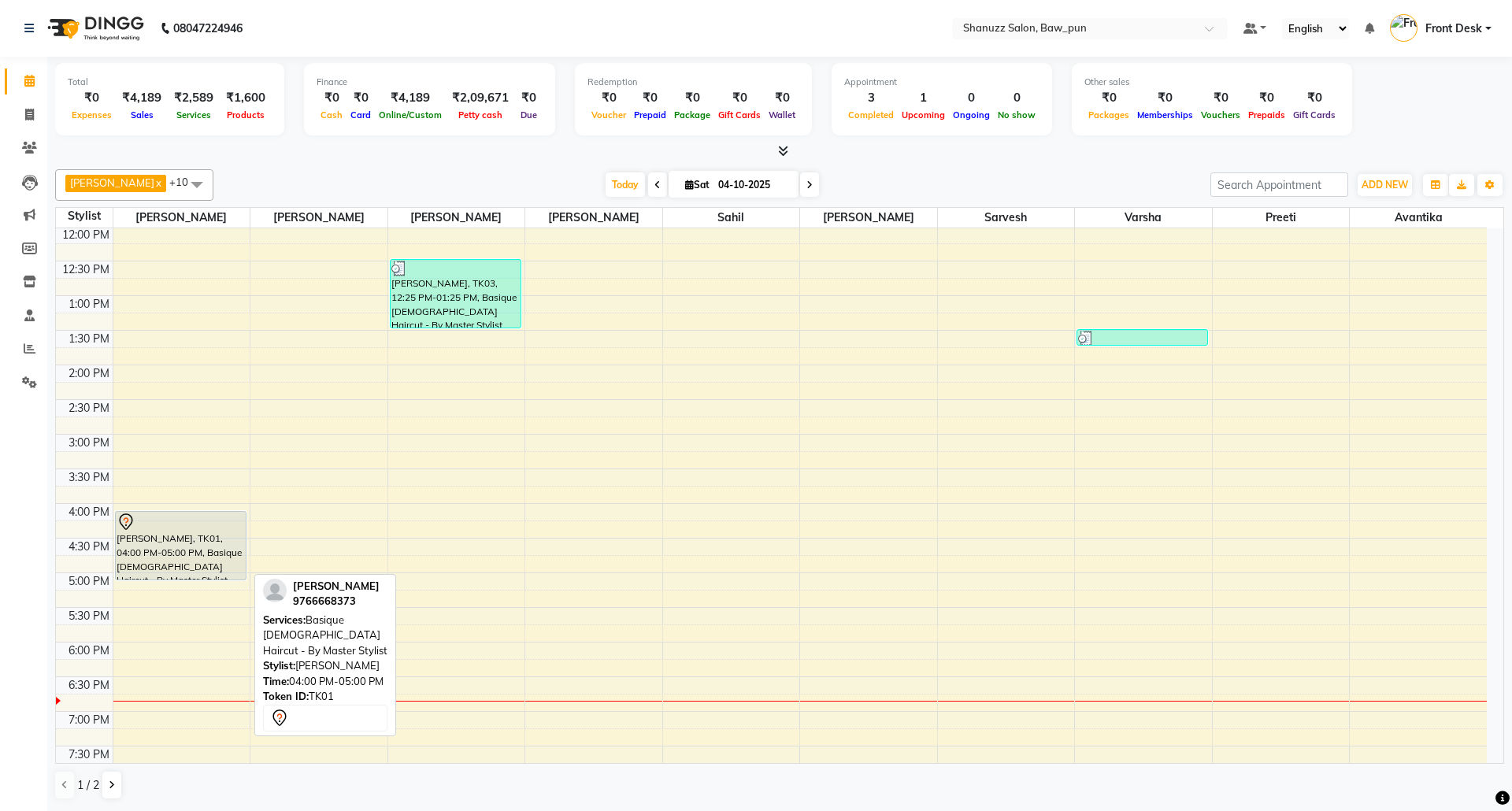
click at [184, 553] on div "abhijeet, TK01, 04:00 PM-05:00 PM, Basique MALE Haircut - By Master Stylist" at bounding box center [180, 546] width 130 height 68
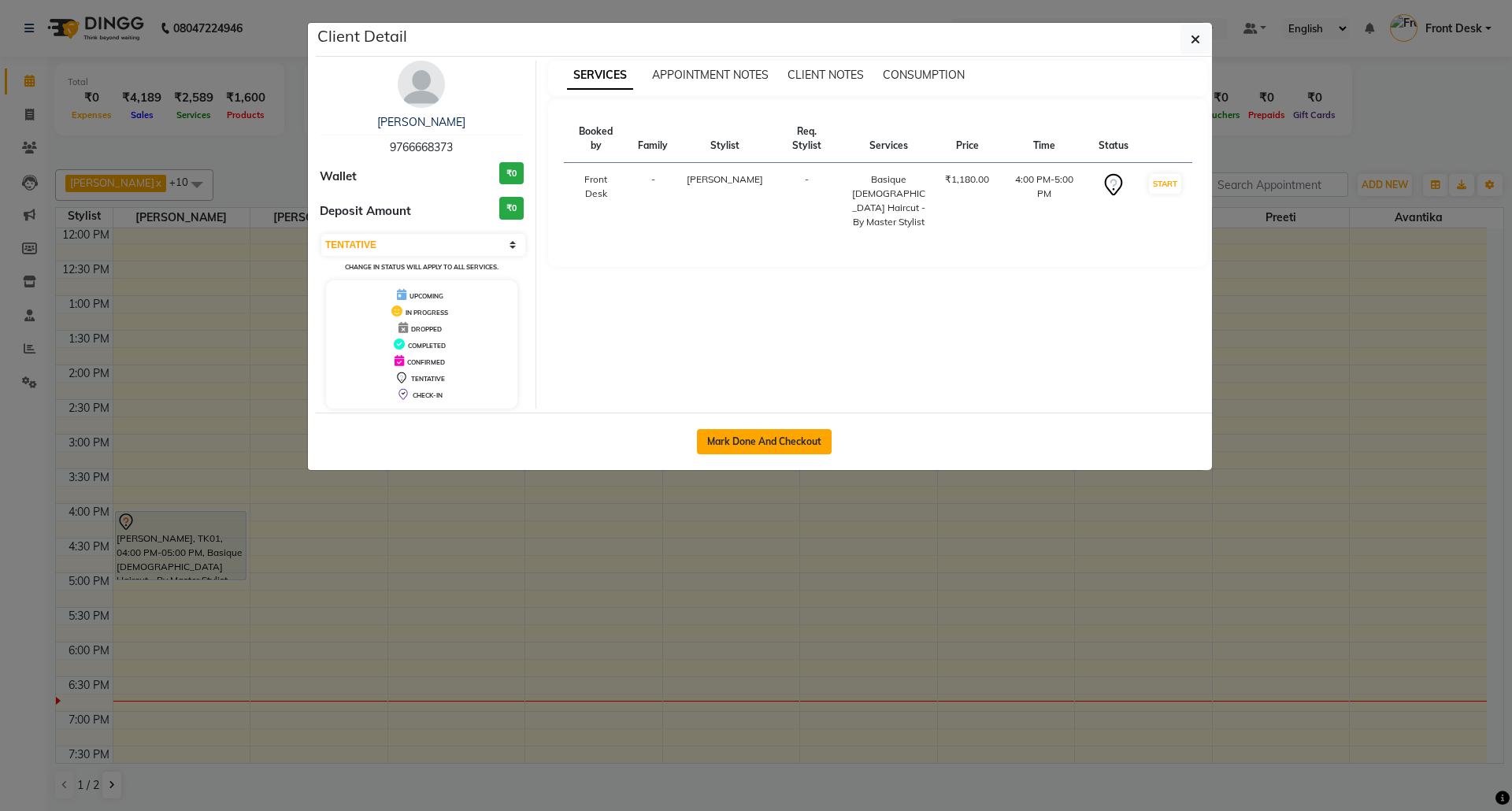
click at [745, 451] on button "Mark Done And Checkout" at bounding box center [764, 441] width 135 height 25
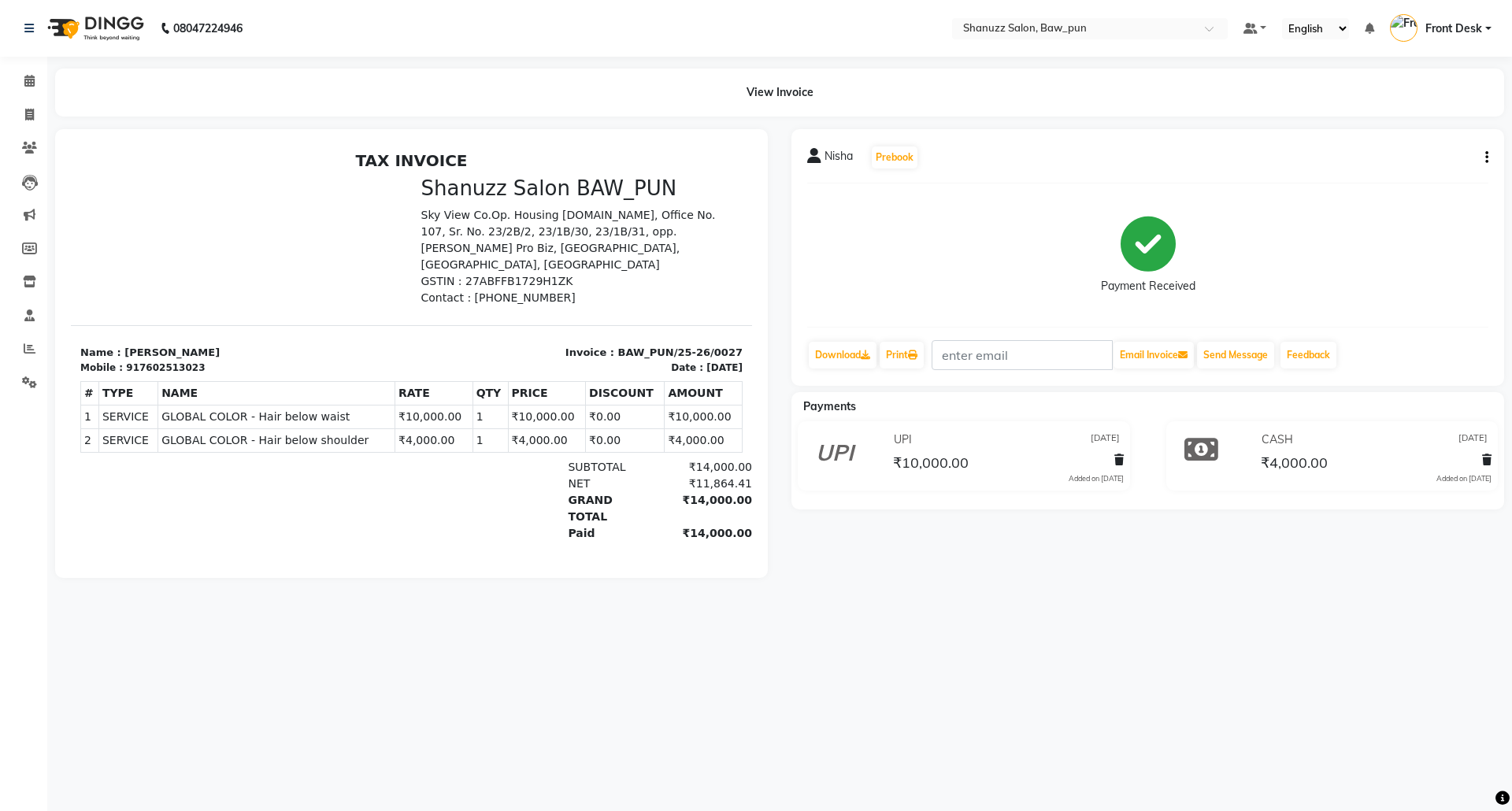
click at [1487, 158] on icon "button" at bounding box center [1487, 158] width 3 height 1
click at [1393, 174] on div "Edit Invoice" at bounding box center [1408, 177] width 108 height 20
select select "service"
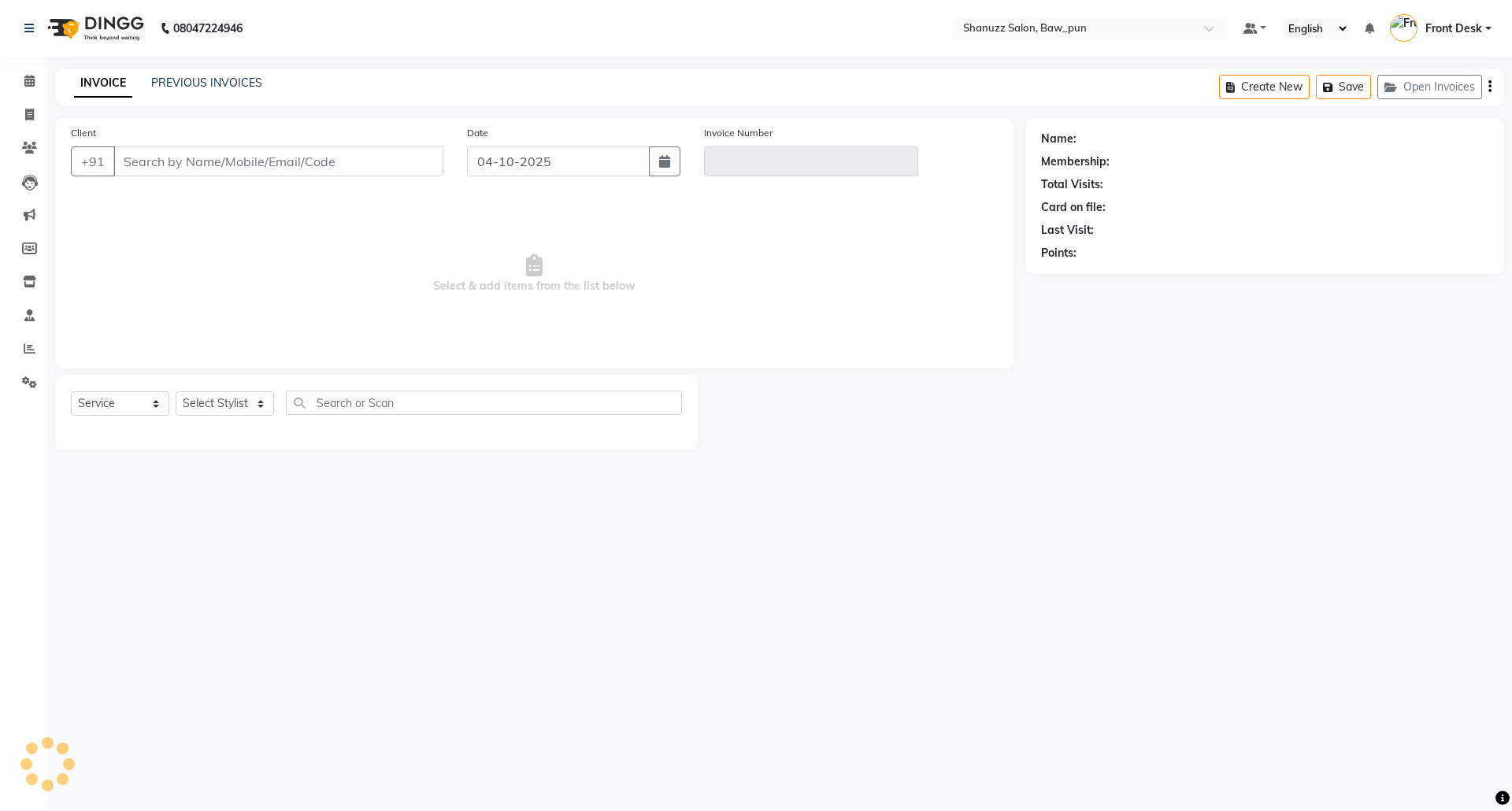
type input "7602513023"
type input "BAW_PUN/25-26/0027"
type input "[DATE]"
select select "select"
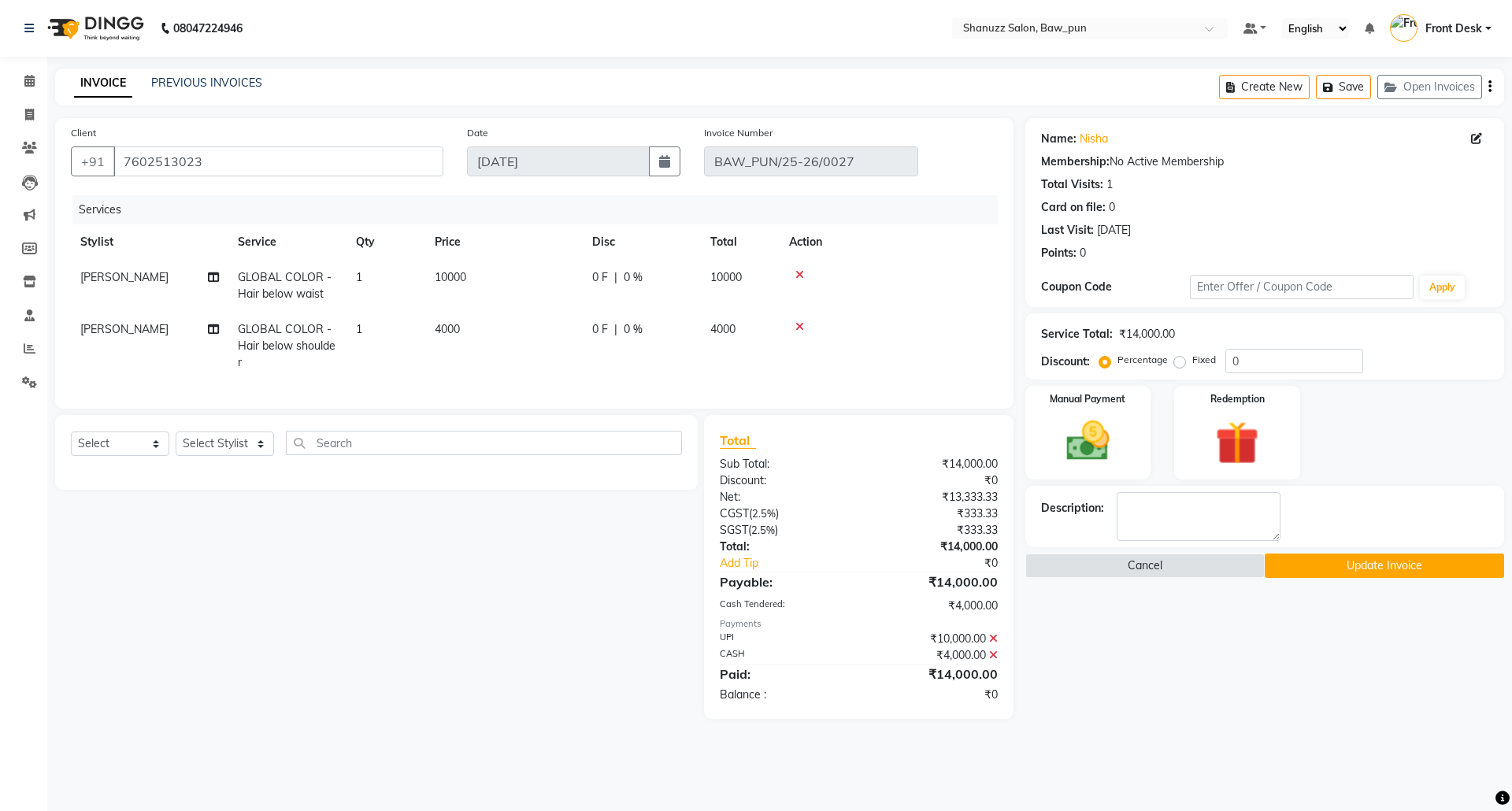
click at [993, 644] on icon at bounding box center [994, 638] width 8 height 11
click at [994, 644] on icon at bounding box center [994, 638] width 8 height 11
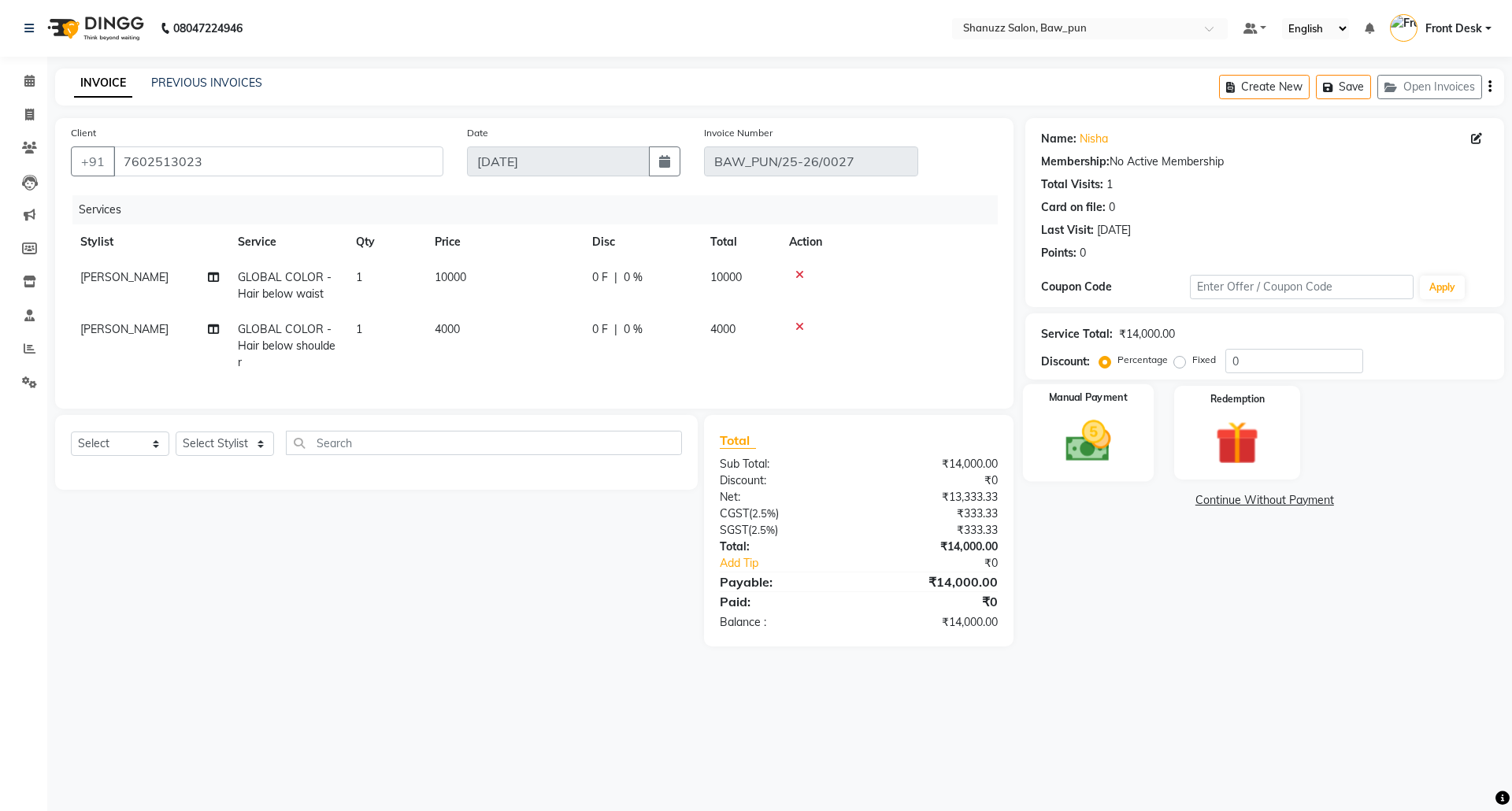
click at [1134, 430] on div "Manual Payment" at bounding box center [1088, 432] width 131 height 97
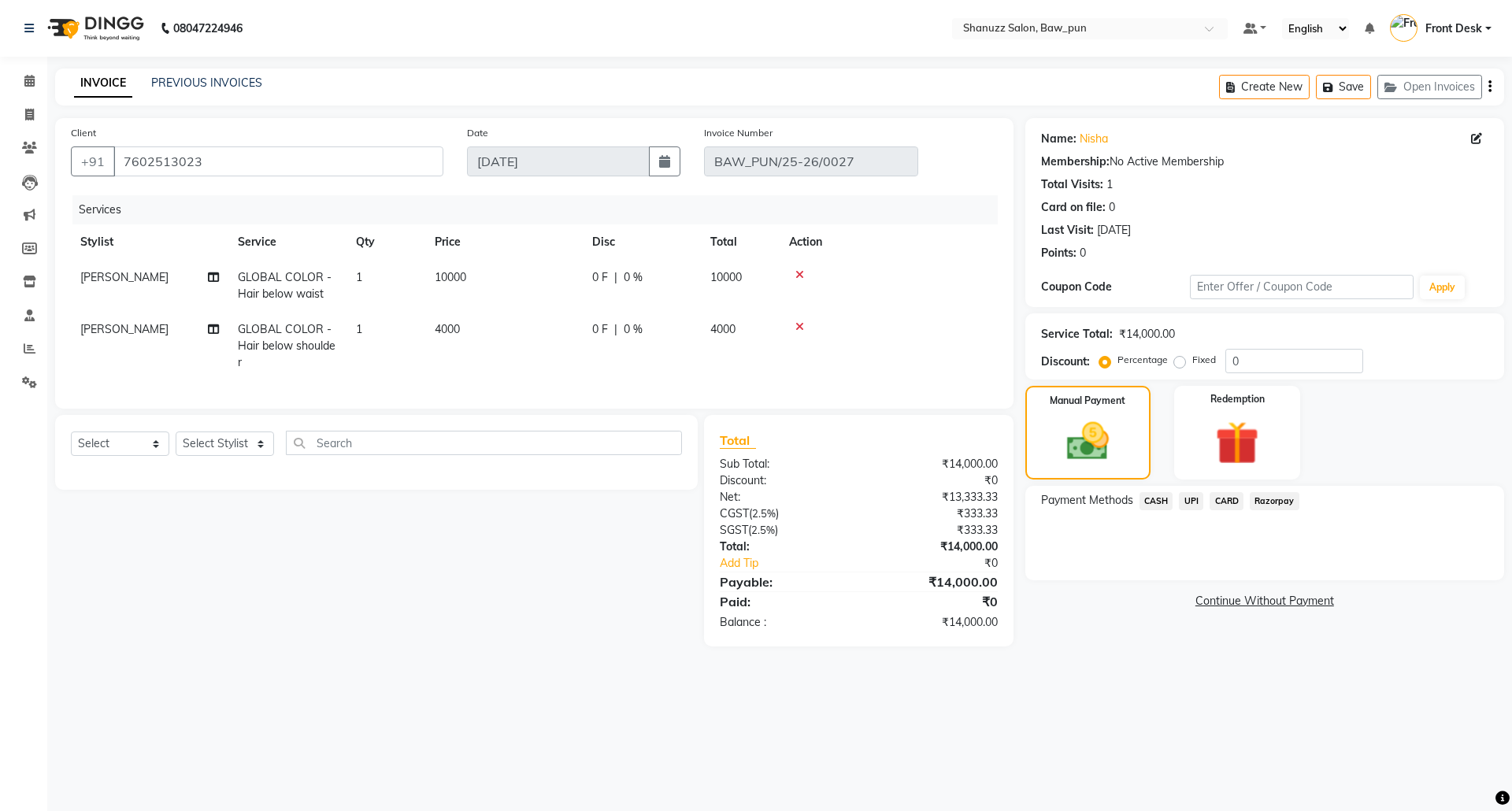
click at [1152, 505] on span "CASH" at bounding box center [1157, 502] width 34 height 18
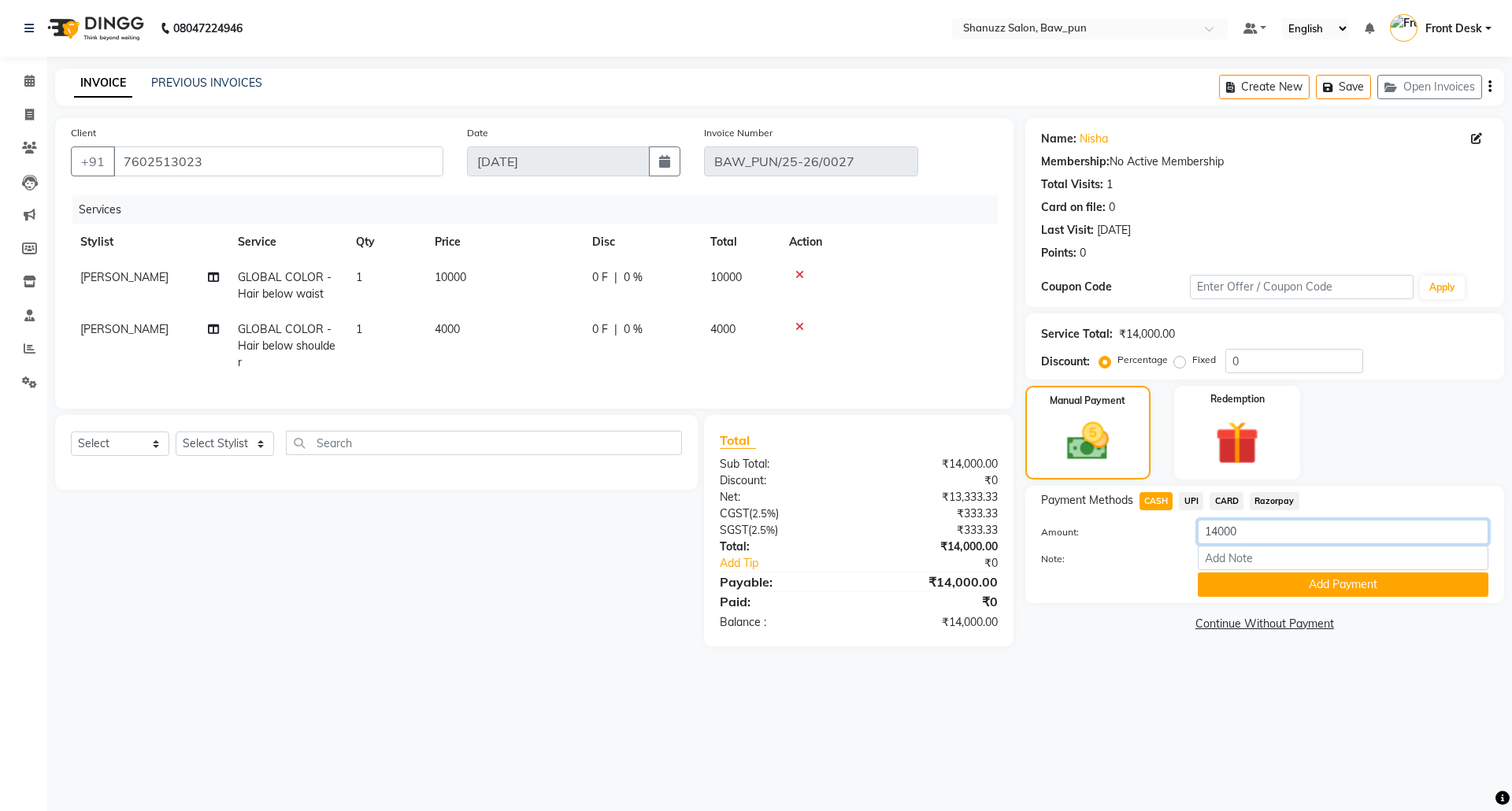
click at [1264, 537] on input "14000" at bounding box center [1343, 532] width 291 height 25
click at [1217, 531] on input "14000" at bounding box center [1343, 532] width 291 height 25
type input "10000"
click at [1293, 593] on button "Add Payment" at bounding box center [1343, 585] width 291 height 25
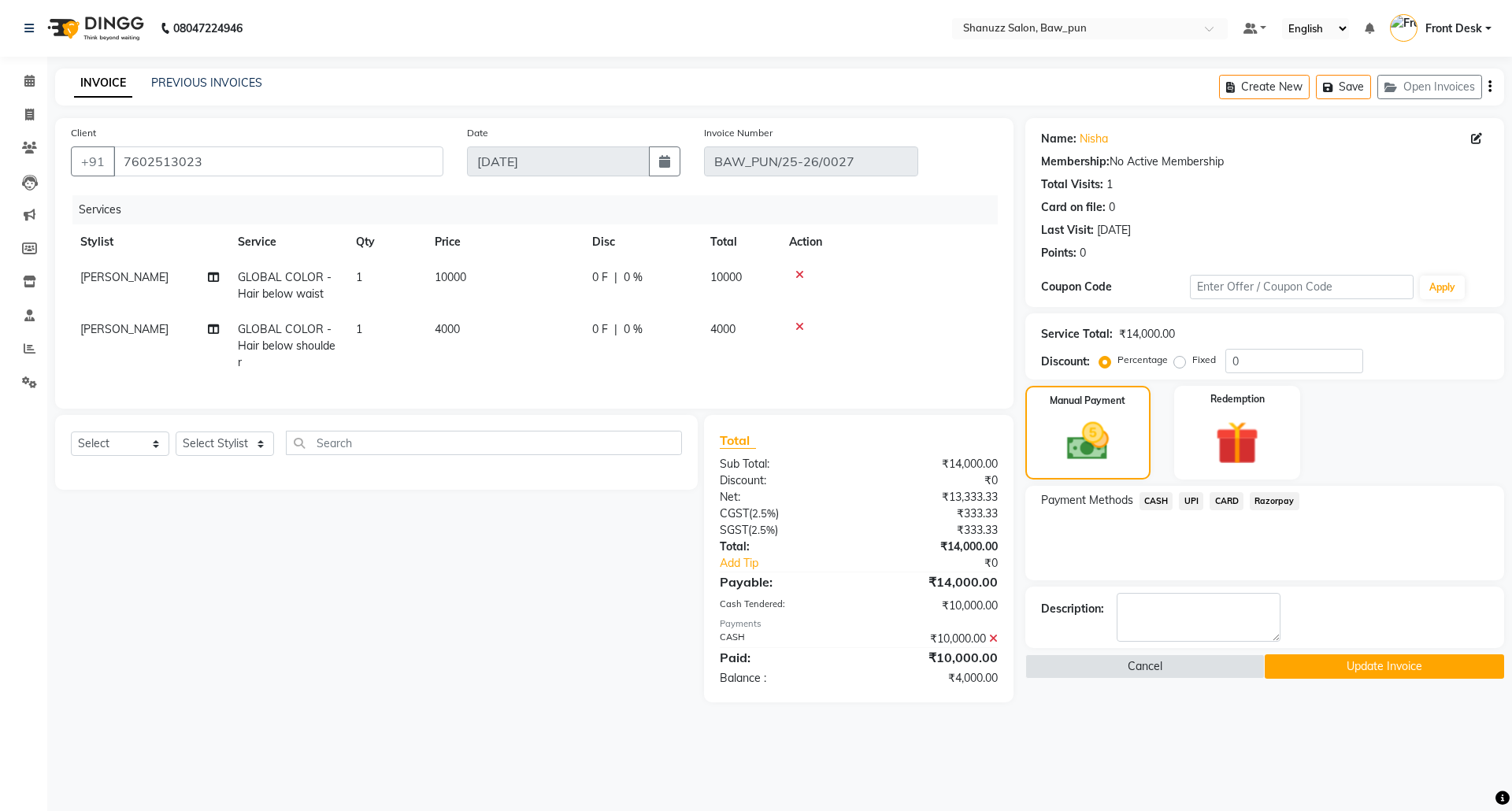
click at [1189, 501] on span "UPI" at bounding box center [1191, 502] width 25 height 18
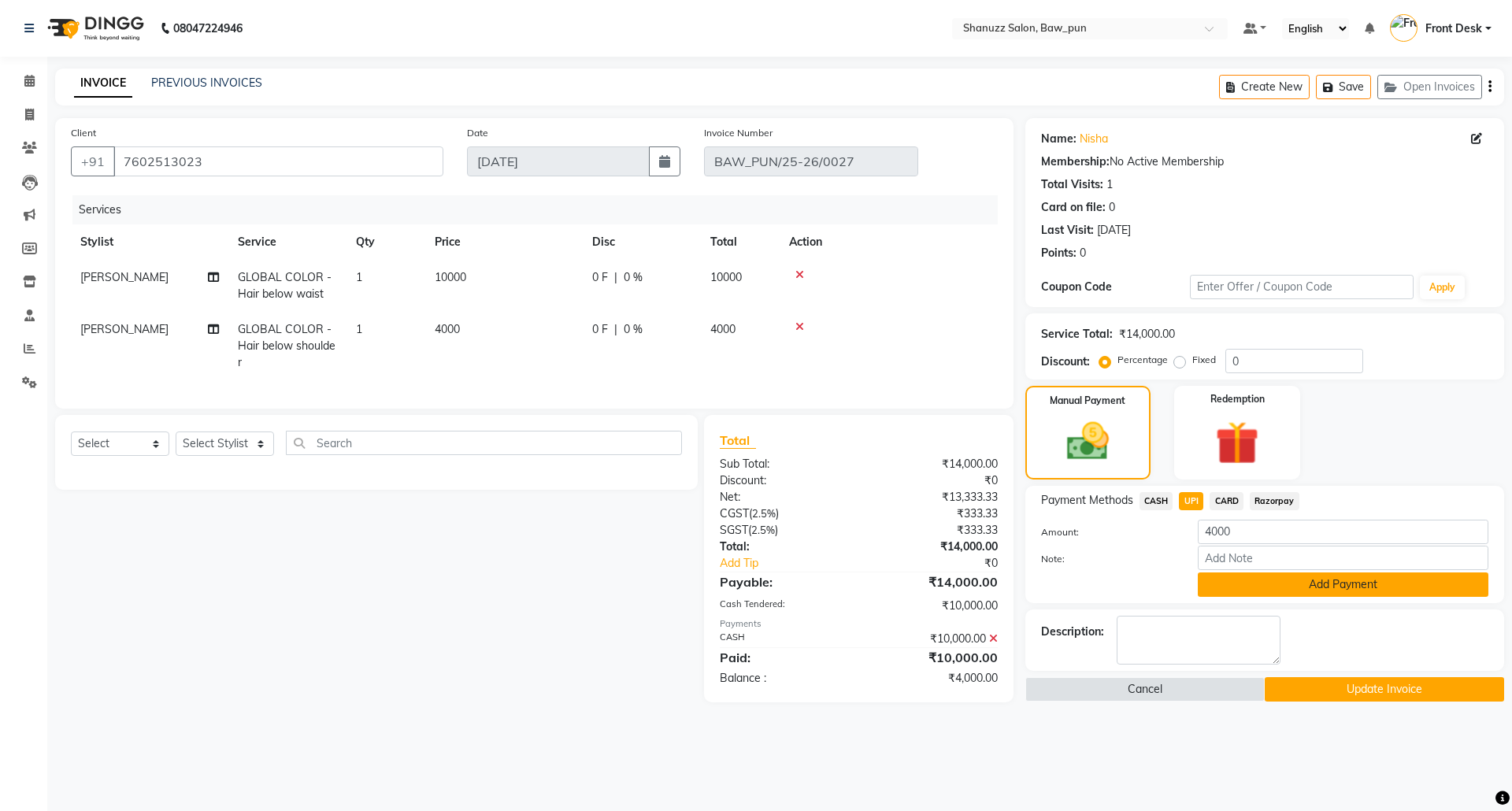
click at [1266, 589] on button "Add Payment" at bounding box center [1343, 585] width 291 height 25
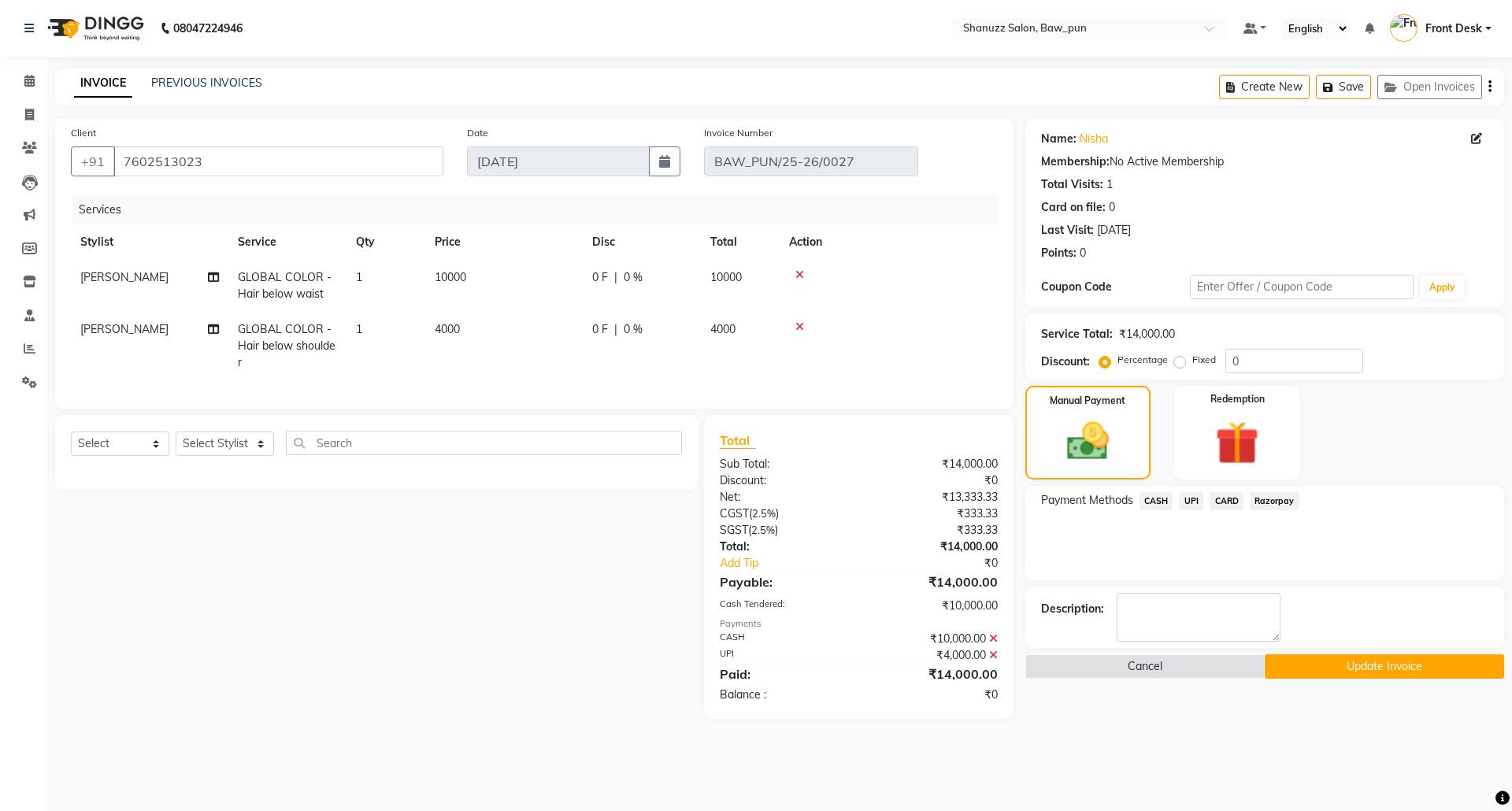
click at [1333, 668] on button "Update Invoice" at bounding box center [1385, 667] width 240 height 25
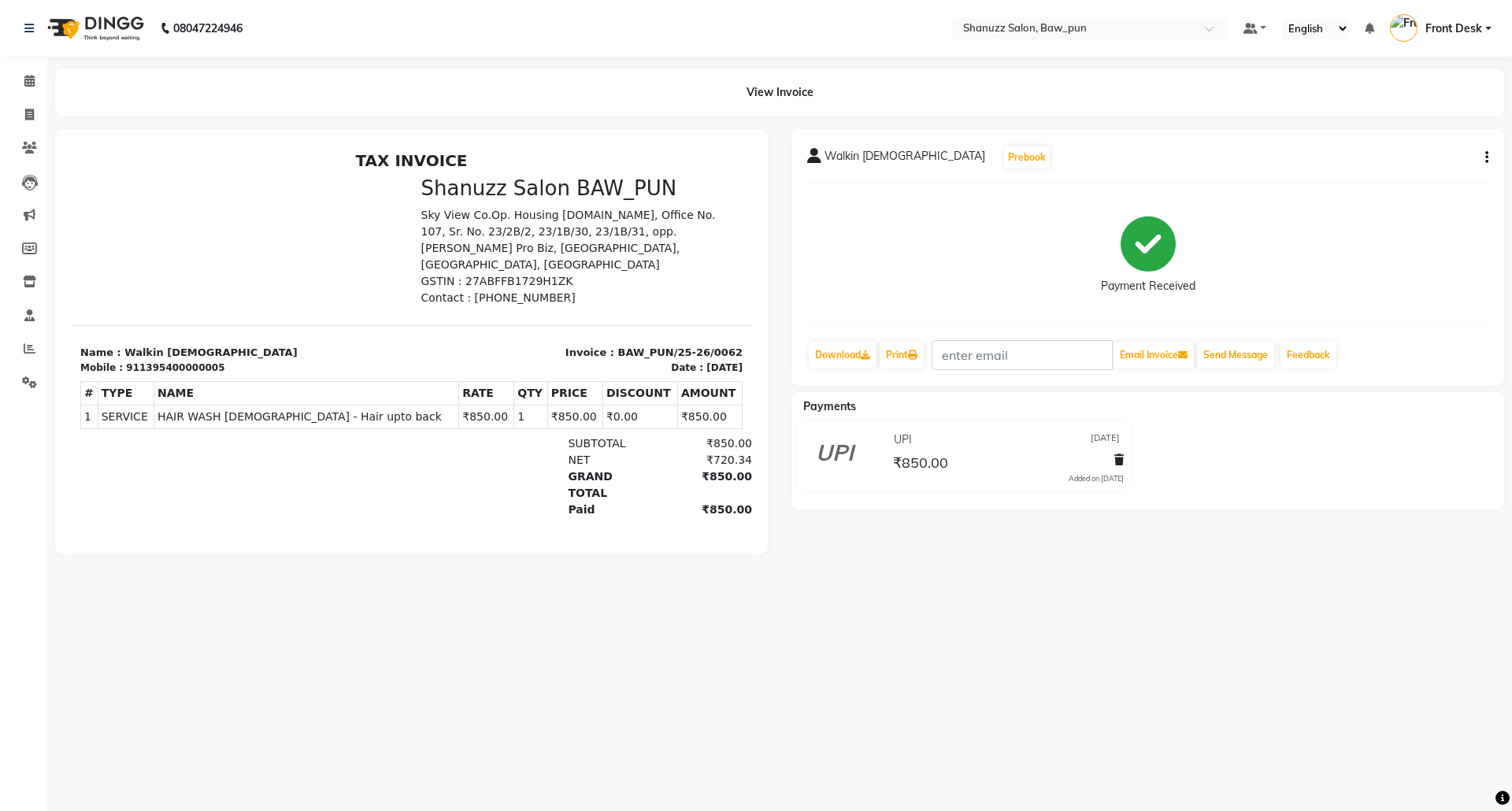
click at [1486, 159] on icon "button" at bounding box center [1487, 158] width 3 height 1
click at [1390, 171] on div "Edit Invoice" at bounding box center [1408, 177] width 108 height 20
select select "service"
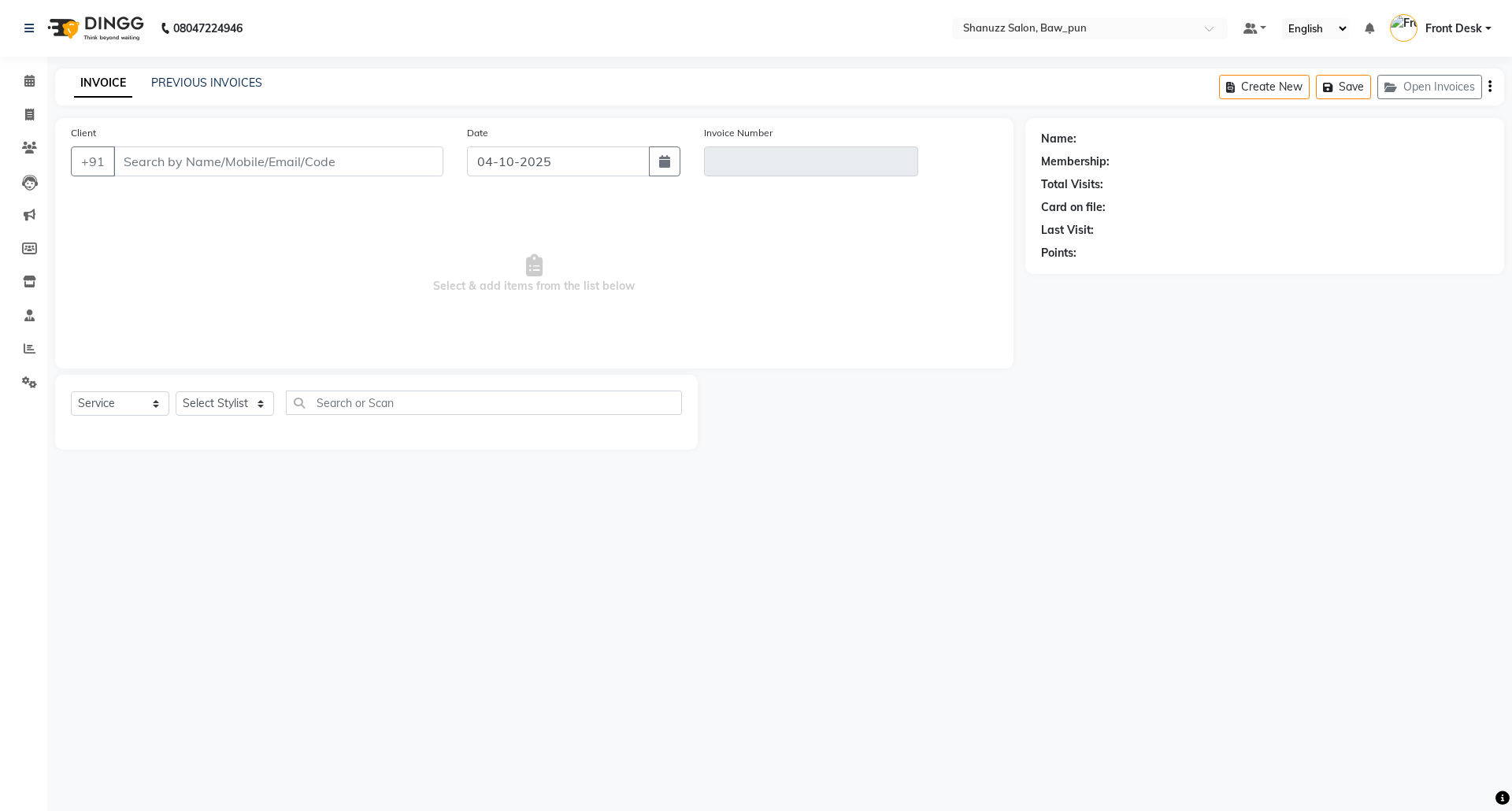
type input "1395400000005"
type input "BAW_PUN/25-26/0062"
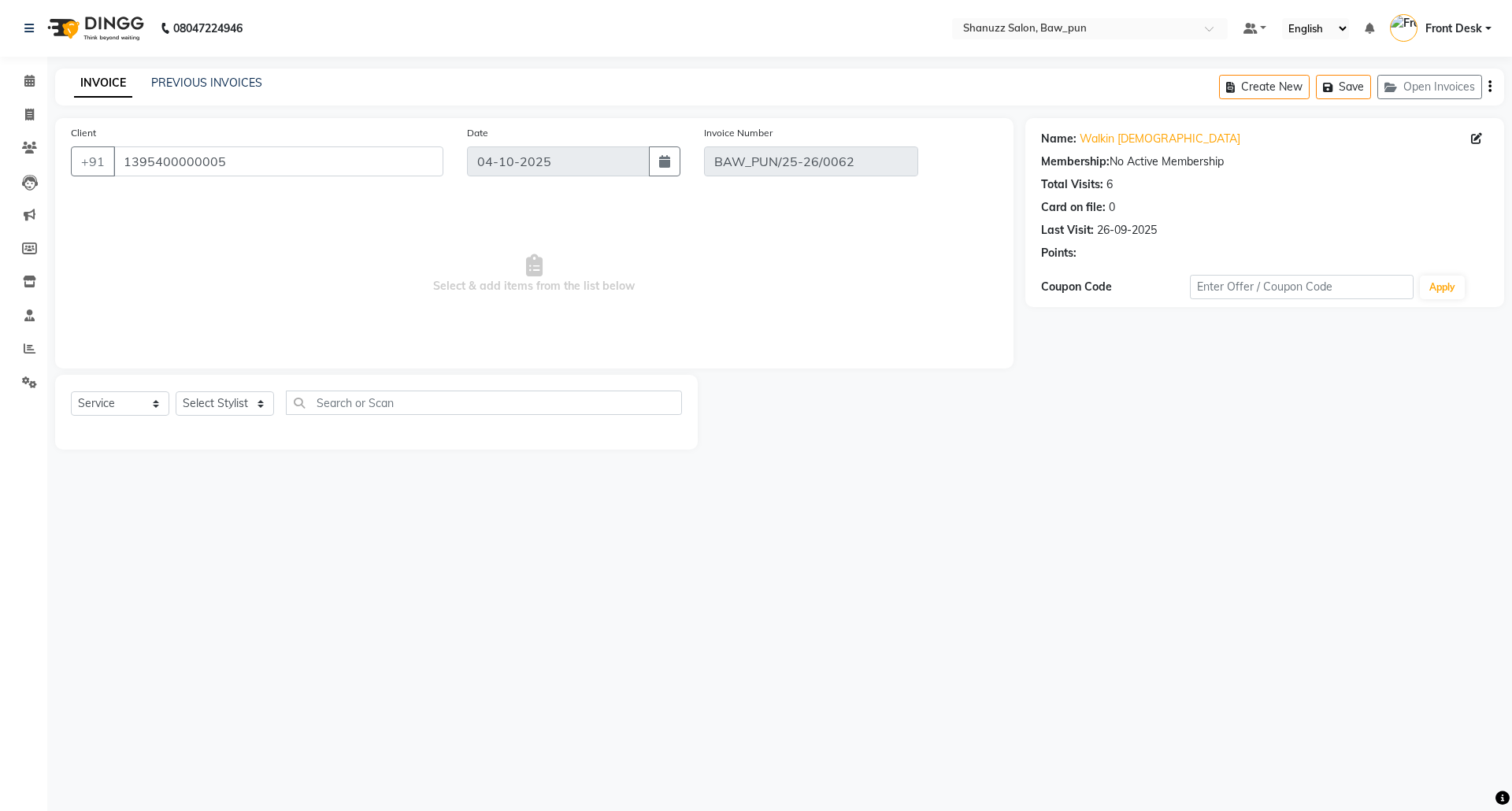
type input "14-09-2025"
select select "select"
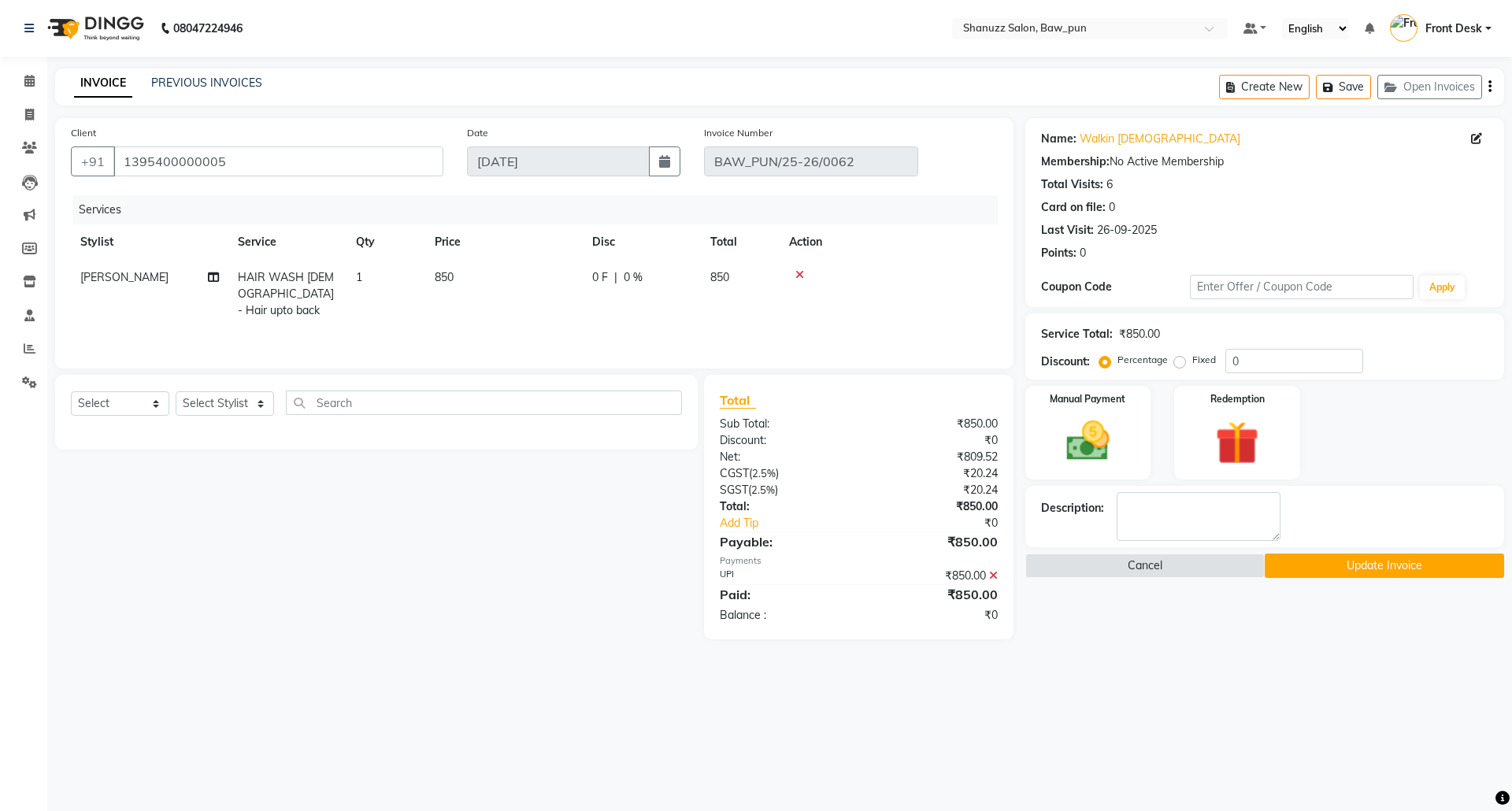
drag, startPoint x: 1423, startPoint y: 441, endPoint x: 1432, endPoint y: 525, distance: 84.5
drag, startPoint x: 1432, startPoint y: 525, endPoint x: 1227, endPoint y: 741, distance: 297.8
click at [1224, 745] on div "08047224946 Select Location × Shanuzz Salon, Baw_pun Default Panel My Panel Eng…" at bounding box center [756, 405] width 1512 height 811
click at [994, 571] on icon at bounding box center [994, 575] width 8 height 11
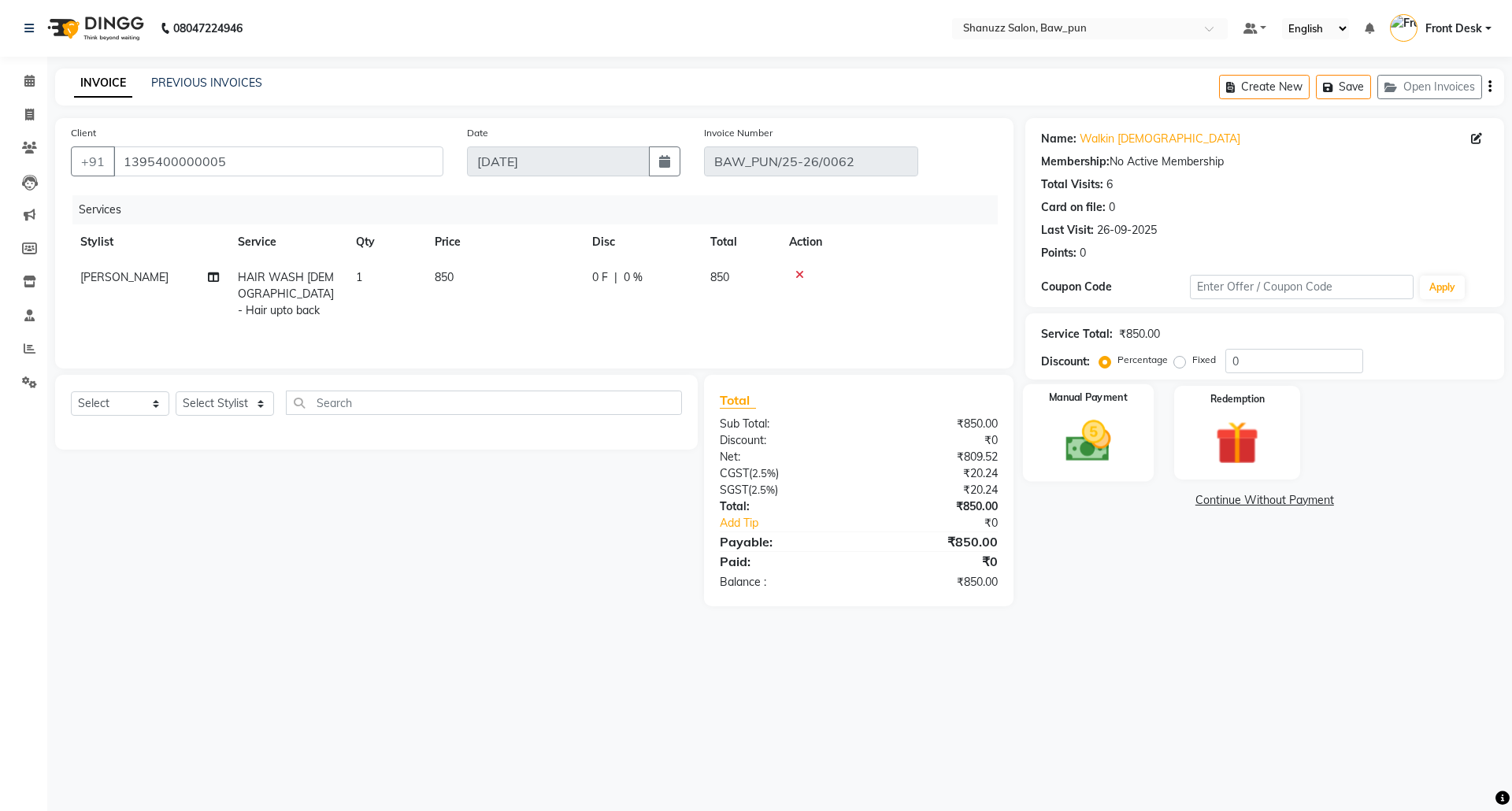
click at [1106, 445] on img at bounding box center [1088, 441] width 74 height 52
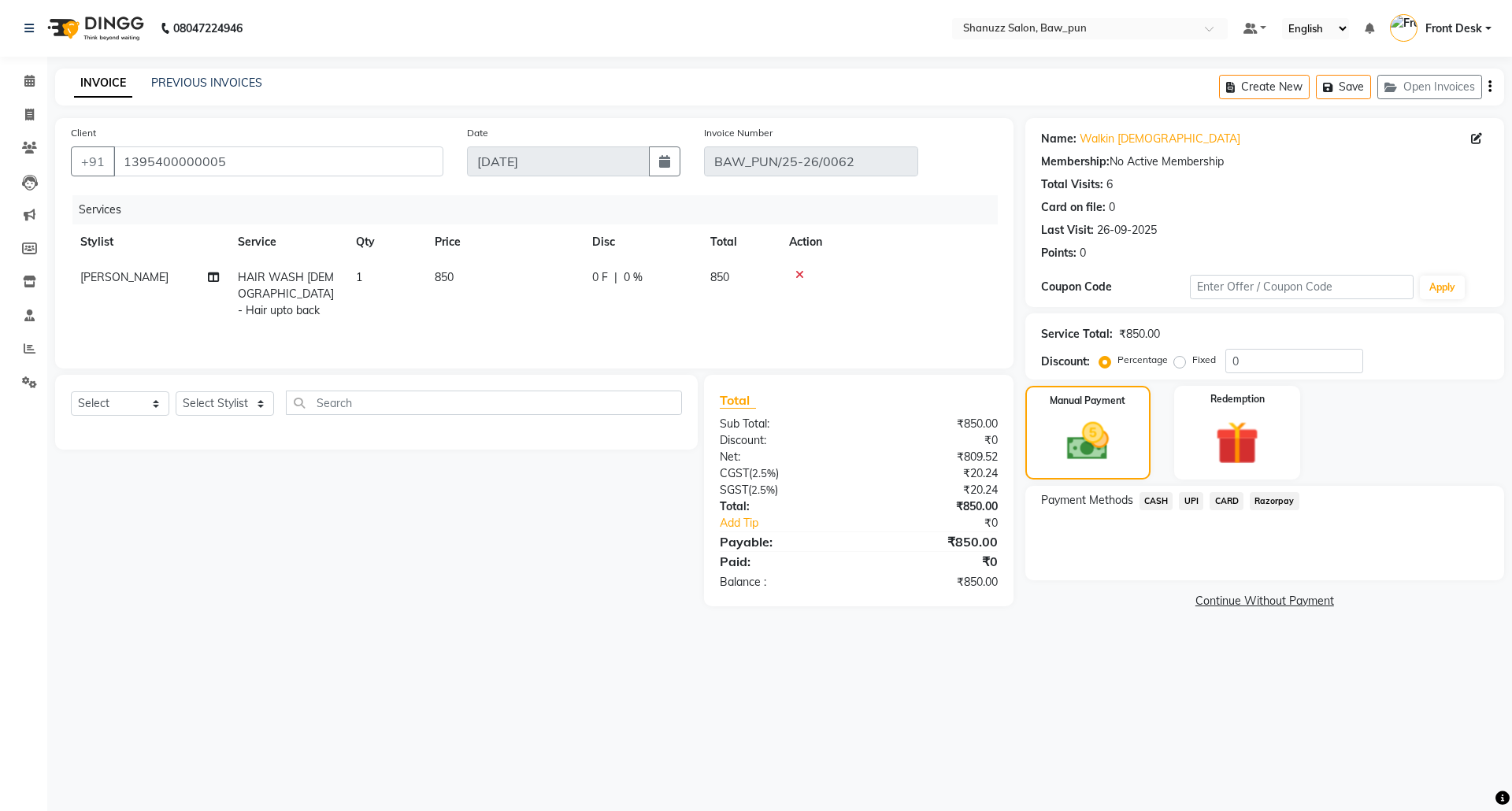
click at [1188, 505] on span "UPI" at bounding box center [1191, 502] width 25 height 18
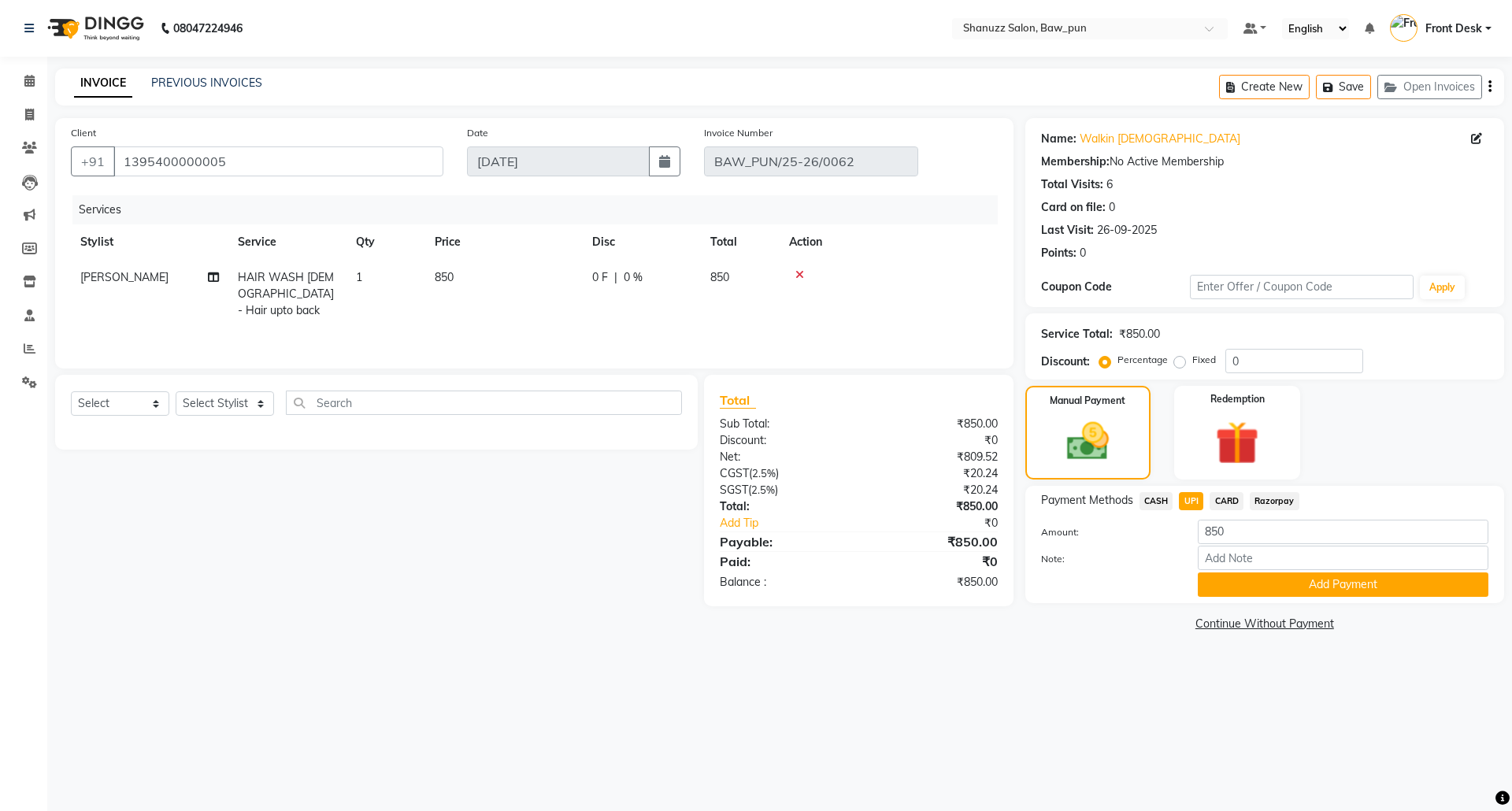
click at [1157, 504] on span "CASH" at bounding box center [1157, 502] width 34 height 18
click at [1330, 588] on button "Add Payment" at bounding box center [1343, 585] width 291 height 25
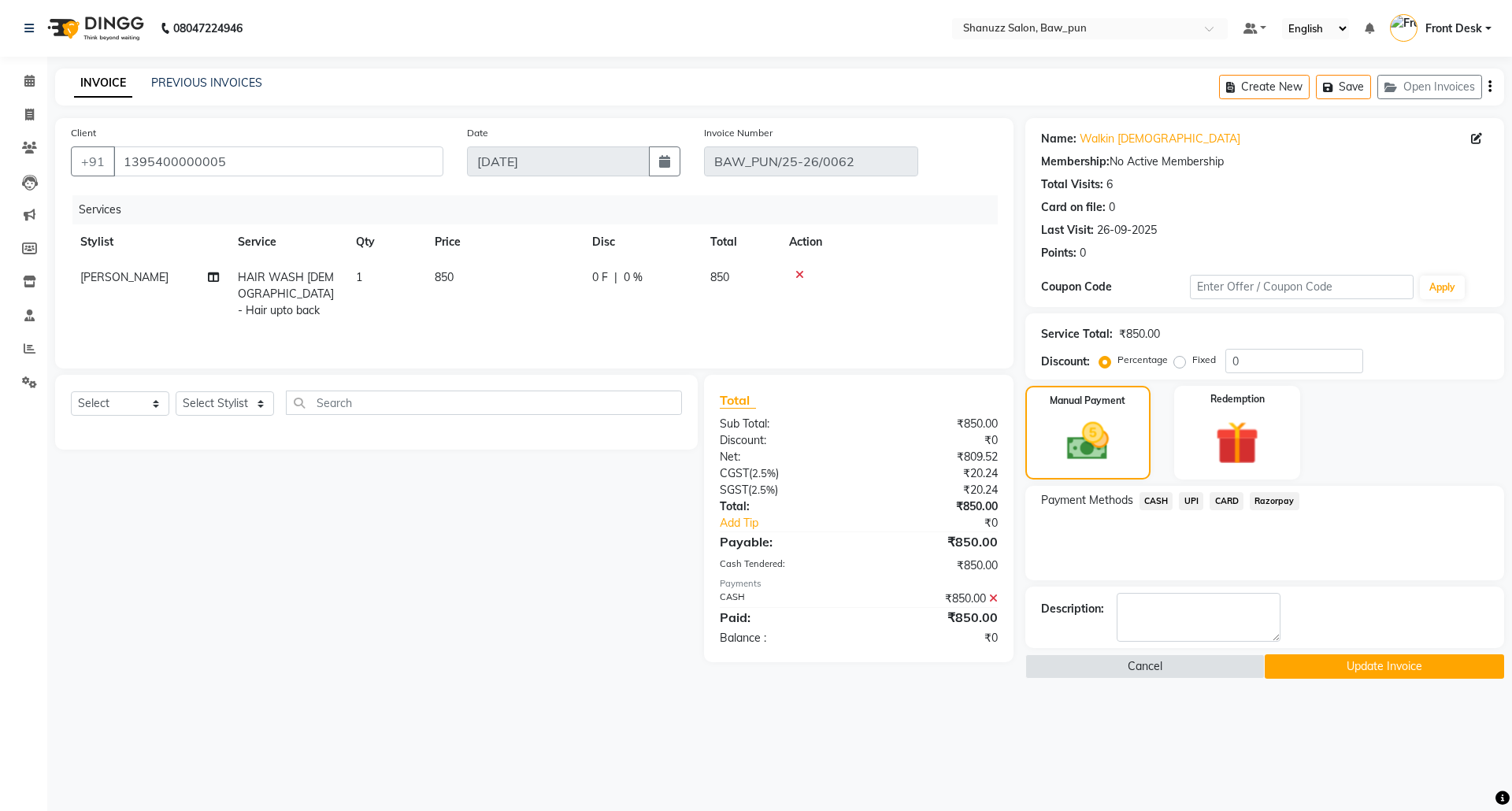
click at [1371, 671] on button "Update Invoice" at bounding box center [1385, 667] width 240 height 25
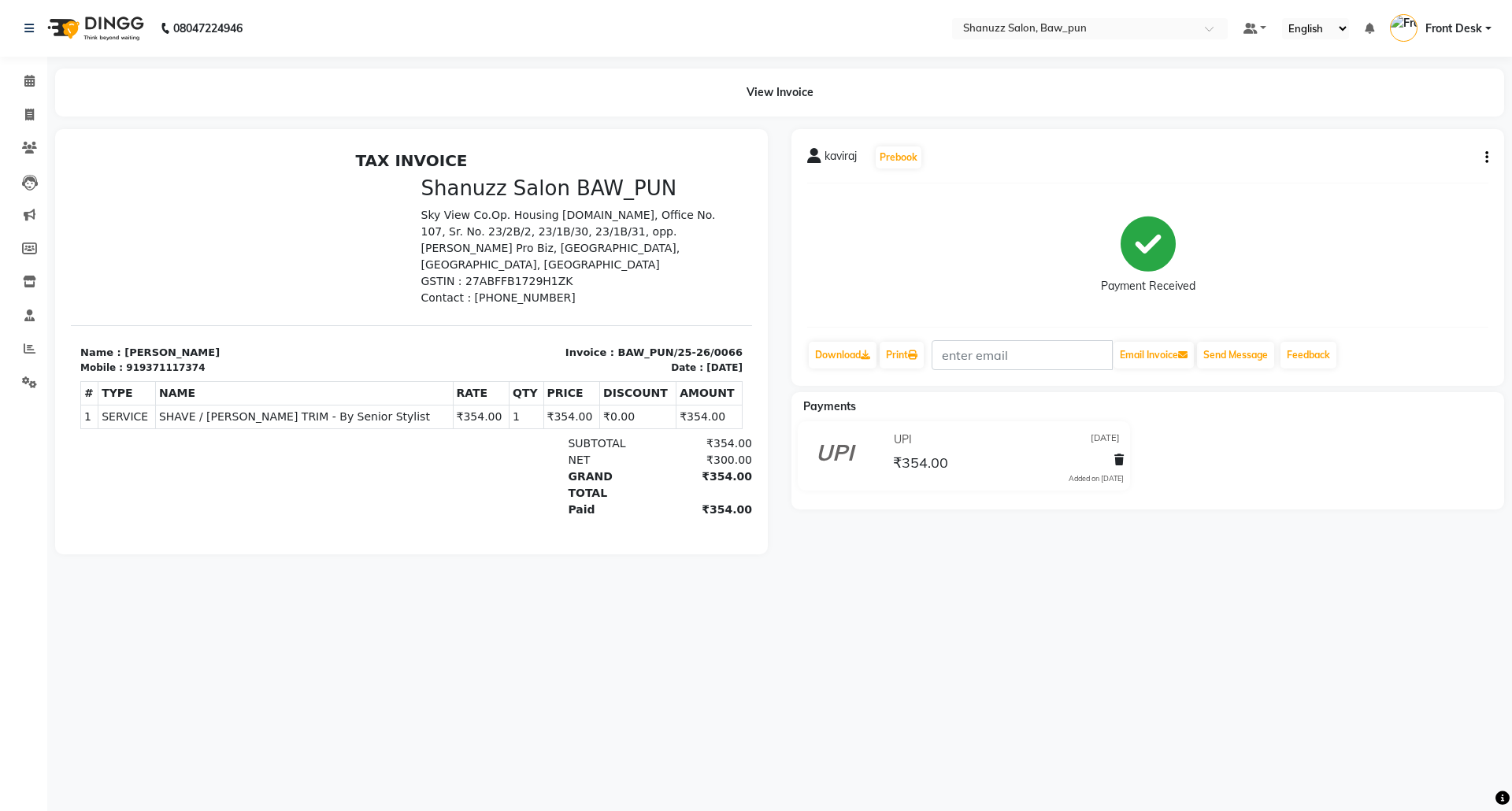
click at [1486, 159] on icon "button" at bounding box center [1487, 158] width 3 height 1
click at [1400, 176] on div "Edit Invoice" at bounding box center [1408, 177] width 108 height 20
select select "service"
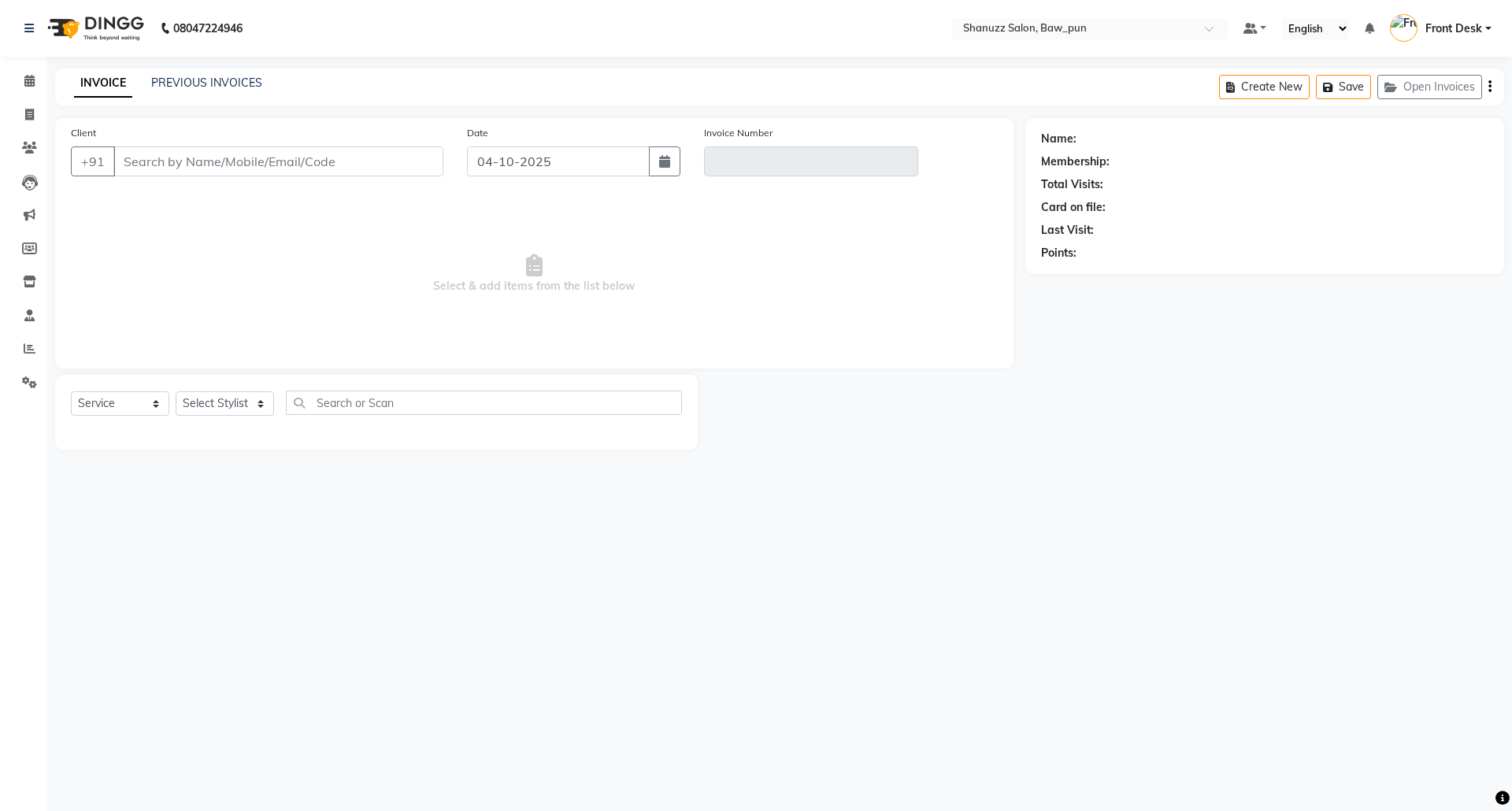
type input "9371117374"
type input "BAW_PUN/25-26/0066"
type input "[DATE]"
select select "select"
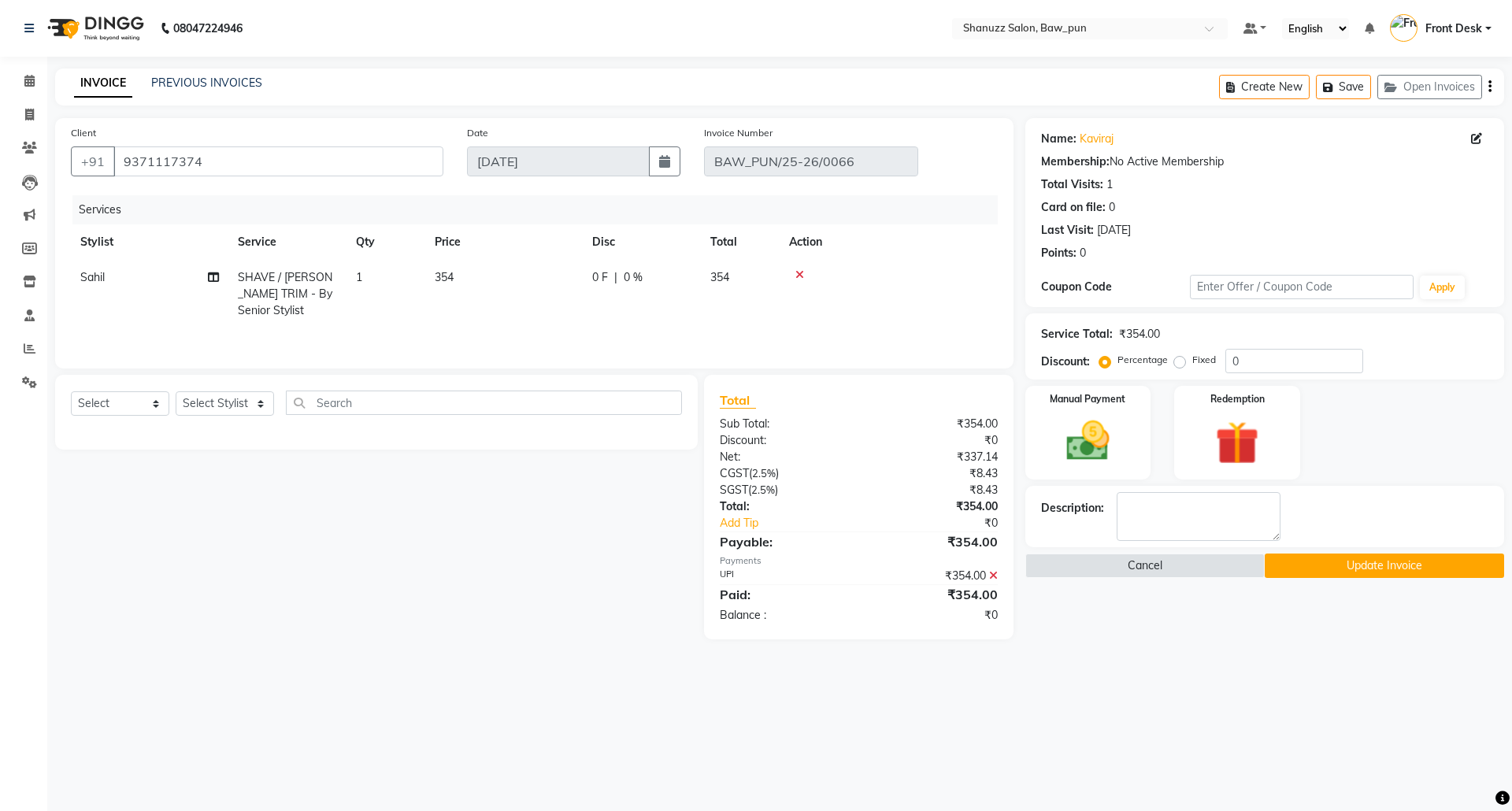
click at [994, 577] on icon at bounding box center [994, 575] width 8 height 11
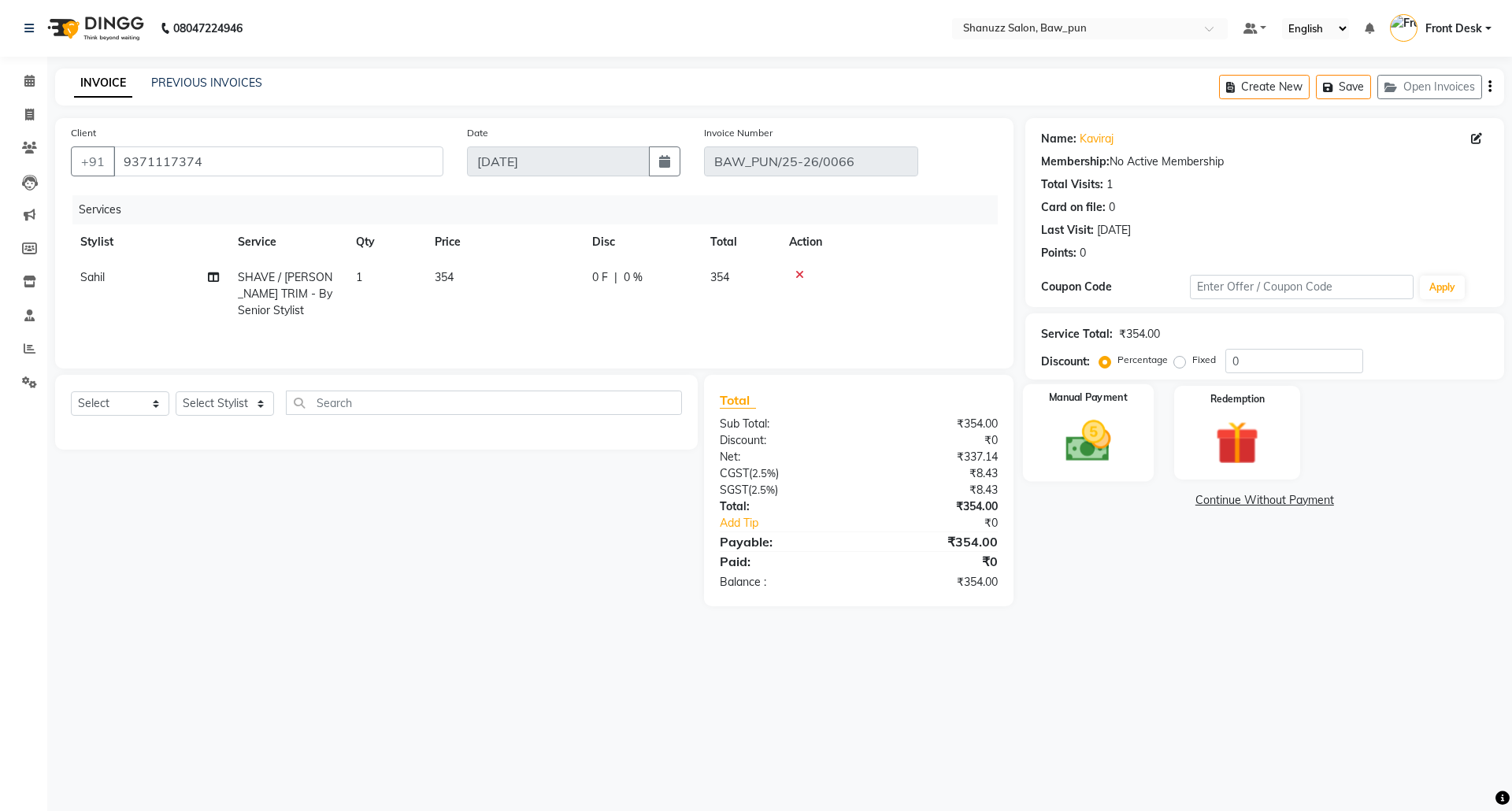
click at [1088, 454] on img at bounding box center [1088, 441] width 74 height 52
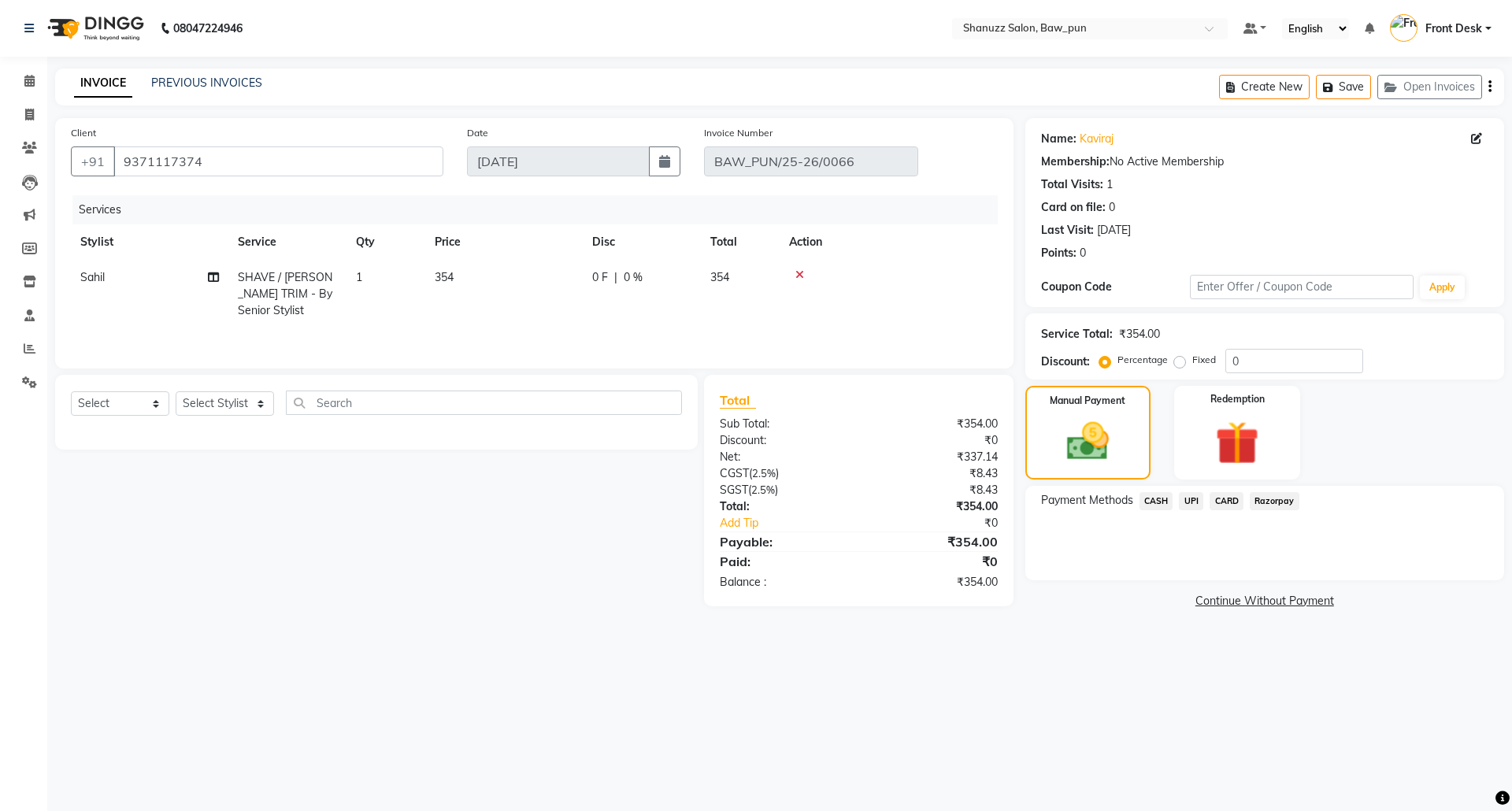
click at [1154, 501] on span "CASH" at bounding box center [1157, 502] width 34 height 18
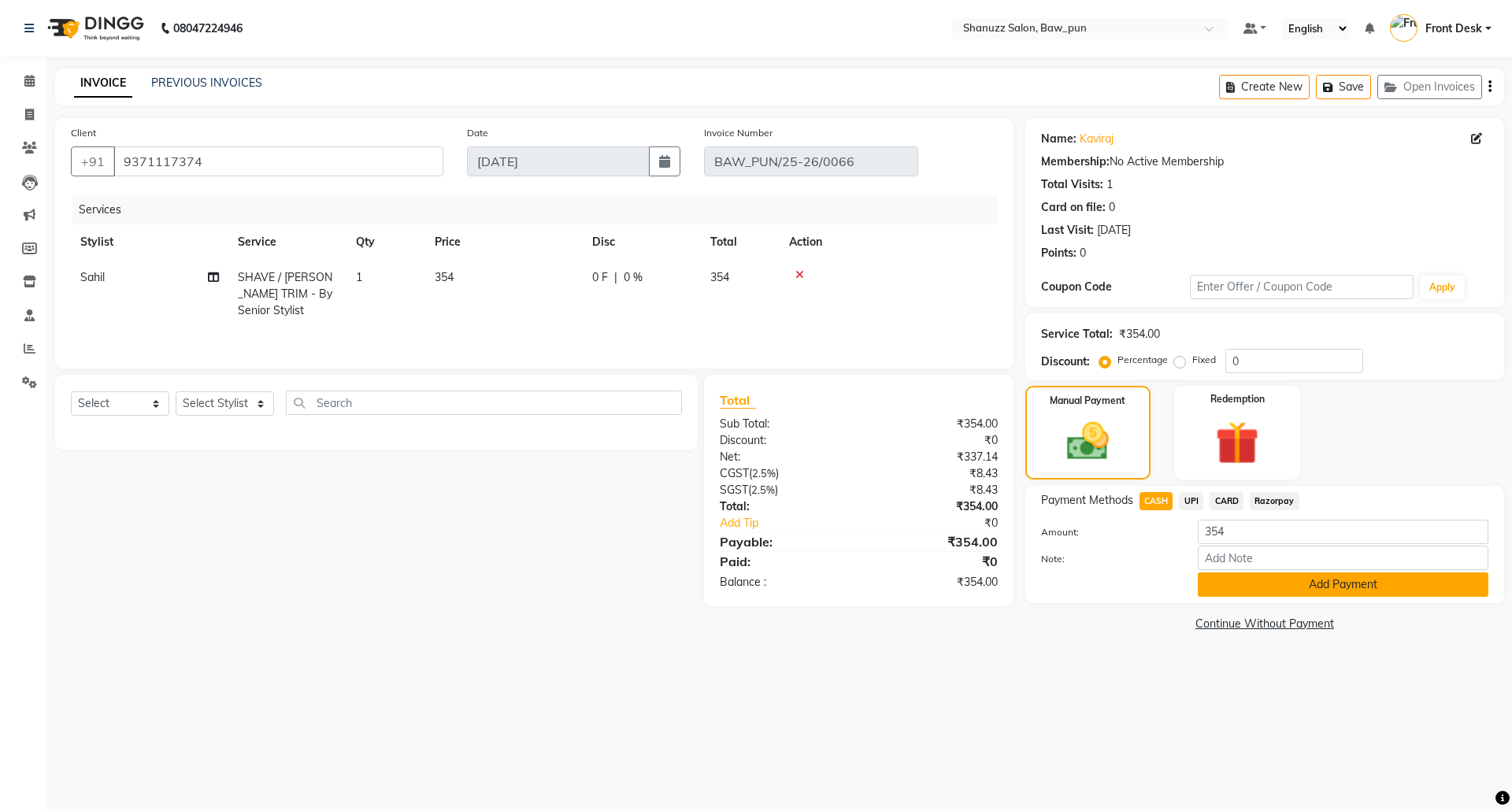
click at [1329, 583] on button "Add Payment" at bounding box center [1343, 585] width 291 height 25
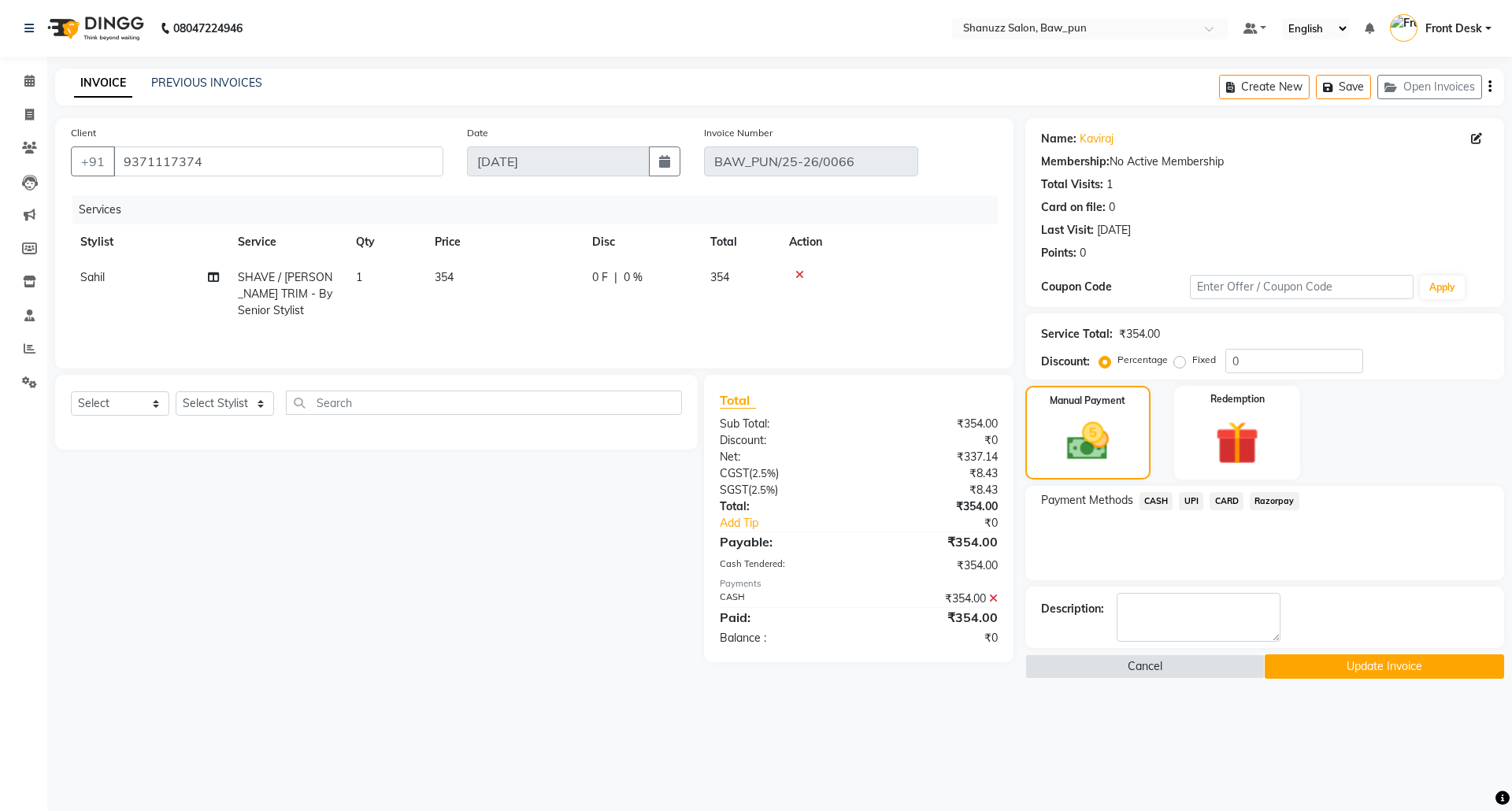
click at [1383, 668] on button "Update Invoice" at bounding box center [1385, 667] width 240 height 25
